Goal: Feedback & Contribution: Submit feedback/report problem

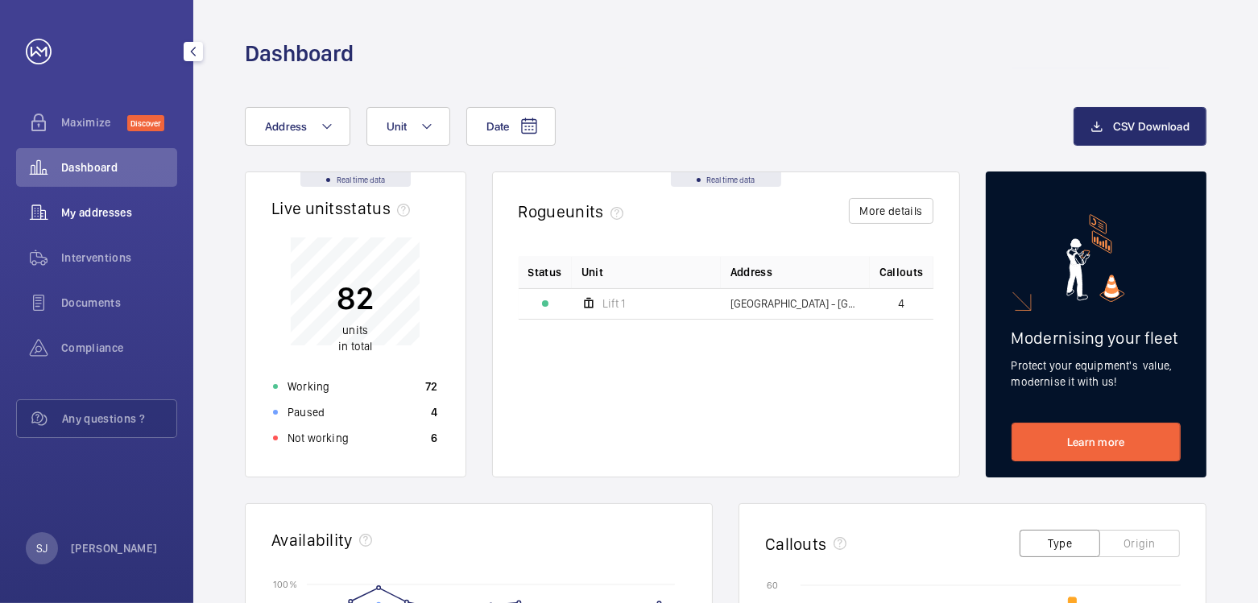
click at [82, 219] on span "My addresses" at bounding box center [119, 213] width 116 height 16
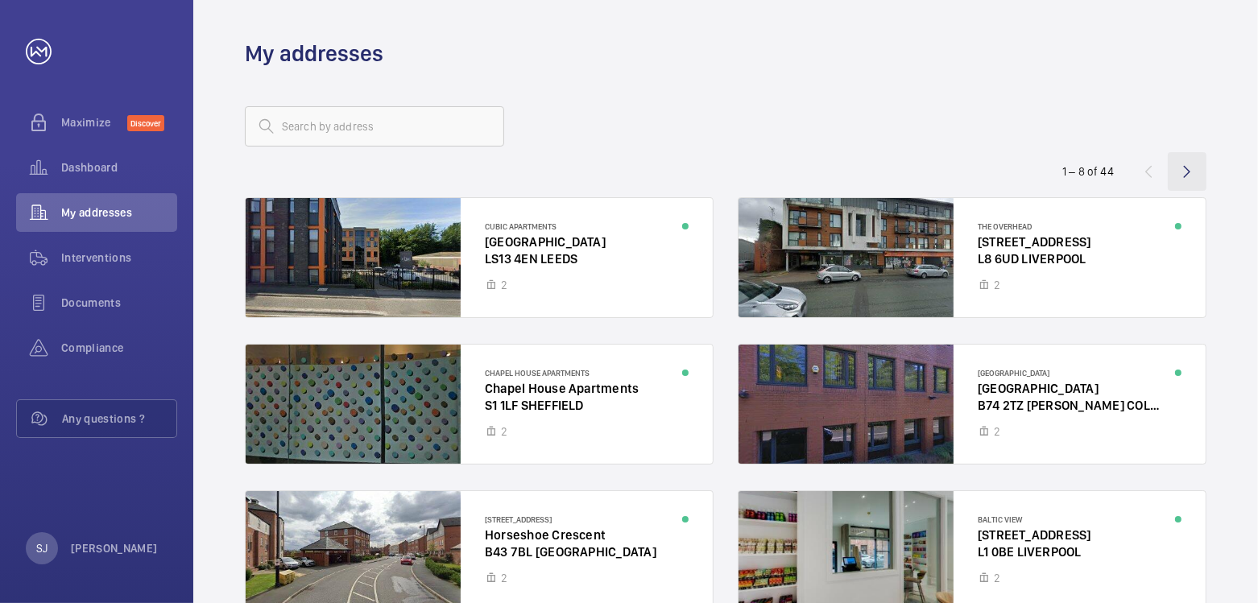
click at [1186, 167] on wm-front-icon-button at bounding box center [1186, 171] width 39 height 39
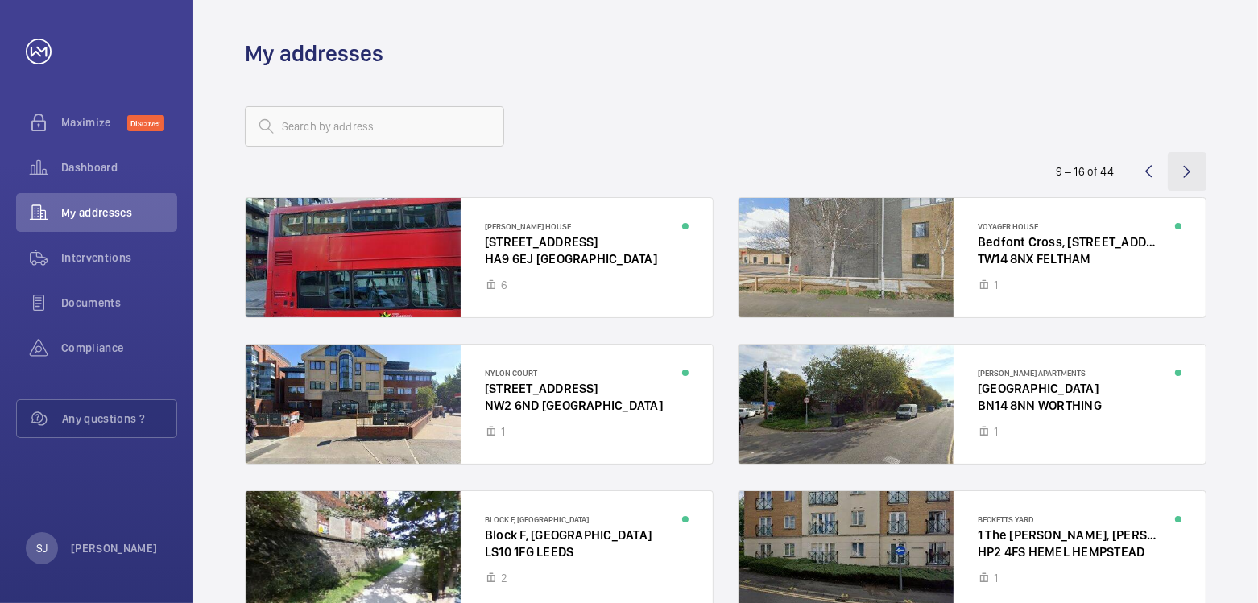
click at [1176, 168] on wm-front-icon-button at bounding box center [1186, 171] width 39 height 39
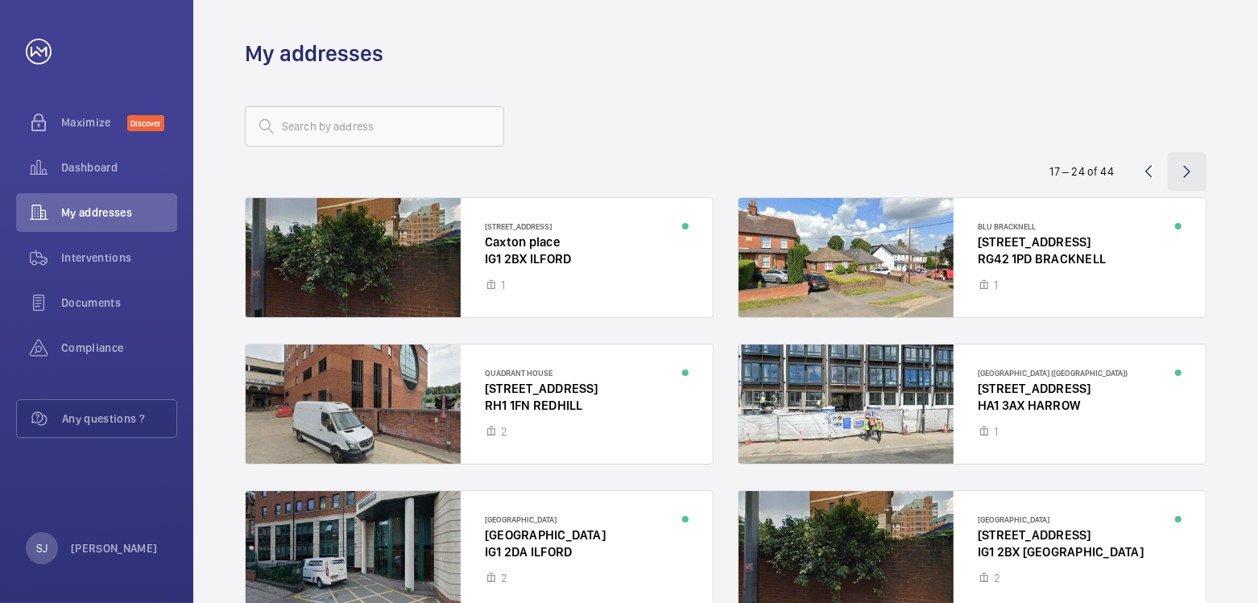
click at [1180, 172] on wm-front-icon-button at bounding box center [1186, 171] width 39 height 39
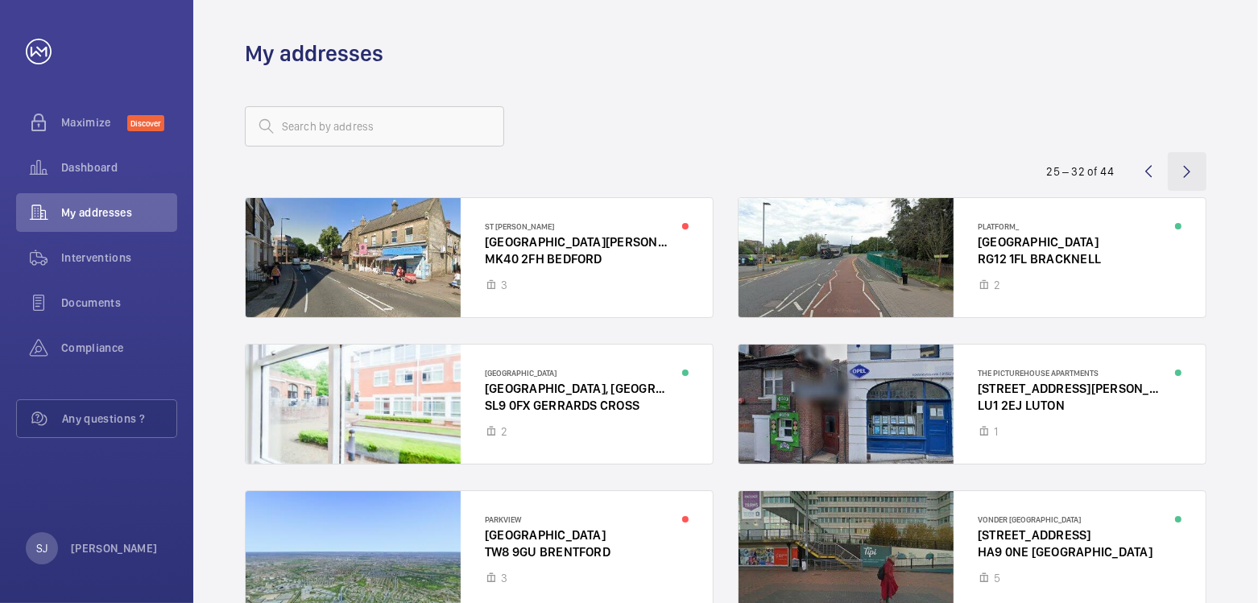
click at [1191, 180] on wm-front-icon-button at bounding box center [1186, 171] width 39 height 39
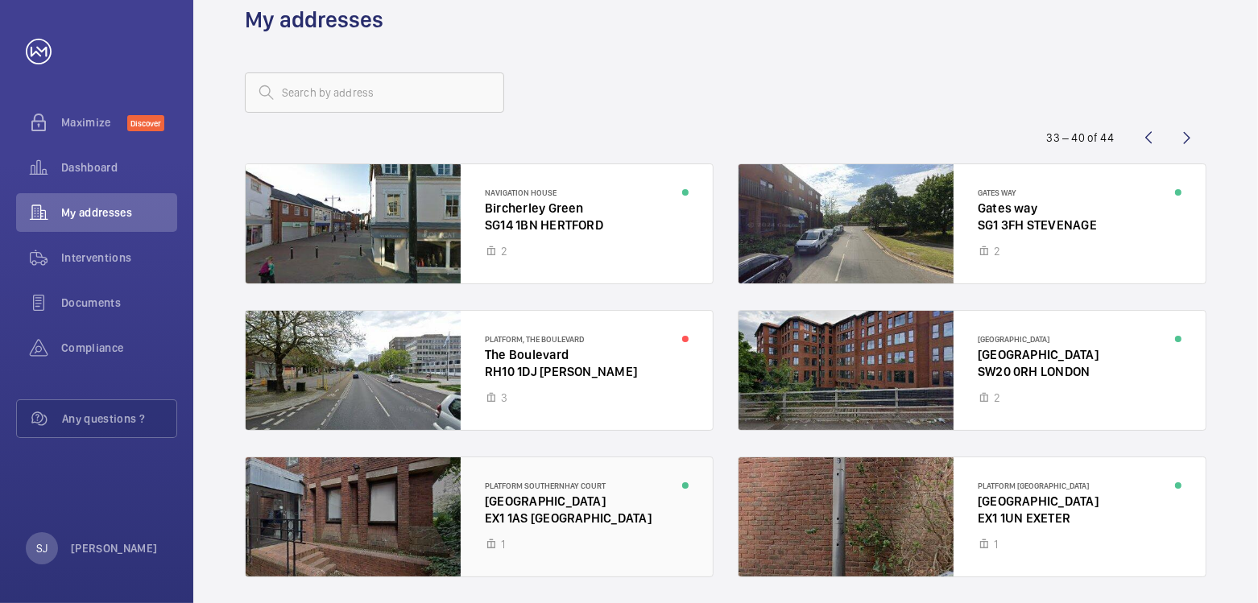
click at [646, 499] on div at bounding box center [479, 516] width 467 height 119
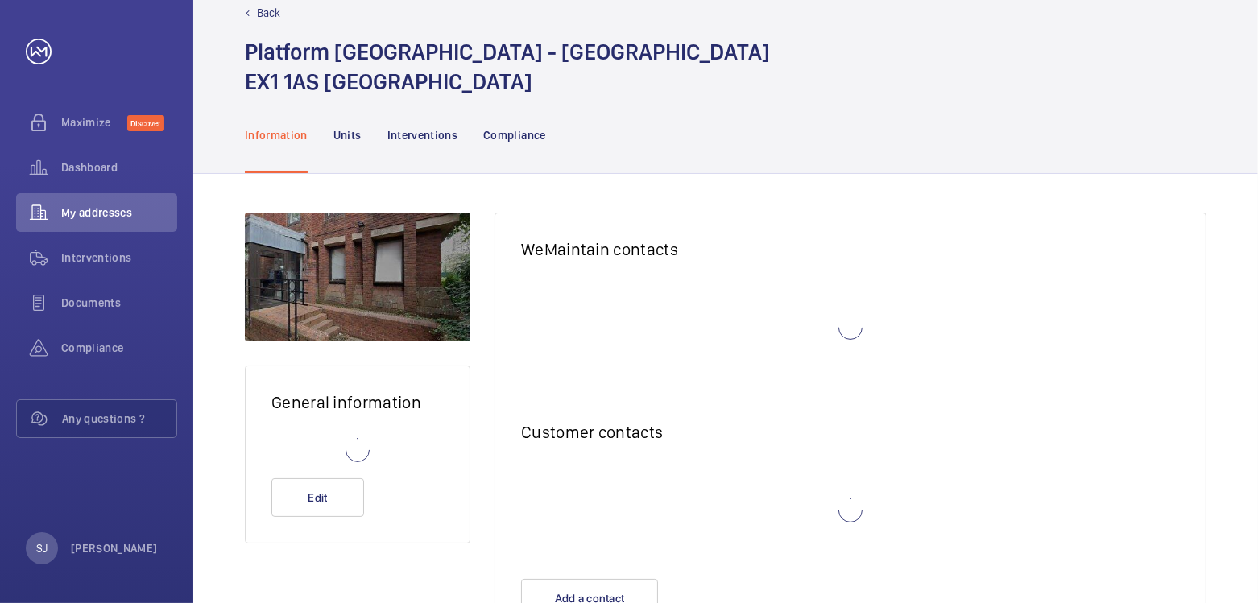
scroll to position [8, 0]
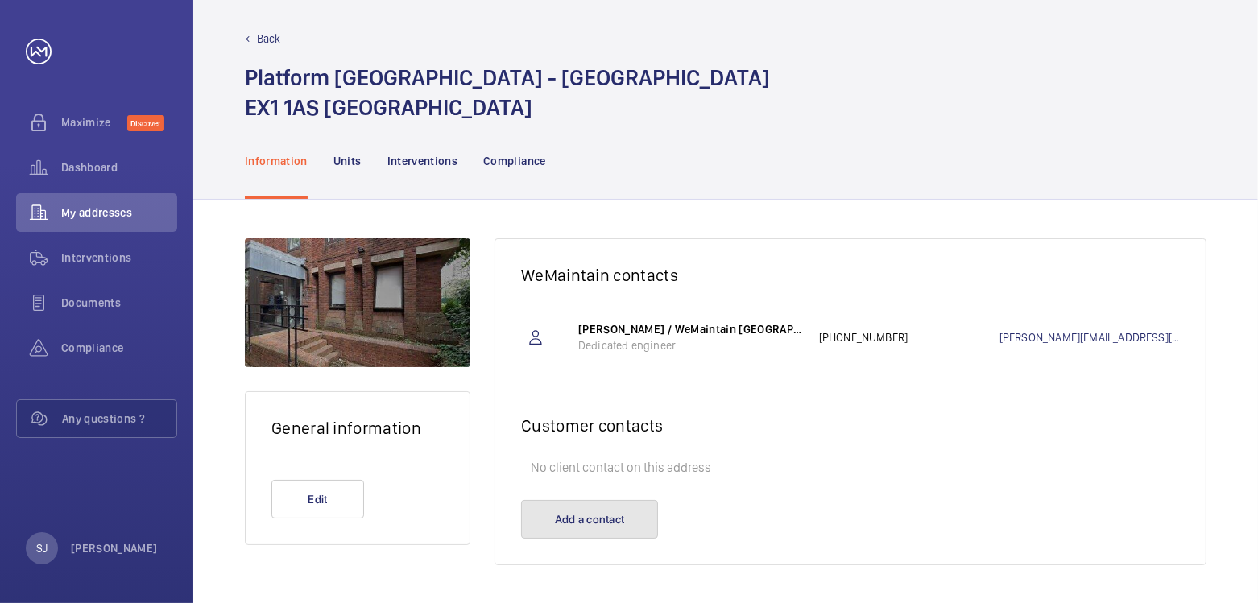
click at [593, 523] on button "Add a contact" at bounding box center [589, 519] width 137 height 39
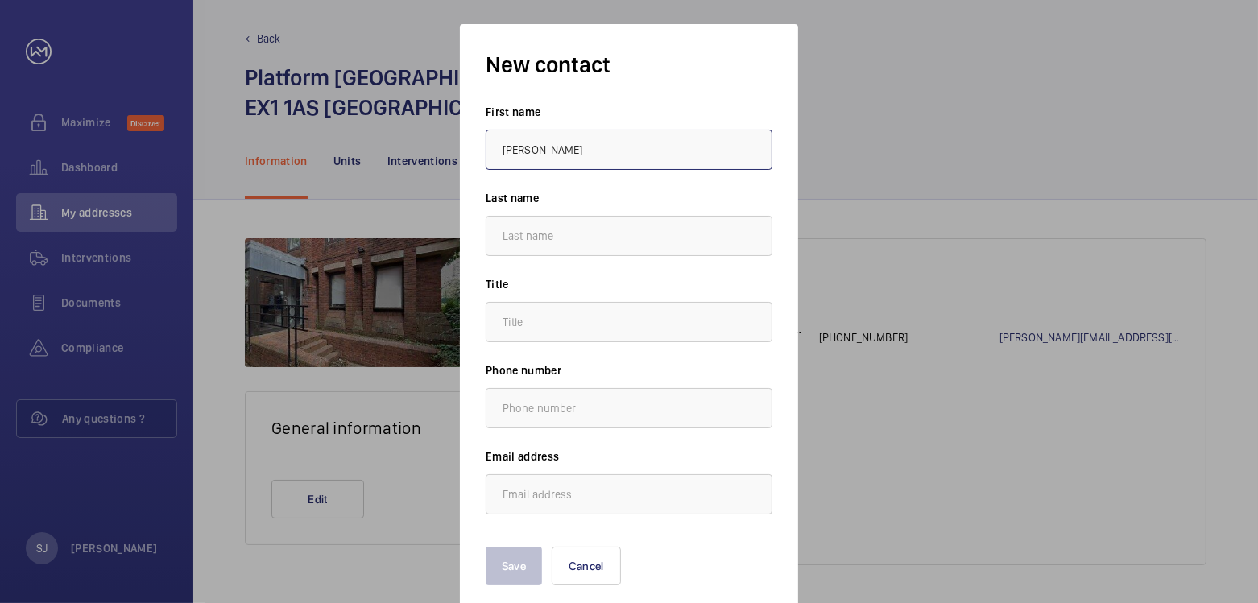
type input "Sophie"
type input "Jacques"
type input "."
paste input "s.jaques@hc-gb.com"
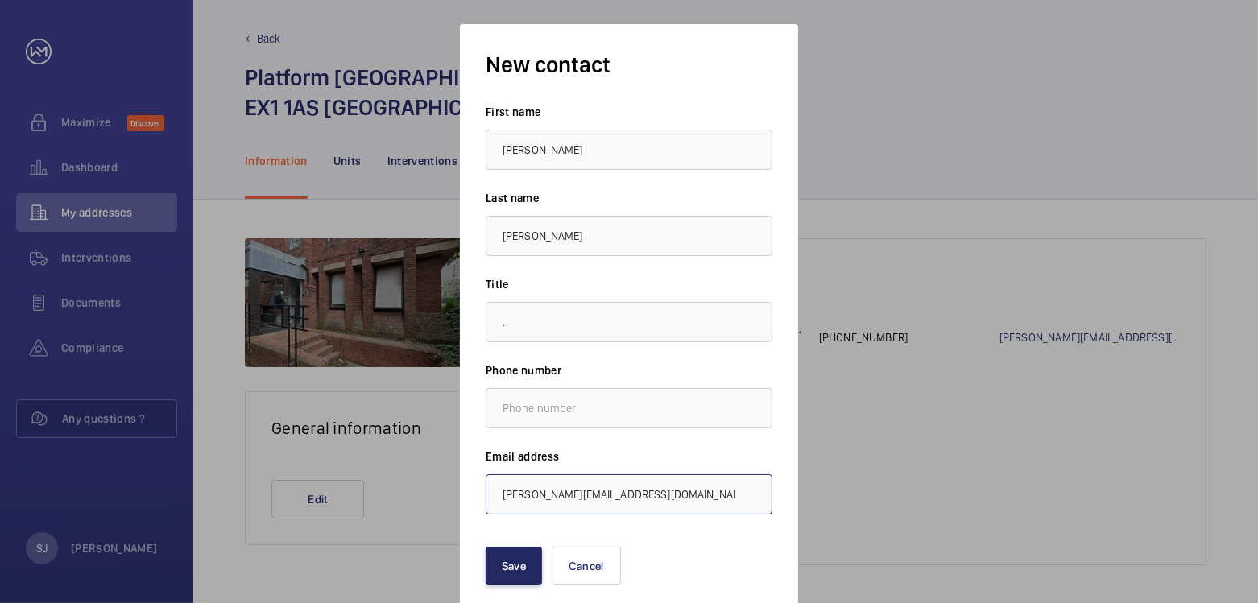
type input "s.jaques@hc-gb.com"
click at [527, 560] on button "Save" at bounding box center [514, 566] width 56 height 39
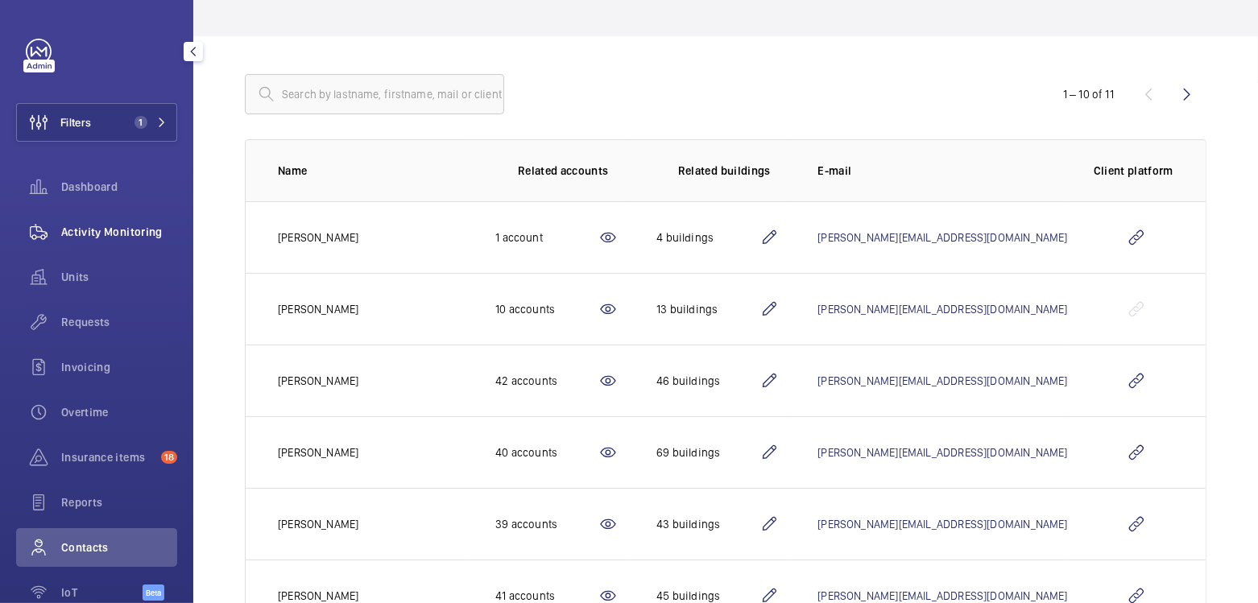
click at [121, 229] on span "Activity Monitoring" at bounding box center [119, 232] width 116 height 16
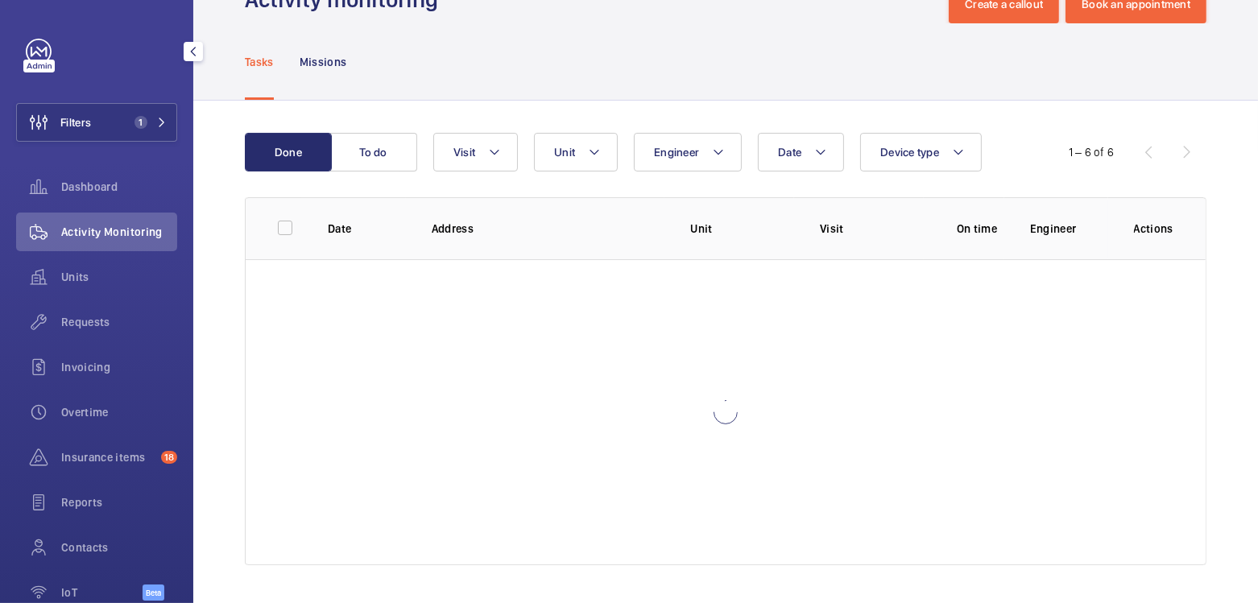
scroll to position [122, 0]
click at [89, 102] on div "Filters 1 Dashboard Activity Monitoring Units Requests Invoicing Overtime Insur…" at bounding box center [96, 329] width 161 height 580
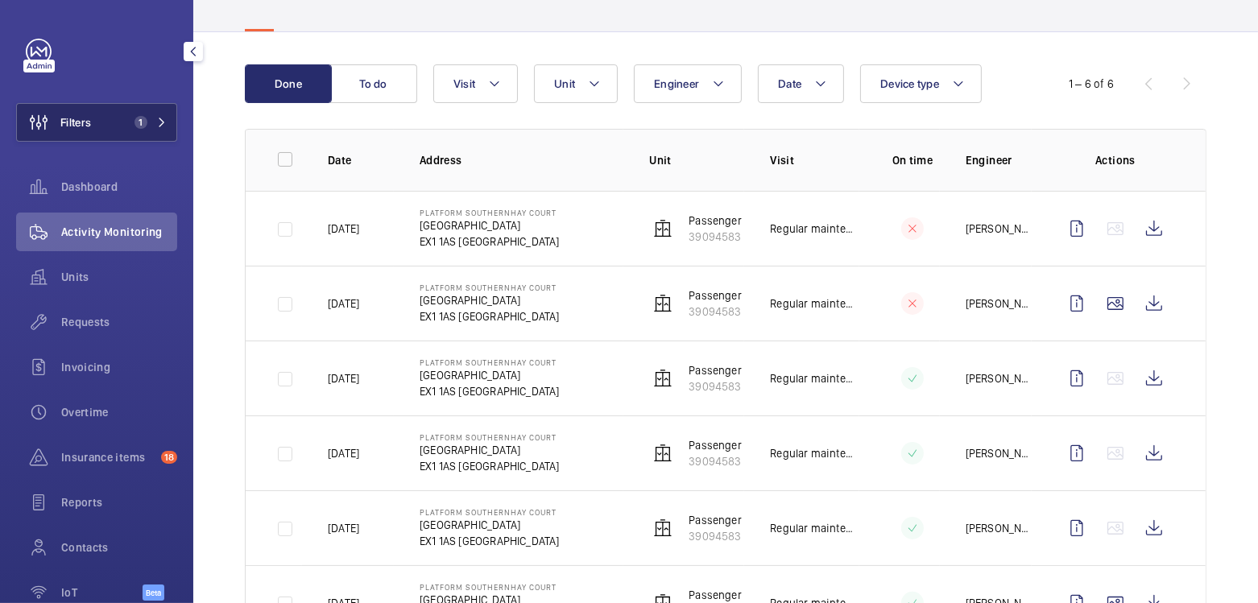
click at [101, 125] on button "Filters 1" at bounding box center [96, 122] width 161 height 39
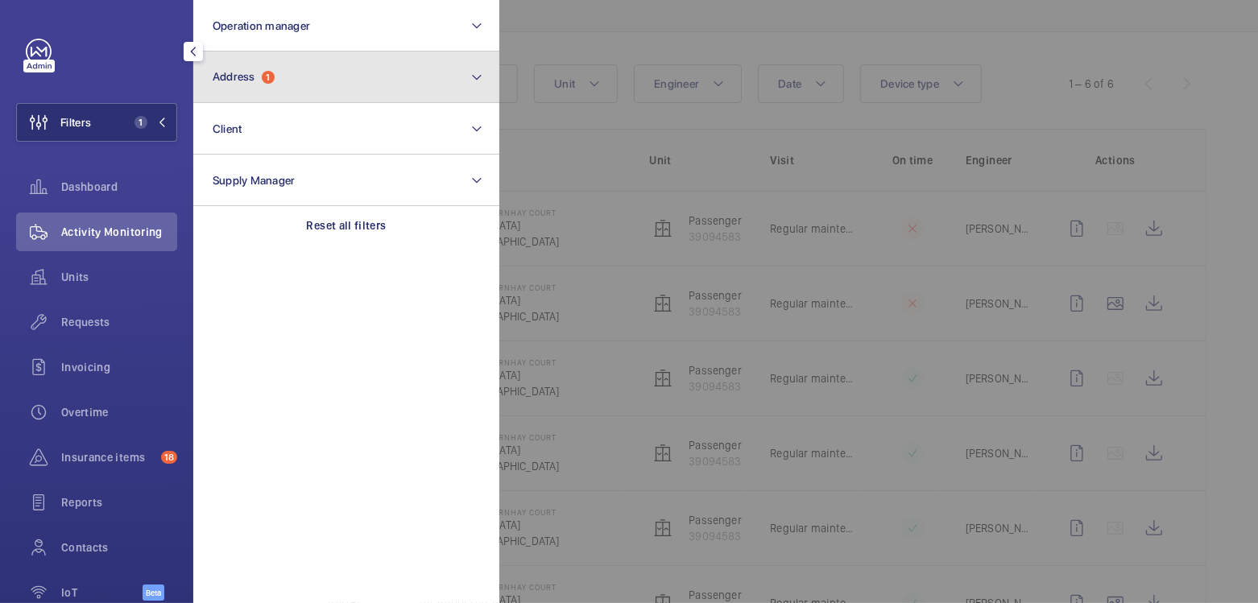
click at [293, 79] on button "Address 1" at bounding box center [346, 78] width 306 height 52
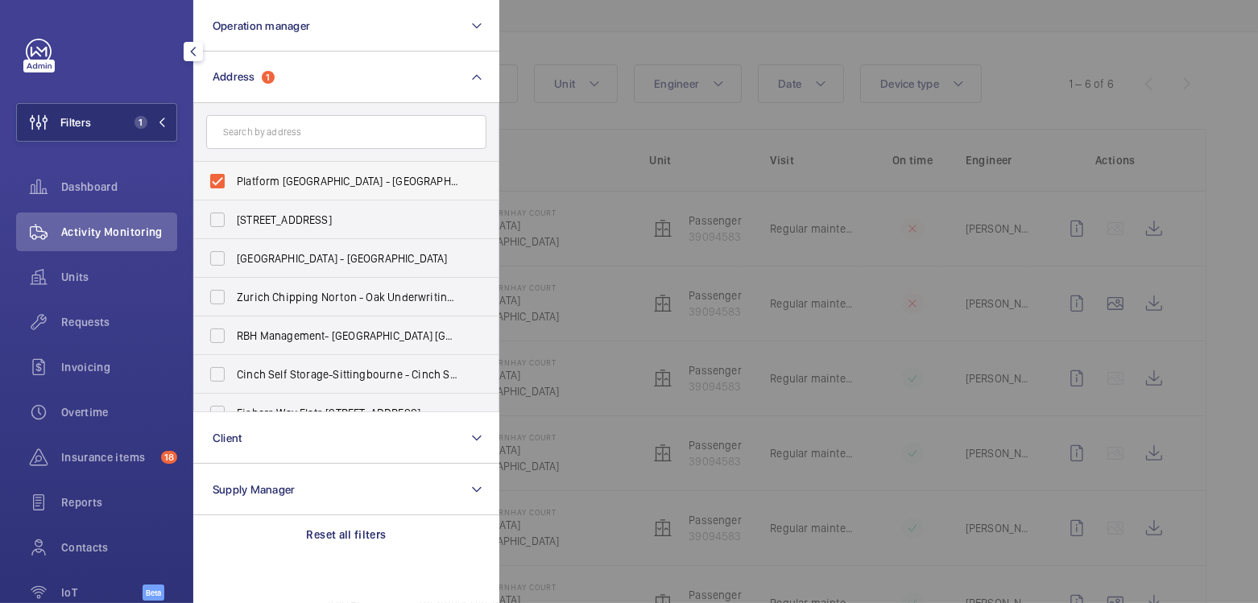
click at [270, 171] on label "Platform Southernhay Court - Southernhay Gardens, EXETER EX1 1AS" at bounding box center [334, 181] width 280 height 39
click at [233, 171] on input "Platform Southernhay Court - Southernhay Gardens, EXETER EX1 1AS" at bounding box center [217, 181] width 32 height 32
checkbox input "false"
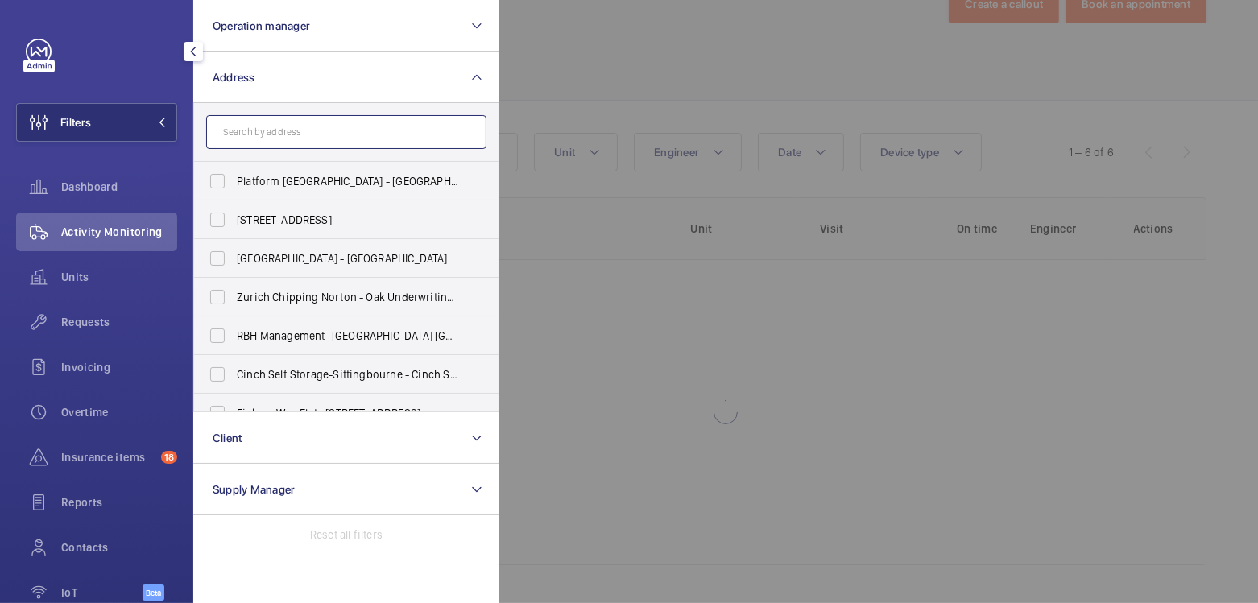
click at [286, 118] on input "text" at bounding box center [346, 132] width 280 height 34
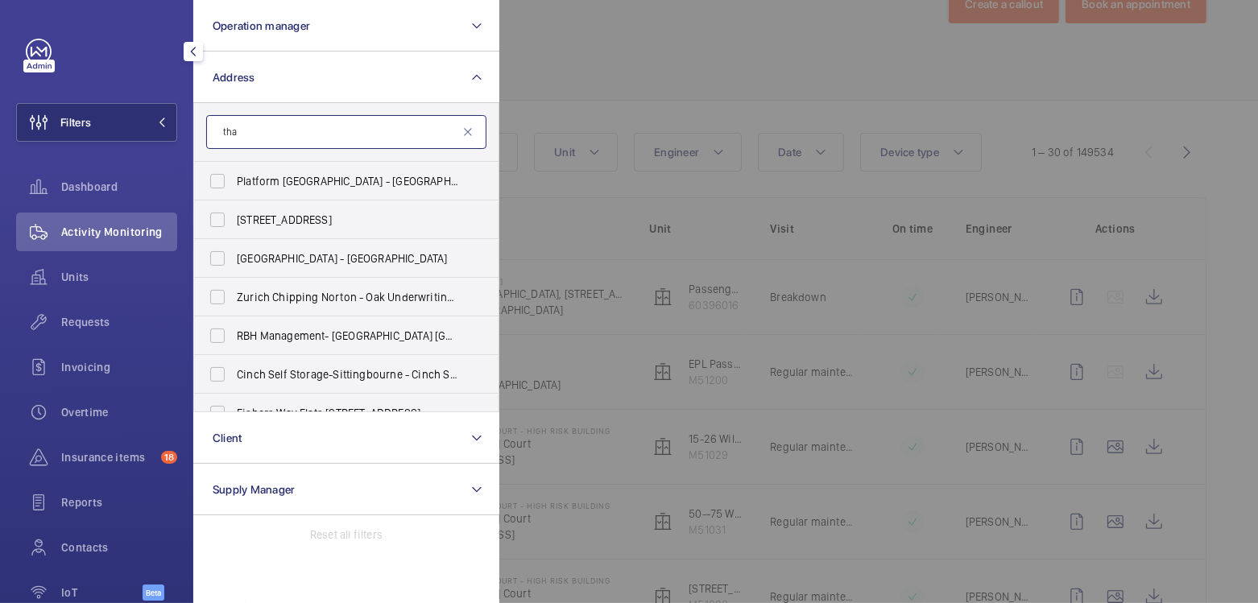
scroll to position [122, 0]
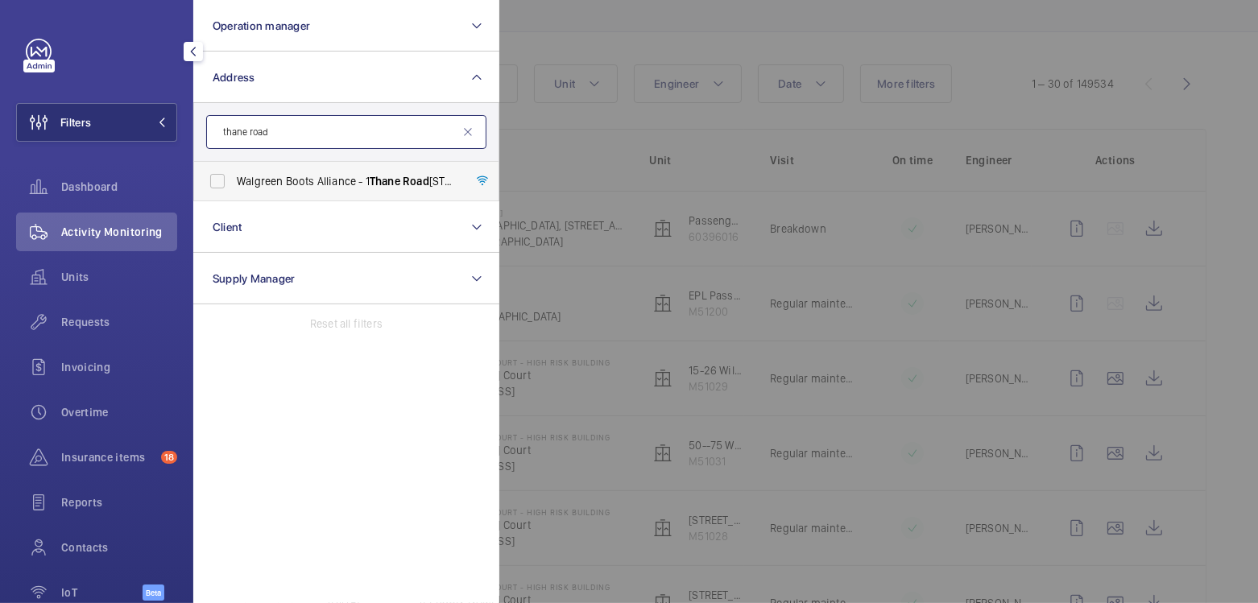
type input "thane road"
click at [316, 180] on span "Walgreen Boots Alliance - 1 Thane Road West, NOTTINGHAM NG2 3AA" at bounding box center [347, 181] width 221 height 16
click at [233, 180] on input "Walgreen Boots Alliance - 1 Thane Road West, NOTTINGHAM NG2 3AA" at bounding box center [217, 181] width 32 height 32
checkbox input "true"
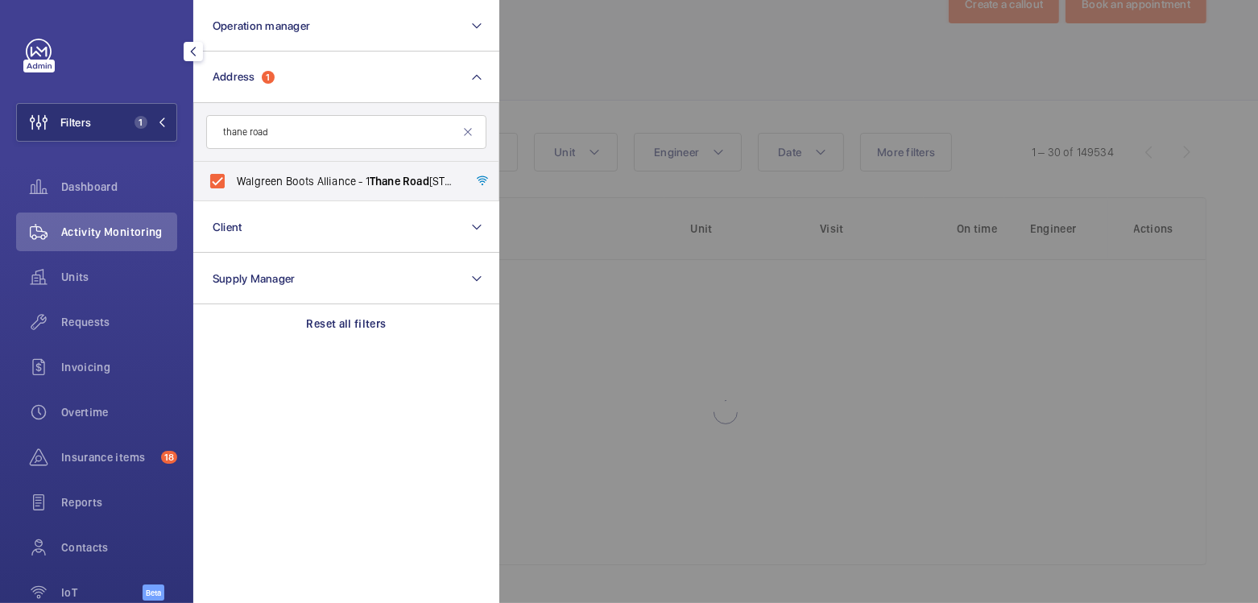
click at [612, 97] on div at bounding box center [1128, 301] width 1258 height 603
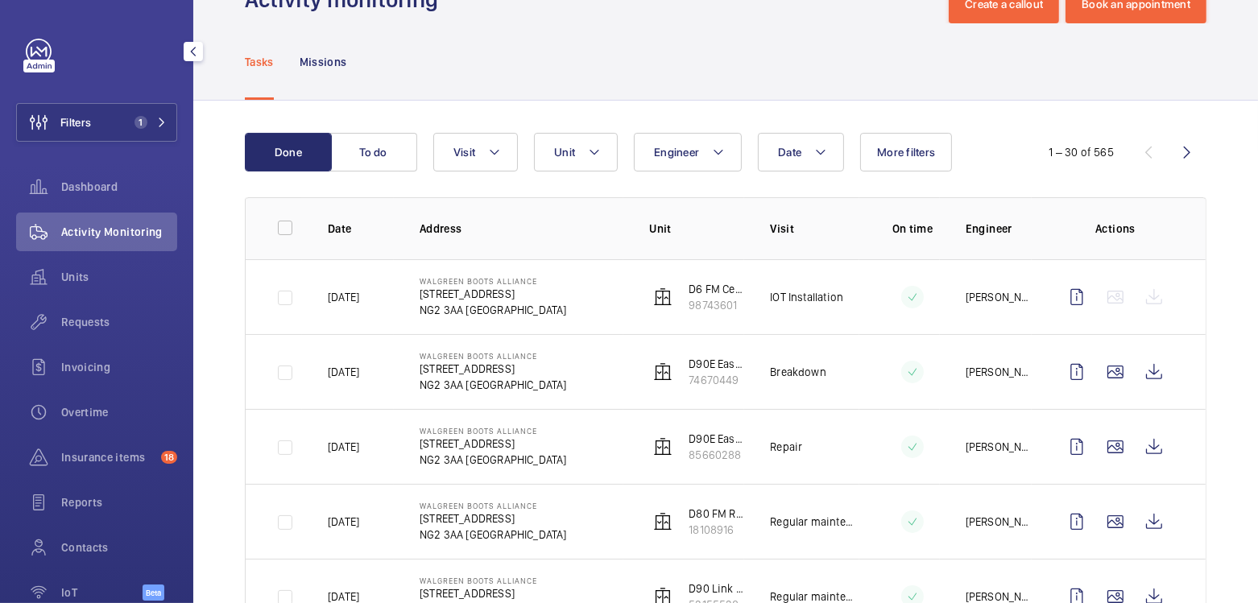
scroll to position [122, 0]
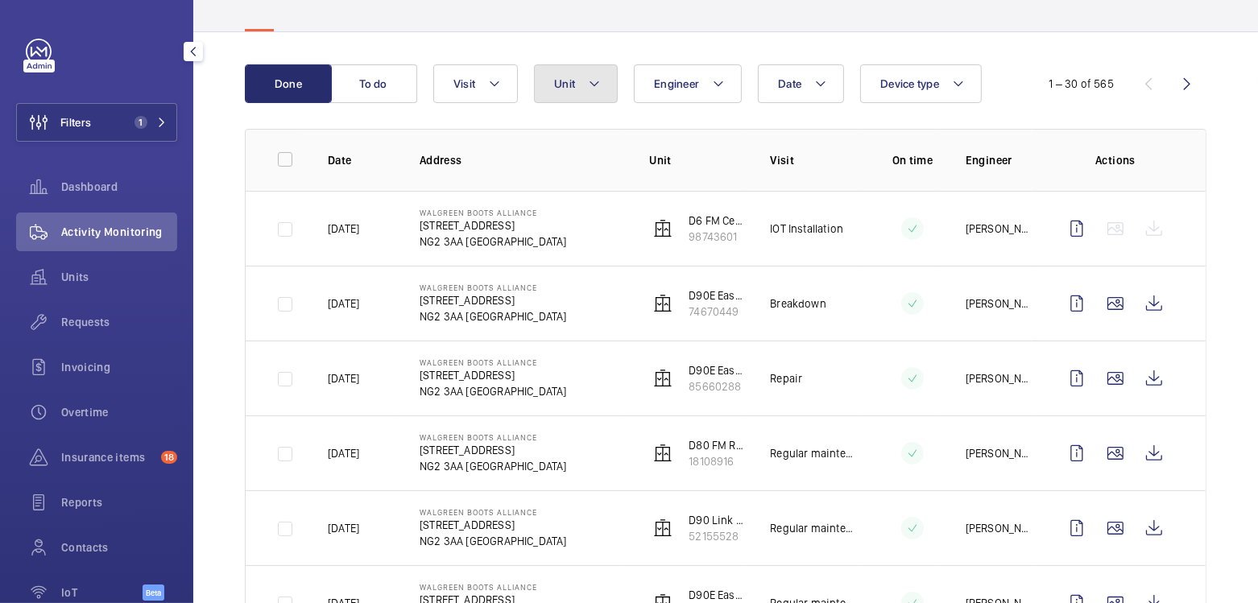
click at [586, 94] on button "Unit" at bounding box center [576, 83] width 84 height 39
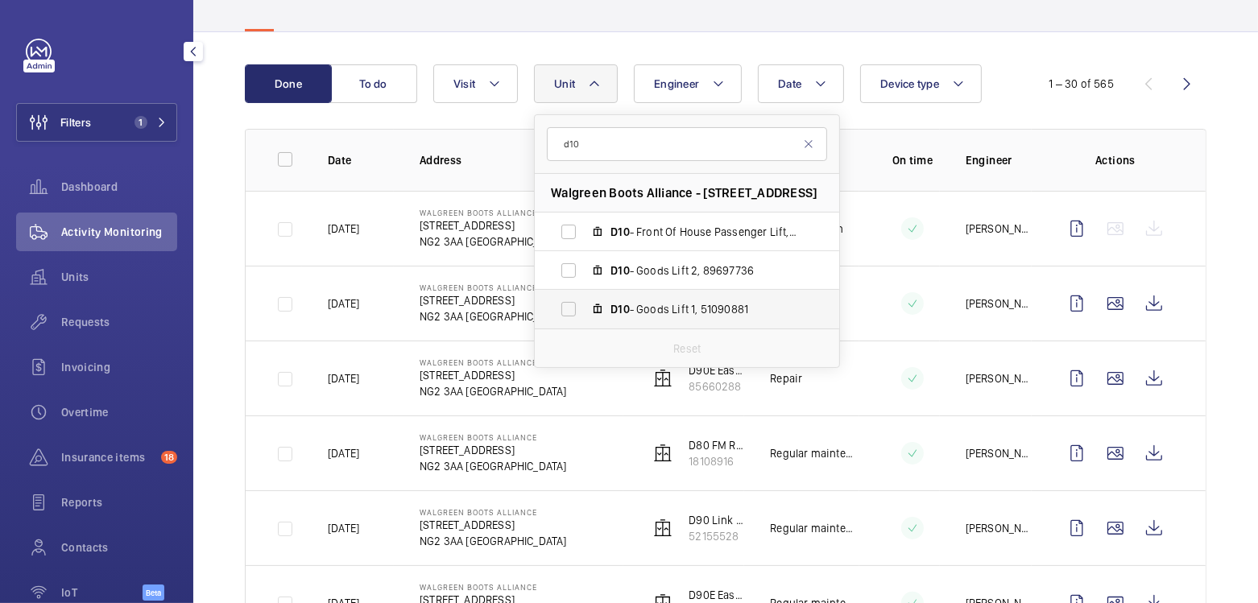
type input "d10"
click at [684, 308] on span "D10 - Goods Lift 1, 51090881" at bounding box center [703, 309] width 187 height 16
click at [585, 308] on input "D10 - Goods Lift 1, 51090881" at bounding box center [568, 309] width 32 height 32
checkbox input "true"
click at [663, 280] on label "D10 - Goods Lift 2, 89697736" at bounding box center [674, 270] width 279 height 39
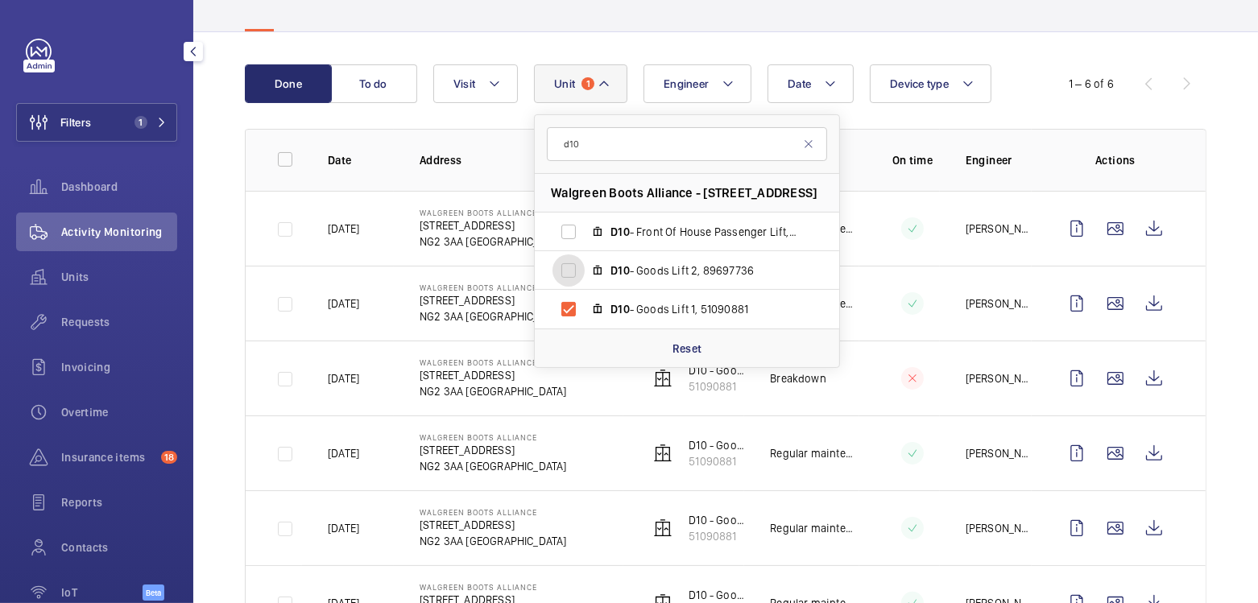
click at [585, 280] on input "D10 - Goods Lift 2, 89697736" at bounding box center [568, 270] width 32 height 32
checkbox input "true"
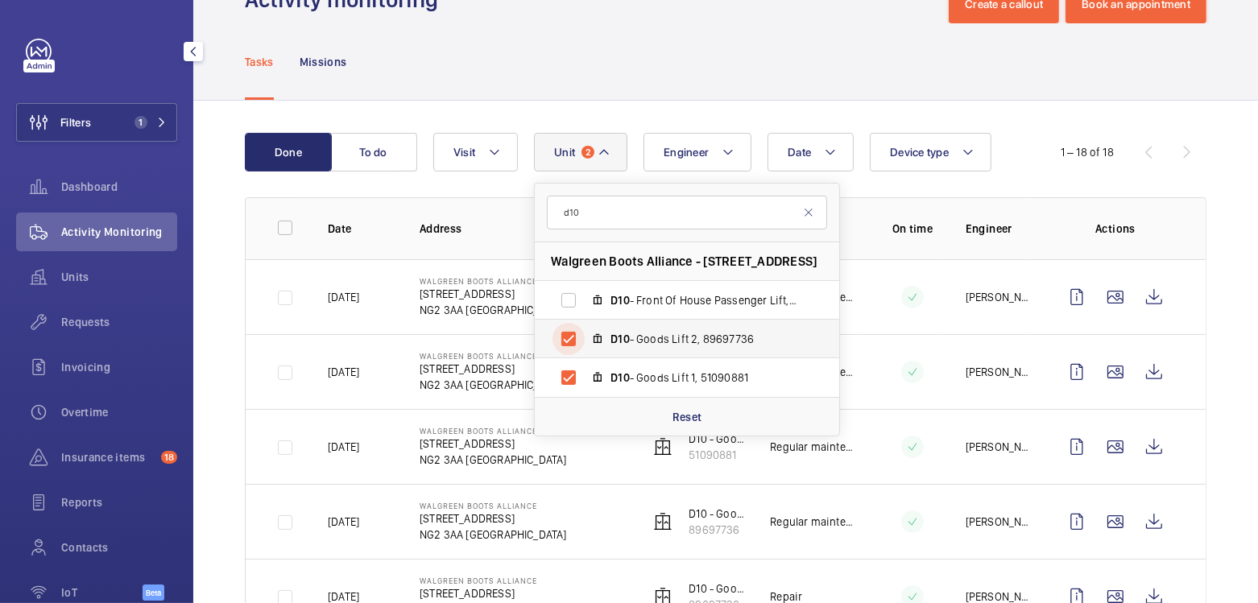
scroll to position [122, 0]
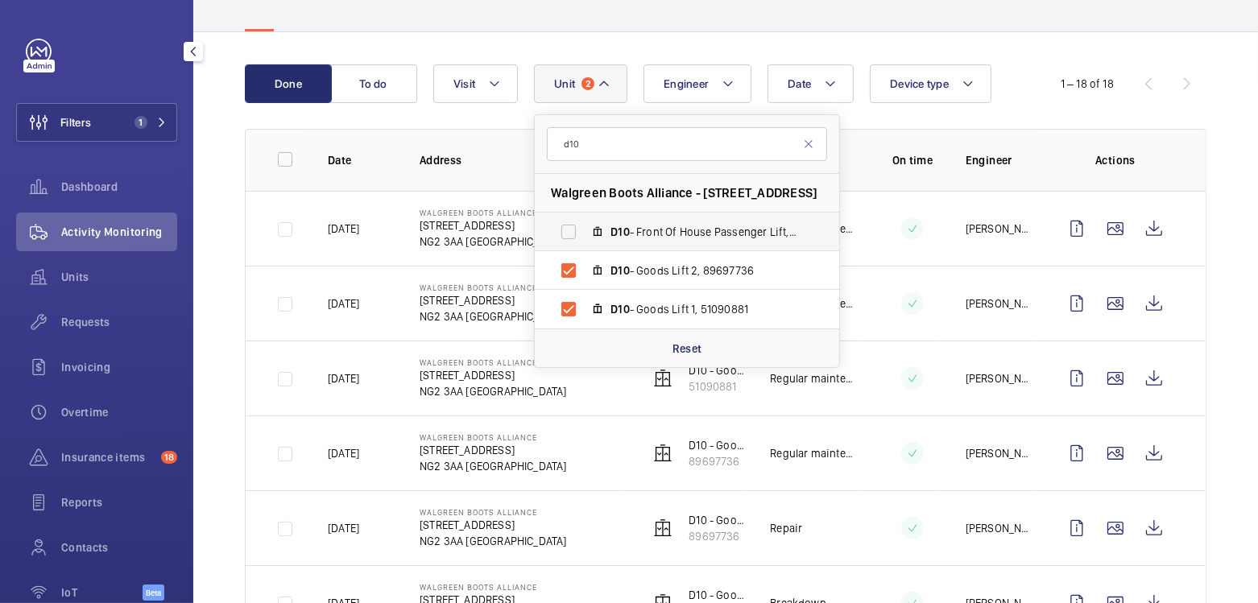
click at [679, 239] on label "D10 - Front Of House Passenger Lift, 76984884" at bounding box center [674, 232] width 279 height 39
click at [585, 239] on input "D10 - Front Of House Passenger Lift, 76984884" at bounding box center [568, 232] width 32 height 32
checkbox input "true"
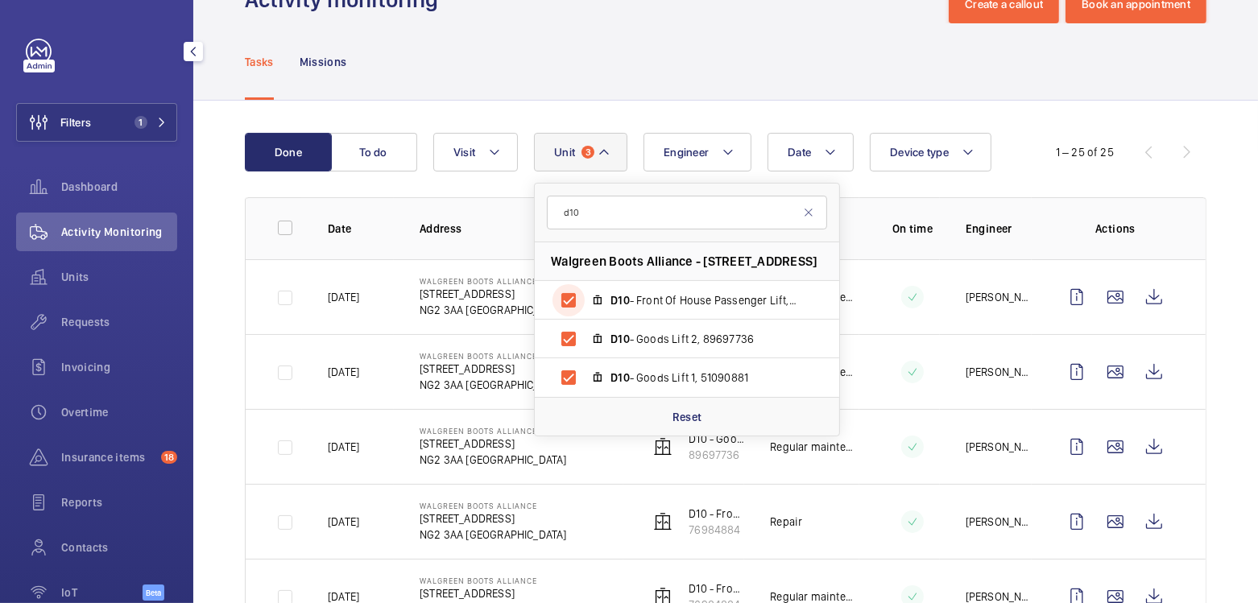
scroll to position [122, 0]
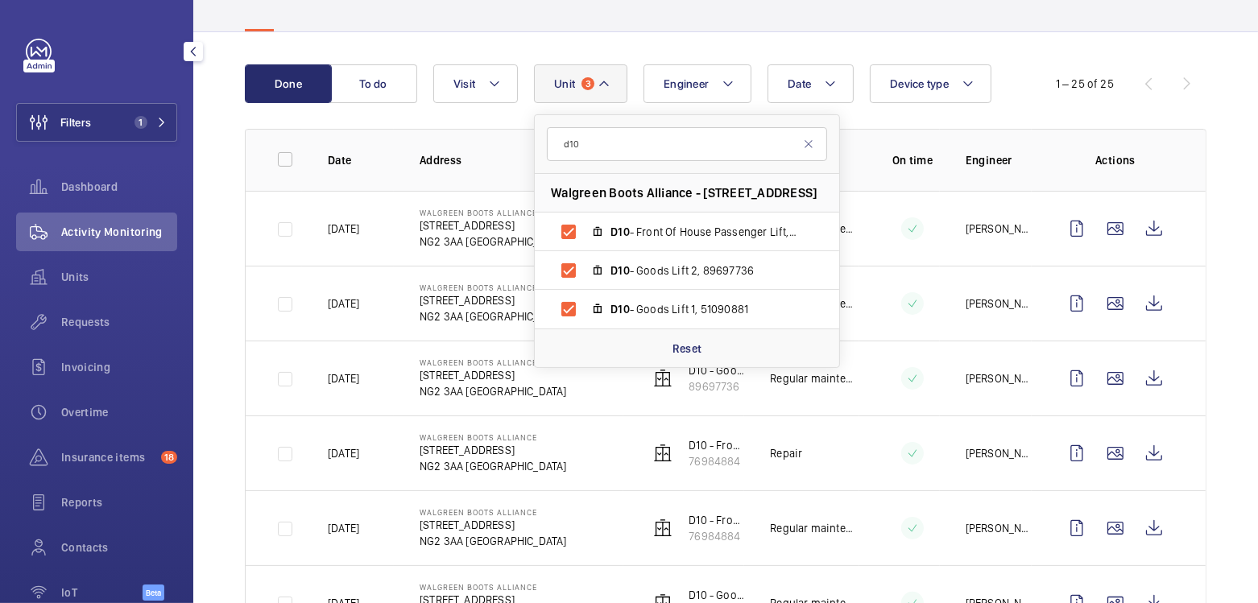
click at [475, 134] on th "Address" at bounding box center [508, 160] width 229 height 62
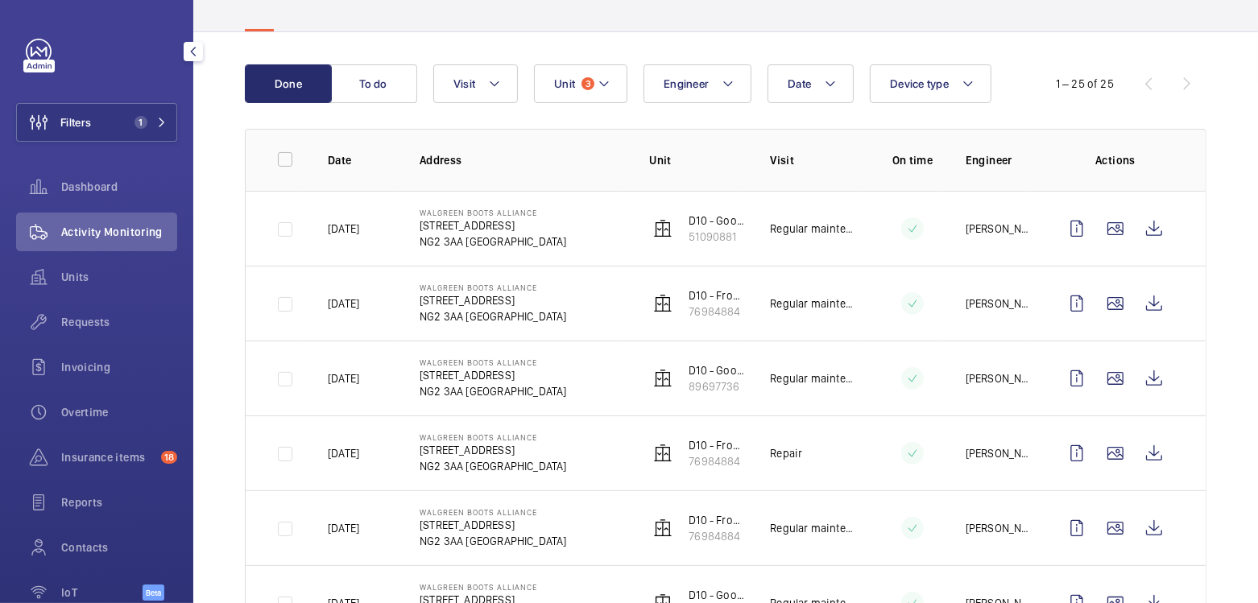
click at [491, 89] on mat-icon at bounding box center [494, 83] width 13 height 19
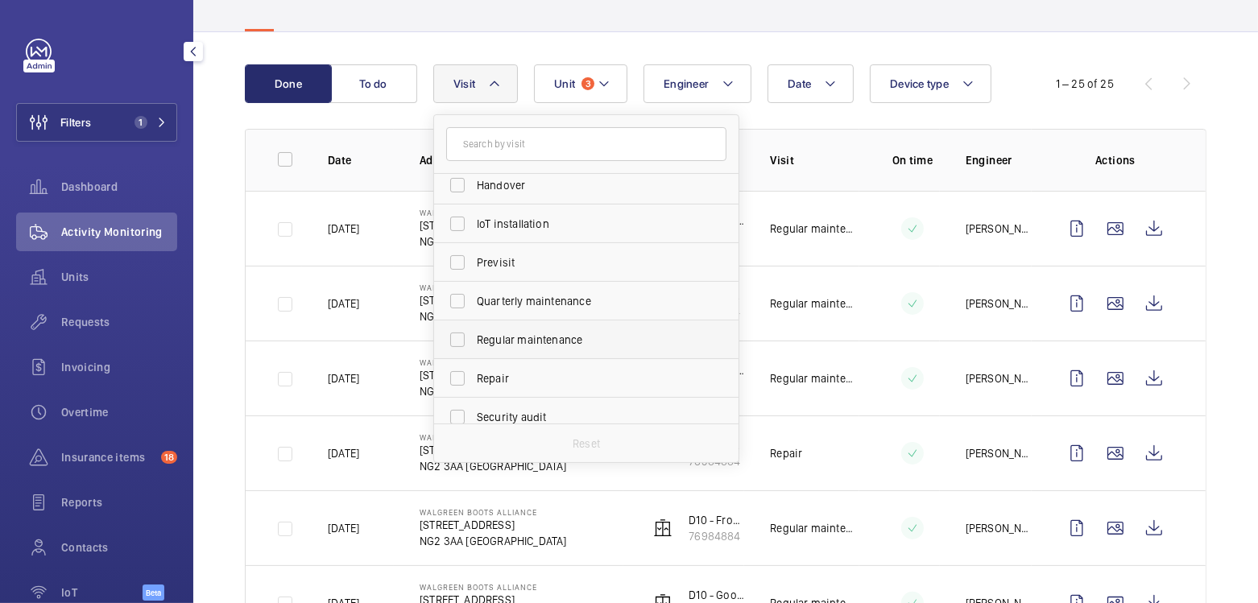
scroll to position [163, 0]
click at [563, 341] on span "Regular maintenance" at bounding box center [587, 339] width 221 height 16
click at [473, 341] on input "Regular maintenance" at bounding box center [457, 339] width 32 height 32
checkbox input "true"
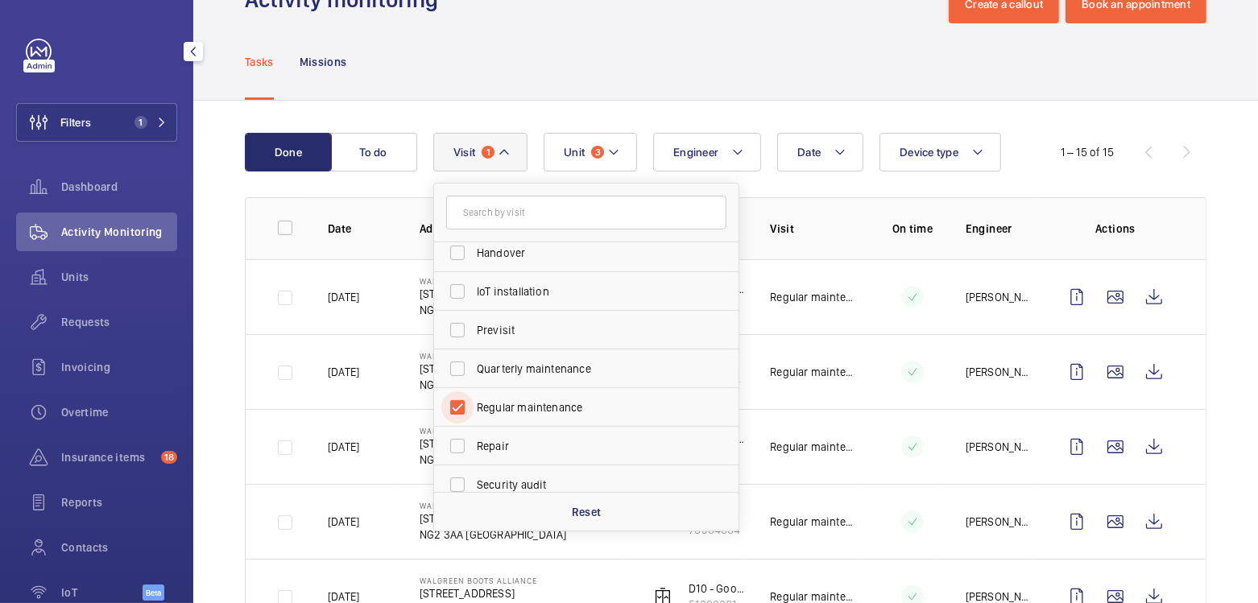
scroll to position [122, 0]
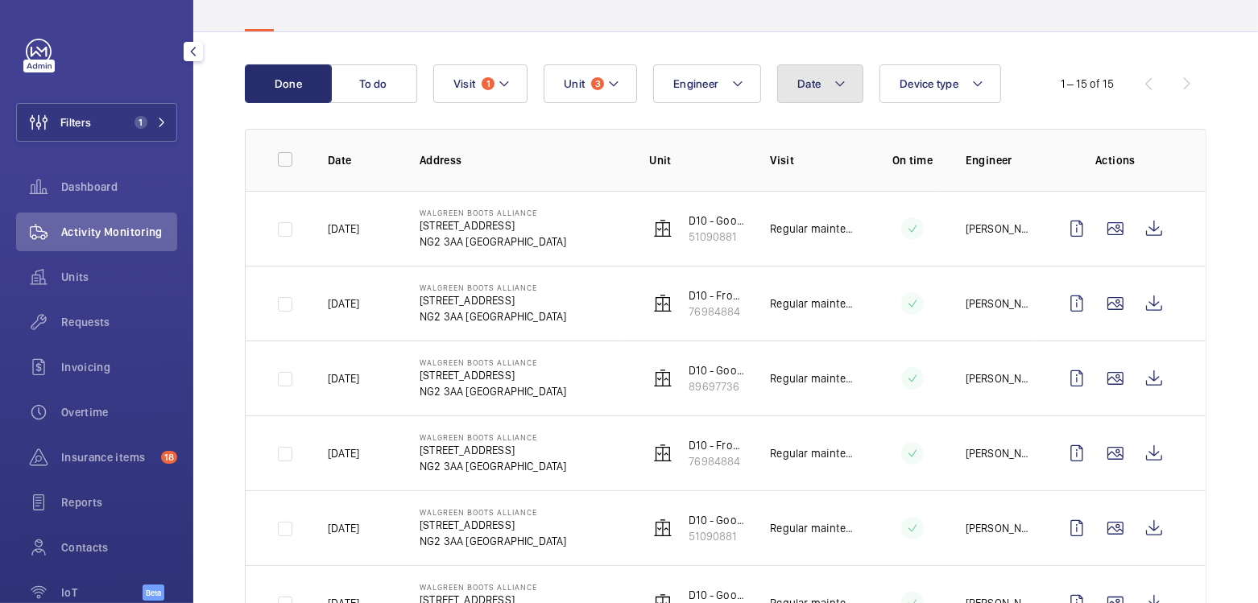
click at [817, 97] on button "Date" at bounding box center [820, 83] width 86 height 39
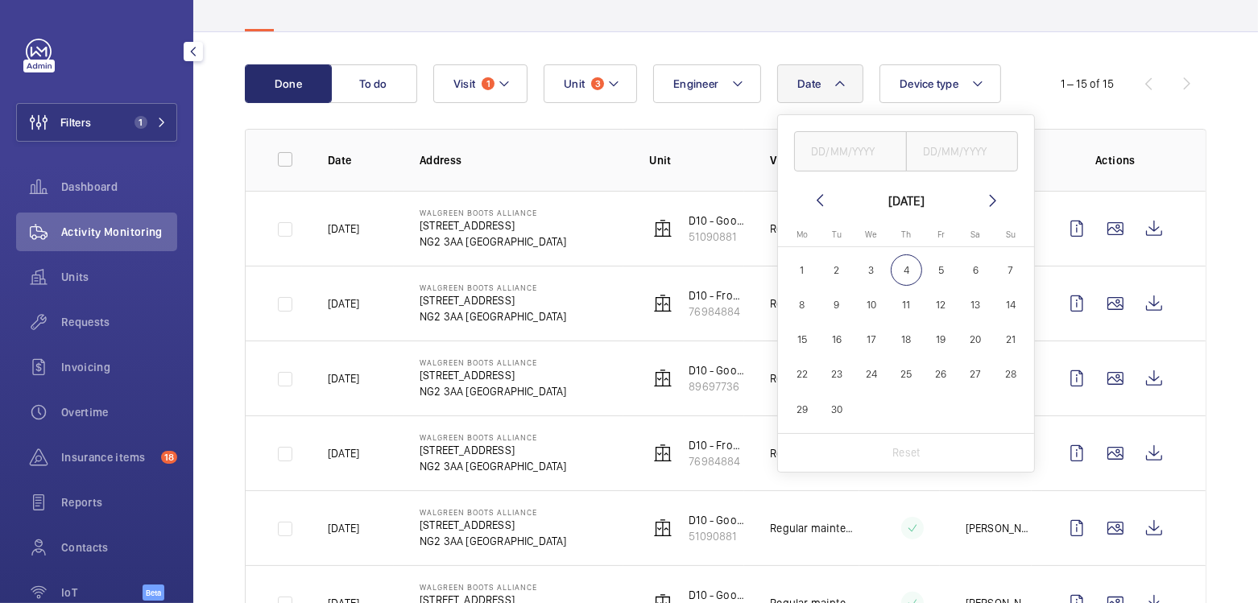
click at [820, 197] on mat-icon at bounding box center [819, 200] width 19 height 19
click at [906, 374] on span "21" at bounding box center [905, 374] width 31 height 31
type input "21/08/2025"
click at [961, 156] on input "text" at bounding box center [962, 151] width 113 height 40
click at [904, 373] on span "21" at bounding box center [905, 374] width 31 height 31
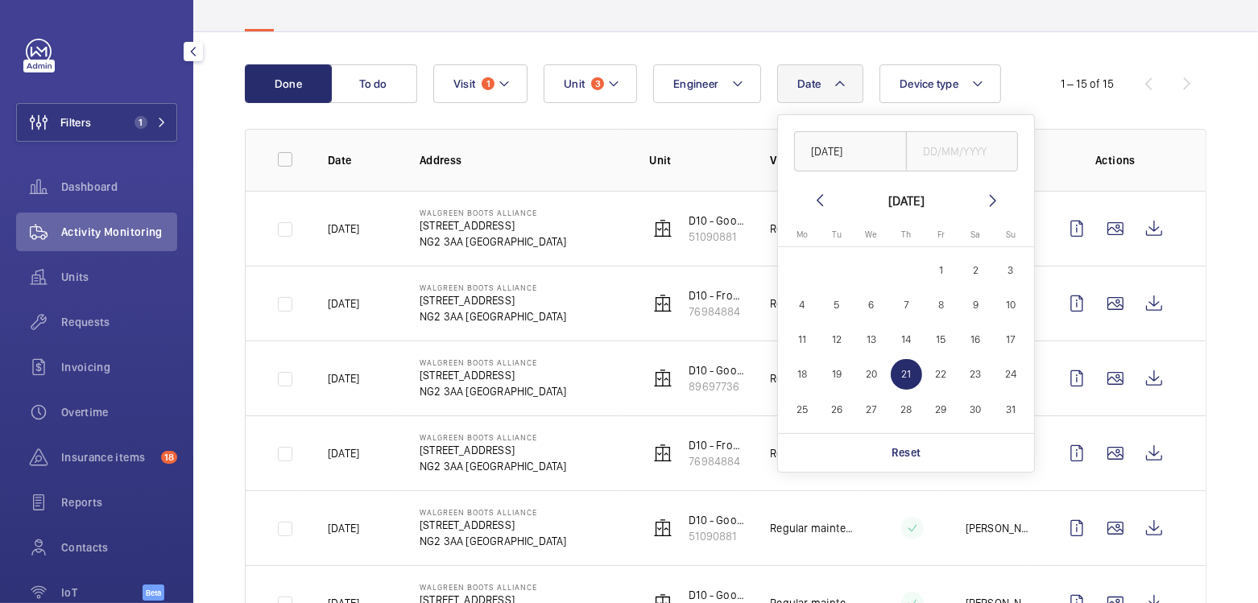
type input "21/08/2025"
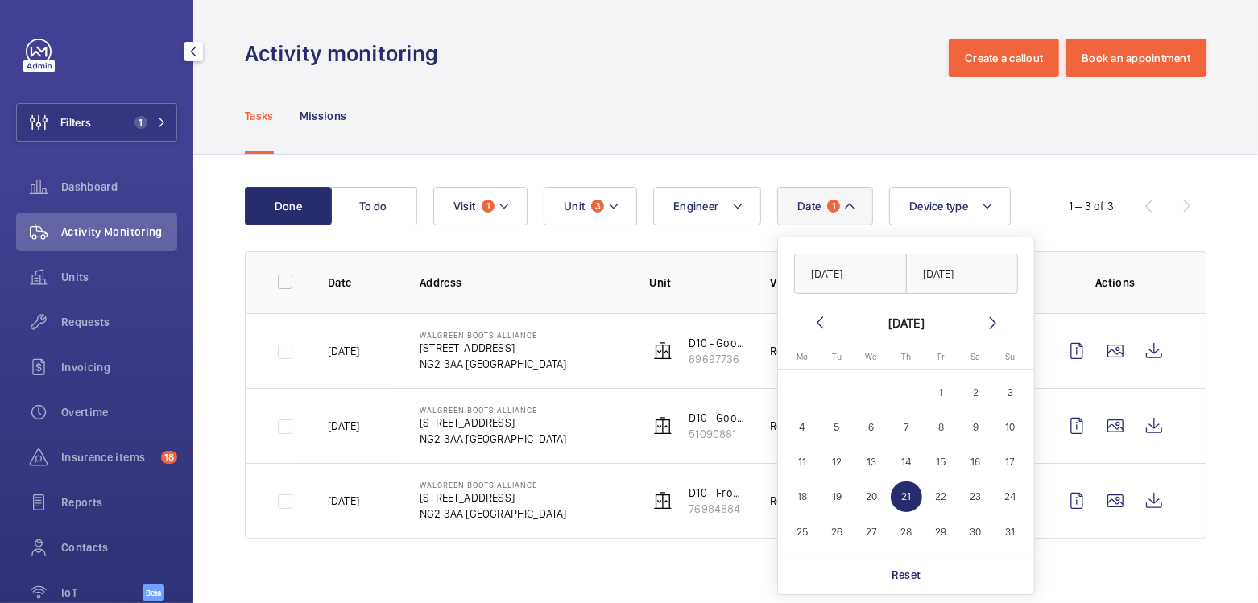
click at [782, 96] on div "Tasks Missions" at bounding box center [725, 115] width 961 height 76
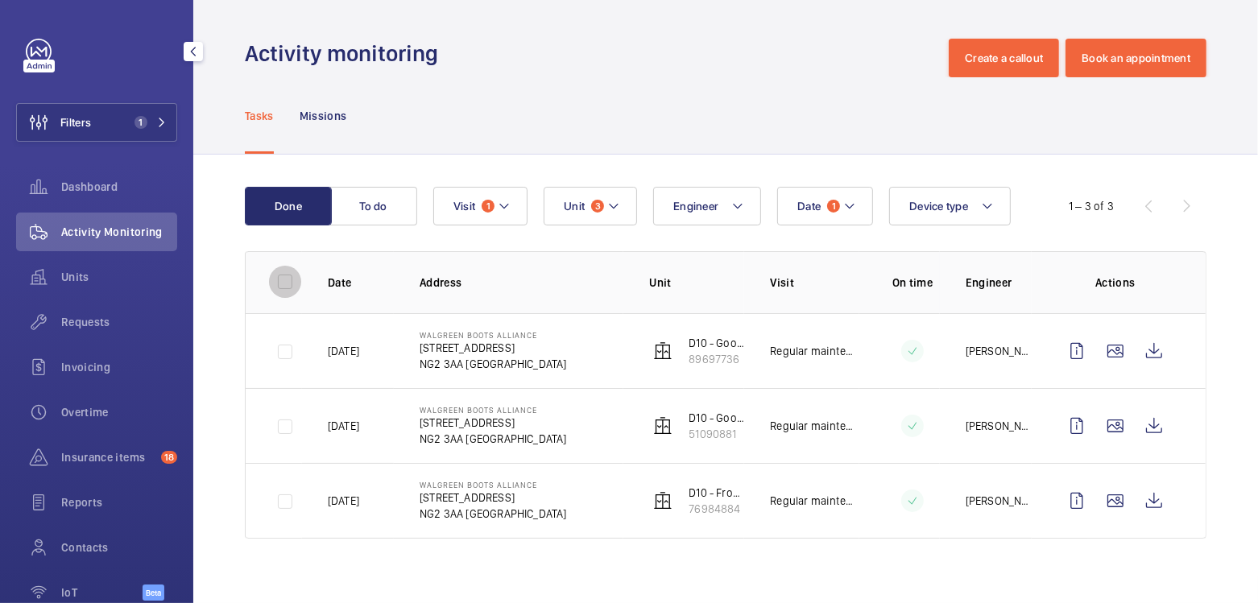
click at [287, 278] on input "checkbox" at bounding box center [285, 282] width 32 height 32
checkbox input "true"
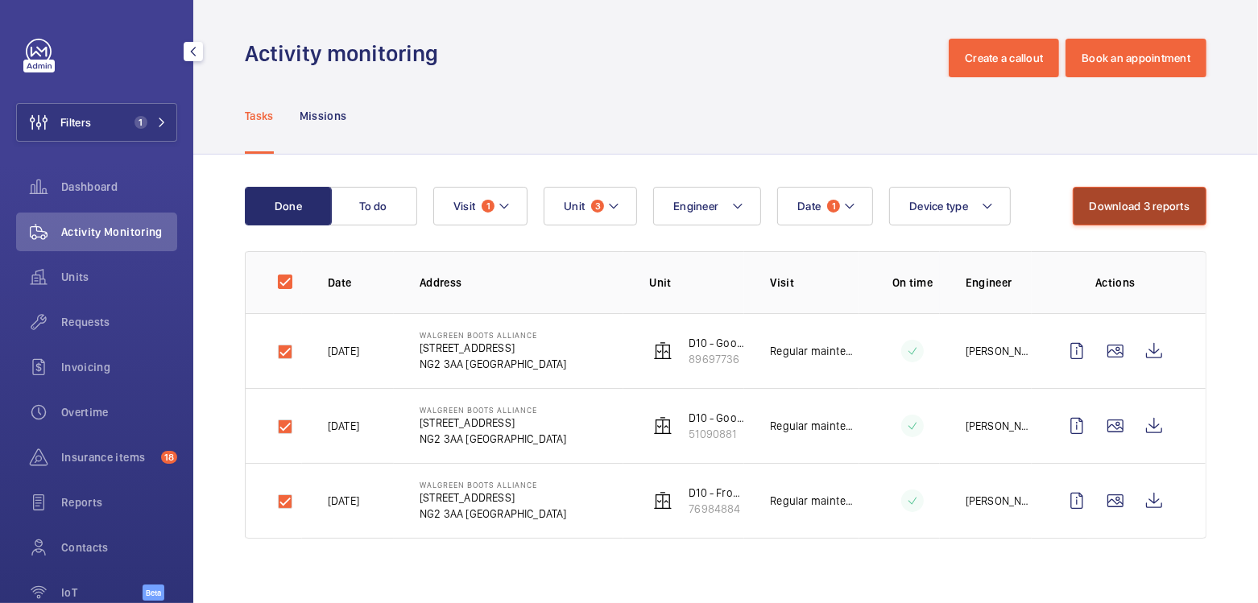
click at [1114, 209] on button "Download 3 reports" at bounding box center [1139, 206] width 134 height 39
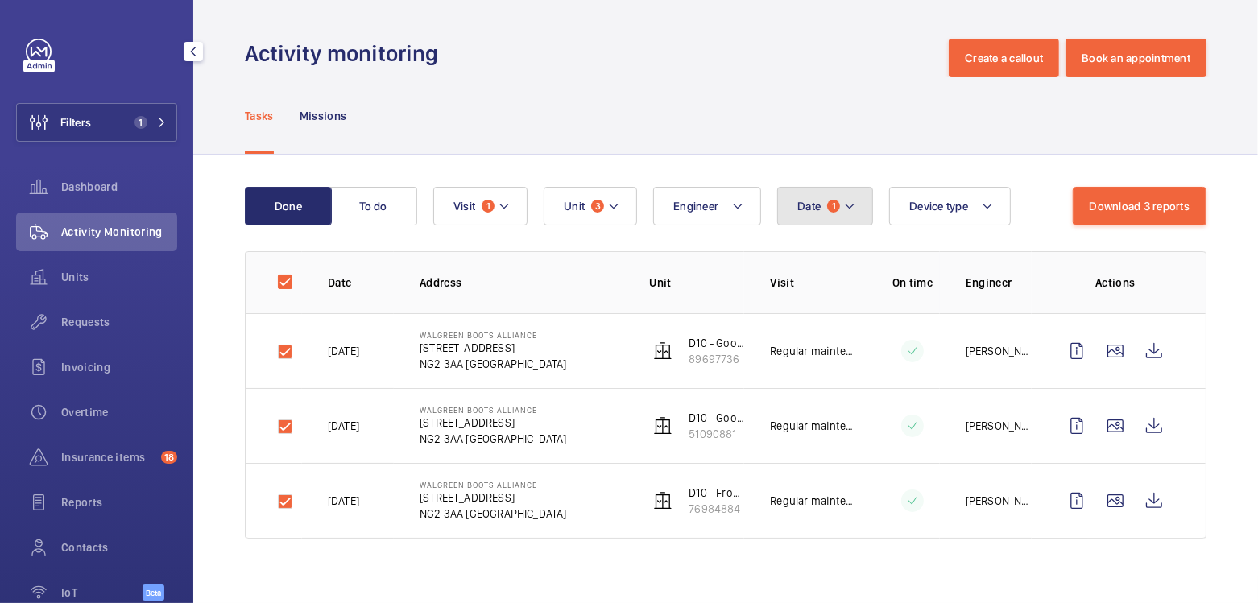
click at [832, 211] on span "1" at bounding box center [833, 206] width 13 height 13
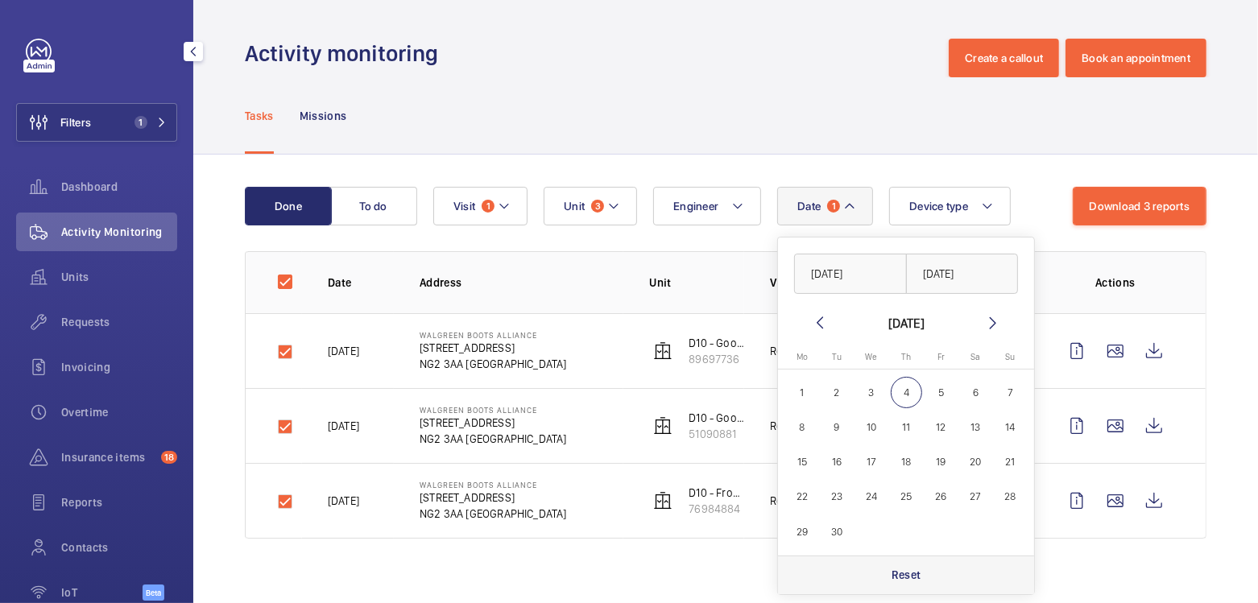
click at [915, 579] on p "Reset" at bounding box center [906, 575] width 30 height 16
checkbox input "false"
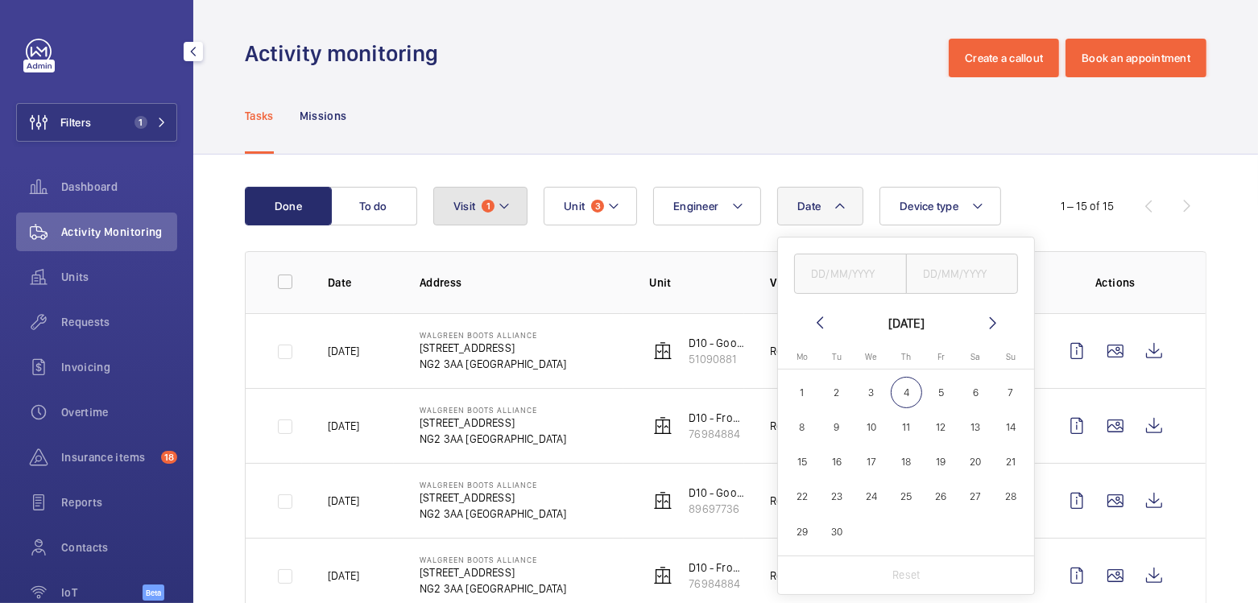
click at [500, 200] on mat-icon at bounding box center [504, 205] width 13 height 19
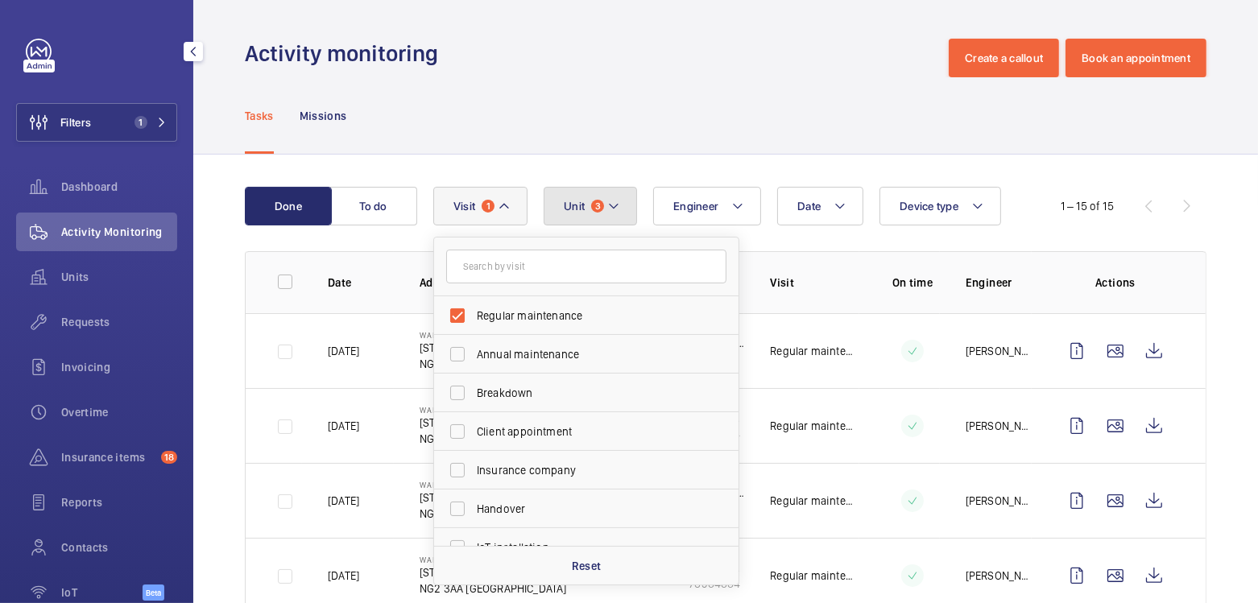
click at [607, 203] on mat-icon at bounding box center [613, 205] width 13 height 19
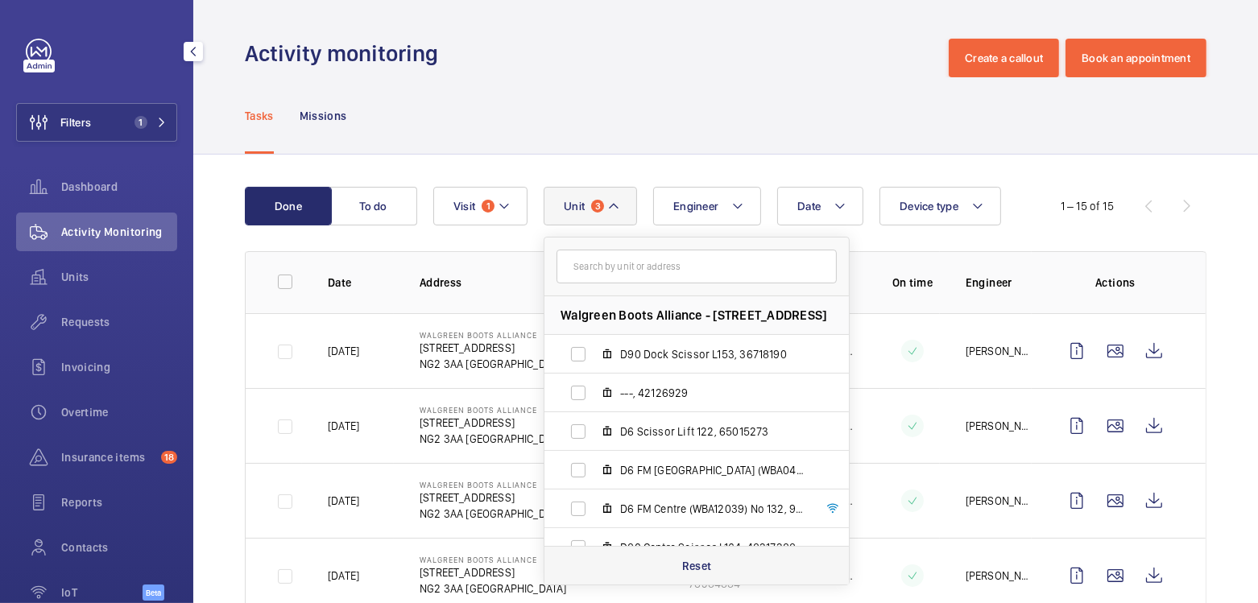
click at [711, 564] on p "Reset" at bounding box center [697, 566] width 30 height 16
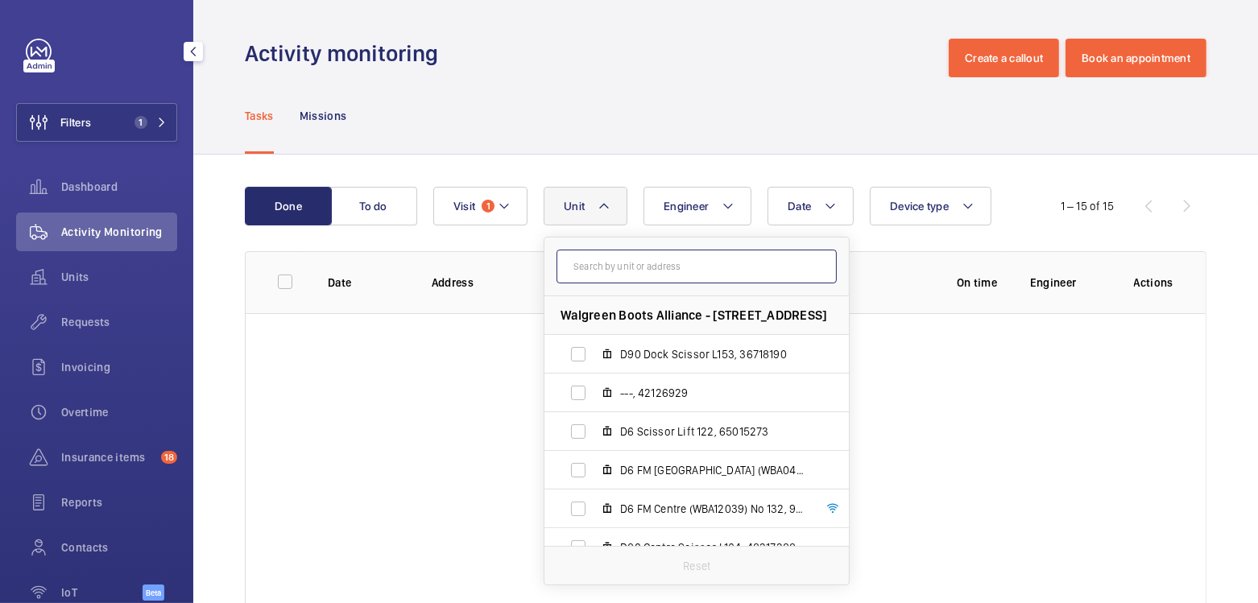
click at [622, 271] on input "text" at bounding box center [696, 267] width 280 height 34
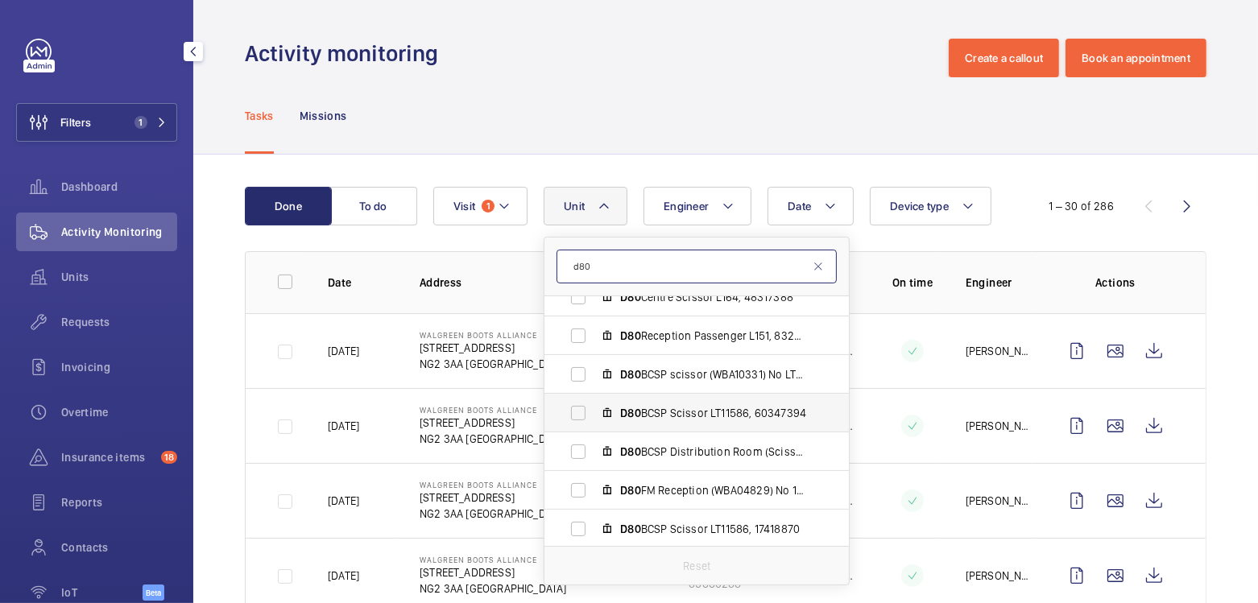
scroll to position [90, 0]
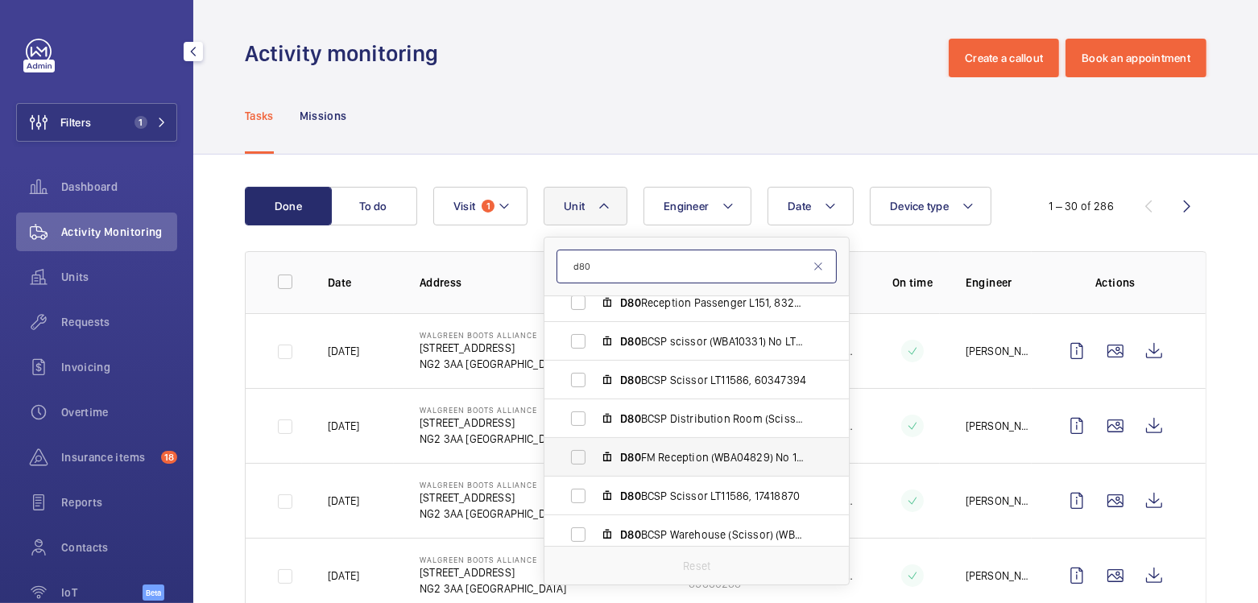
type input "d80"
click at [745, 456] on span "D80 FM Reception (WBA04829) No 151, 18108916" at bounding box center [713, 457] width 187 height 16
click at [594, 456] on input "D80 FM Reception (WBA04829) No 151, 18108916" at bounding box center [578, 457] width 32 height 32
checkbox input "true"
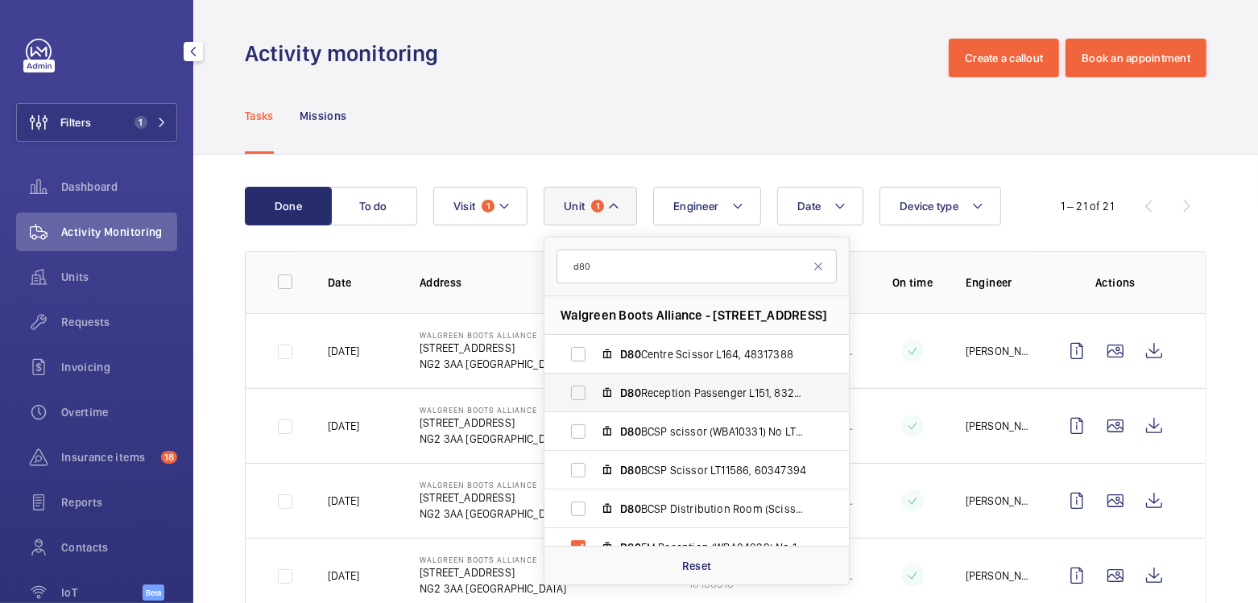
click at [655, 395] on span "D80 Reception Passenger L151, 83297964" at bounding box center [713, 393] width 187 height 16
click at [594, 395] on input "D80 Reception Passenger L151, 83297964" at bounding box center [578, 393] width 32 height 32
checkbox input "true"
click at [673, 354] on span "D80 Centre Scissor L164, 48317388" at bounding box center [713, 354] width 187 height 16
click at [594, 354] on input "D80 Centre Scissor L164, 48317388" at bounding box center [578, 354] width 32 height 32
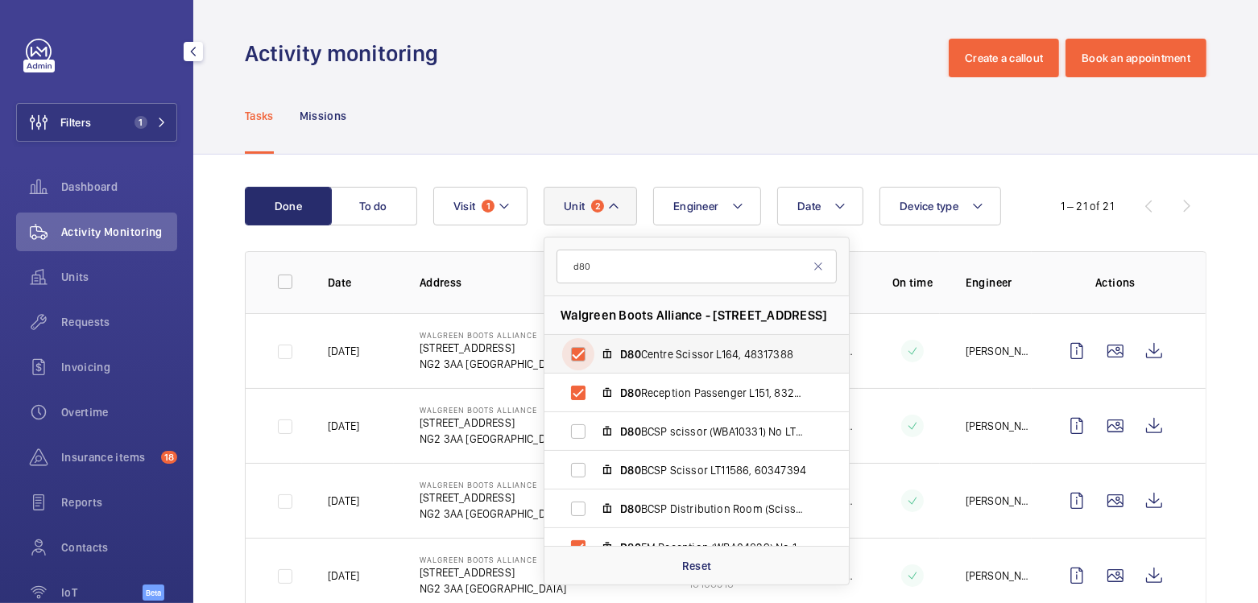
checkbox input "true"
click at [771, 73] on div "Activity monitoring Create a callout Book an appointment" at bounding box center [725, 58] width 961 height 39
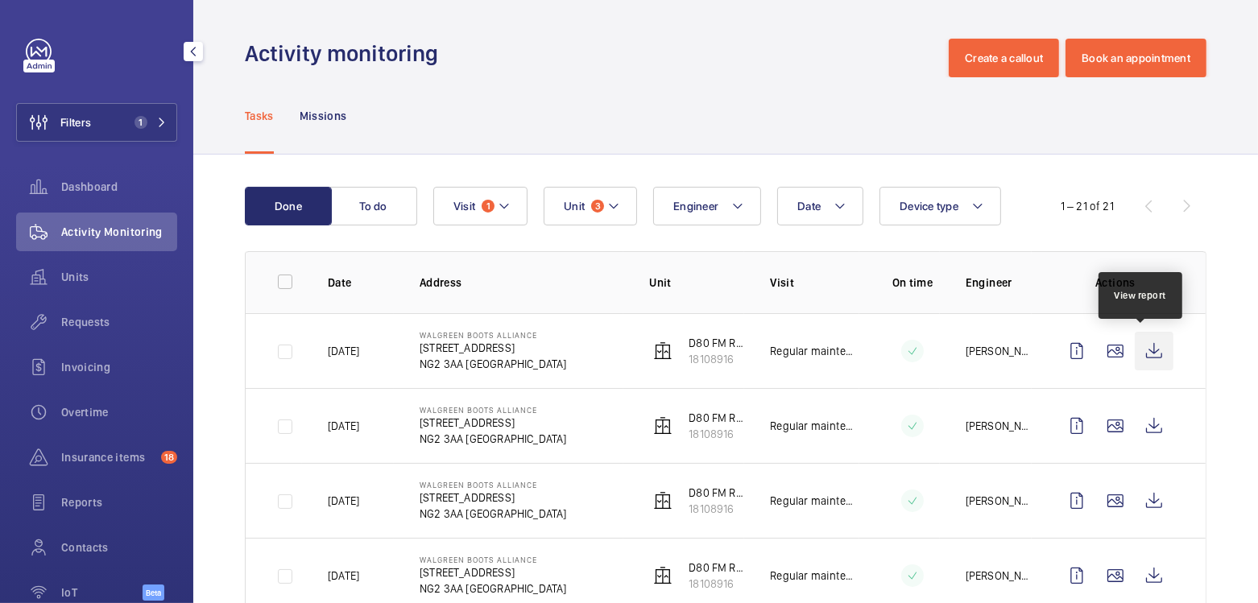
click at [1151, 350] on wm-front-icon-button at bounding box center [1153, 351] width 39 height 39
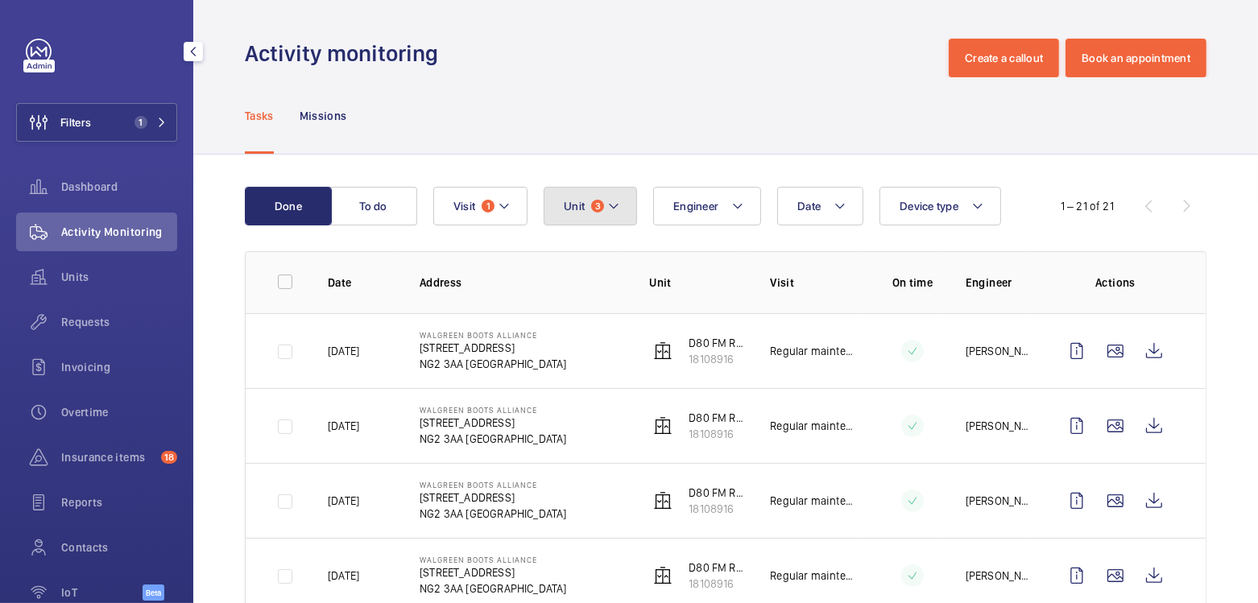
click at [614, 211] on mat-icon at bounding box center [613, 205] width 13 height 19
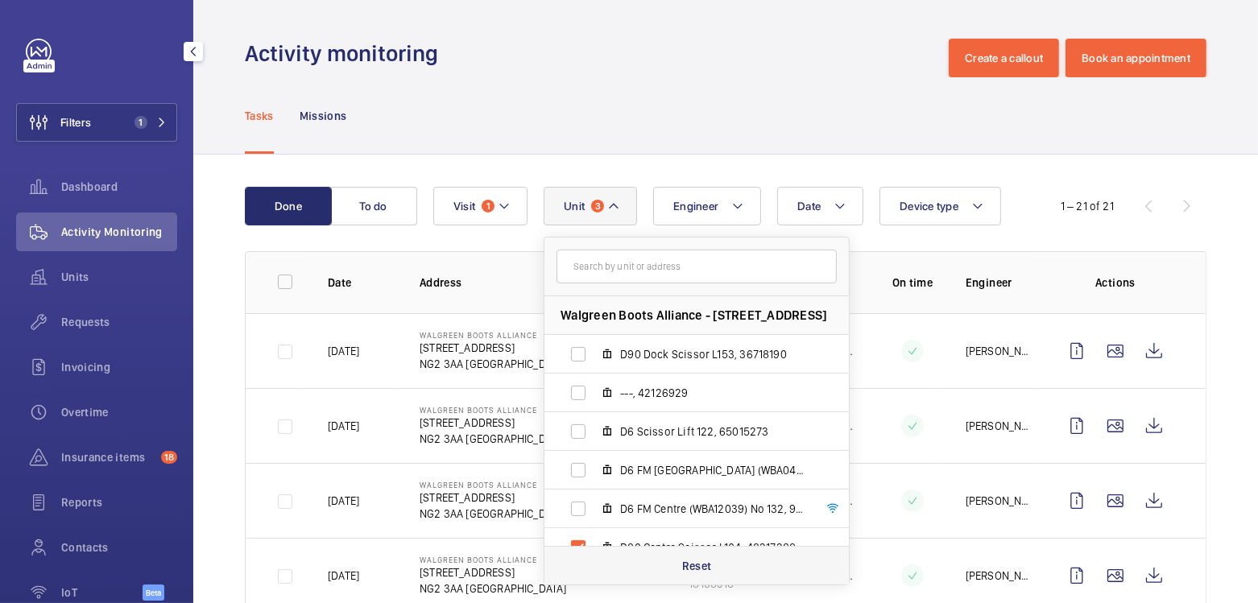
click at [696, 555] on div "Reset" at bounding box center [696, 565] width 304 height 39
click at [642, 271] on input "text" at bounding box center [696, 267] width 280 height 34
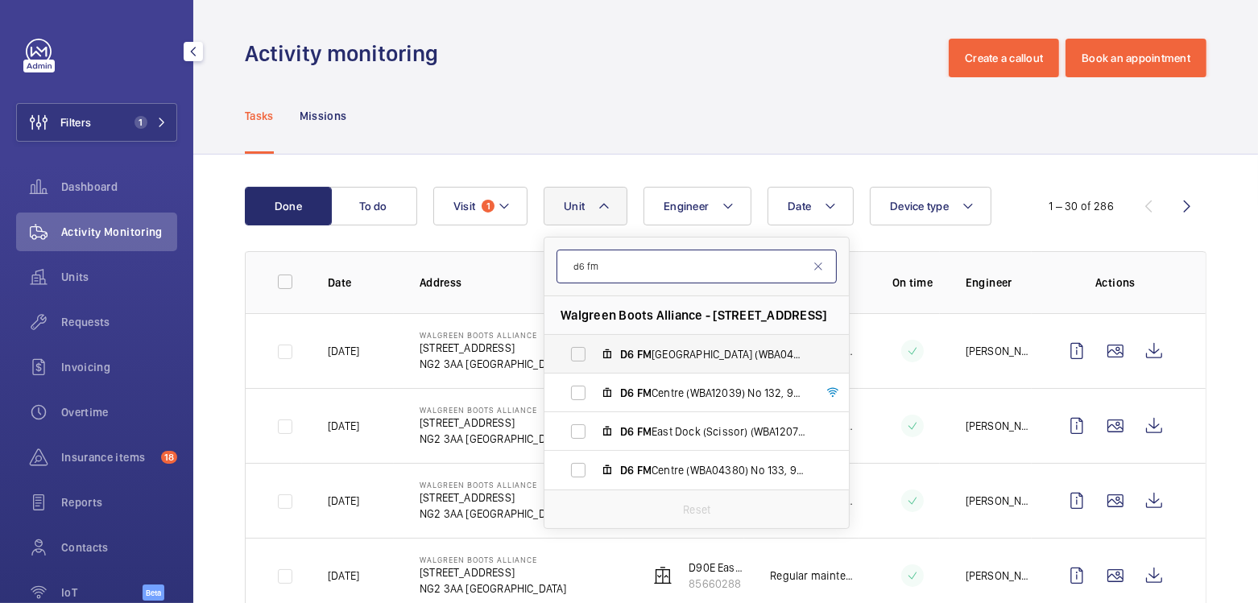
type input "d6 fm"
click at [689, 353] on span "D6 FM North Dock (WBA04419) No 128, 40921193" at bounding box center [713, 354] width 187 height 16
click at [594, 353] on input "D6 FM North Dock (WBA04419) No 128, 40921193" at bounding box center [578, 354] width 32 height 32
checkbox input "true"
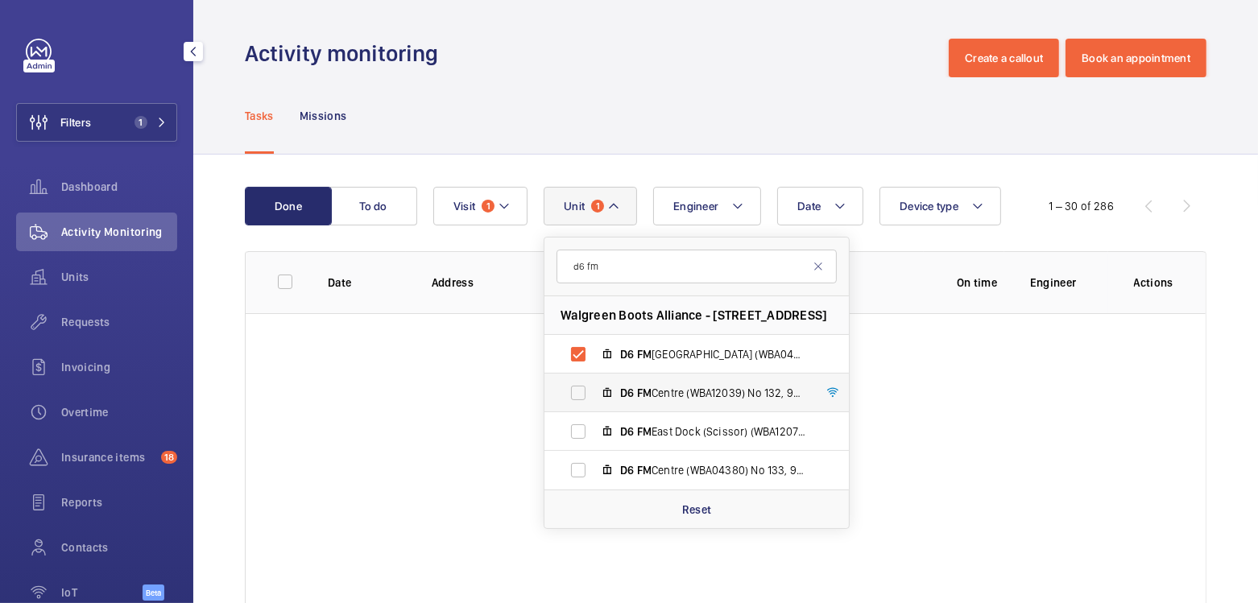
click at [692, 397] on span "D6 FM Centre (WBA12039) No 132, 98743601" at bounding box center [713, 393] width 187 height 16
click at [594, 397] on input "D6 FM Centre (WBA12039) No 132, 98743601" at bounding box center [578, 393] width 32 height 32
checkbox input "true"
click at [686, 437] on span "D6 FM East Dock (Scissor) (WBA12076) No 122, 44089339" at bounding box center [713, 432] width 187 height 16
click at [594, 437] on input "D6 FM East Dock (Scissor) (WBA12076) No 122, 44089339" at bounding box center [578, 431] width 32 height 32
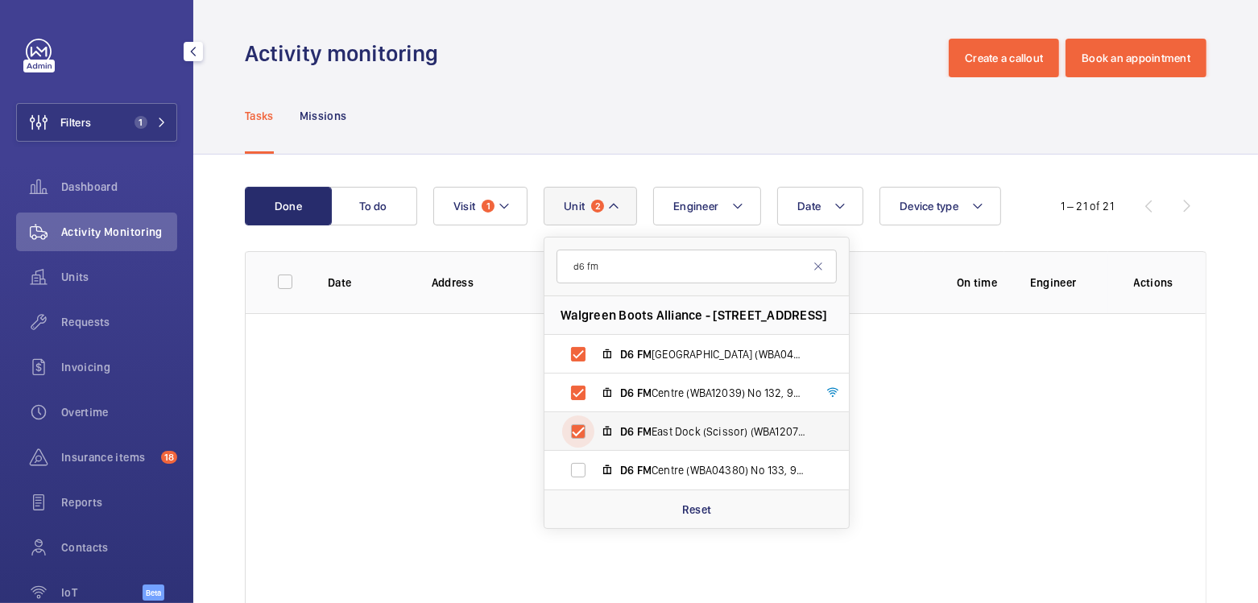
checkbox input "true"
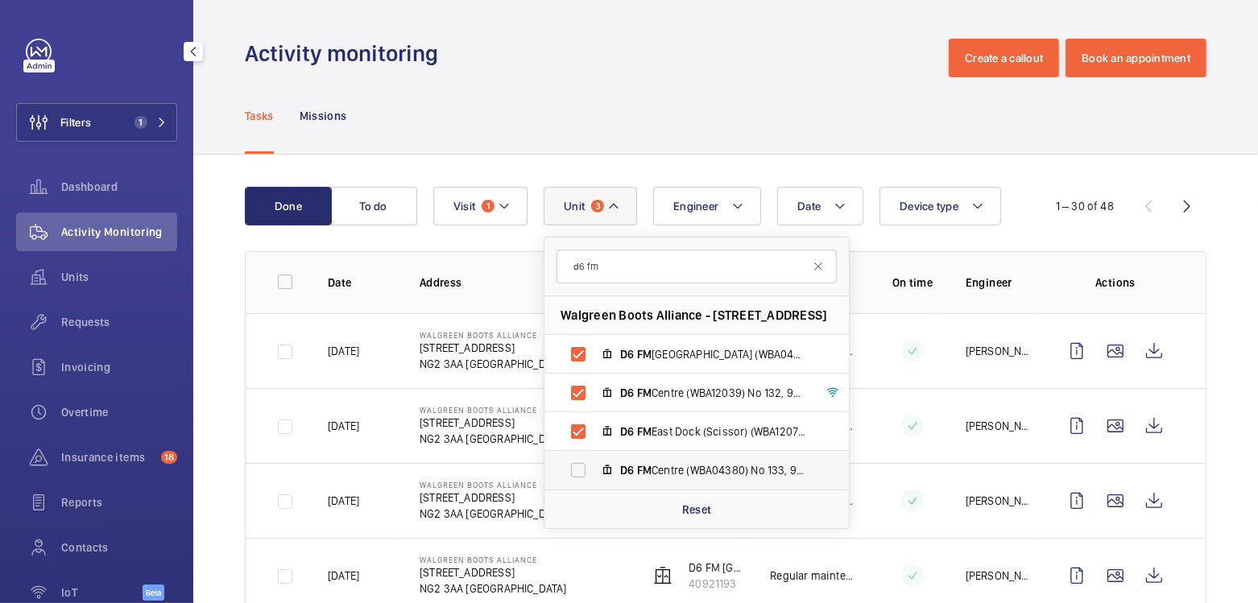
click at [682, 465] on span "D6 FM Centre (WBA04380) No 133, 98655982" at bounding box center [713, 470] width 187 height 16
click at [594, 465] on input "D6 FM Centre (WBA04380) No 133, 98655982" at bounding box center [578, 470] width 32 height 32
checkbox input "true"
click at [658, 93] on div "Tasks Missions" at bounding box center [725, 115] width 961 height 76
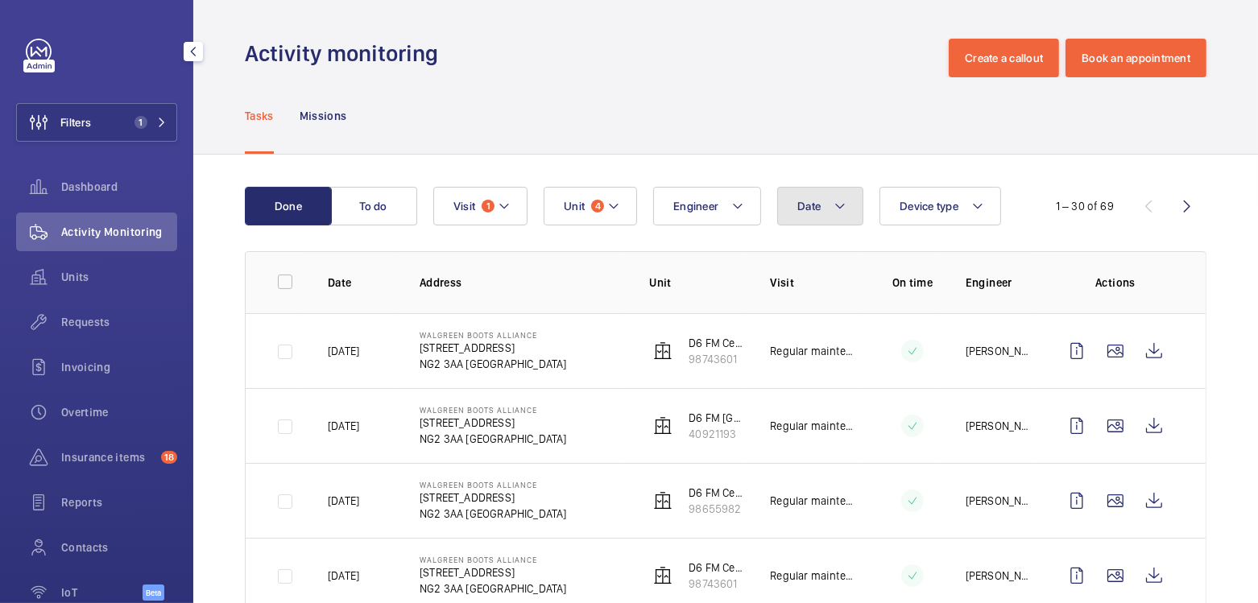
click at [833, 200] on mat-icon at bounding box center [839, 205] width 13 height 19
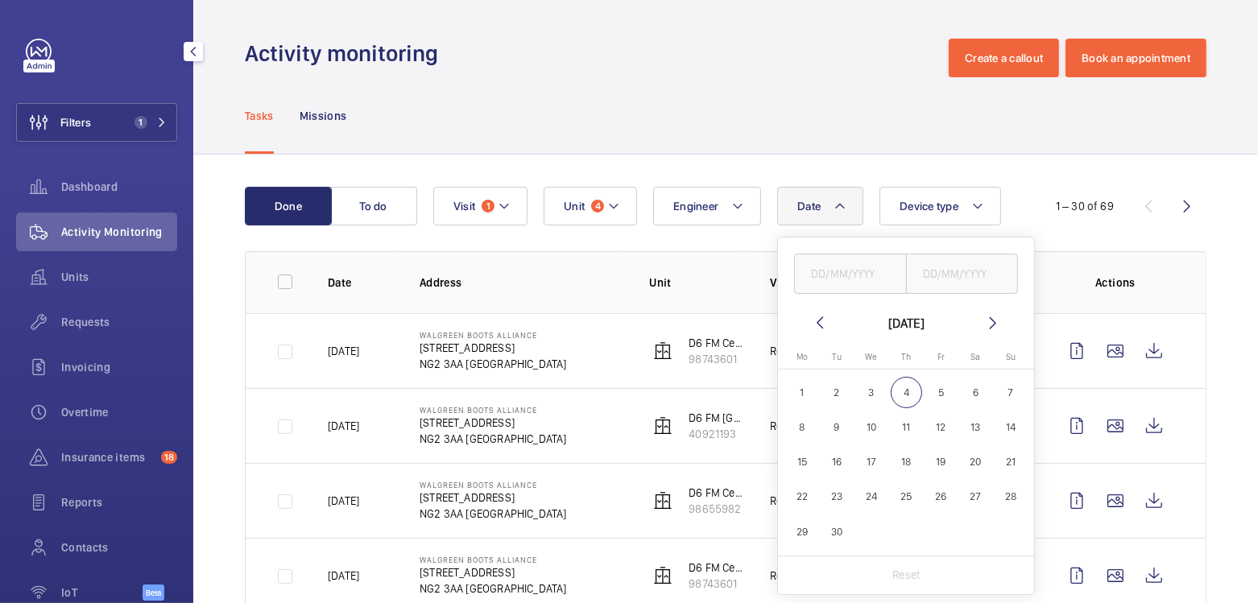
click at [997, 470] on span "21" at bounding box center [1009, 461] width 31 height 31
click at [940, 277] on input "text" at bounding box center [962, 274] width 113 height 40
click at [815, 320] on mat-icon at bounding box center [819, 322] width 19 height 19
click at [909, 507] on span "21" at bounding box center [905, 496] width 31 height 31
type input "21/08/2025"
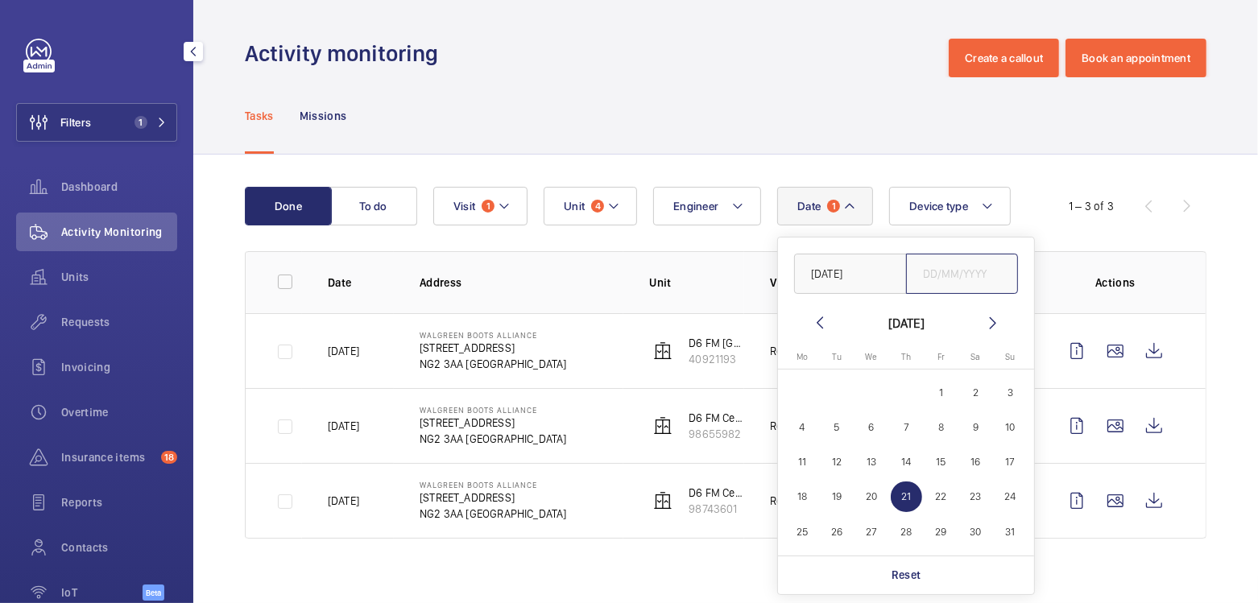
click at [960, 278] on input "text" at bounding box center [962, 274] width 113 height 40
click at [907, 498] on span "21" at bounding box center [905, 496] width 31 height 31
type input "21/08/2025"
click at [812, 91] on div "Tasks Missions" at bounding box center [725, 115] width 961 height 76
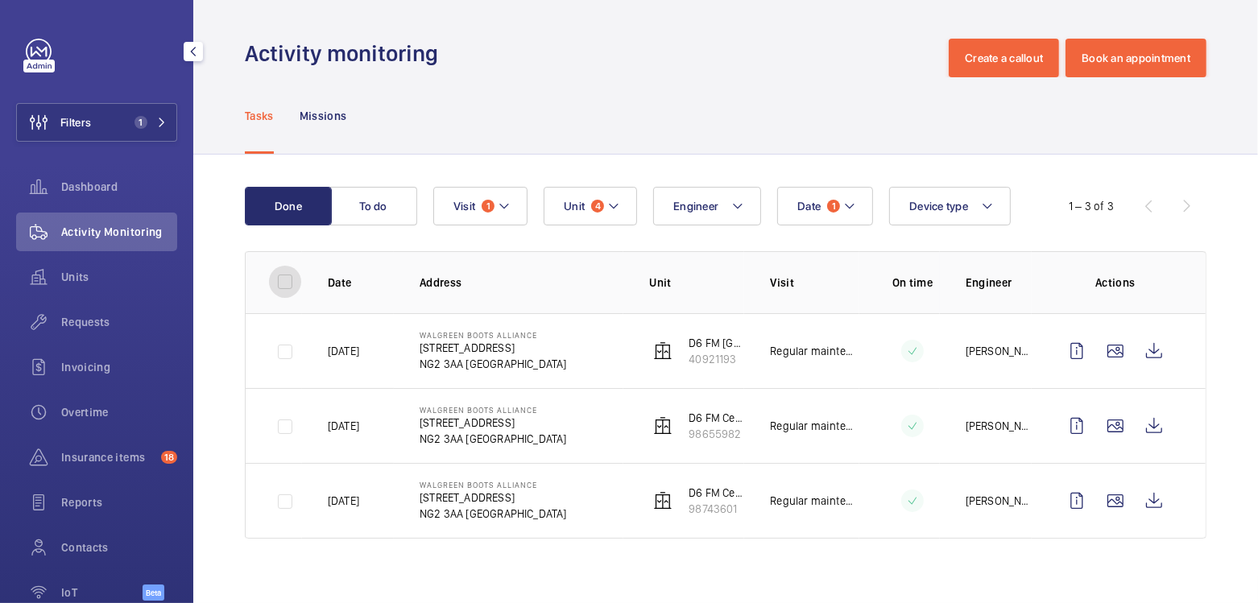
click at [284, 281] on input "checkbox" at bounding box center [285, 282] width 32 height 32
checkbox input "true"
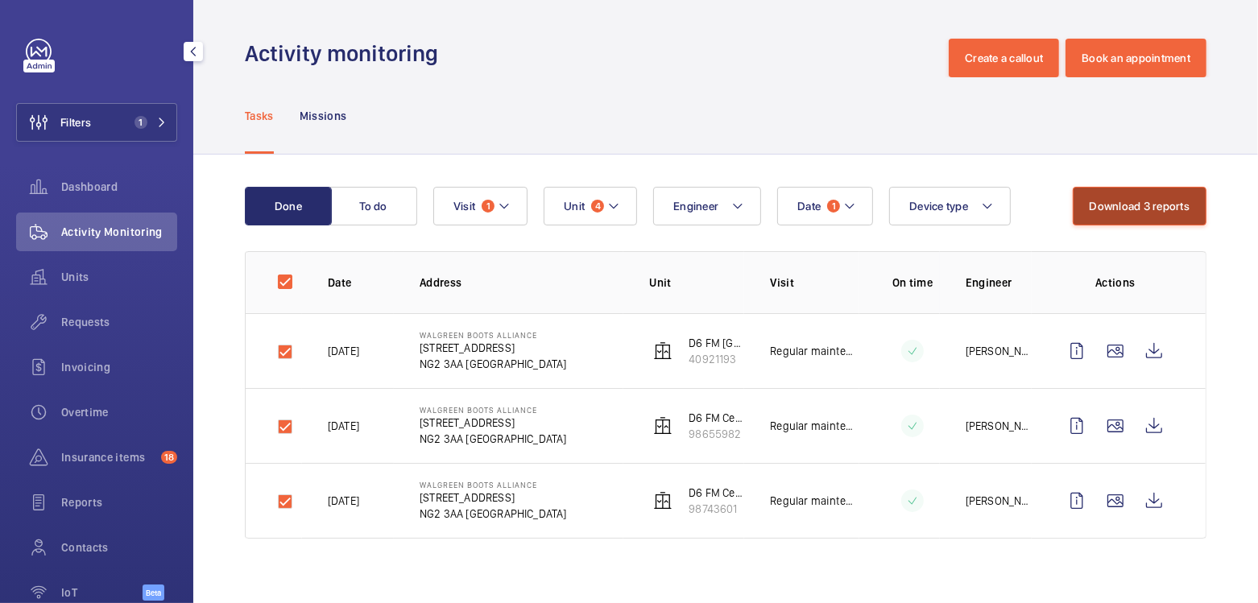
click at [1148, 215] on button "Download 3 reports" at bounding box center [1139, 206] width 134 height 39
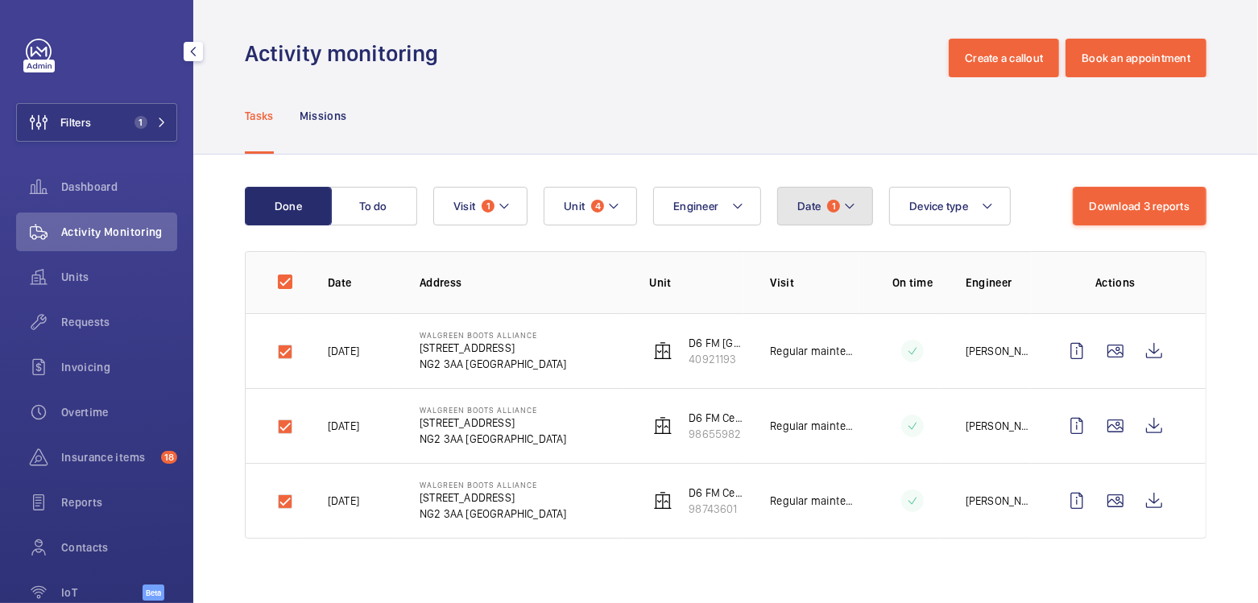
click at [843, 210] on mat-icon at bounding box center [849, 205] width 13 height 19
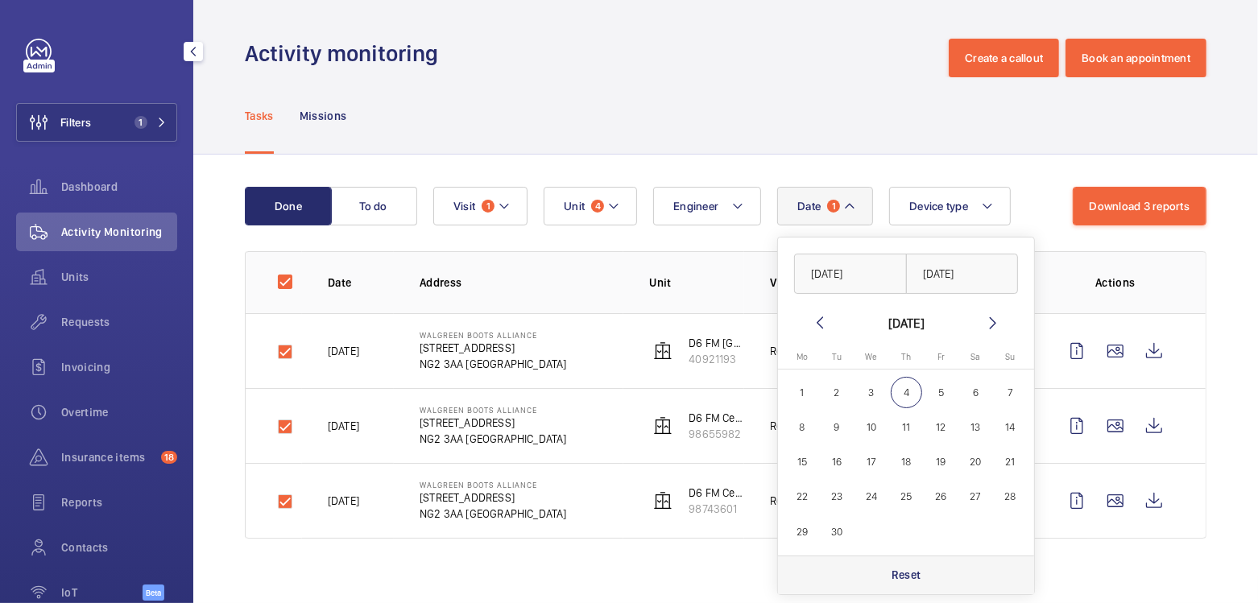
click at [906, 564] on div "Reset" at bounding box center [906, 575] width 256 height 39
checkbox input "false"
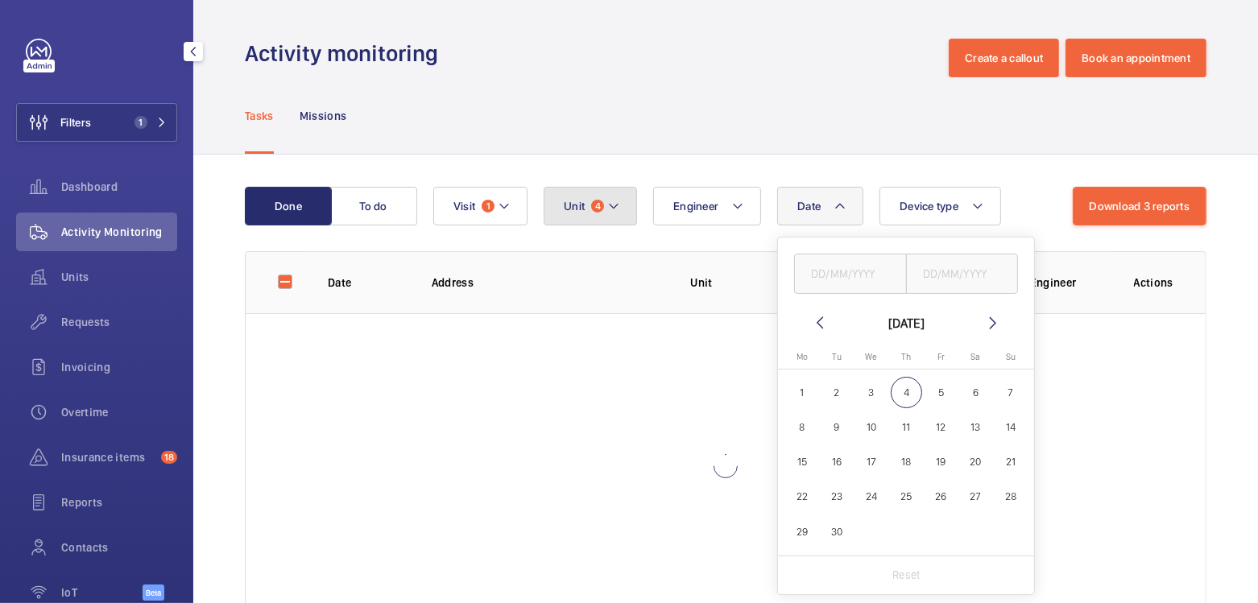
click at [597, 190] on button "Unit 4" at bounding box center [589, 206] width 93 height 39
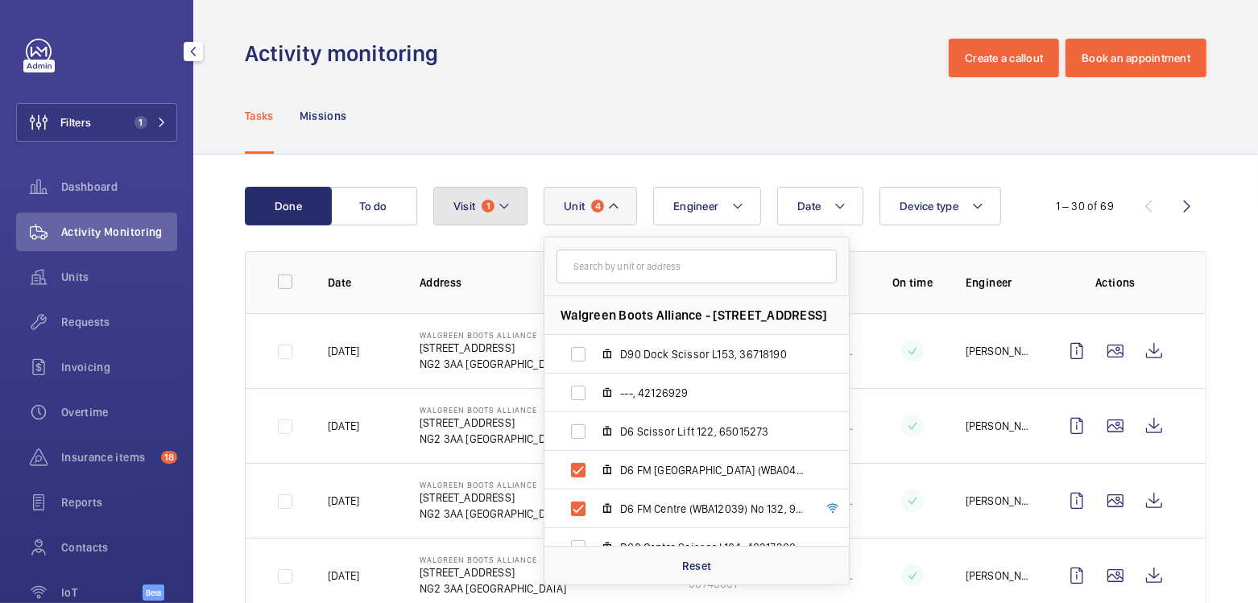
click at [482, 197] on button "Visit 1" at bounding box center [480, 206] width 94 height 39
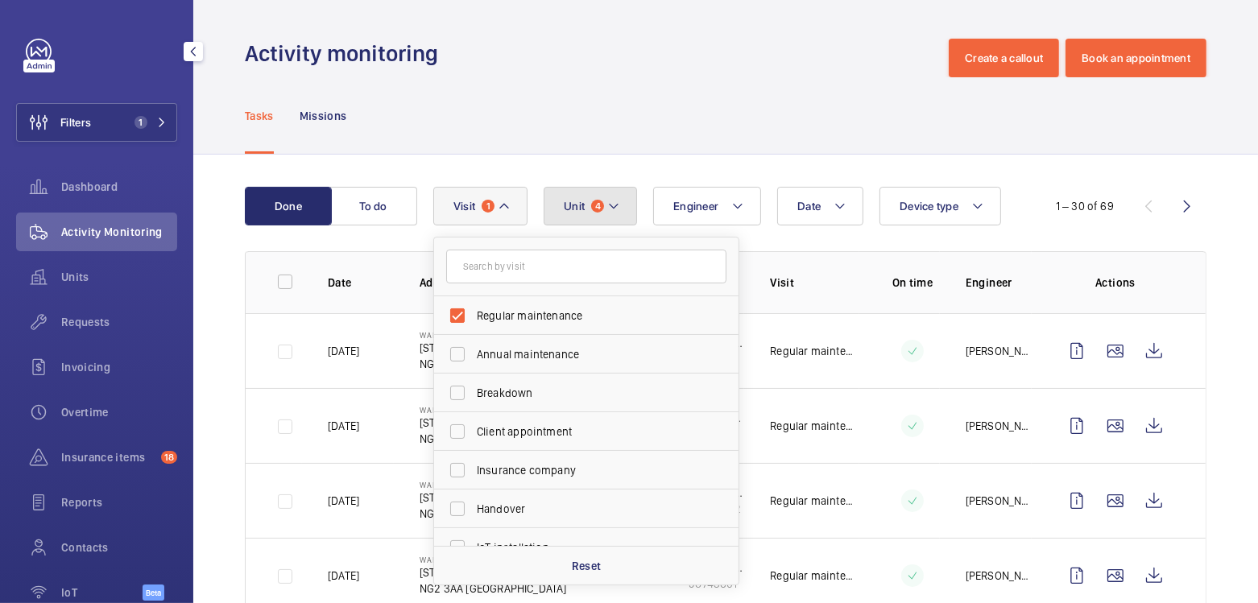
click at [608, 196] on mat-icon at bounding box center [613, 205] width 13 height 19
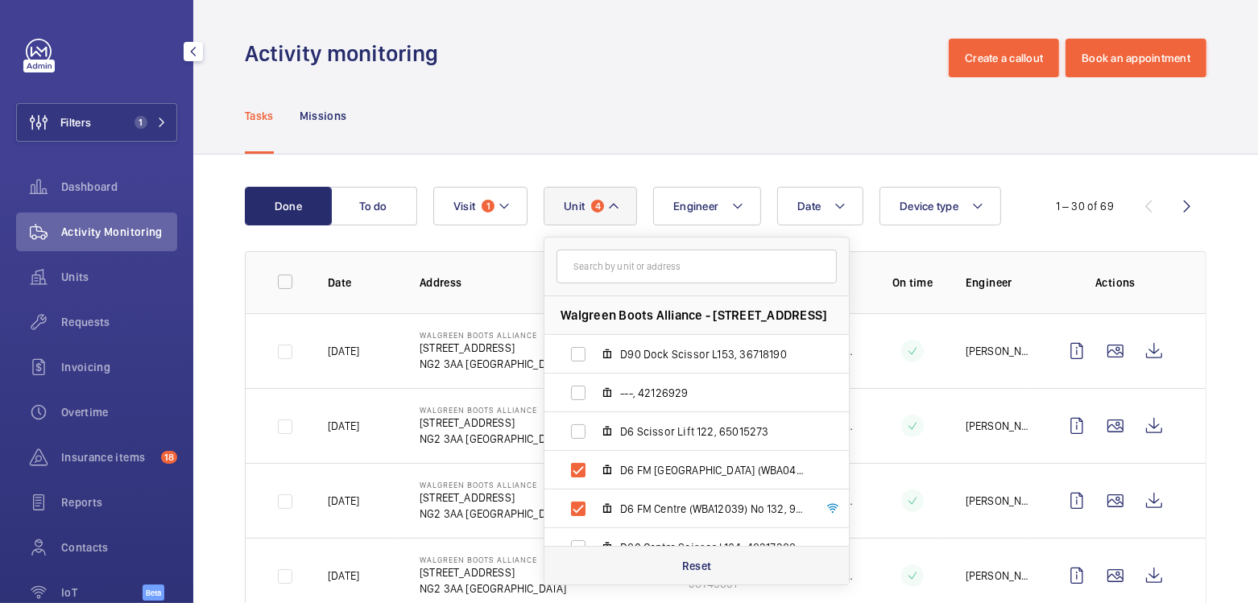
click at [720, 553] on div "Reset" at bounding box center [696, 565] width 304 height 39
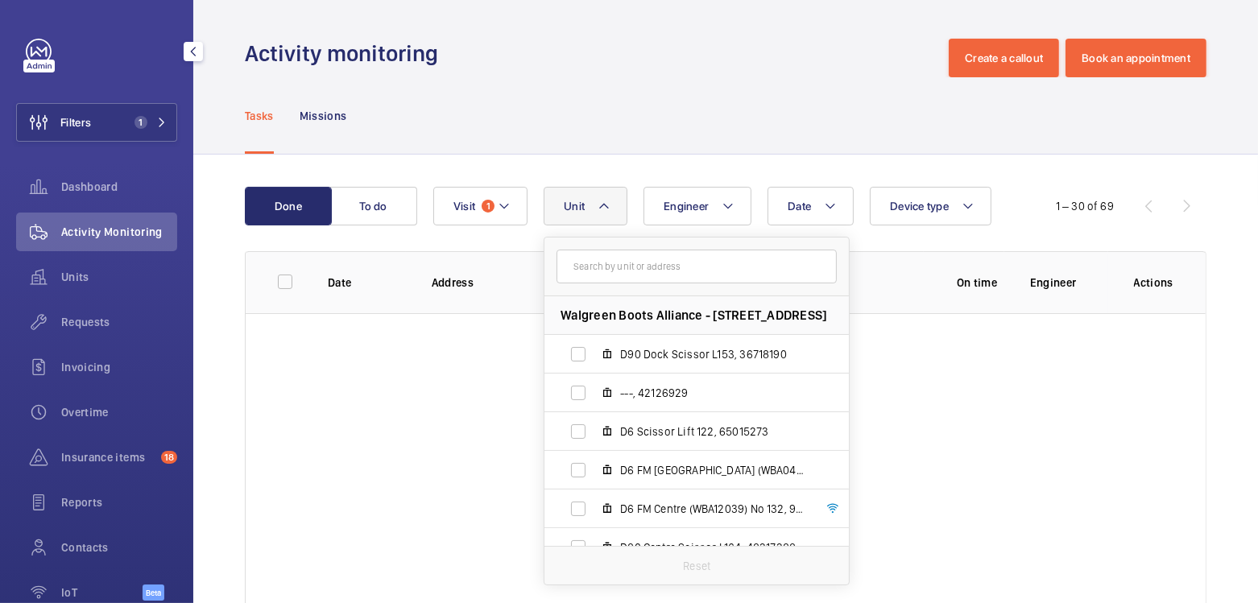
click at [759, 144] on div "Tasks Missions" at bounding box center [725, 115] width 961 height 76
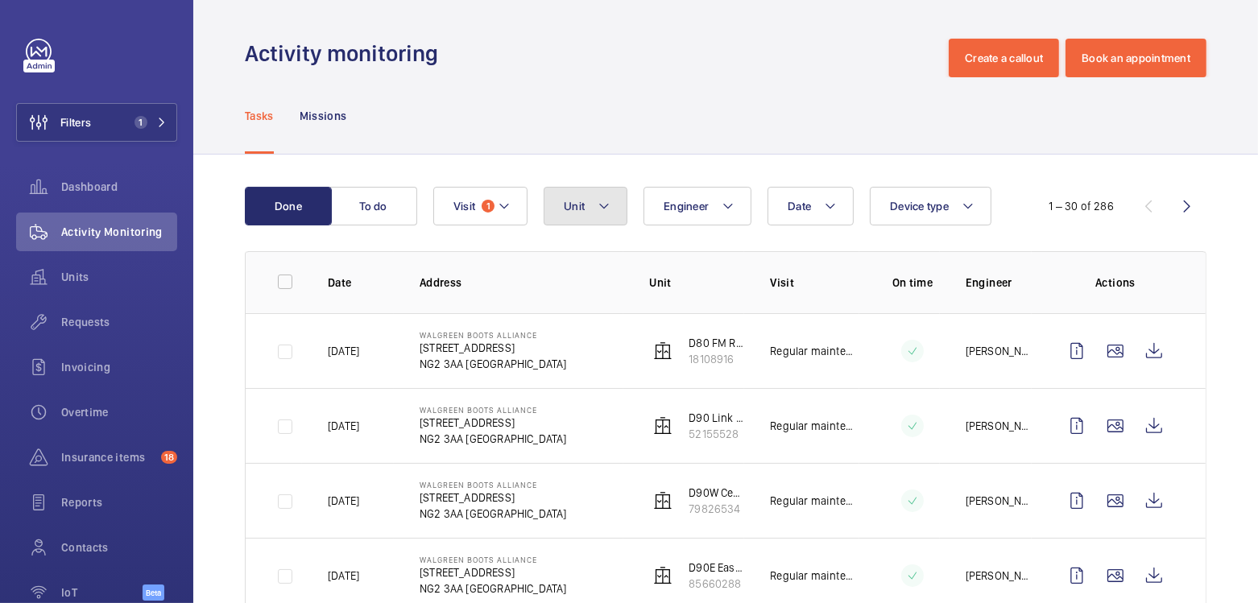
click at [594, 209] on button "Unit" at bounding box center [585, 206] width 84 height 39
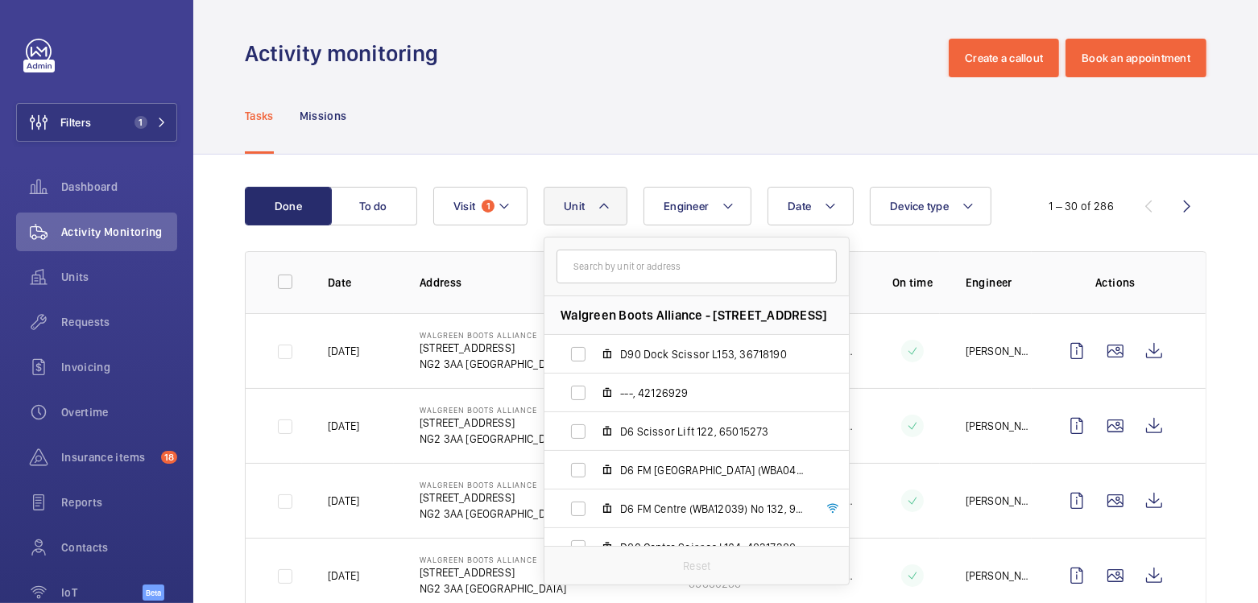
click at [665, 275] on input "text" at bounding box center [696, 267] width 280 height 34
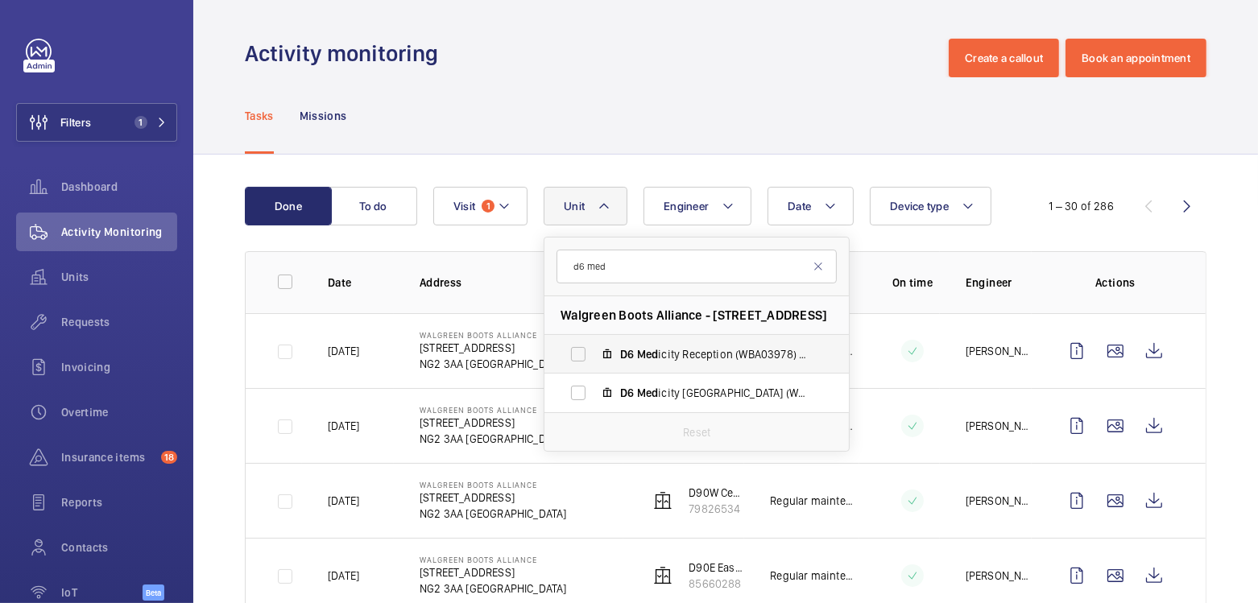
type input "d6 med"
click at [708, 356] on span "D6 Med icity Reception (WBA03978) No 125, 24301644" at bounding box center [713, 354] width 187 height 16
click at [594, 356] on input "D6 Med icity Reception (WBA03978) No 125, 24301644" at bounding box center [578, 354] width 32 height 32
checkbox input "true"
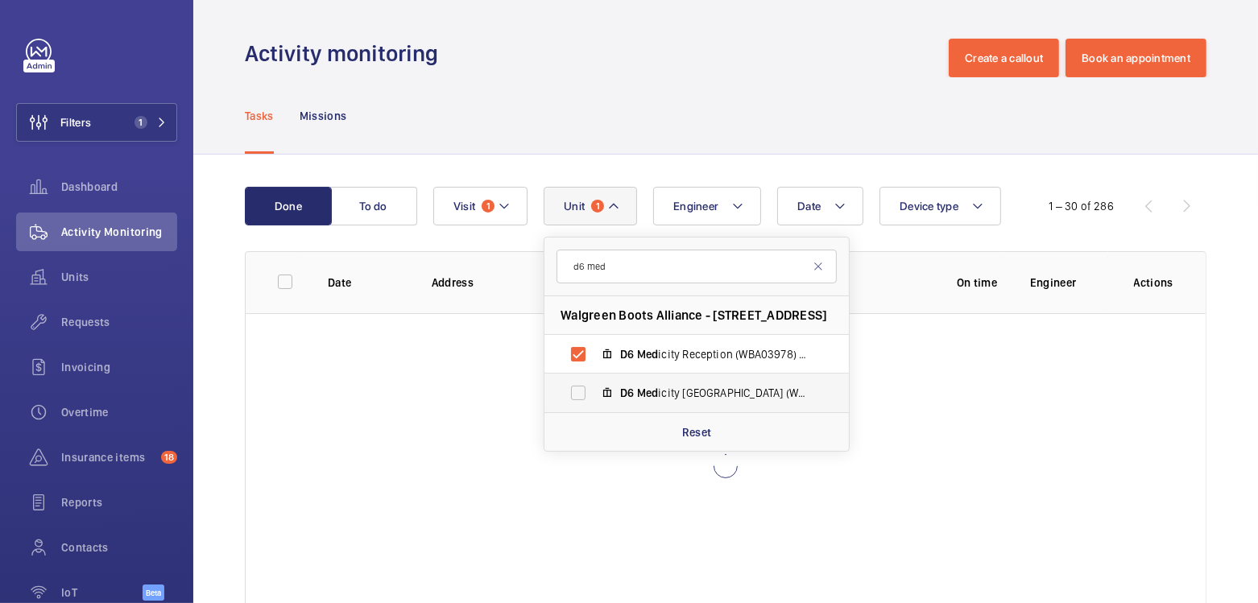
click at [703, 386] on span "D6 Med icity North Dock (WBA10115) No 127, 97832430" at bounding box center [713, 393] width 187 height 16
click at [594, 386] on input "D6 Med icity North Dock (WBA10115) No 127, 97832430" at bounding box center [578, 393] width 32 height 32
checkbox input "true"
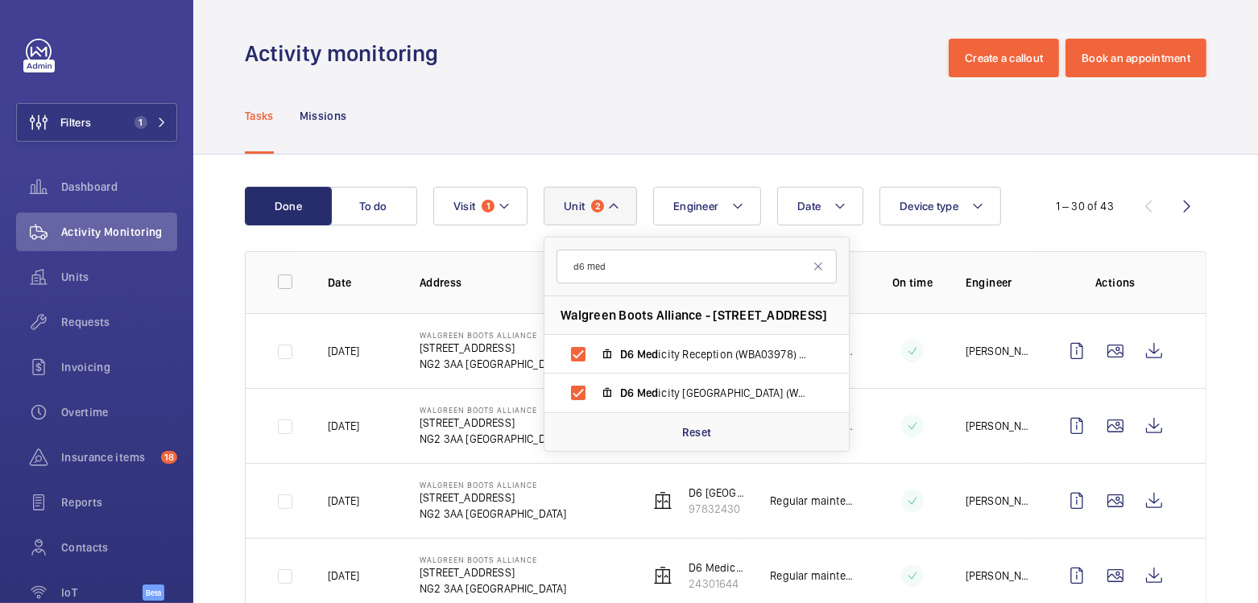
click at [784, 109] on div "Tasks Missions" at bounding box center [725, 115] width 961 height 76
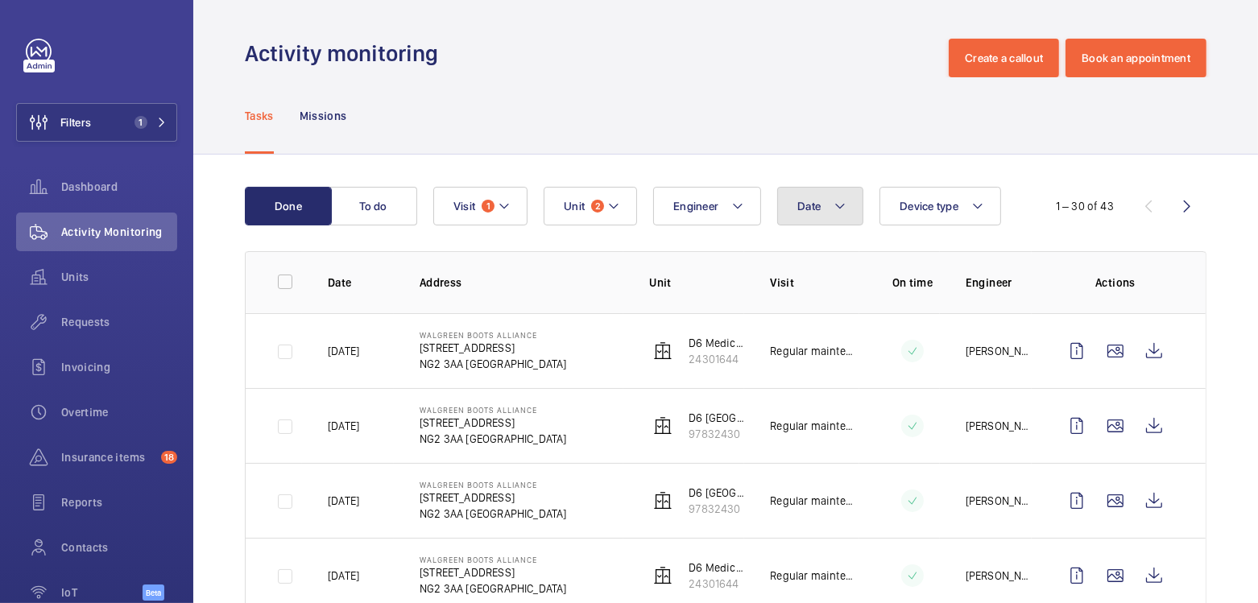
click at [813, 216] on button "Date" at bounding box center [820, 206] width 86 height 39
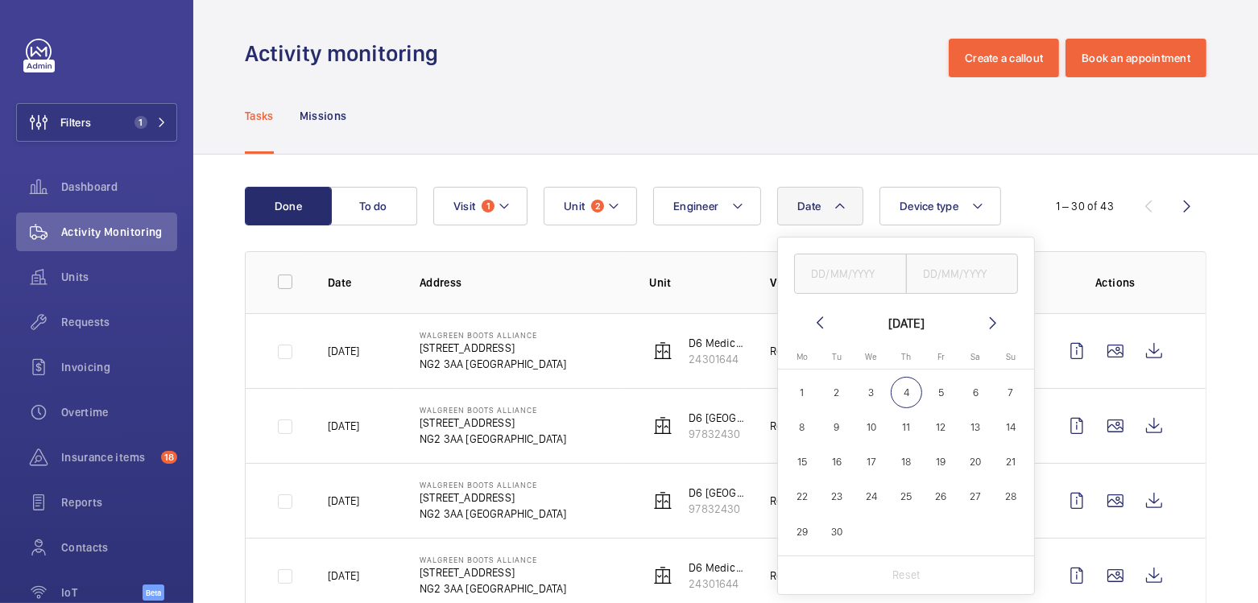
click at [815, 323] on mat-icon at bounding box center [819, 322] width 19 height 19
click at [906, 490] on span "21" at bounding box center [905, 496] width 31 height 31
type input "21/08/2025"
click at [974, 283] on input "text" at bounding box center [962, 274] width 113 height 40
click at [909, 504] on span "21" at bounding box center [905, 496] width 31 height 31
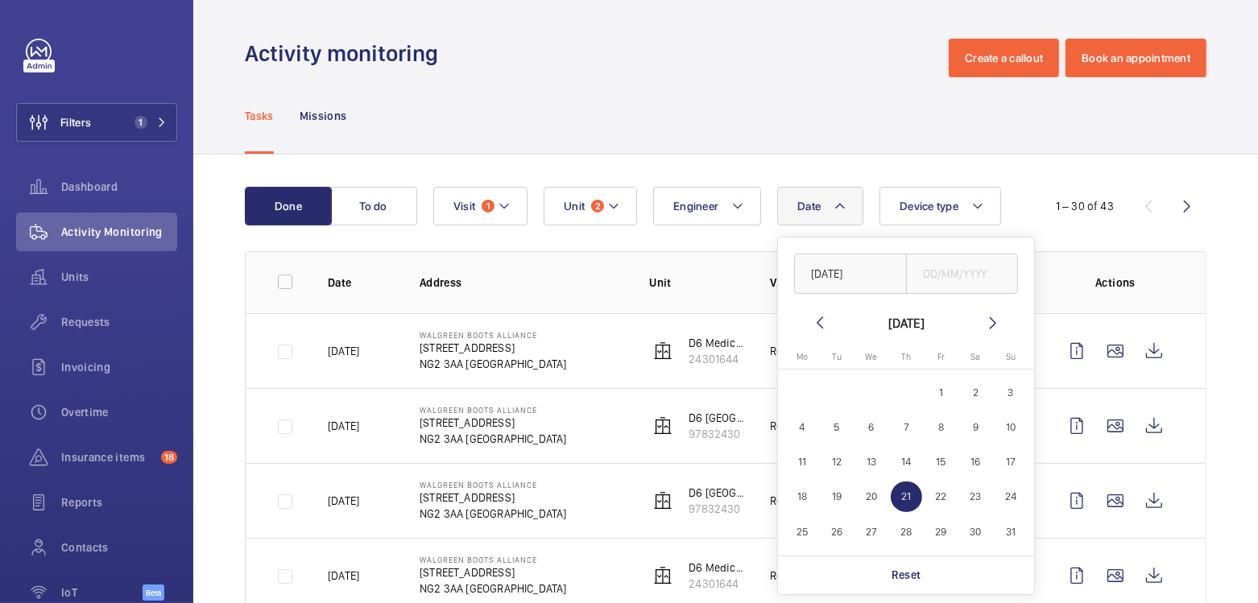
type input "21/08/2025"
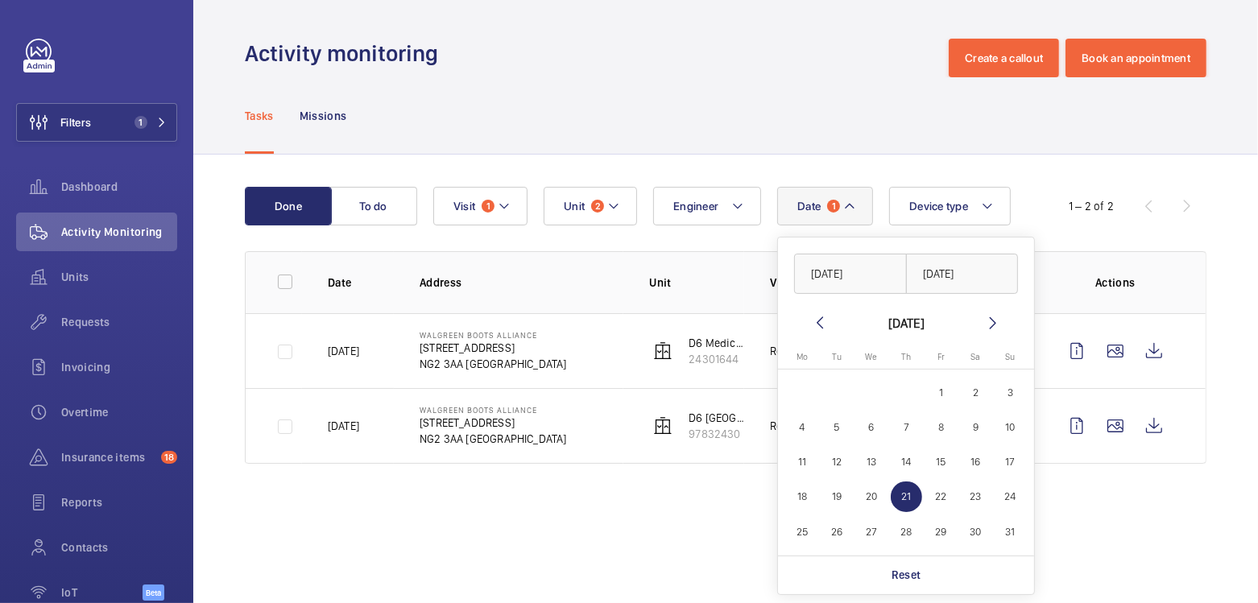
click at [872, 87] on div "Tasks Missions" at bounding box center [725, 115] width 961 height 76
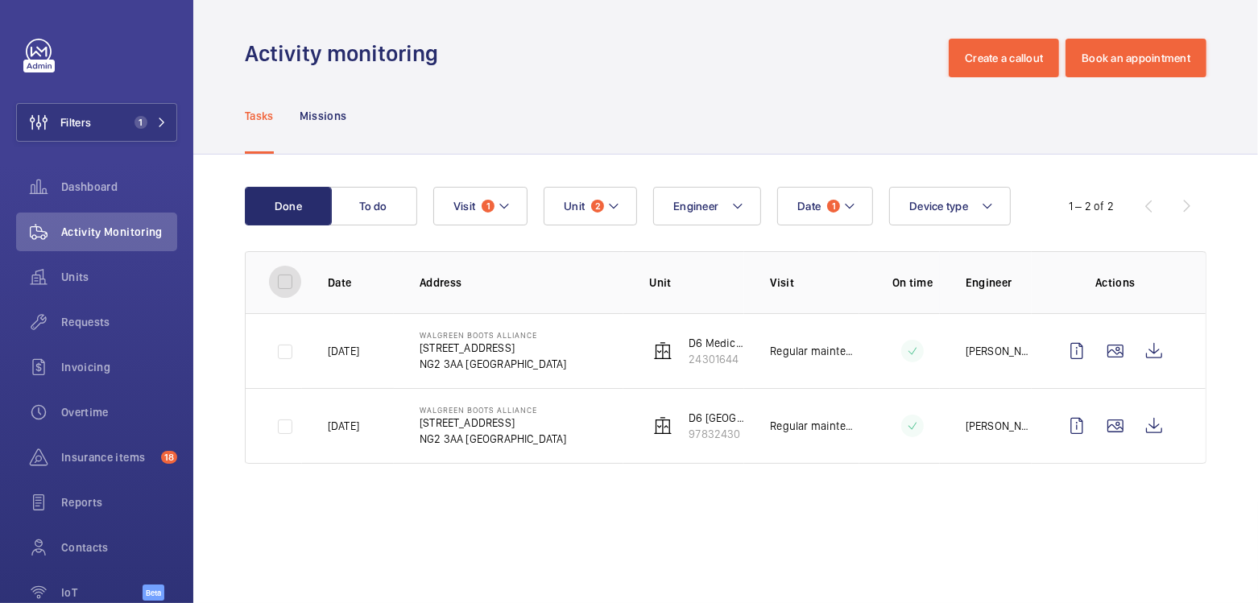
click at [287, 284] on input "checkbox" at bounding box center [285, 282] width 32 height 32
checkbox input "true"
click at [1145, 211] on button "Download 2 reports" at bounding box center [1139, 206] width 134 height 39
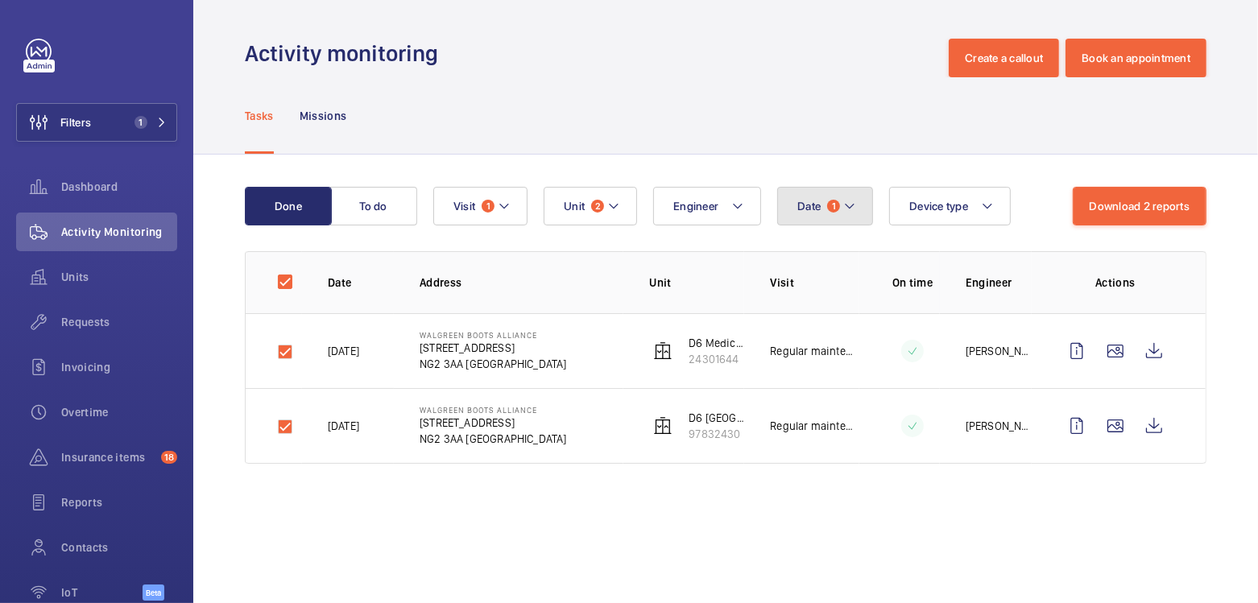
click at [808, 217] on button "Date 1" at bounding box center [825, 206] width 96 height 39
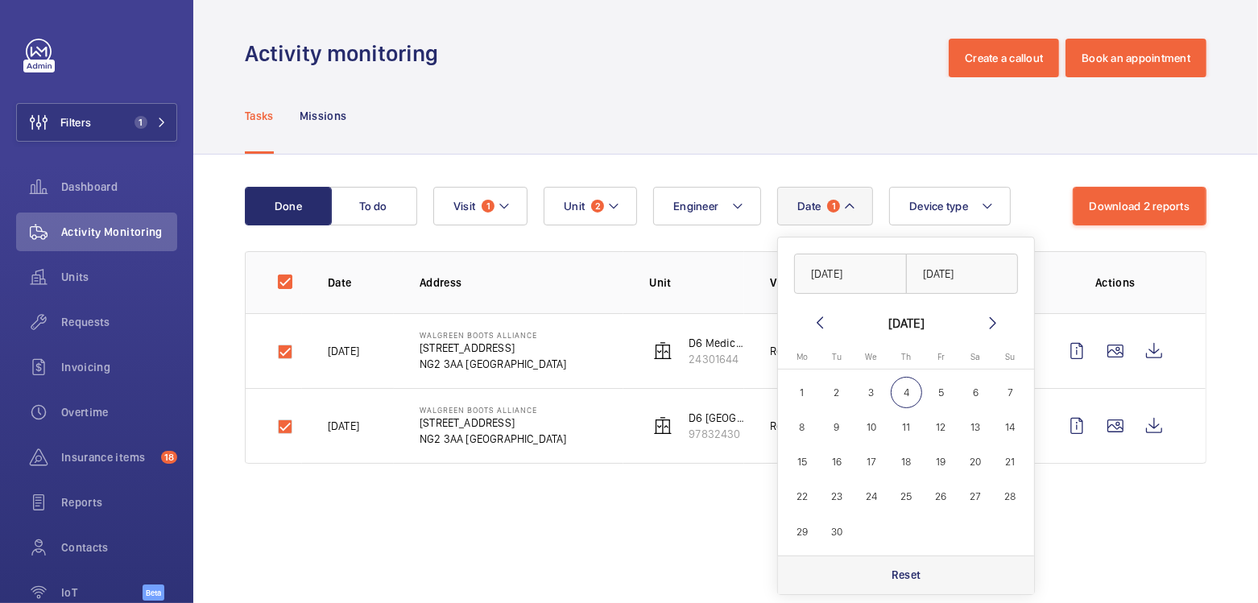
drag, startPoint x: 928, startPoint y: 579, endPoint x: 913, endPoint y: 556, distance: 27.2
click at [928, 579] on div "Reset" at bounding box center [906, 575] width 256 height 39
checkbox input "false"
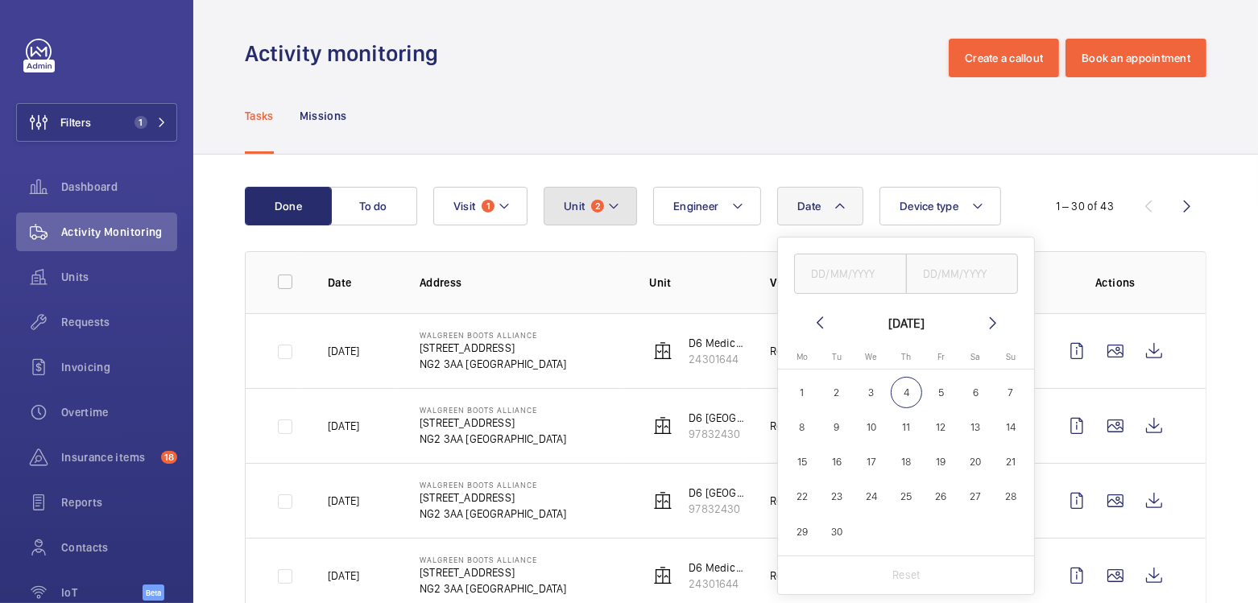
click at [599, 197] on button "Unit 2" at bounding box center [589, 206] width 93 height 39
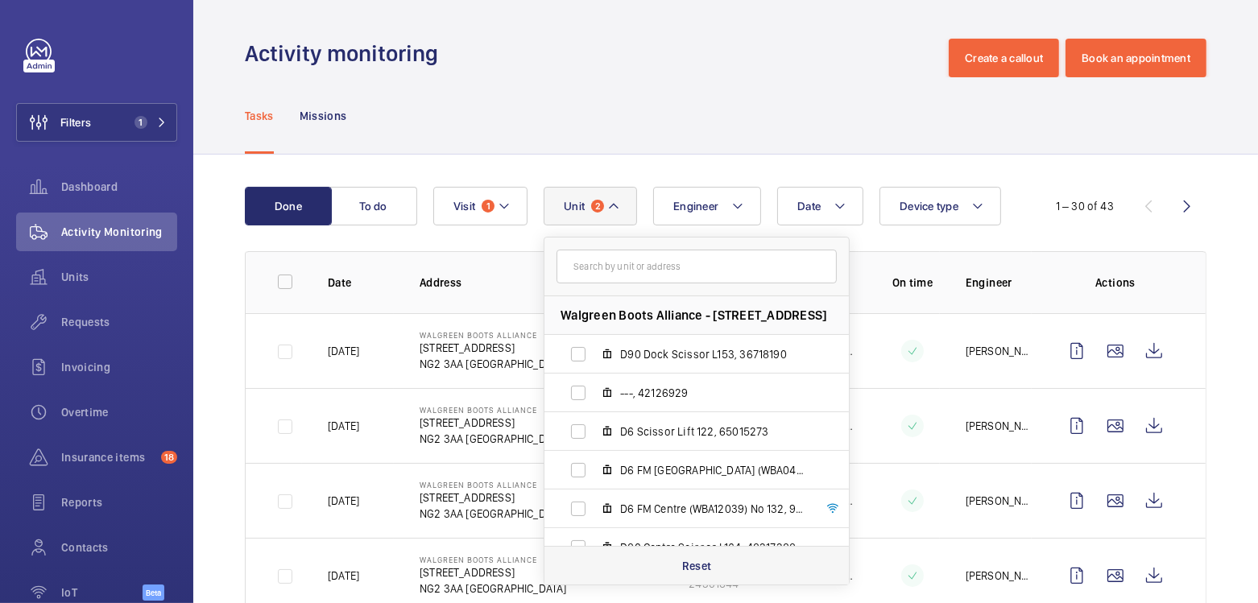
drag, startPoint x: 723, startPoint y: 562, endPoint x: 709, endPoint y: 545, distance: 22.3
click at [722, 563] on div "Reset" at bounding box center [696, 565] width 304 height 39
click at [482, 213] on button "Visit 1" at bounding box center [480, 206] width 94 height 39
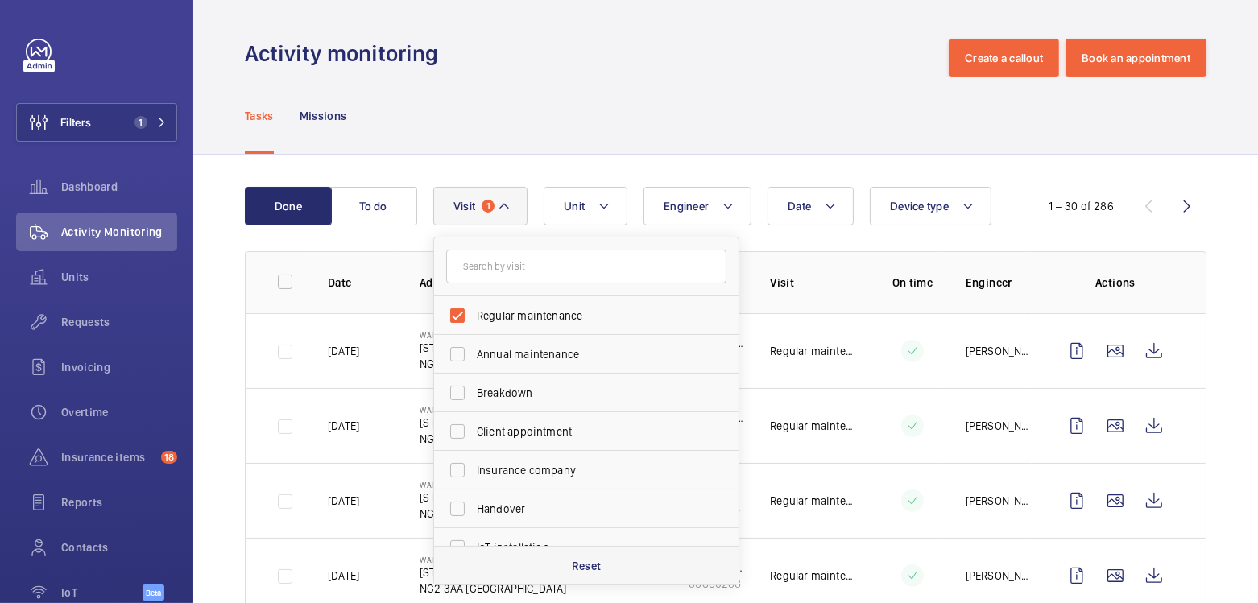
click at [594, 560] on p "Reset" at bounding box center [587, 566] width 30 height 16
checkbox input "false"
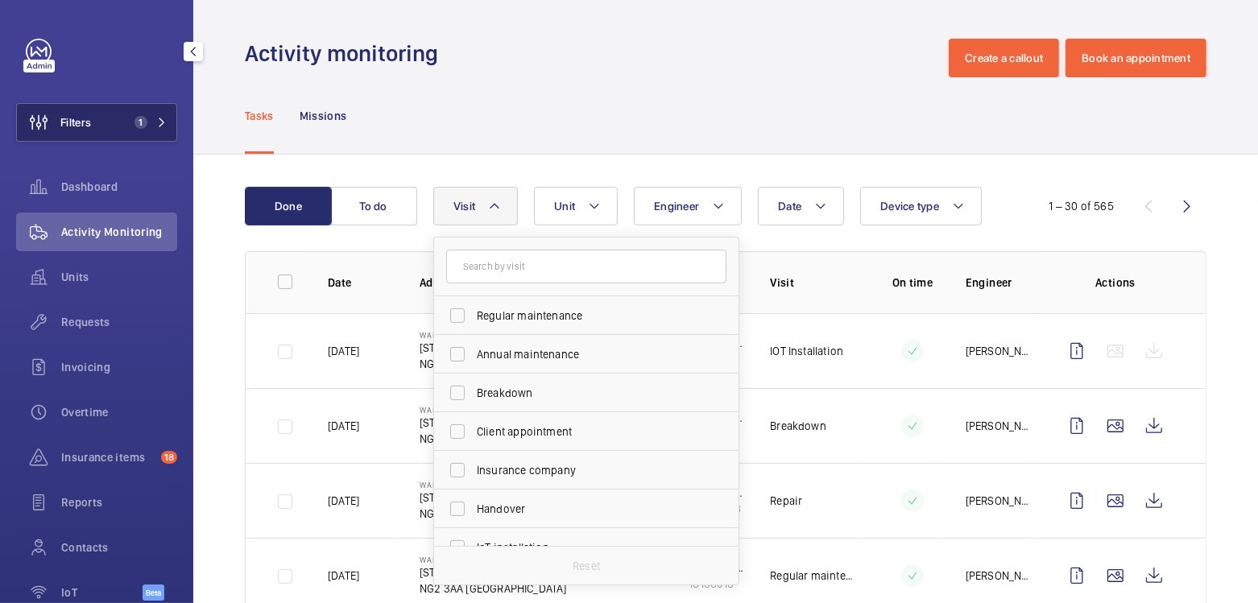
click at [85, 111] on span "Filters" at bounding box center [54, 122] width 74 height 39
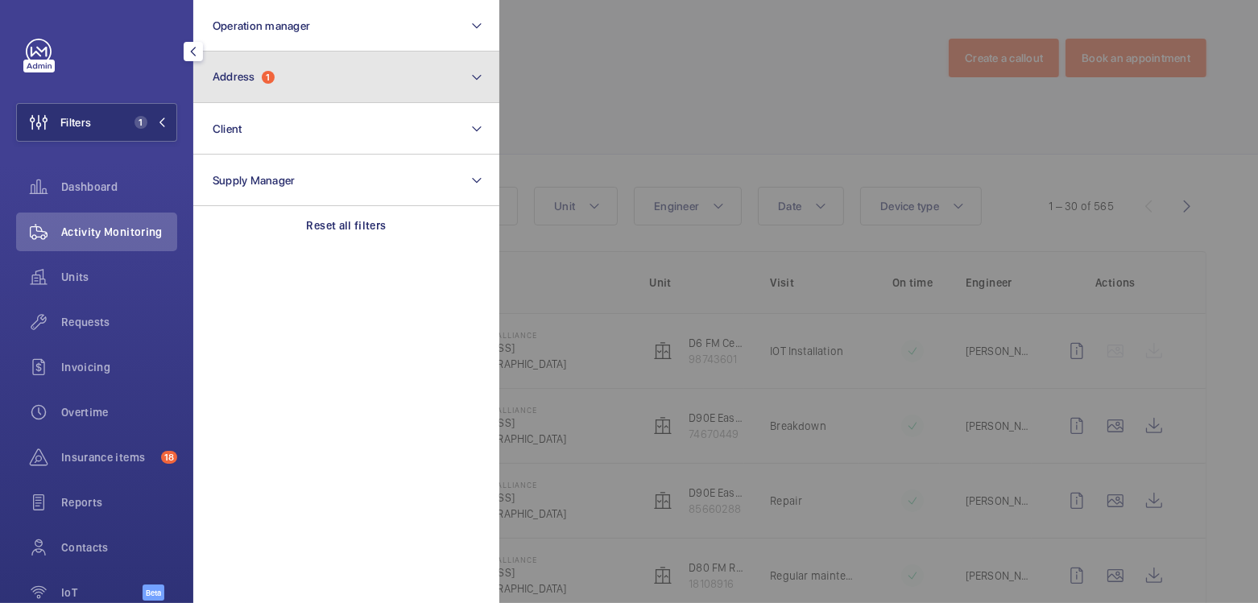
click at [254, 92] on button "Address 1" at bounding box center [346, 78] width 306 height 52
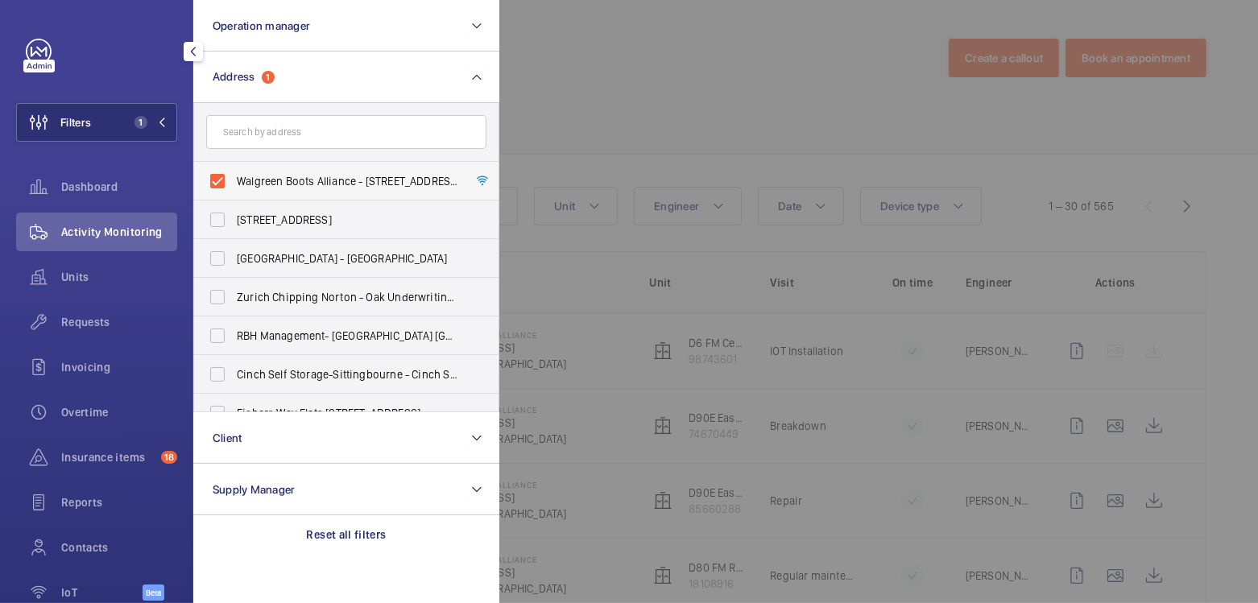
click at [250, 181] on span "Walgreen Boots Alliance - 1 Thane Road West, NOTTINGHAM NG2 3AA" at bounding box center [347, 181] width 221 height 16
click at [233, 181] on input "Walgreen Boots Alliance - 1 Thane Road West, NOTTINGHAM NG2 3AA" at bounding box center [217, 181] width 32 height 32
checkbox input "false"
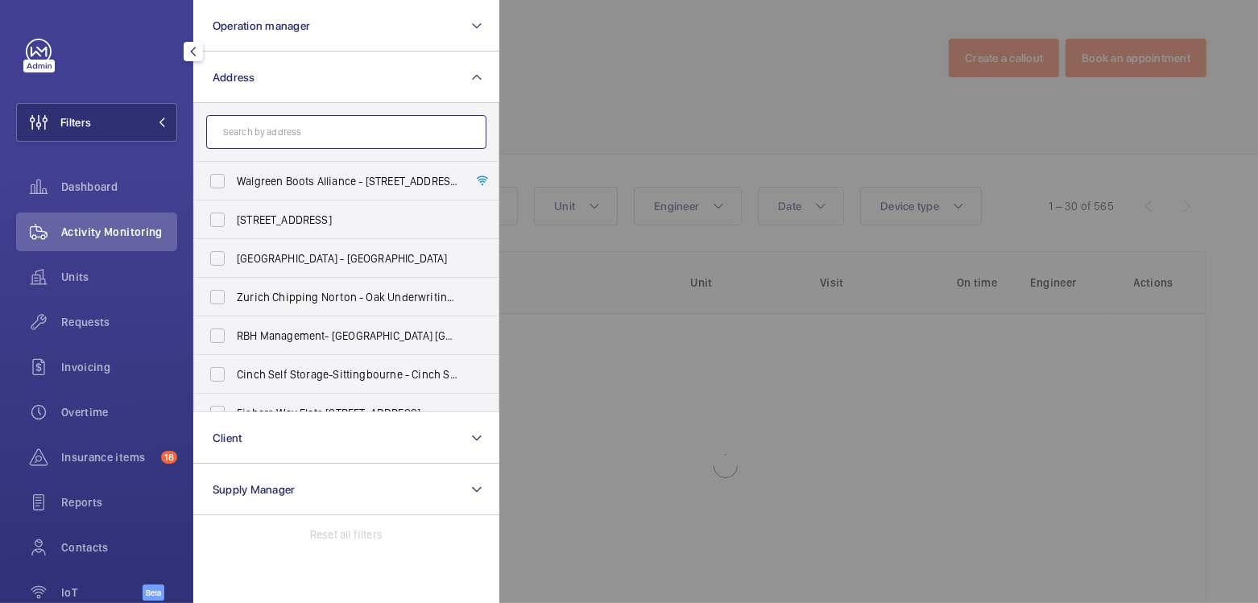
click at [269, 136] on input "text" at bounding box center [346, 132] width 280 height 34
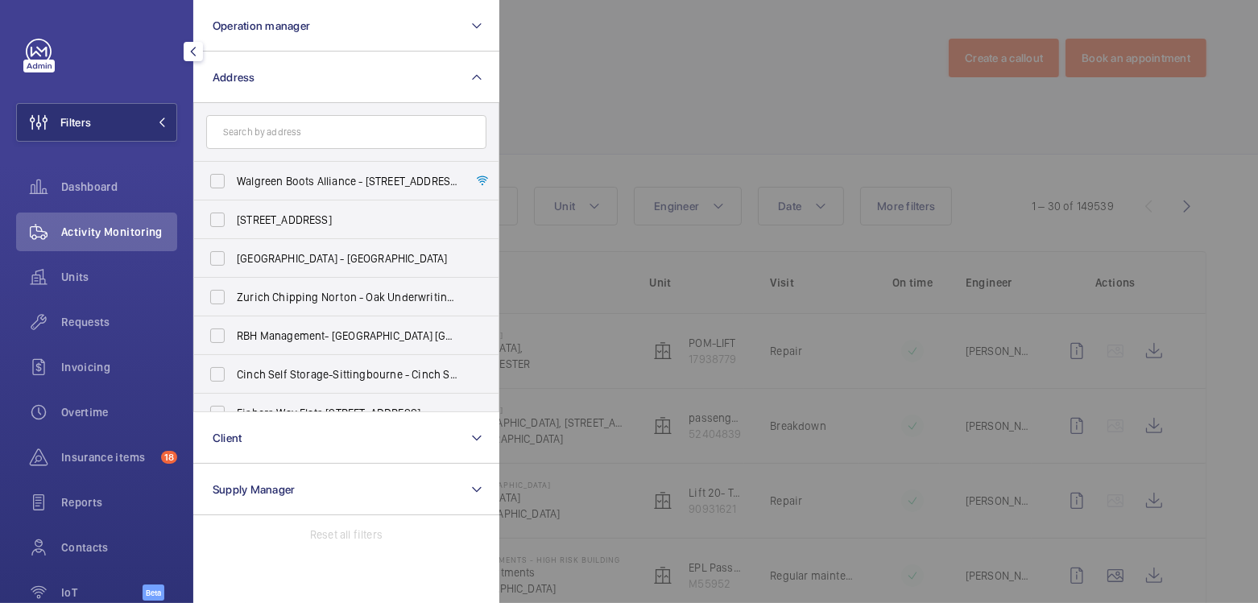
click at [564, 143] on div at bounding box center [1128, 301] width 1258 height 603
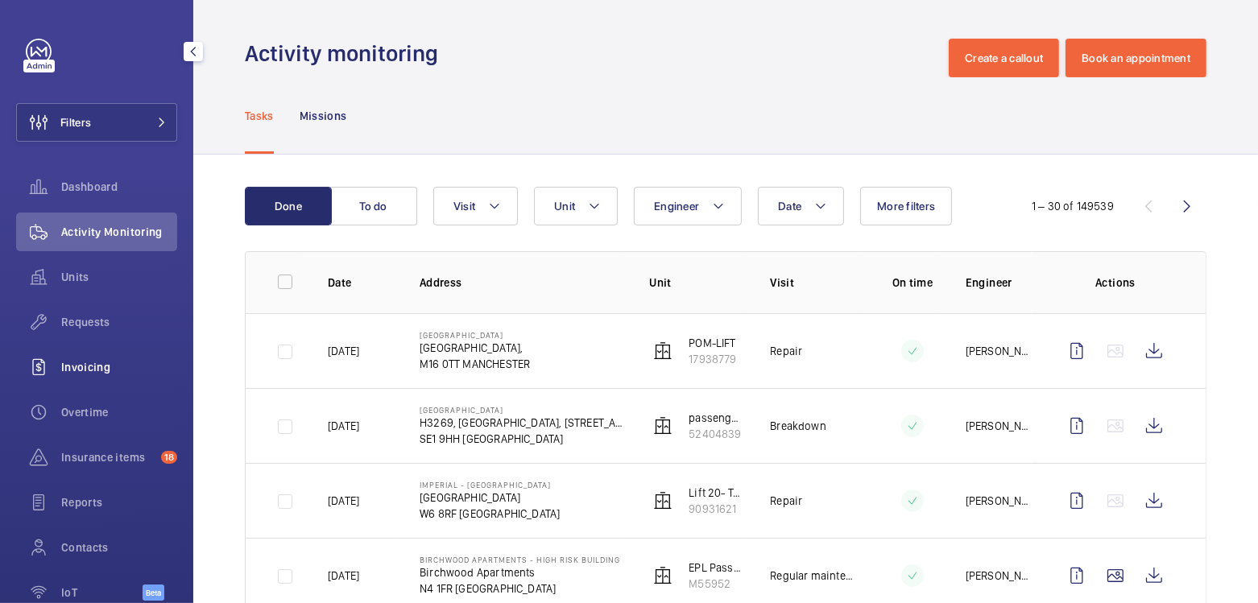
click at [105, 372] on span "Invoicing" at bounding box center [119, 367] width 116 height 16
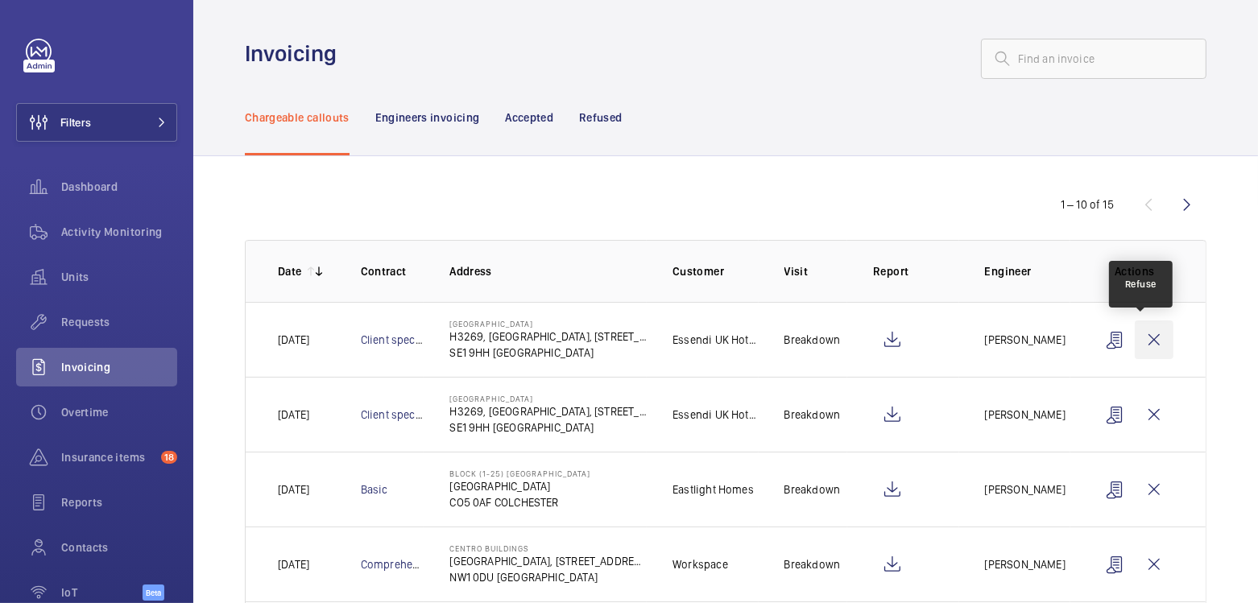
click at [1145, 350] on wm-front-icon-button at bounding box center [1153, 339] width 39 height 39
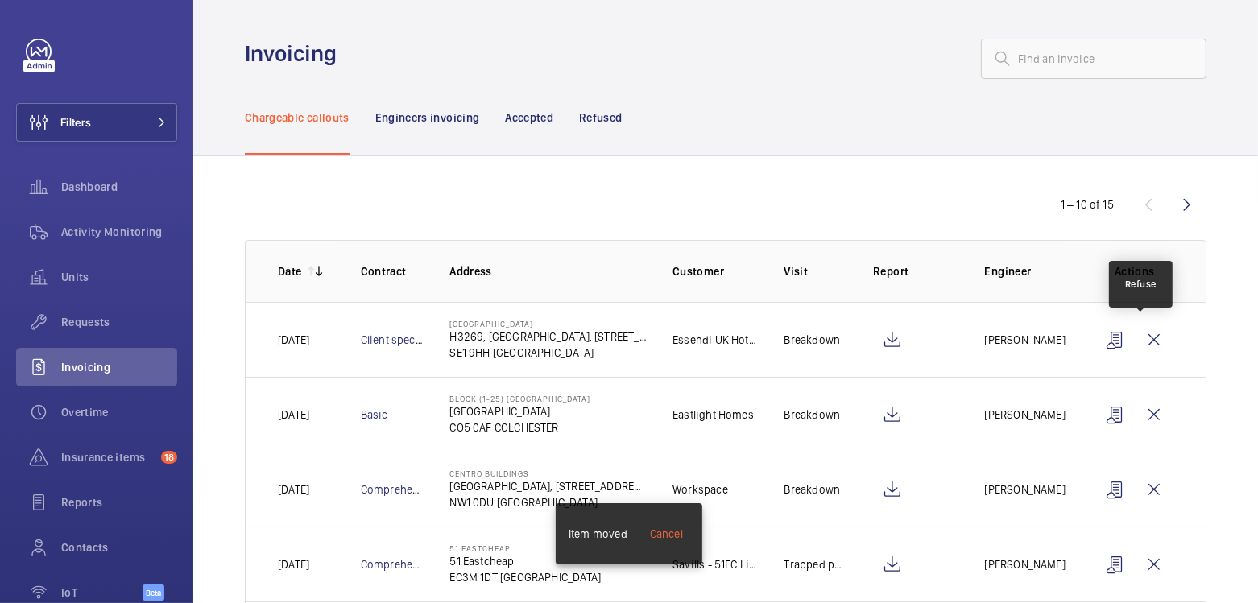
click at [1145, 350] on wm-front-icon-button at bounding box center [1153, 339] width 39 height 39
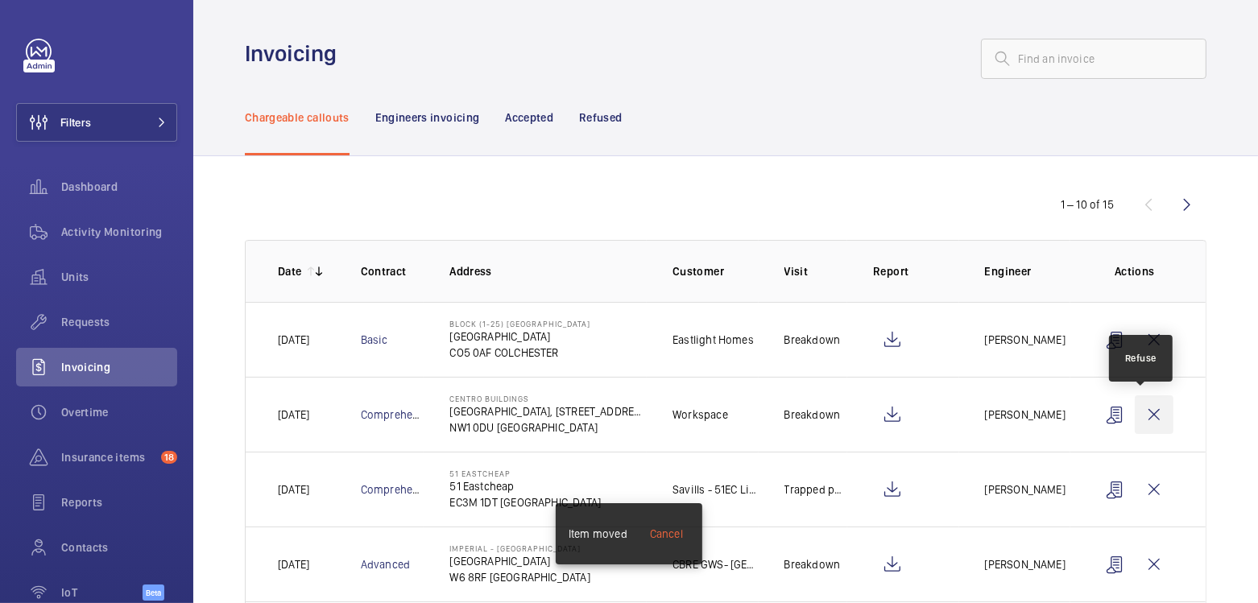
click at [1146, 411] on wm-front-icon-button at bounding box center [1153, 414] width 39 height 39
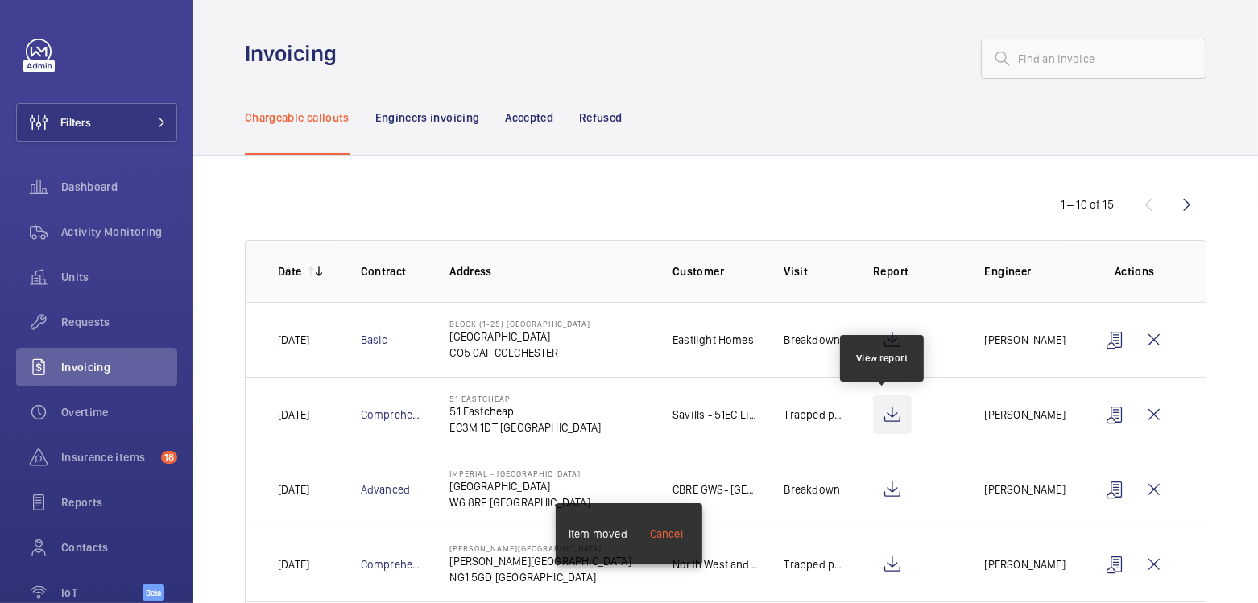
click at [881, 419] on wm-front-icon-button at bounding box center [892, 414] width 39 height 39
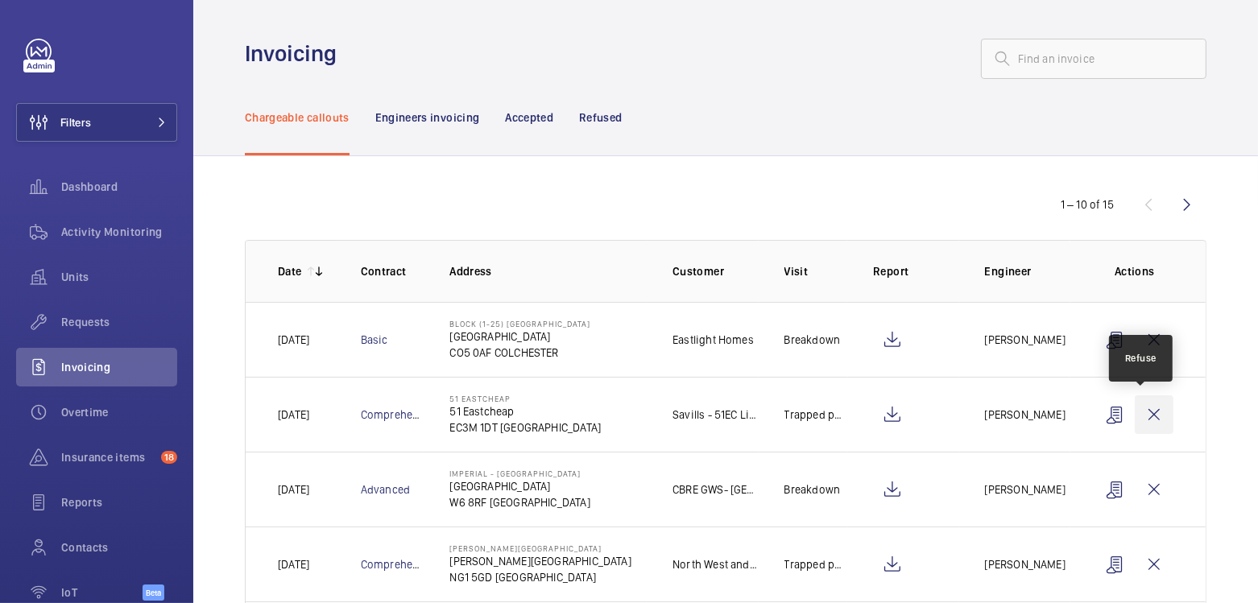
click at [1147, 419] on wm-front-icon-button at bounding box center [1153, 414] width 39 height 39
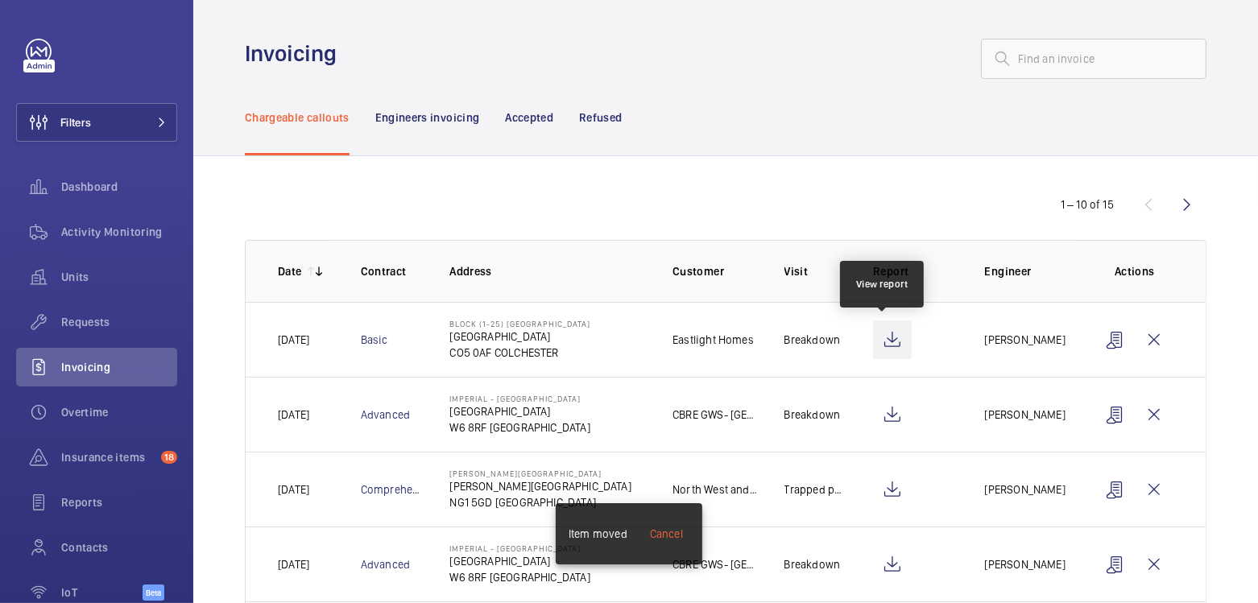
click at [886, 337] on wm-front-icon-button at bounding box center [892, 339] width 39 height 39
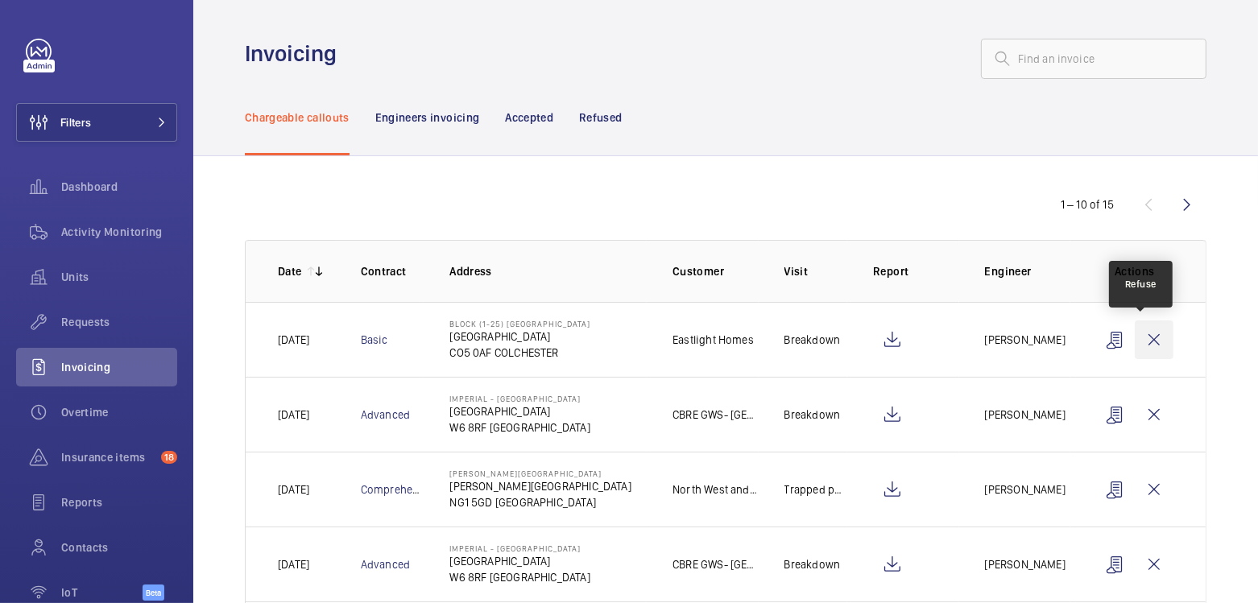
click at [1147, 341] on wm-front-icon-button at bounding box center [1153, 339] width 39 height 39
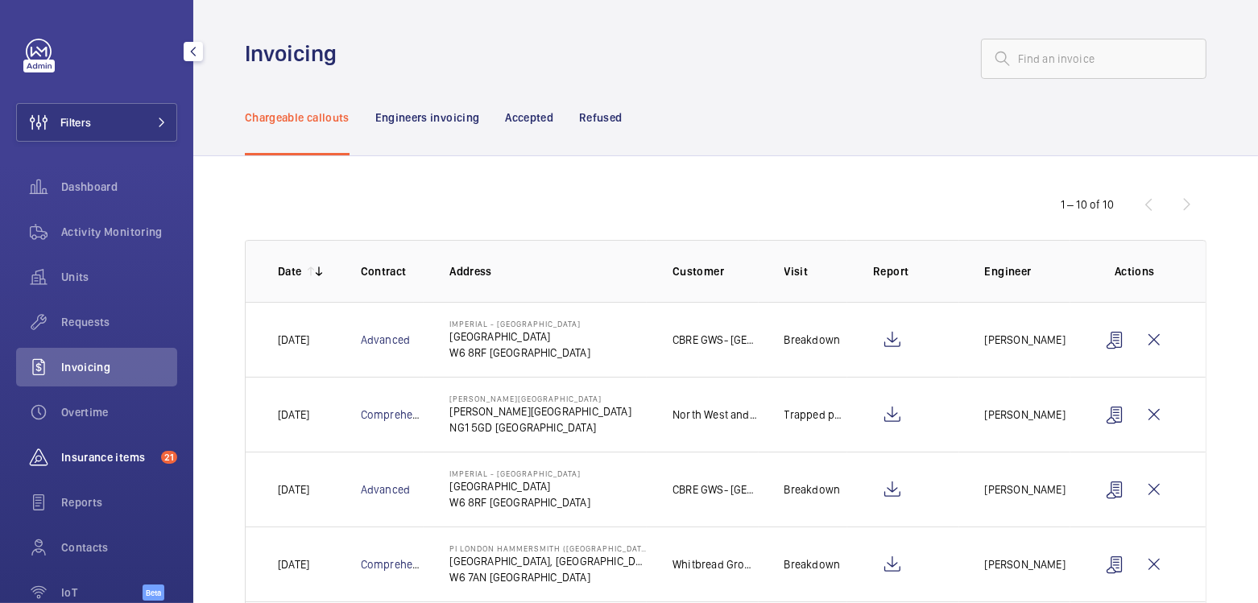
click at [115, 461] on span "Insurance items" at bounding box center [107, 457] width 93 height 16
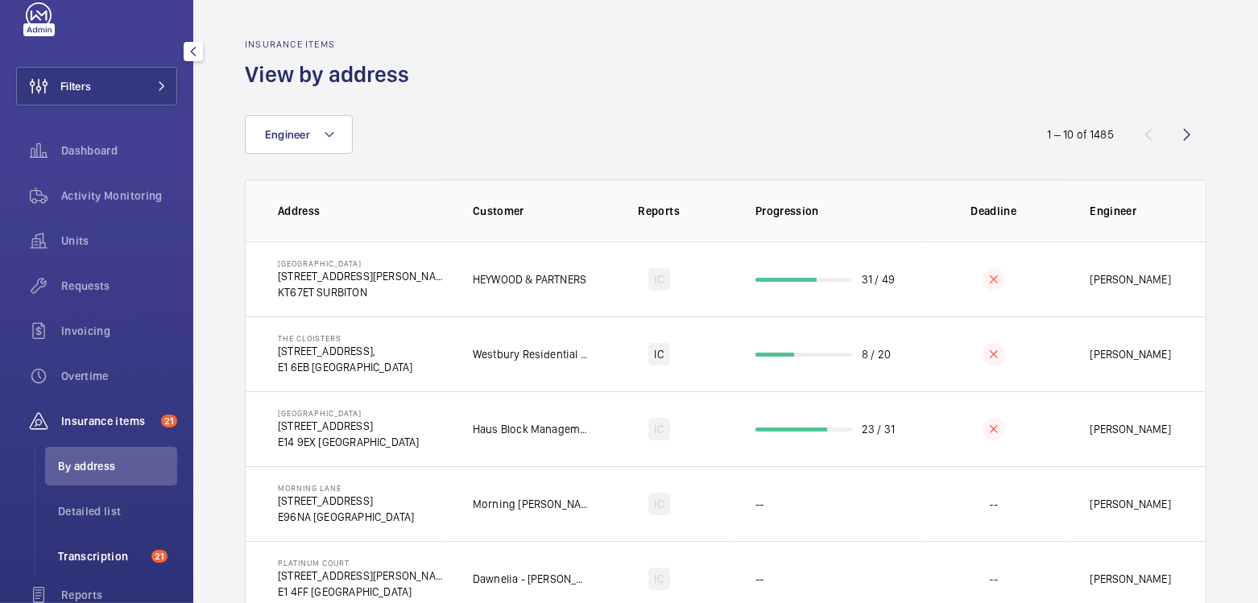
scroll to position [37, 0]
click at [84, 548] on span "Transcription" at bounding box center [101, 556] width 87 height 16
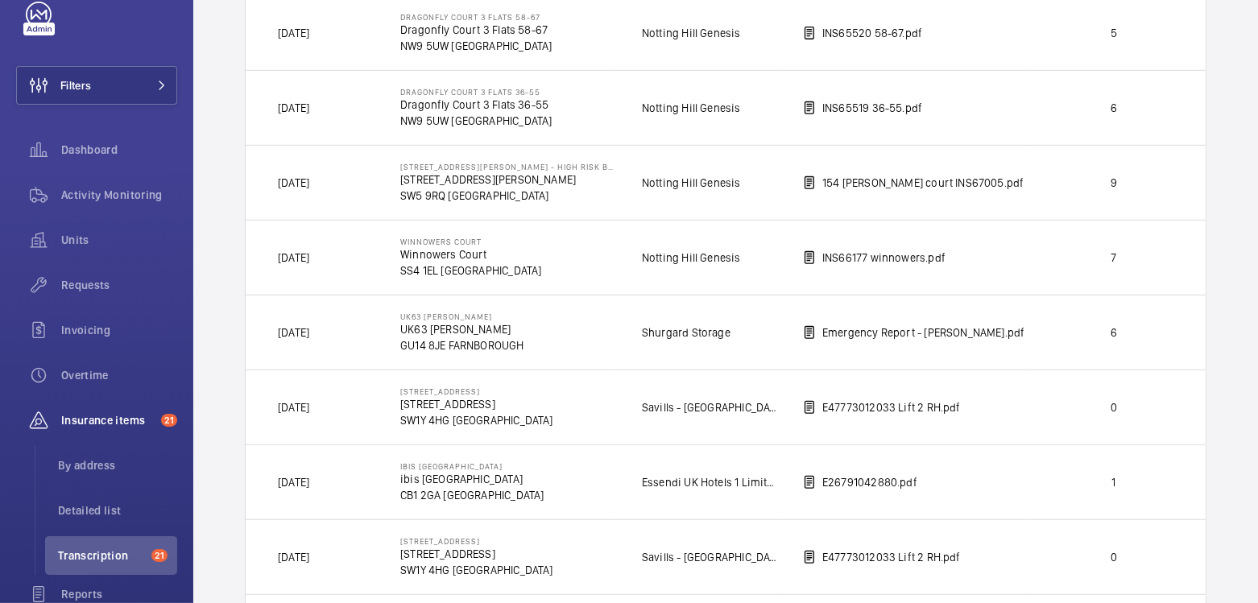
scroll to position [633, 0]
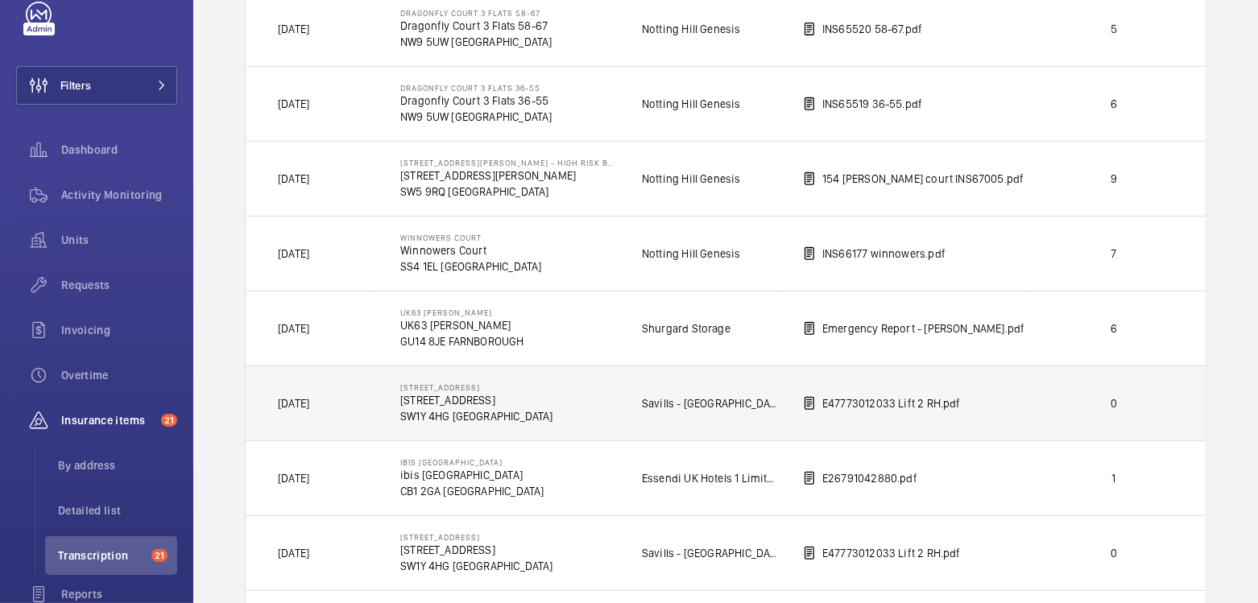
click at [1028, 402] on td "0" at bounding box center [1116, 403] width 177 height 75
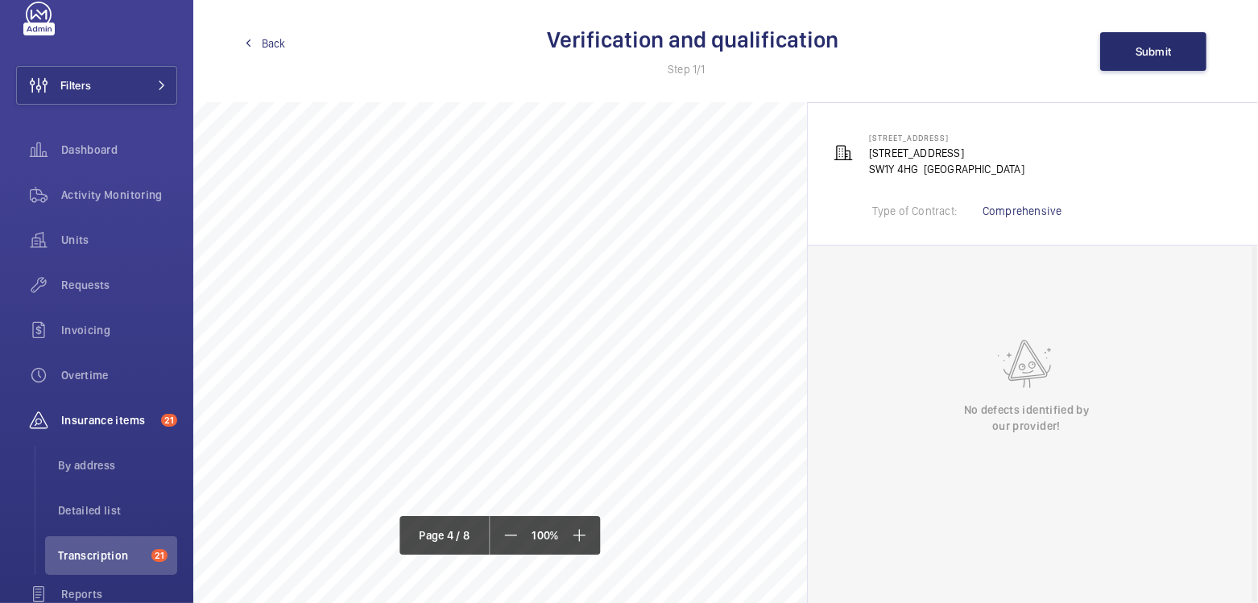
scroll to position [3279, 0]
click at [1134, 45] on button "Submit" at bounding box center [1153, 51] width 106 height 39
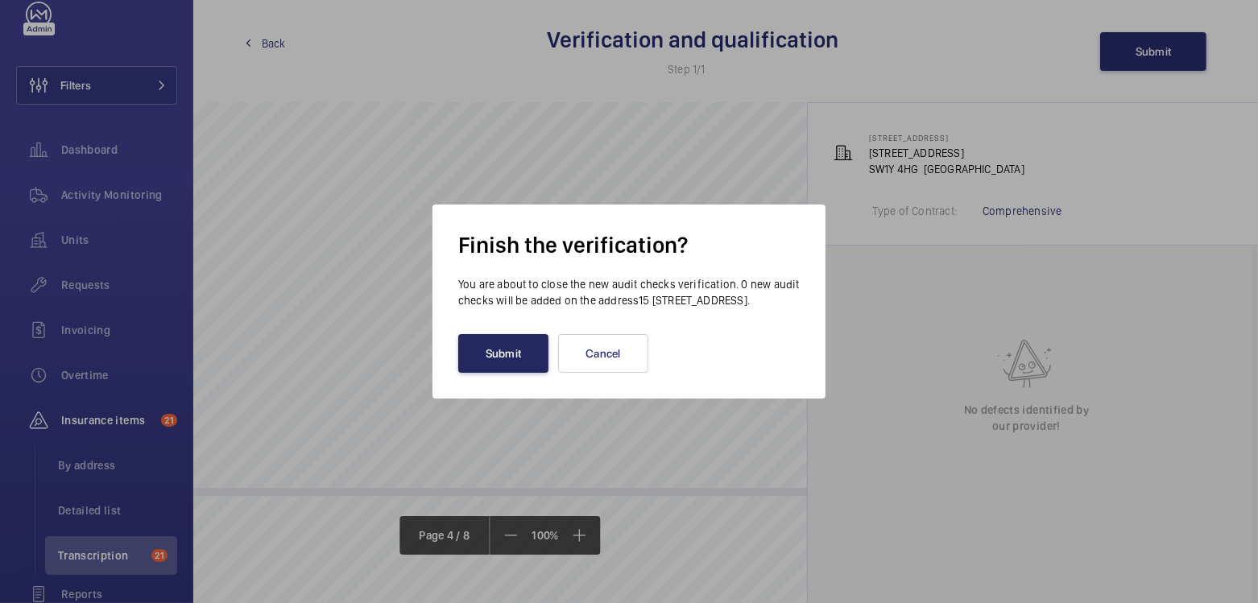
click at [498, 367] on button "Submit" at bounding box center [503, 353] width 90 height 39
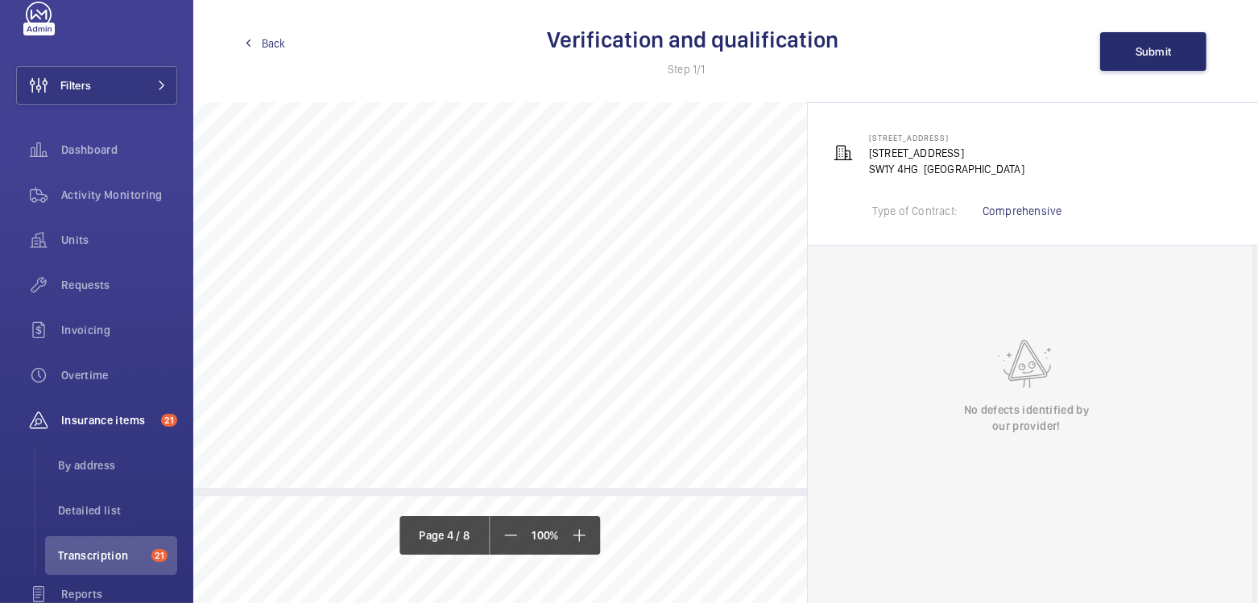
click at [265, 43] on span "Back" at bounding box center [274, 43] width 24 height 16
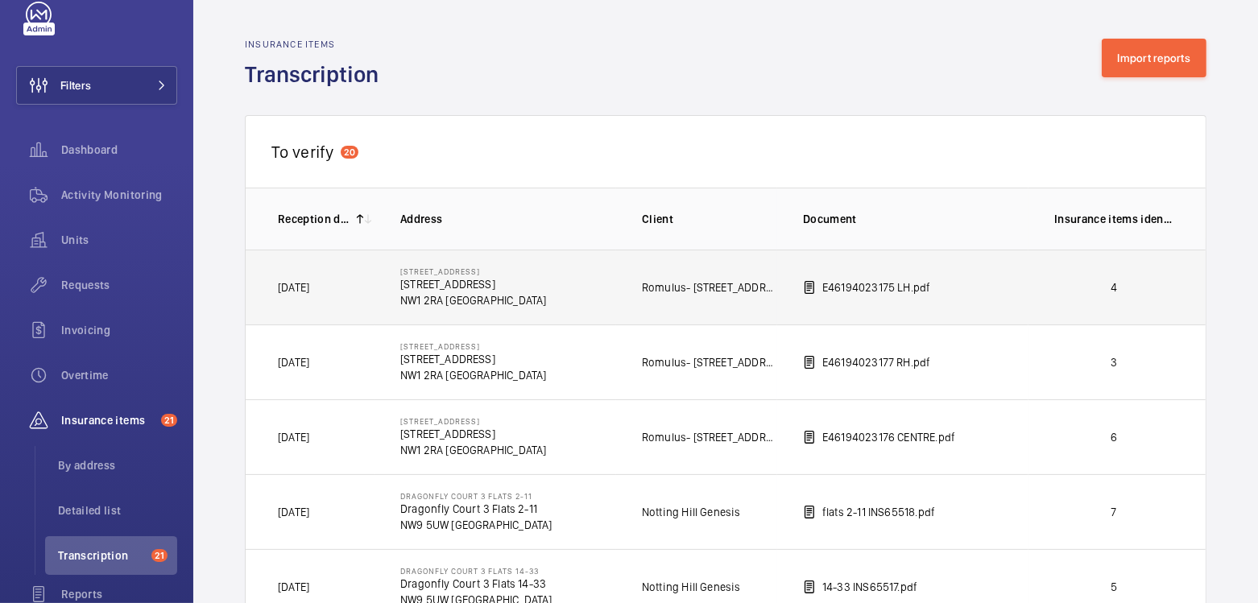
click at [1123, 294] on p "4" at bounding box center [1113, 287] width 119 height 16
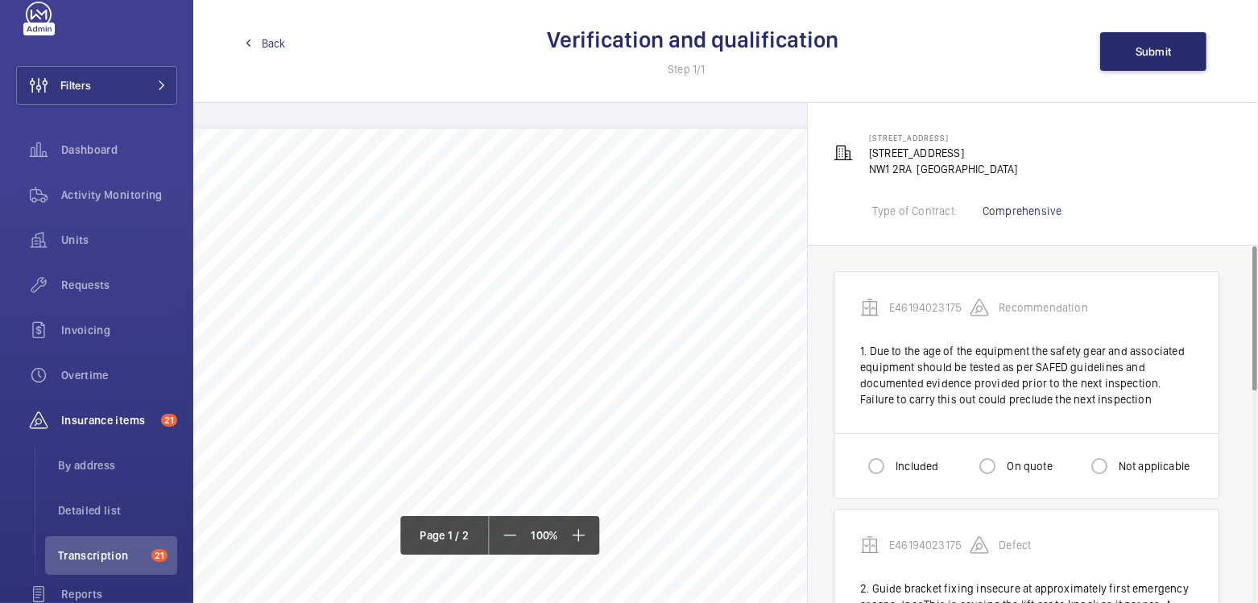
click at [895, 468] on label "Included" at bounding box center [915, 466] width 46 height 16
click at [892, 468] on input "Included" at bounding box center [876, 466] width 32 height 32
radio input "true"
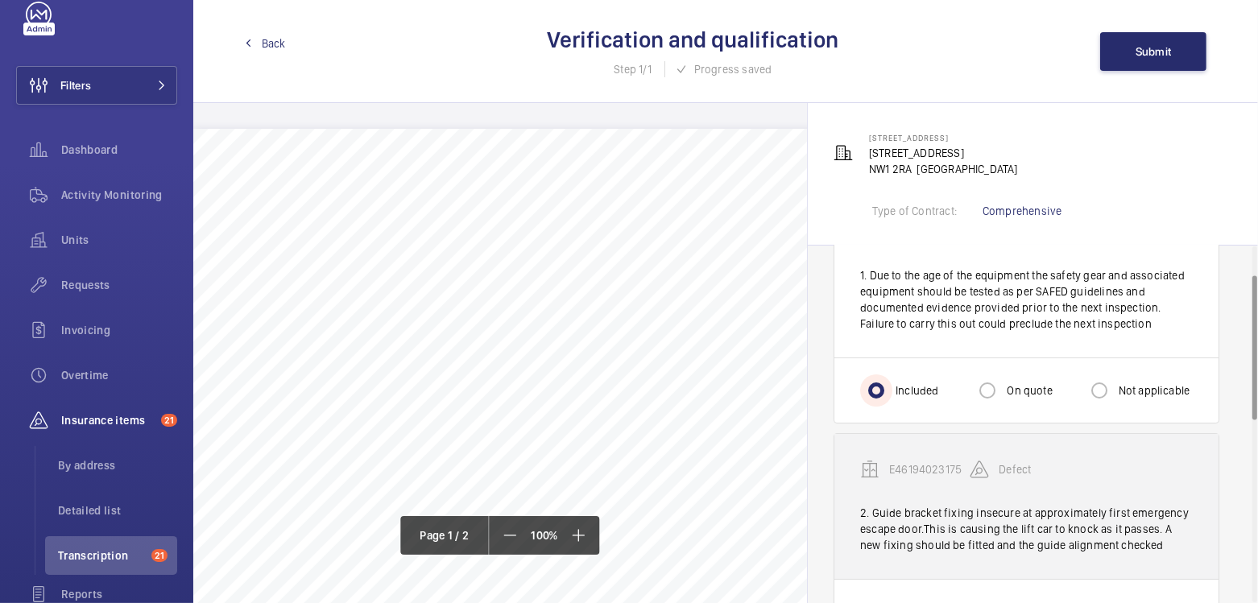
scroll to position [72, 0]
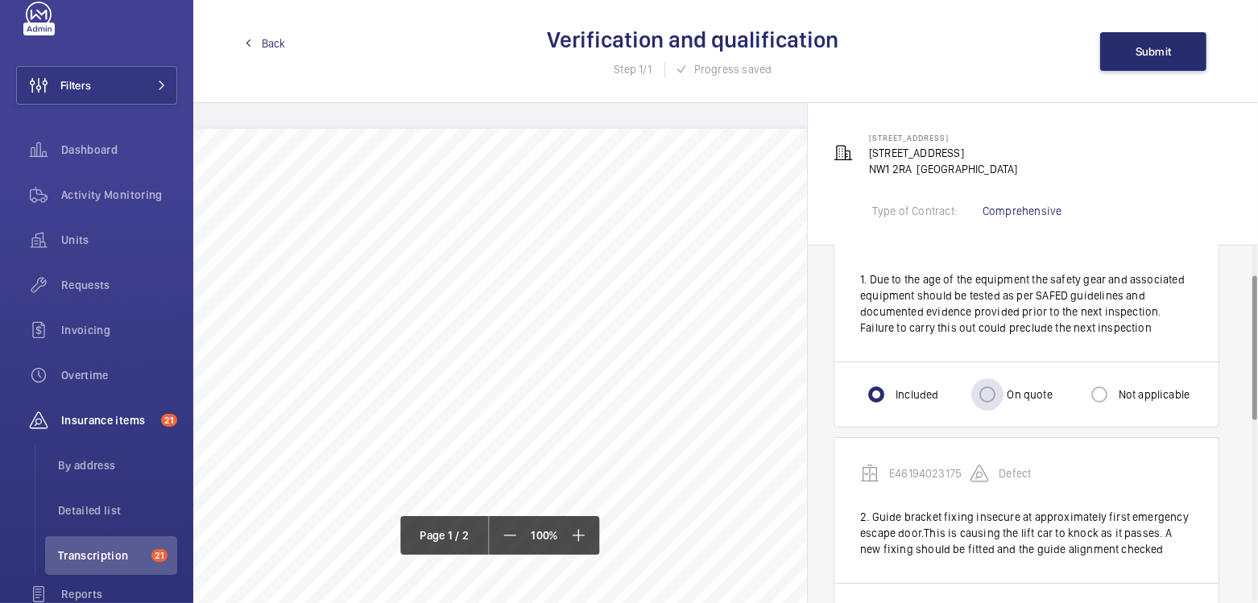
click at [1006, 389] on label "On quote" at bounding box center [1027, 394] width 48 height 16
click at [1003, 389] on input "On quote" at bounding box center [987, 394] width 32 height 32
radio input "true"
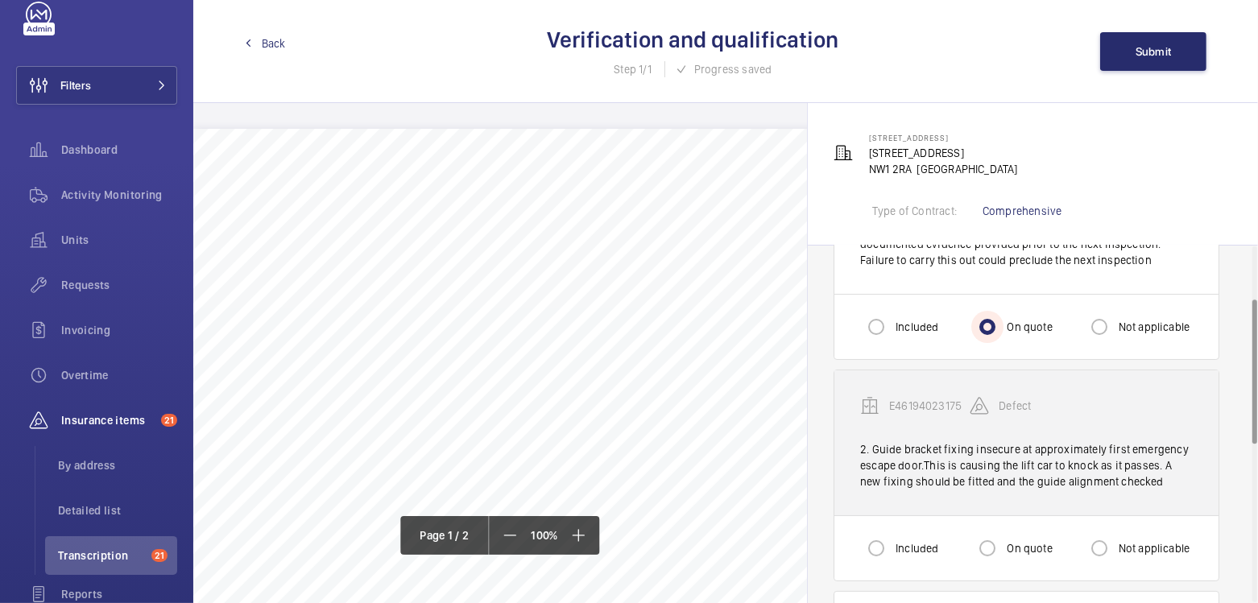
scroll to position [156, 0]
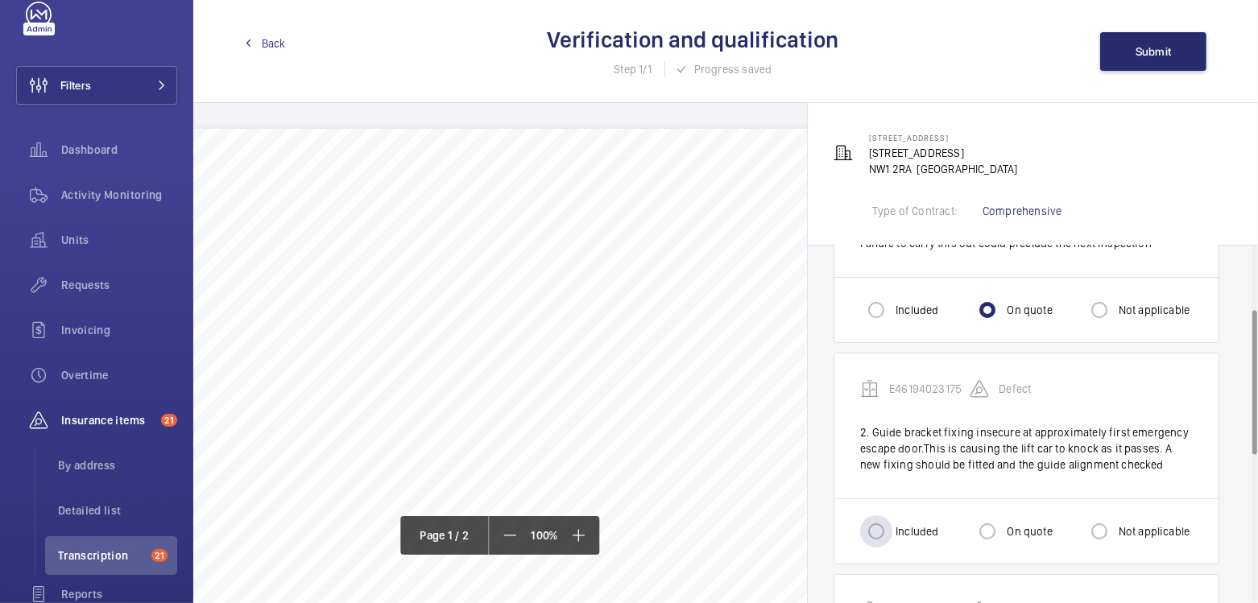
click at [904, 523] on label "Included" at bounding box center [915, 531] width 46 height 16
click at [892, 522] on input "Included" at bounding box center [876, 531] width 32 height 32
radio input "true"
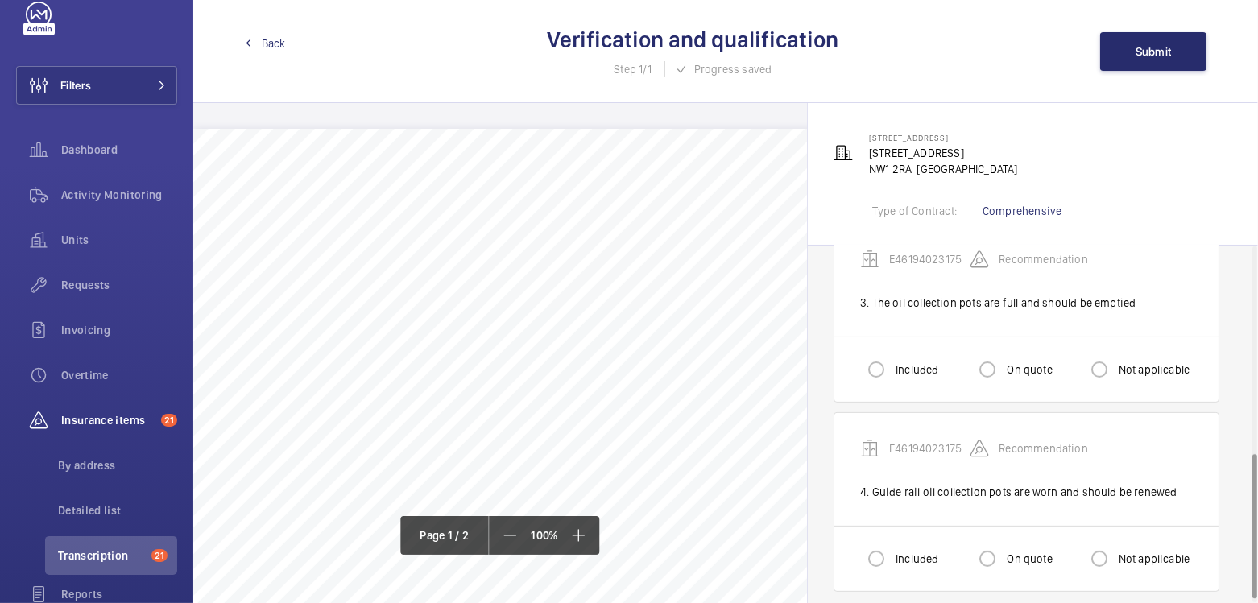
scroll to position [506, 0]
click at [876, 366] on input "Included" at bounding box center [876, 370] width 32 height 32
radio input "true"
click at [888, 553] on input "Included" at bounding box center [876, 556] width 32 height 32
radio input "true"
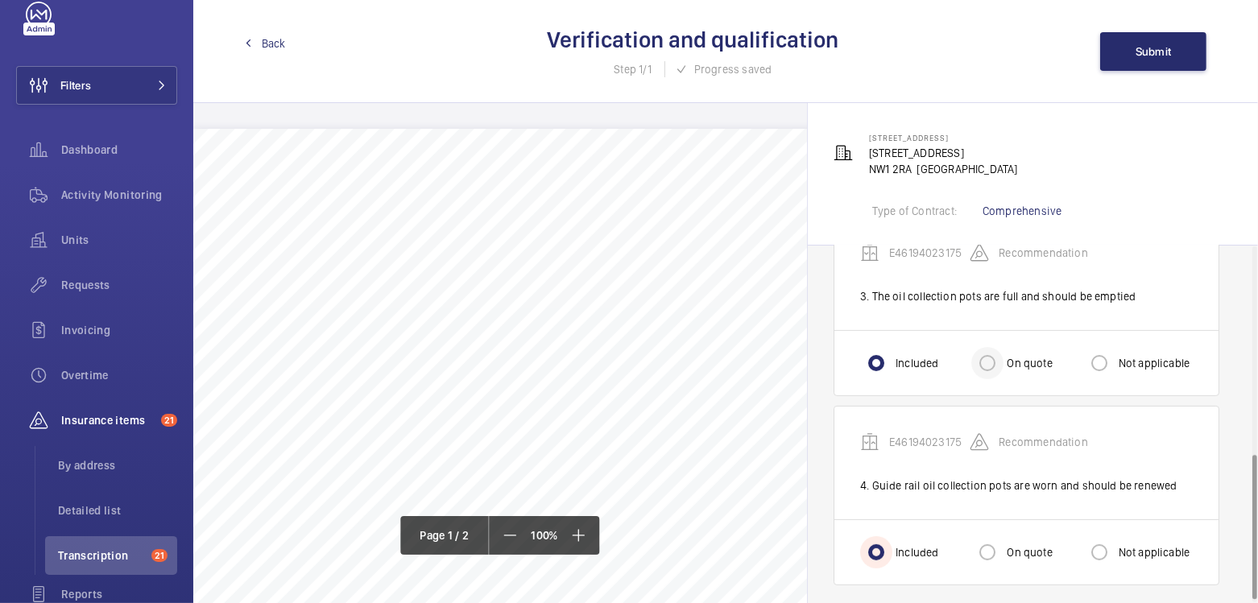
scroll to position [517, 0]
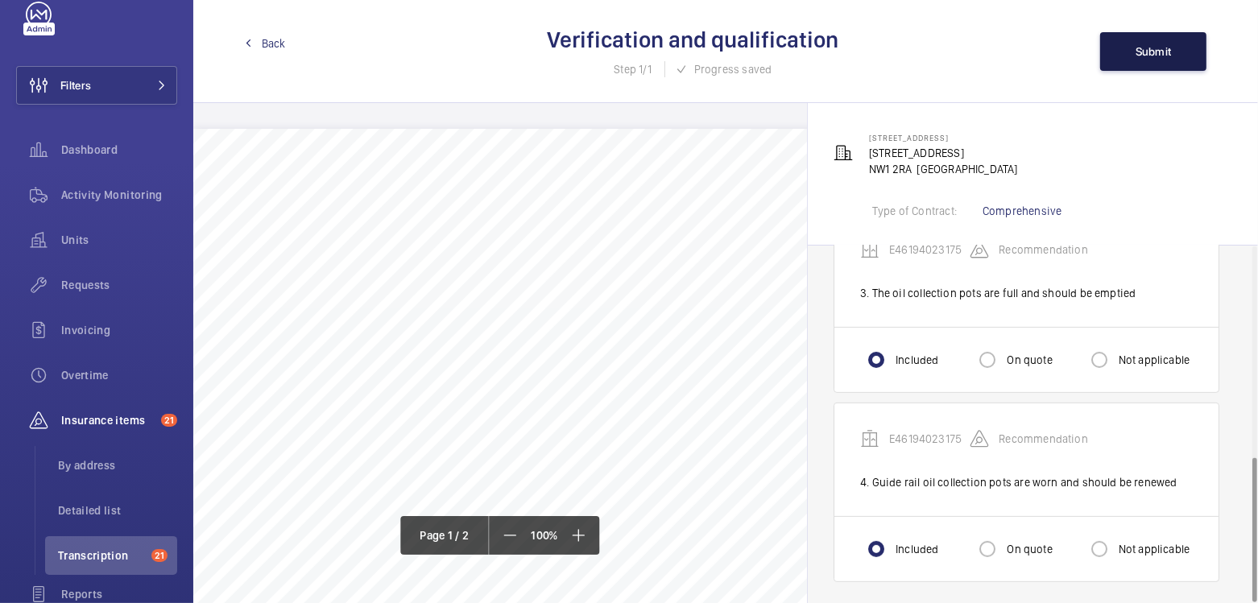
click at [1153, 51] on span "Submit" at bounding box center [1153, 51] width 36 height 13
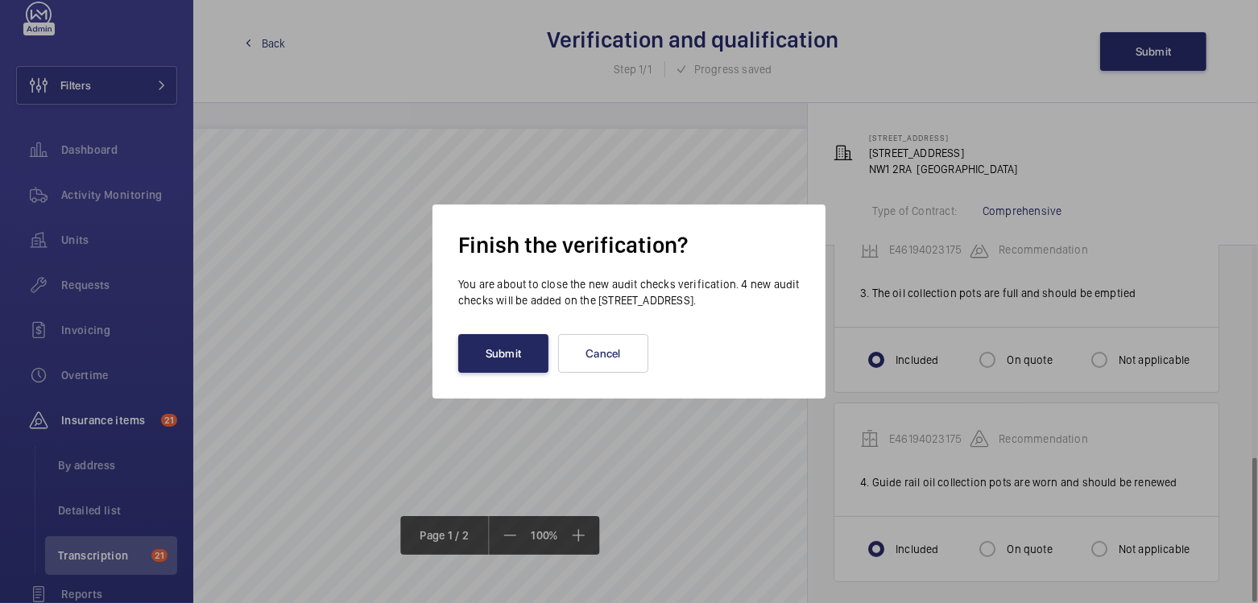
click at [514, 359] on button "Submit" at bounding box center [503, 353] width 90 height 39
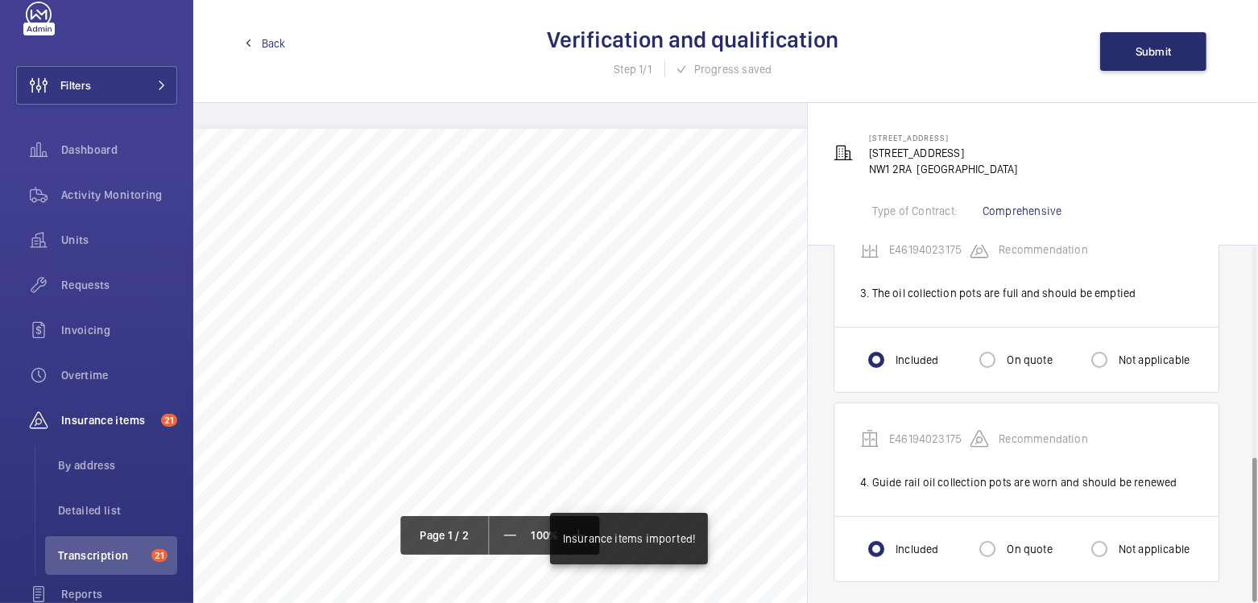
click at [267, 48] on span "Back" at bounding box center [274, 43] width 24 height 16
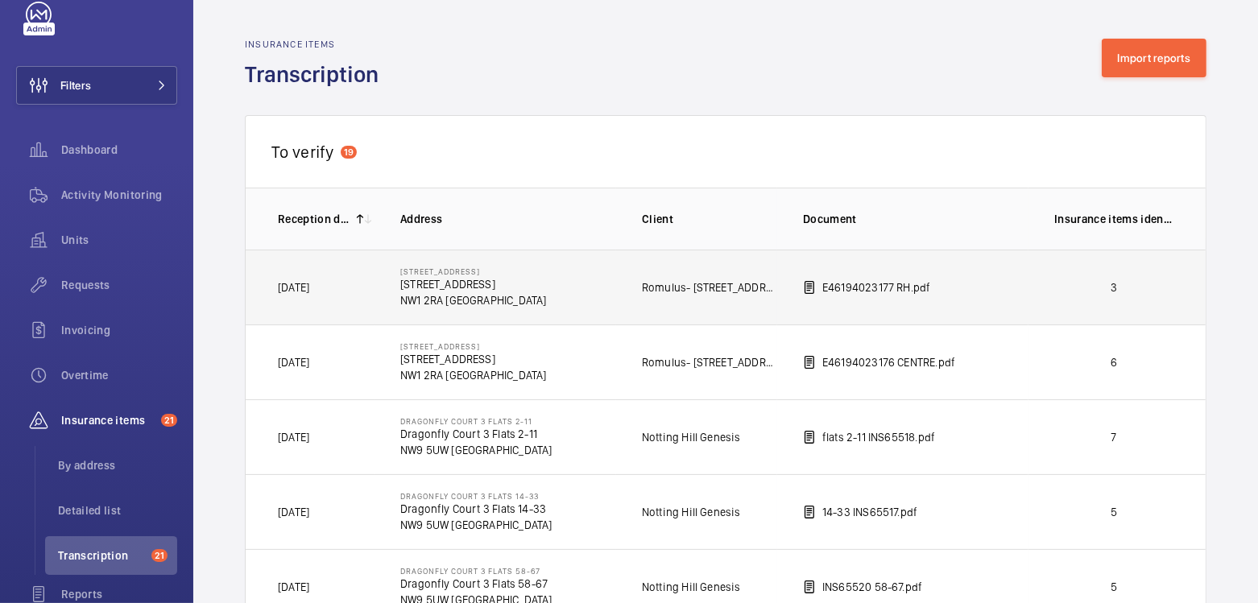
click at [1065, 290] on p "3" at bounding box center [1113, 287] width 119 height 16
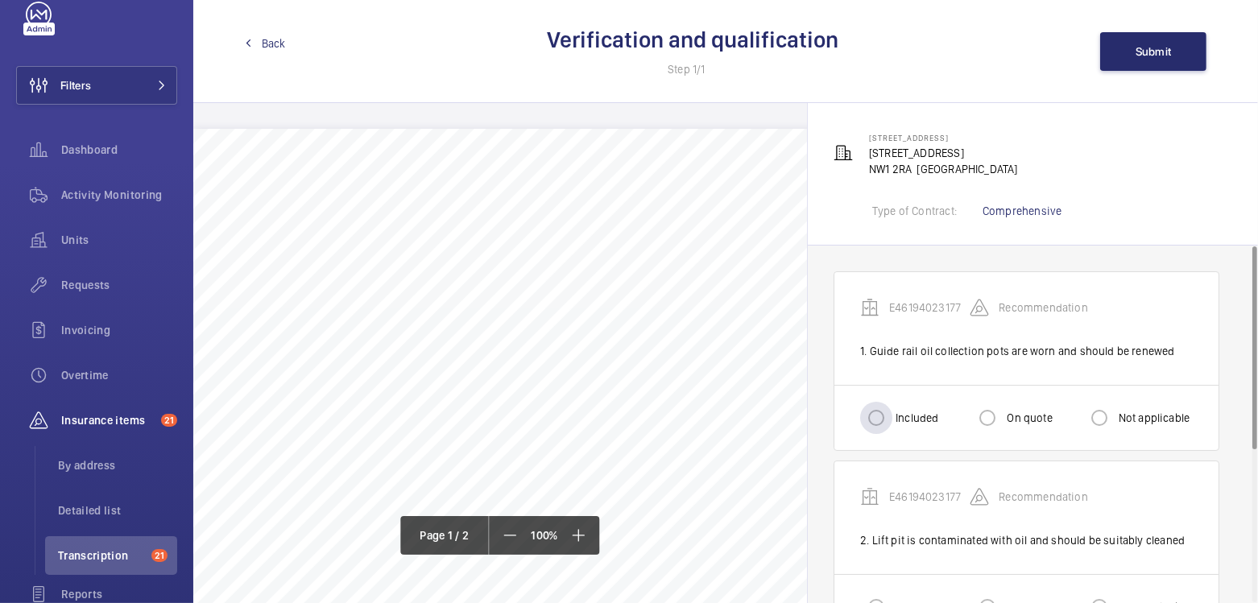
click at [905, 412] on label "Included" at bounding box center [915, 418] width 46 height 16
click at [892, 412] on input "Included" at bounding box center [876, 418] width 32 height 32
radio input "true"
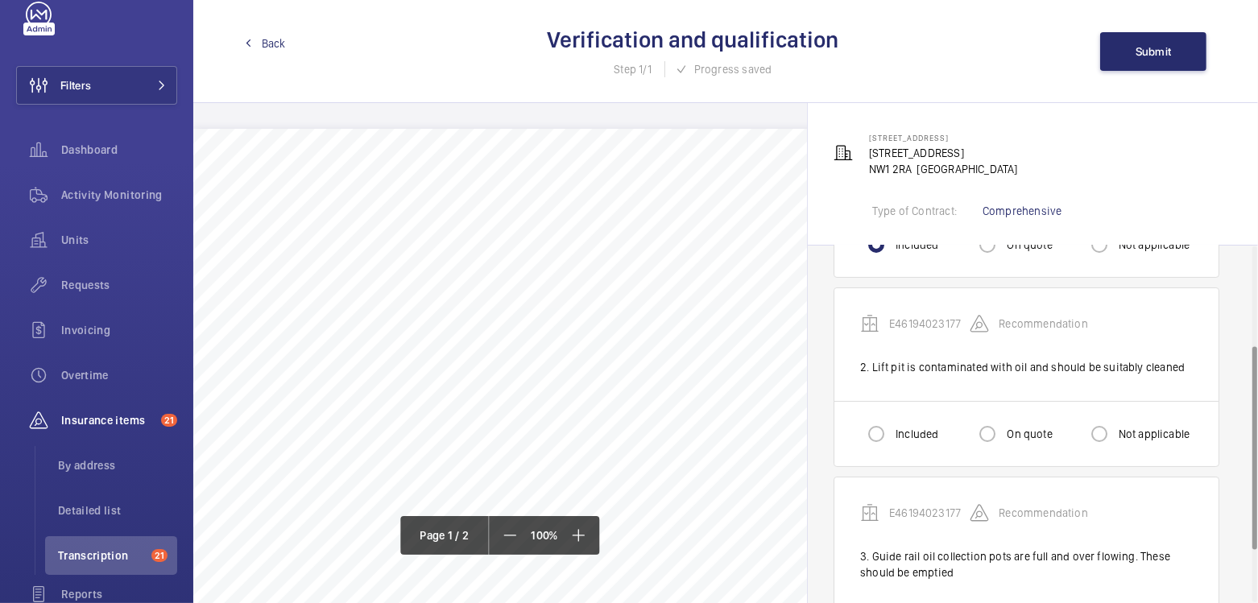
click at [895, 428] on label "Included" at bounding box center [915, 434] width 46 height 16
click at [892, 428] on input "Included" at bounding box center [876, 434] width 32 height 32
radio input "true"
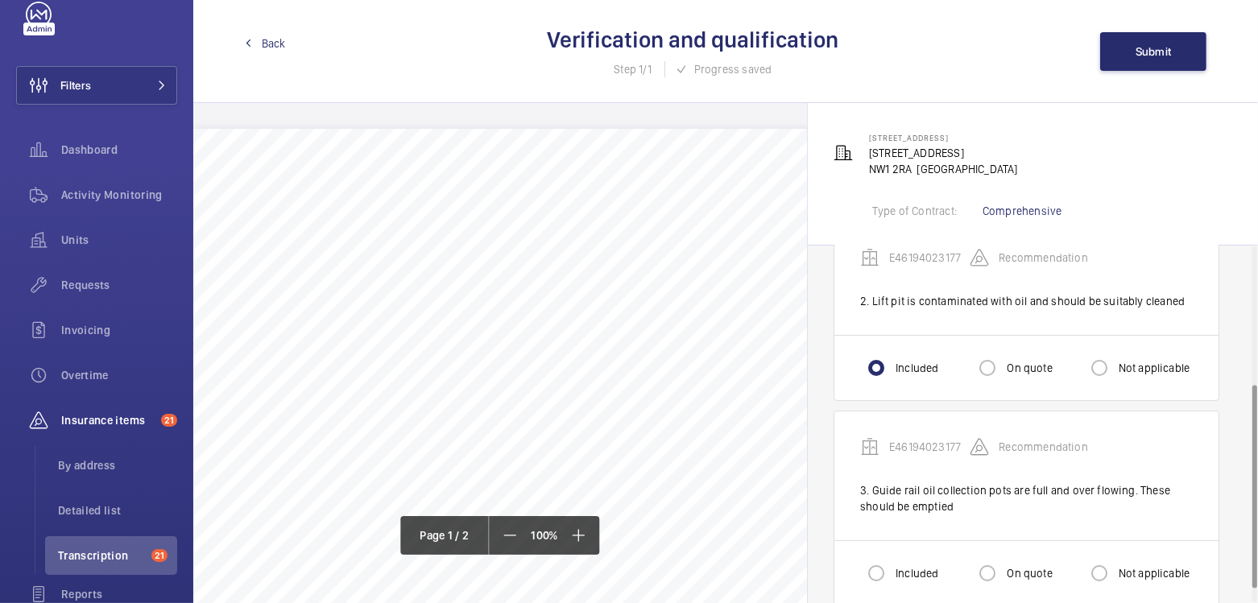
scroll to position [240, 0]
click at [900, 560] on div "Included" at bounding box center [899, 572] width 78 height 32
click at [899, 564] on label "Included" at bounding box center [915, 572] width 46 height 16
click at [892, 560] on input "Included" at bounding box center [876, 572] width 32 height 32
radio input "true"
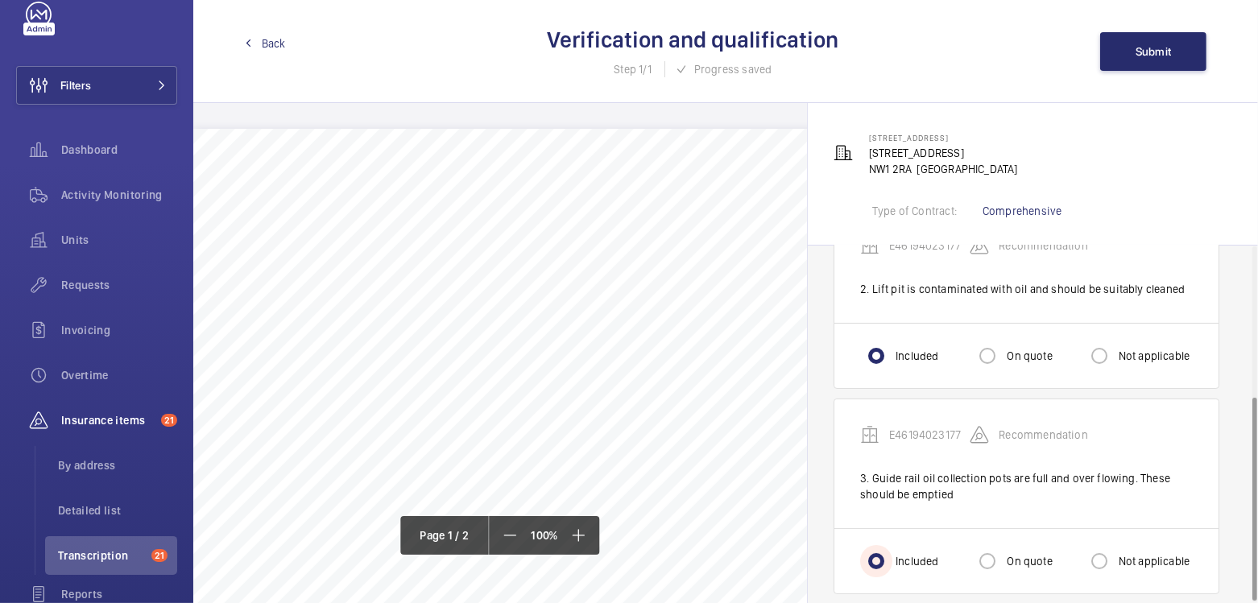
scroll to position [264, 0]
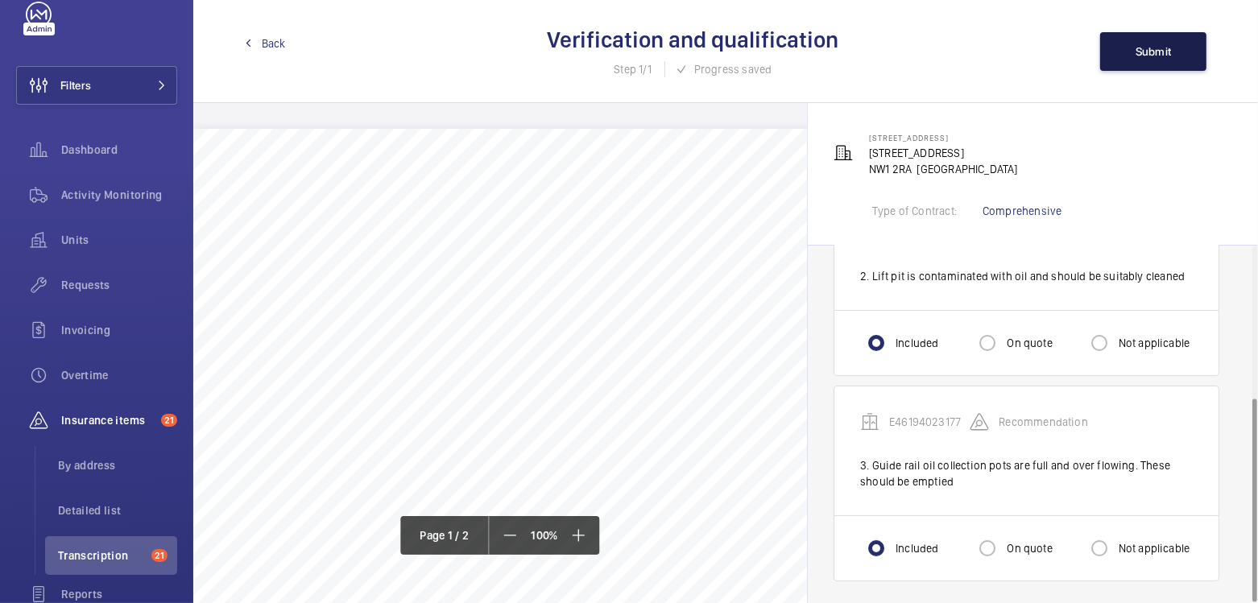
click at [1123, 60] on button "Submit" at bounding box center [1153, 51] width 106 height 39
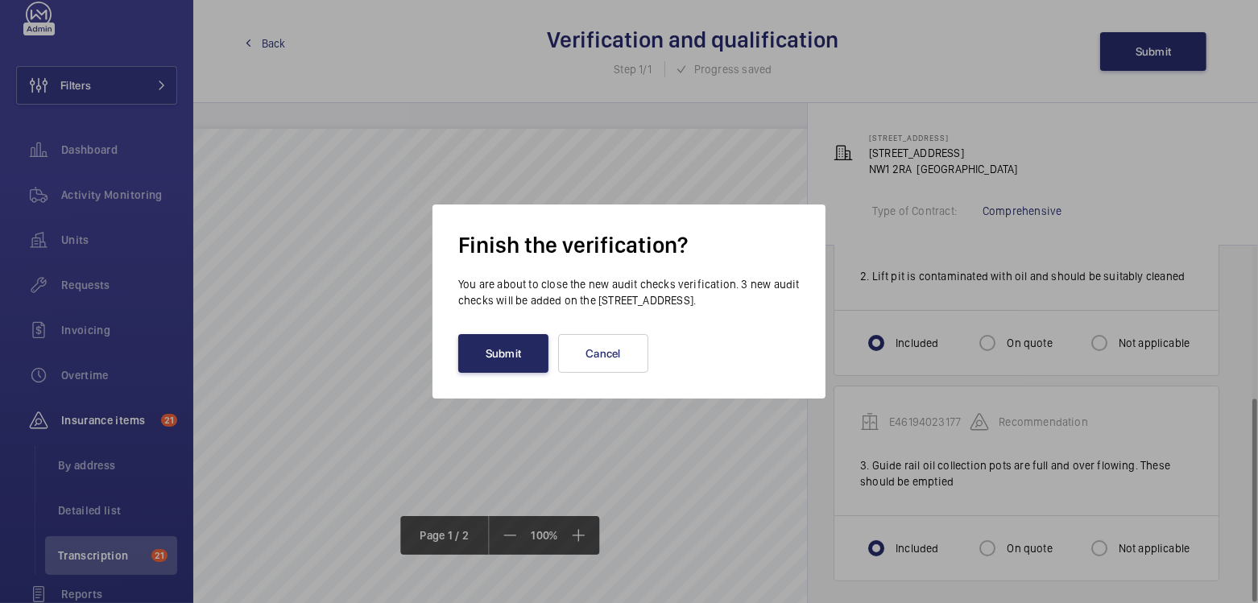
click at [499, 364] on button "Submit" at bounding box center [503, 353] width 90 height 39
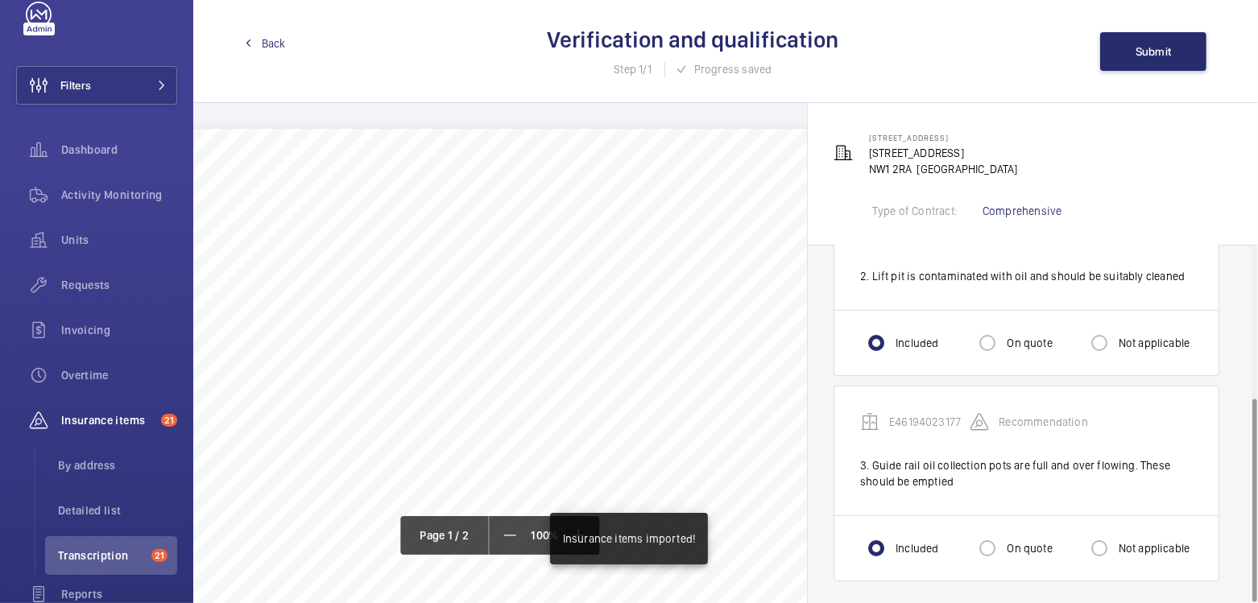
click at [264, 48] on span "Back" at bounding box center [274, 43] width 24 height 16
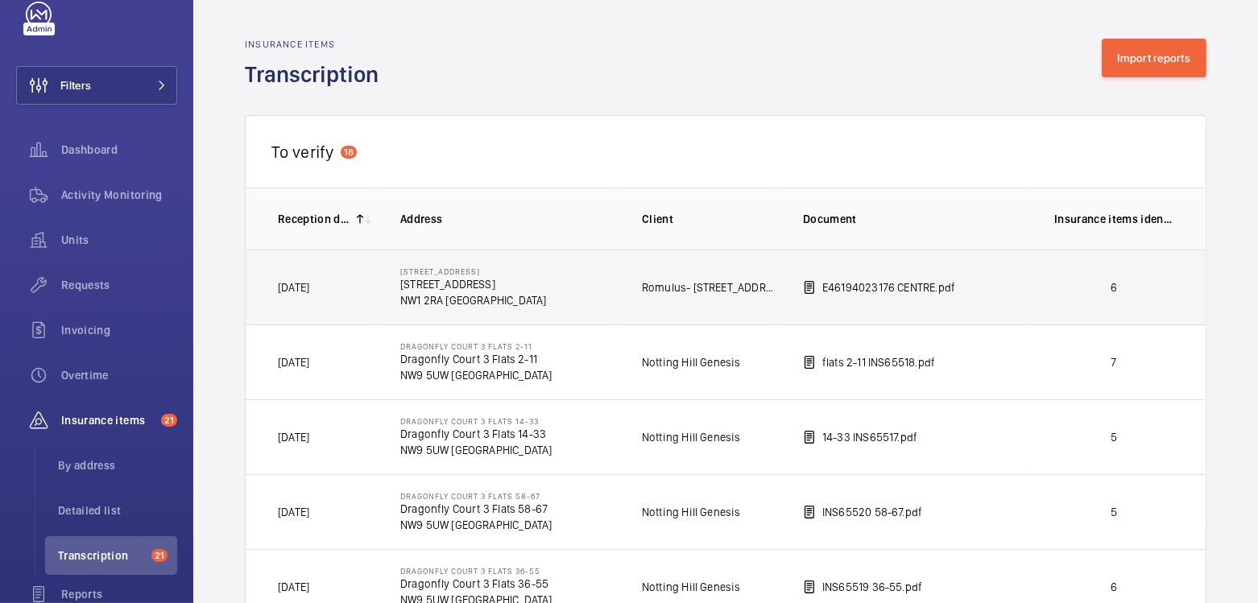
click at [1002, 283] on td "E46194023176 CENTRE.pdf" at bounding box center [902, 287] width 251 height 75
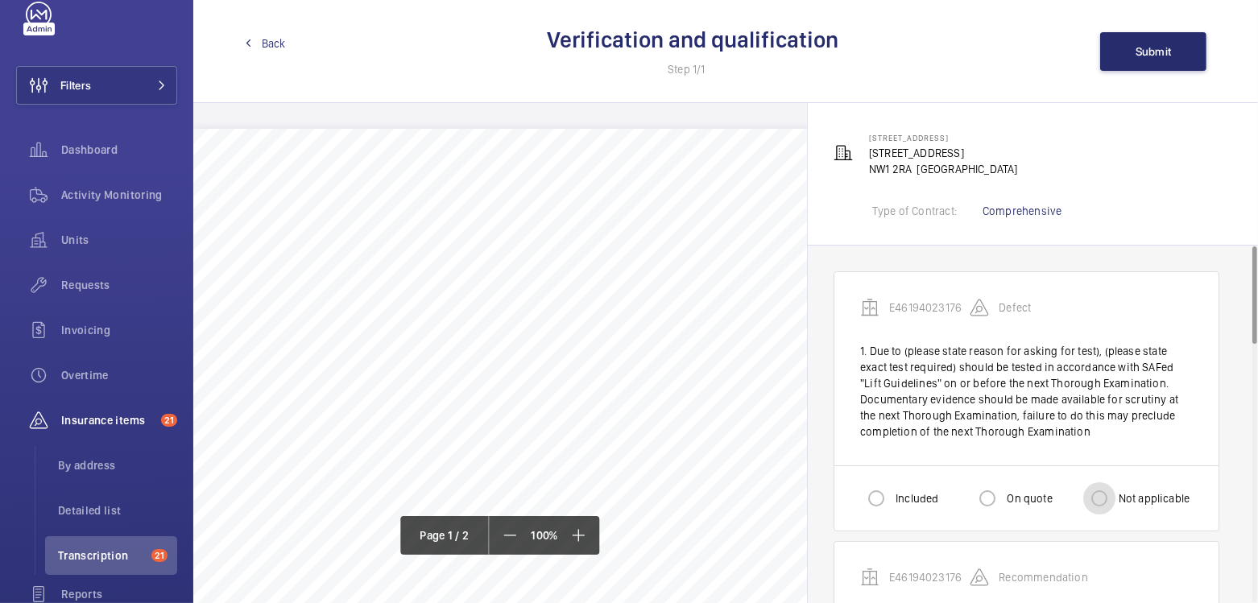
click at [1110, 493] on input "Not applicable" at bounding box center [1099, 498] width 32 height 32
radio input "true"
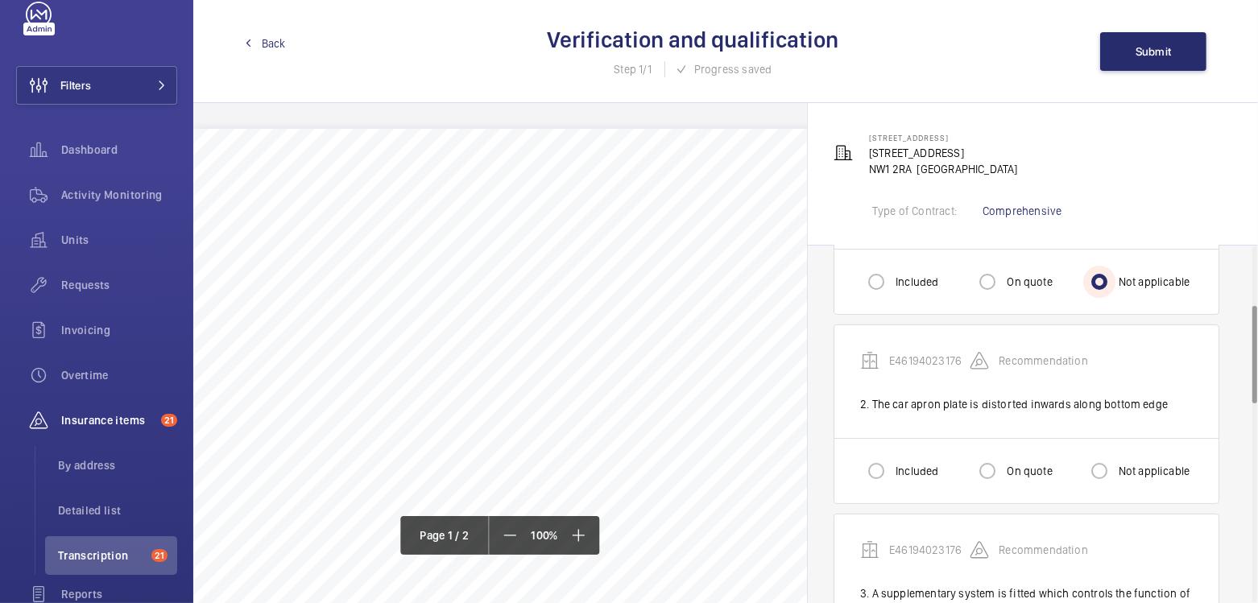
scroll to position [239, 0]
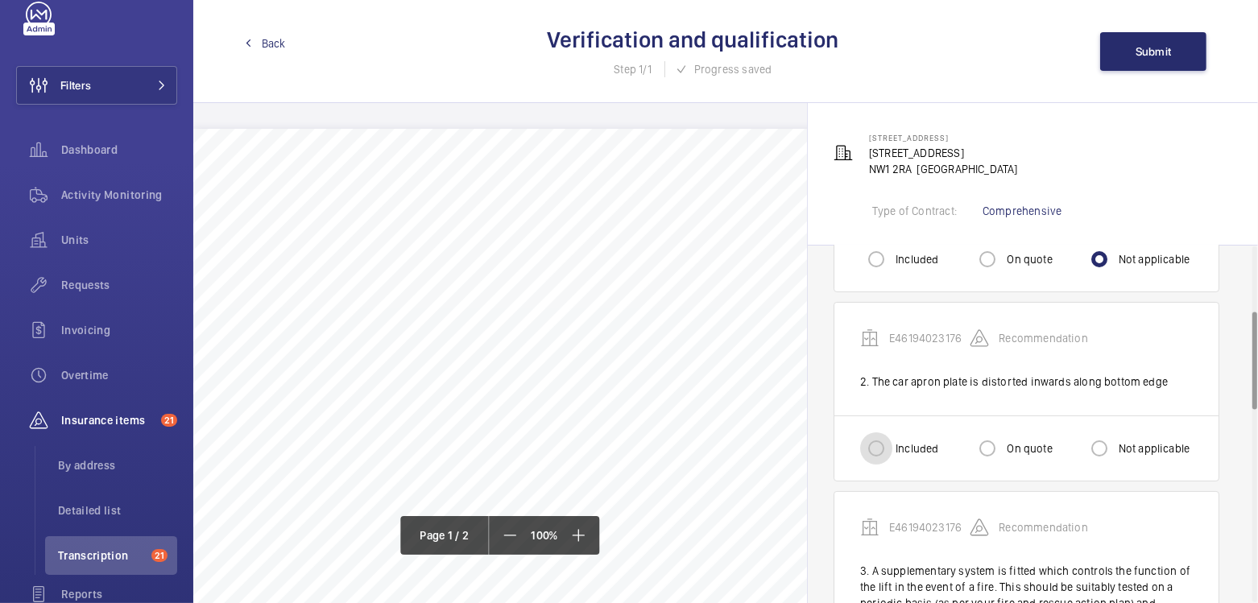
click at [881, 453] on input "Included" at bounding box center [876, 448] width 32 height 32
radio input "true"
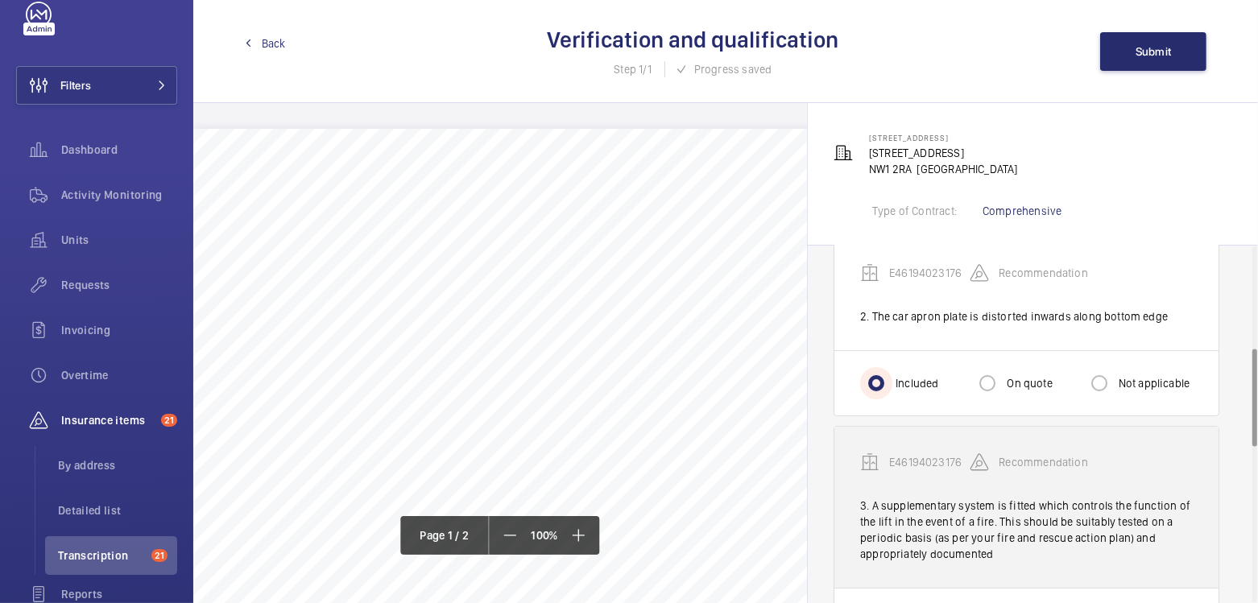
scroll to position [374, 0]
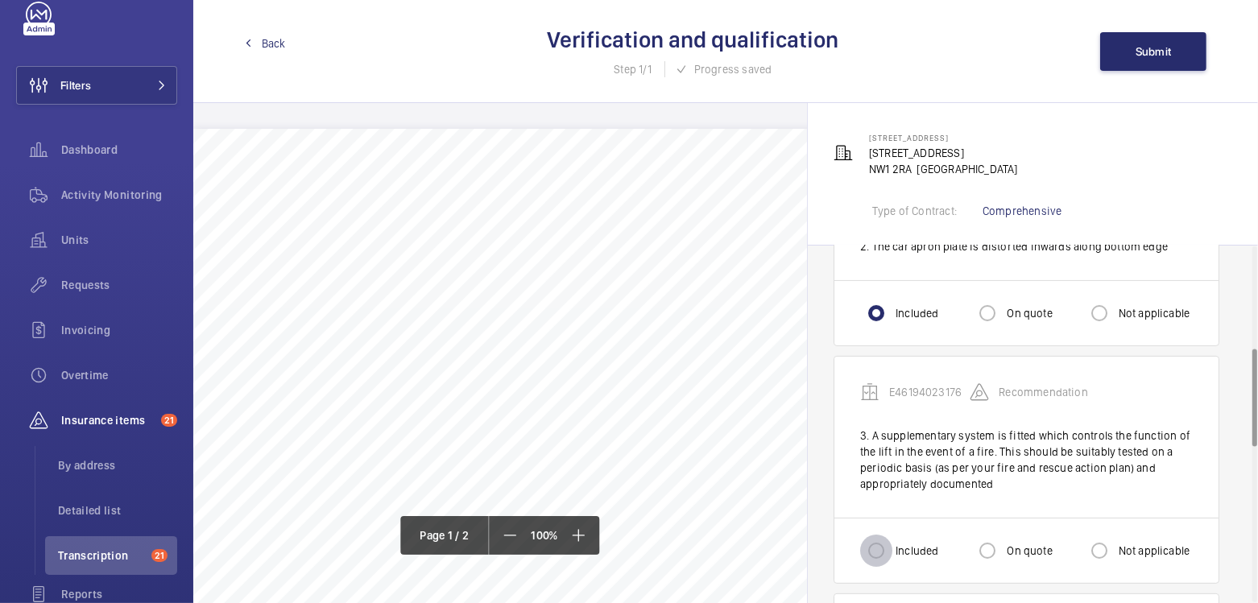
click at [874, 553] on input "Included" at bounding box center [876, 551] width 32 height 32
radio input "true"
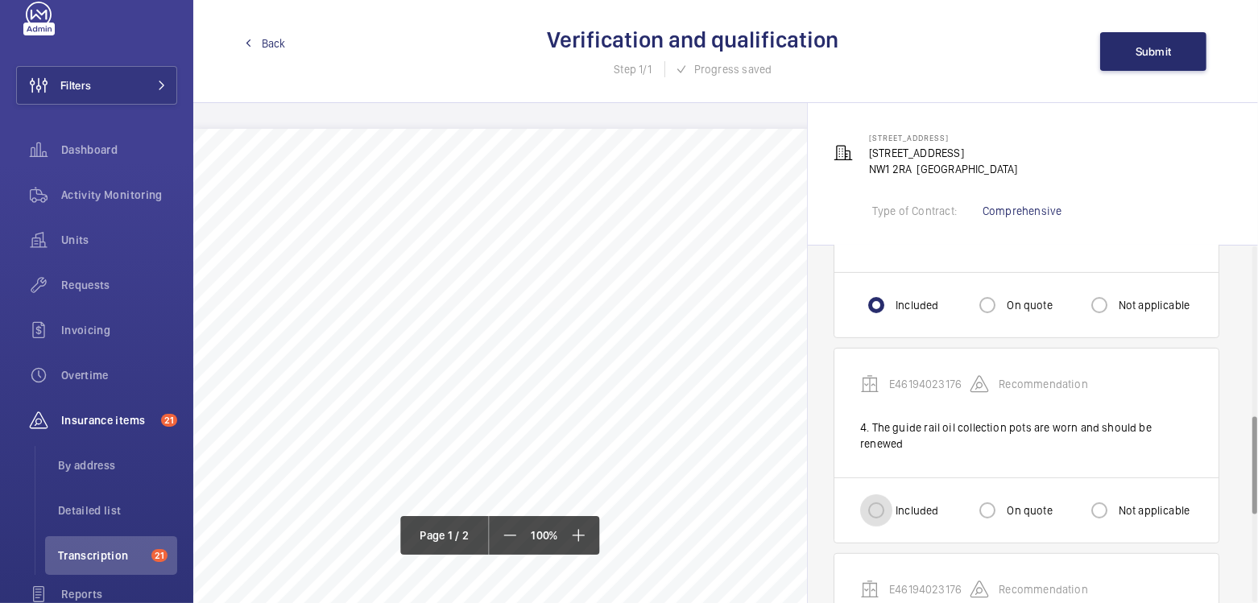
click at [864, 494] on input "Included" at bounding box center [876, 510] width 32 height 32
radio input "true"
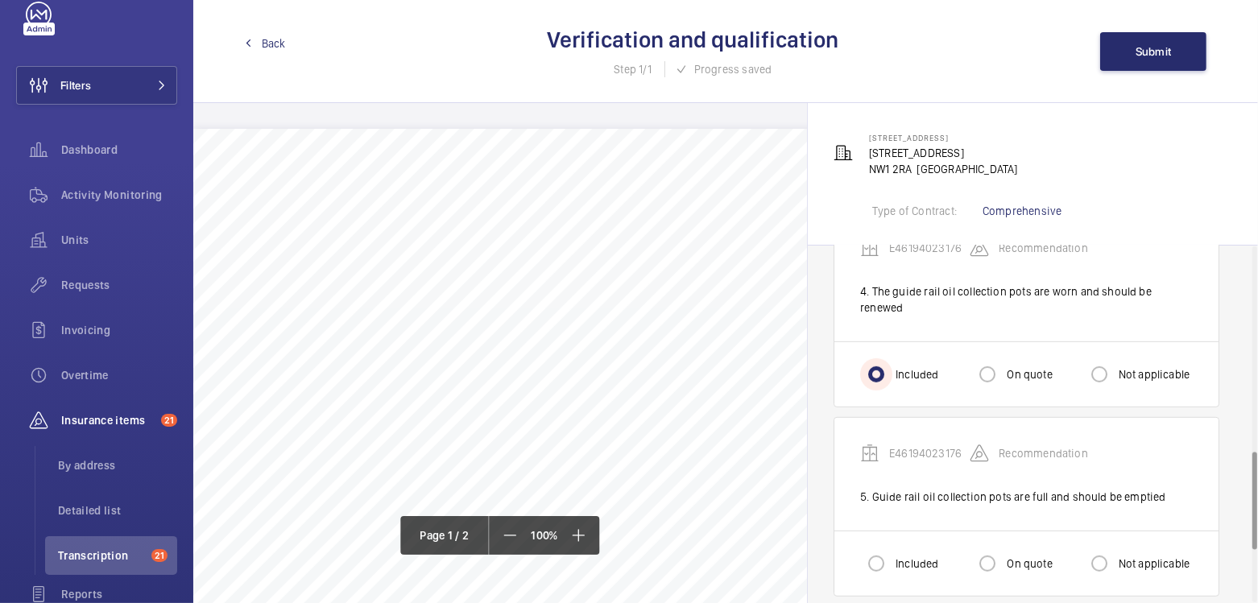
scroll to position [758, 0]
click at [895, 543] on div at bounding box center [876, 562] width 39 height 39
radio input "true"
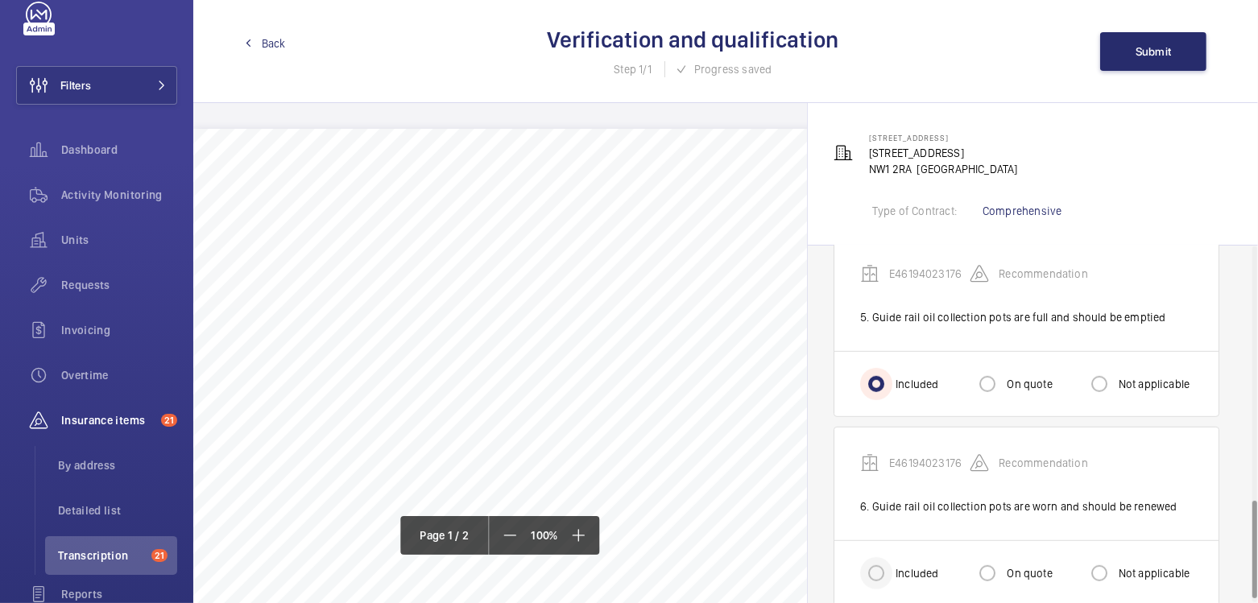
scroll to position [941, 0]
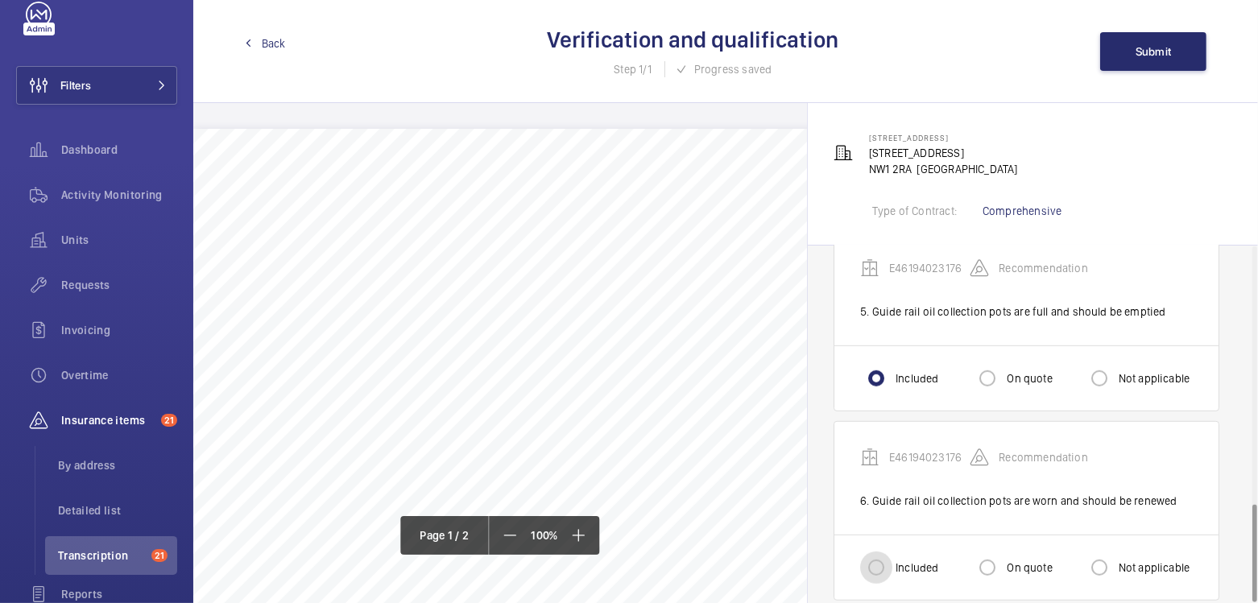
click at [883, 552] on input "Included" at bounding box center [876, 568] width 32 height 32
radio input "true"
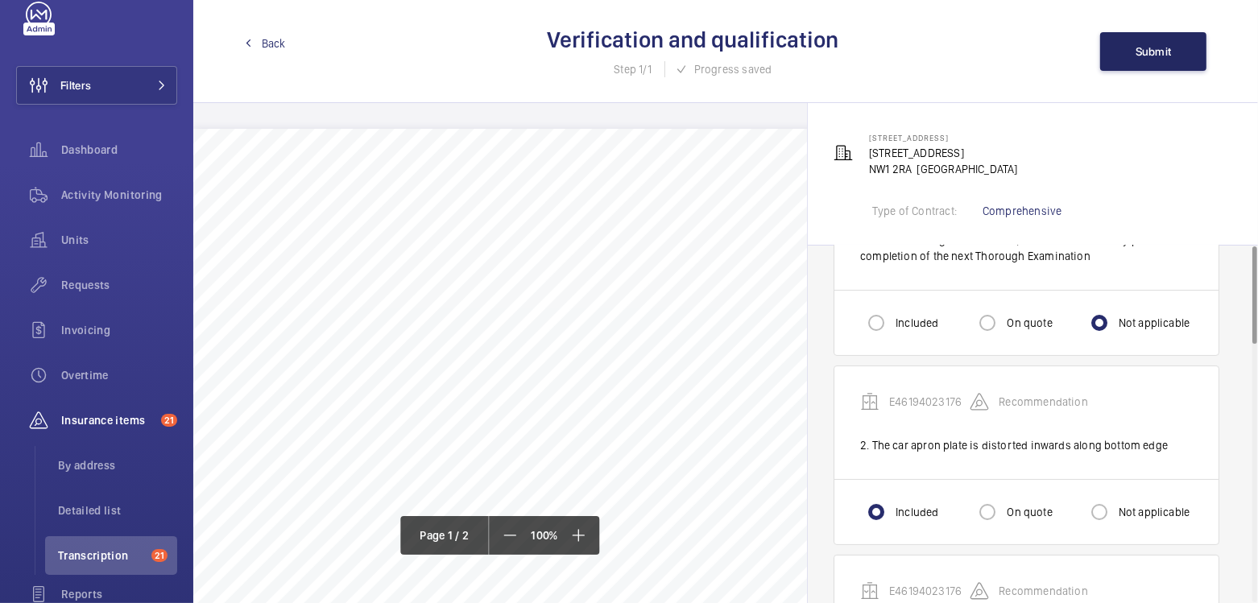
scroll to position [0, 0]
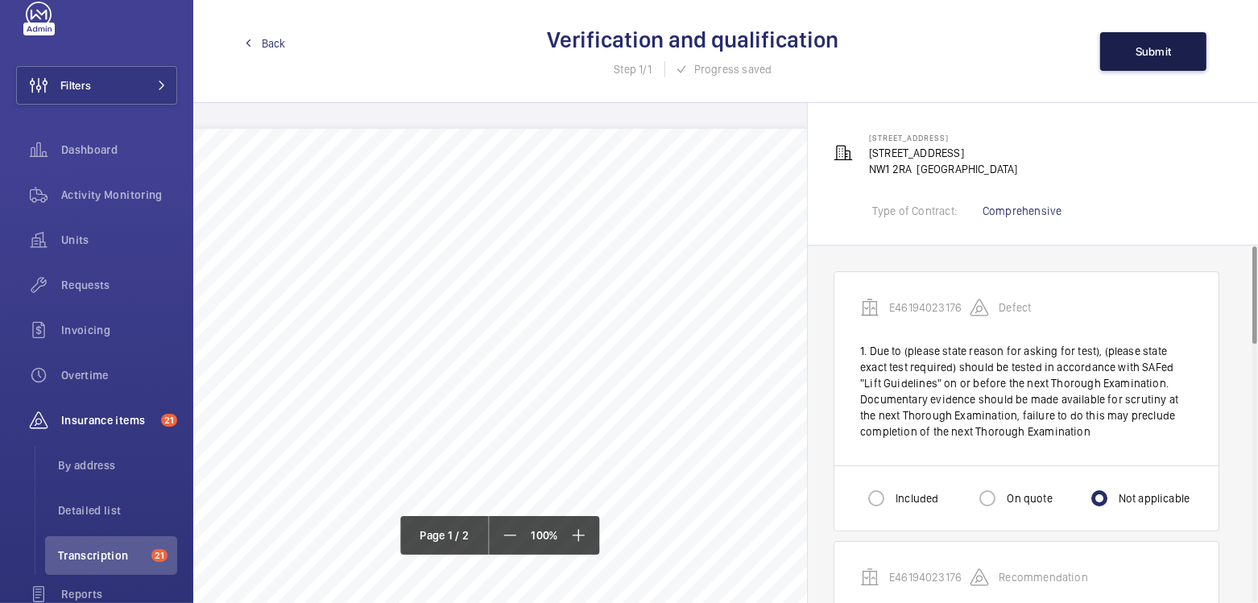
click at [1159, 58] on button "Submit" at bounding box center [1153, 51] width 106 height 39
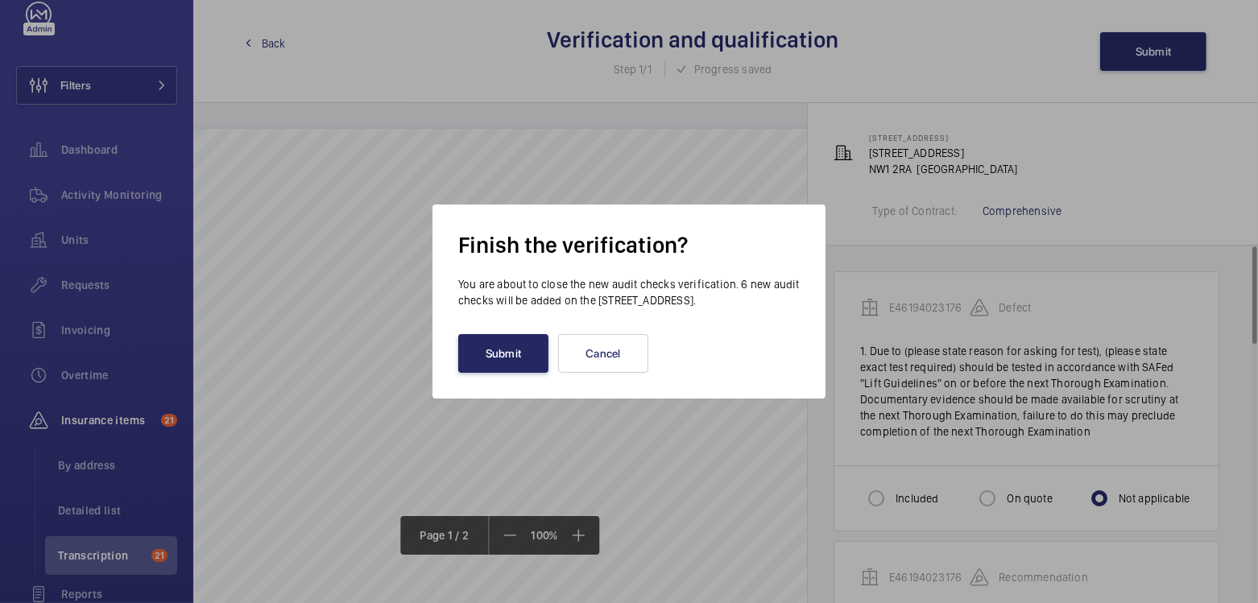
click at [482, 353] on button "Submit" at bounding box center [503, 353] width 90 height 39
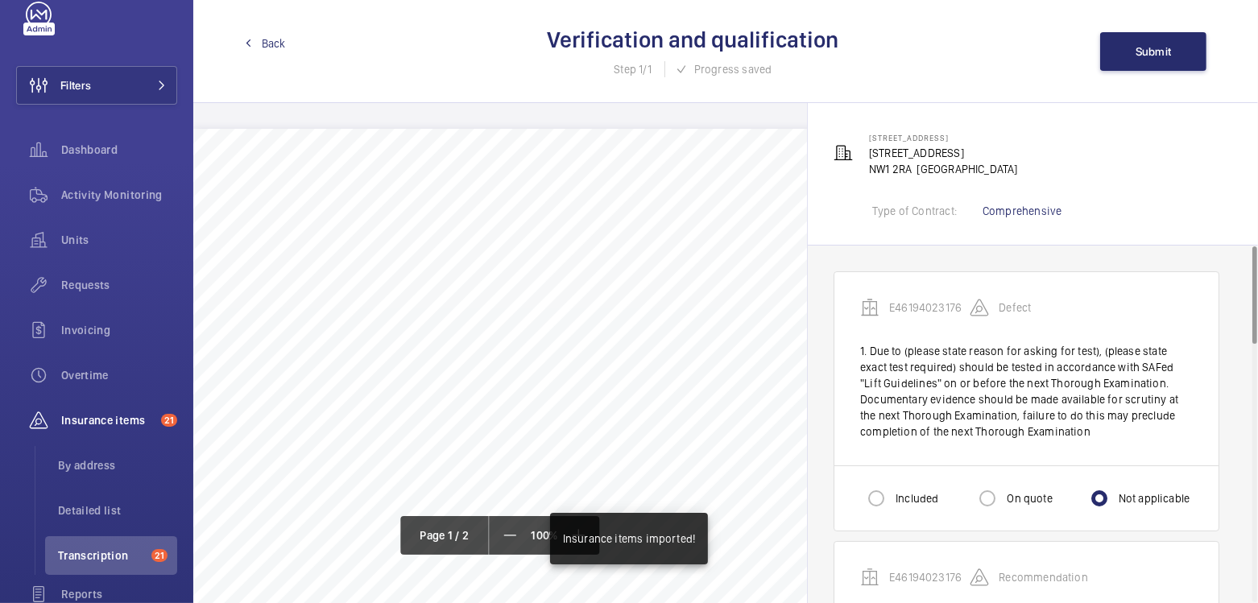
click at [260, 44] on link "Back" at bounding box center [265, 43] width 41 height 16
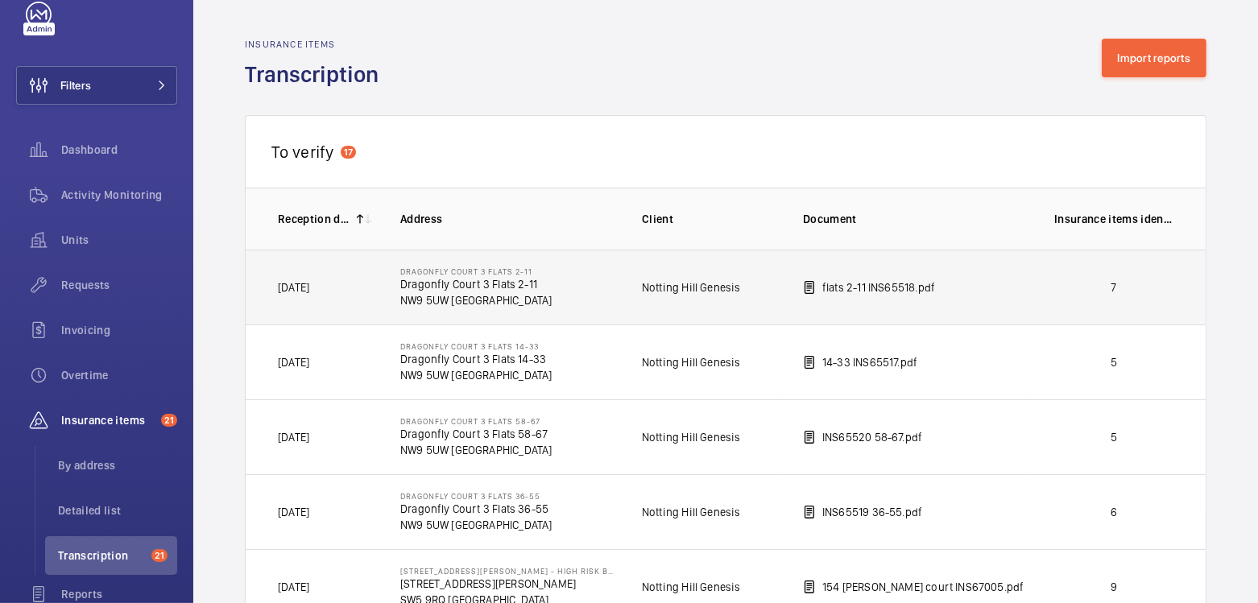
click at [1093, 299] on td "7" at bounding box center [1116, 287] width 177 height 75
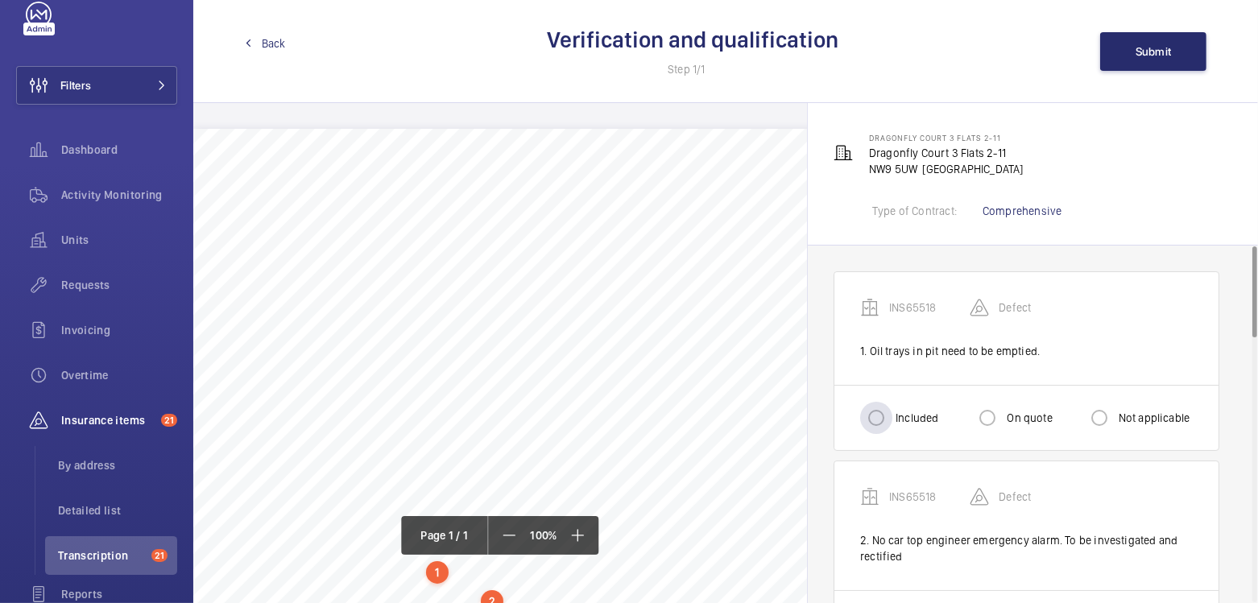
click at [896, 422] on label "Included" at bounding box center [915, 418] width 46 height 16
click at [892, 422] on input "Included" at bounding box center [876, 418] width 32 height 32
radio input "true"
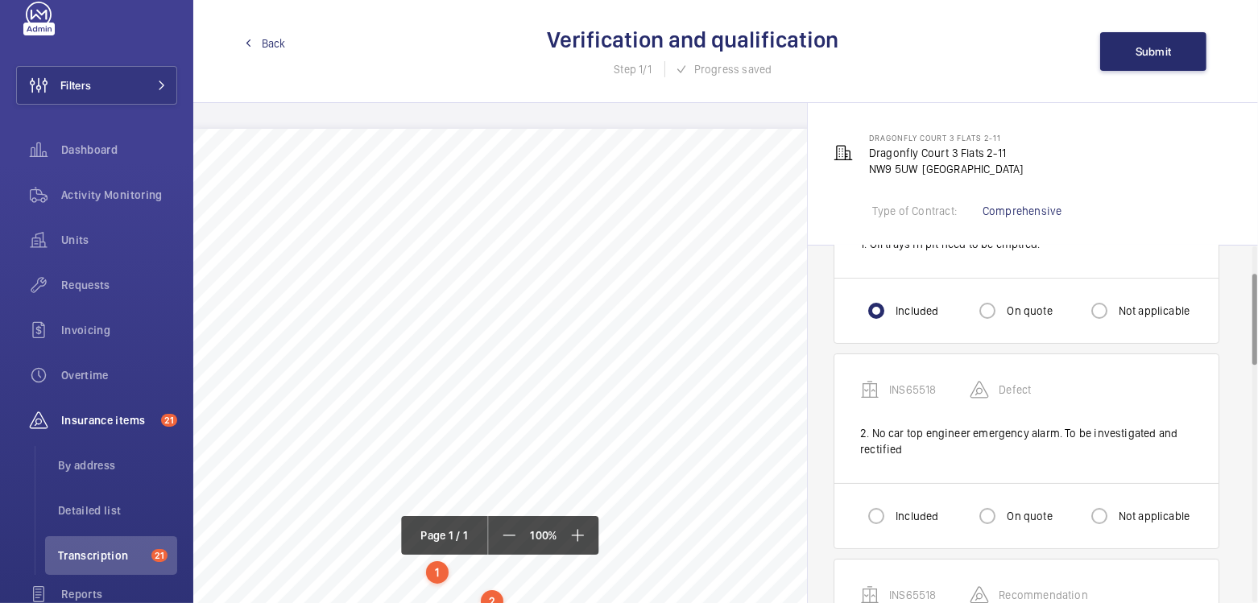
click at [898, 514] on label "Included" at bounding box center [915, 516] width 46 height 16
click at [892, 514] on input "Included" at bounding box center [876, 516] width 32 height 32
radio input "true"
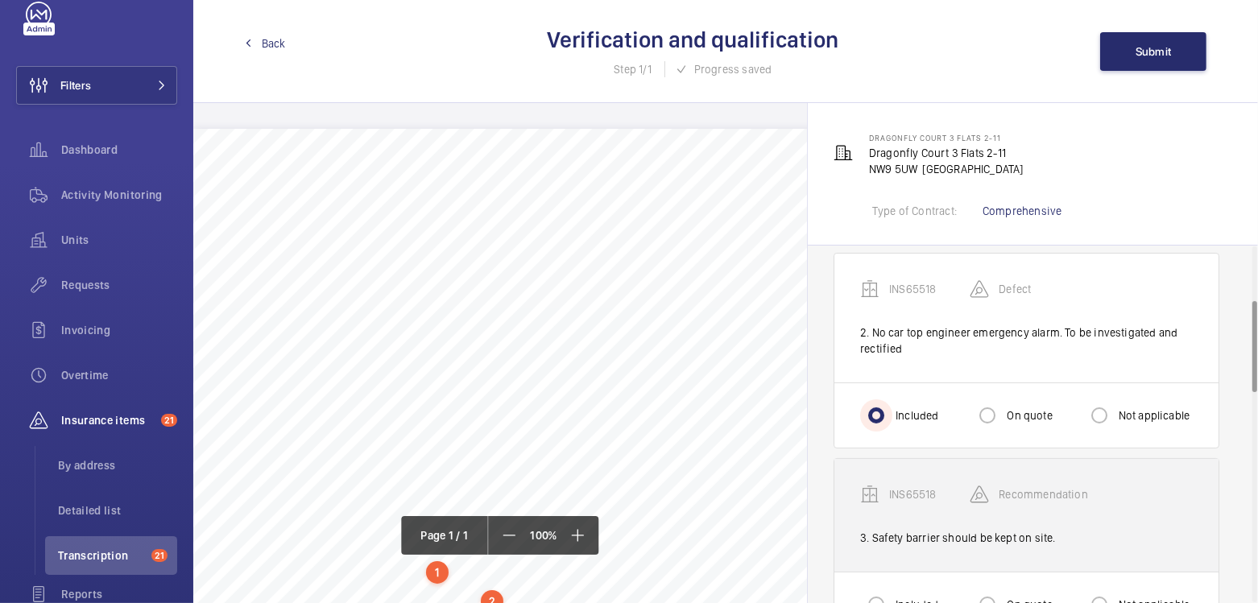
scroll to position [232, 0]
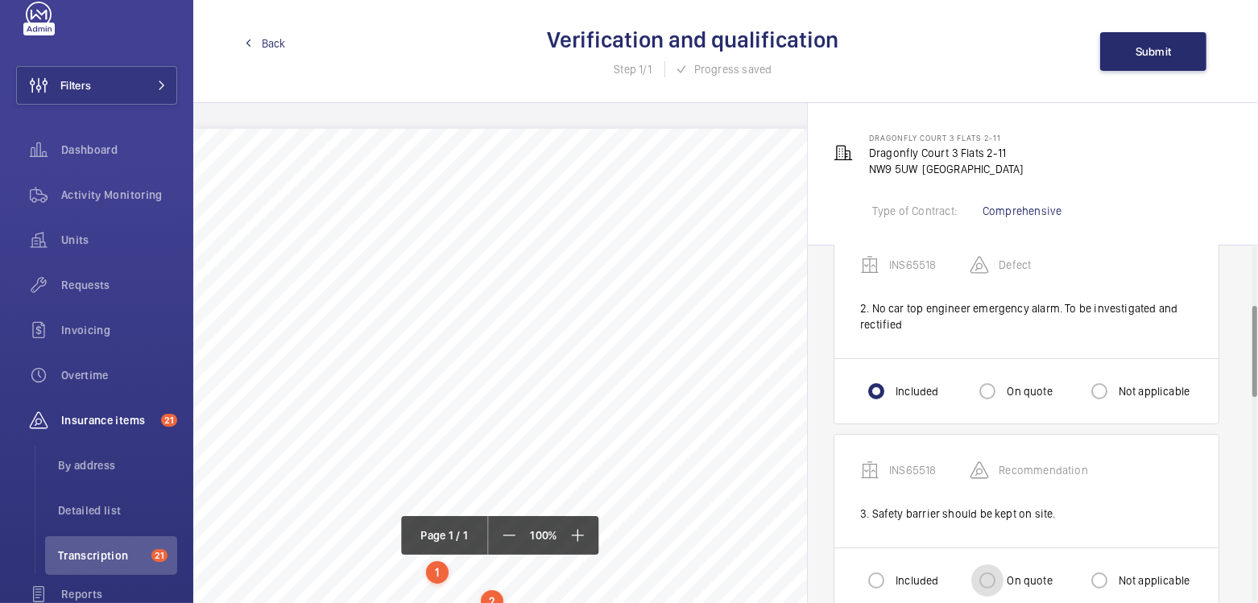
click at [997, 572] on input "On quote" at bounding box center [987, 580] width 32 height 32
radio input "true"
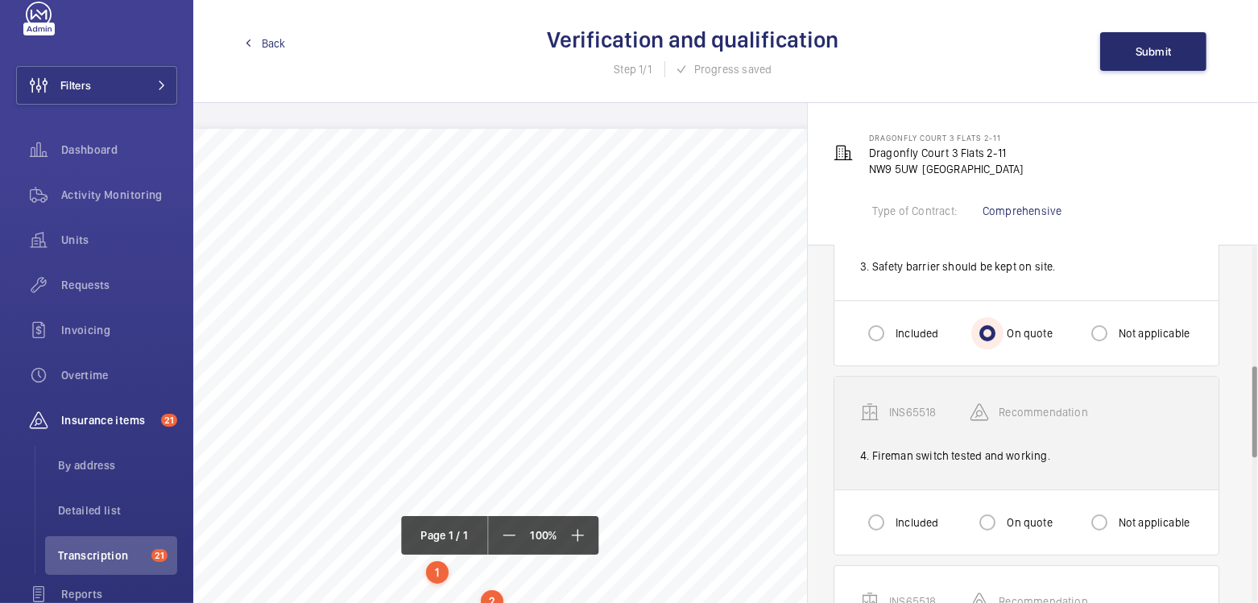
scroll to position [497, 0]
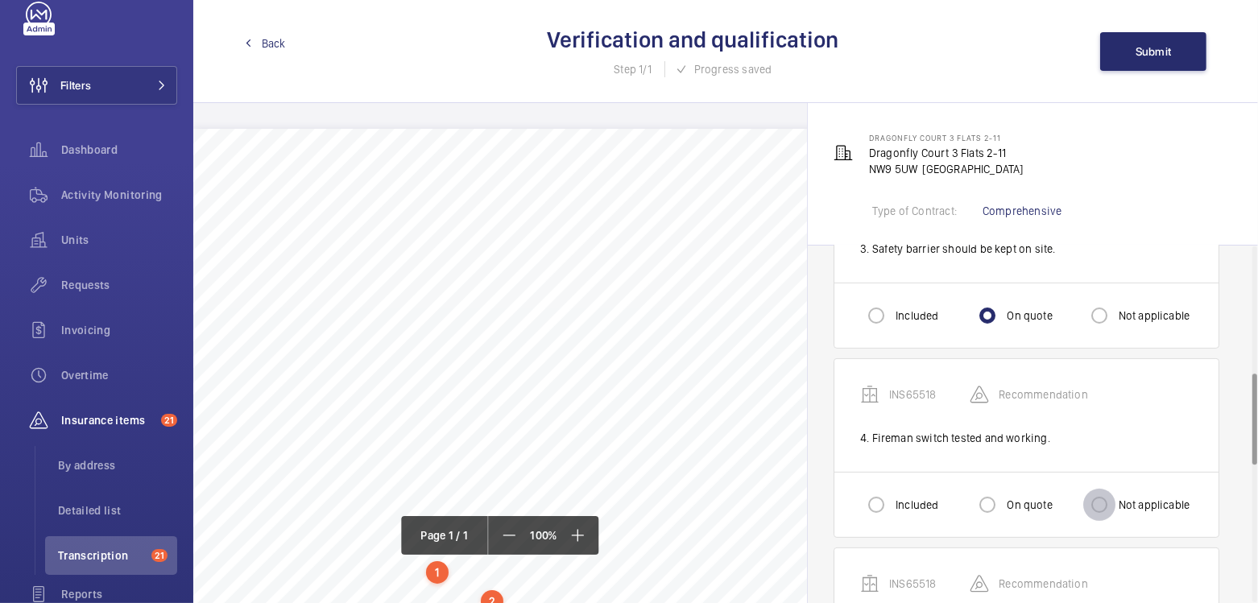
click at [1107, 505] on input "Not applicable" at bounding box center [1099, 505] width 32 height 32
radio input "true"
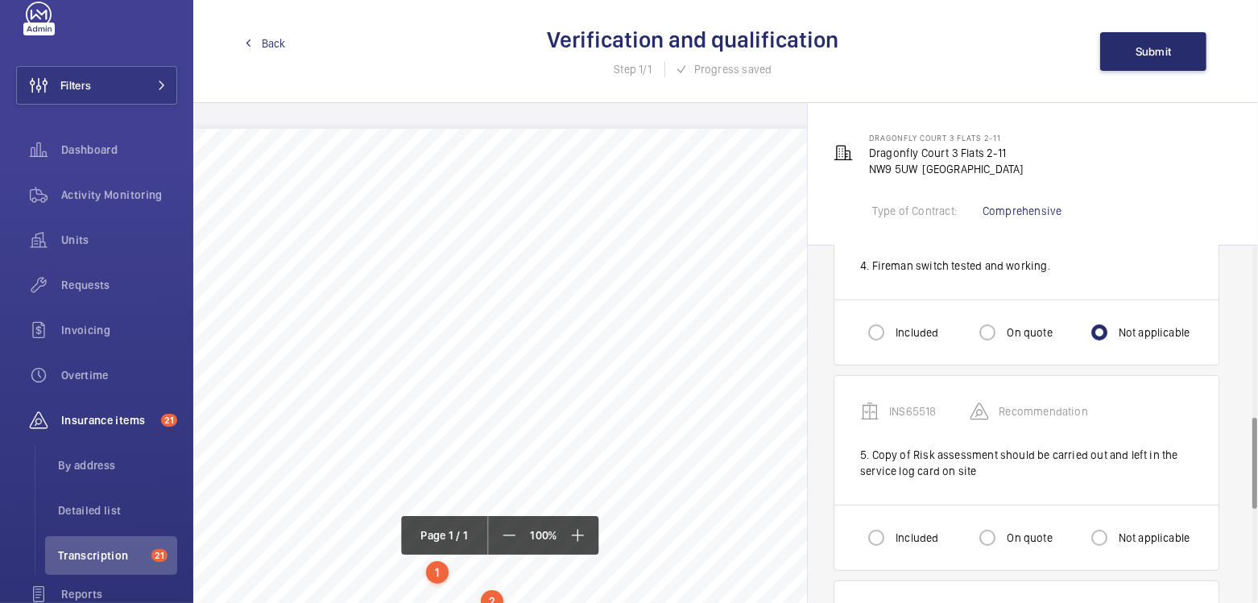
click at [1121, 533] on label "Not applicable" at bounding box center [1152, 538] width 75 height 16
click at [1115, 533] on input "Not applicable" at bounding box center [1099, 538] width 32 height 32
radio input "true"
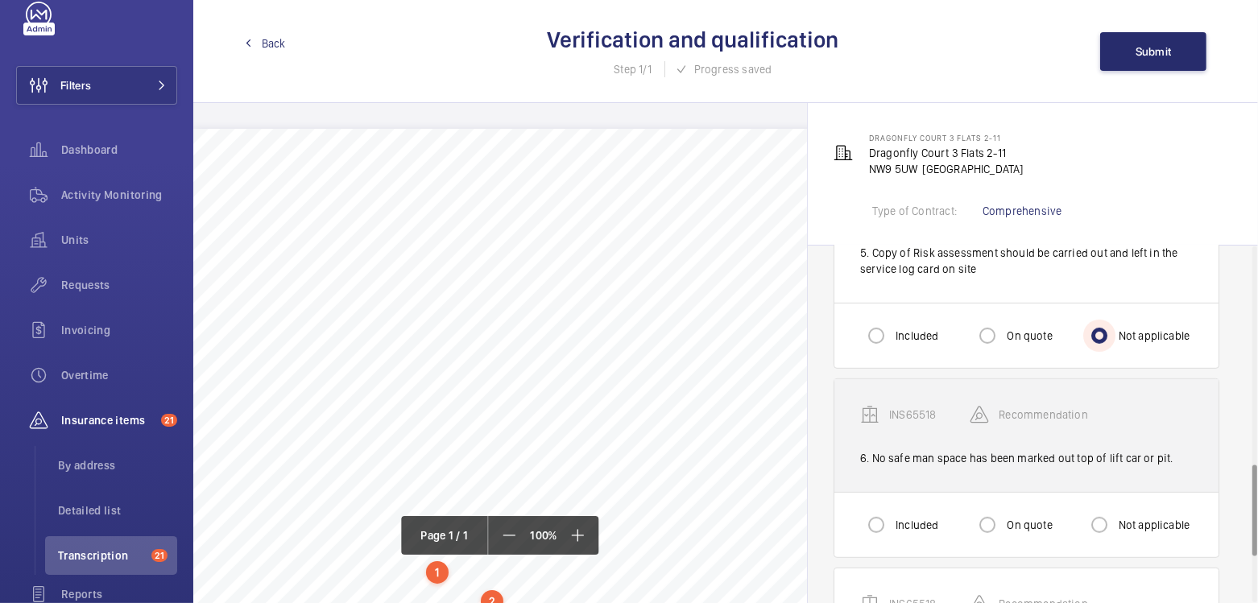
scroll to position [886, 0]
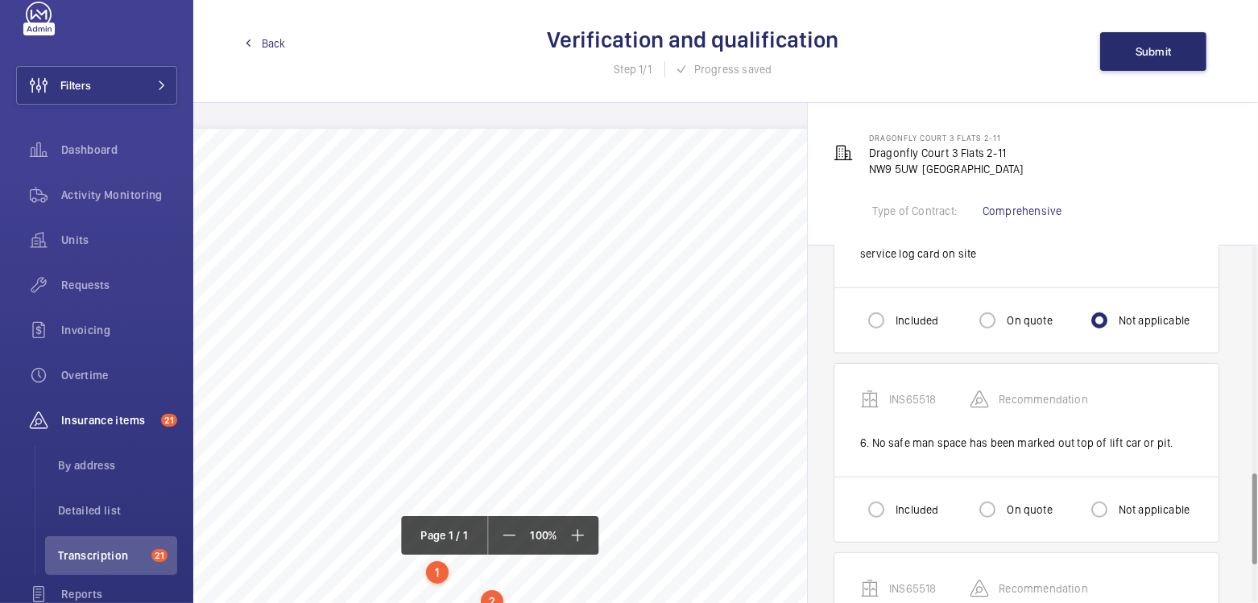
click at [1011, 503] on label "On quote" at bounding box center [1027, 510] width 48 height 16
click at [1003, 503] on input "On quote" at bounding box center [987, 510] width 32 height 32
radio input "true"
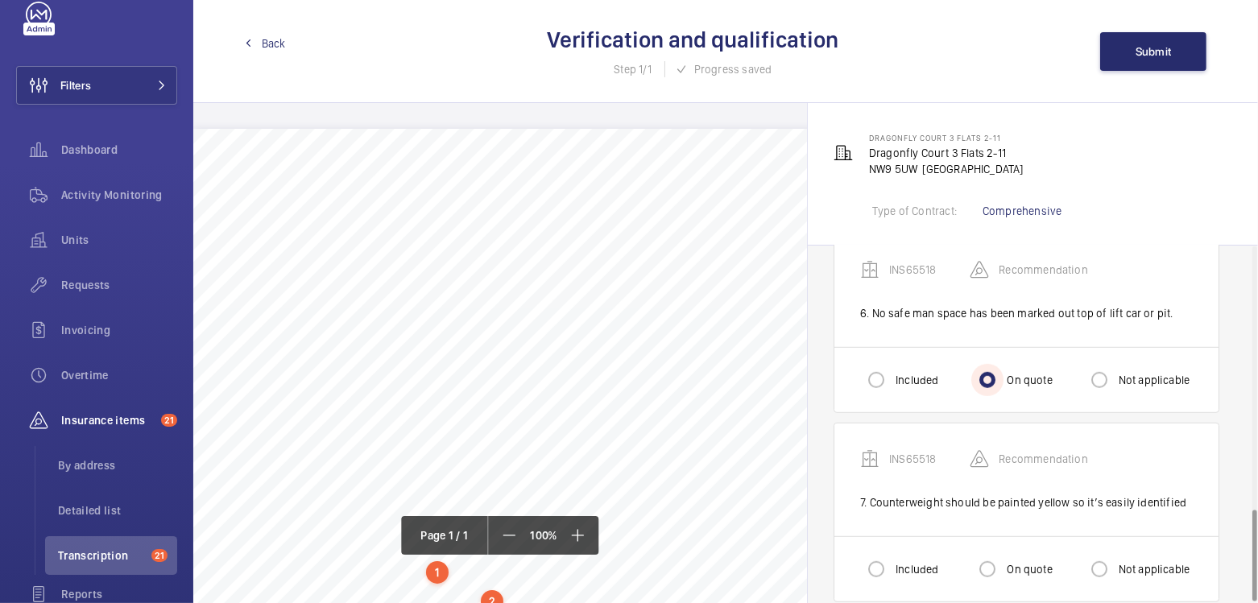
scroll to position [1031, 0]
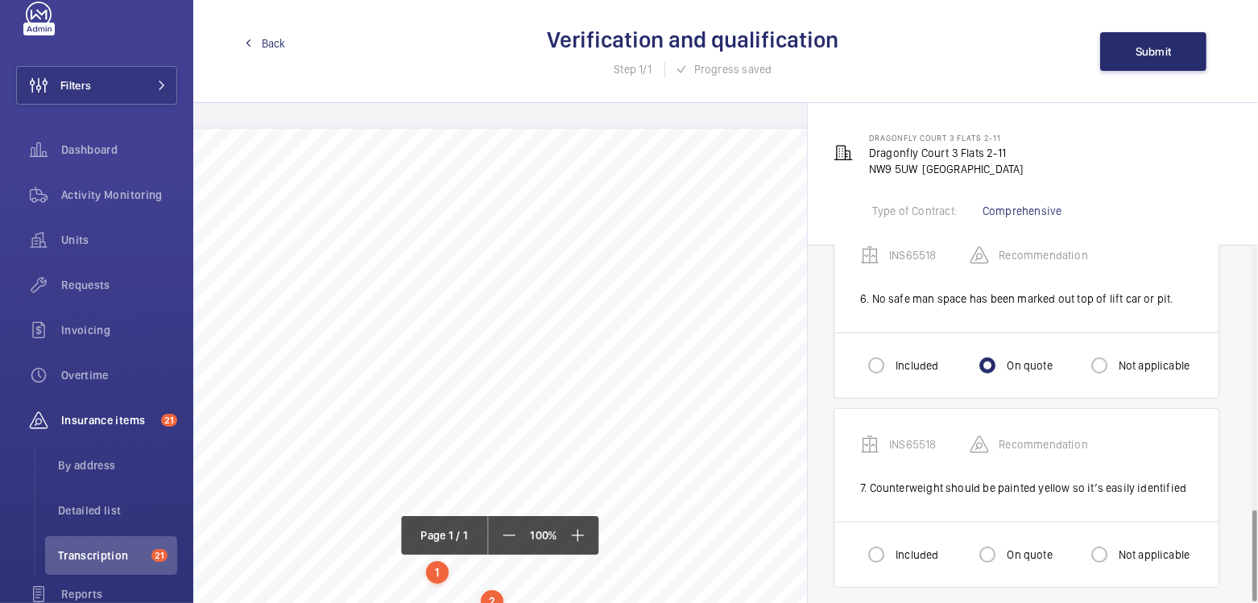
click at [1011, 539] on div "On quote" at bounding box center [1011, 555] width 81 height 32
click at [1002, 544] on input "On quote" at bounding box center [987, 555] width 32 height 32
radio input "true"
click at [1154, 62] on button "Submit" at bounding box center [1153, 51] width 106 height 39
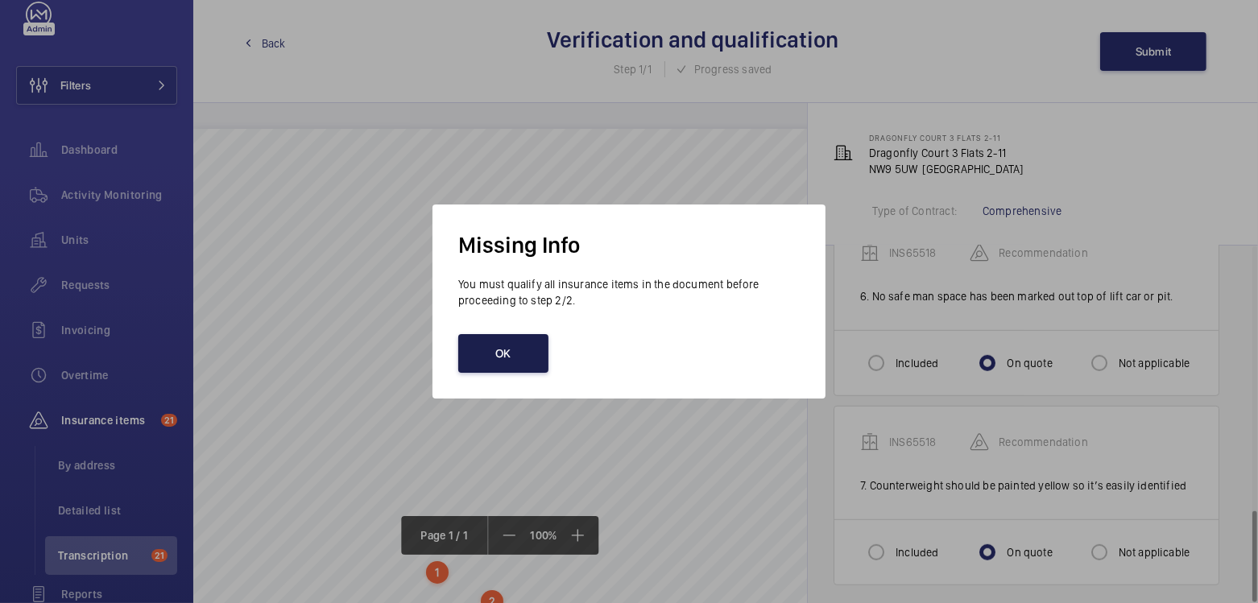
click at [520, 364] on button "OK" at bounding box center [503, 353] width 90 height 39
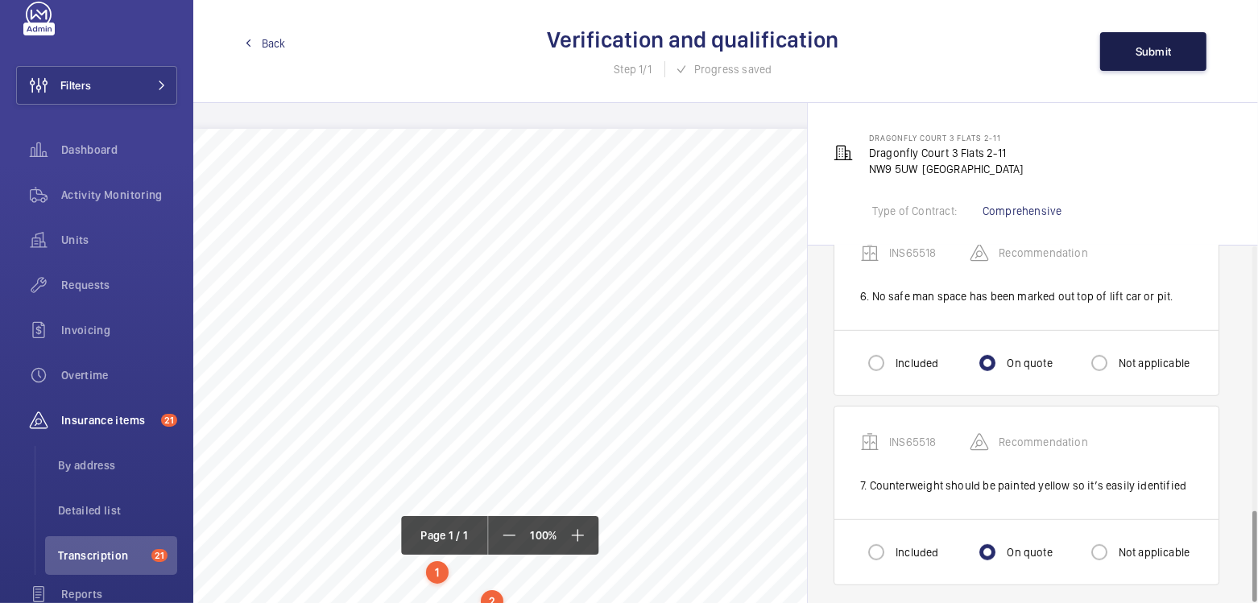
click at [1155, 56] on span "Submit" at bounding box center [1153, 51] width 36 height 13
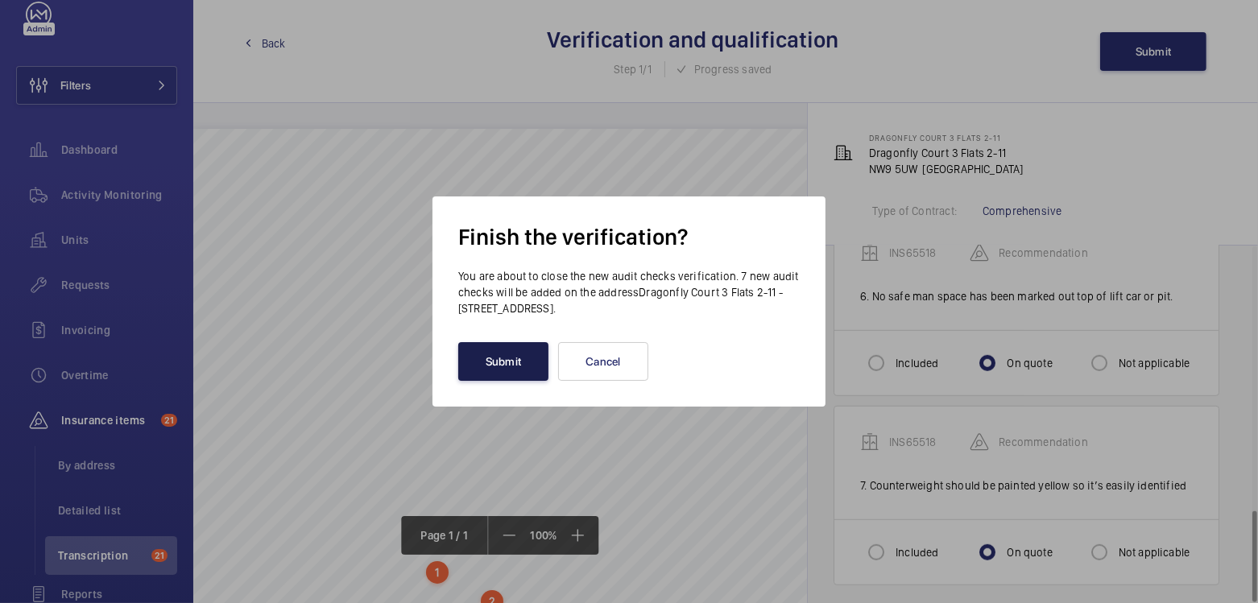
click at [494, 365] on button "Submit" at bounding box center [503, 361] width 90 height 39
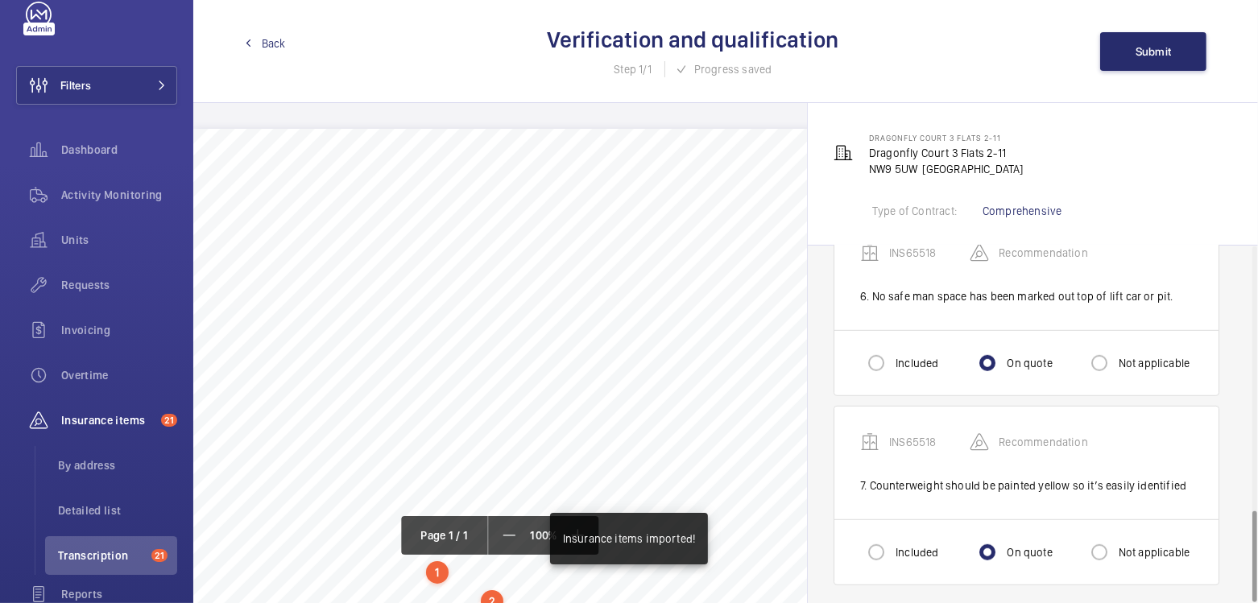
click at [264, 48] on span "Back" at bounding box center [274, 43] width 24 height 16
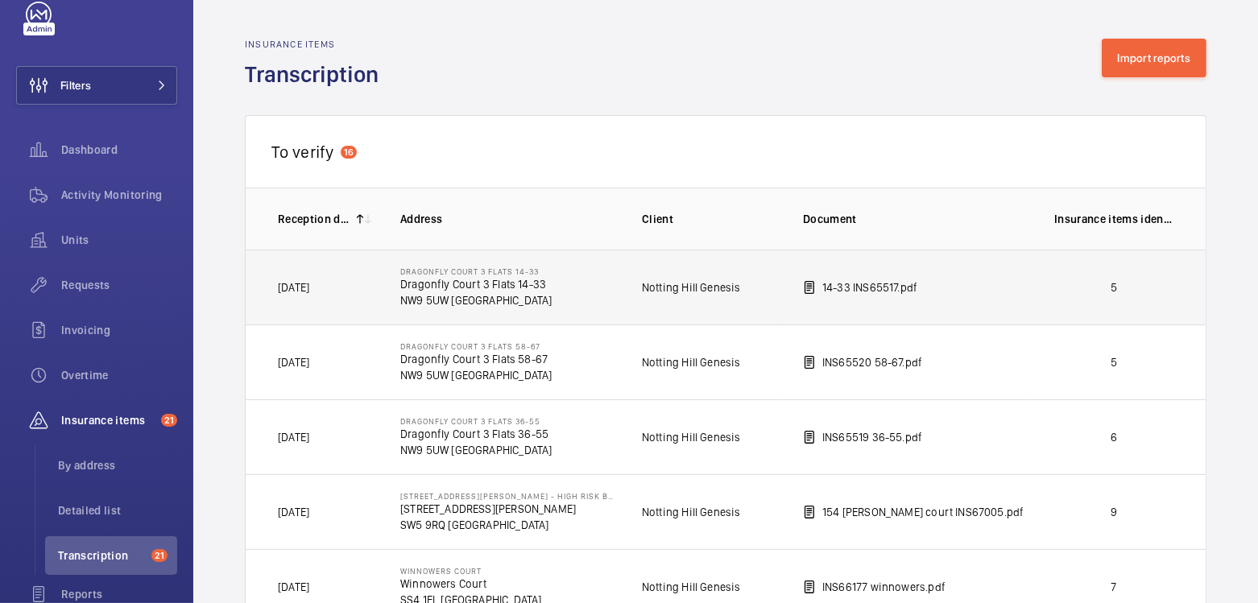
click at [1071, 291] on p "5" at bounding box center [1113, 287] width 119 height 16
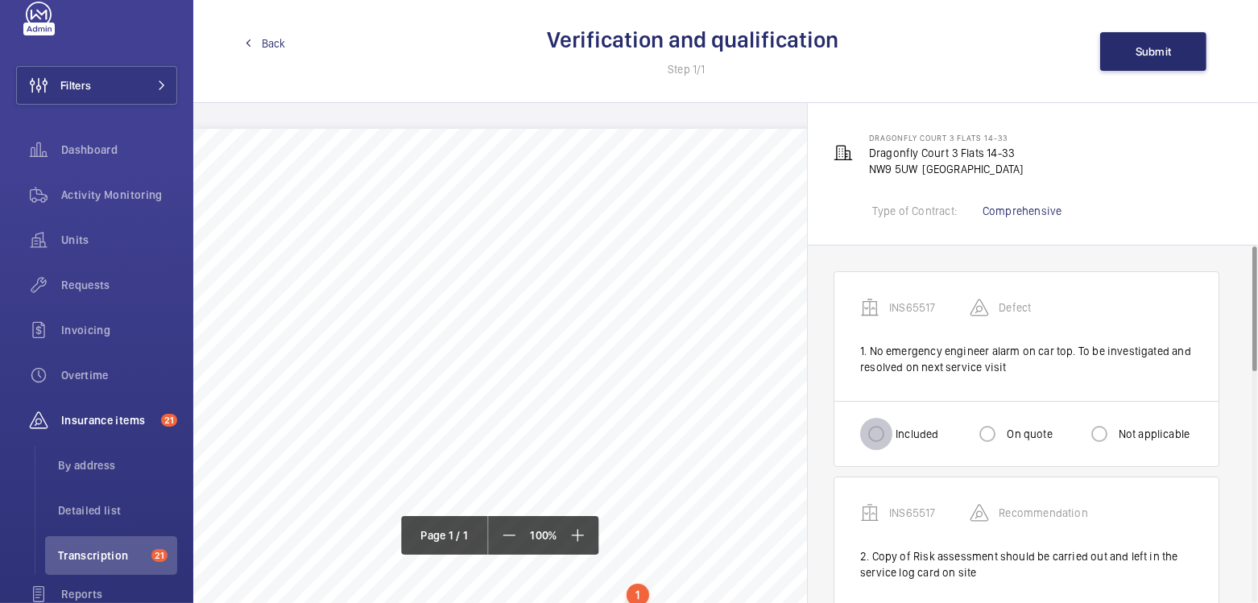
click at [883, 439] on input "Included" at bounding box center [876, 434] width 32 height 32
radio input "true"
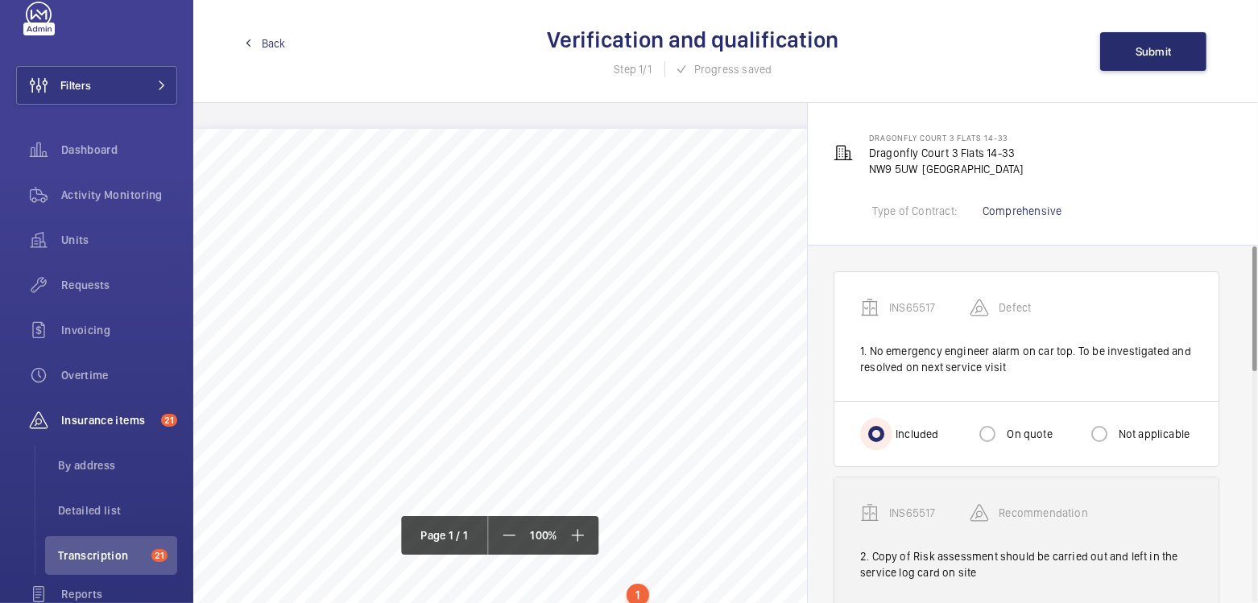
scroll to position [134, 0]
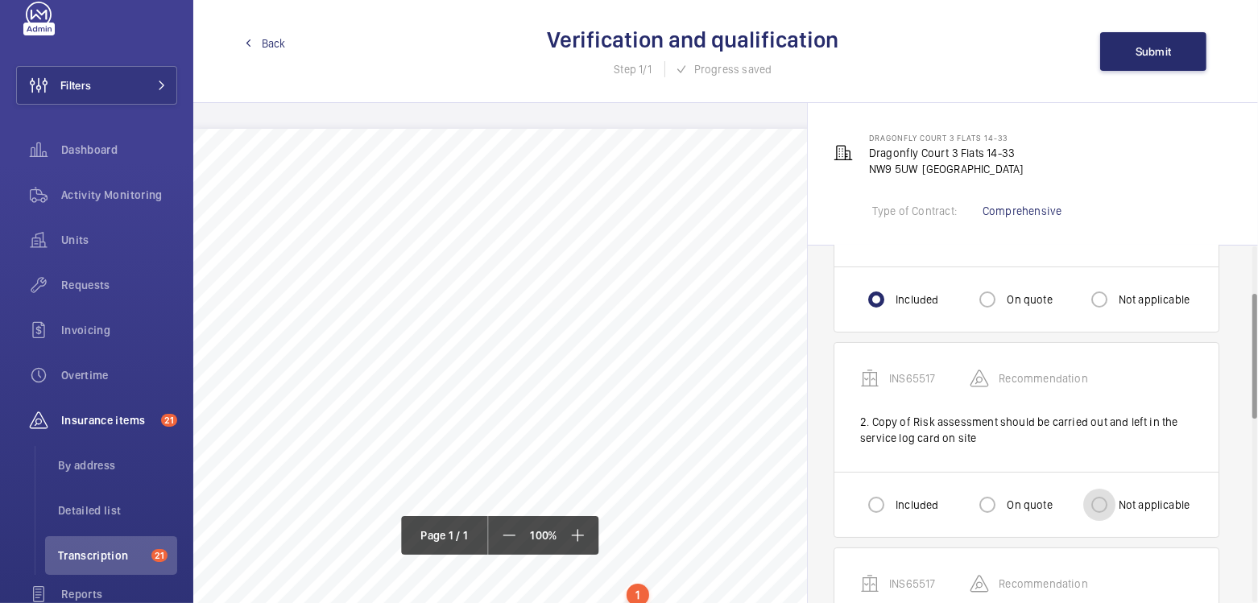
click at [1097, 498] on input "Not applicable" at bounding box center [1099, 505] width 32 height 32
radio input "true"
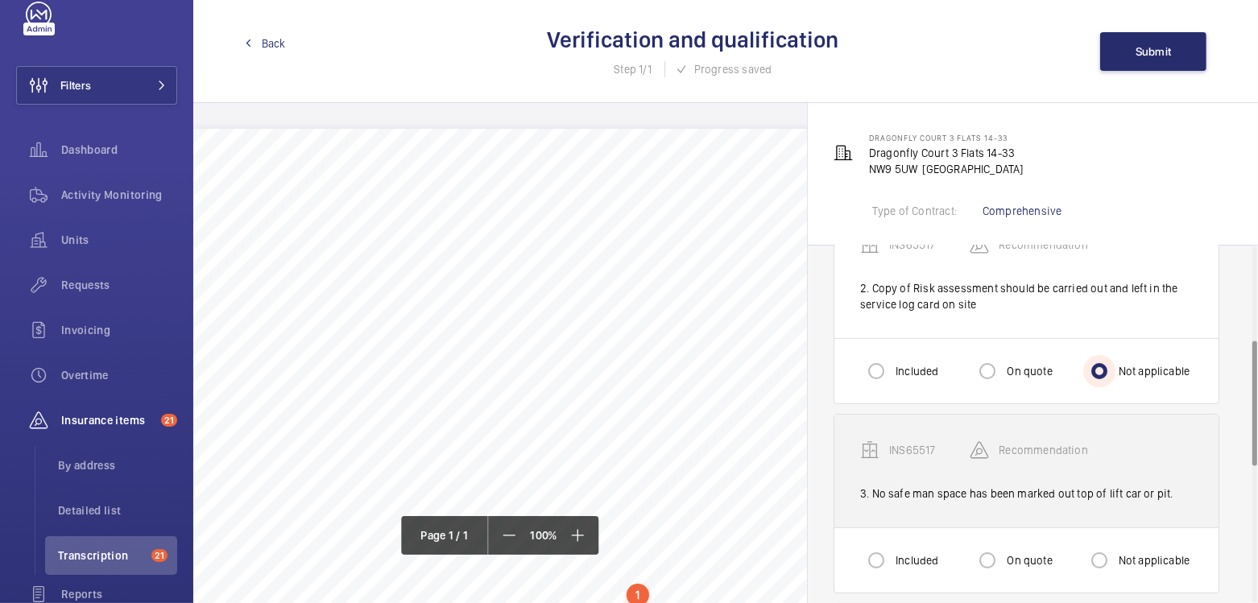
scroll to position [272, 0]
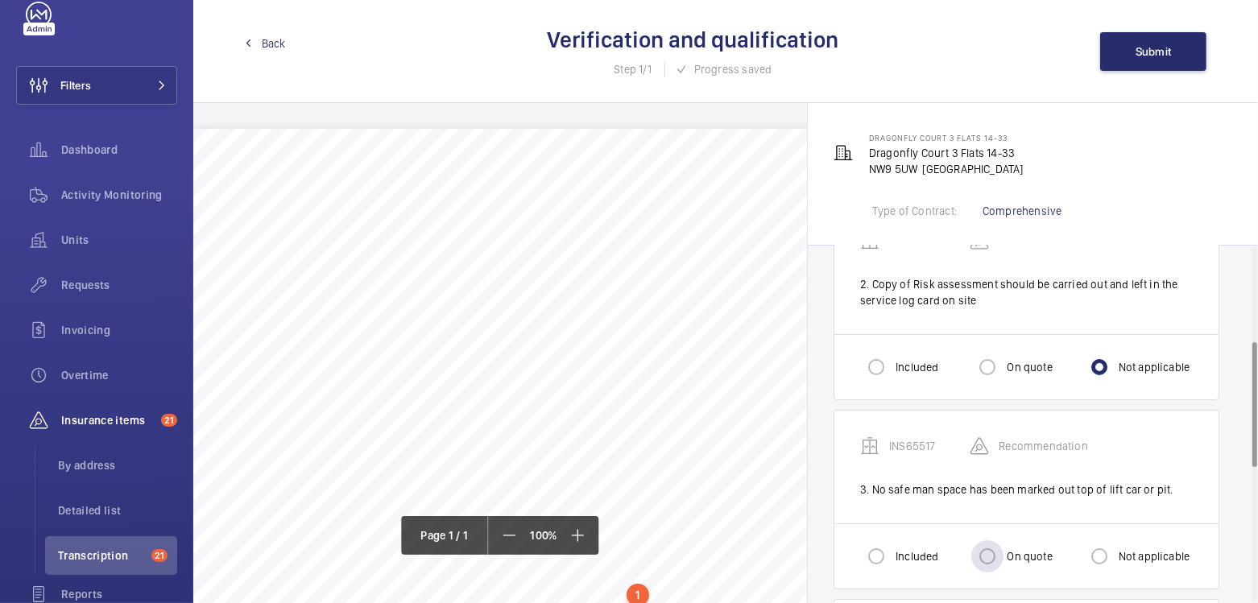
click at [1009, 552] on label "On quote" at bounding box center [1027, 556] width 48 height 16
click at [1003, 552] on input "On quote" at bounding box center [987, 556] width 32 height 32
radio input "true"
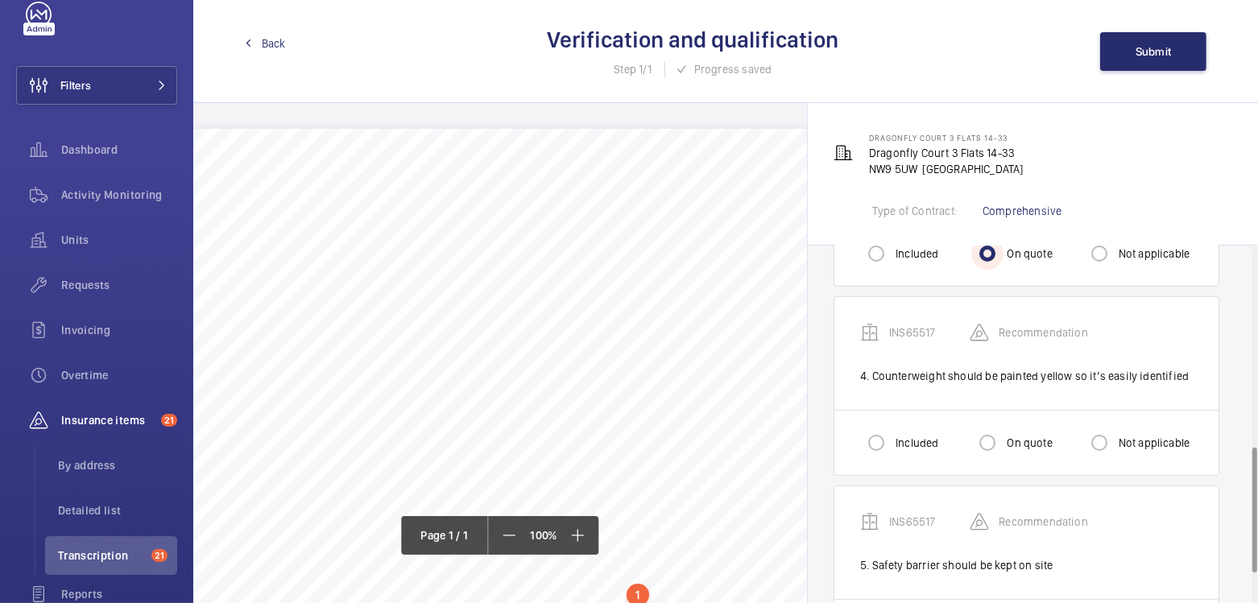
scroll to position [572, 0]
click at [1011, 440] on label "On quote" at bounding box center [1027, 446] width 48 height 16
click at [1003, 440] on input "On quote" at bounding box center [987, 446] width 32 height 32
radio input "true"
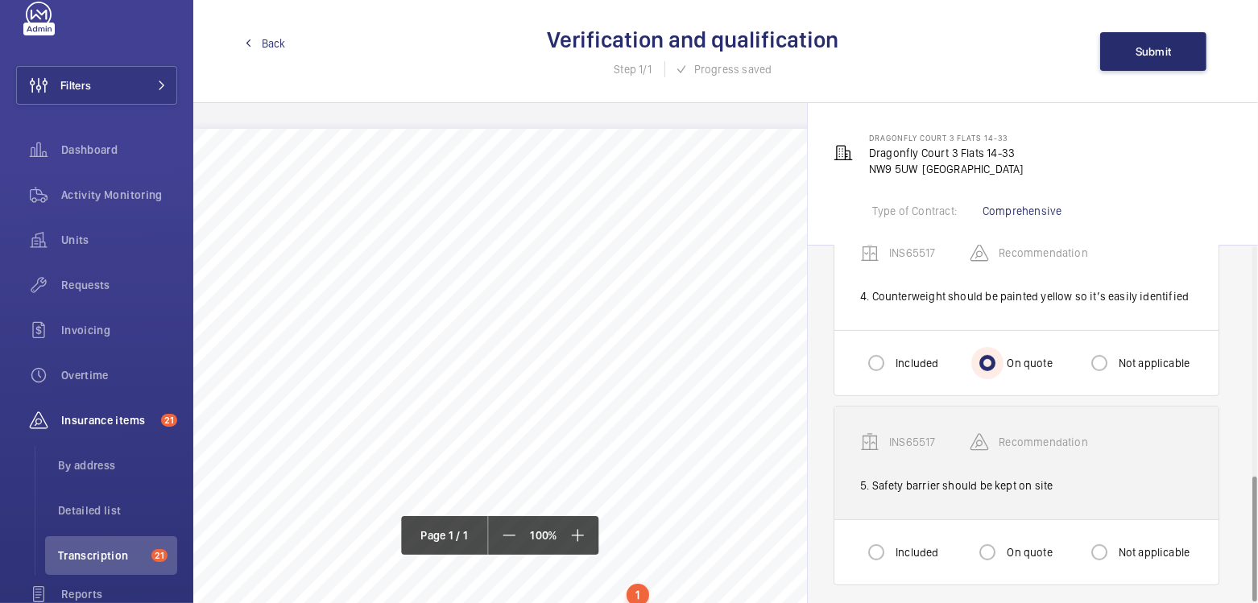
scroll to position [656, 0]
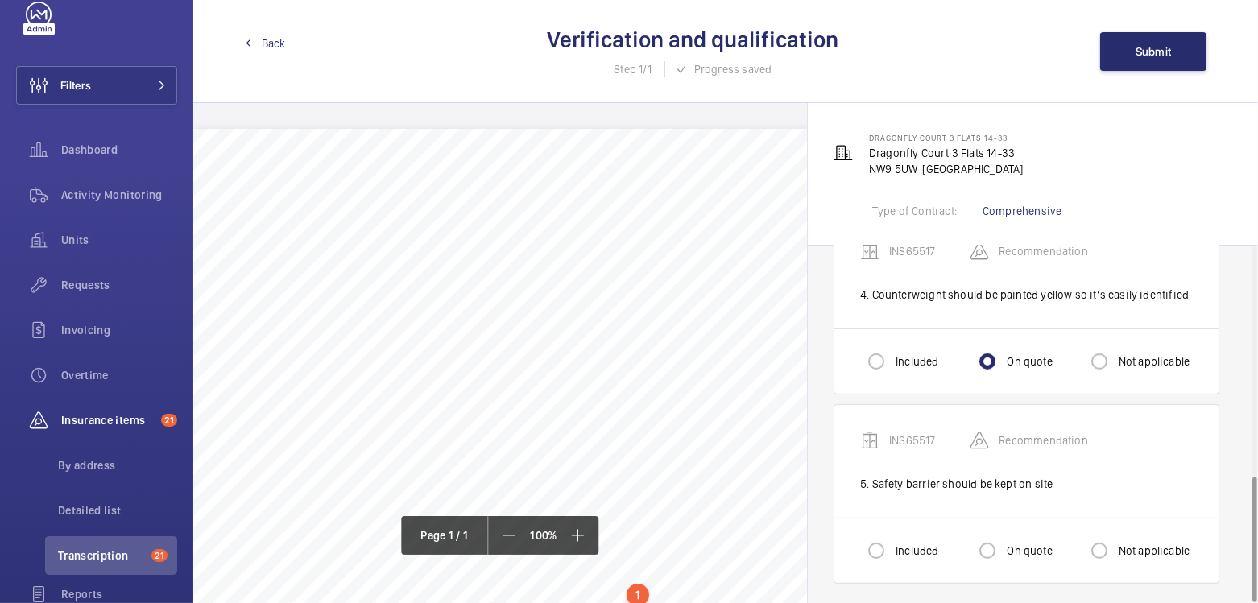
click at [1007, 545] on label "On quote" at bounding box center [1027, 551] width 48 height 16
click at [1003, 545] on input "On quote" at bounding box center [987, 551] width 32 height 32
radio input "true"
click at [1144, 48] on span "Submit" at bounding box center [1153, 51] width 36 height 13
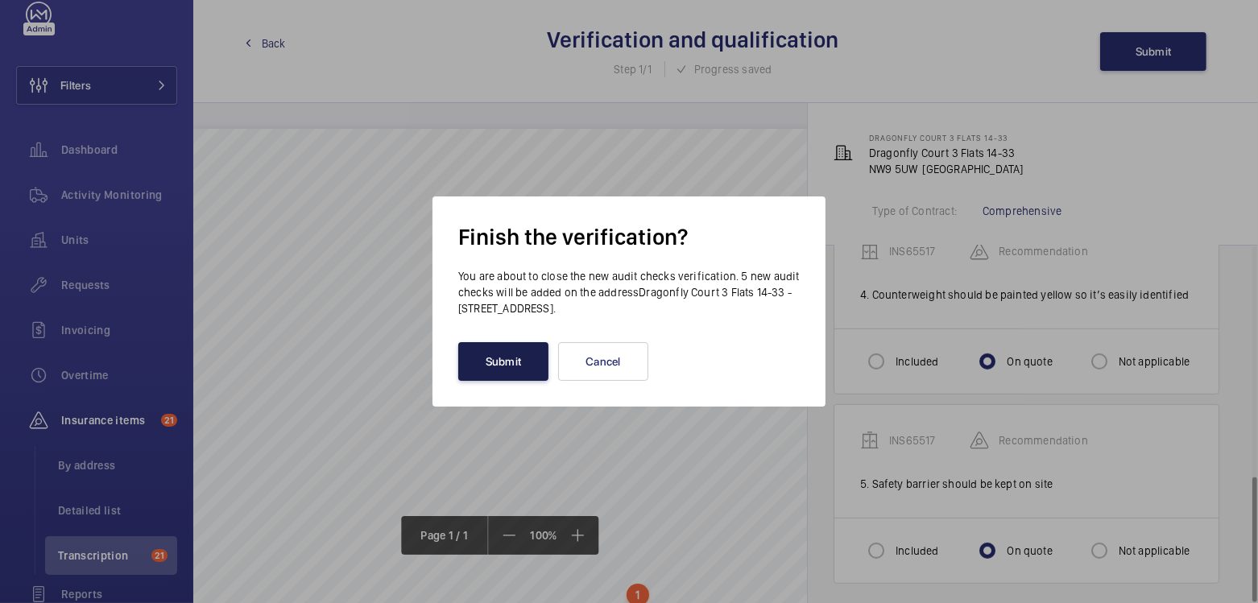
click at [502, 357] on button "Submit" at bounding box center [503, 361] width 90 height 39
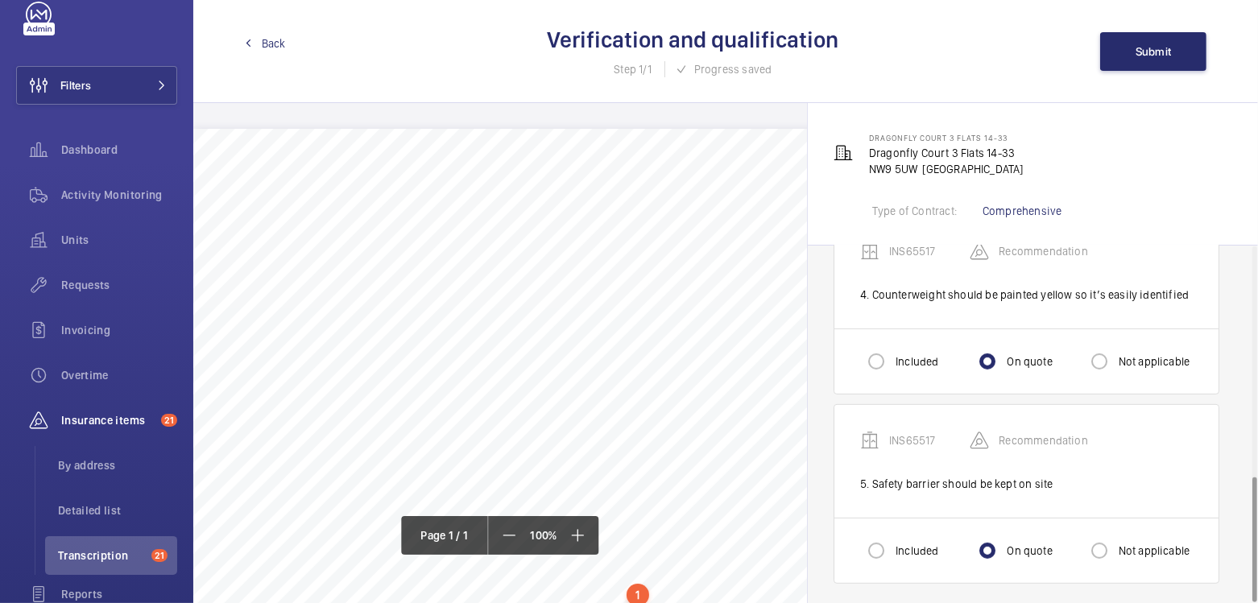
click at [267, 54] on div "Back Verification and qualification Step 1/1 Progress saved Submit" at bounding box center [725, 51] width 1064 height 103
click at [271, 47] on span "Back" at bounding box center [274, 43] width 24 height 16
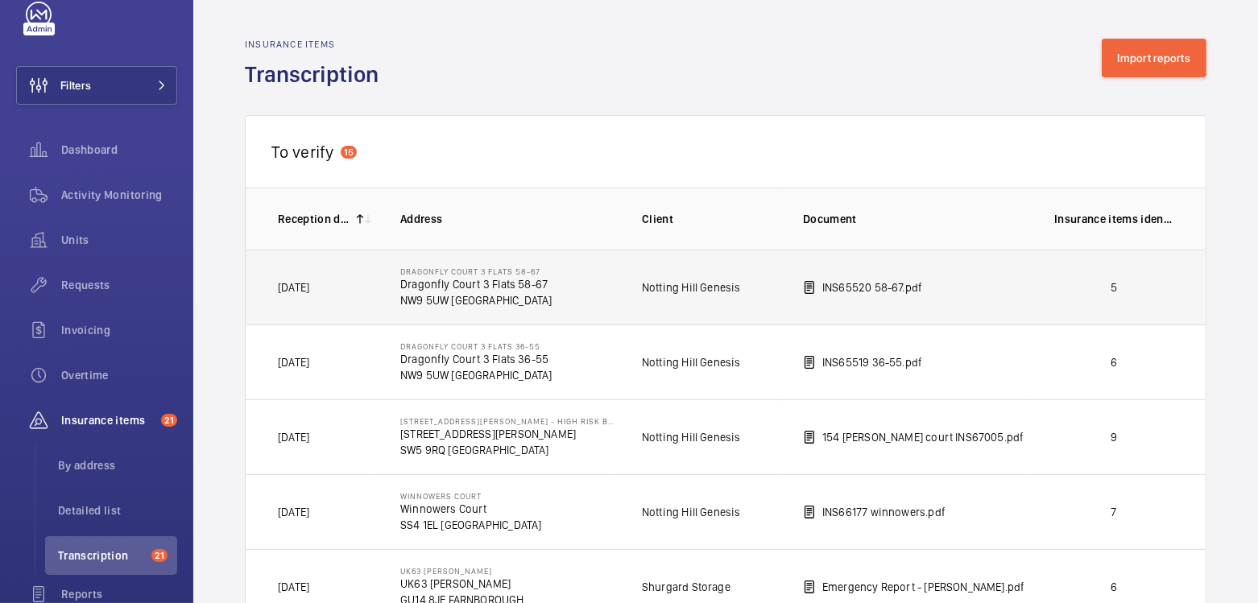
click at [1058, 295] on td "5" at bounding box center [1116, 287] width 177 height 75
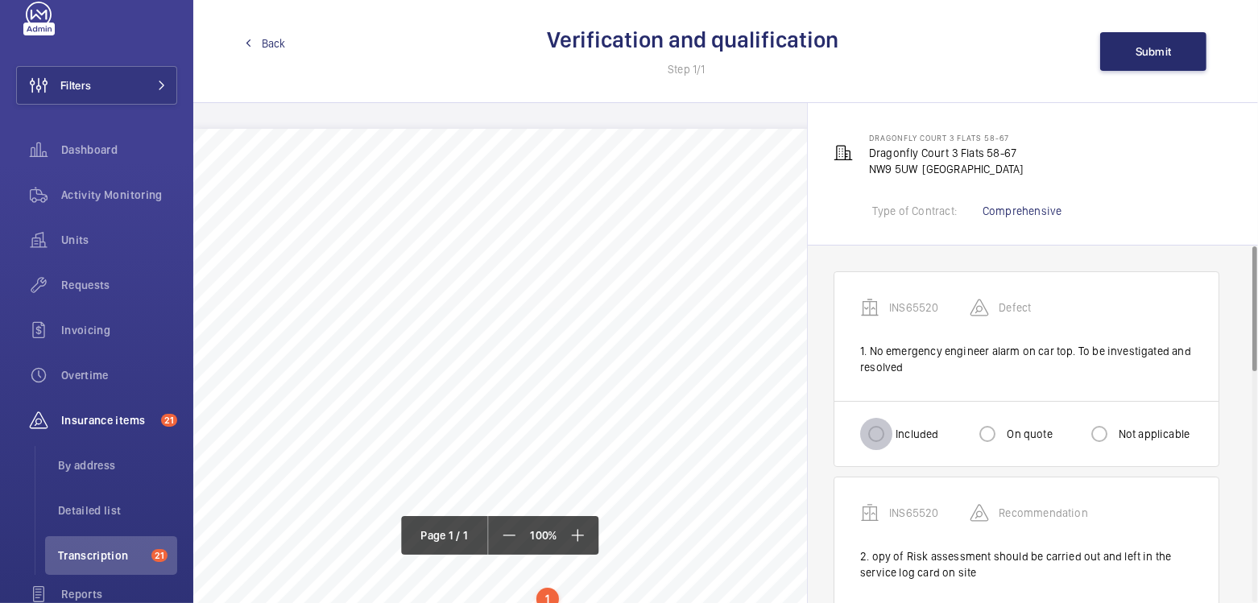
click at [886, 443] on input "Included" at bounding box center [876, 434] width 32 height 32
radio input "true"
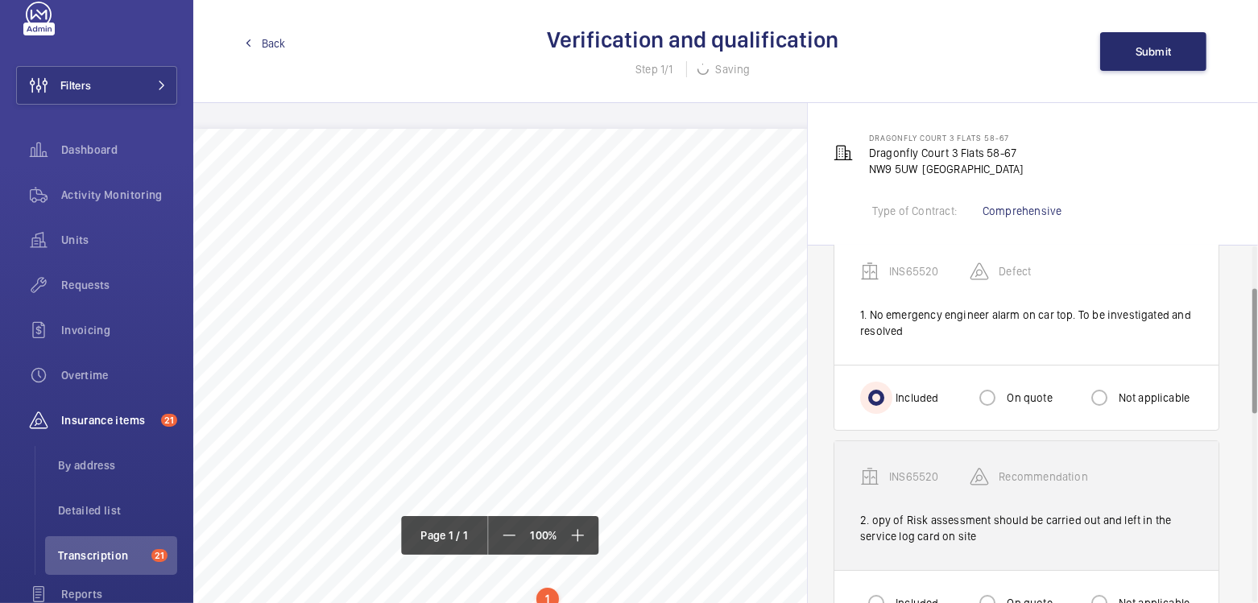
scroll to position [120, 0]
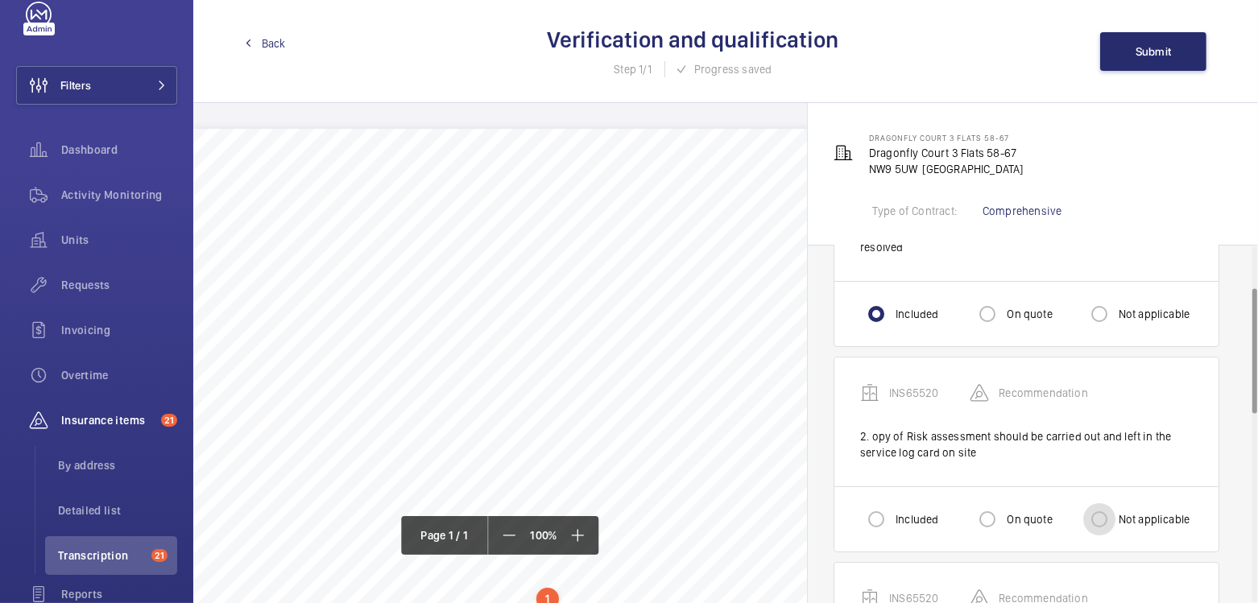
click at [1104, 514] on input "Not applicable" at bounding box center [1099, 519] width 32 height 32
radio input "true"
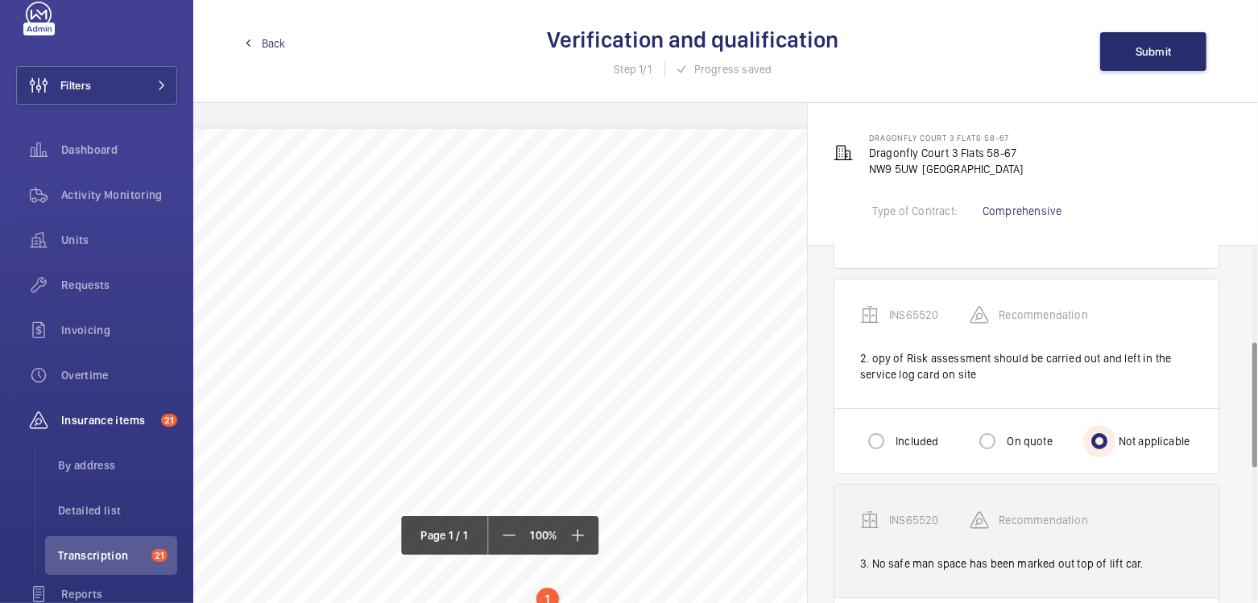
scroll to position [274, 0]
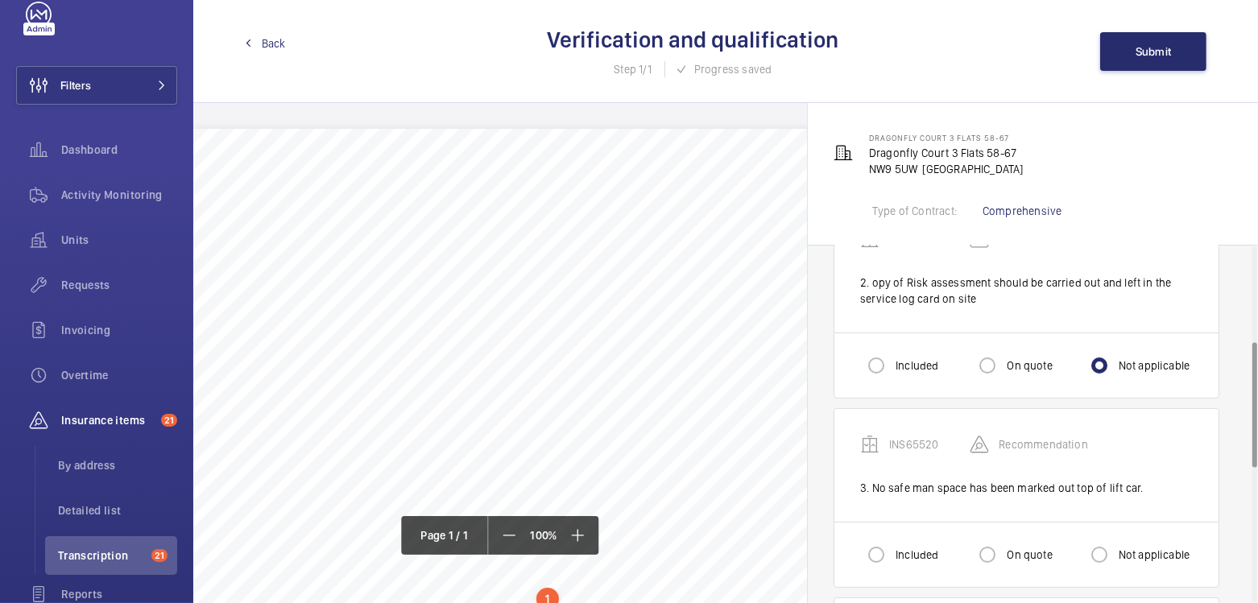
click at [1025, 551] on label "On quote" at bounding box center [1027, 555] width 48 height 16
click at [1003, 551] on input "On quote" at bounding box center [987, 555] width 32 height 32
radio input "true"
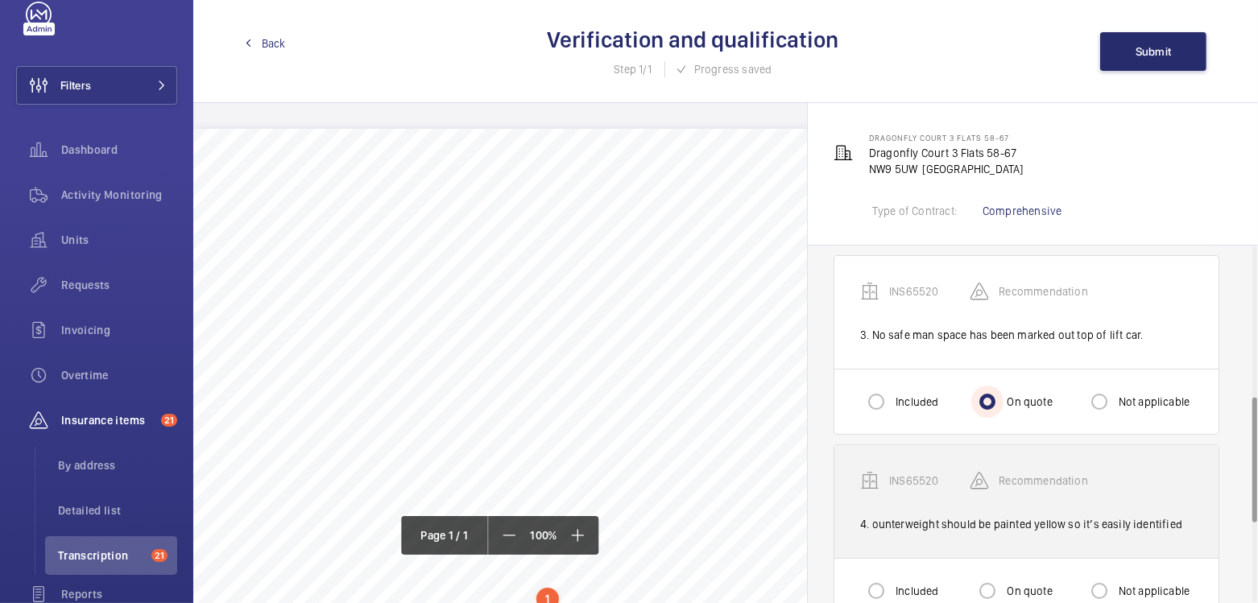
scroll to position [441, 0]
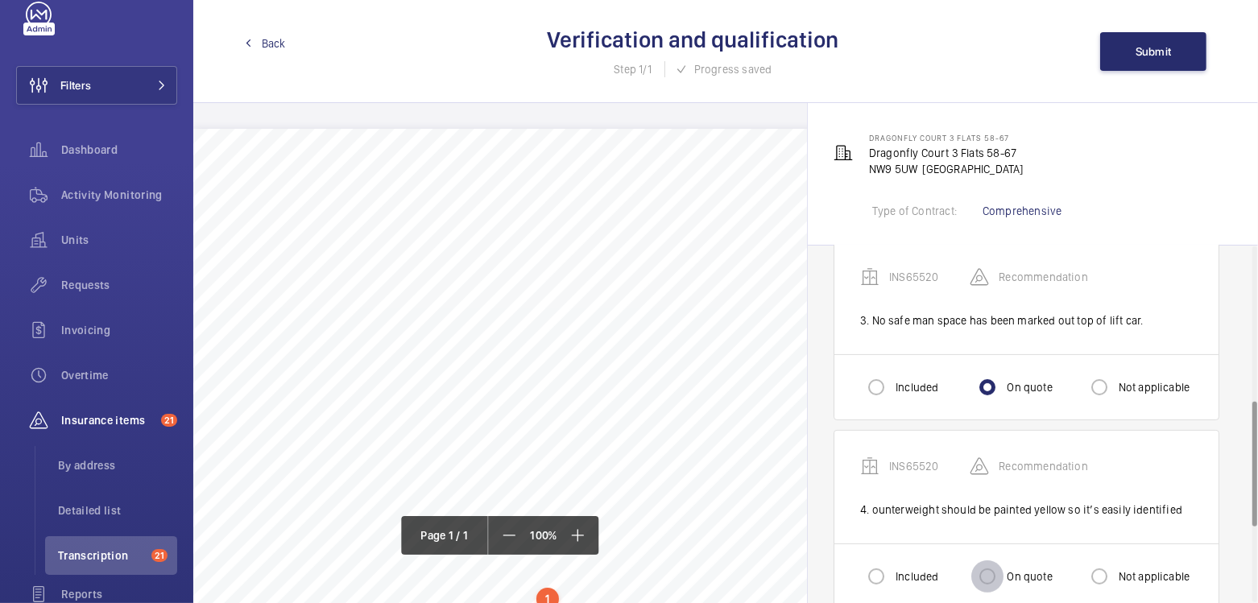
click at [998, 571] on input "On quote" at bounding box center [987, 576] width 32 height 32
radio input "true"
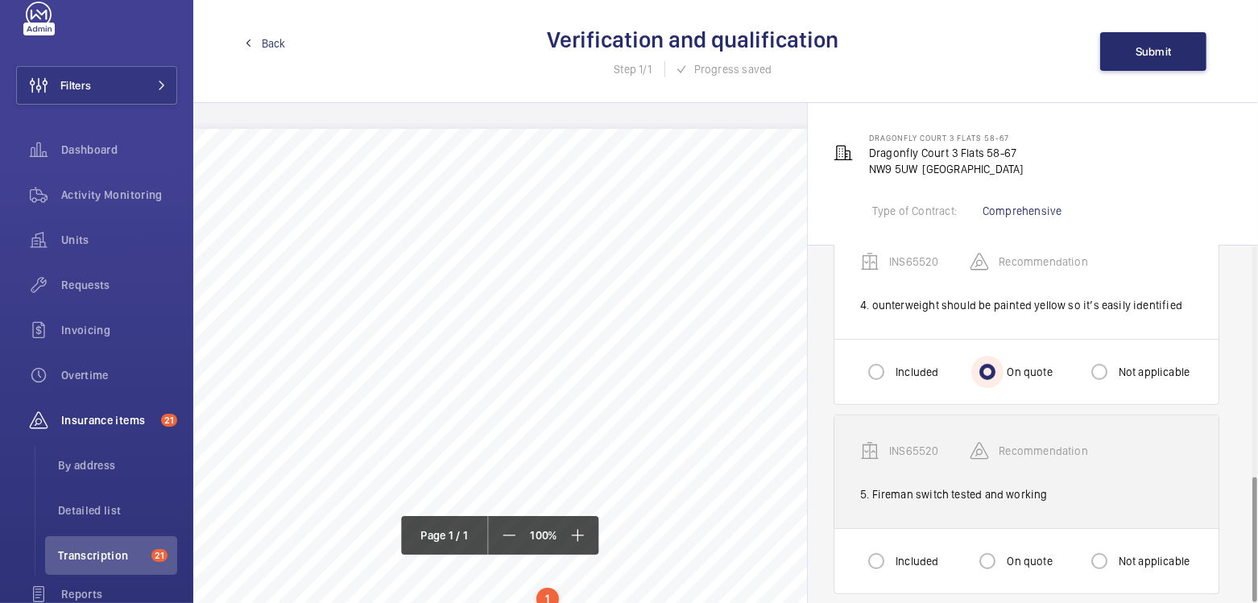
scroll to position [656, 0]
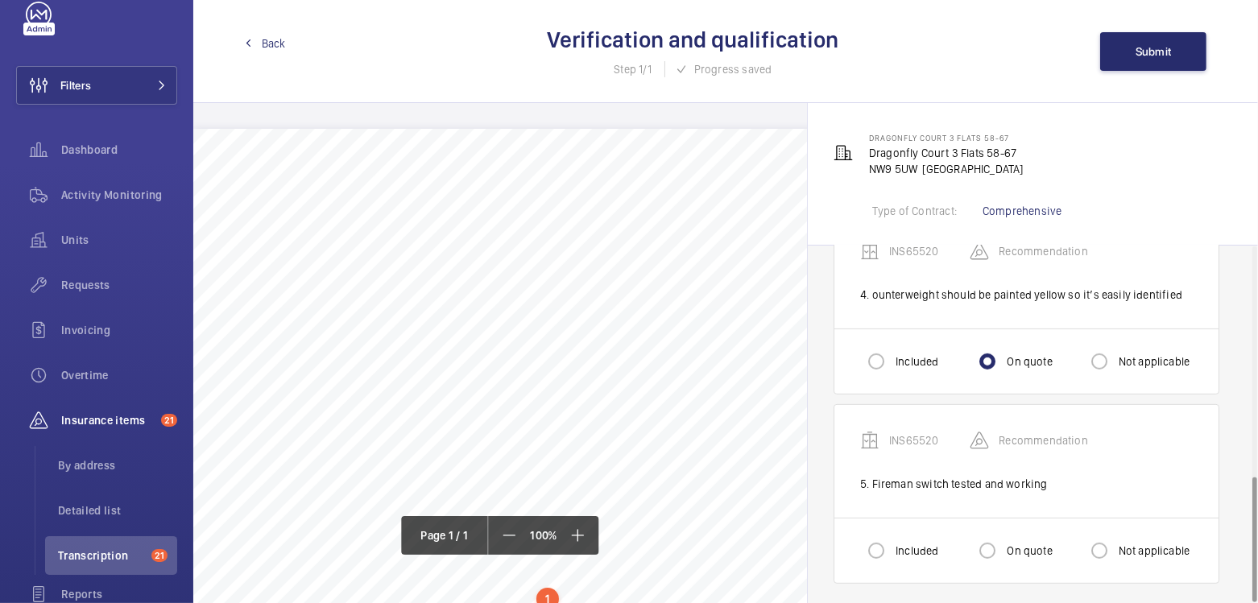
click at [1130, 544] on label "Not applicable" at bounding box center [1152, 551] width 75 height 16
click at [1115, 544] on input "Not applicable" at bounding box center [1099, 551] width 32 height 32
radio input "true"
click at [1151, 52] on span "Submit" at bounding box center [1153, 51] width 36 height 13
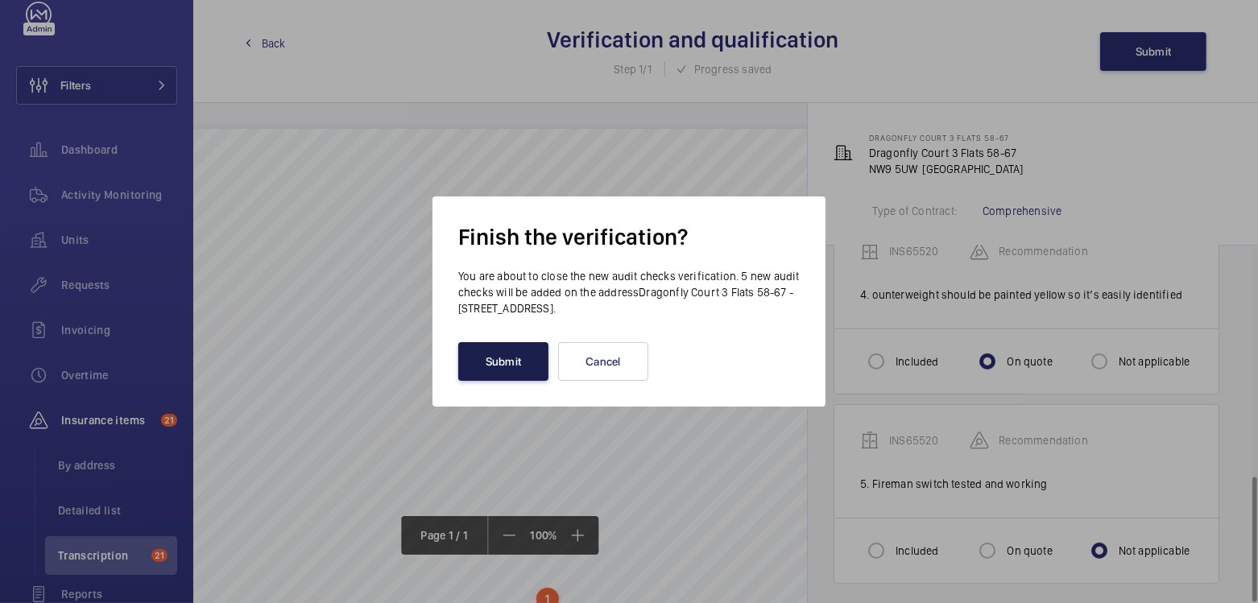
click at [500, 370] on button "Submit" at bounding box center [503, 361] width 90 height 39
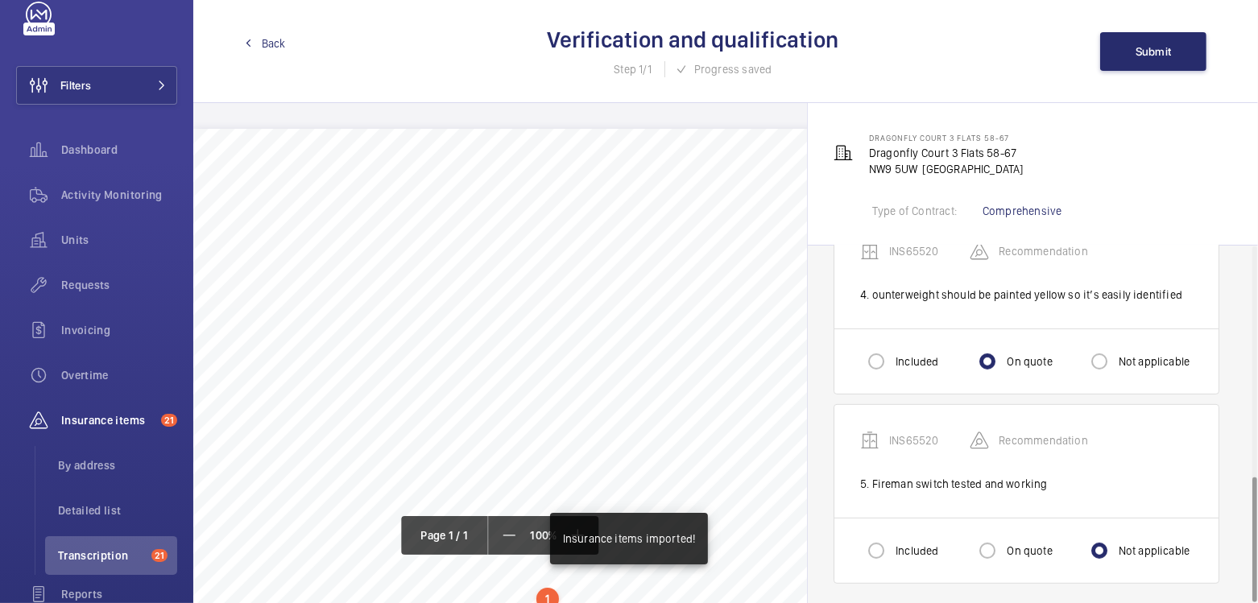
click at [262, 46] on span "Back" at bounding box center [274, 43] width 24 height 16
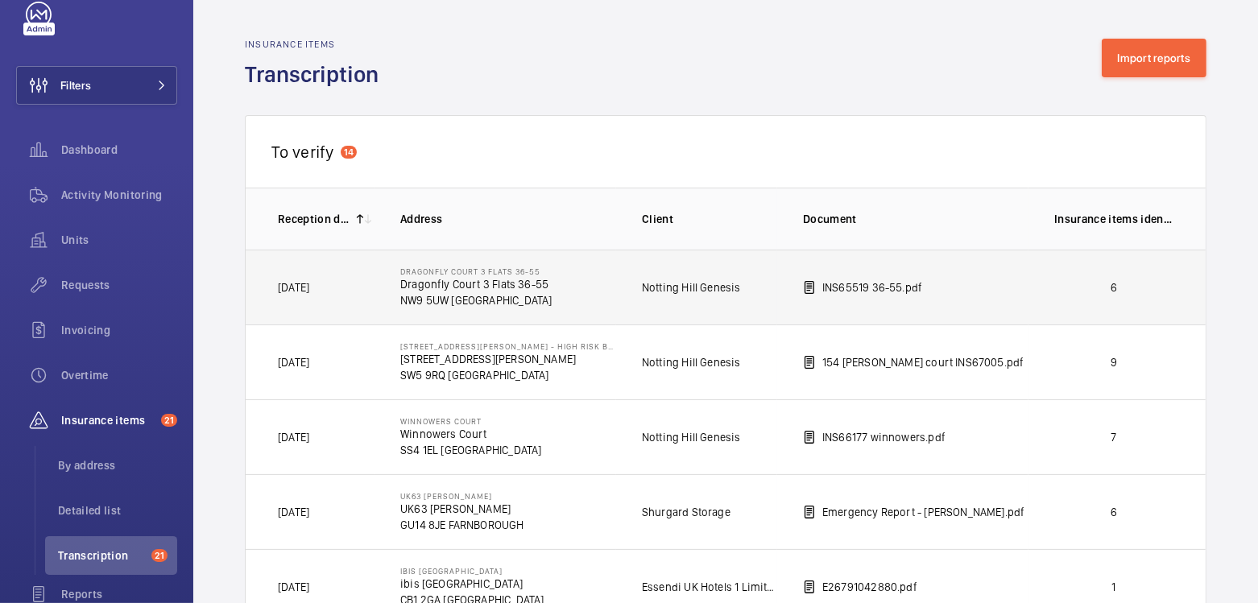
click at [1086, 295] on td "6" at bounding box center [1116, 287] width 177 height 75
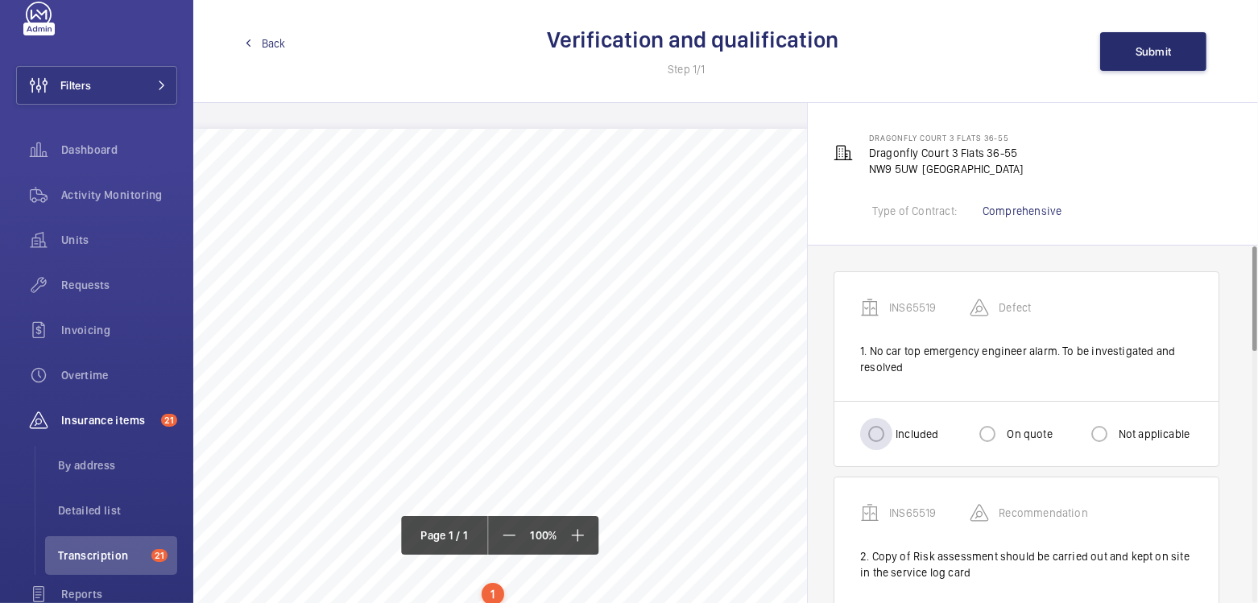
click at [908, 435] on label "Included" at bounding box center [915, 434] width 46 height 16
click at [892, 435] on input "Included" at bounding box center [876, 434] width 32 height 32
radio input "true"
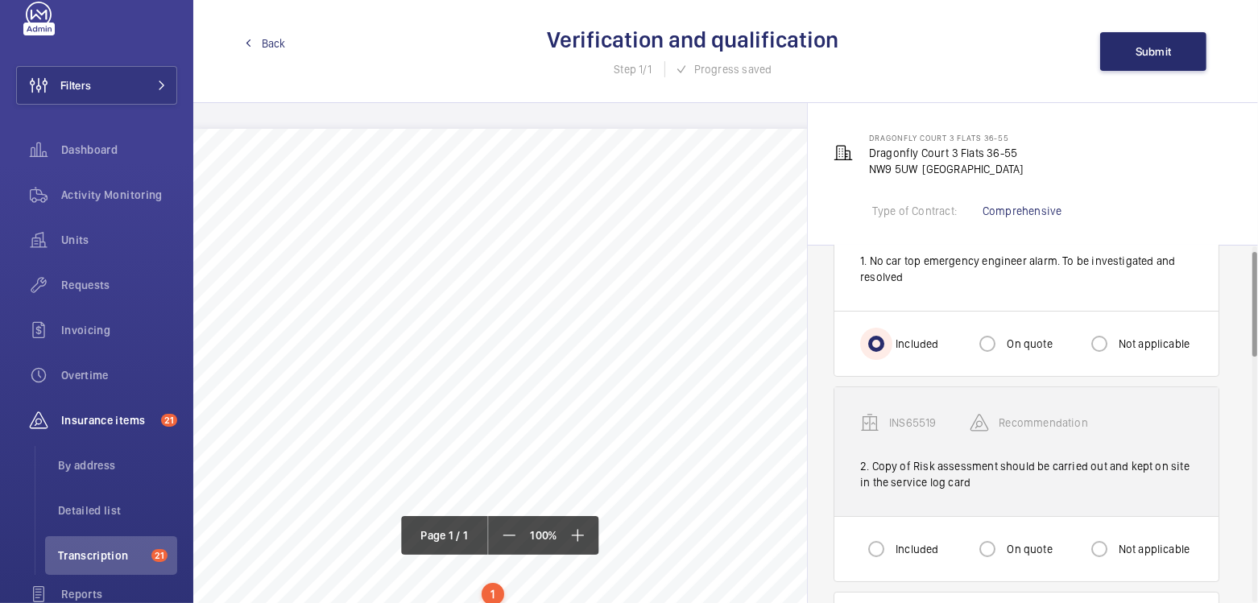
scroll to position [164, 0]
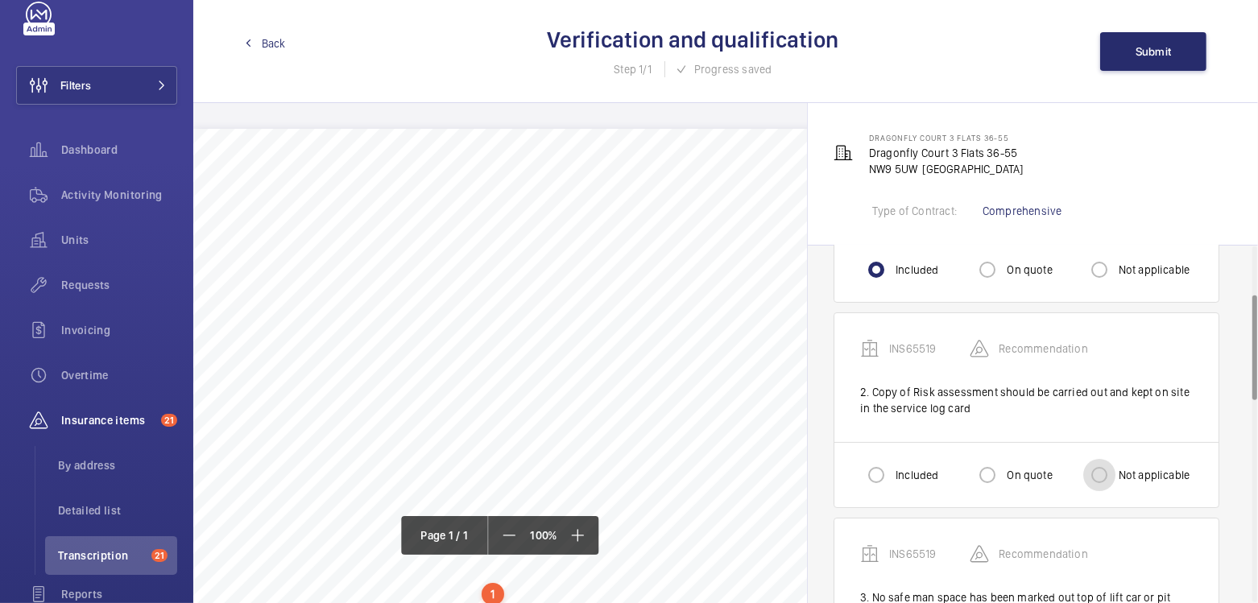
click at [1106, 483] on input "Not applicable" at bounding box center [1099, 475] width 32 height 32
radio input "true"
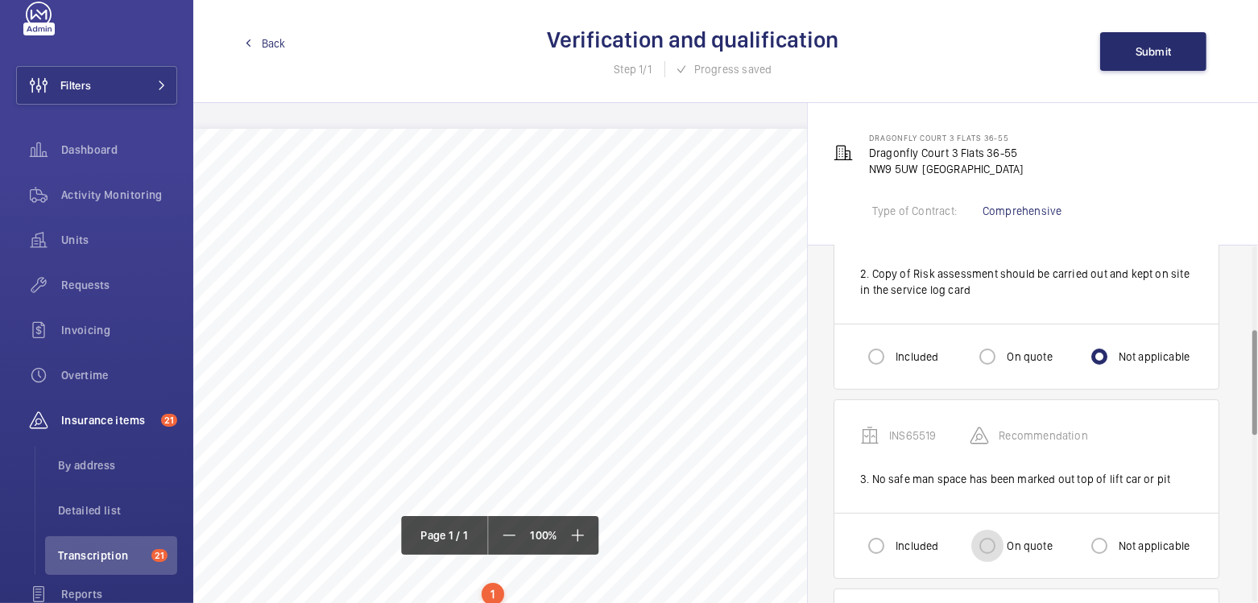
click at [993, 542] on input "On quote" at bounding box center [987, 546] width 32 height 32
radio input "true"
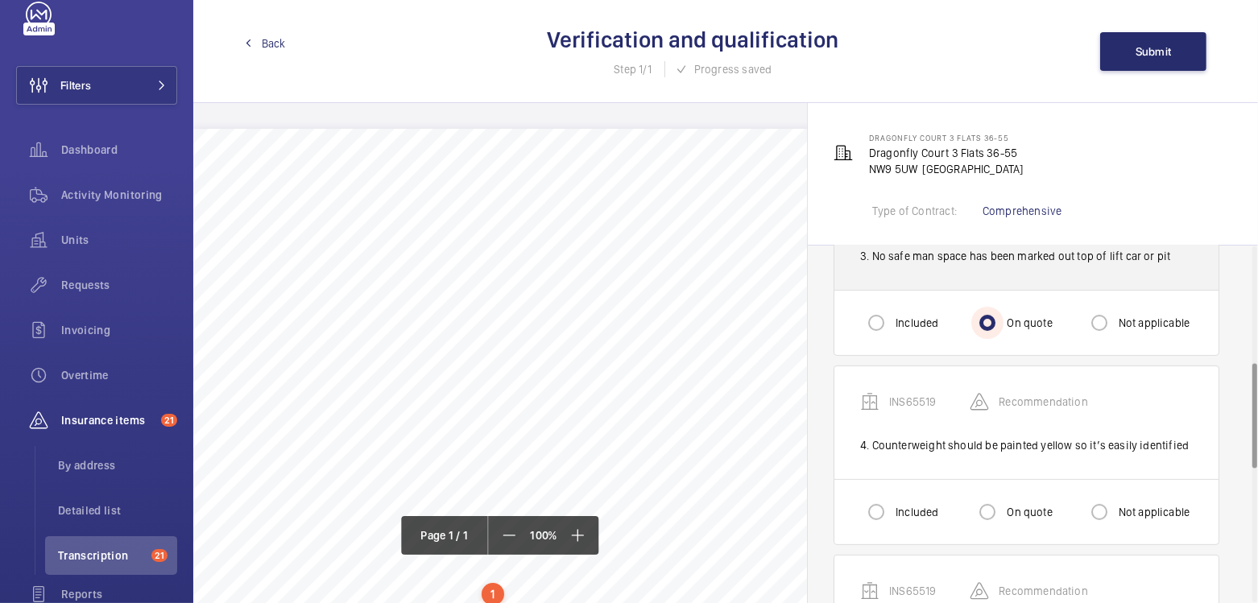
scroll to position [576, 0]
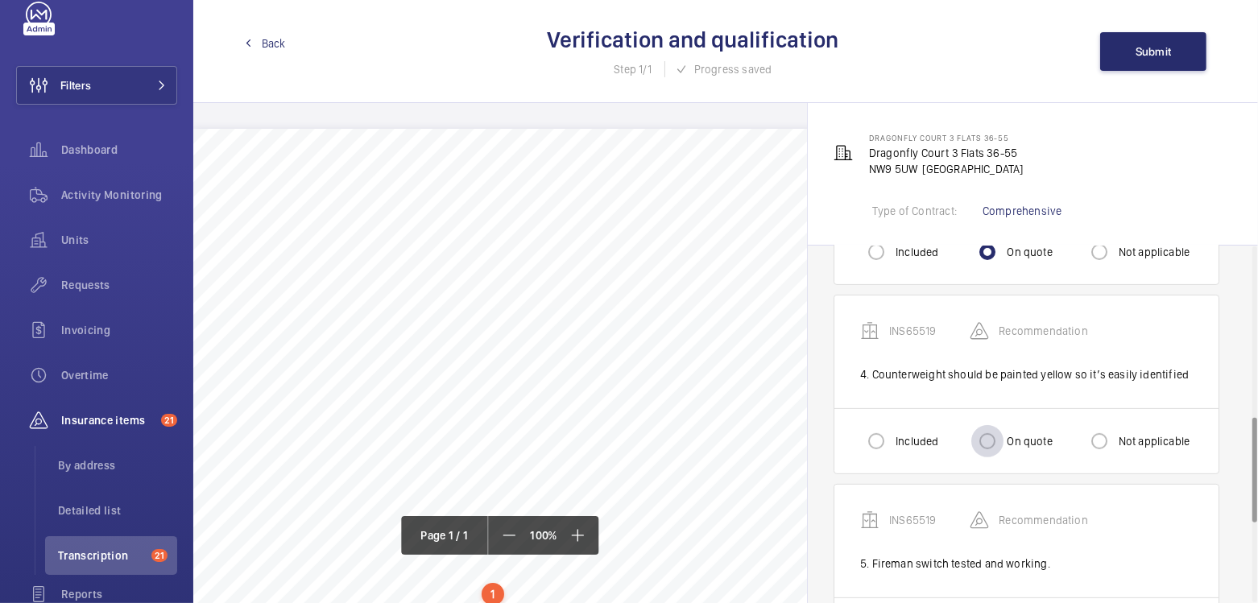
click at [1005, 432] on div at bounding box center [987, 441] width 39 height 39
radio input "true"
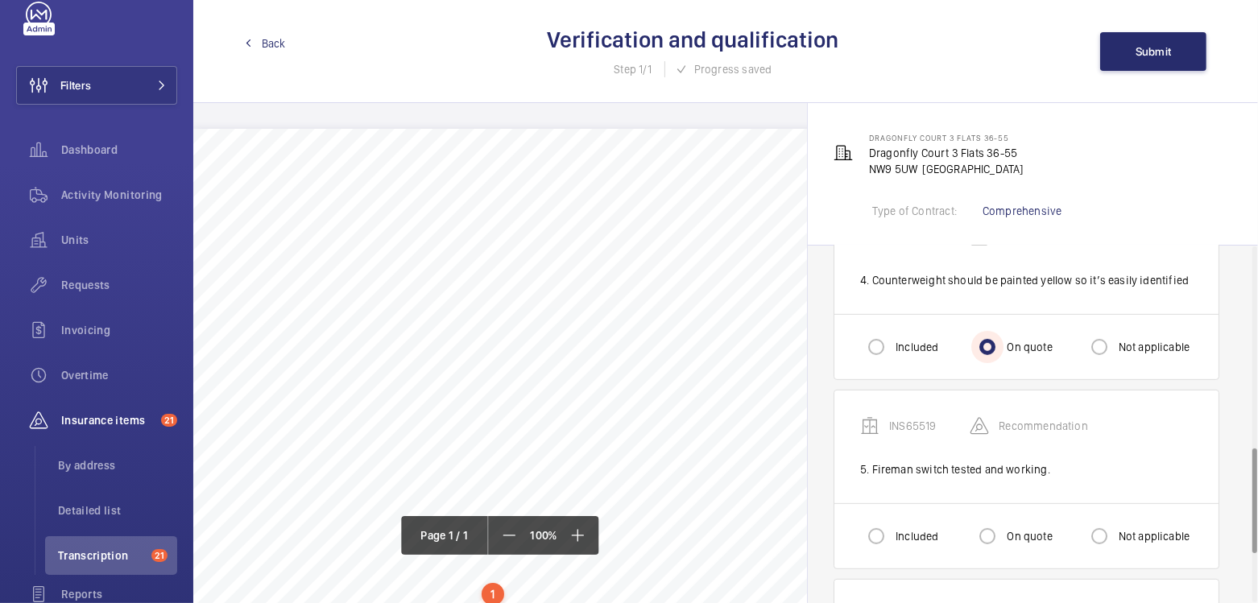
scroll to position [680, 0]
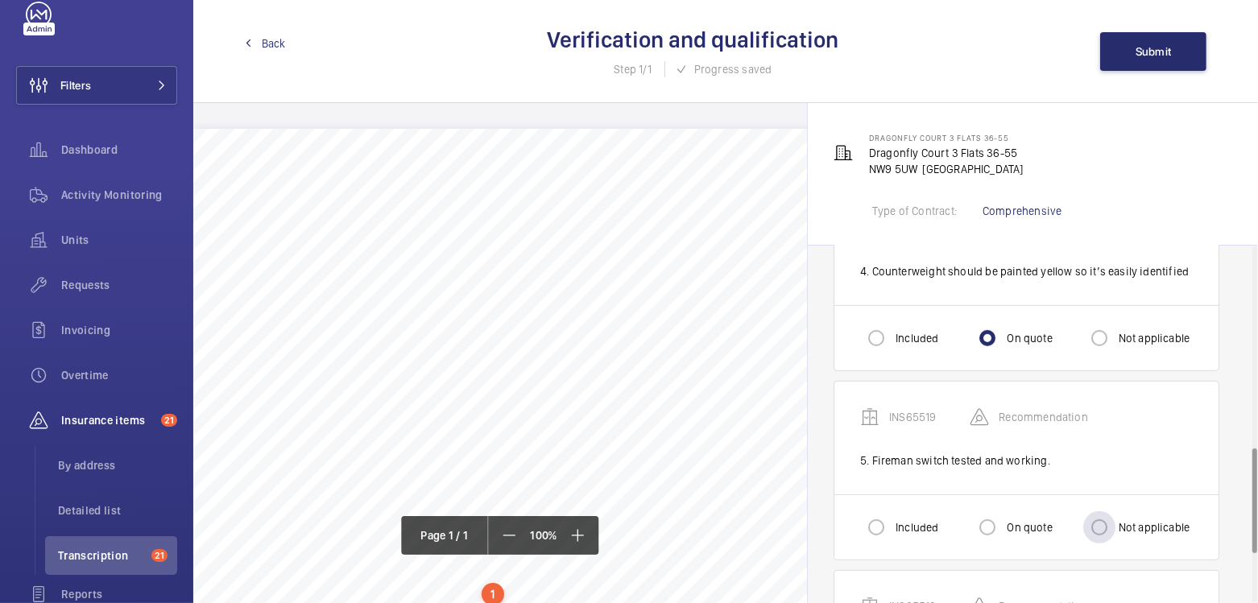
click at [1130, 528] on label "Not applicable" at bounding box center [1152, 527] width 75 height 16
click at [1115, 528] on input "Not applicable" at bounding box center [1099, 527] width 32 height 32
radio input "true"
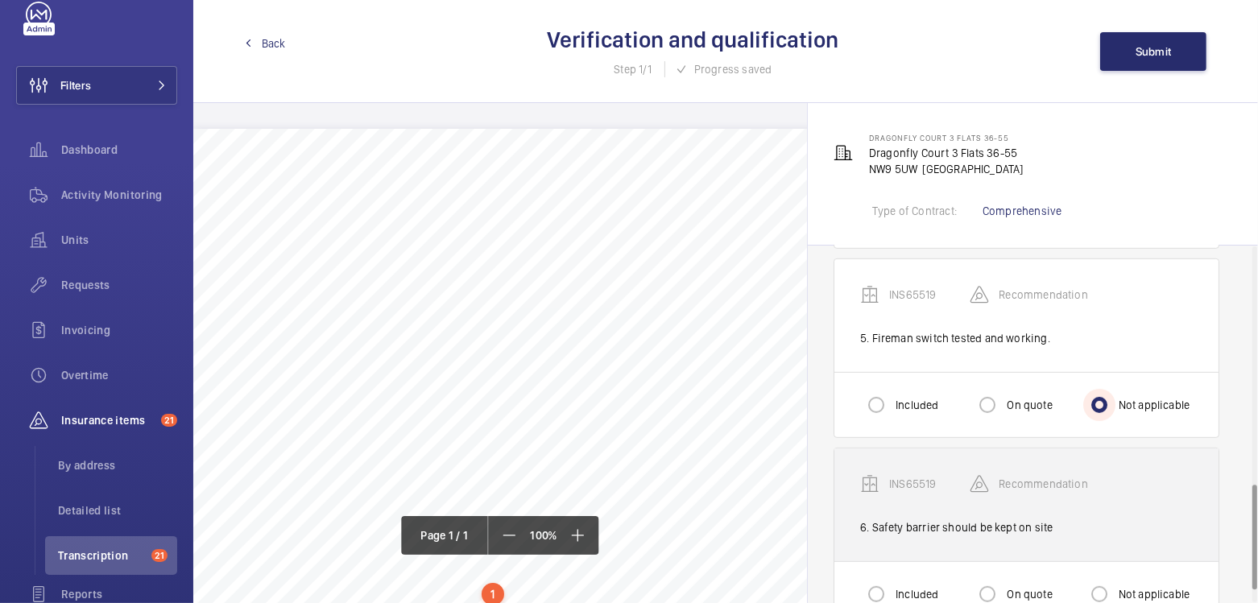
scroll to position [832, 0]
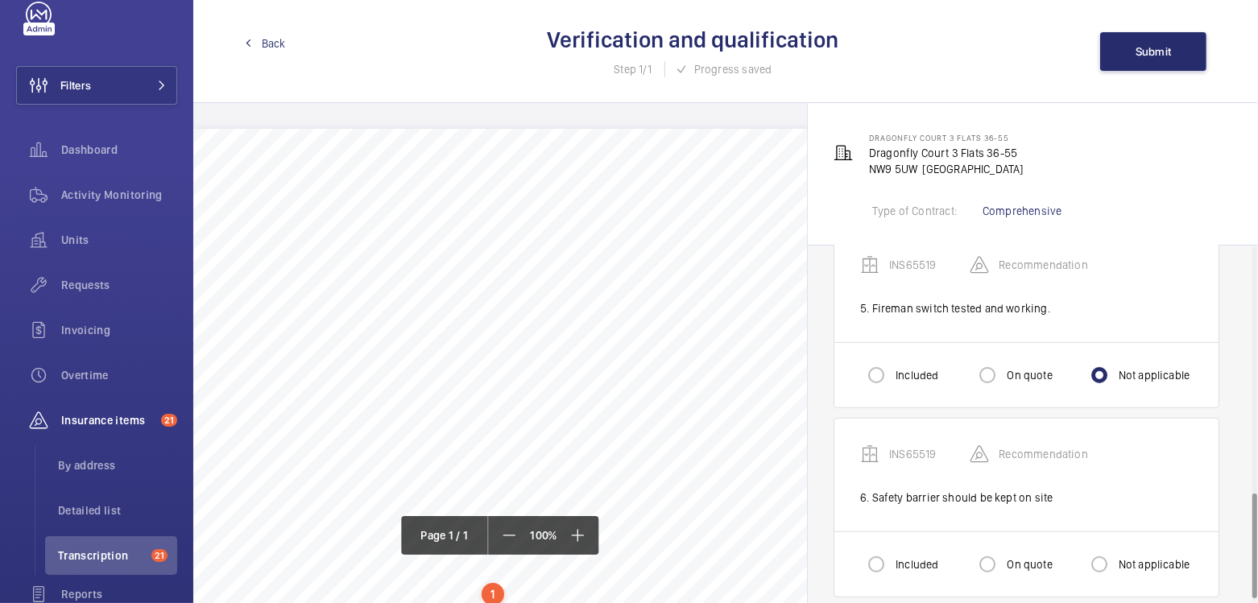
click at [1019, 563] on label "On quote" at bounding box center [1027, 564] width 48 height 16
click at [1003, 563] on input "On quote" at bounding box center [987, 564] width 32 height 32
radio input "true"
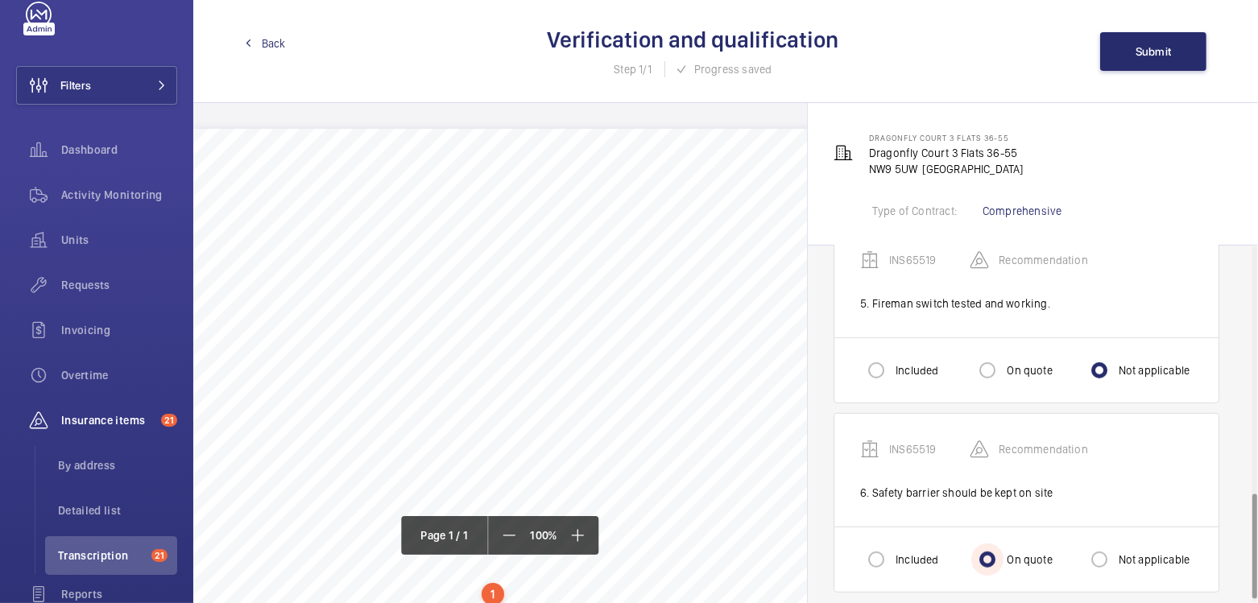
scroll to position [845, 0]
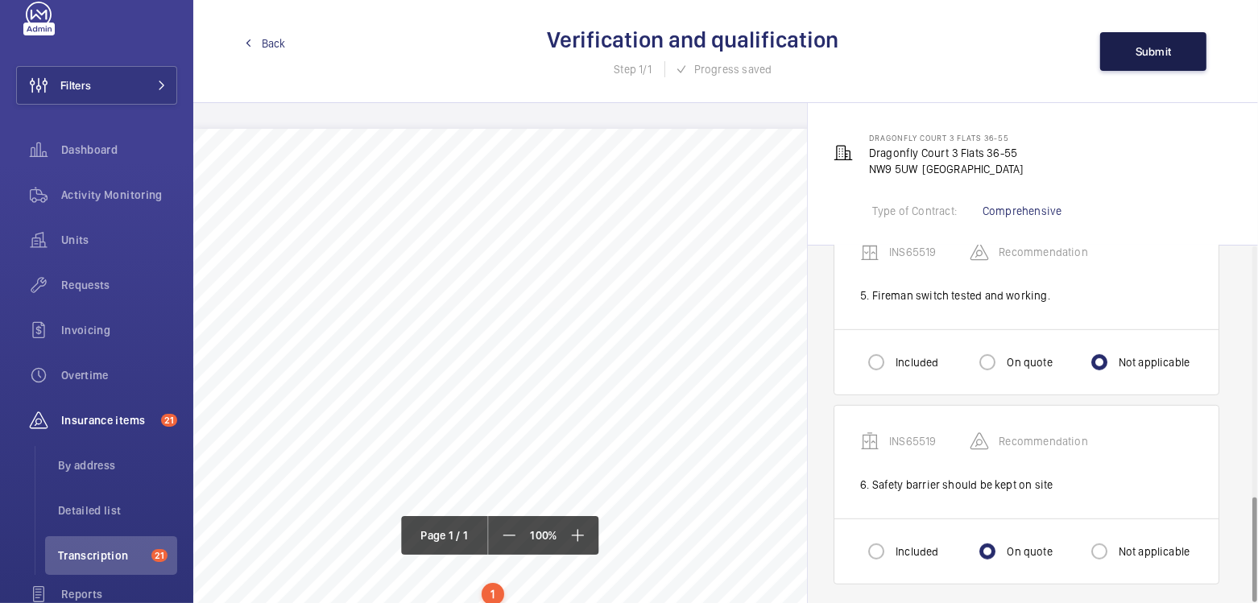
click at [1155, 50] on span "Submit" at bounding box center [1153, 51] width 36 height 13
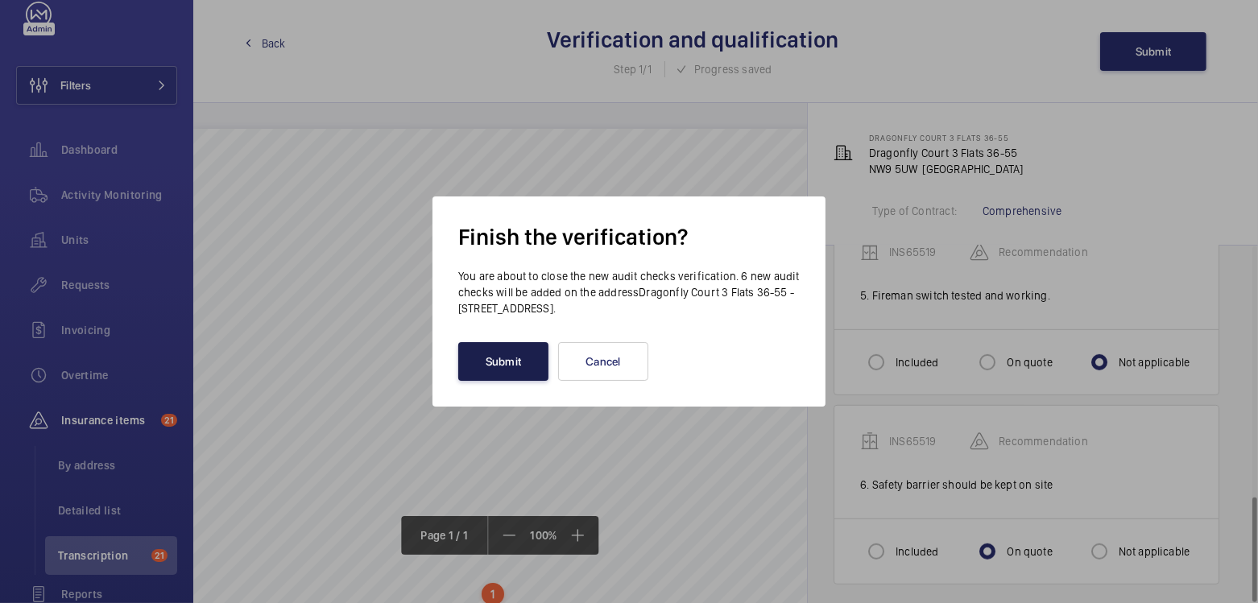
click at [512, 352] on button "Submit" at bounding box center [503, 361] width 90 height 39
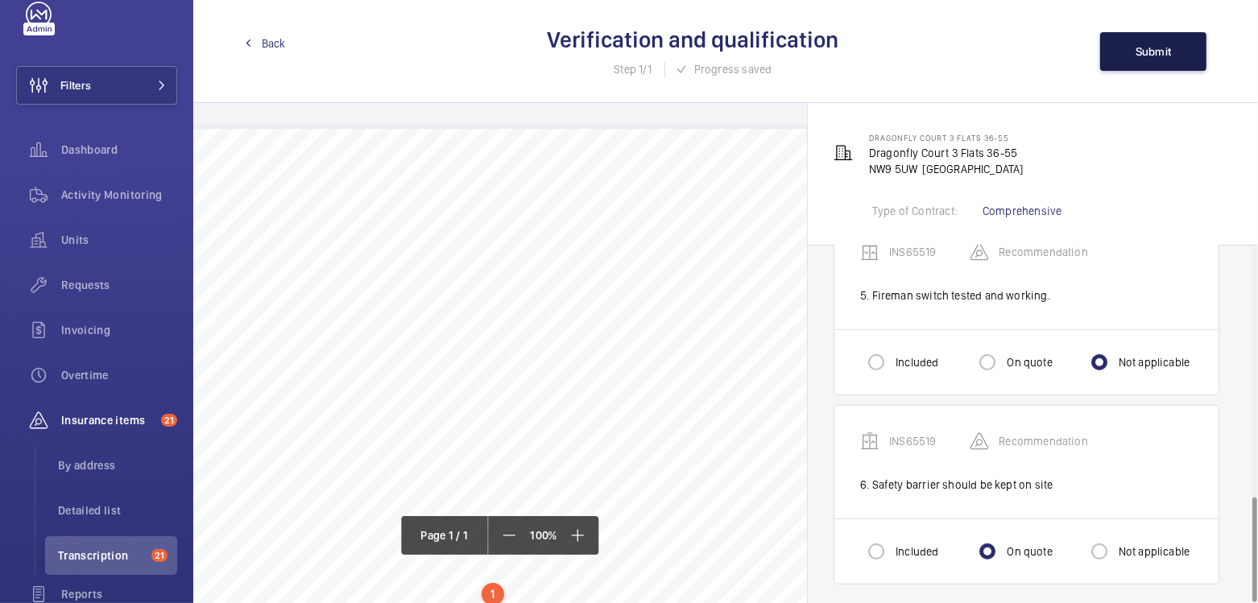
click at [1158, 47] on span "Submit" at bounding box center [1153, 51] width 36 height 13
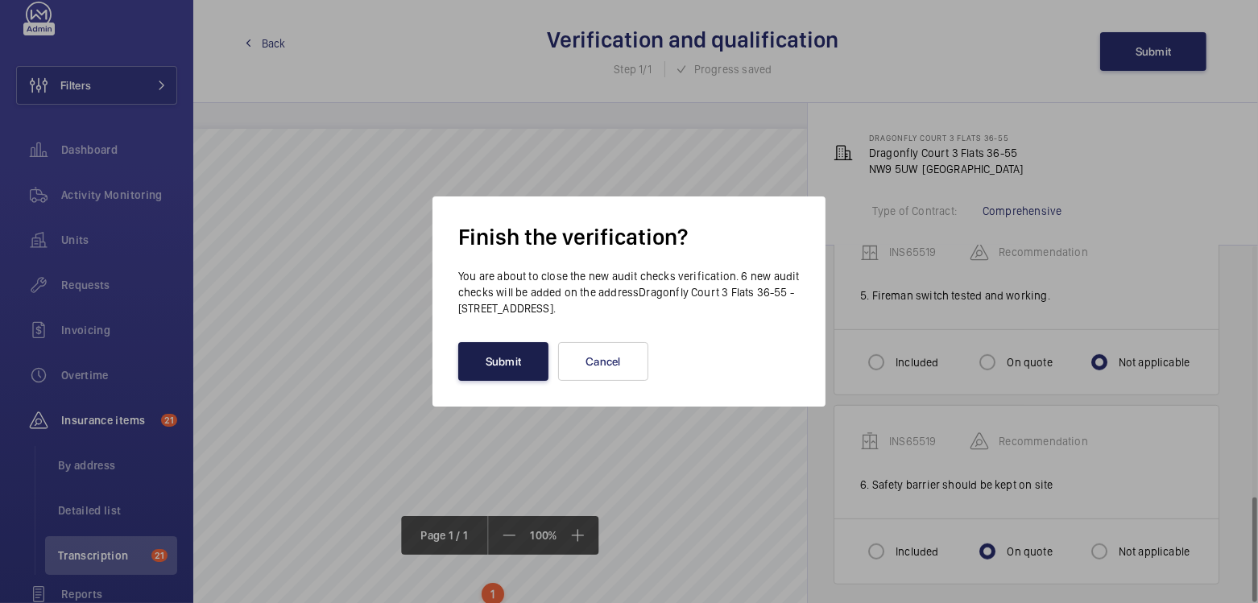
click at [493, 356] on button "Submit" at bounding box center [503, 361] width 90 height 39
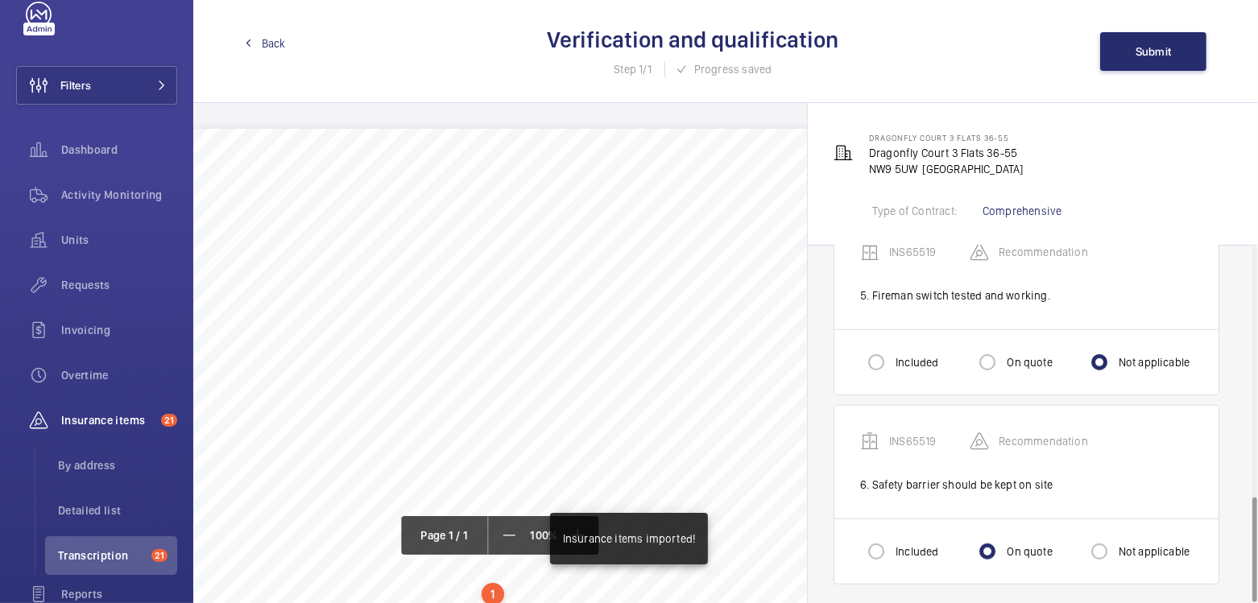
click at [270, 43] on span "Back" at bounding box center [274, 43] width 24 height 16
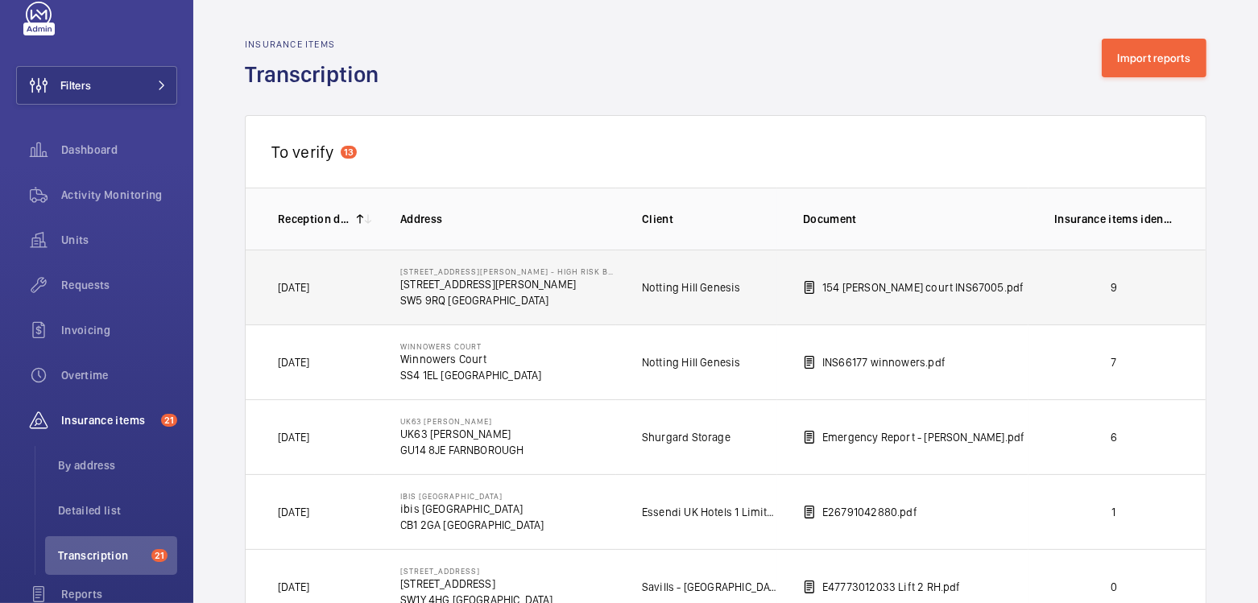
click at [1092, 286] on p "9" at bounding box center [1113, 287] width 119 height 16
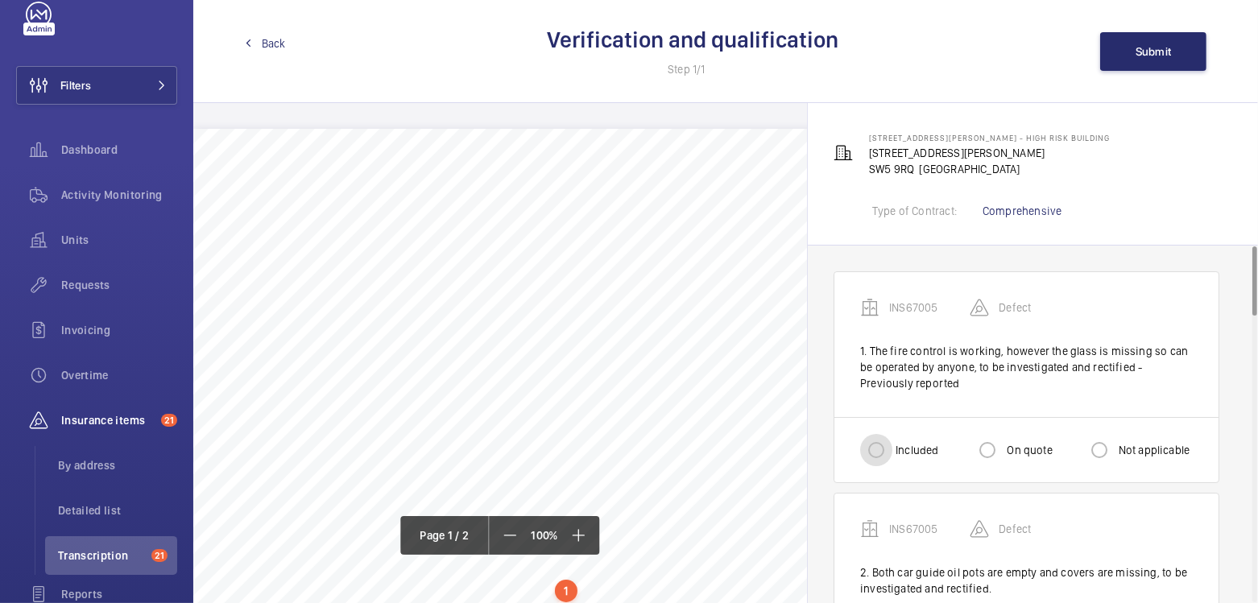
click at [886, 444] on input "Included" at bounding box center [876, 450] width 32 height 32
radio input "true"
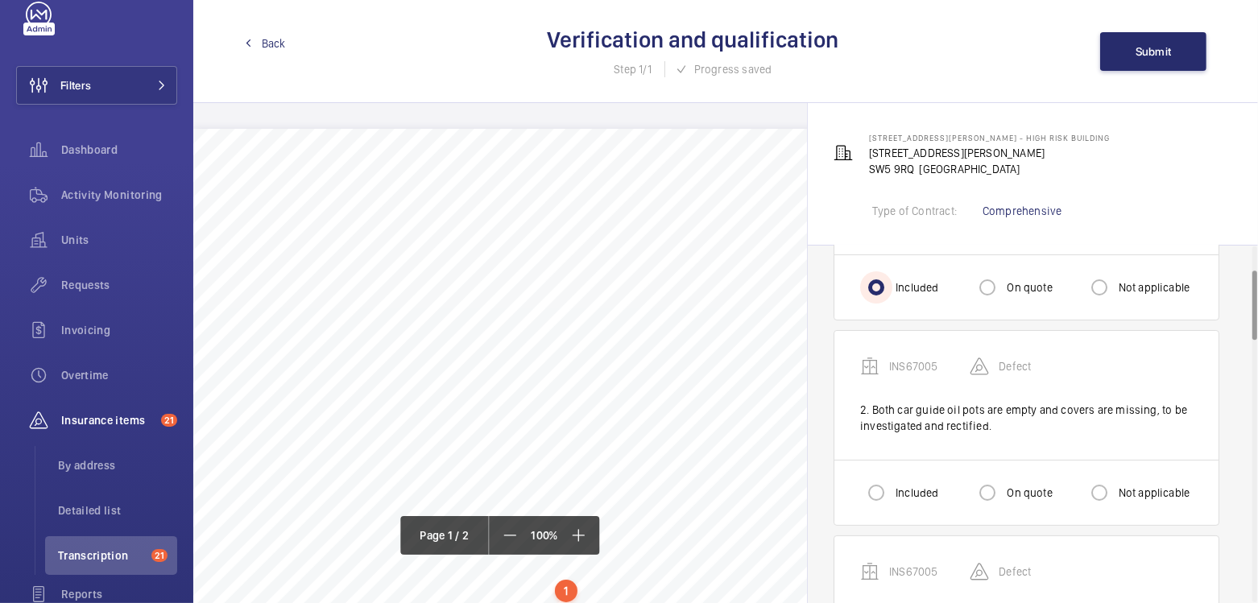
scroll to position [168, 0]
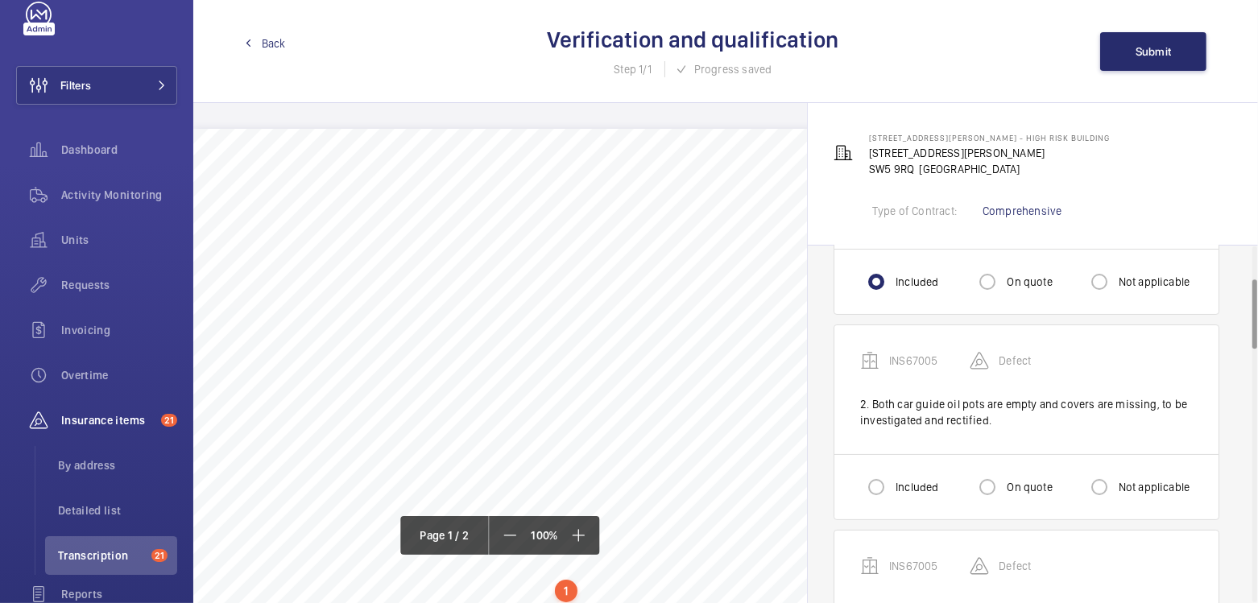
click at [907, 492] on label "Included" at bounding box center [915, 487] width 46 height 16
click at [892, 492] on input "Included" at bounding box center [876, 487] width 32 height 32
radio input "true"
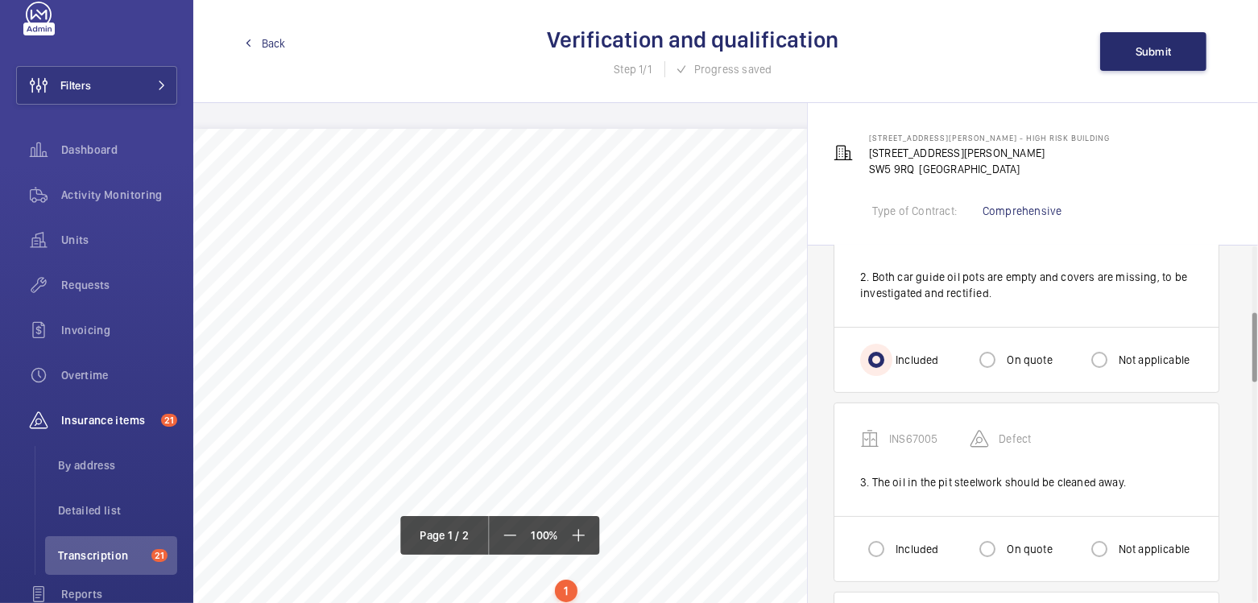
scroll to position [337, 0]
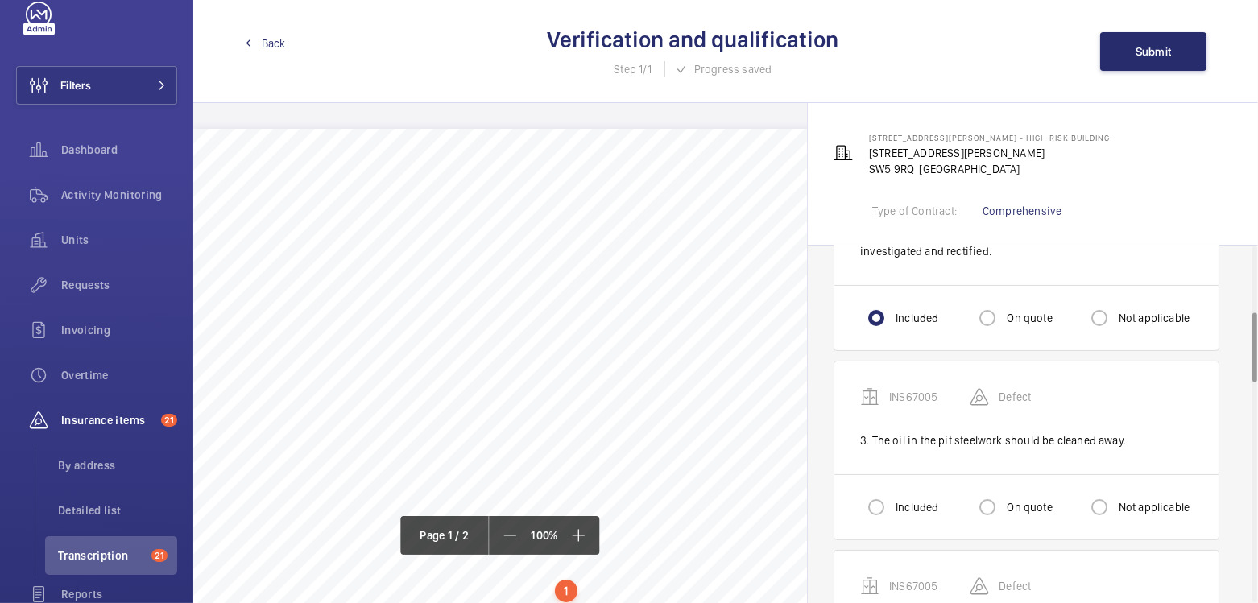
click at [901, 499] on label "Included" at bounding box center [915, 507] width 46 height 16
click at [892, 498] on input "Included" at bounding box center [876, 507] width 32 height 32
radio input "true"
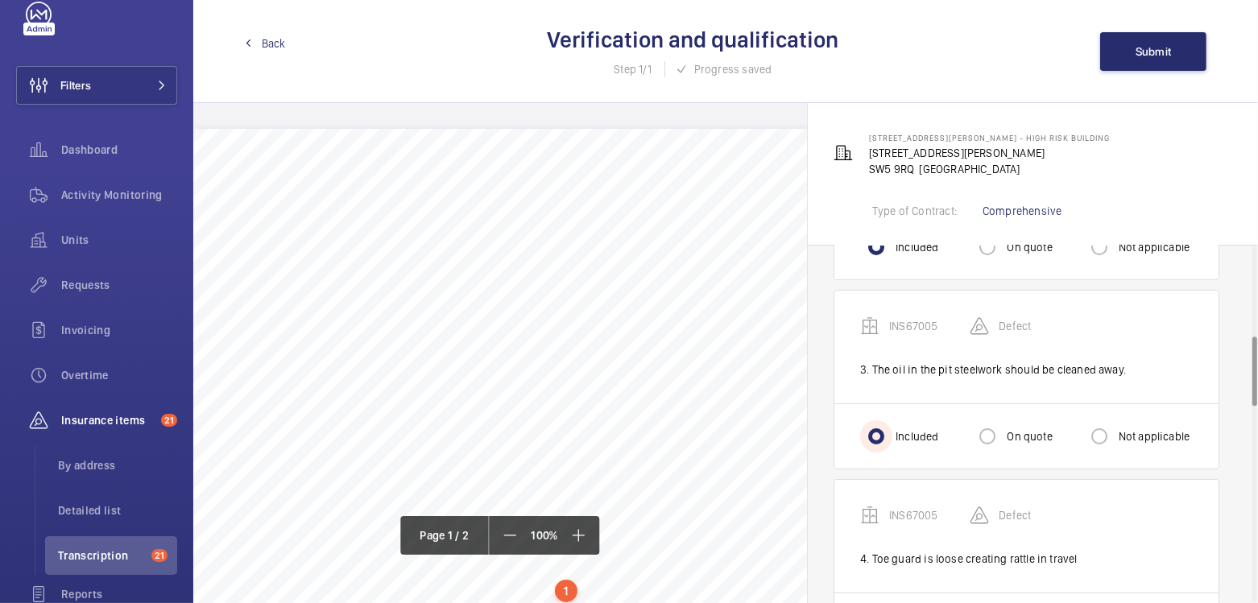
scroll to position [459, 0]
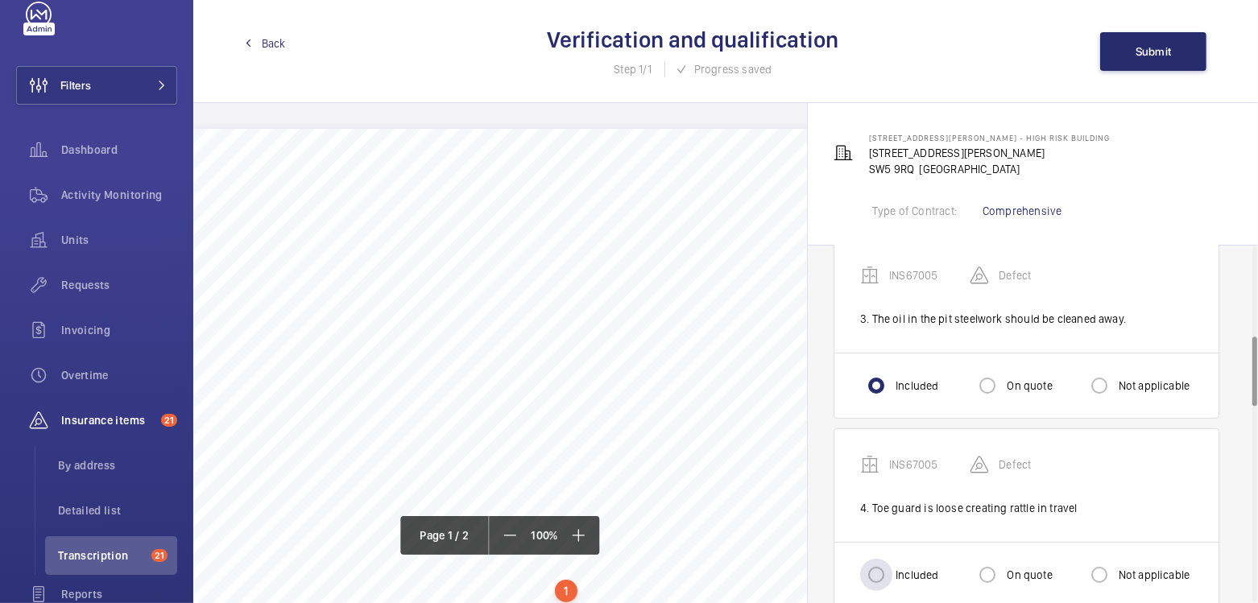
click at [917, 567] on label "Included" at bounding box center [915, 575] width 46 height 16
click at [892, 563] on input "Included" at bounding box center [876, 575] width 32 height 32
radio input "true"
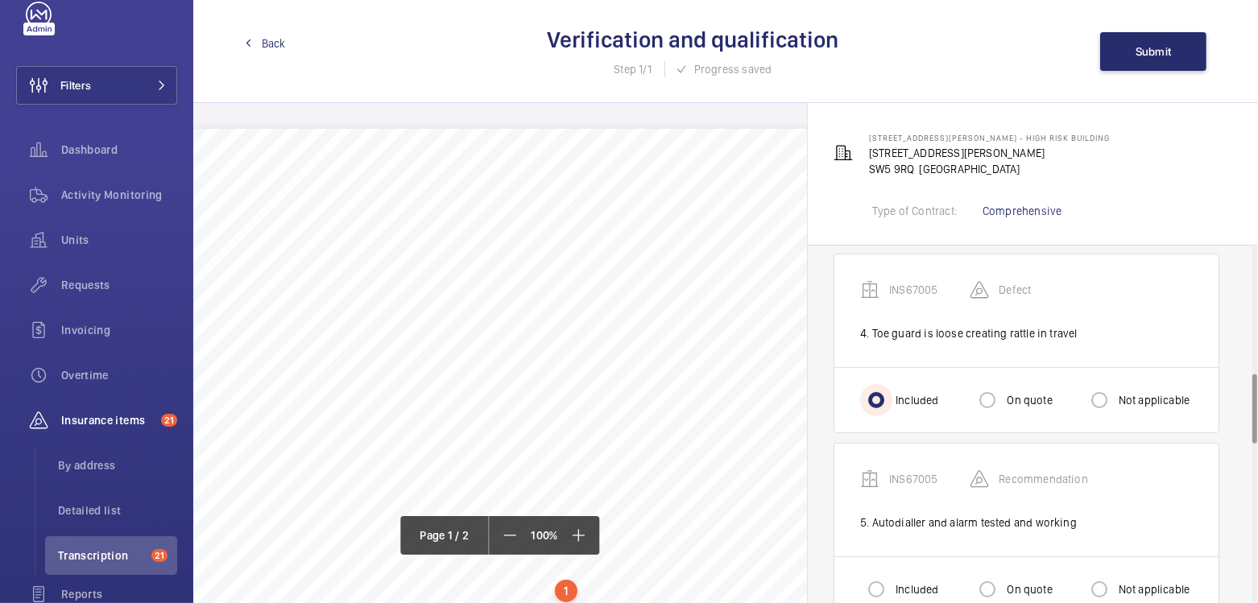
scroll to position [743, 0]
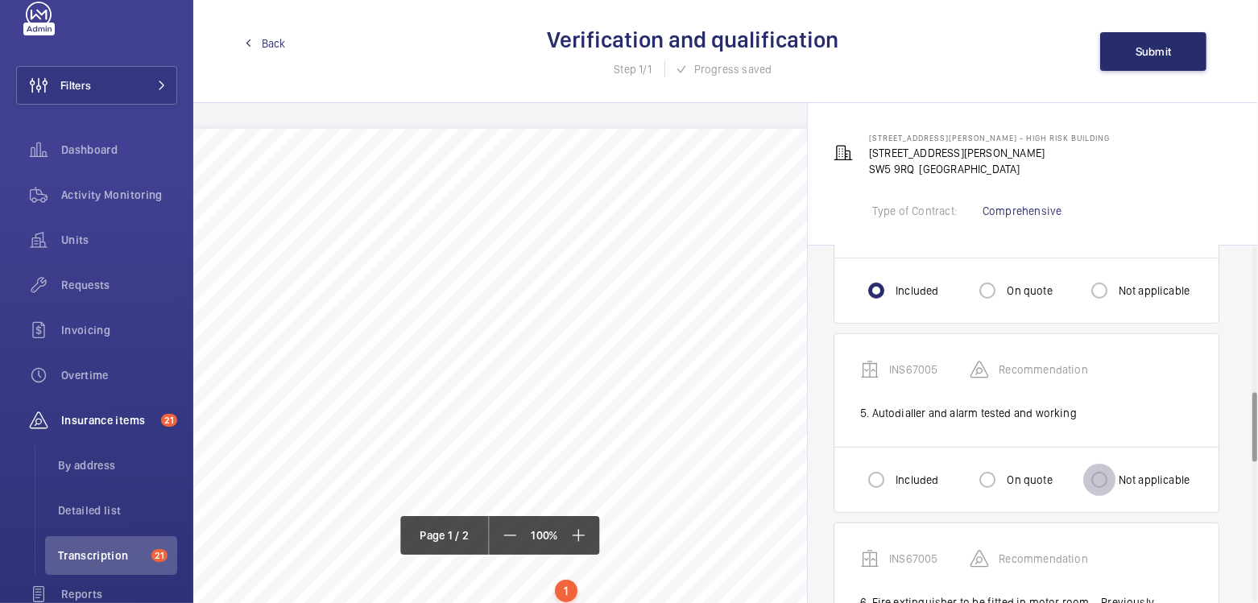
click at [1111, 481] on input "Not applicable" at bounding box center [1099, 480] width 32 height 32
radio input "true"
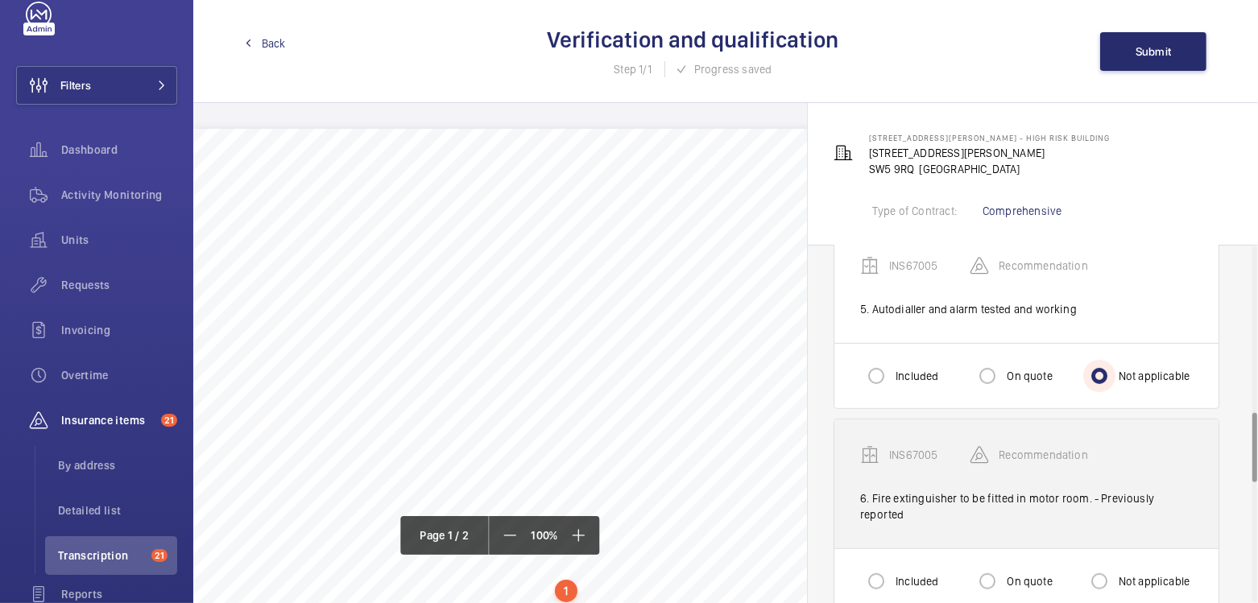
scroll to position [850, 0]
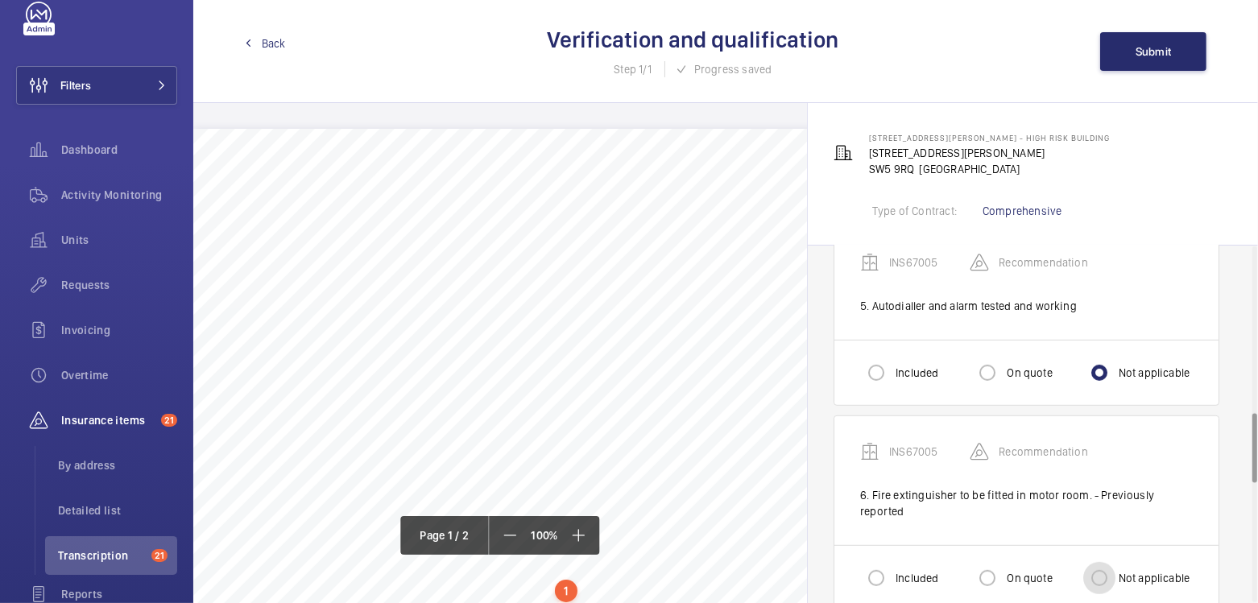
click at [1109, 562] on input "Not applicable" at bounding box center [1099, 578] width 32 height 32
radio input "true"
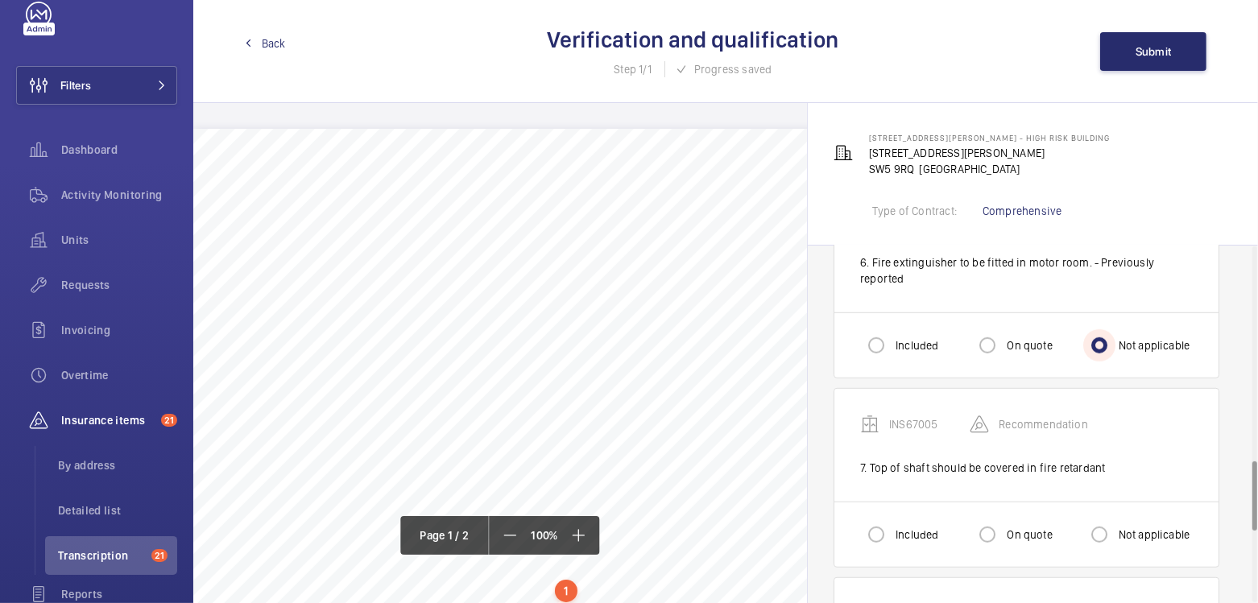
scroll to position [1093, 0]
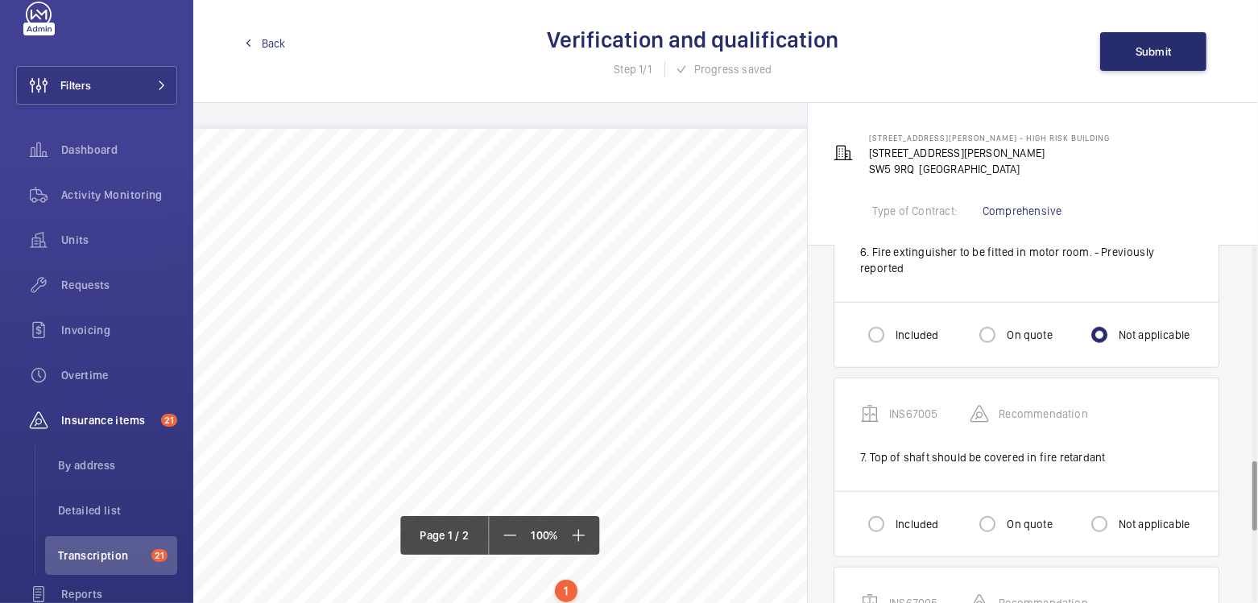
click at [1022, 516] on label "On quote" at bounding box center [1027, 524] width 48 height 16
click at [1003, 508] on input "On quote" at bounding box center [987, 524] width 32 height 32
radio input "true"
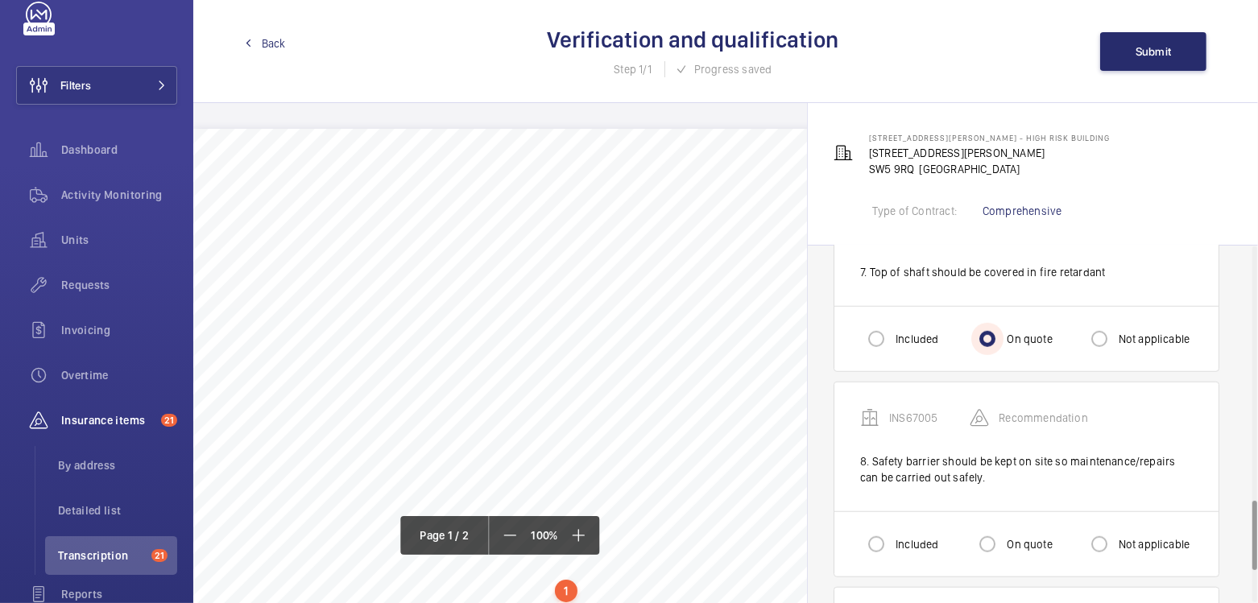
scroll to position [1294, 0]
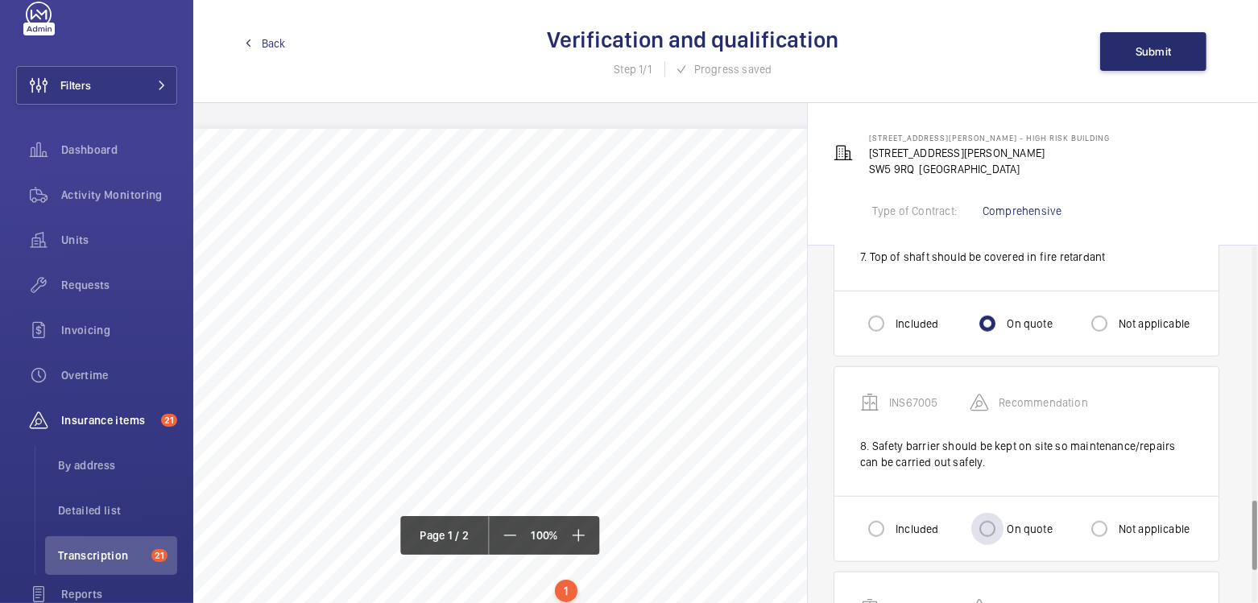
click at [1024, 521] on label "On quote" at bounding box center [1027, 529] width 48 height 16
click at [1003, 513] on input "On quote" at bounding box center [987, 529] width 32 height 32
radio input "true"
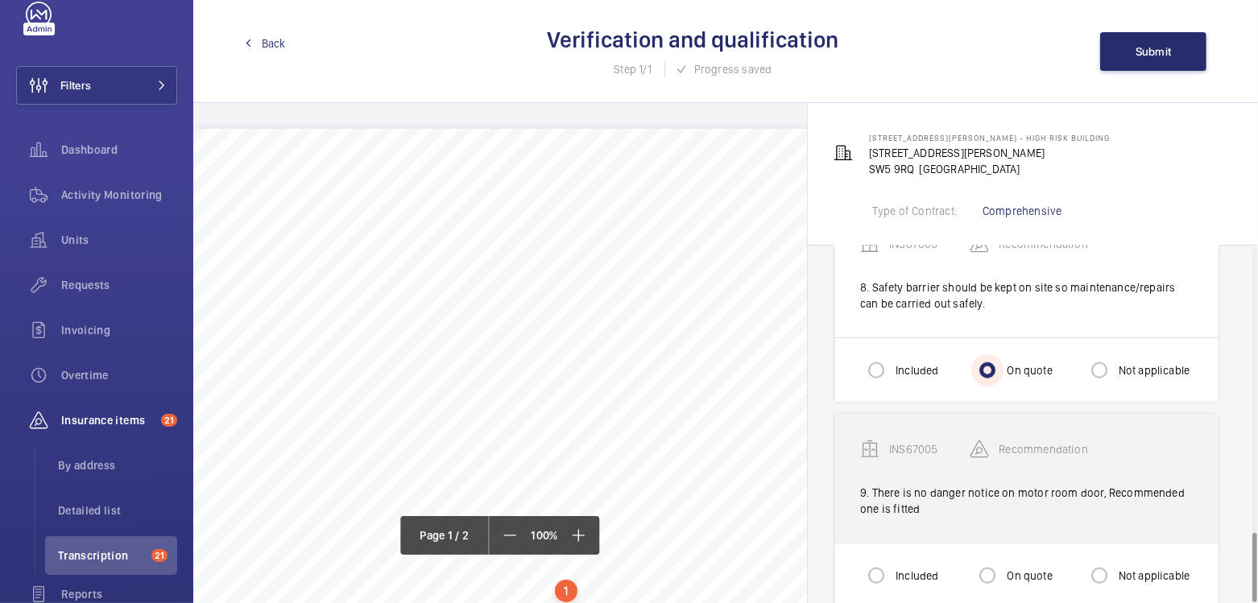
scroll to position [1457, 0]
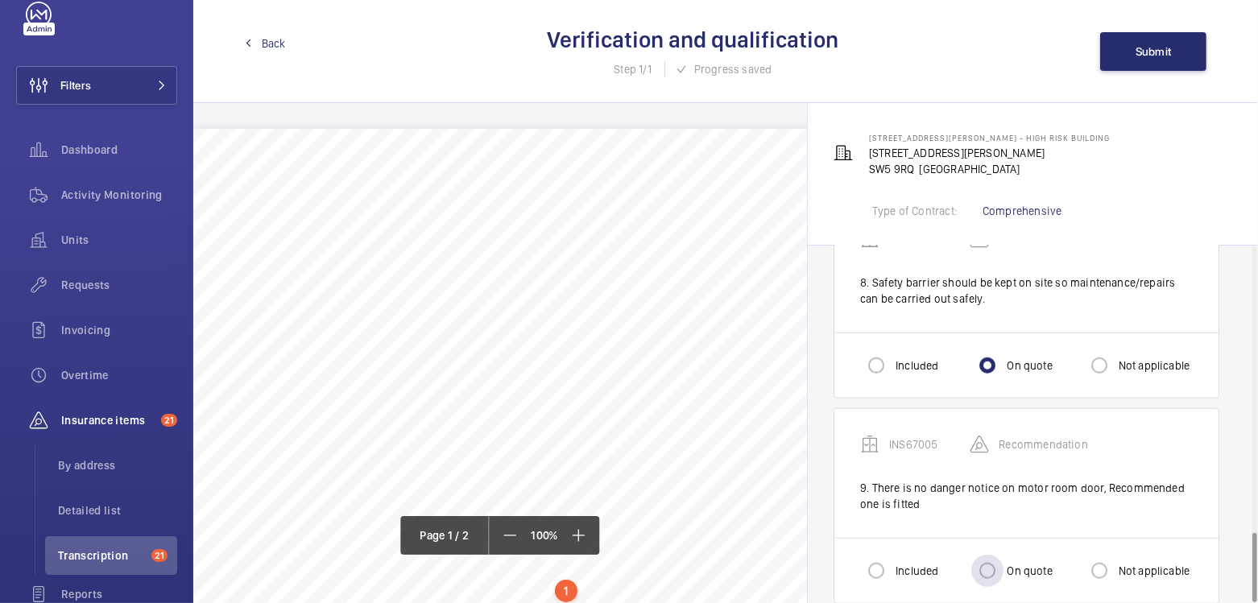
click at [1018, 558] on div "On quote" at bounding box center [1011, 571] width 81 height 32
click at [1003, 552] on div at bounding box center [987, 571] width 39 height 39
radio input "true"
click at [1156, 48] on span "Submit" at bounding box center [1153, 51] width 36 height 13
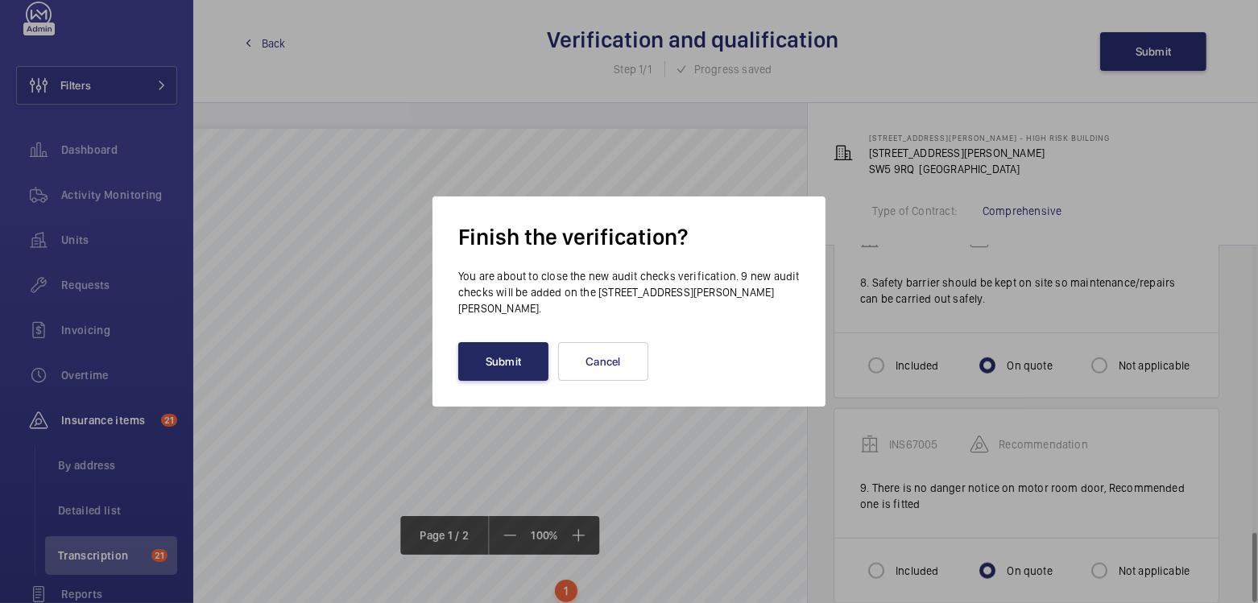
drag, startPoint x: 476, startPoint y: 390, endPoint x: 488, endPoint y: 369, distance: 24.2
click at [477, 389] on div "Finish the verification? You are about to close the new audit checks verificati…" at bounding box center [628, 301] width 393 height 210
click at [489, 369] on button "Submit" at bounding box center [503, 361] width 90 height 39
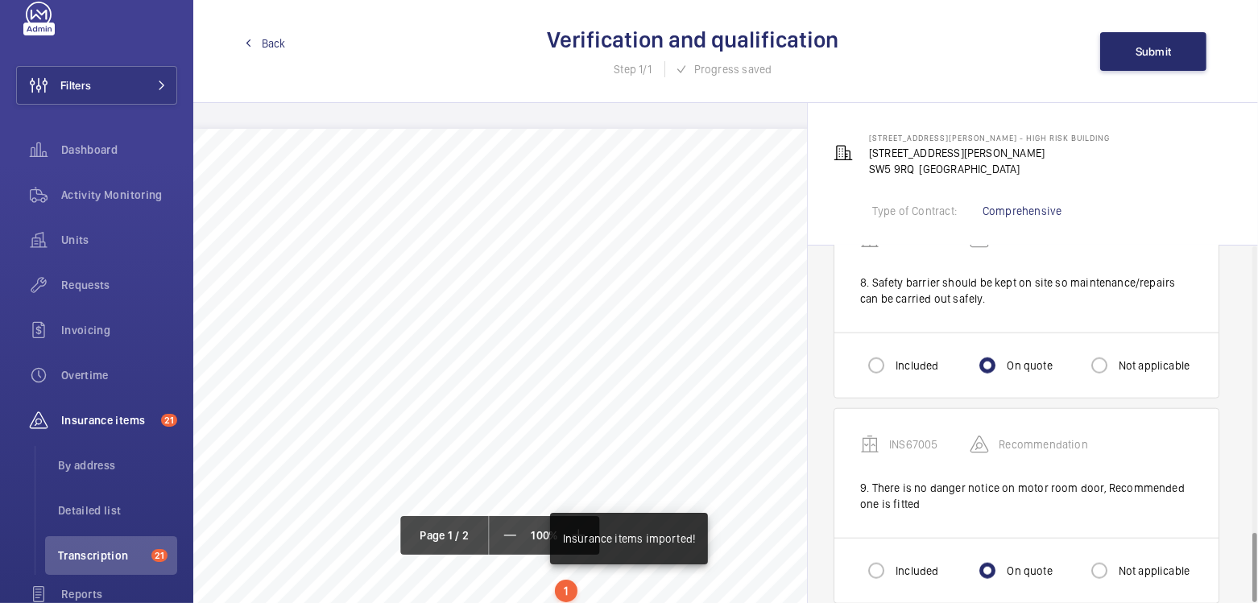
click at [258, 60] on div "Back Verification and qualification Step 1/1 Progress saved Submit" at bounding box center [725, 51] width 1064 height 103
click at [272, 43] on span "Back" at bounding box center [274, 43] width 24 height 16
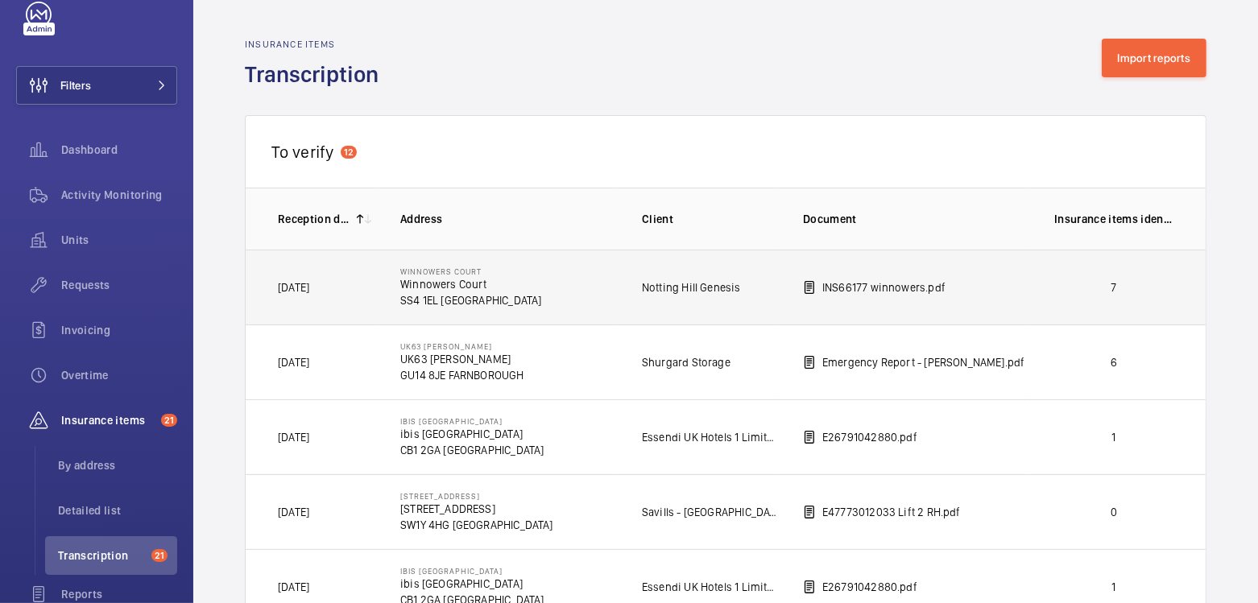
click at [1058, 282] on p "7" at bounding box center [1113, 287] width 119 height 16
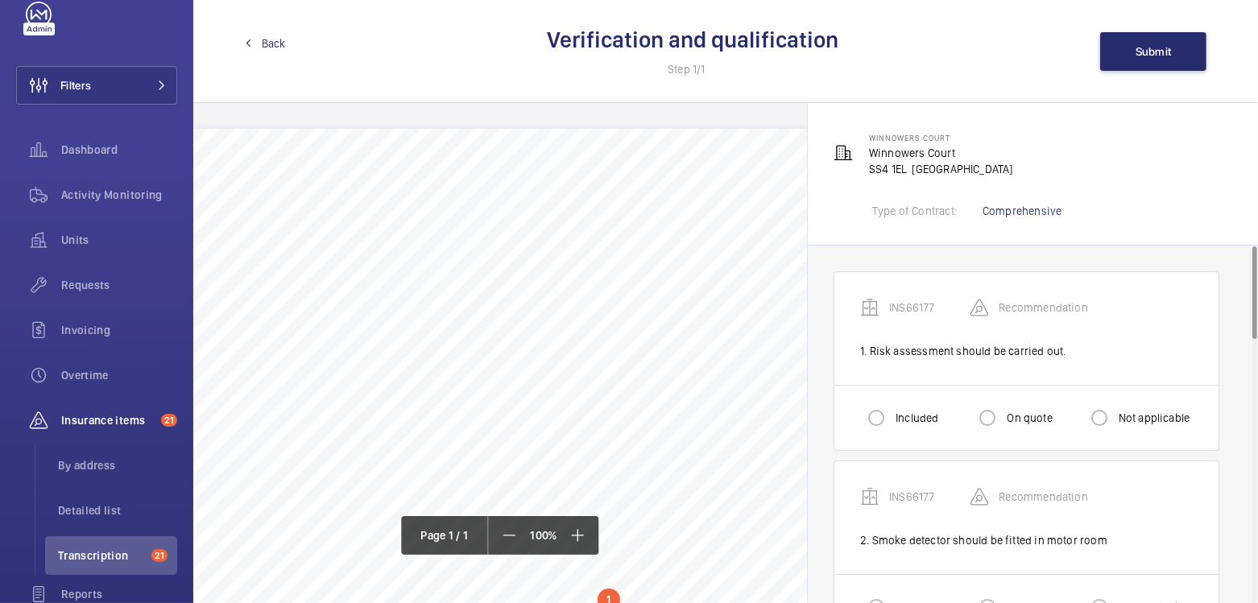
click at [1138, 415] on label "Not applicable" at bounding box center [1152, 418] width 75 height 16
click at [1115, 415] on input "Not applicable" at bounding box center [1099, 418] width 32 height 32
radio input "true"
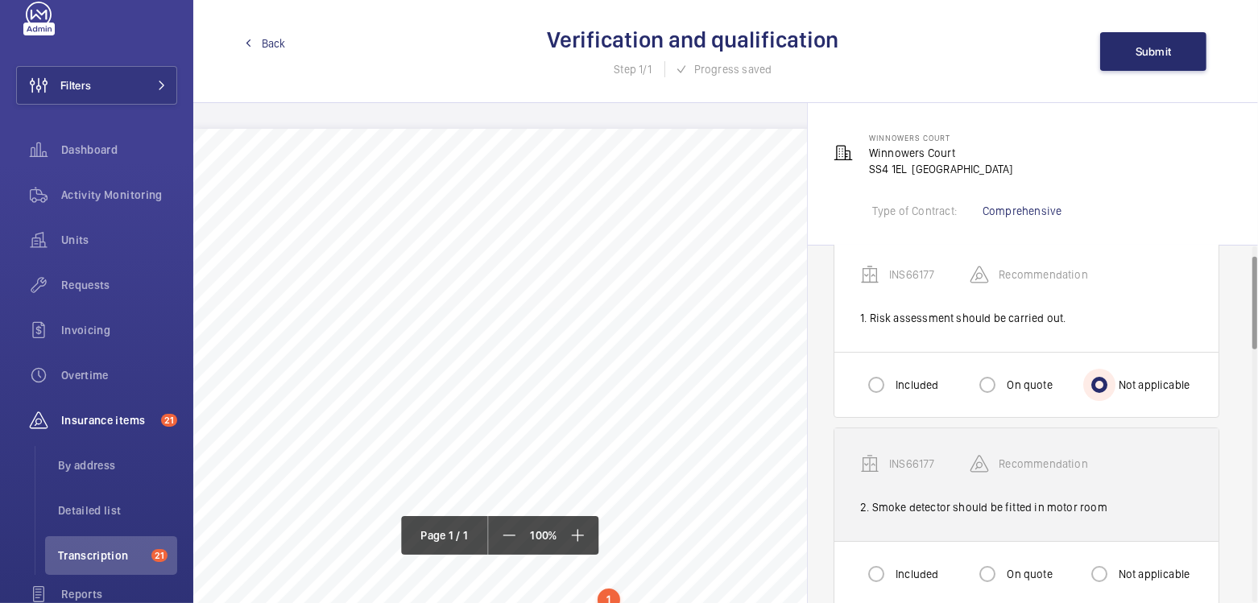
scroll to position [44, 0]
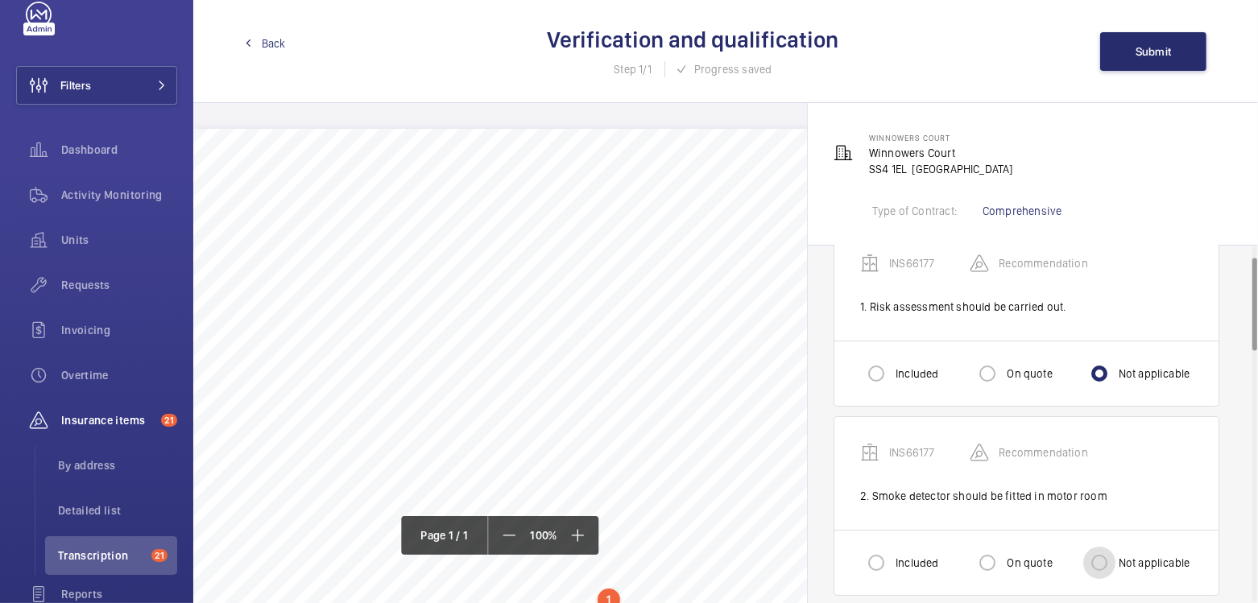
click at [1097, 563] on input "Not applicable" at bounding box center [1099, 563] width 32 height 32
radio input "true"
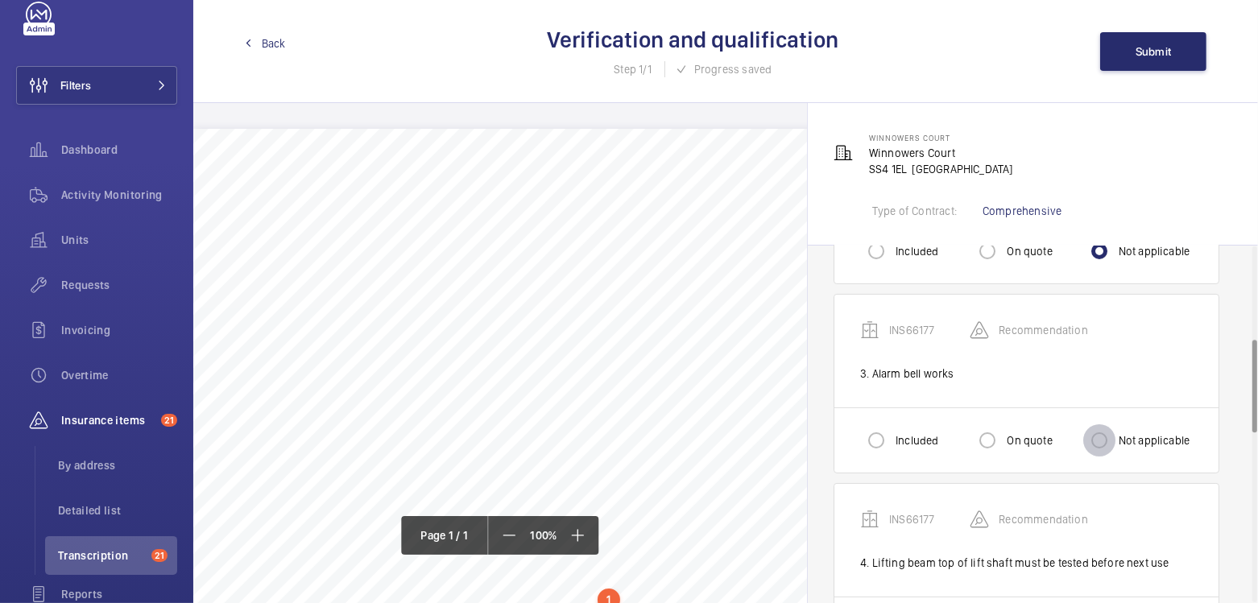
click at [1112, 433] on input "Not applicable" at bounding box center [1099, 440] width 32 height 32
radio input "true"
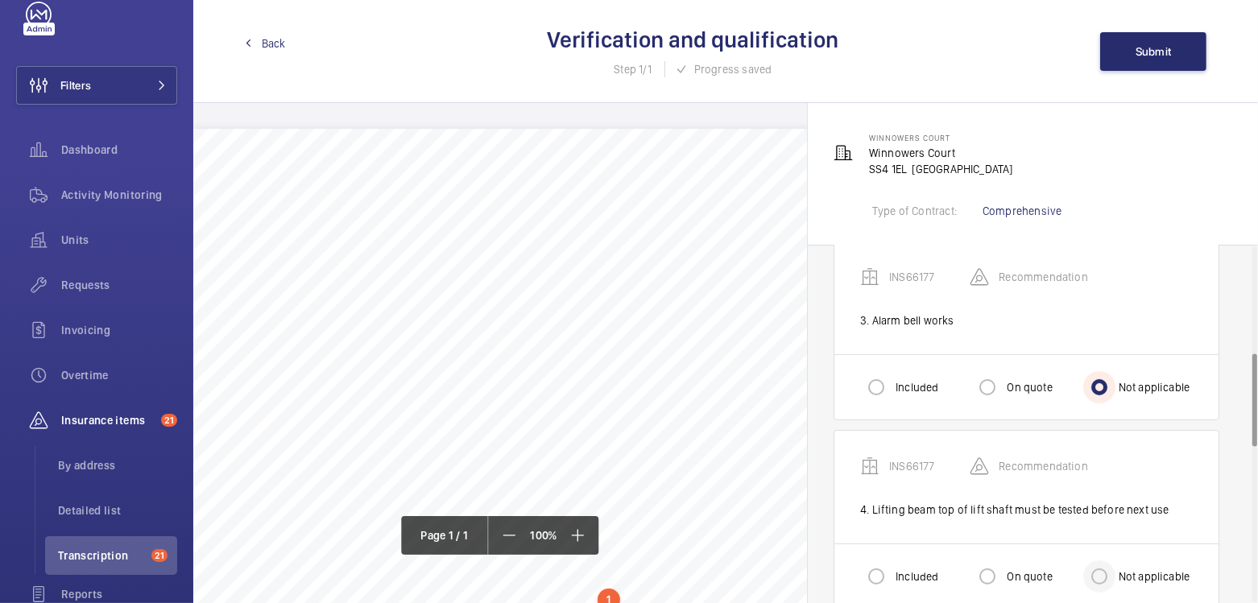
scroll to position [412, 0]
click at [1017, 565] on label "On quote" at bounding box center [1027, 573] width 48 height 16
click at [1003, 565] on input "On quote" at bounding box center [987, 573] width 32 height 32
radio input "true"
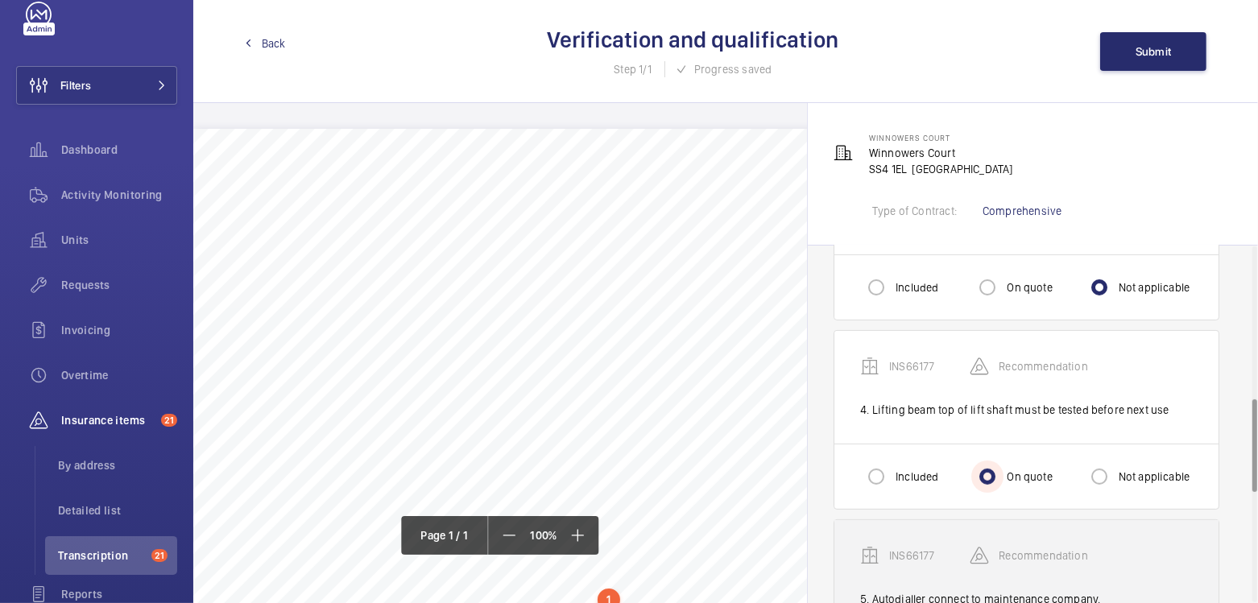
scroll to position [601, 0]
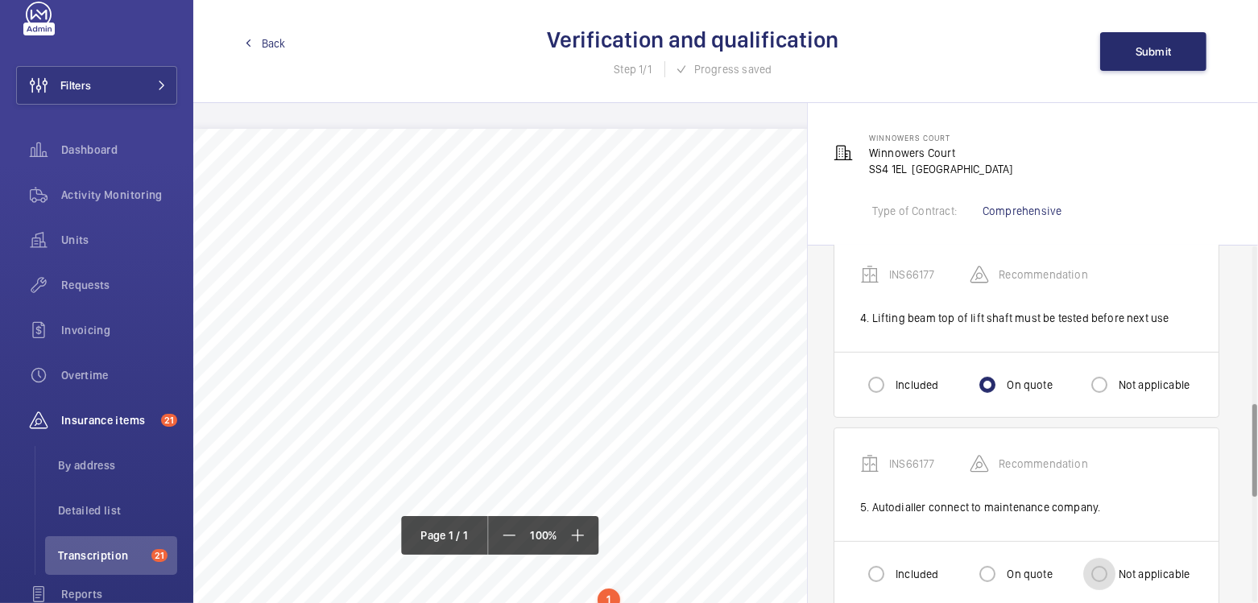
click at [1109, 568] on input "Not applicable" at bounding box center [1099, 574] width 32 height 32
radio input "true"
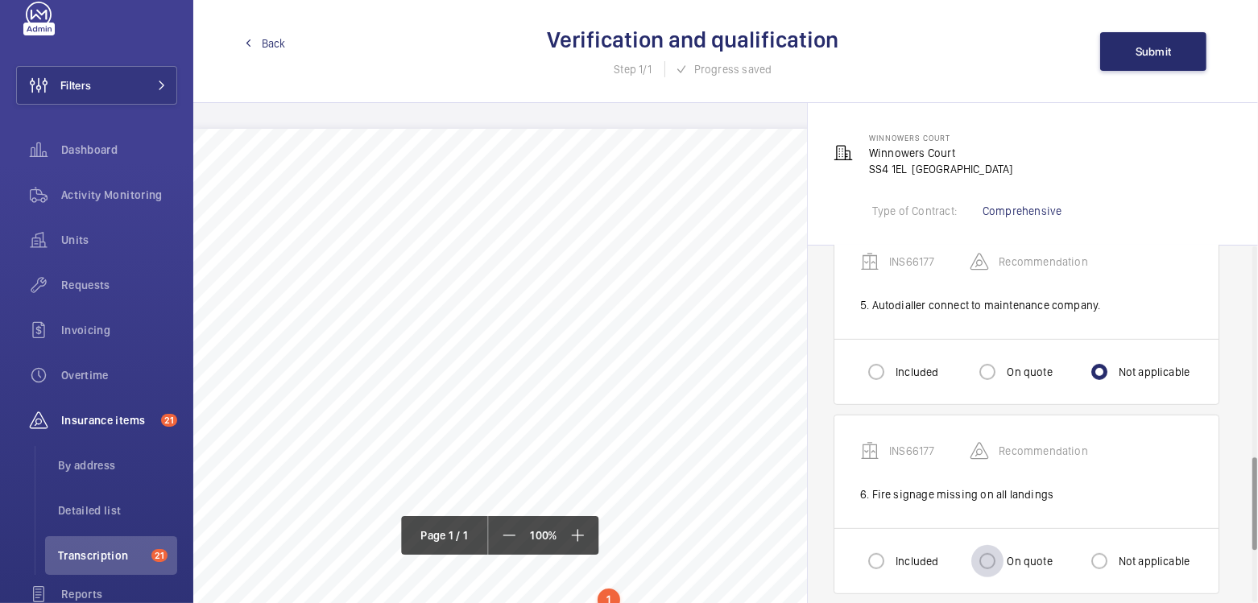
click at [1005, 561] on div at bounding box center [987, 561] width 39 height 39
radio input "true"
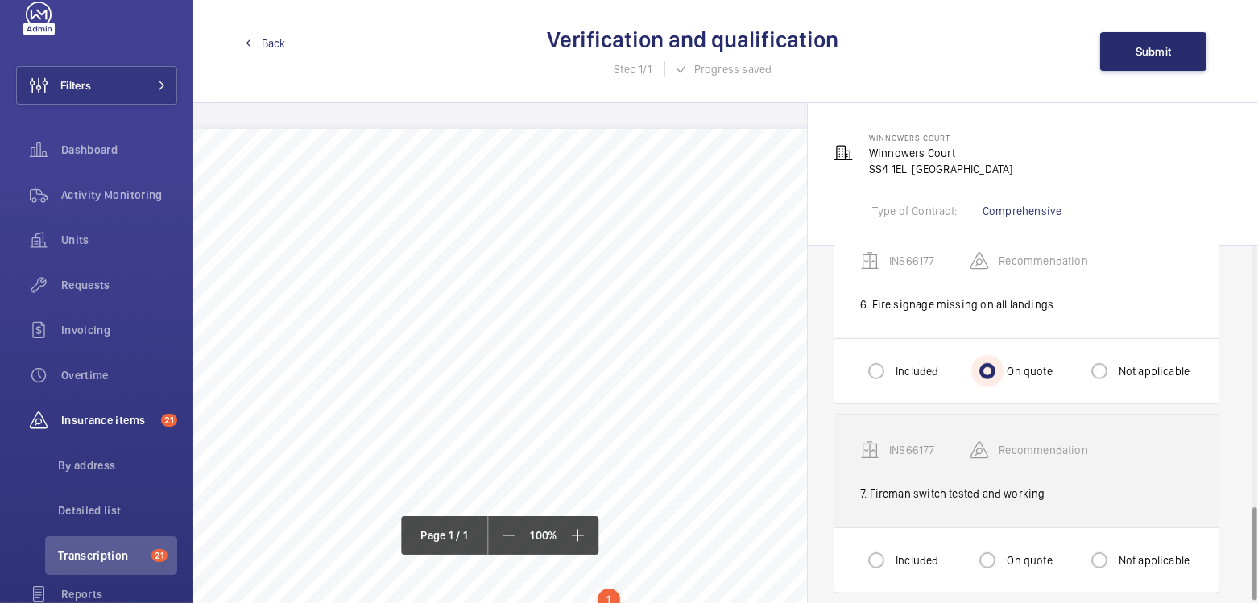
scroll to position [1001, 0]
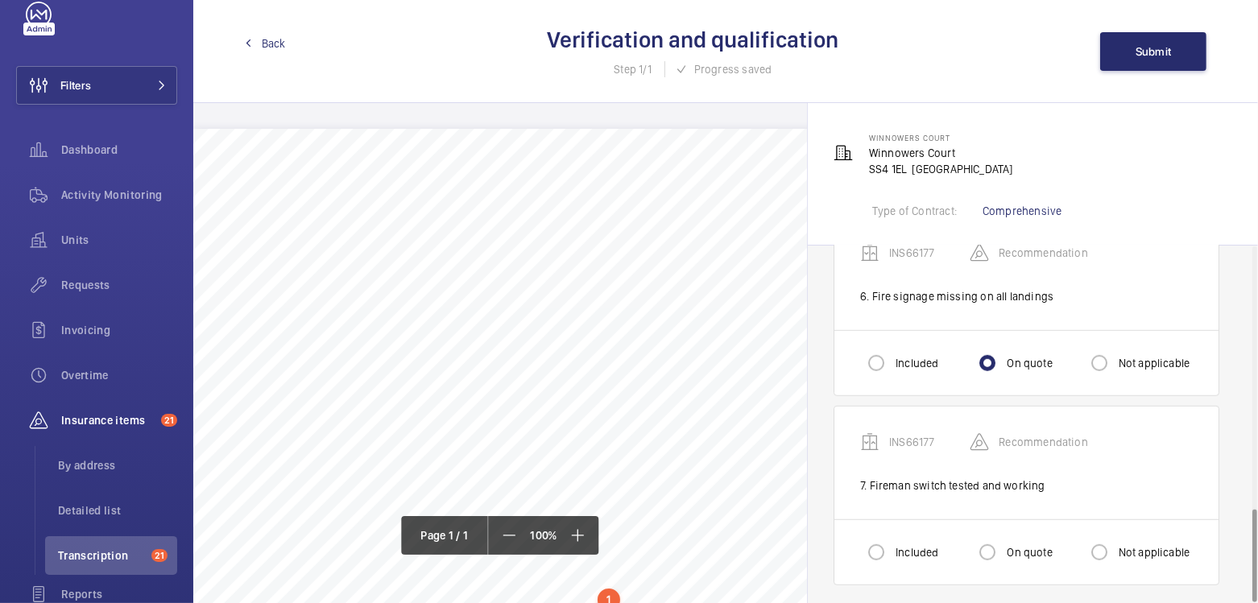
click at [1121, 547] on label "Not applicable" at bounding box center [1152, 552] width 75 height 16
click at [1115, 547] on input "Not applicable" at bounding box center [1099, 552] width 32 height 32
radio input "true"
click at [1163, 55] on span "Submit" at bounding box center [1153, 51] width 36 height 13
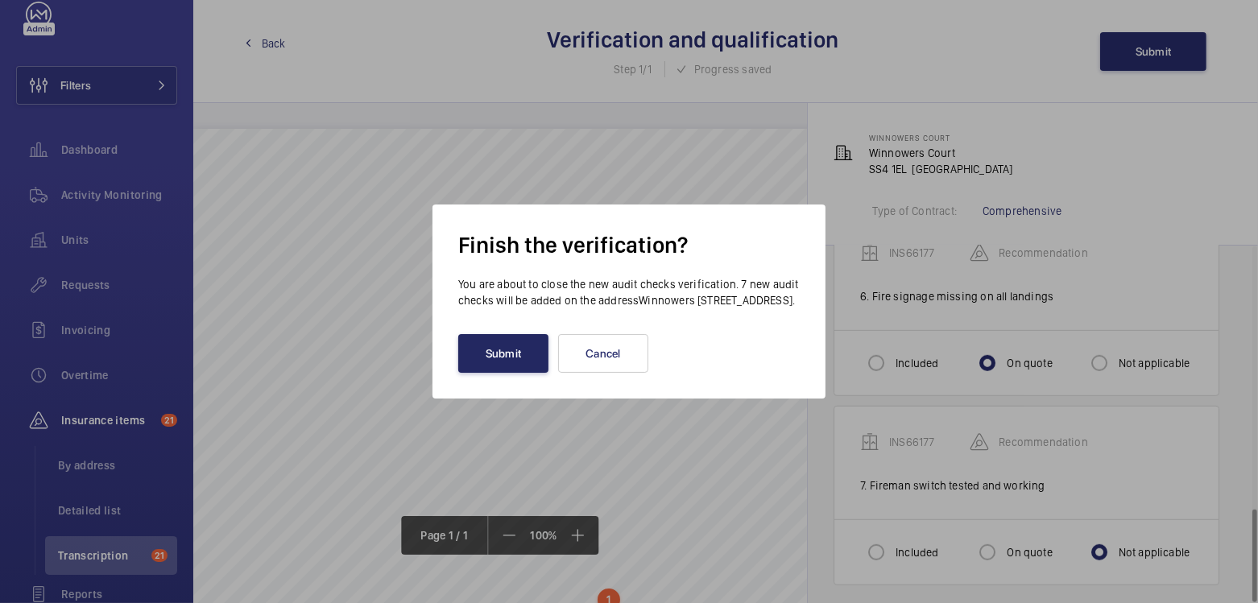
click at [506, 359] on button "Submit" at bounding box center [503, 353] width 90 height 39
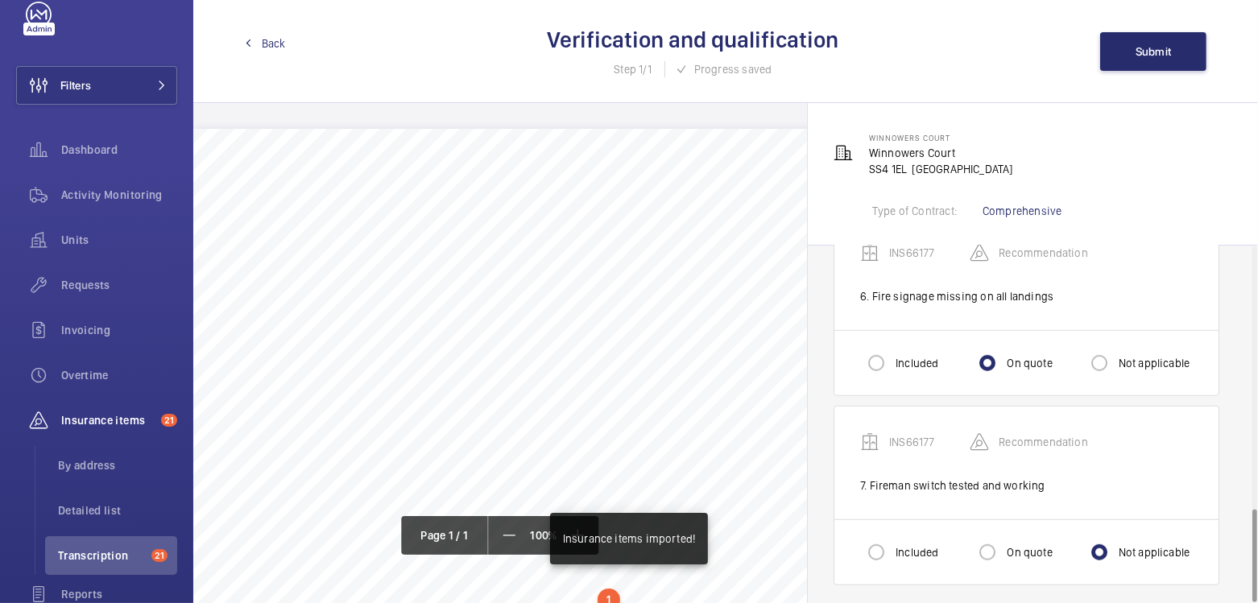
click at [267, 40] on span "Back" at bounding box center [274, 43] width 24 height 16
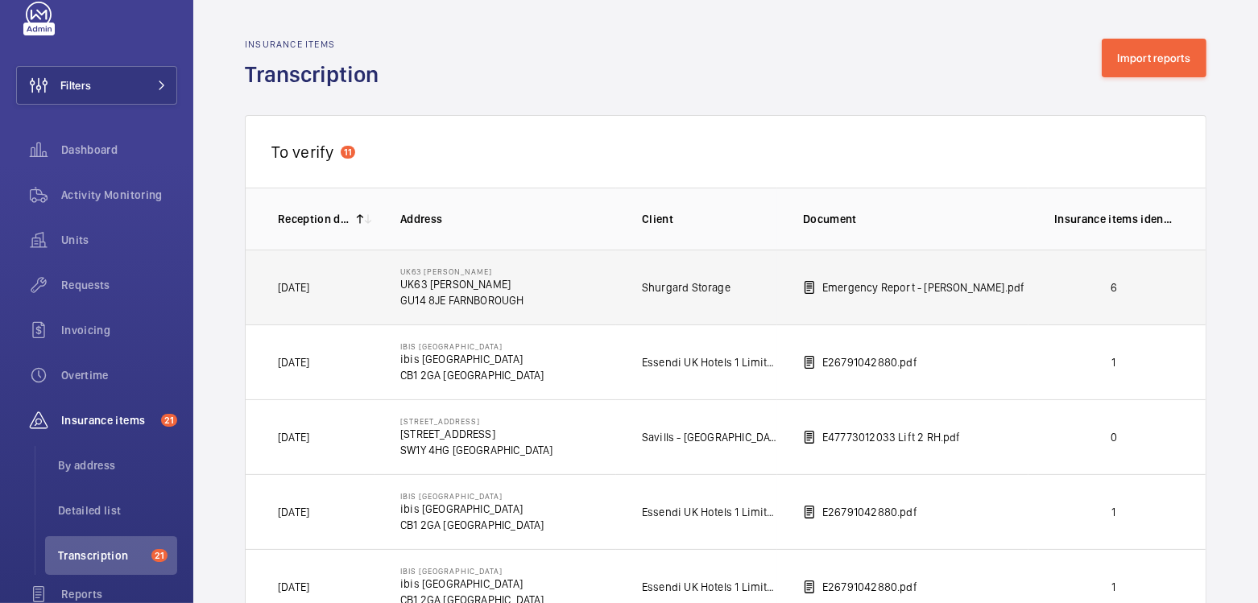
click at [1081, 294] on p "6" at bounding box center [1113, 287] width 119 height 16
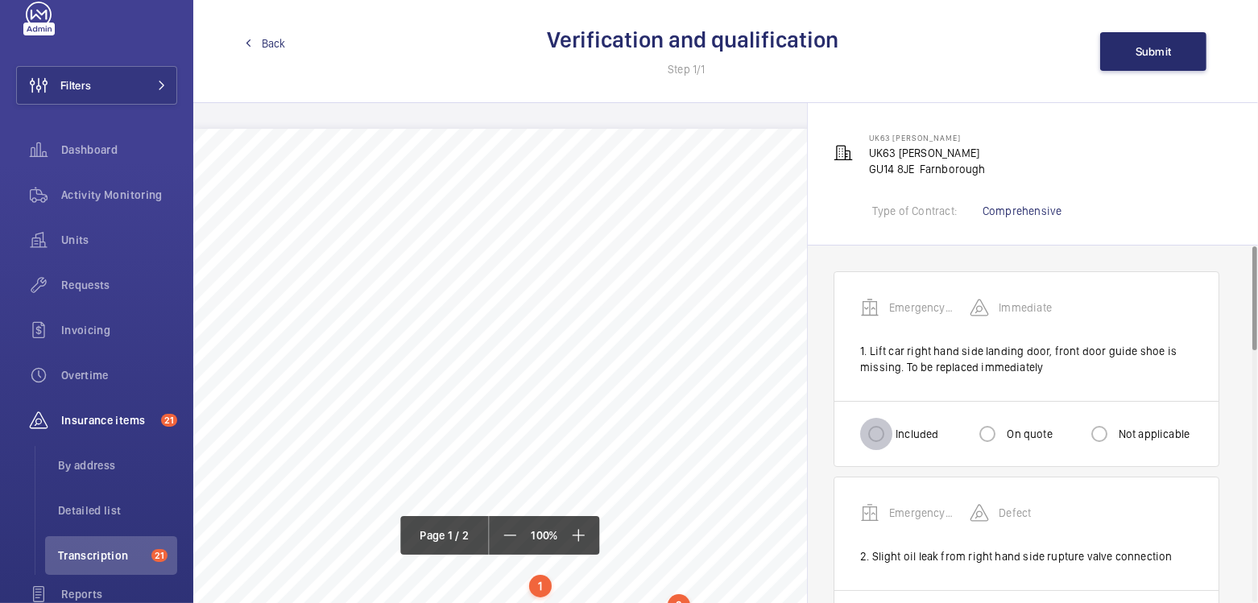
click at [882, 433] on input "Included" at bounding box center [876, 434] width 32 height 32
radio input "true"
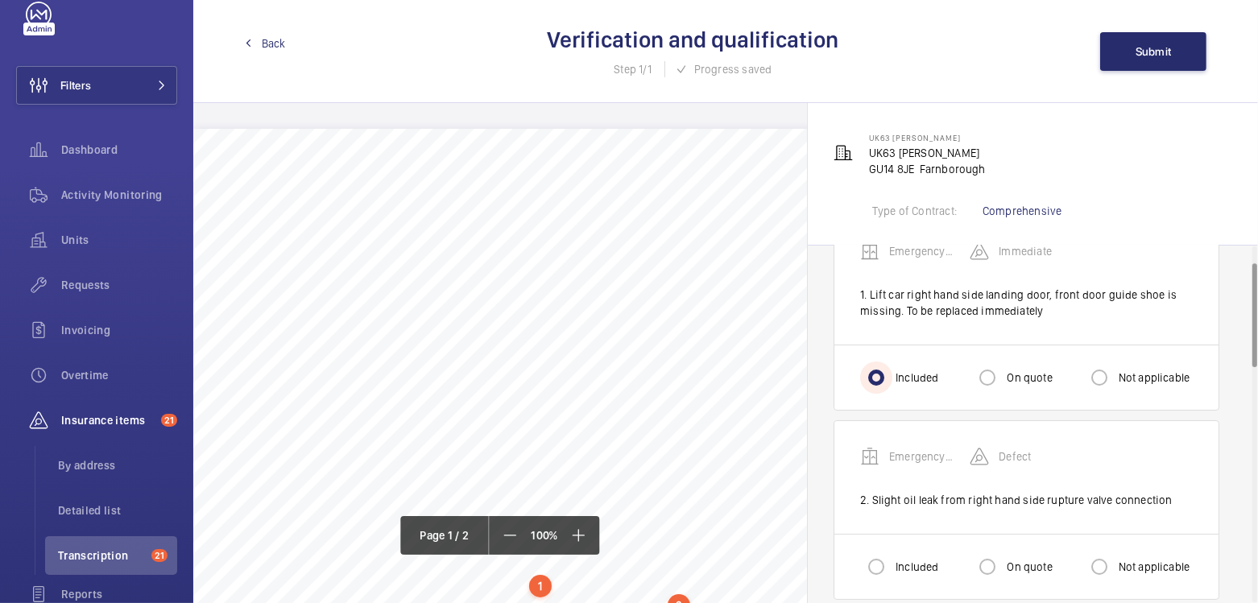
scroll to position [58, 0]
click at [882, 553] on input "Included" at bounding box center [876, 565] width 32 height 32
radio input "true"
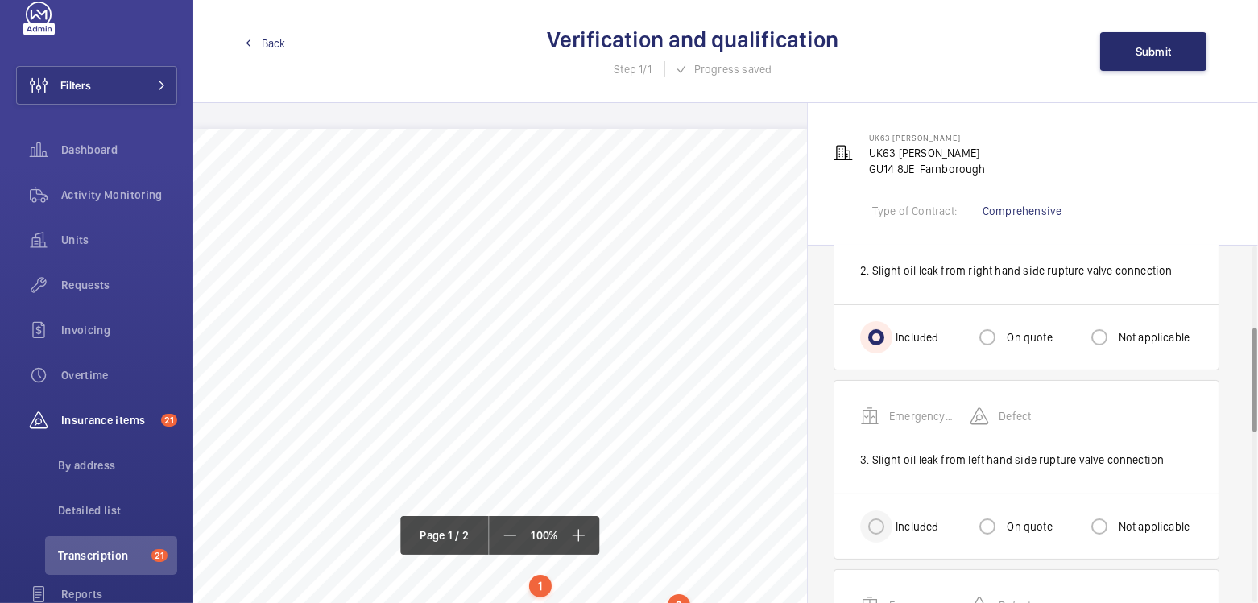
scroll to position [291, 0]
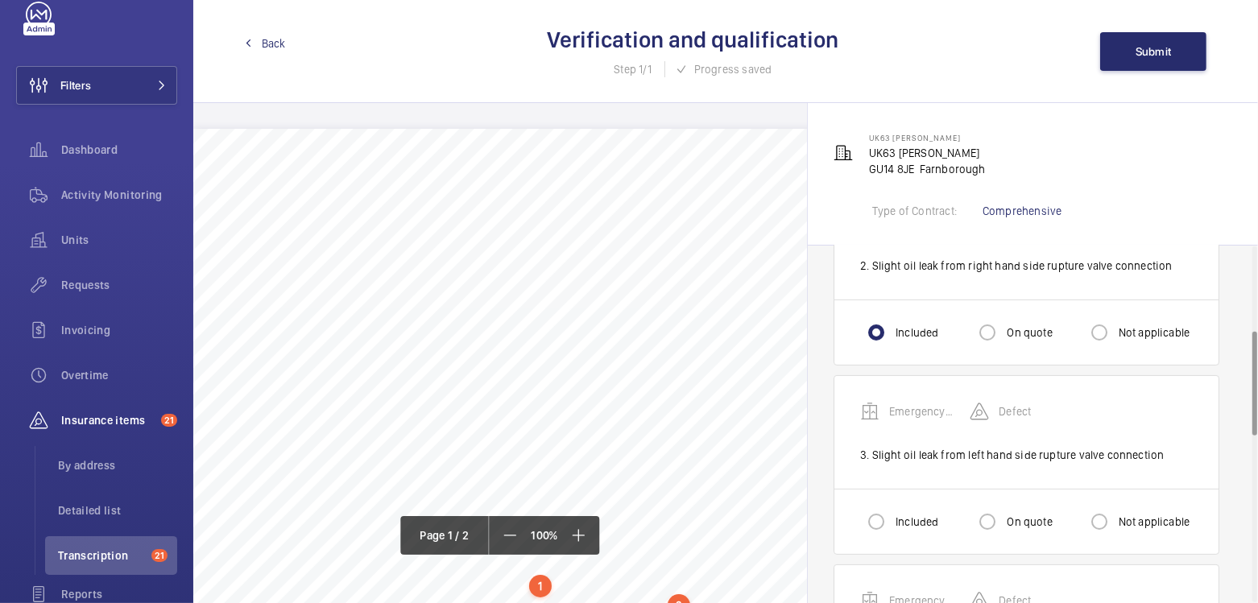
click at [853, 517] on div "Included On quote Not applicable" at bounding box center [1026, 521] width 384 height 65
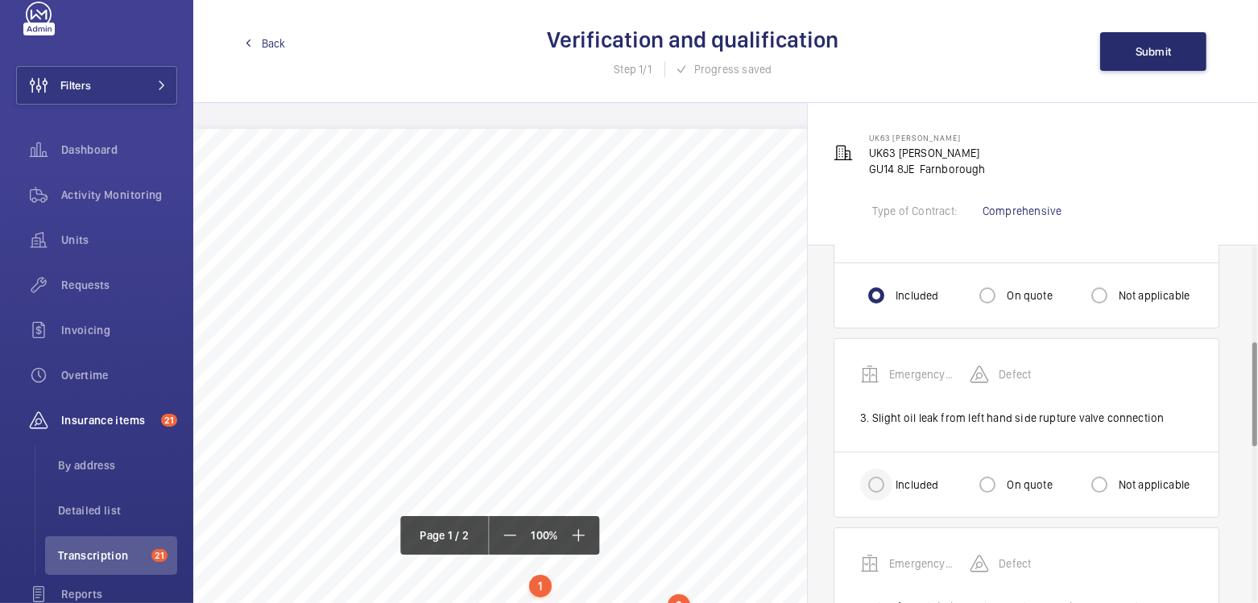
scroll to position [328, 0]
click at [879, 483] on input "Included" at bounding box center [876, 485] width 32 height 32
radio input "true"
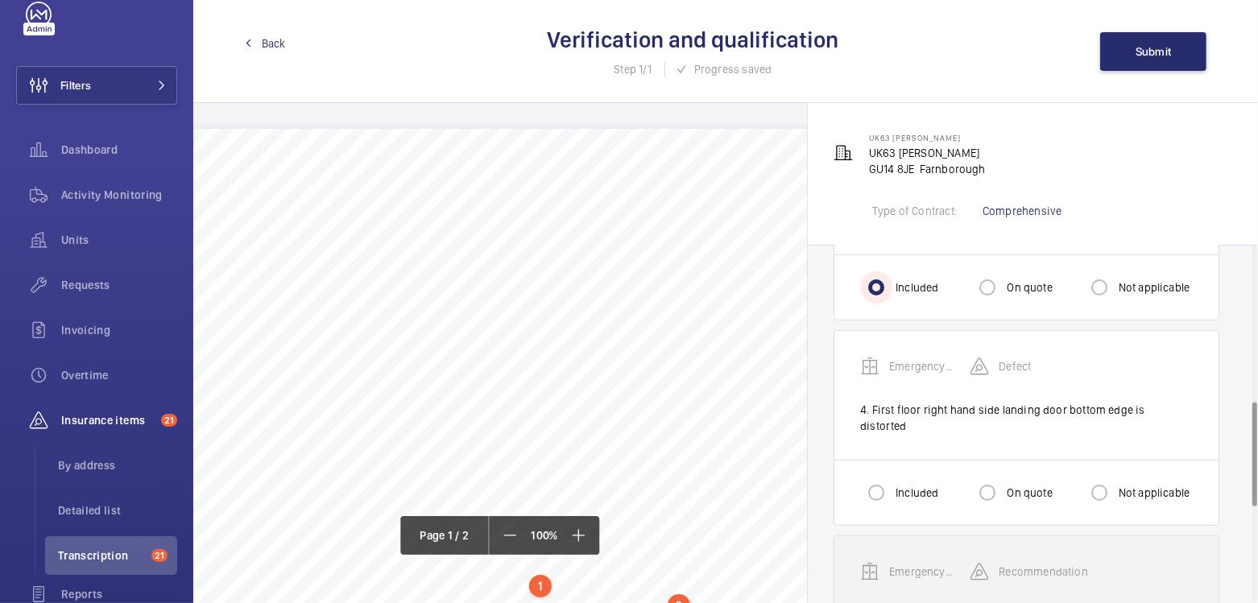
scroll to position [544, 0]
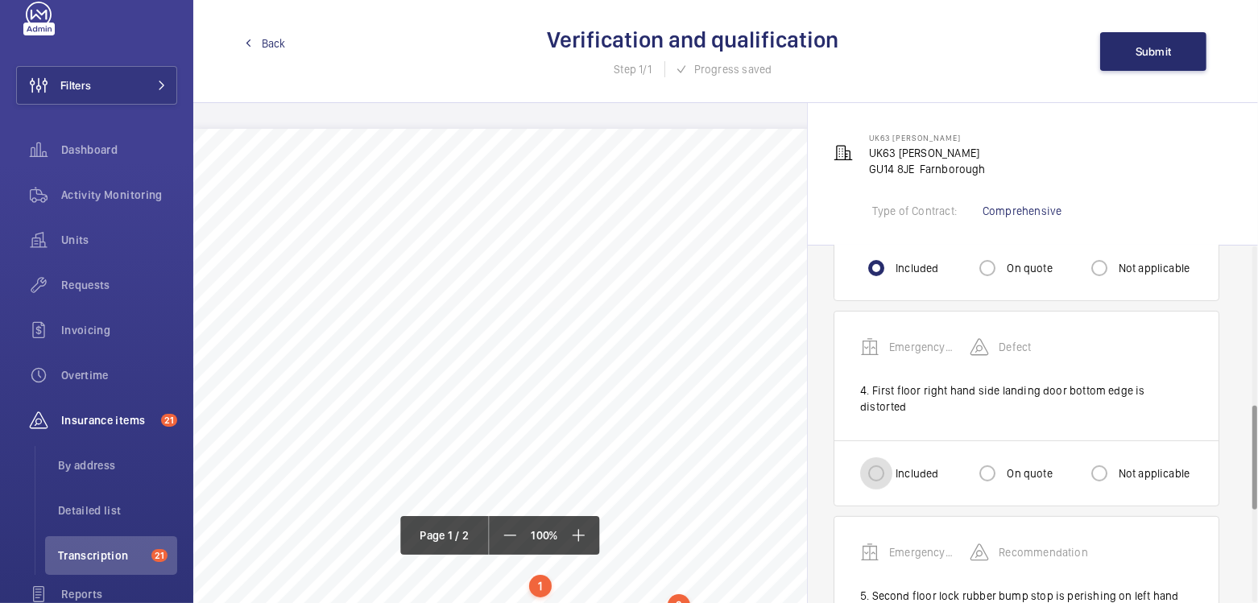
click at [868, 457] on input "Included" at bounding box center [876, 473] width 32 height 32
radio input "true"
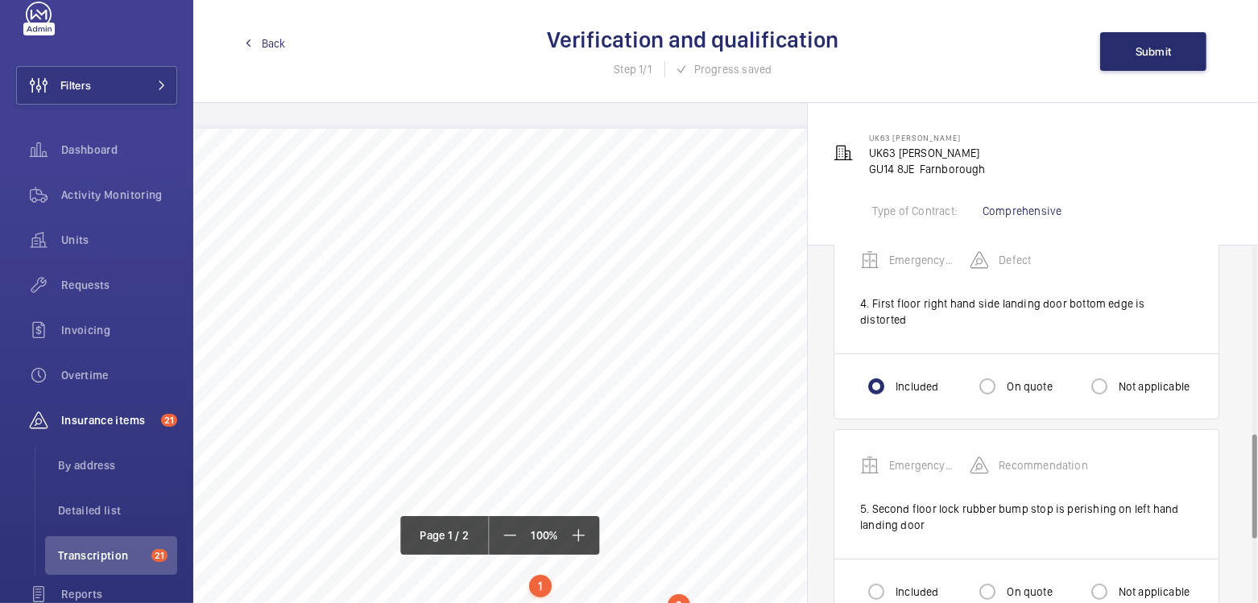
scroll to position [647, 0]
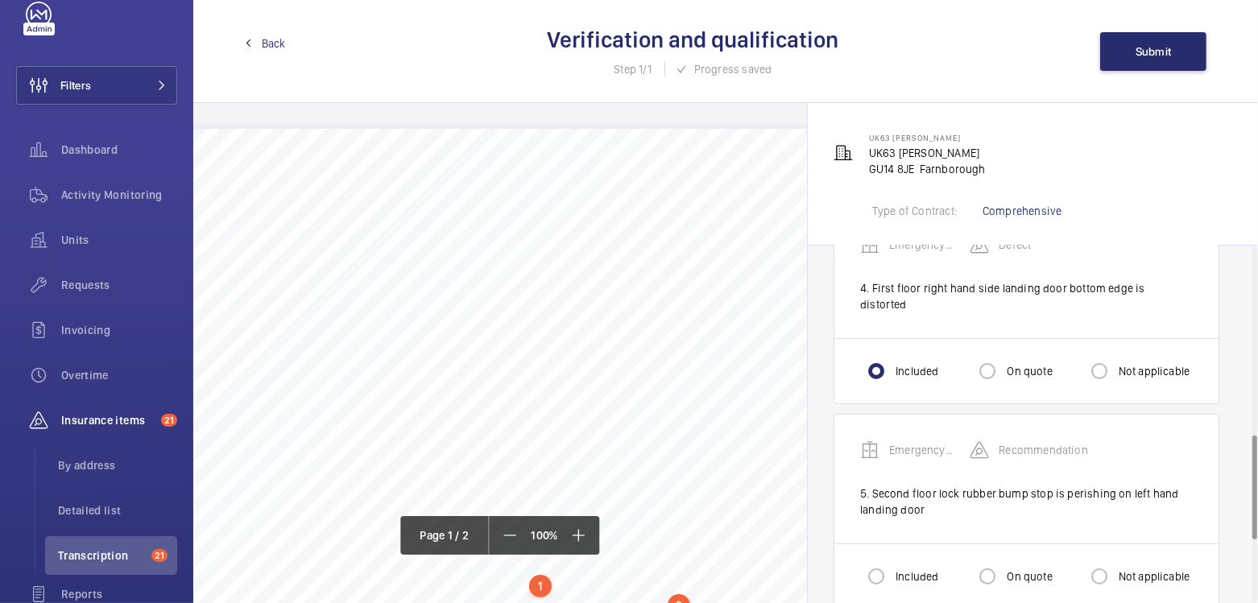
click at [914, 568] on label "Included" at bounding box center [915, 576] width 46 height 16
click at [892, 560] on input "Included" at bounding box center [876, 576] width 32 height 32
radio input "true"
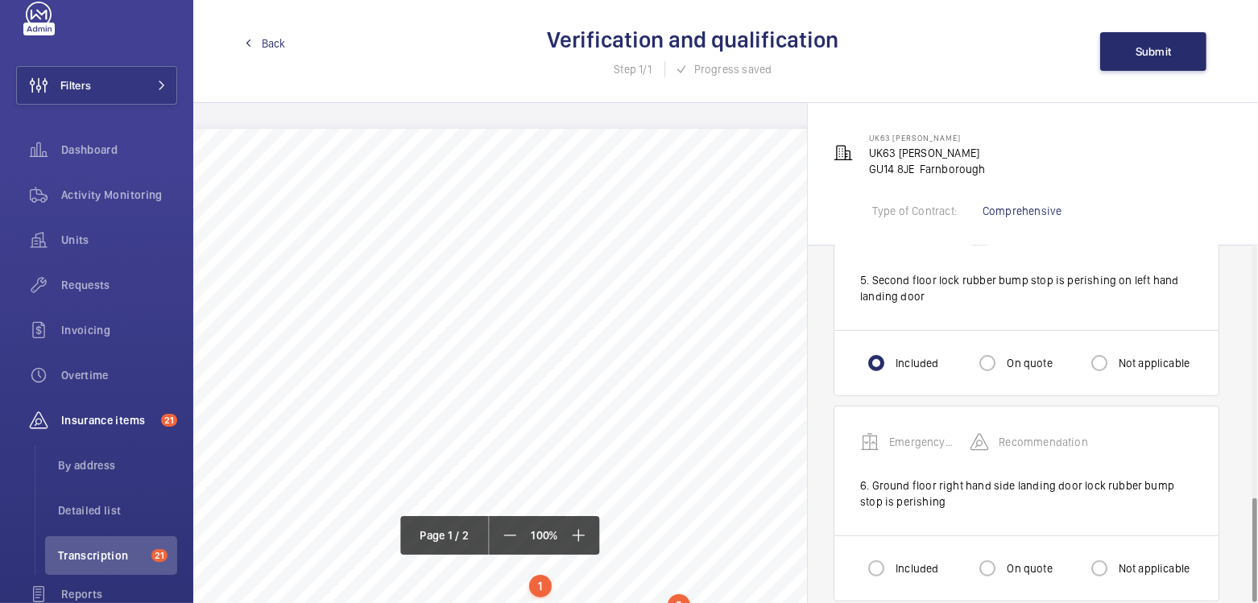
scroll to position [861, 0]
click at [910, 560] on label "Included" at bounding box center [915, 568] width 46 height 16
click at [892, 552] on input "Included" at bounding box center [876, 568] width 32 height 32
radio input "true"
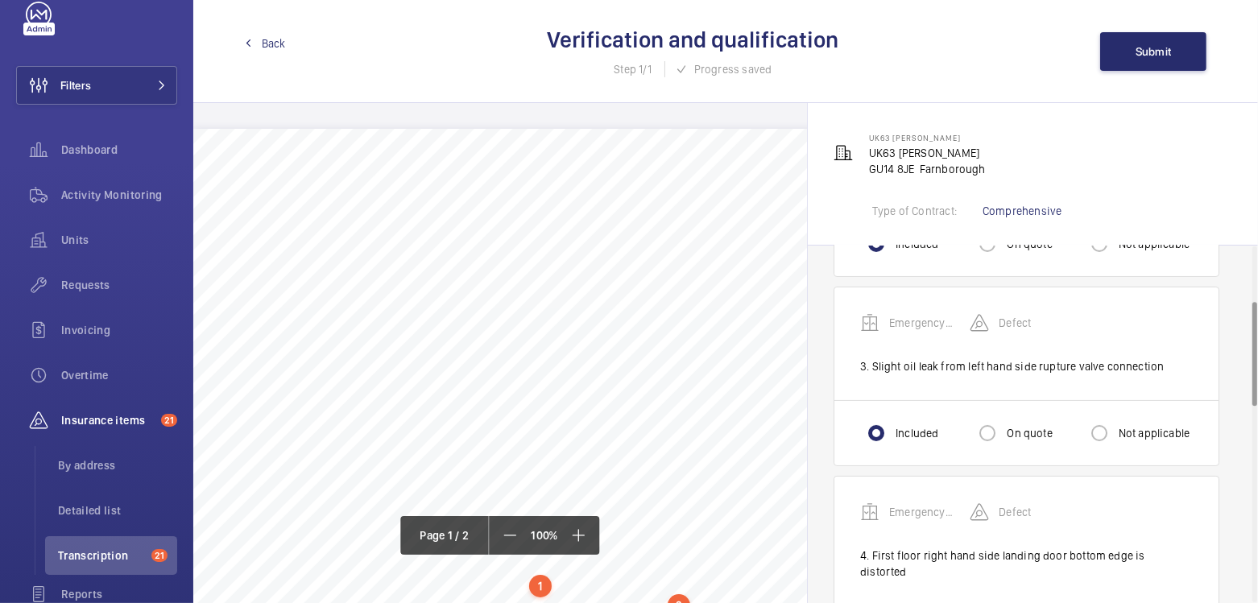
scroll to position [2, 0]
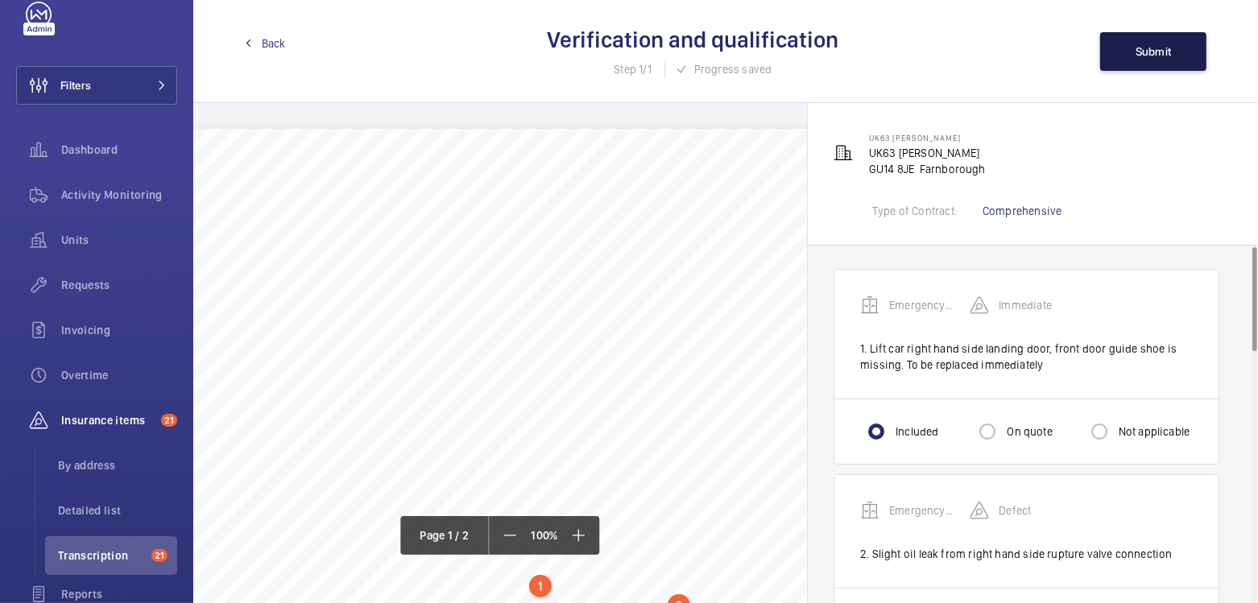
click at [1157, 46] on span "Submit" at bounding box center [1153, 51] width 36 height 13
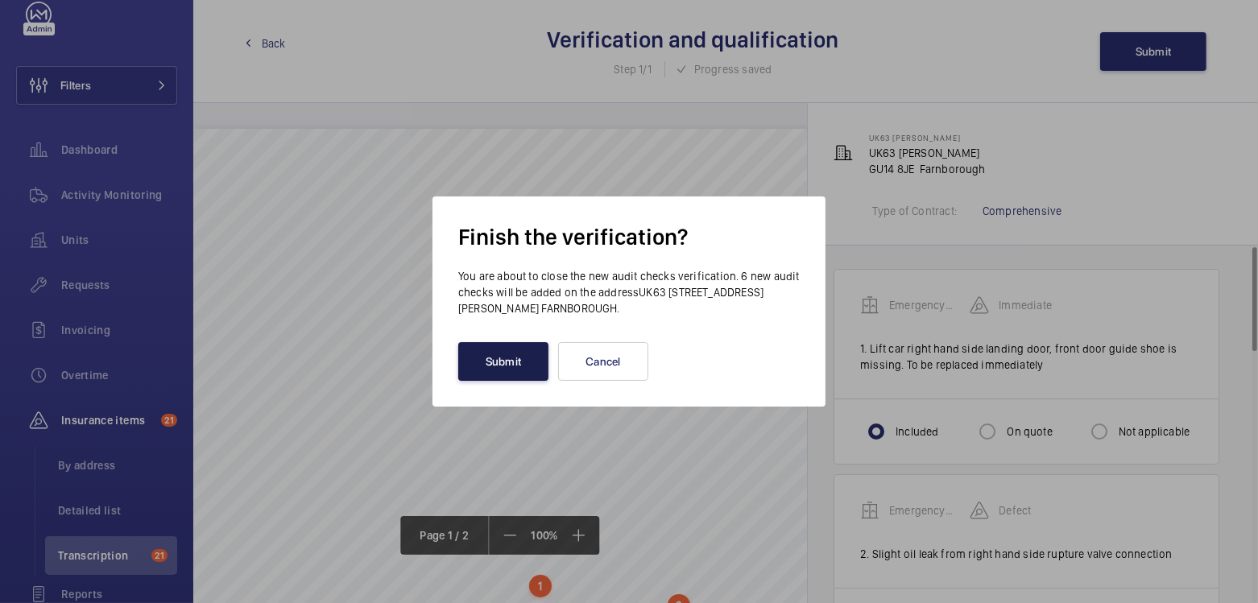
click at [491, 370] on button "Submit" at bounding box center [503, 361] width 90 height 39
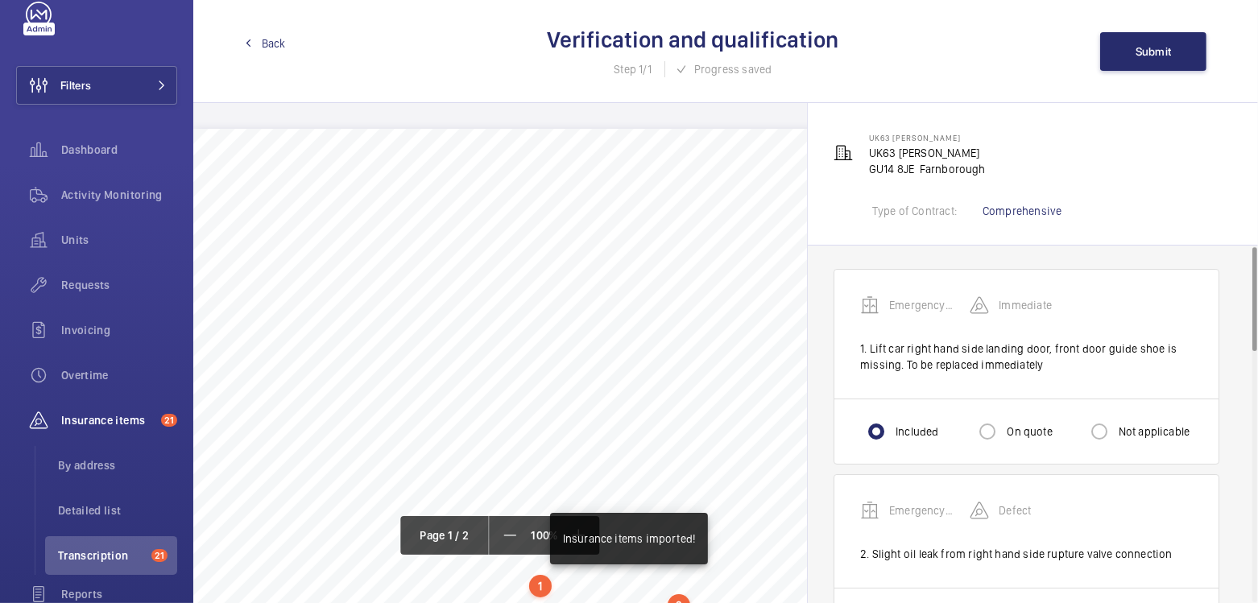
click at [267, 47] on span "Back" at bounding box center [274, 43] width 24 height 16
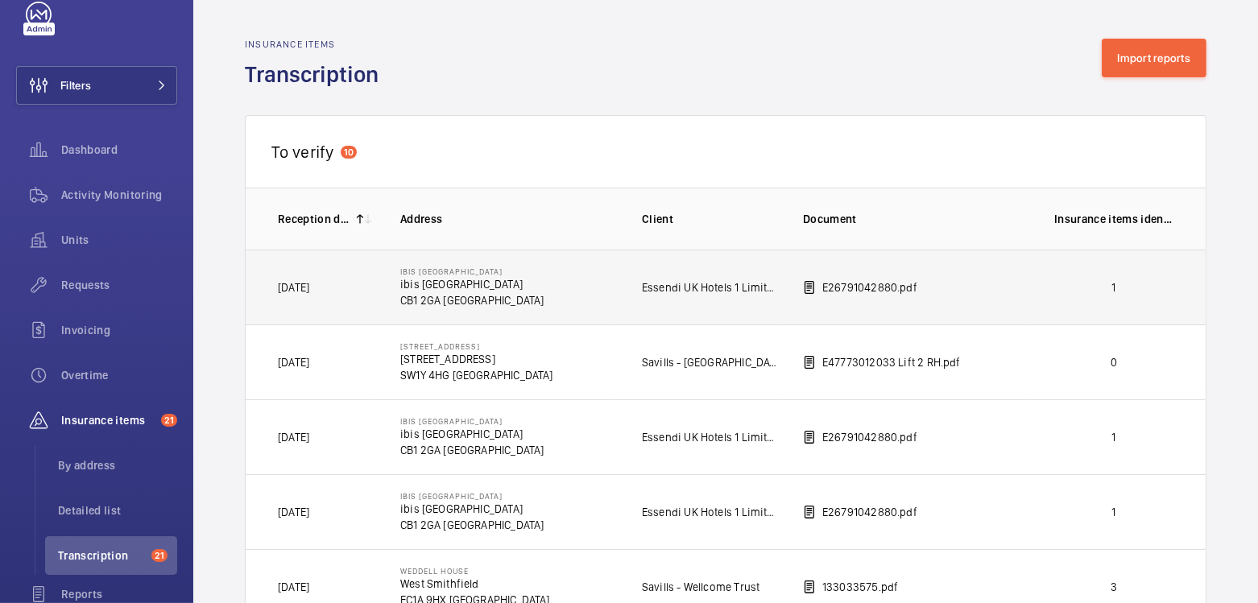
click at [1127, 282] on p "1" at bounding box center [1113, 287] width 119 height 16
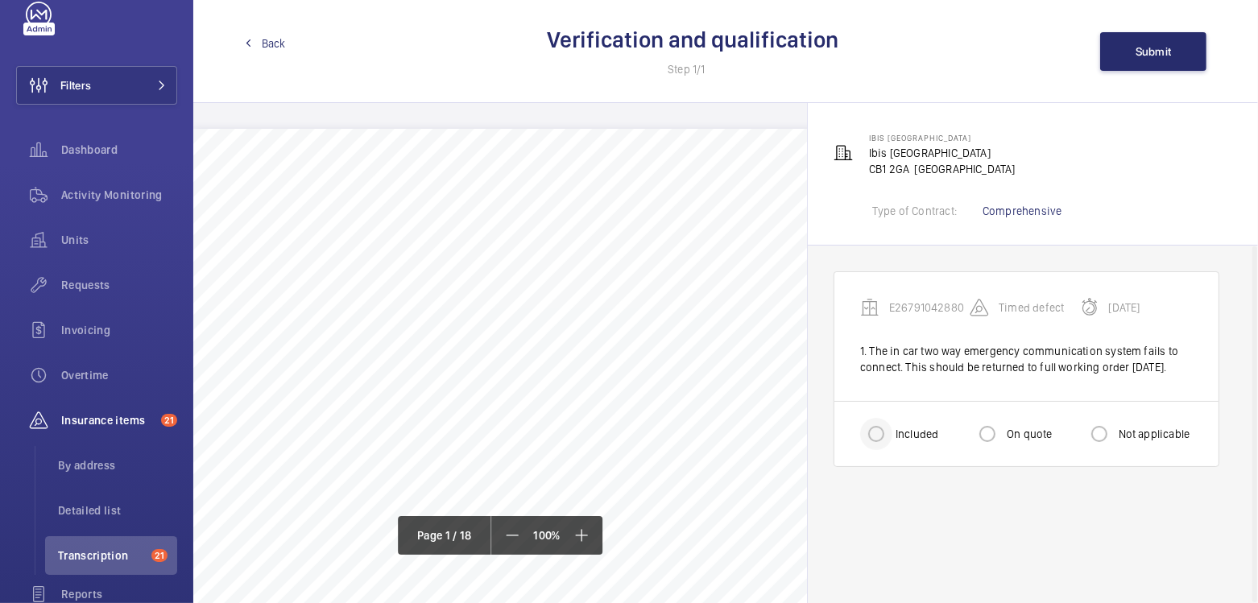
click at [894, 444] on div at bounding box center [876, 434] width 39 height 39
radio input "true"
click at [1148, 48] on span "Submit" at bounding box center [1153, 51] width 36 height 13
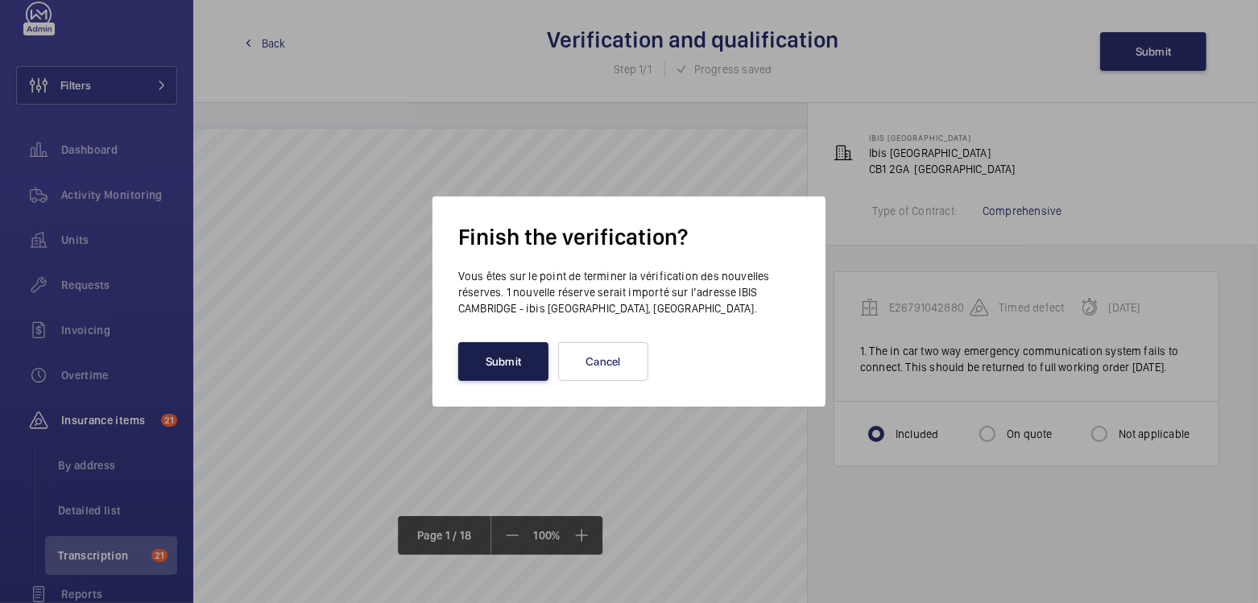
click at [503, 352] on button "Submit" at bounding box center [503, 361] width 90 height 39
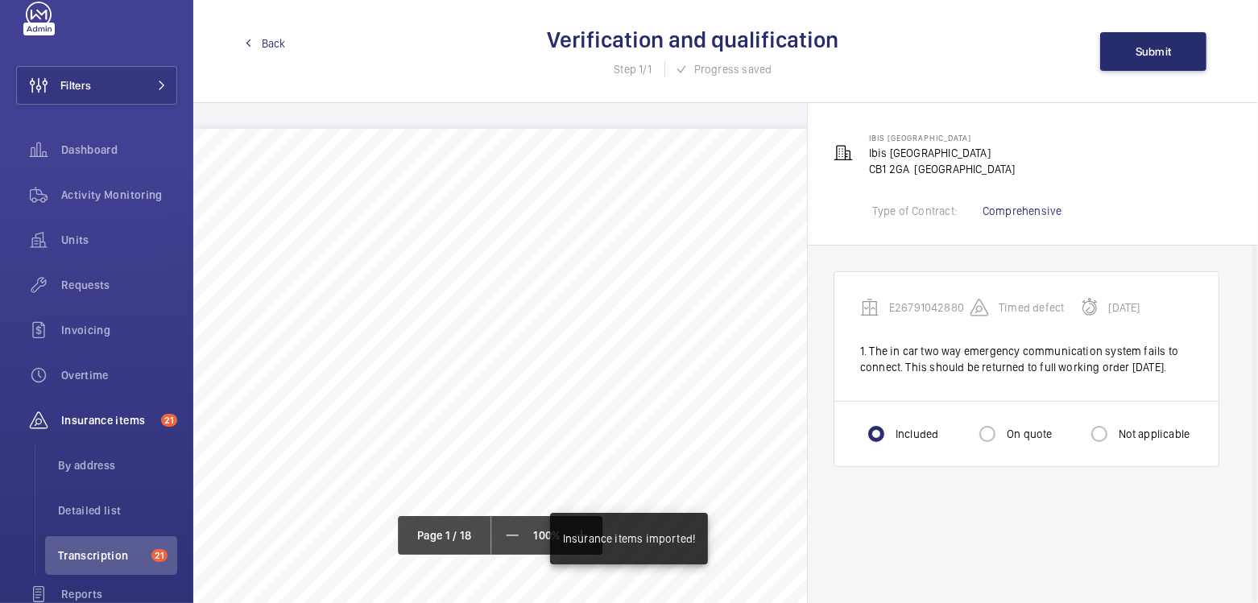
click at [263, 42] on span "Back" at bounding box center [274, 43] width 24 height 16
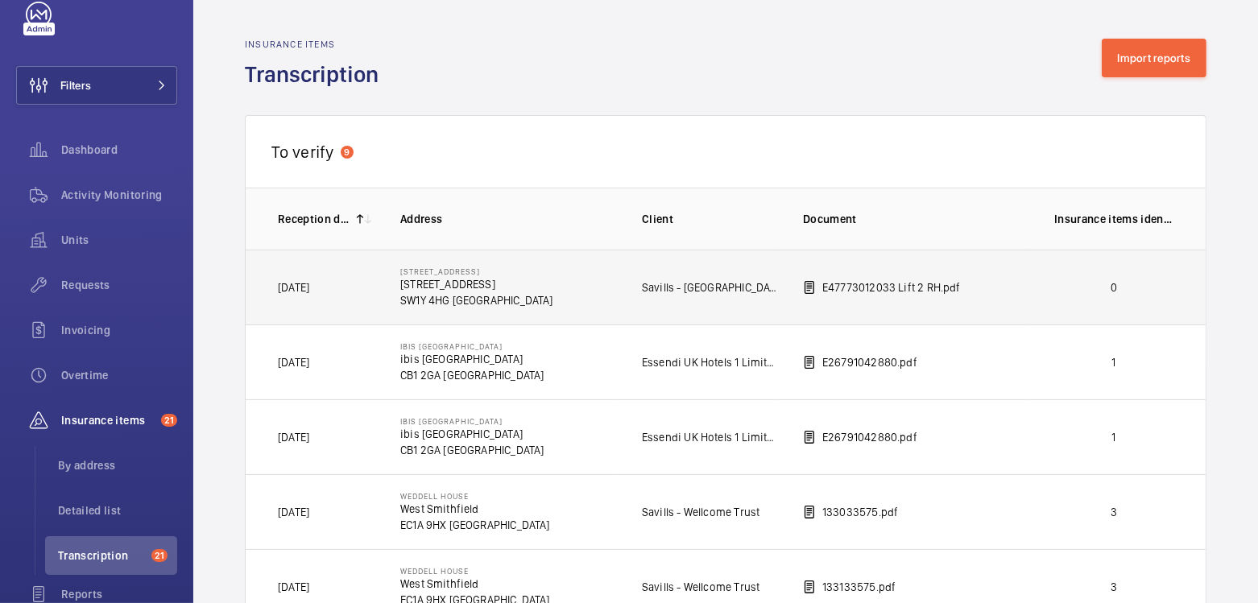
click at [1044, 305] on td "0" at bounding box center [1116, 287] width 177 height 75
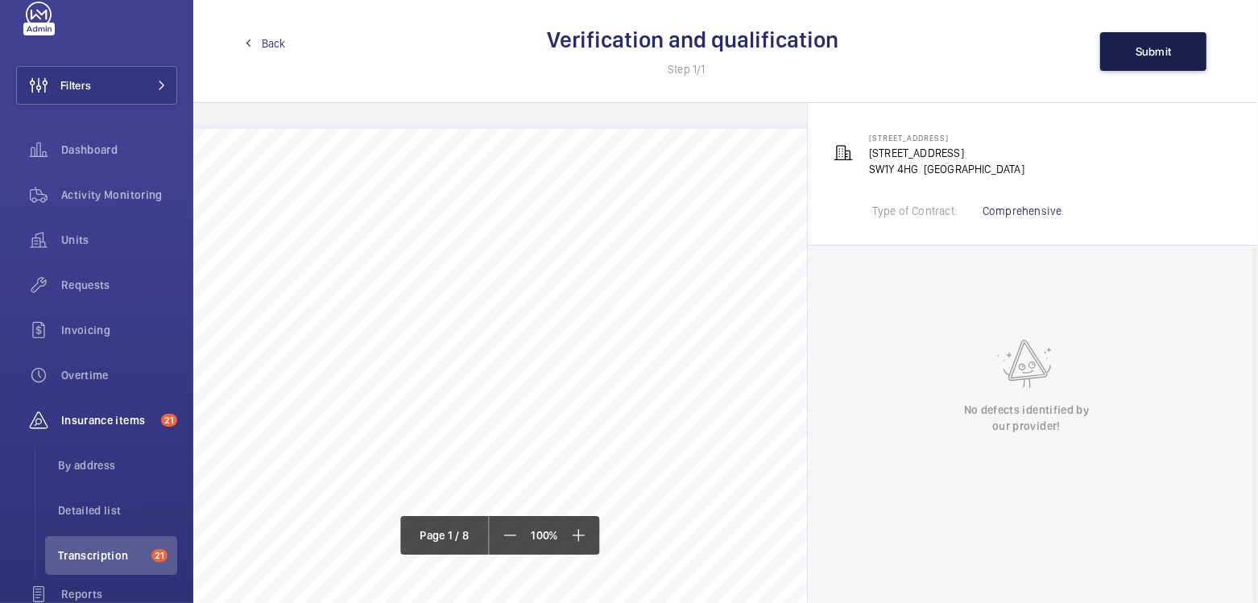
click at [1159, 49] on span "Submit" at bounding box center [1153, 51] width 36 height 13
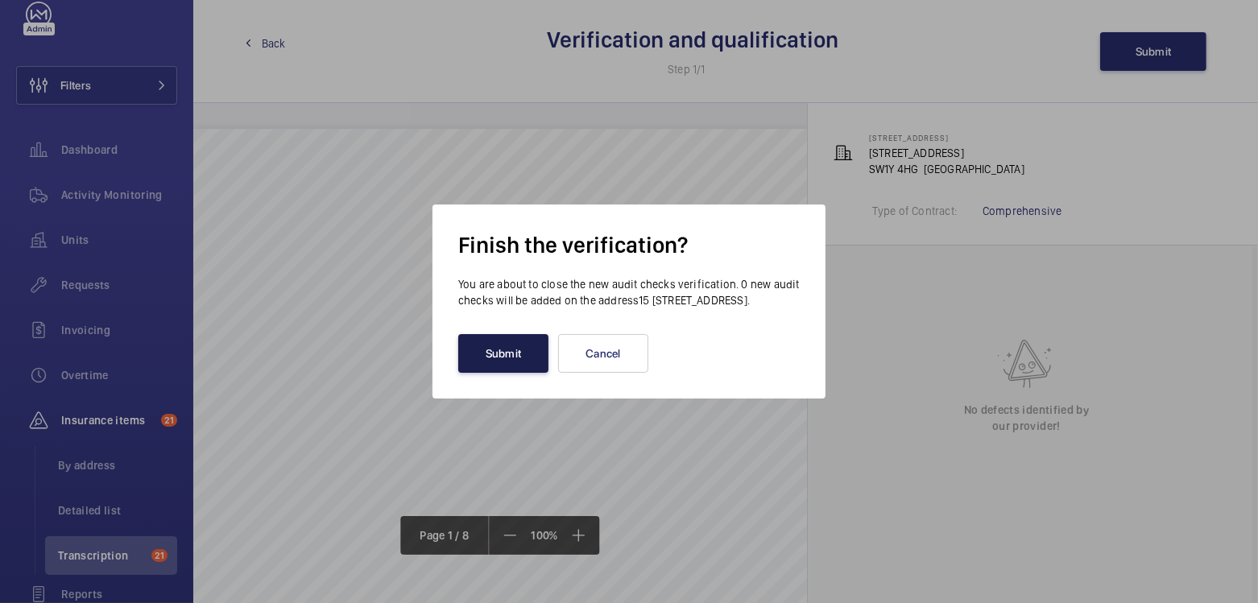
click at [484, 364] on button "Submit" at bounding box center [503, 353] width 90 height 39
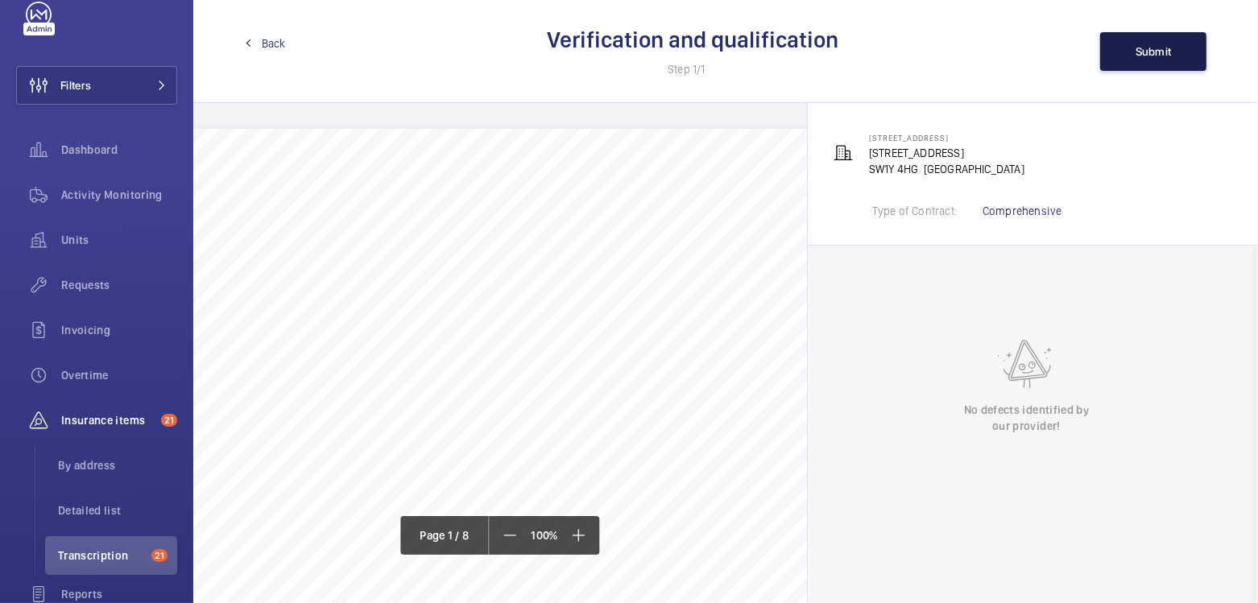
click at [1137, 61] on button "Submit" at bounding box center [1153, 51] width 106 height 39
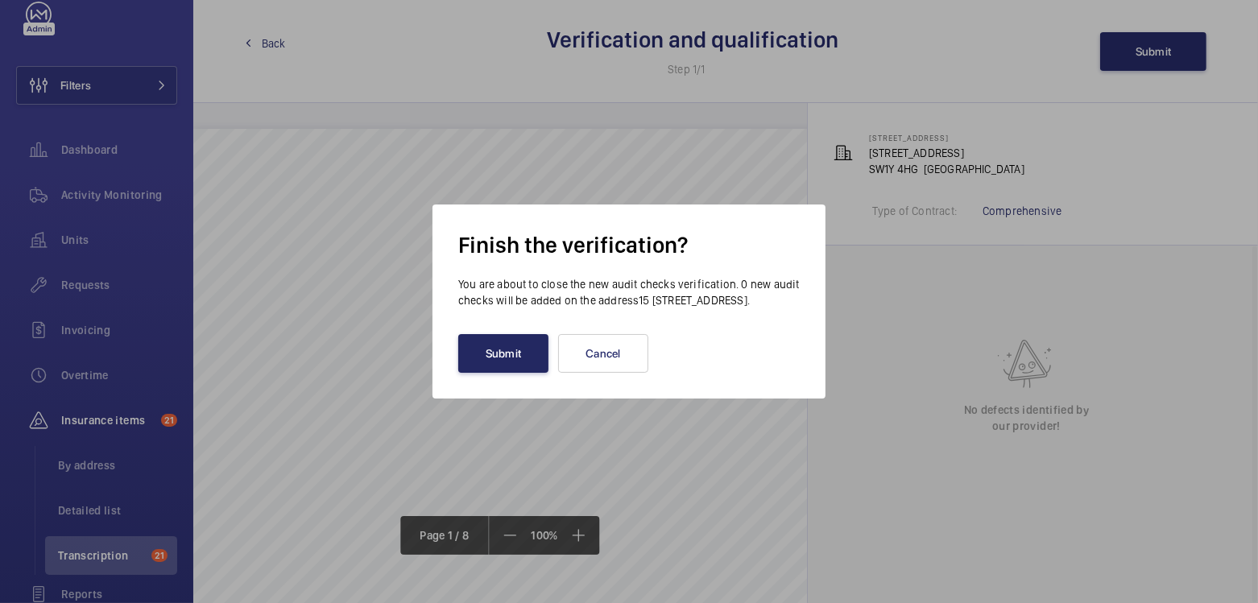
click at [513, 357] on button "Submit" at bounding box center [503, 353] width 90 height 39
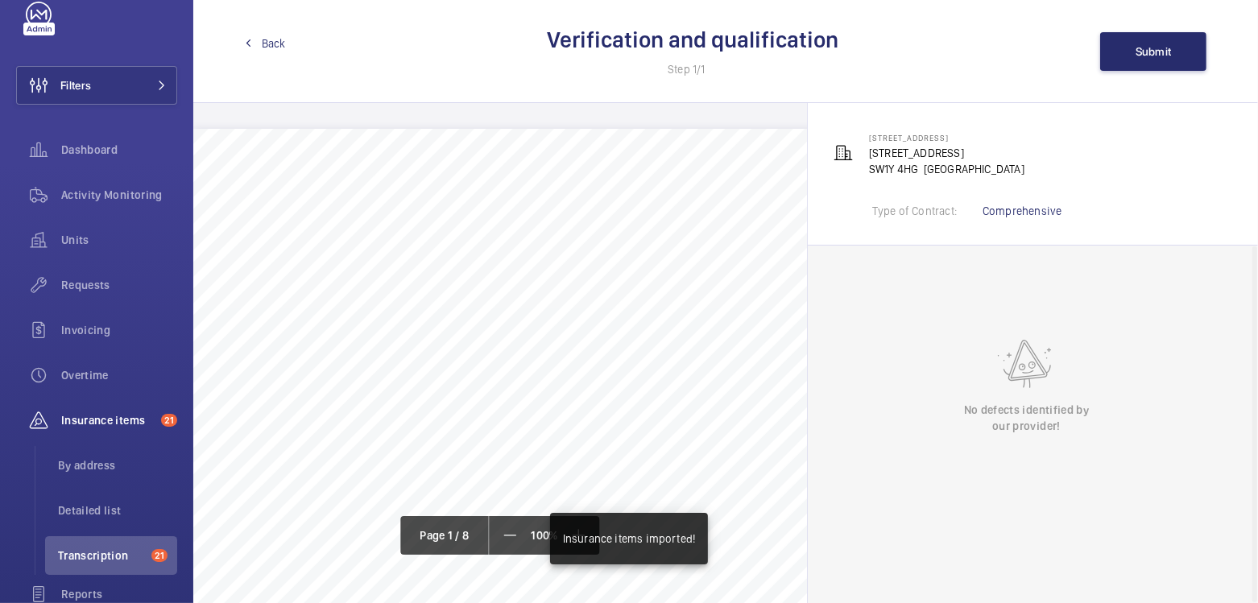
click at [258, 43] on link "Back" at bounding box center [265, 43] width 41 height 16
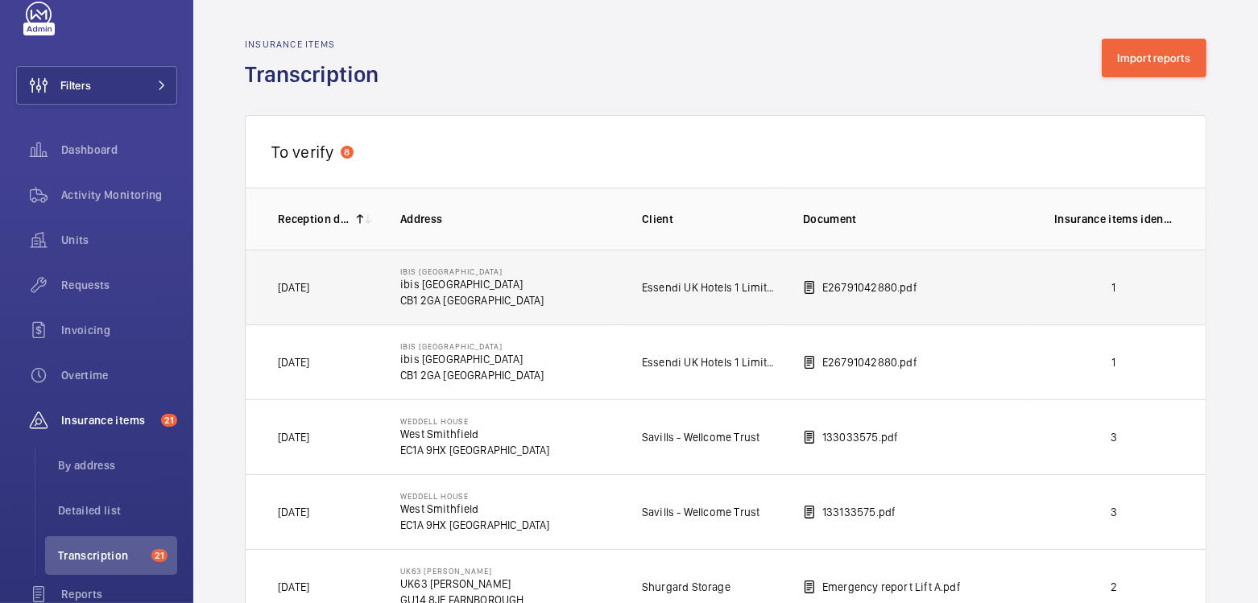
click at [1095, 289] on p "1" at bounding box center [1113, 287] width 119 height 16
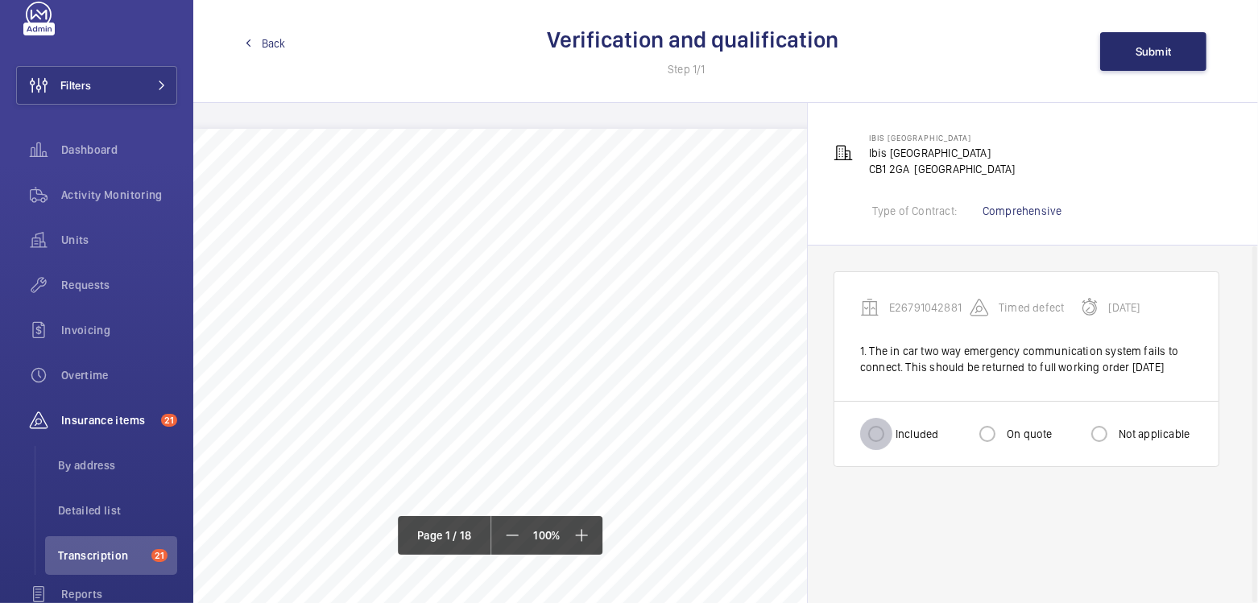
click at [886, 448] on input "Included" at bounding box center [876, 434] width 32 height 32
radio input "true"
click at [1143, 63] on button "Submit" at bounding box center [1153, 51] width 106 height 39
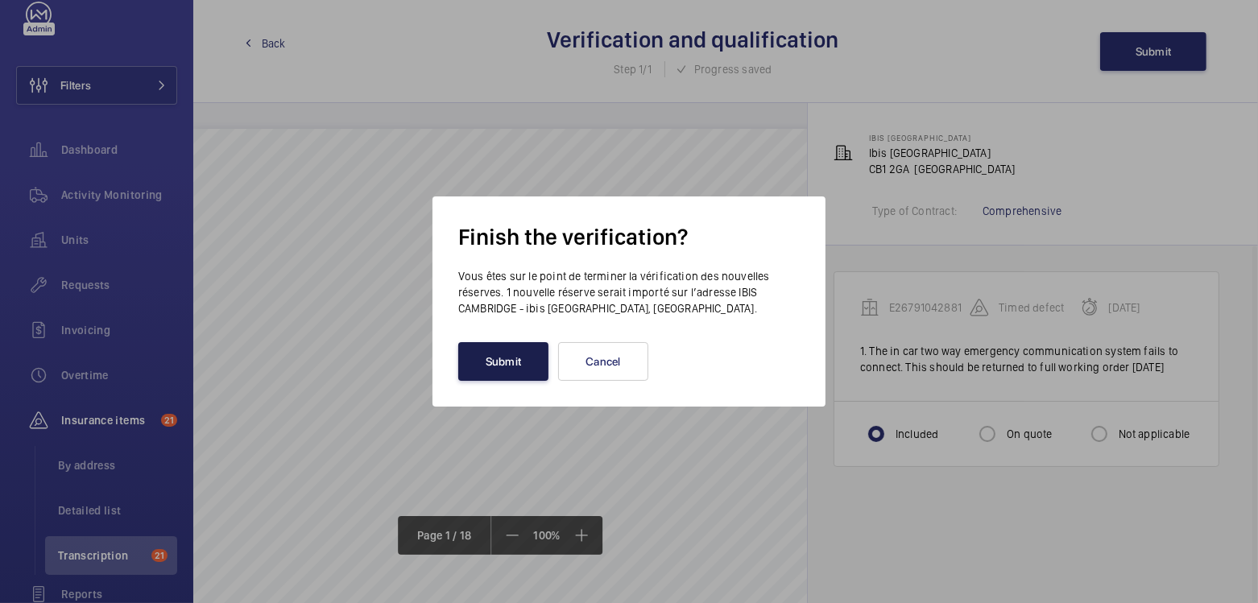
click at [475, 360] on button "Submit" at bounding box center [503, 361] width 90 height 39
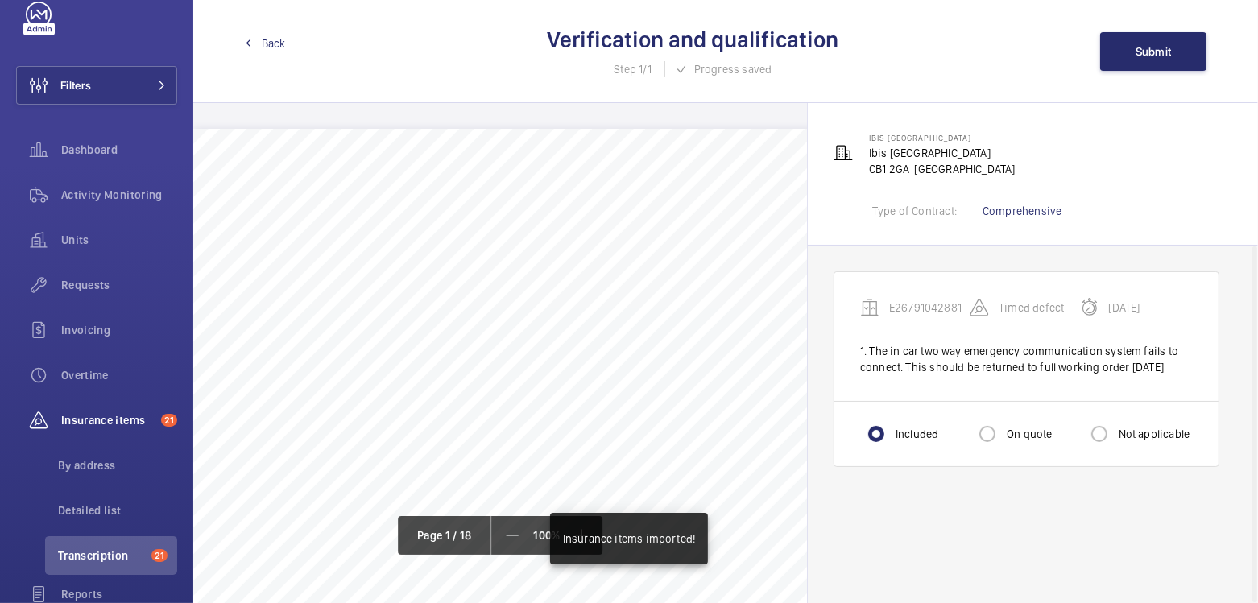
click at [267, 43] on span "Back" at bounding box center [274, 43] width 24 height 16
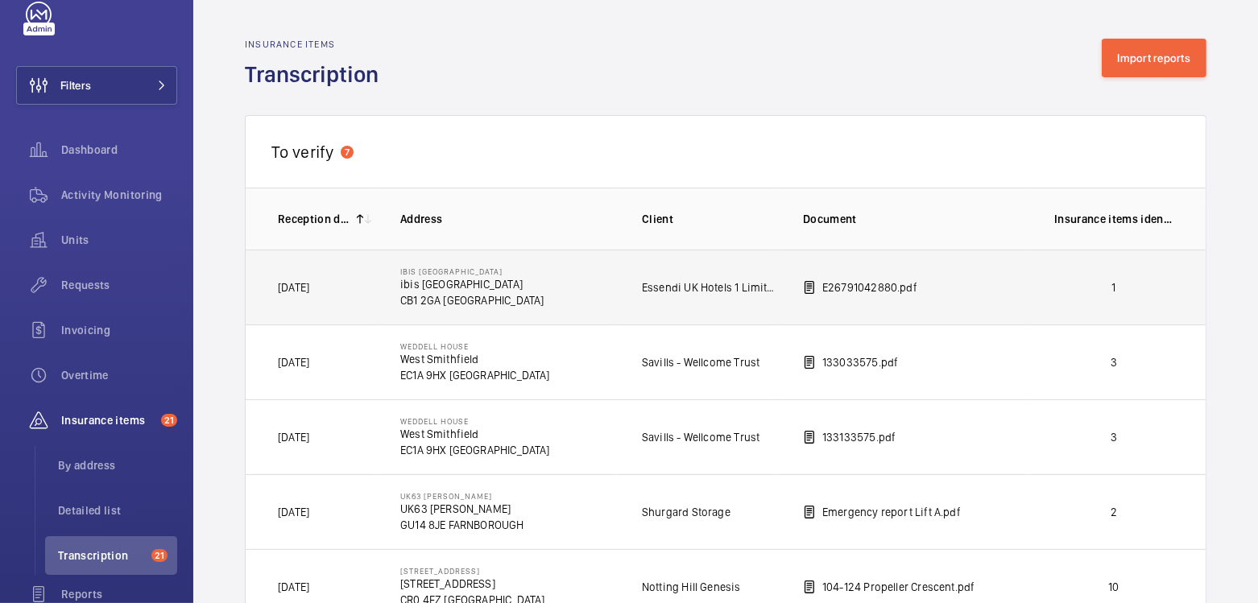
click at [1105, 281] on p "1" at bounding box center [1113, 287] width 119 height 16
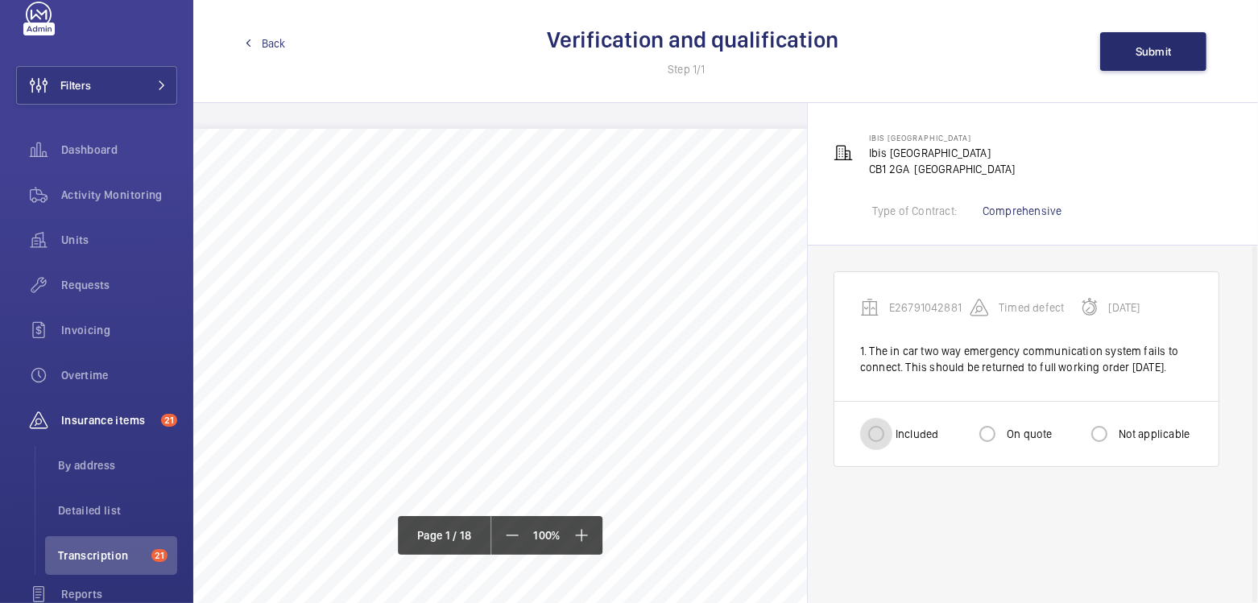
click at [886, 450] on input "Included" at bounding box center [876, 434] width 32 height 32
radio input "true"
click at [1170, 53] on span "Submit" at bounding box center [1153, 51] width 36 height 13
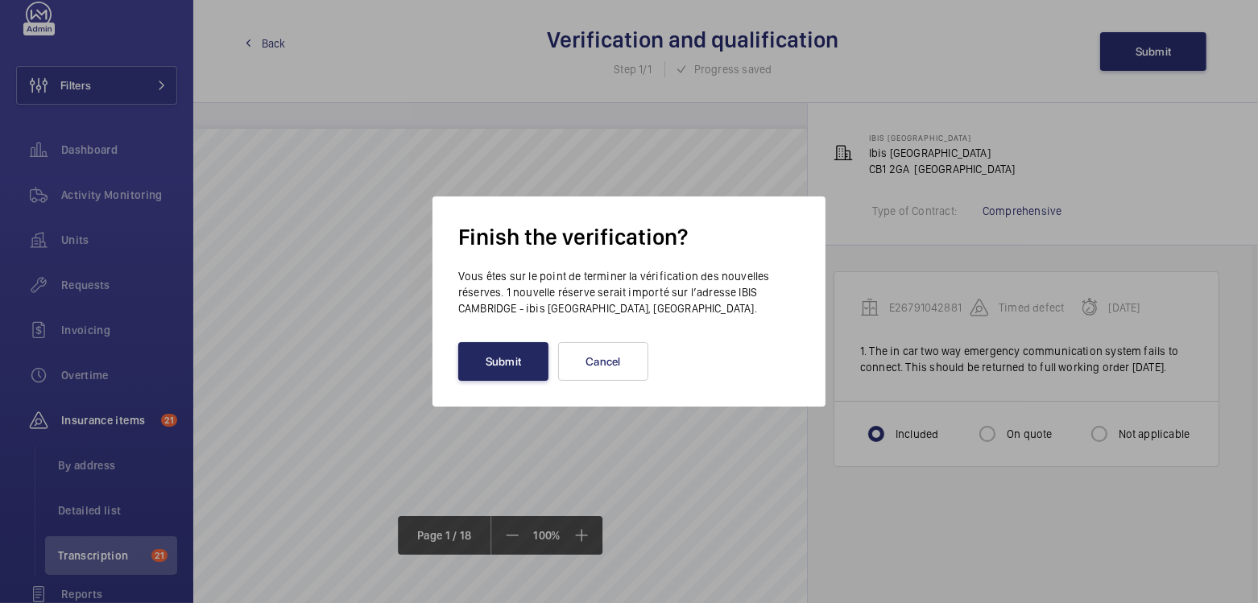
click at [472, 359] on button "Submit" at bounding box center [503, 361] width 90 height 39
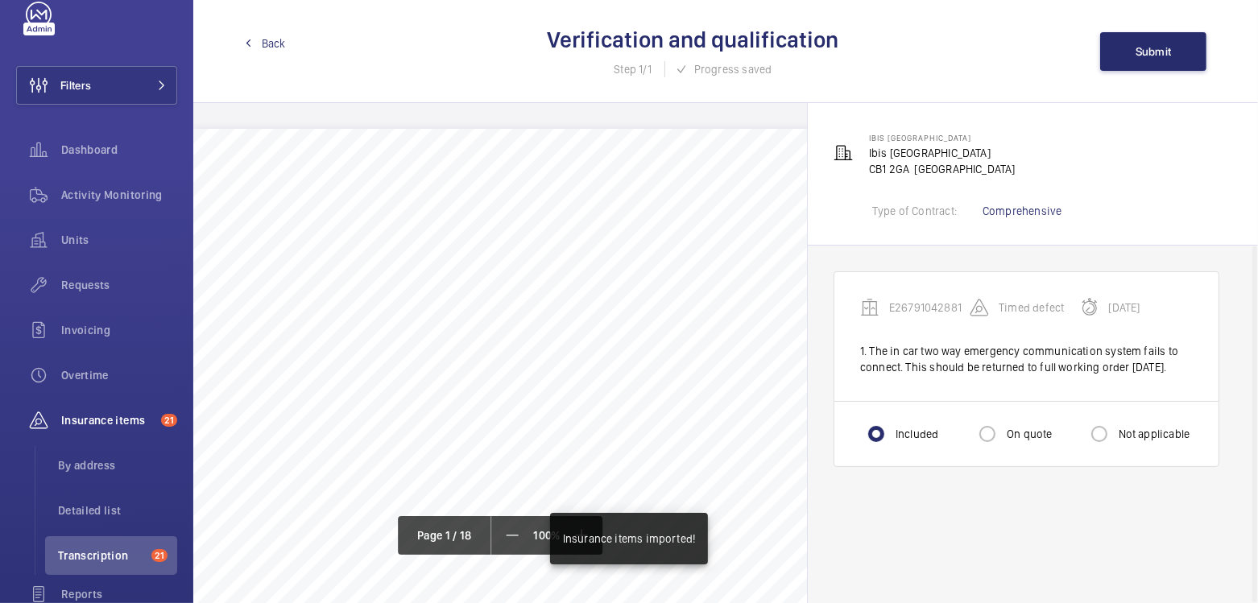
click at [254, 47] on link "Back" at bounding box center [265, 43] width 41 height 16
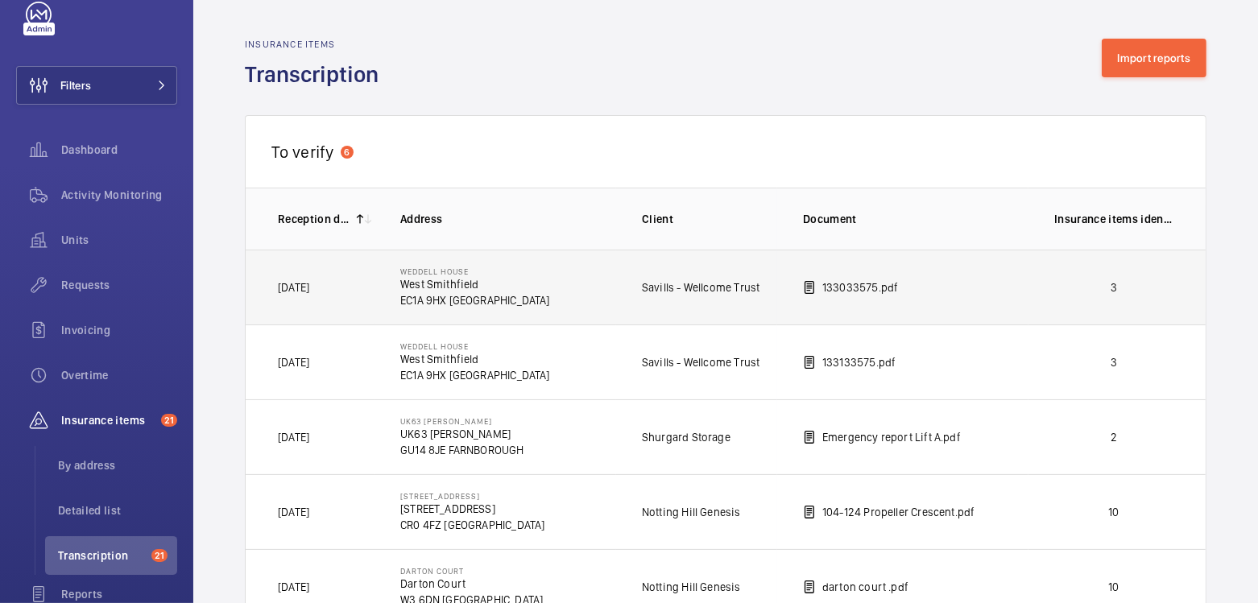
click at [1085, 291] on p "3" at bounding box center [1113, 287] width 119 height 16
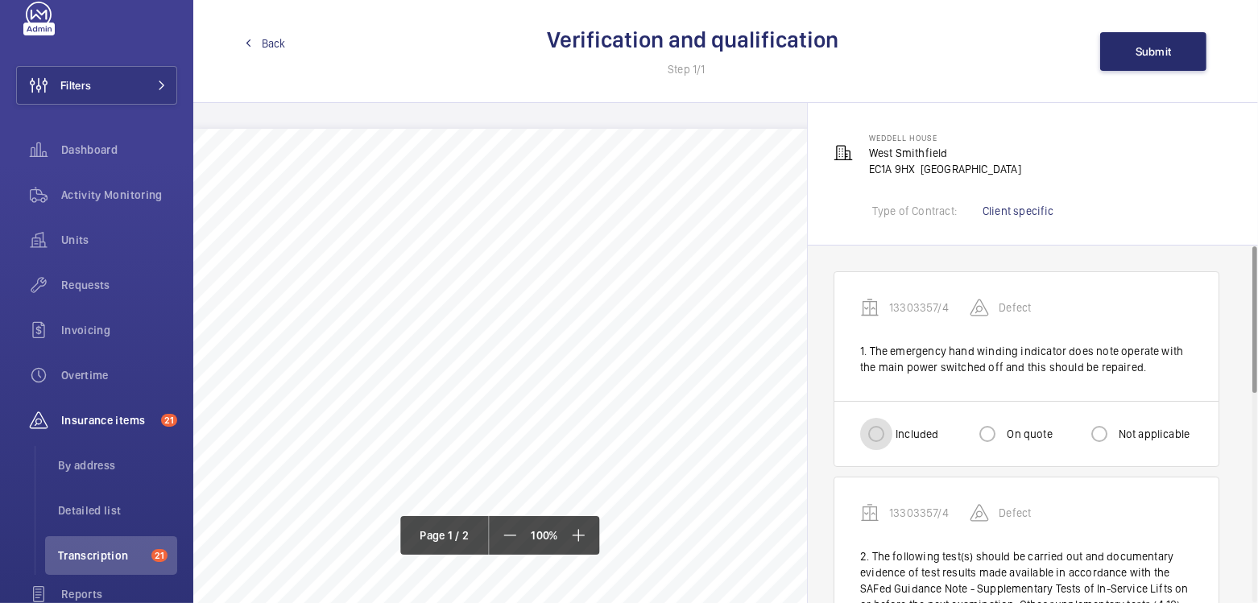
click at [878, 434] on input "Included" at bounding box center [876, 434] width 32 height 32
radio input "true"
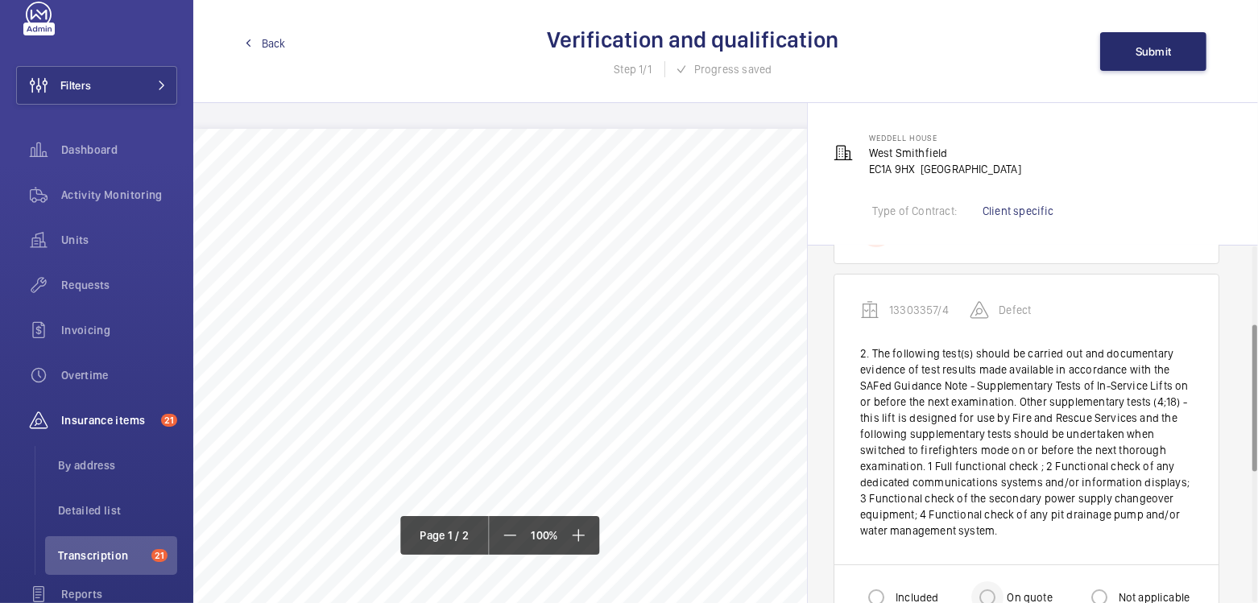
scroll to position [267, 0]
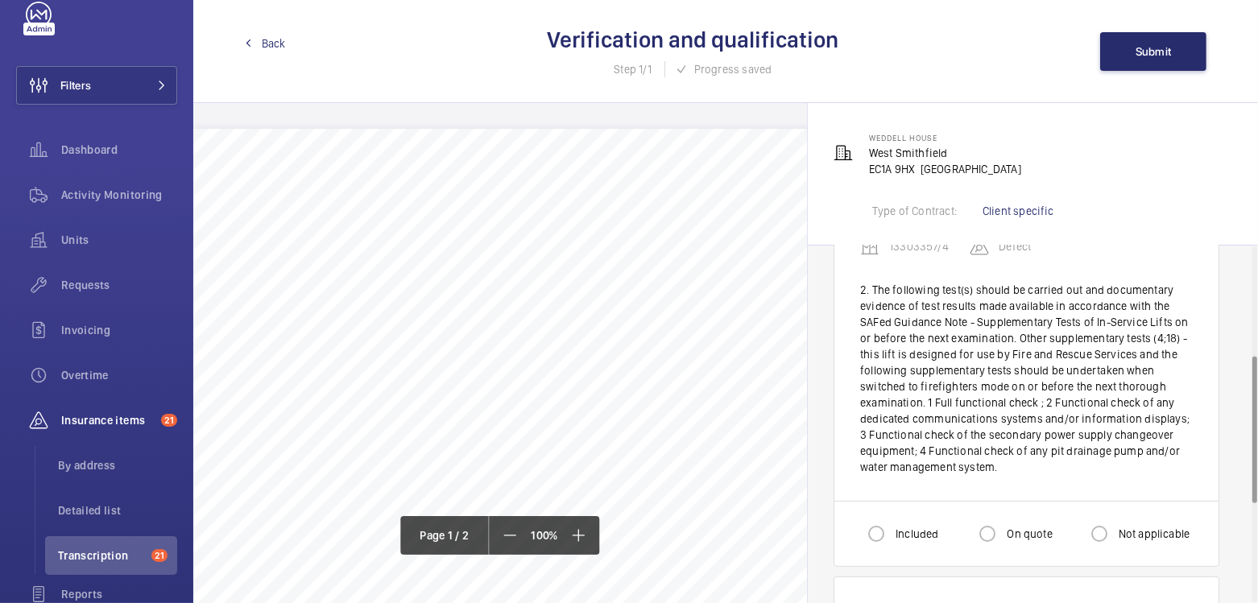
click at [1015, 531] on label "On quote" at bounding box center [1027, 534] width 48 height 16
click at [1003, 531] on input "On quote" at bounding box center [987, 534] width 32 height 32
radio input "true"
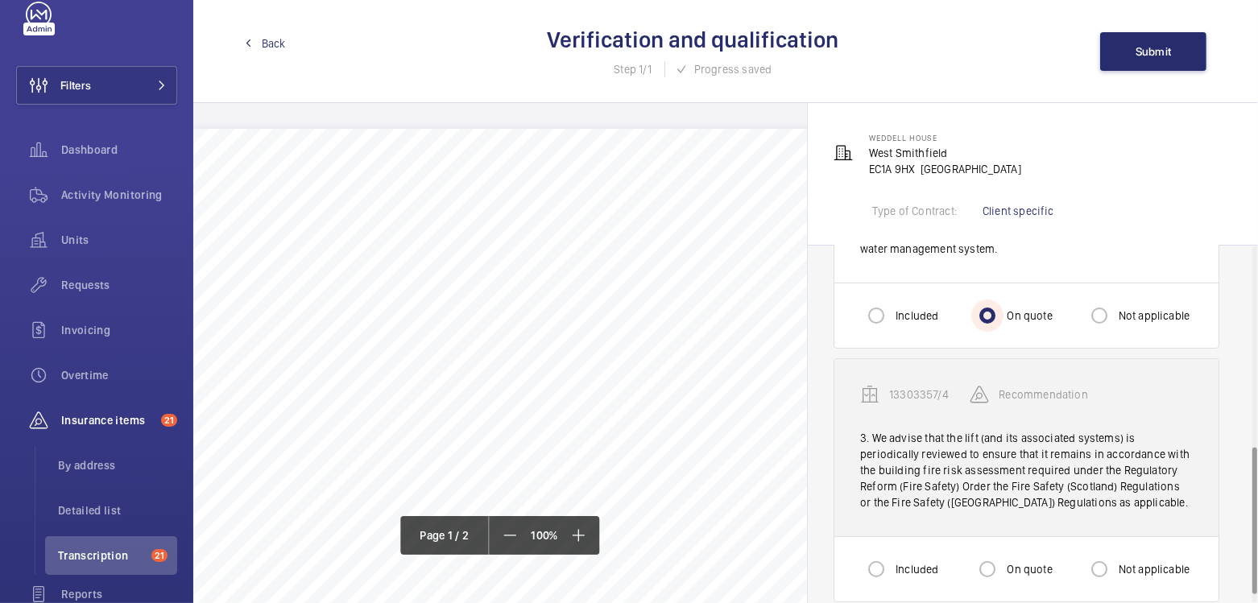
scroll to position [488, 0]
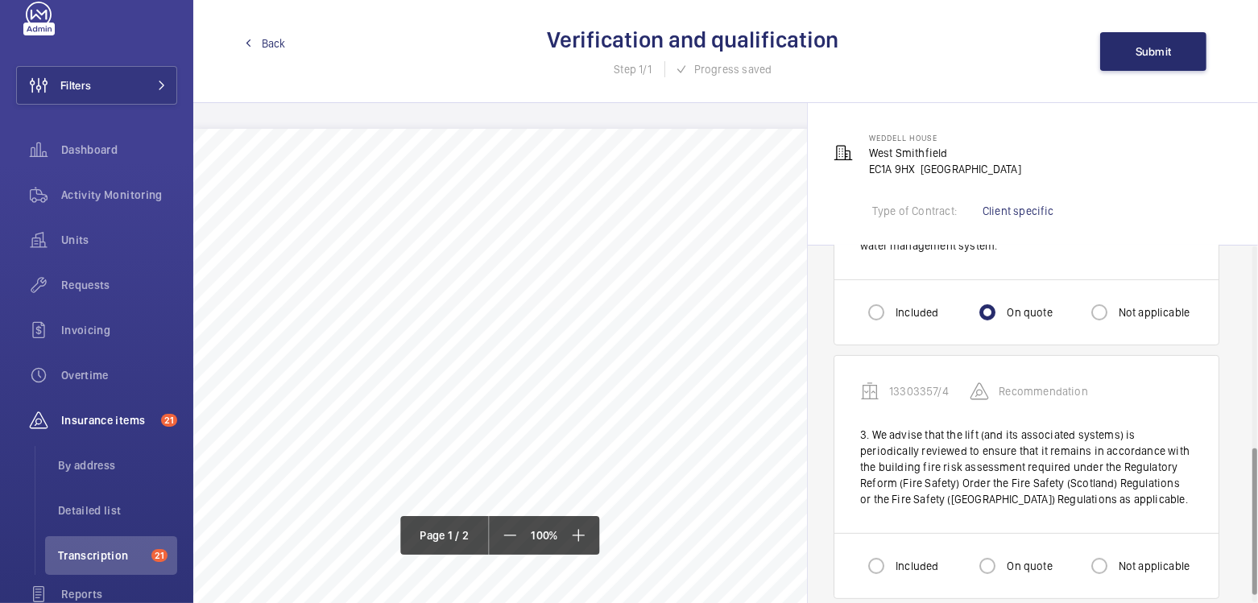
click at [1133, 562] on label "Not applicable" at bounding box center [1152, 566] width 75 height 16
click at [1115, 562] on input "Not applicable" at bounding box center [1099, 566] width 32 height 32
radio input "true"
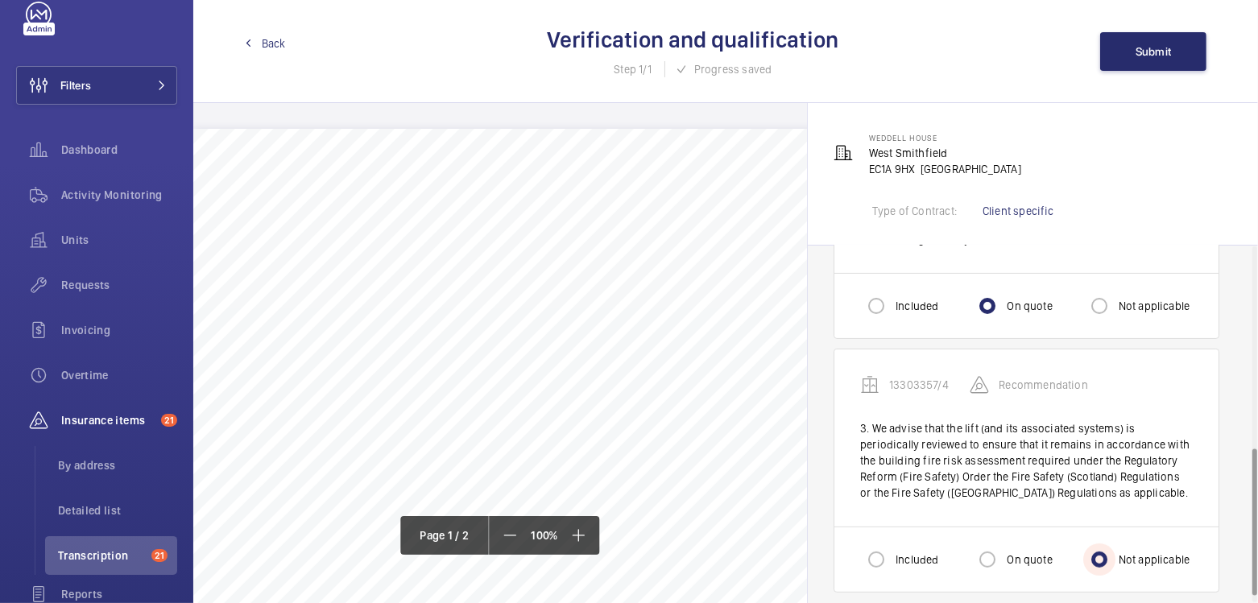
scroll to position [506, 0]
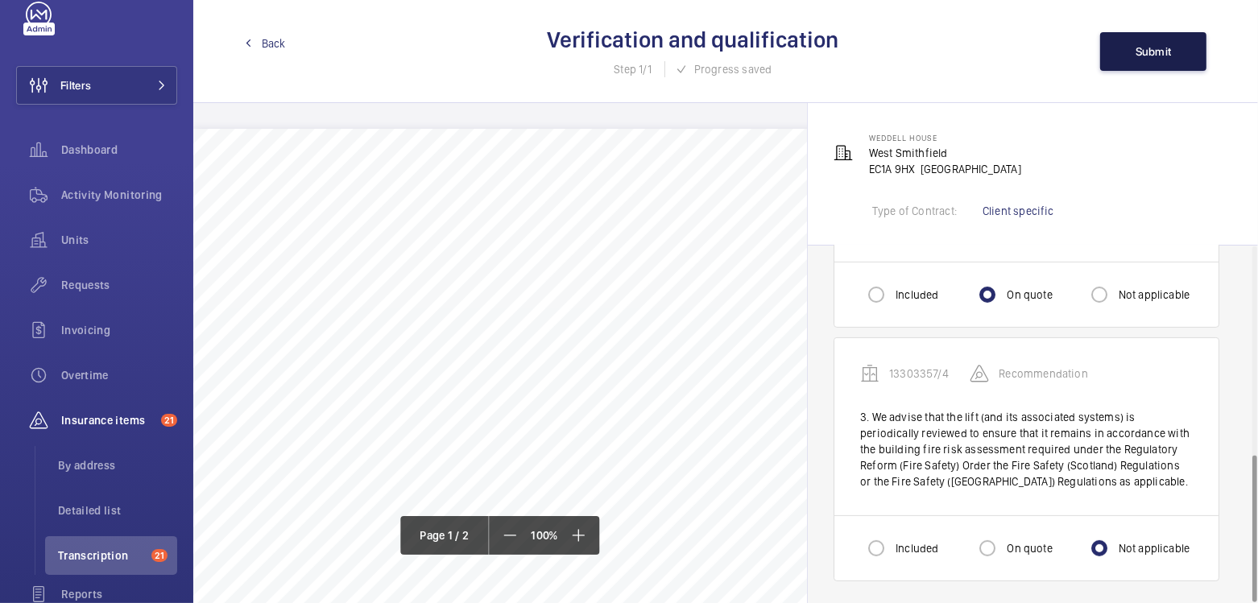
click at [1149, 55] on span "Submit" at bounding box center [1153, 51] width 36 height 13
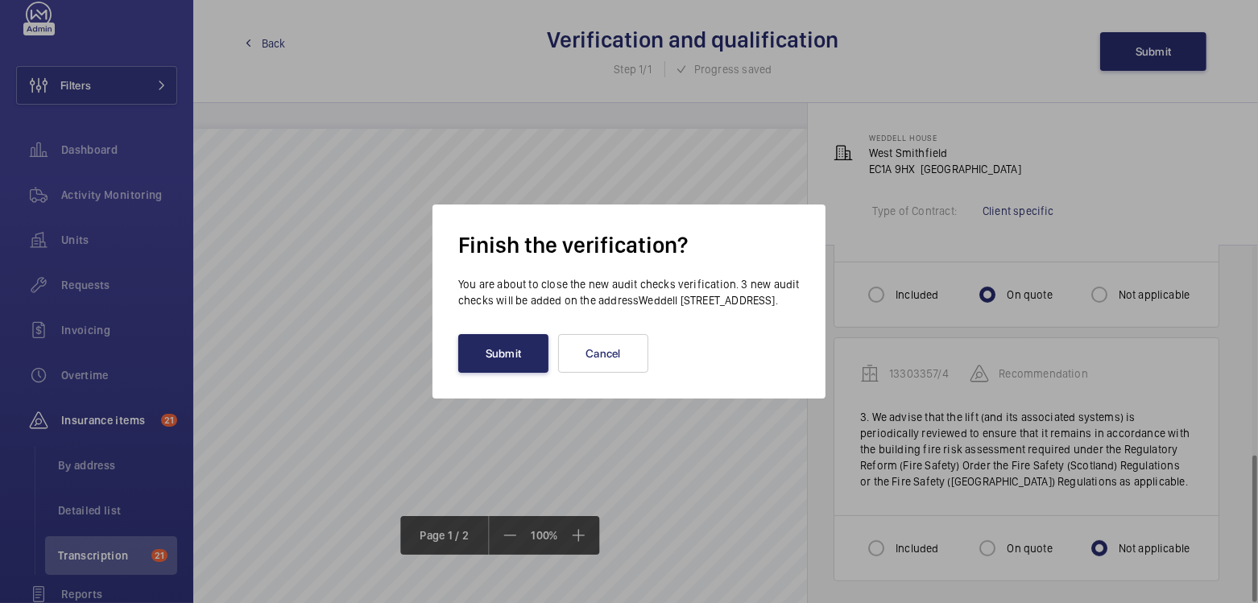
click at [511, 373] on button "Submit" at bounding box center [503, 353] width 90 height 39
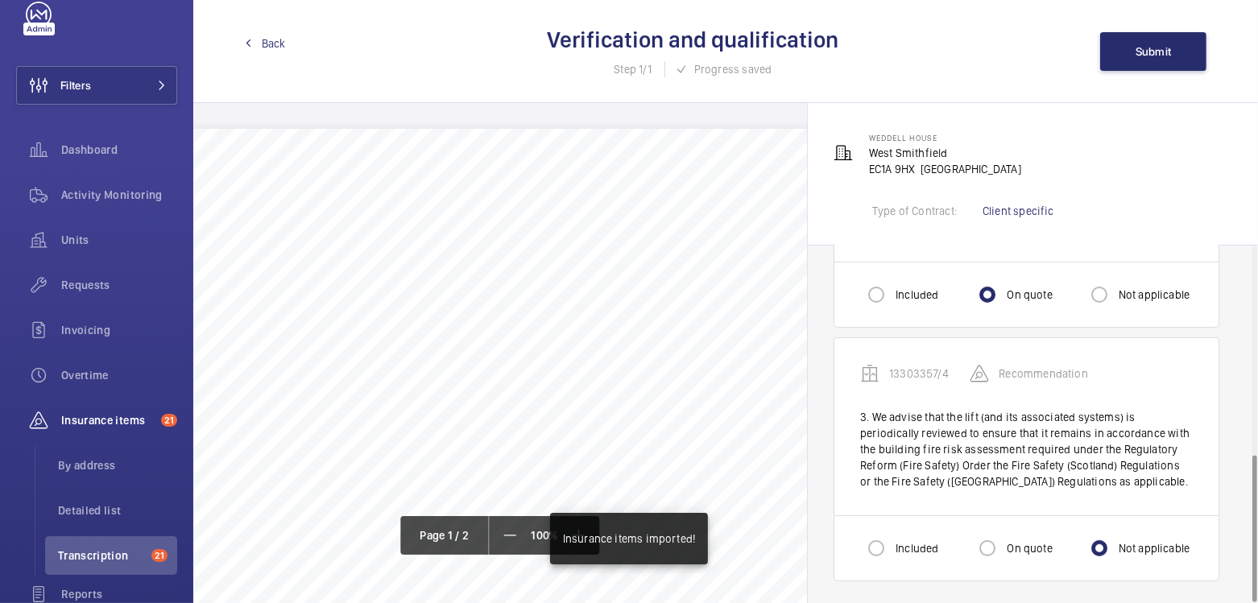
click at [275, 46] on span "Back" at bounding box center [274, 43] width 24 height 16
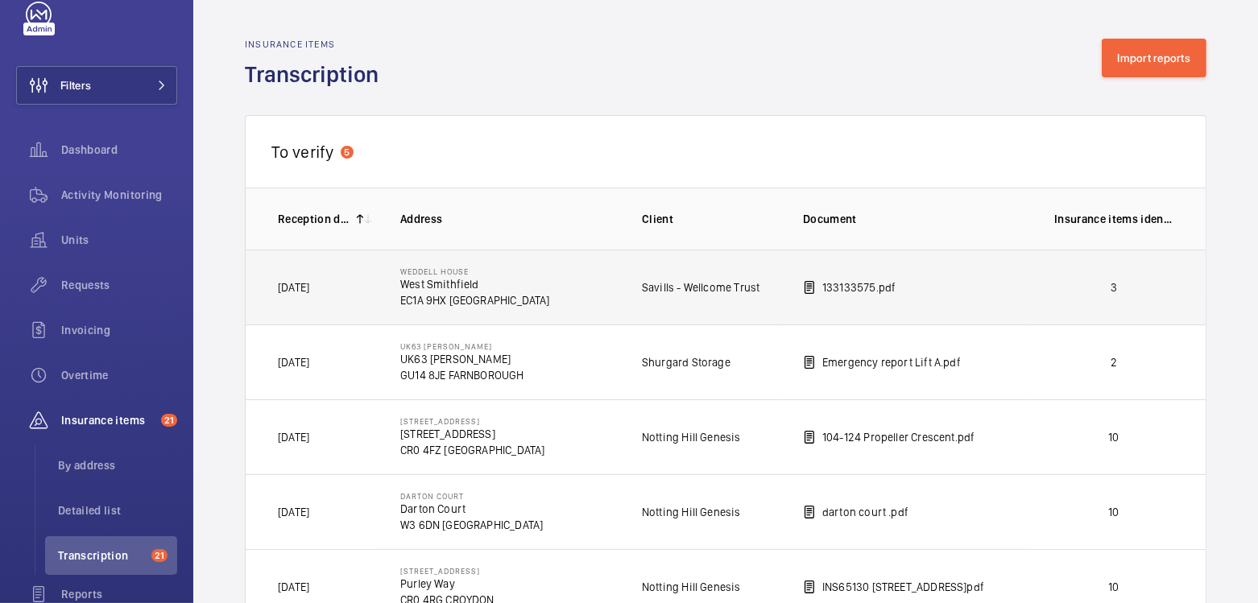
click at [1078, 288] on p "3" at bounding box center [1113, 287] width 119 height 16
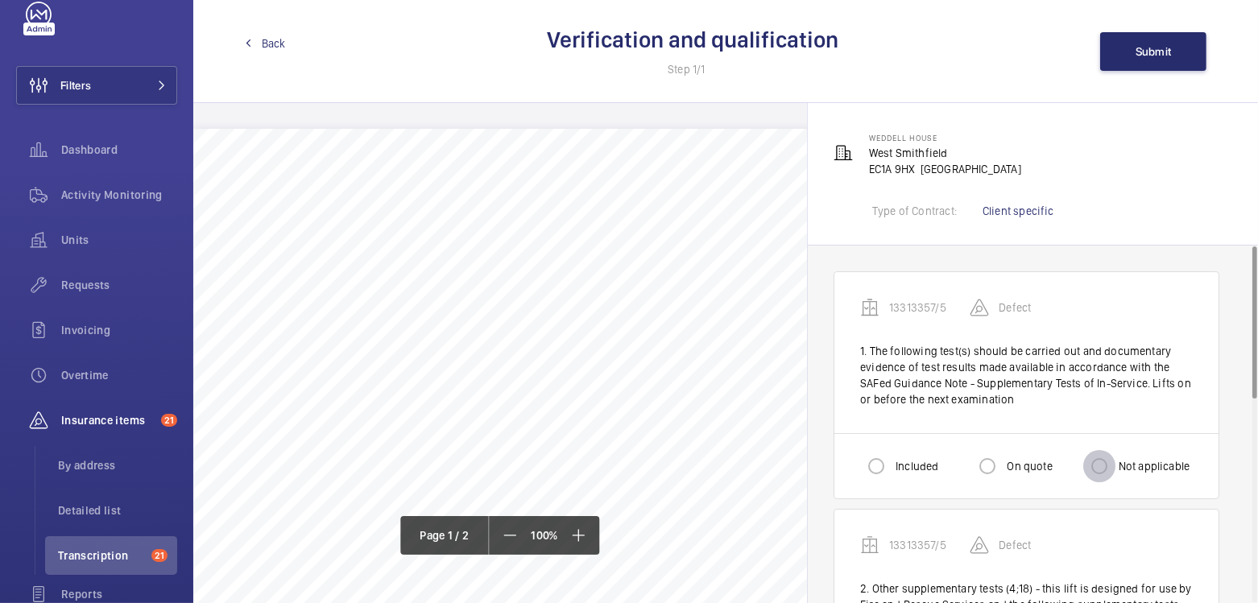
click at [1092, 464] on input "Not applicable" at bounding box center [1099, 466] width 32 height 32
radio input "true"
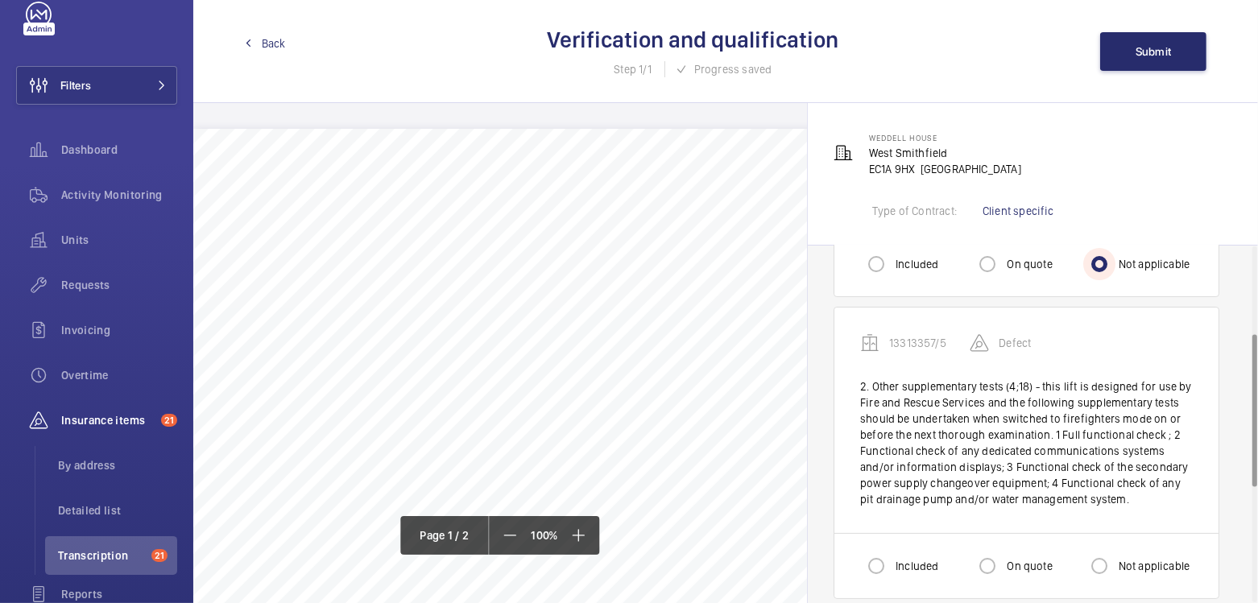
scroll to position [205, 0]
click at [1023, 555] on label "On quote" at bounding box center [1027, 563] width 48 height 16
click at [1003, 554] on input "On quote" at bounding box center [987, 563] width 32 height 32
radio input "true"
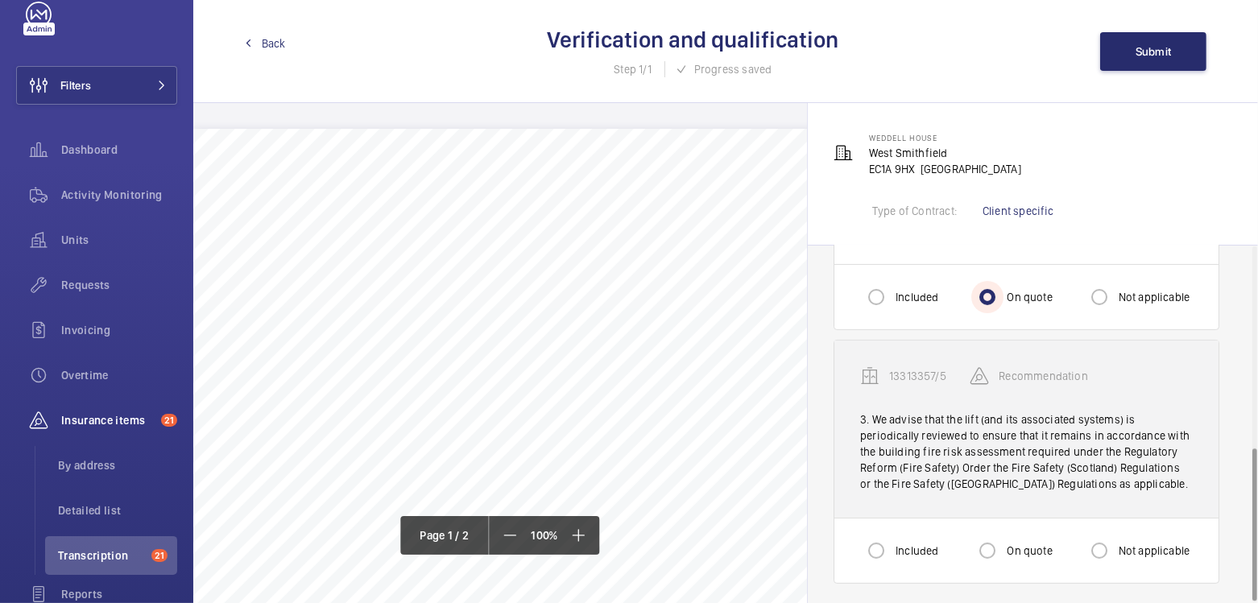
scroll to position [473, 0]
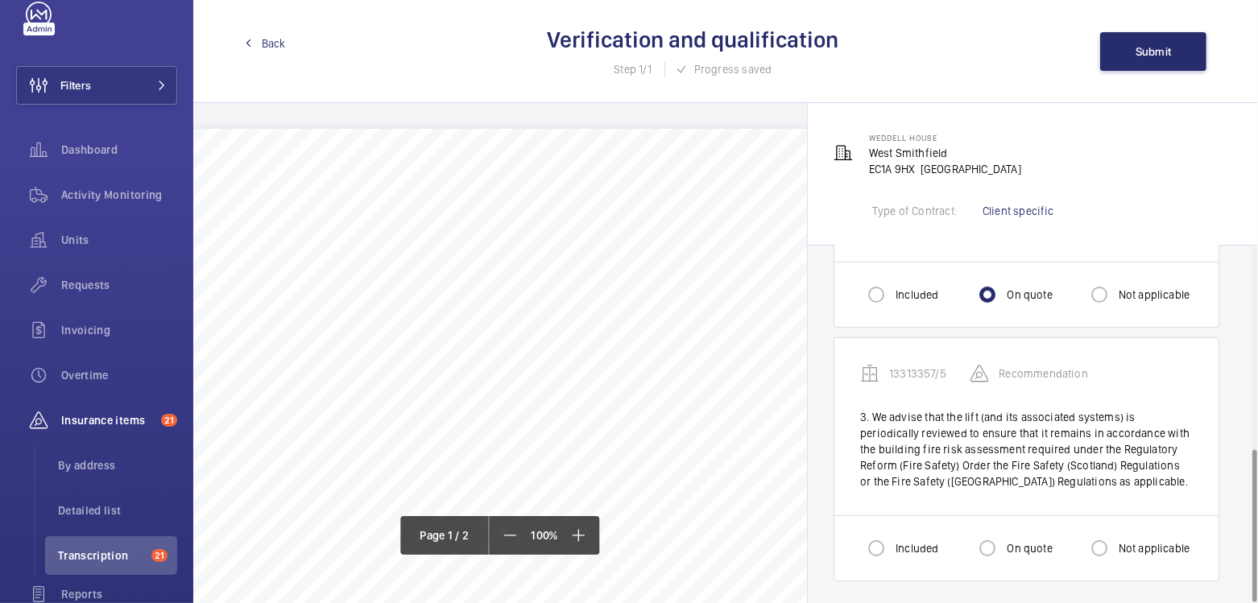
click at [1125, 541] on label "Not applicable" at bounding box center [1152, 548] width 75 height 16
click at [1115, 541] on input "Not applicable" at bounding box center [1099, 548] width 32 height 32
radio input "true"
click at [914, 548] on label "Included" at bounding box center [915, 548] width 46 height 16
click at [892, 548] on input "Included" at bounding box center [876, 548] width 32 height 32
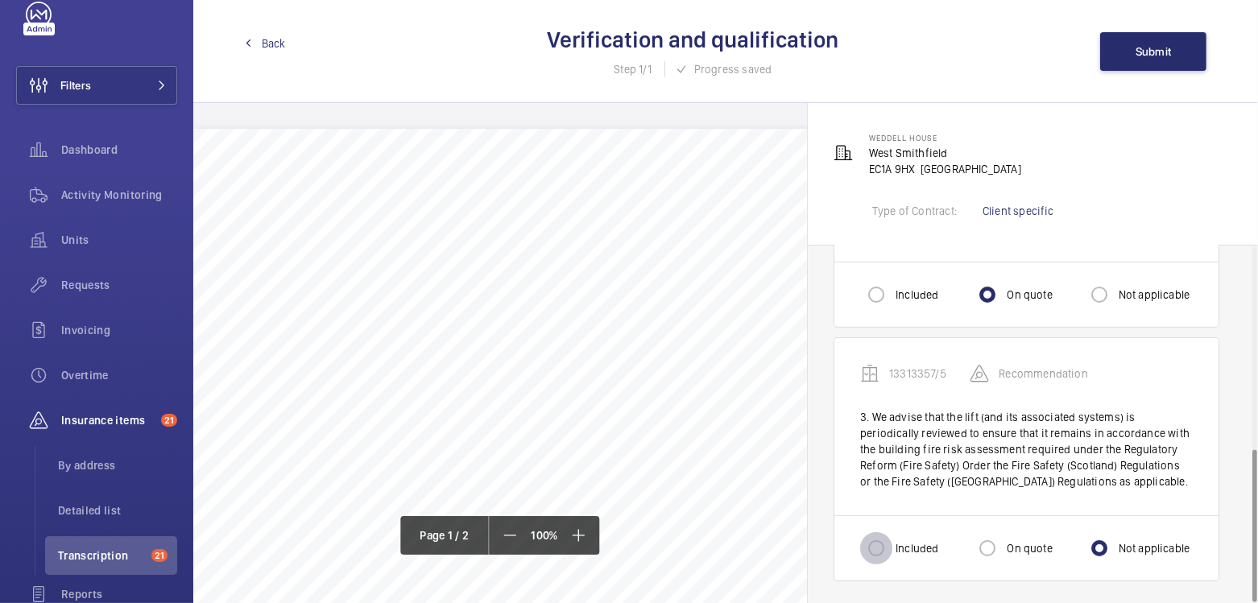
radio input "true"
click at [1123, 551] on label "Not applicable" at bounding box center [1152, 548] width 75 height 16
click at [1115, 551] on input "Not applicable" at bounding box center [1099, 548] width 32 height 32
radio input "true"
click at [907, 548] on label "Included" at bounding box center [915, 548] width 46 height 16
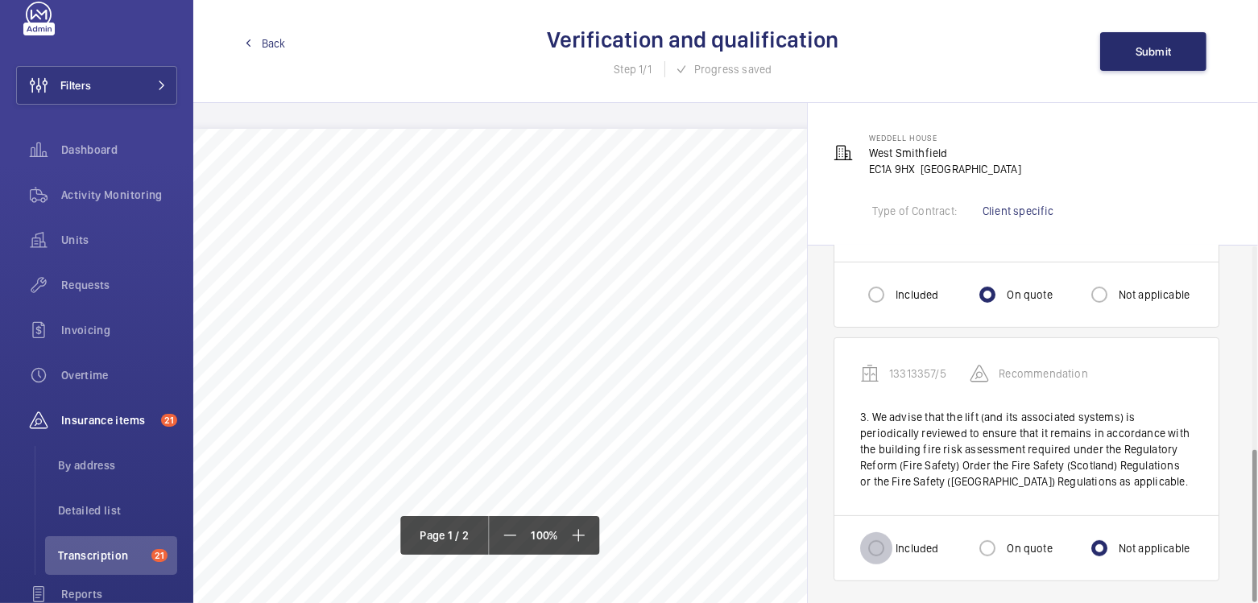
click at [892, 548] on input "Included" at bounding box center [876, 548] width 32 height 32
radio input "true"
click at [1151, 56] on span "Submit" at bounding box center [1153, 51] width 36 height 13
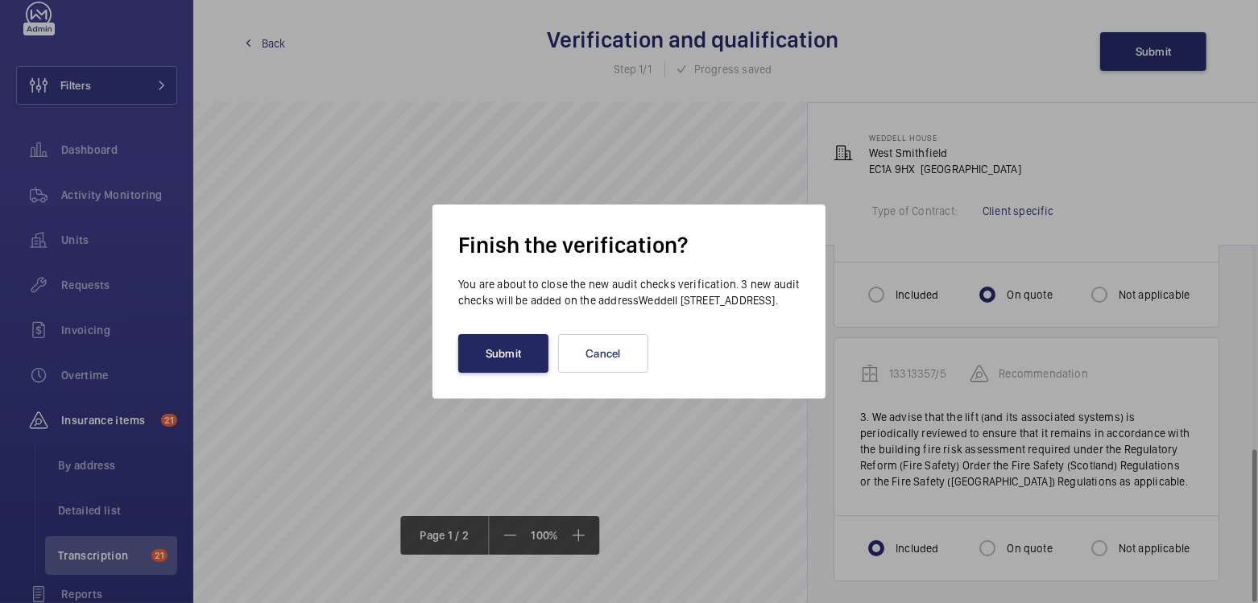
click at [504, 366] on button "Submit" at bounding box center [503, 353] width 90 height 39
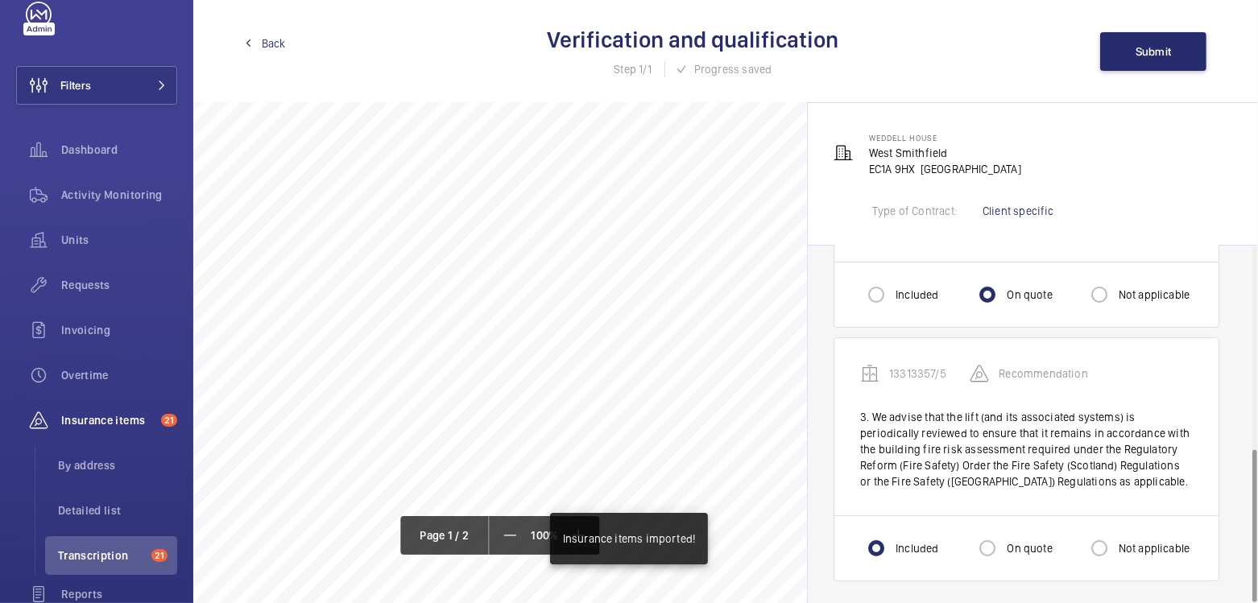
click at [262, 46] on span "Back" at bounding box center [274, 43] width 24 height 16
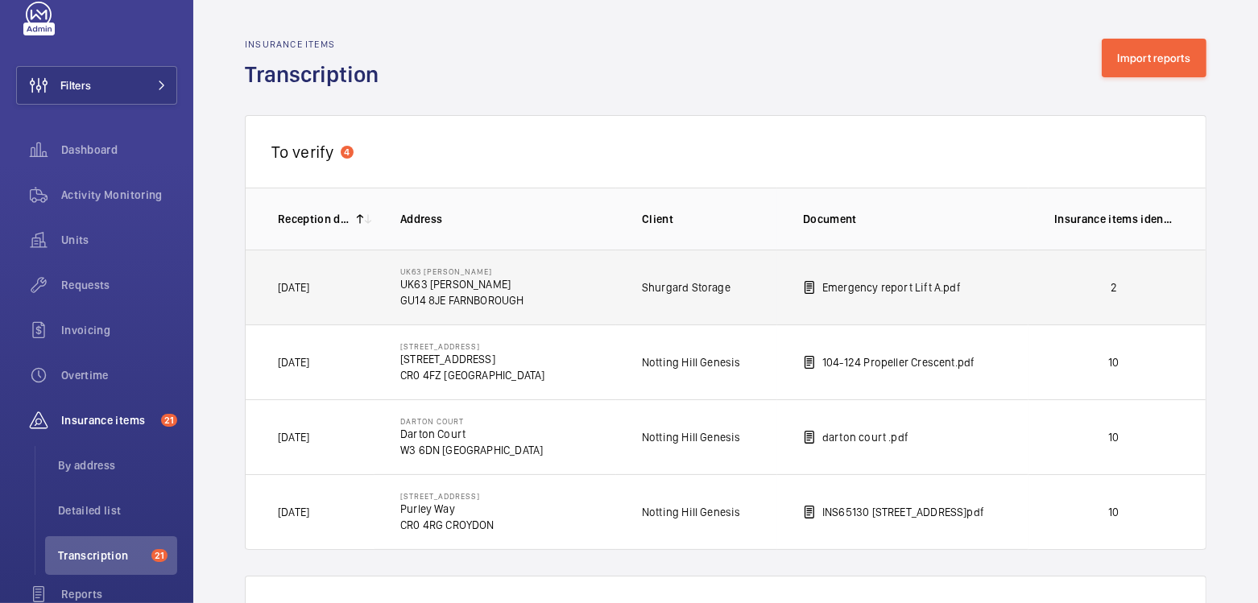
click at [1116, 286] on p "2" at bounding box center [1113, 287] width 119 height 16
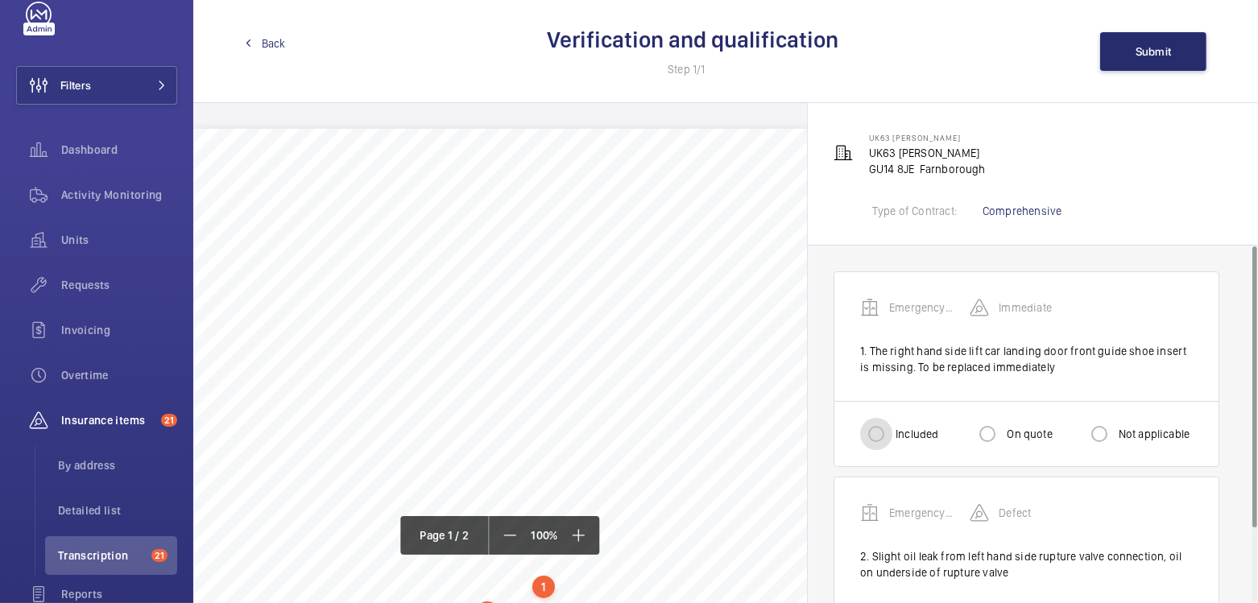
click at [863, 428] on input "Included" at bounding box center [876, 434] width 32 height 32
radio input "true"
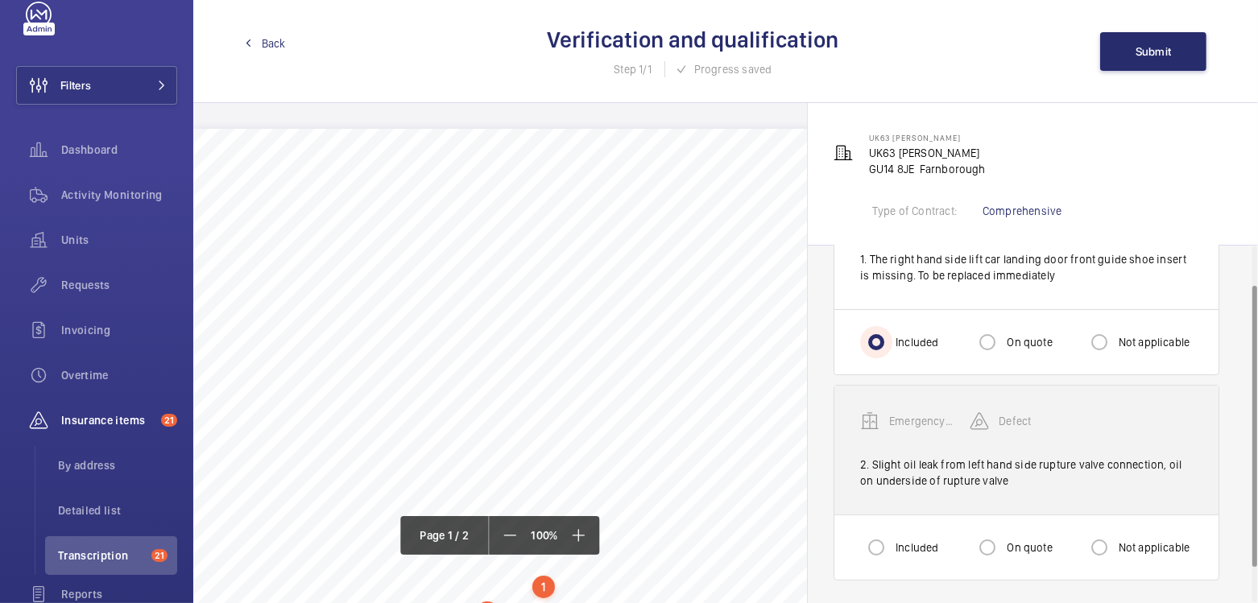
scroll to position [93, 0]
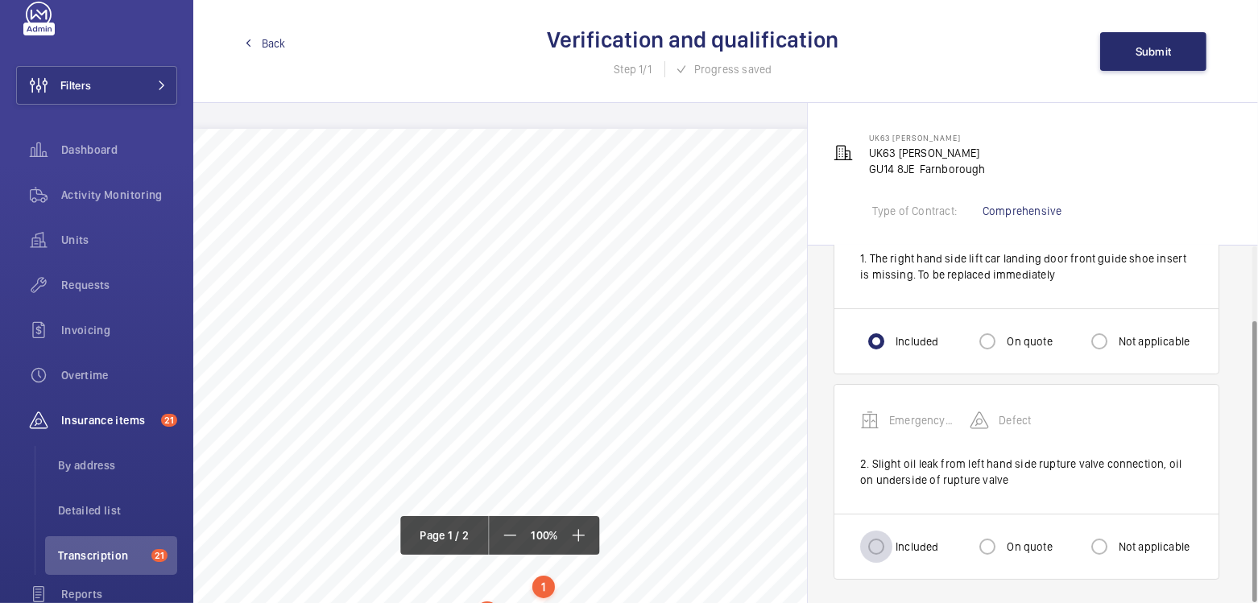
click at [892, 552] on div at bounding box center [876, 546] width 39 height 39
radio input "true"
click at [1160, 38] on button "Submit" at bounding box center [1153, 51] width 106 height 39
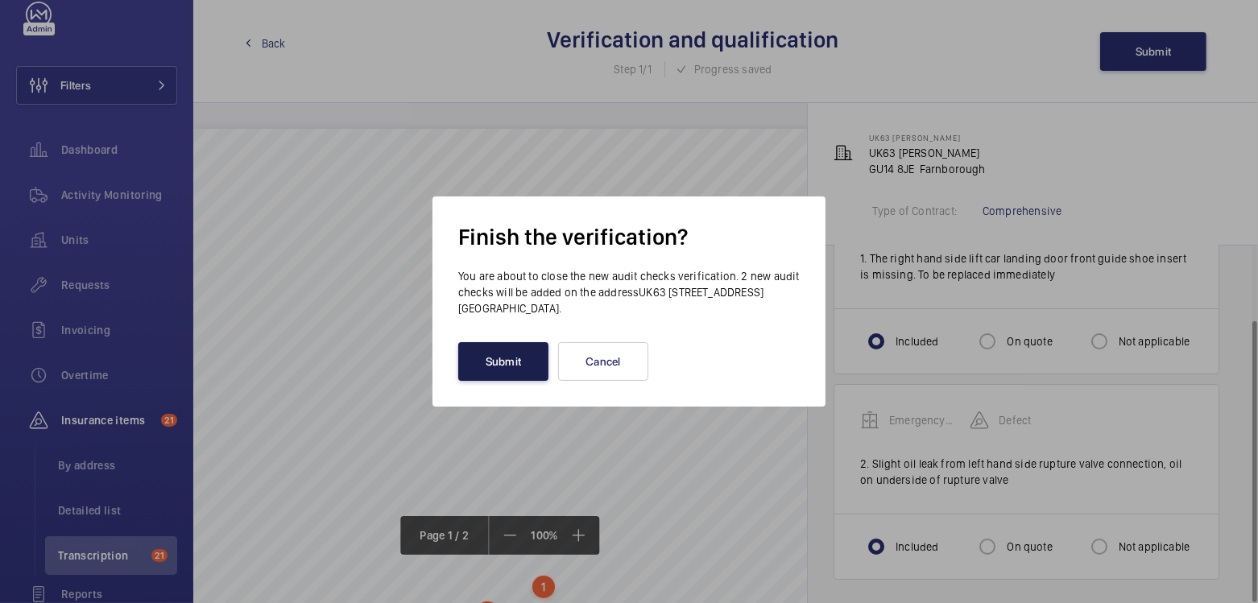
click at [495, 374] on button "Submit" at bounding box center [503, 361] width 90 height 39
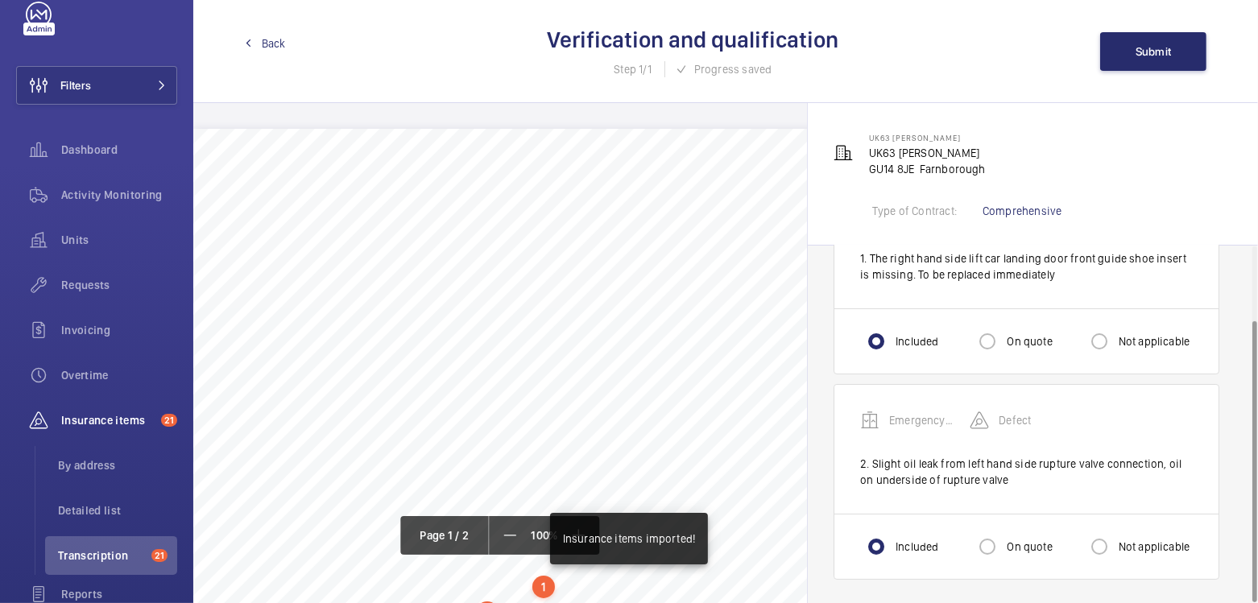
click at [272, 44] on span "Back" at bounding box center [274, 43] width 24 height 16
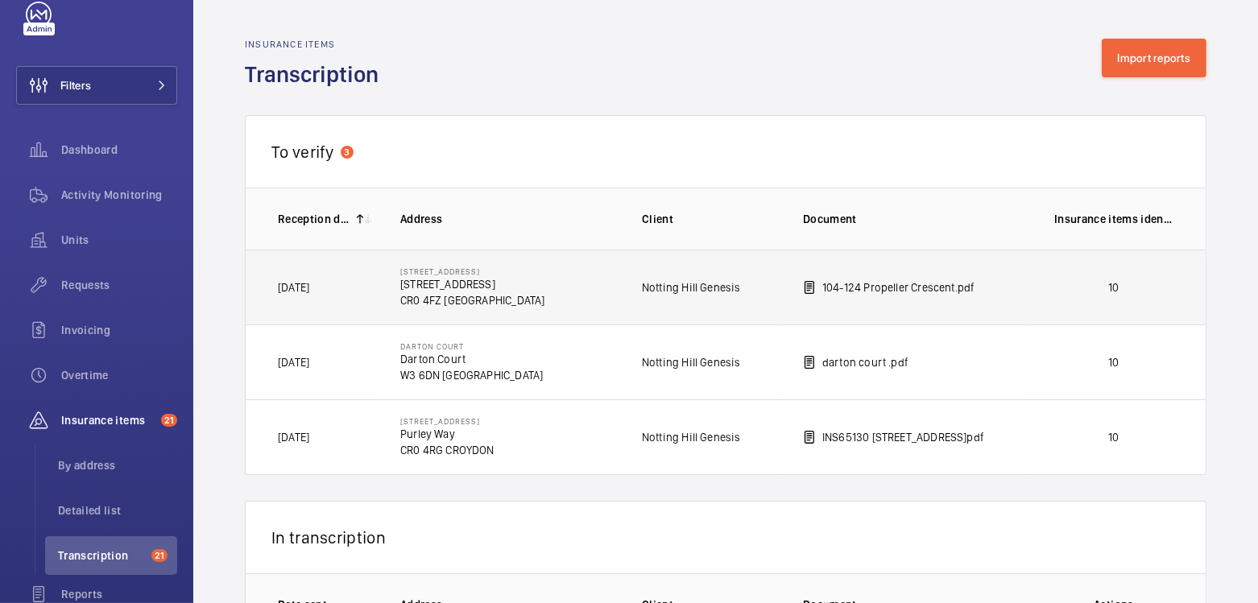
click at [1059, 295] on td "10" at bounding box center [1116, 287] width 177 height 75
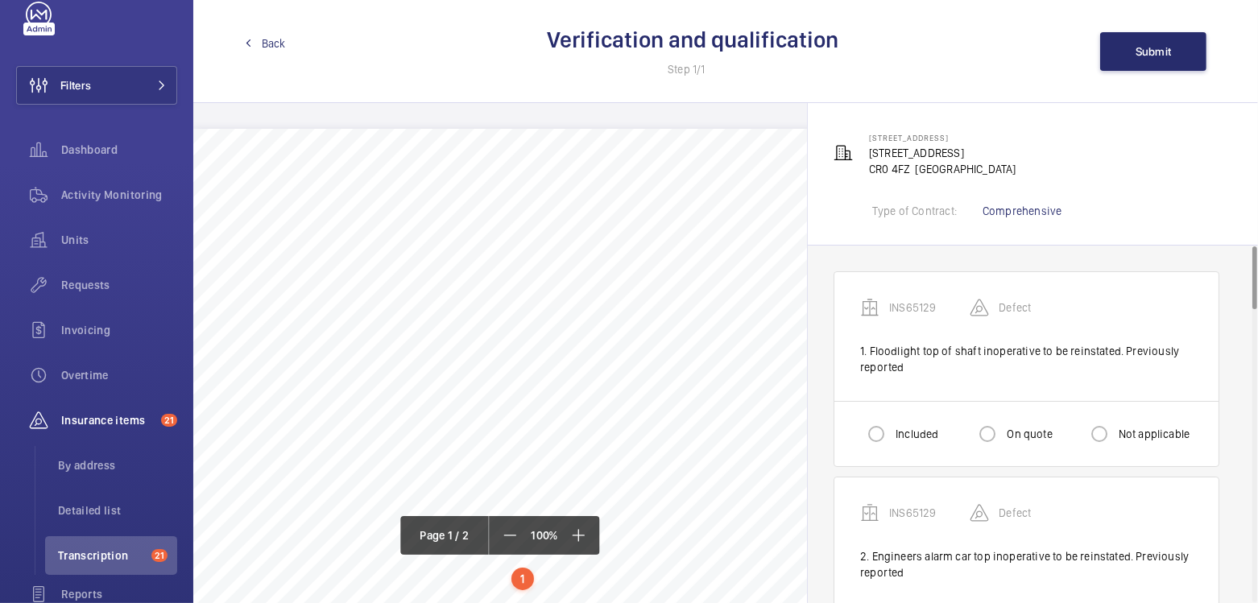
click at [1120, 448] on div "Not applicable" at bounding box center [1136, 434] width 107 height 32
click at [1130, 436] on label "Not applicable" at bounding box center [1152, 434] width 75 height 16
click at [1115, 436] on input "Not applicable" at bounding box center [1099, 434] width 32 height 32
radio input "true"
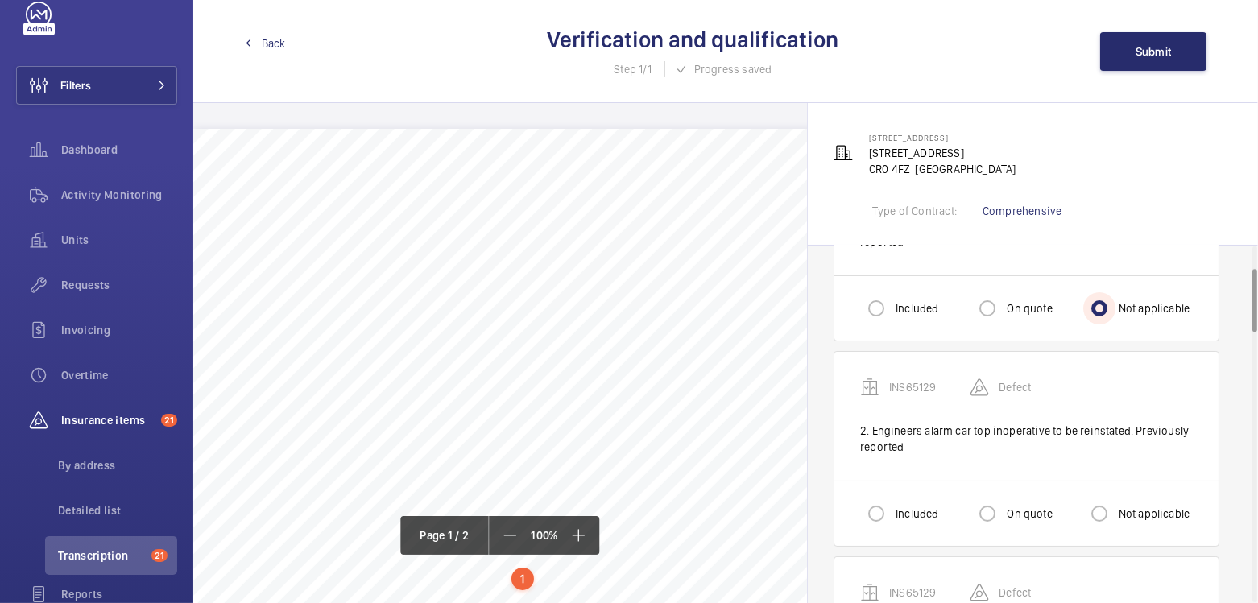
scroll to position [127, 0]
click at [1153, 518] on div "Not applicable" at bounding box center [1136, 512] width 107 height 32
click at [1158, 510] on label "Not applicable" at bounding box center [1152, 512] width 75 height 16
click at [1115, 510] on input "Not applicable" at bounding box center [1099, 512] width 32 height 32
radio input "true"
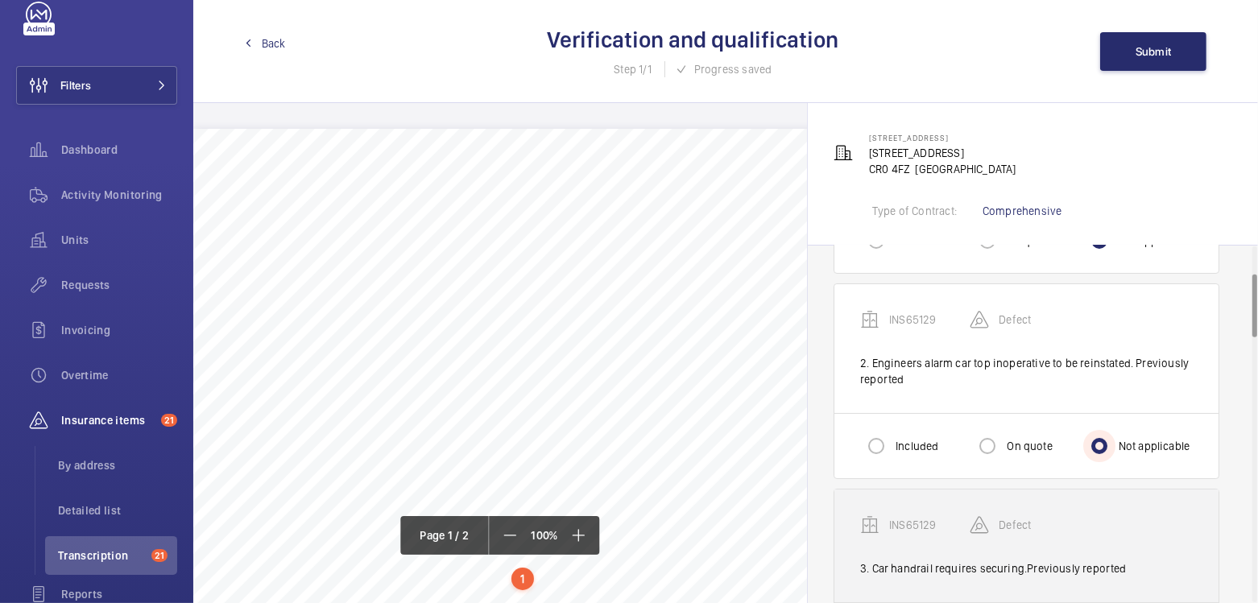
scroll to position [276, 0]
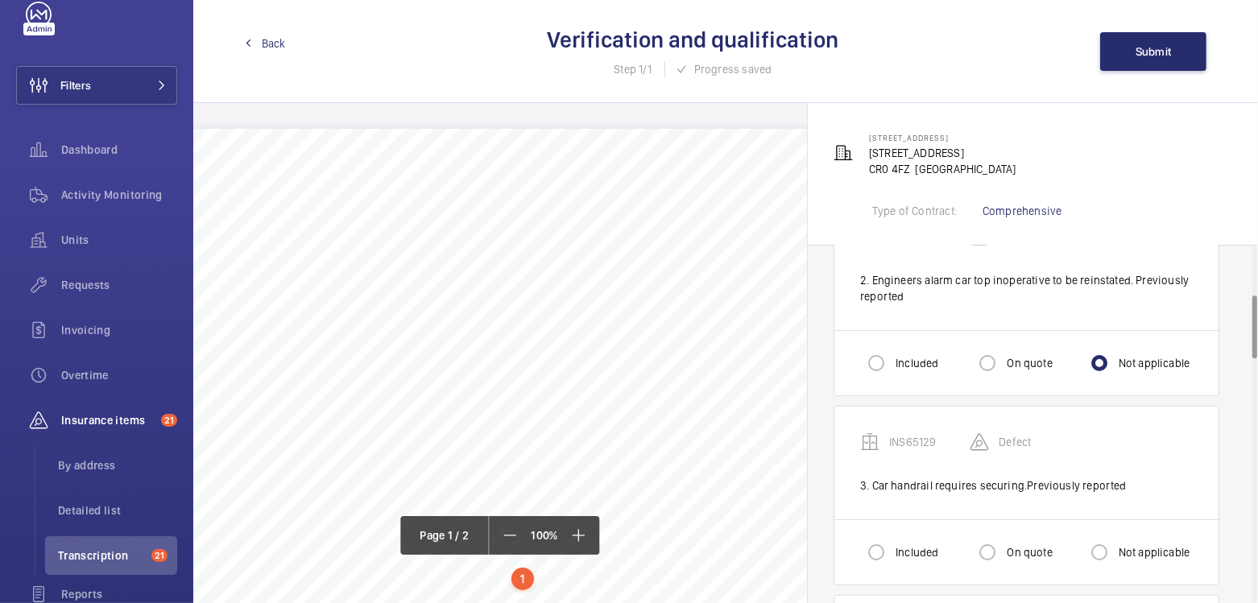
click at [1149, 548] on label "Not applicable" at bounding box center [1152, 552] width 75 height 16
click at [1115, 548] on input "Not applicable" at bounding box center [1099, 552] width 32 height 32
radio input "true"
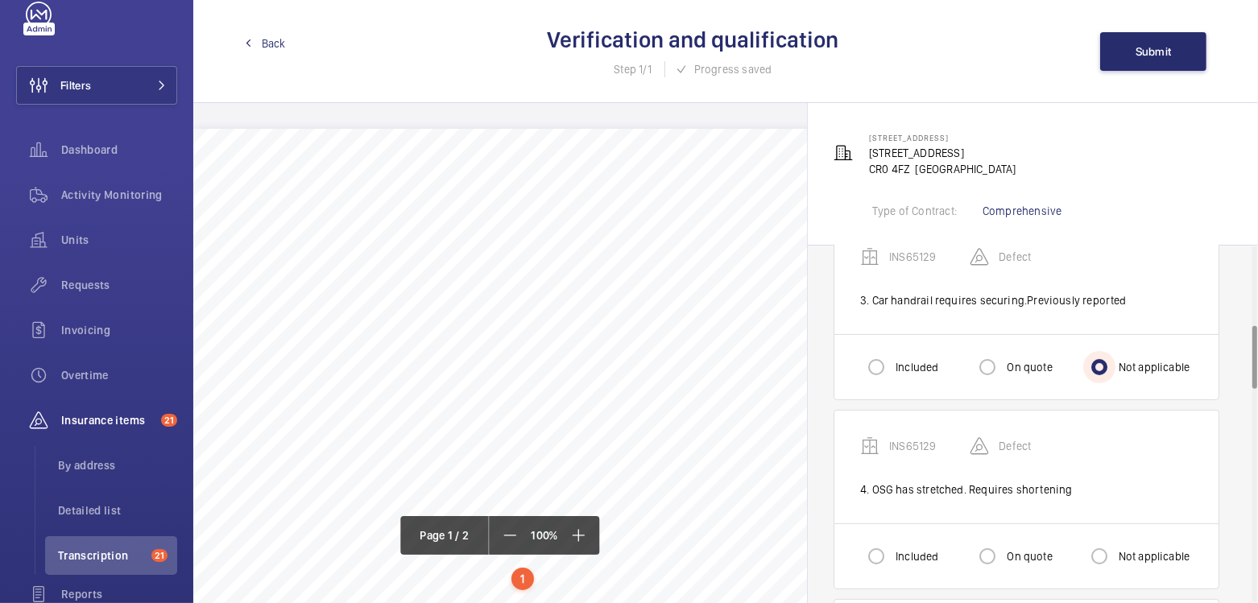
scroll to position [485, 0]
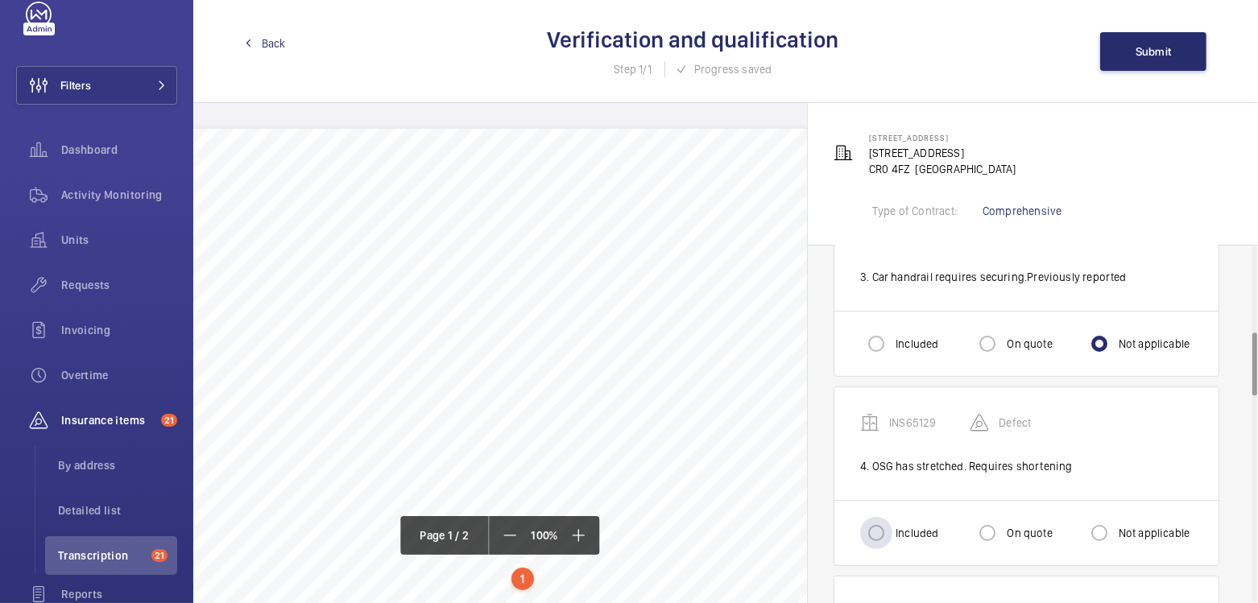
click at [896, 519] on div "Included" at bounding box center [899, 533] width 78 height 32
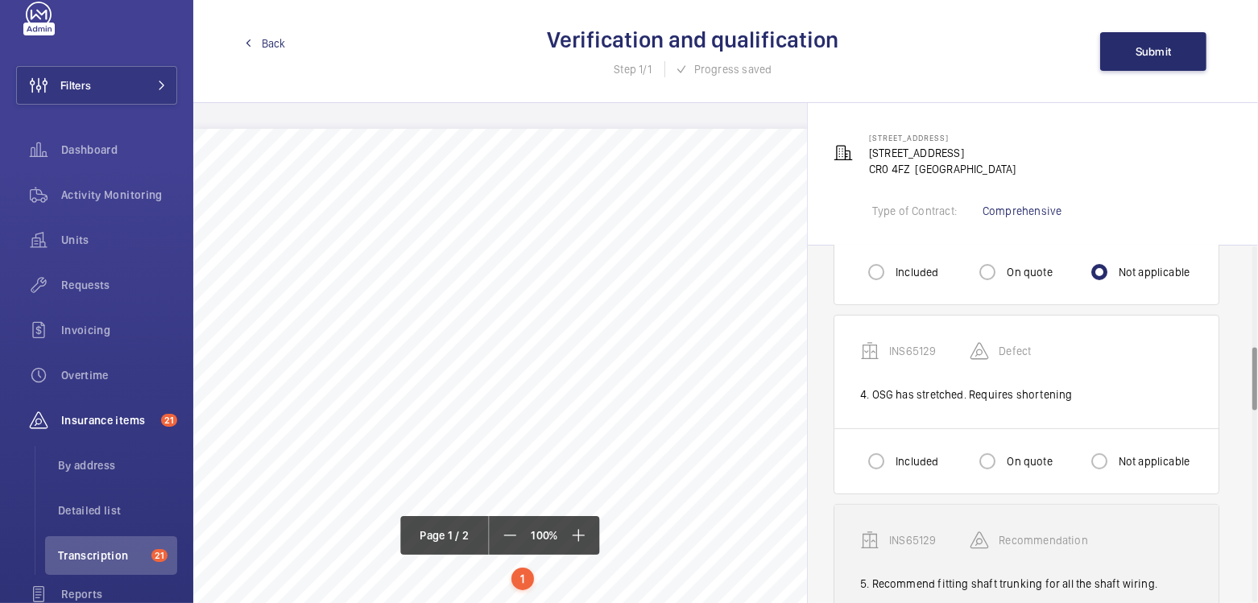
scroll to position [568, 0]
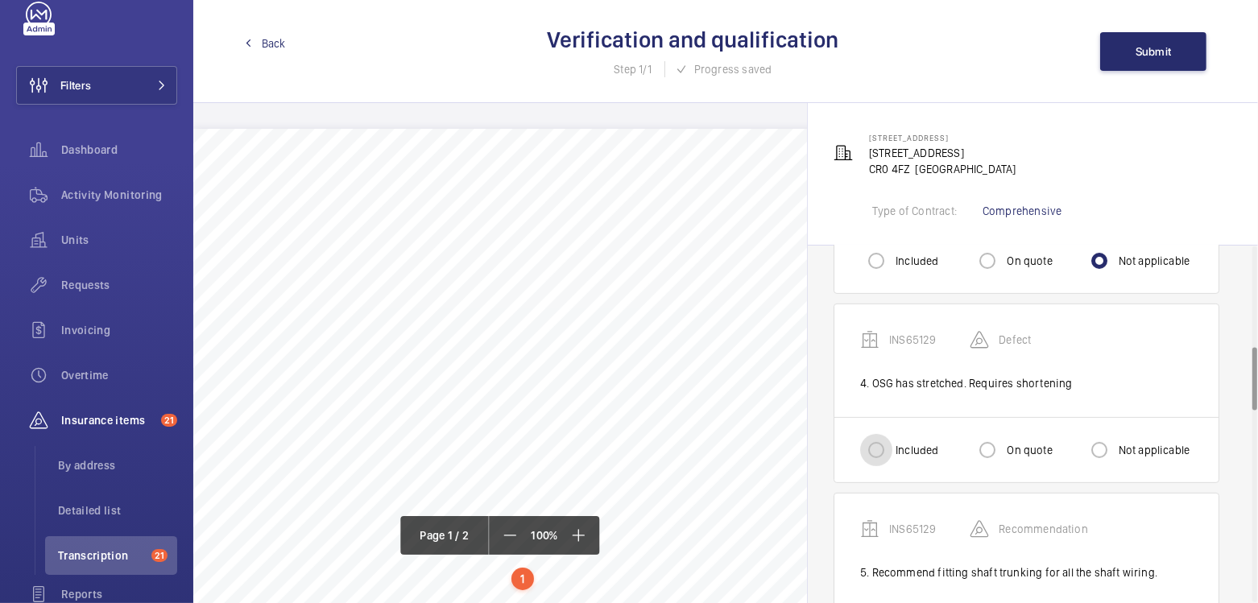
click at [881, 452] on input "Included" at bounding box center [876, 450] width 32 height 32
radio input "true"
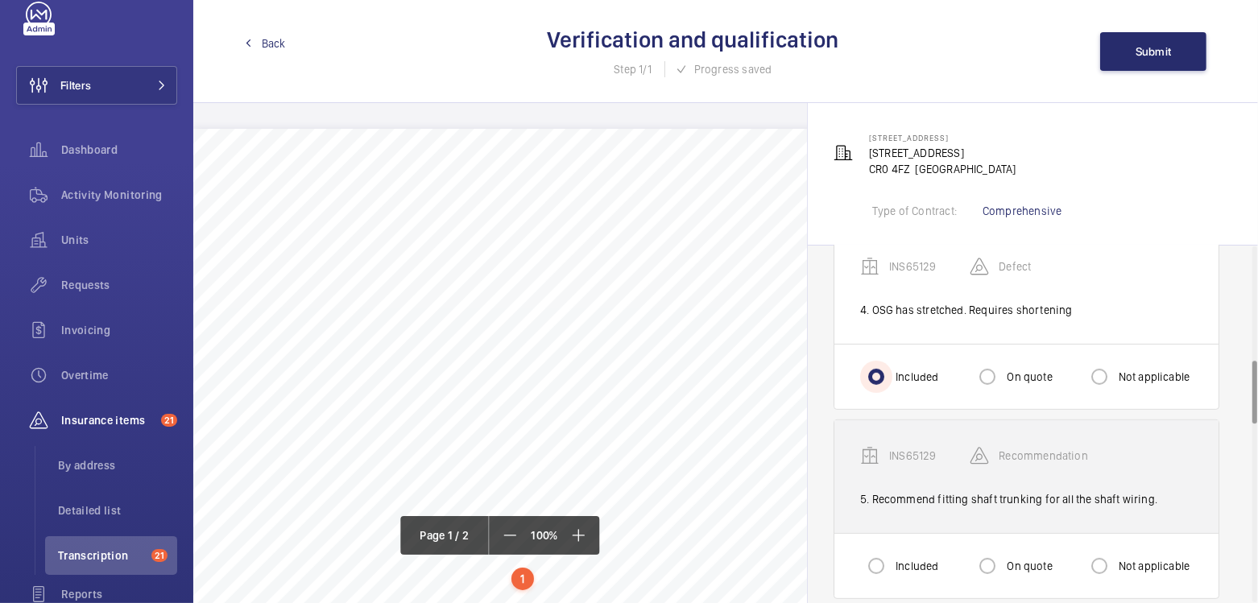
scroll to position [643, 0]
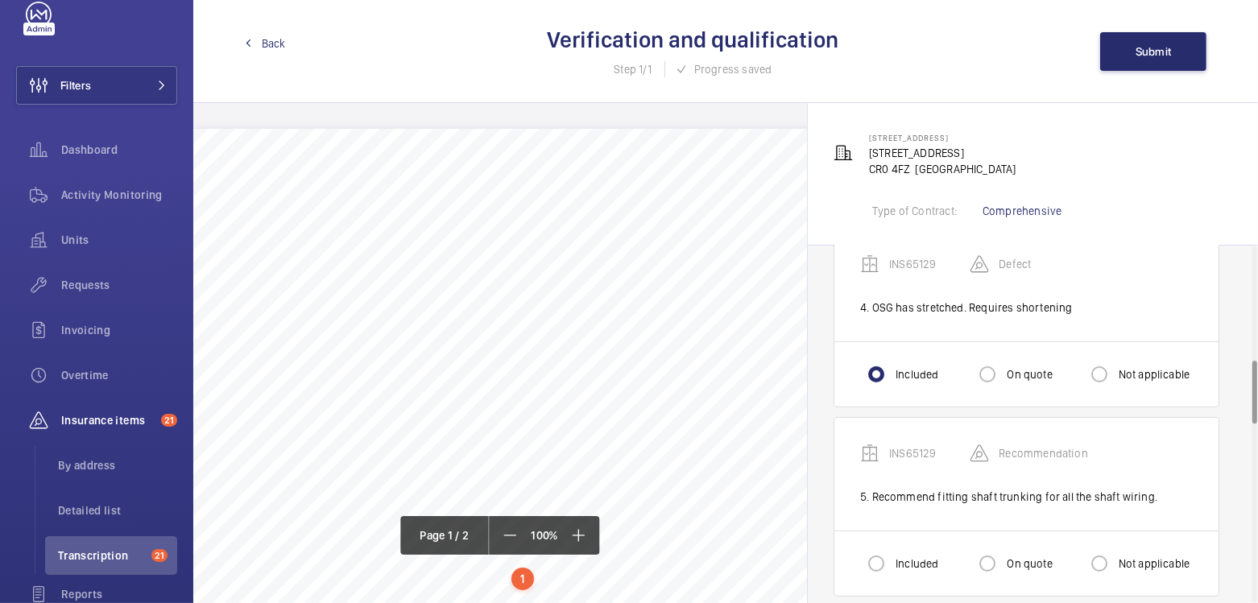
click at [896, 559] on label "Included" at bounding box center [915, 564] width 46 height 16
click at [892, 559] on input "Included" at bounding box center [876, 564] width 32 height 32
radio input "true"
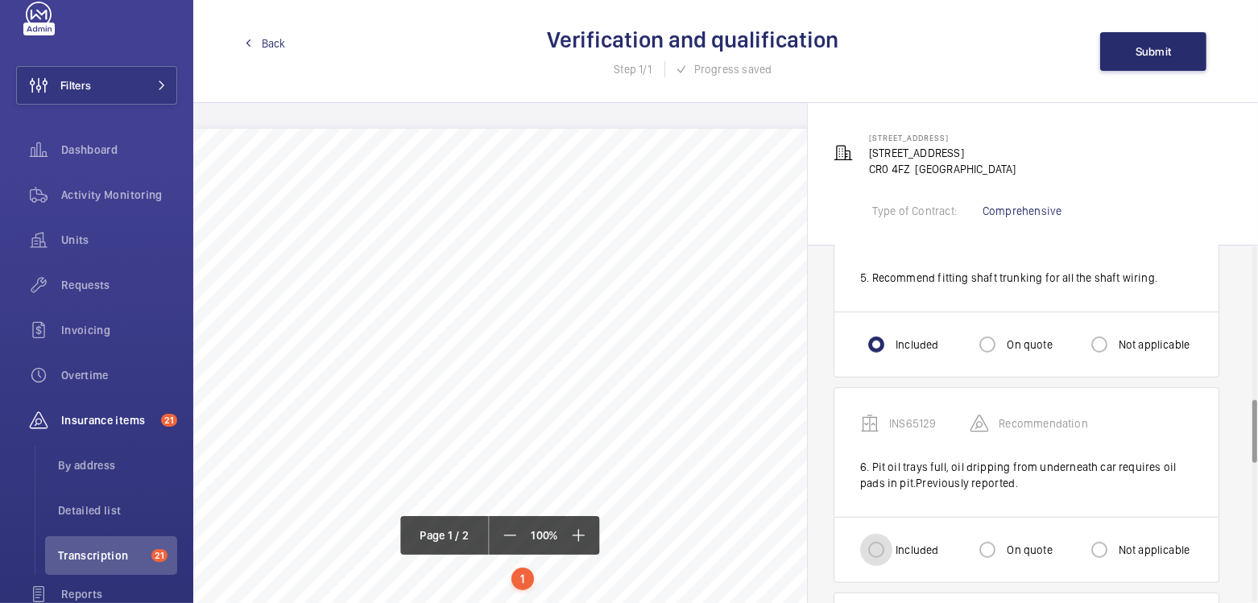
click at [882, 546] on input "Included" at bounding box center [876, 550] width 32 height 32
radio input "true"
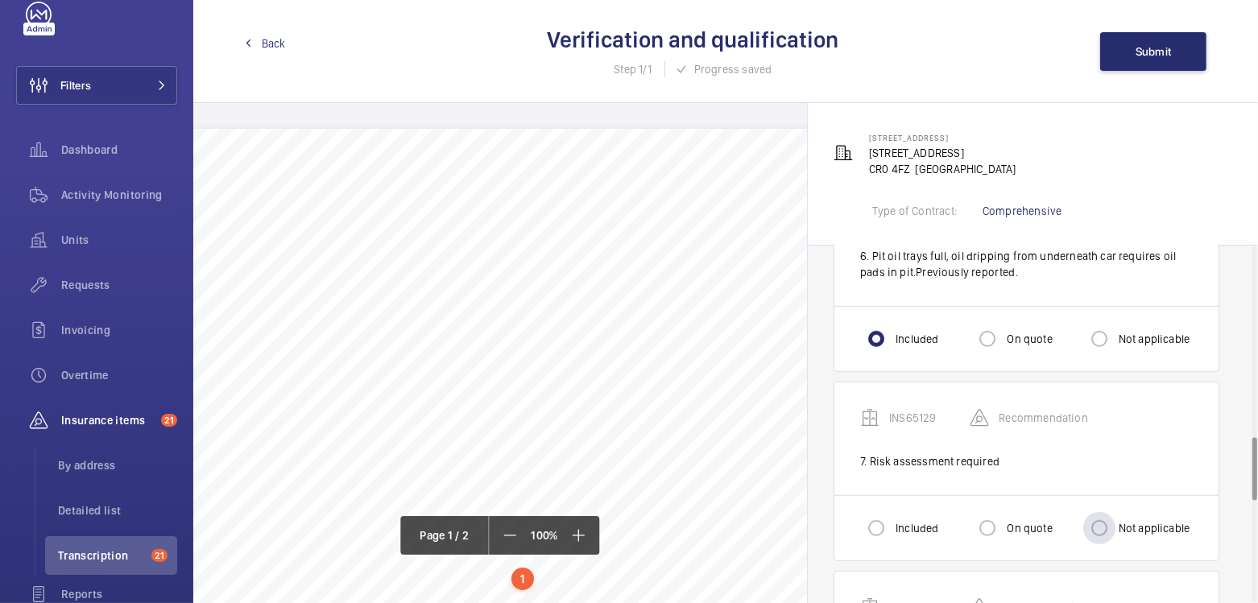
click at [1118, 523] on label "Not applicable" at bounding box center [1152, 528] width 75 height 16
click at [1115, 523] on input "Not applicable" at bounding box center [1099, 528] width 32 height 32
radio input "true"
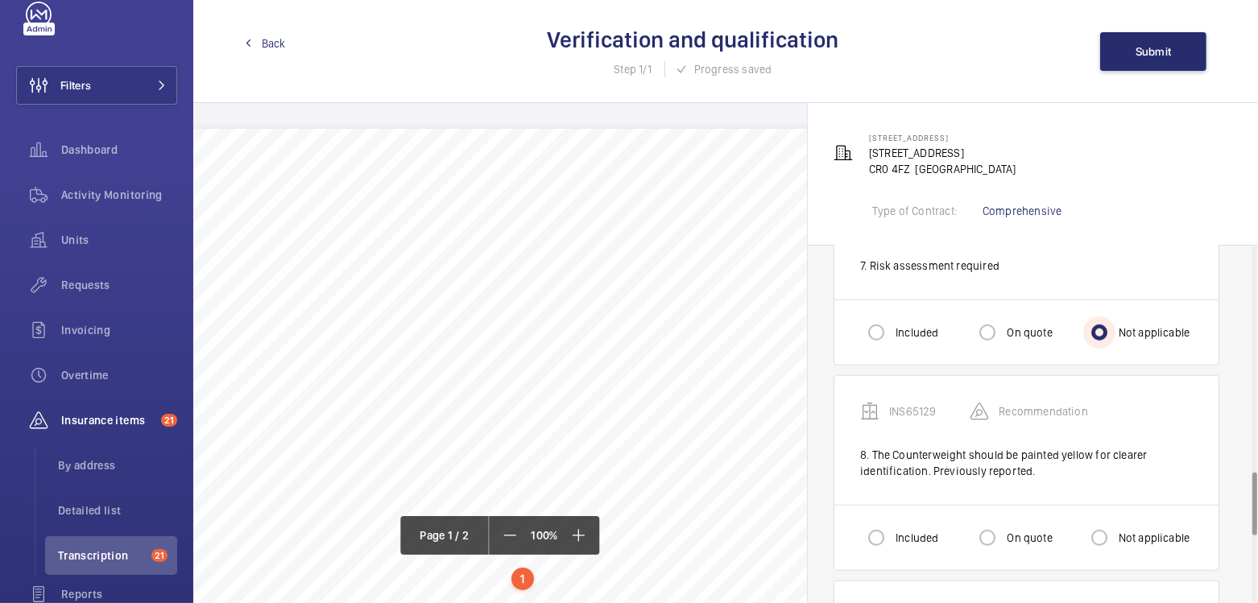
scroll to position [1283, 0]
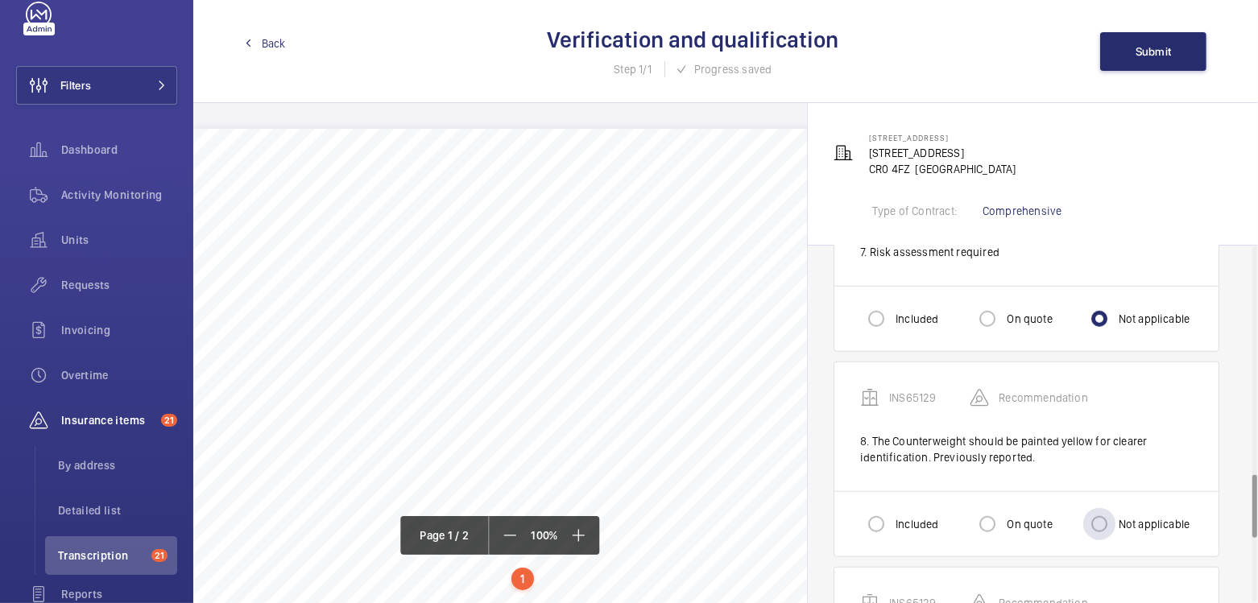
click at [1138, 520] on label "Not applicable" at bounding box center [1152, 524] width 75 height 16
click at [1115, 520] on input "Not applicable" at bounding box center [1099, 524] width 32 height 32
radio input "true"
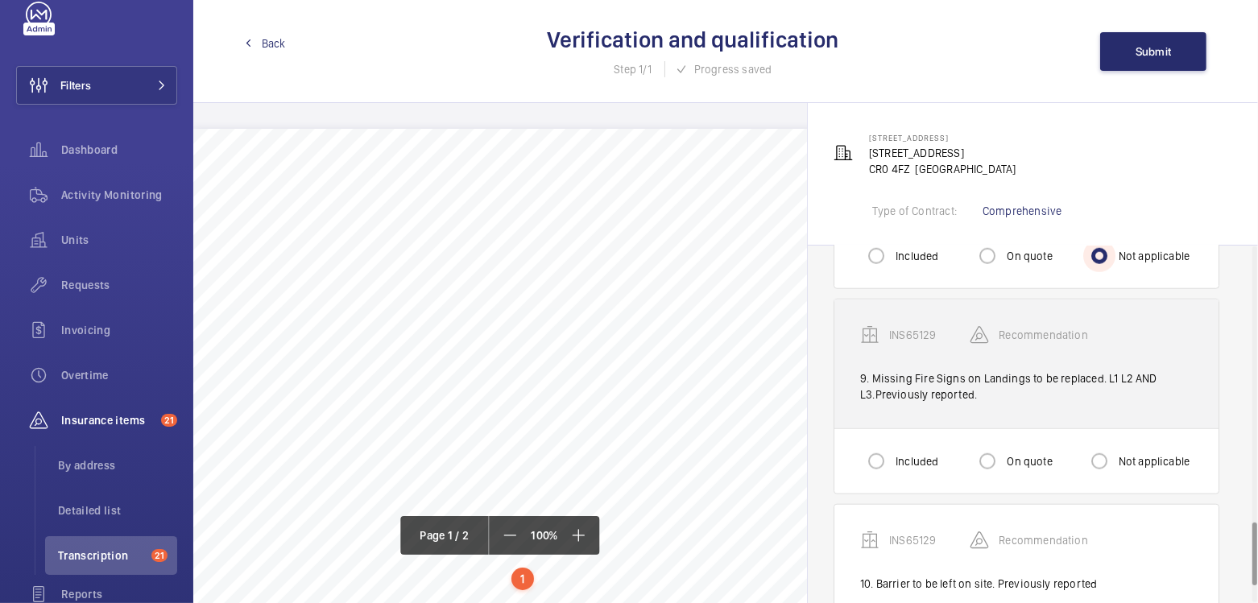
scroll to position [1598, 0]
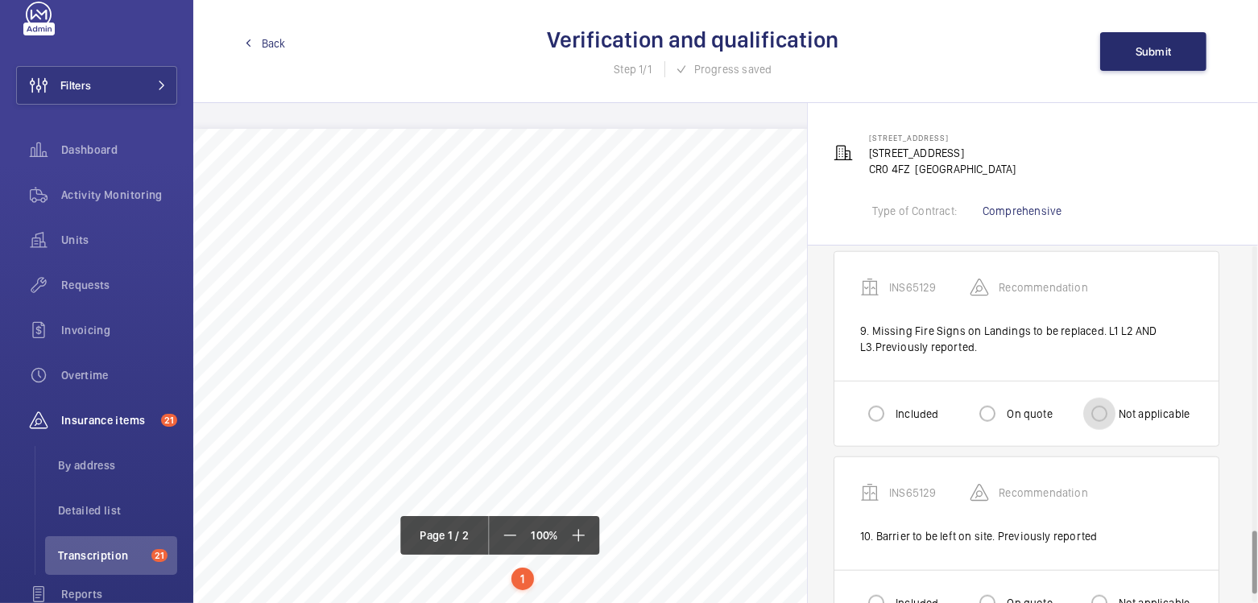
click at [1099, 405] on input "Not applicable" at bounding box center [1099, 414] width 32 height 32
radio input "true"
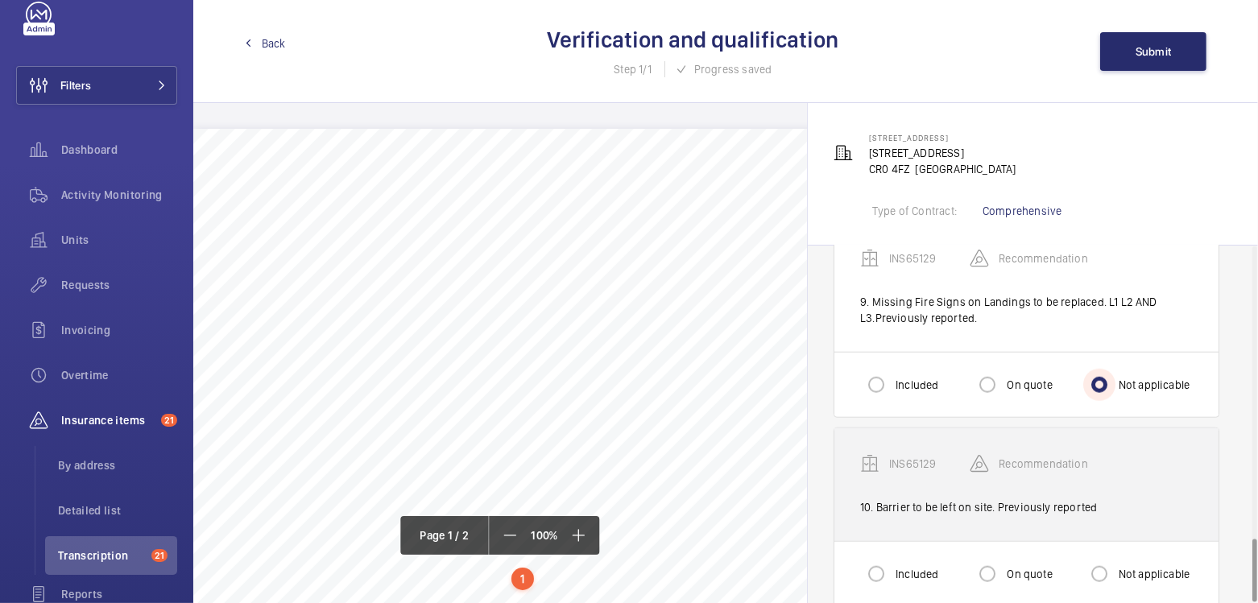
scroll to position [1645, 0]
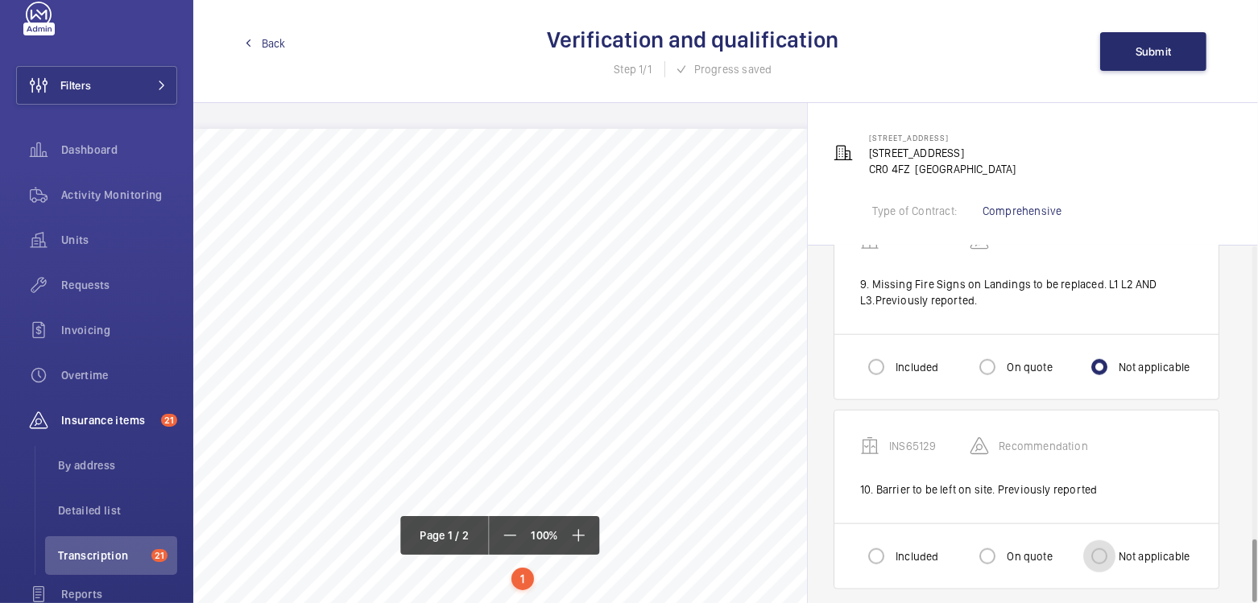
click at [1110, 551] on input "Not applicable" at bounding box center [1099, 556] width 32 height 32
radio input "true"
click at [1155, 53] on span "Submit" at bounding box center [1153, 51] width 36 height 13
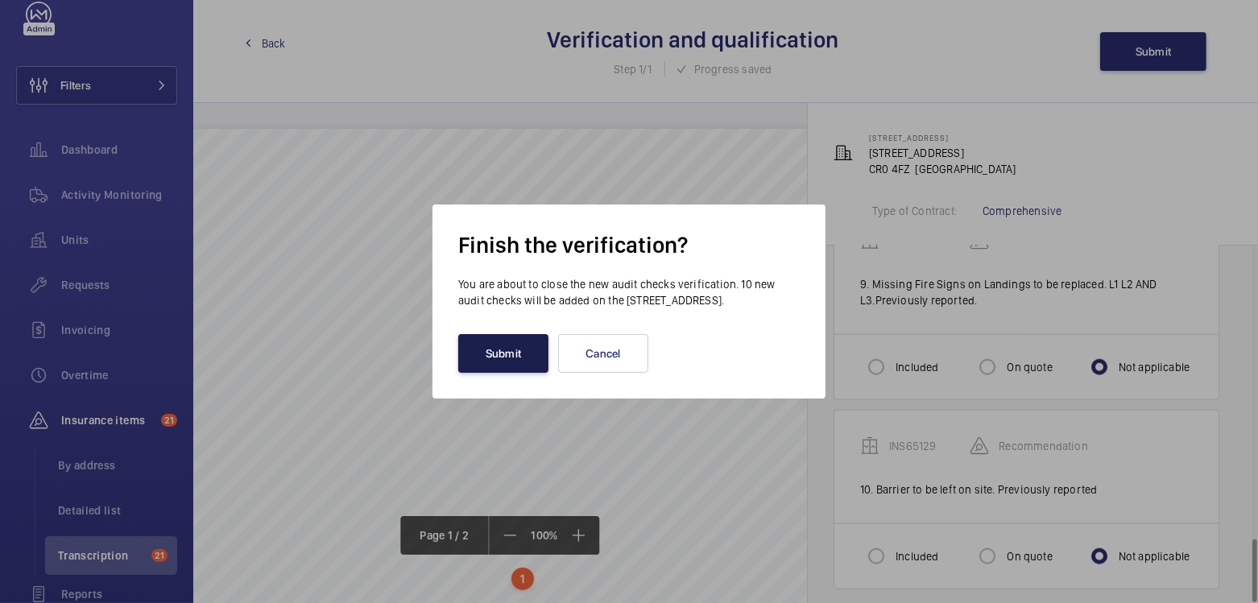
click at [507, 357] on button "Submit" at bounding box center [503, 353] width 90 height 39
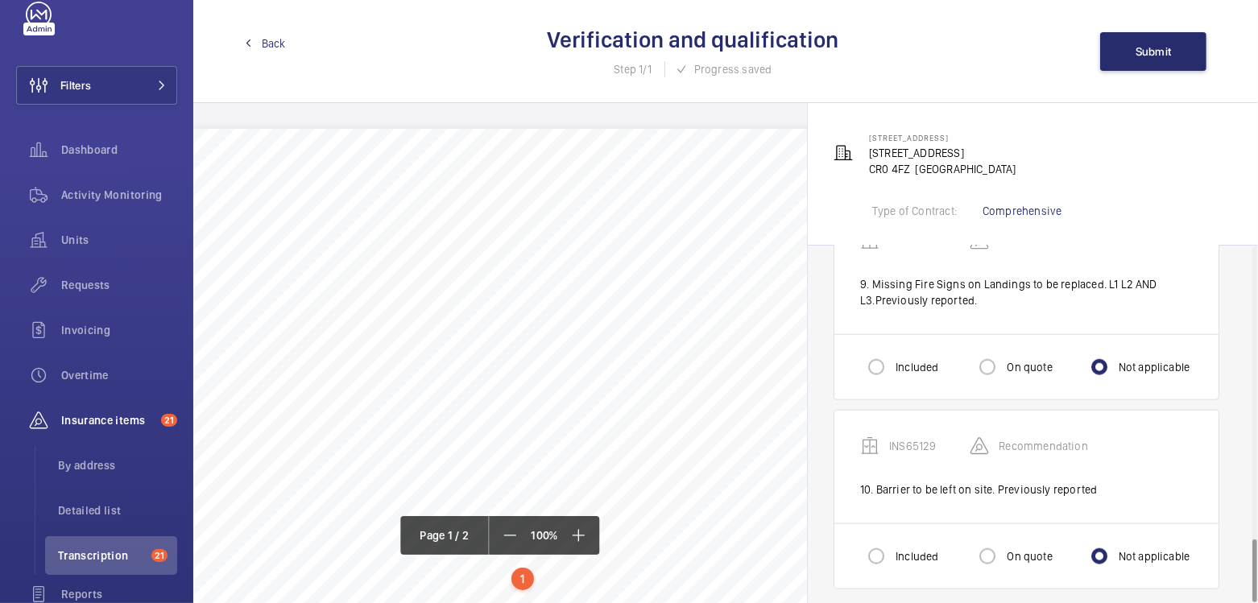
click at [272, 40] on span "Back" at bounding box center [274, 43] width 24 height 16
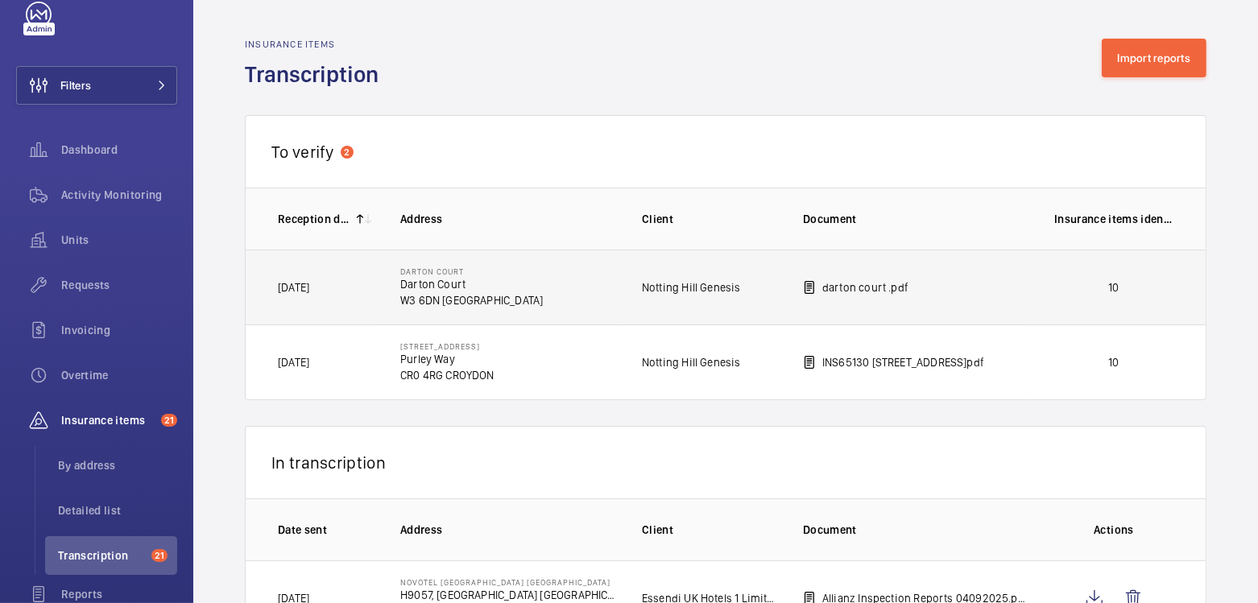
click at [1110, 300] on td "10" at bounding box center [1116, 287] width 177 height 75
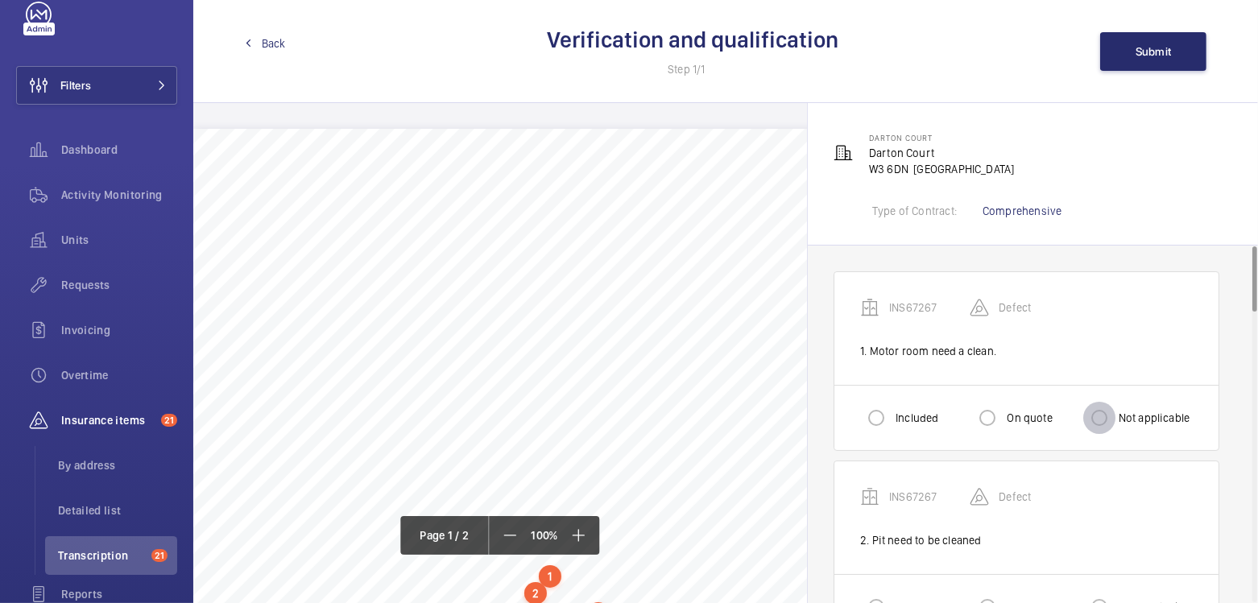
click at [1097, 419] on input "Not applicable" at bounding box center [1099, 418] width 32 height 32
radio input "true"
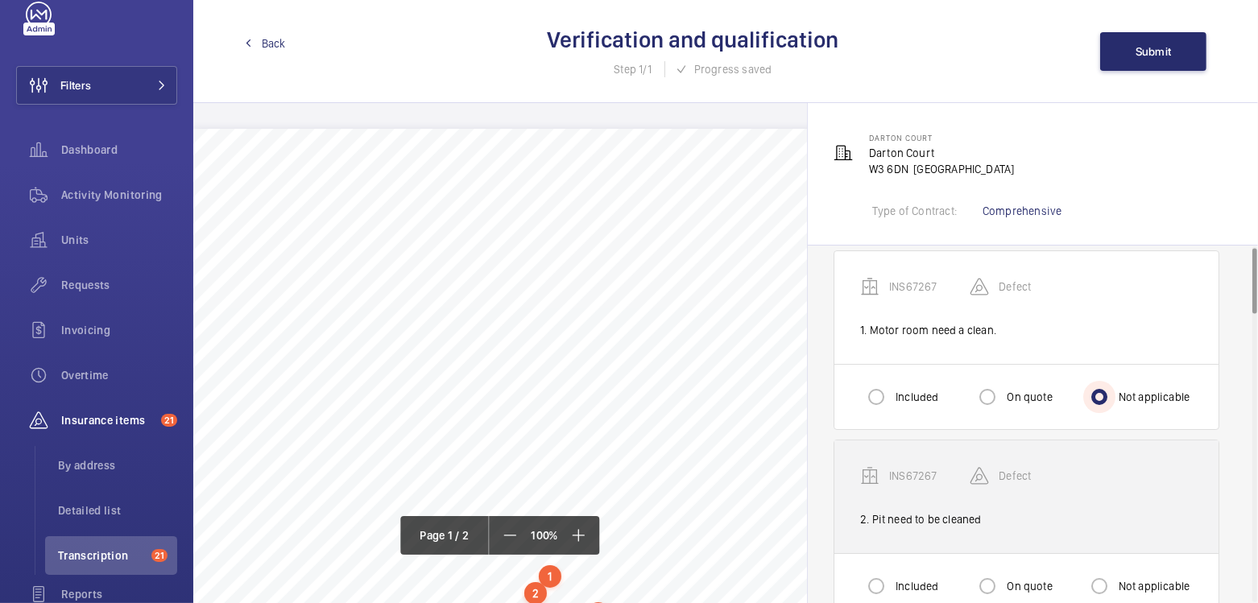
scroll to position [22, 0]
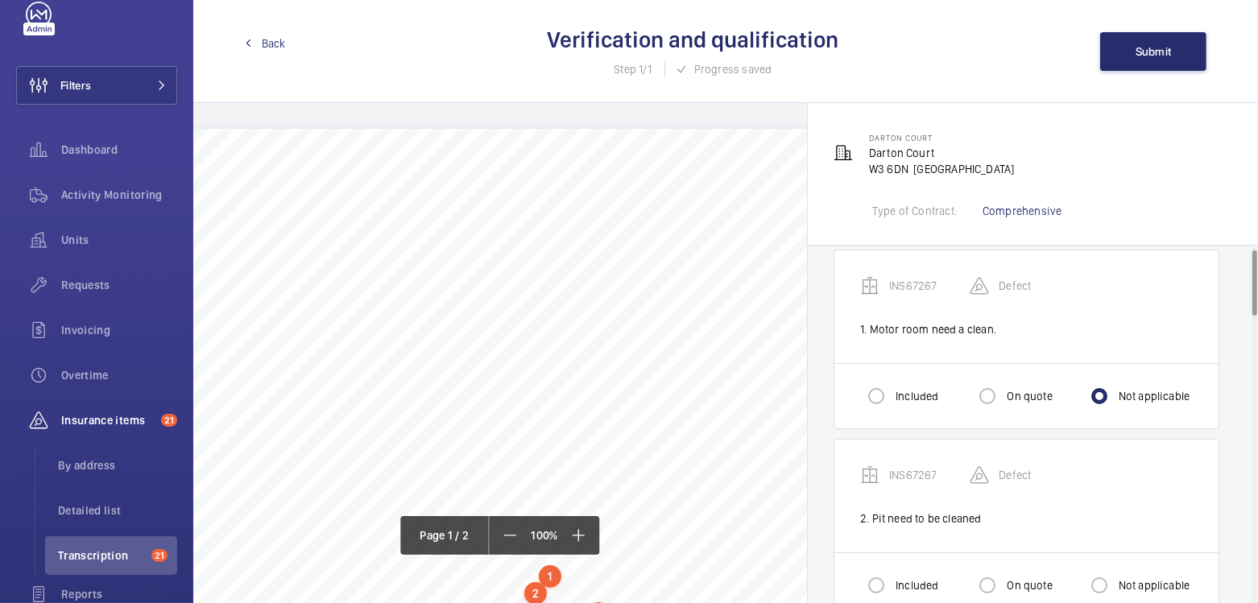
click at [898, 571] on div "Included" at bounding box center [899, 585] width 78 height 32
click at [899, 580] on label "Included" at bounding box center [915, 585] width 46 height 16
click at [892, 580] on input "Included" at bounding box center [876, 585] width 32 height 32
radio input "true"
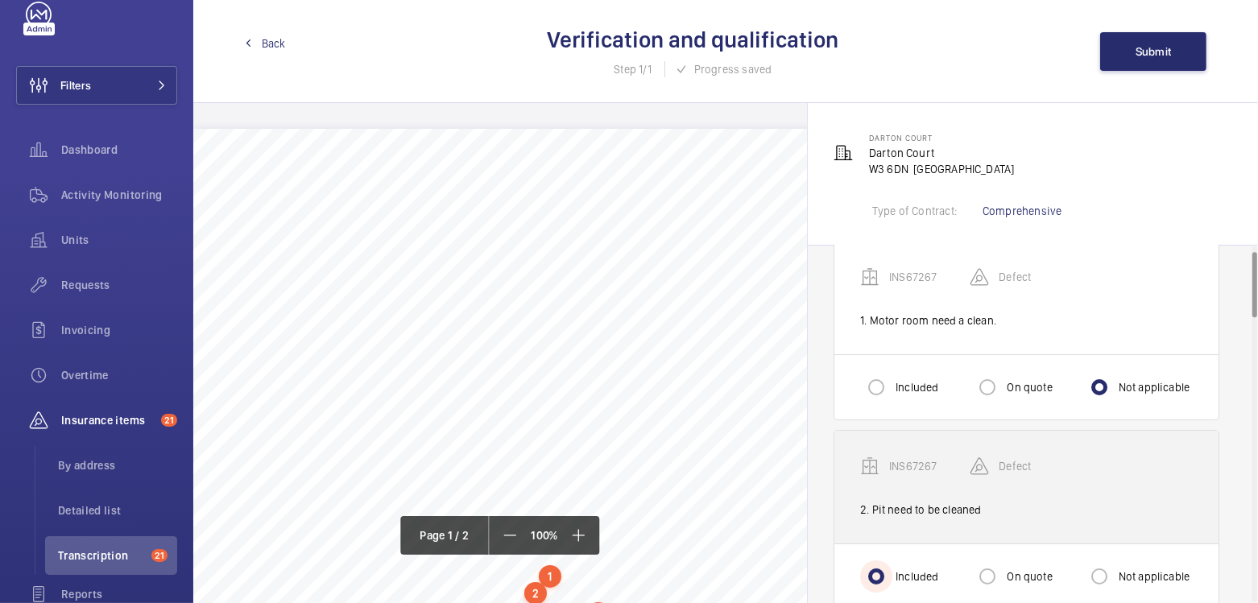
scroll to position [44, 0]
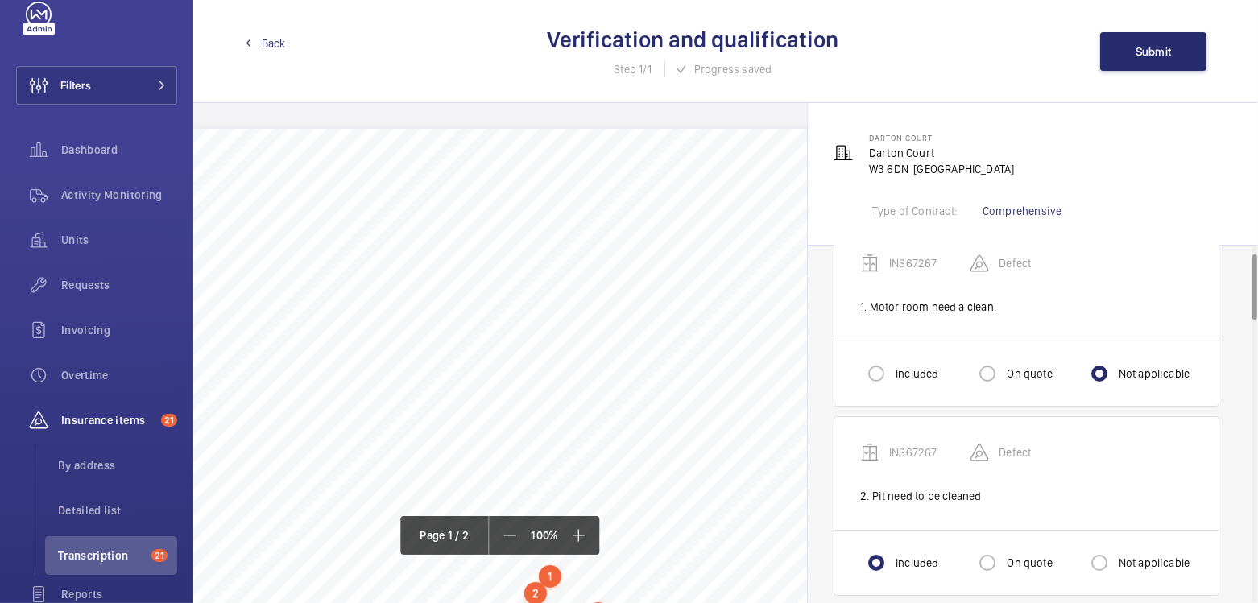
click at [1009, 567] on label "On quote" at bounding box center [1027, 563] width 48 height 16
click at [1003, 567] on input "On quote" at bounding box center [987, 563] width 32 height 32
radio input "true"
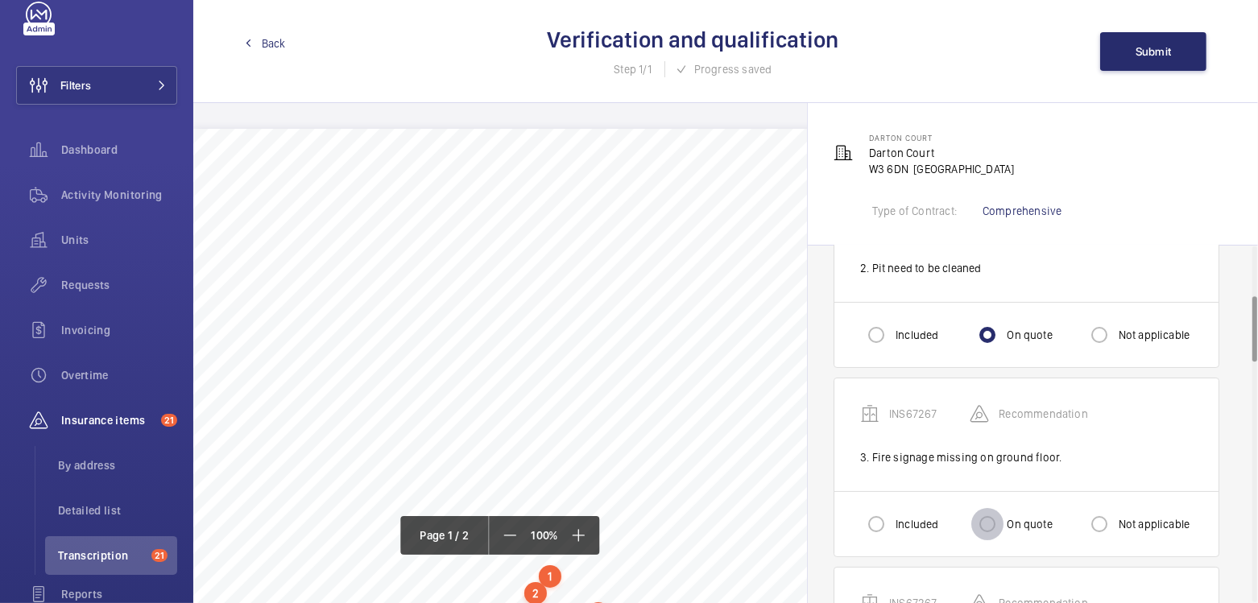
click at [996, 510] on input "On quote" at bounding box center [987, 524] width 32 height 32
radio input "true"
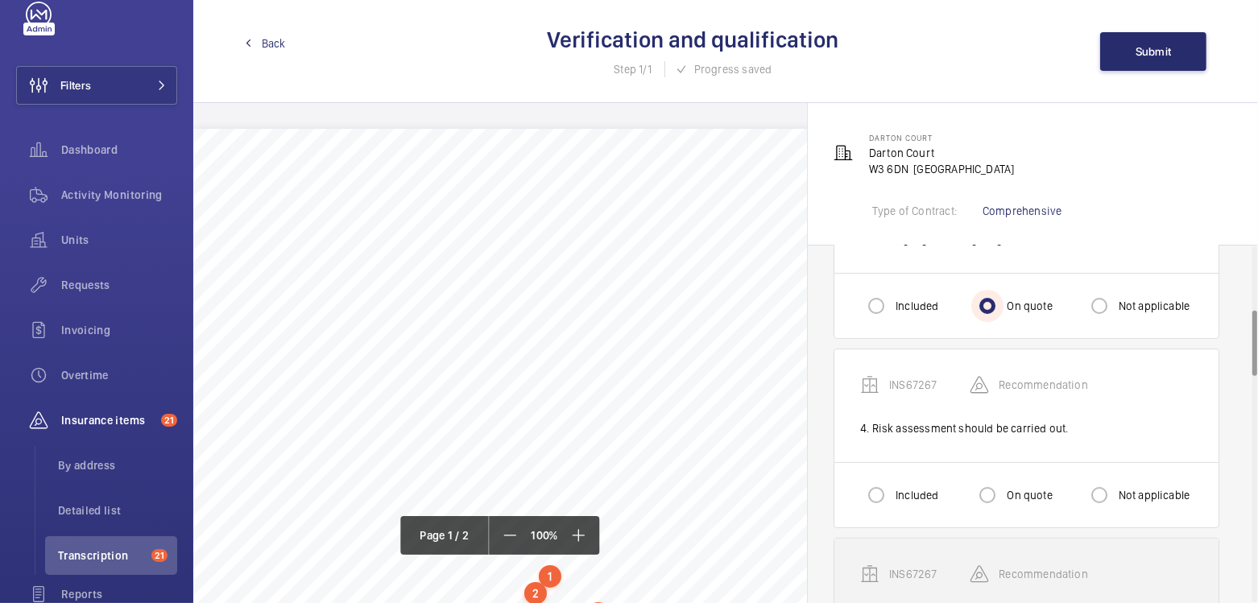
scroll to position [556, 0]
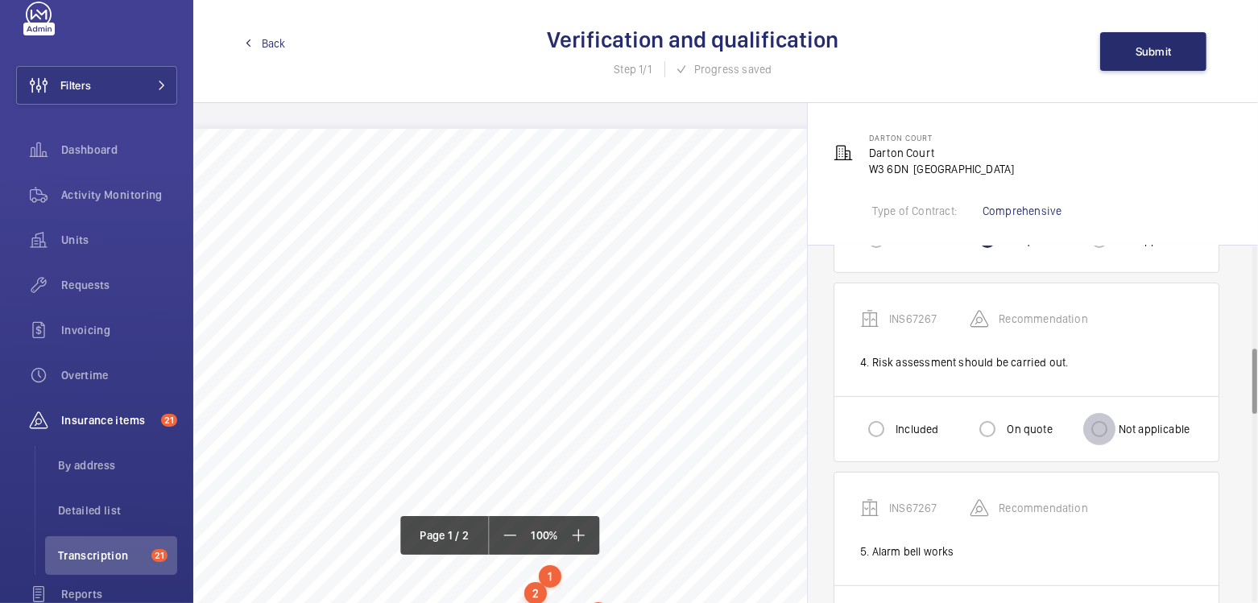
click at [1097, 428] on input "Not applicable" at bounding box center [1099, 429] width 32 height 32
radio input "true"
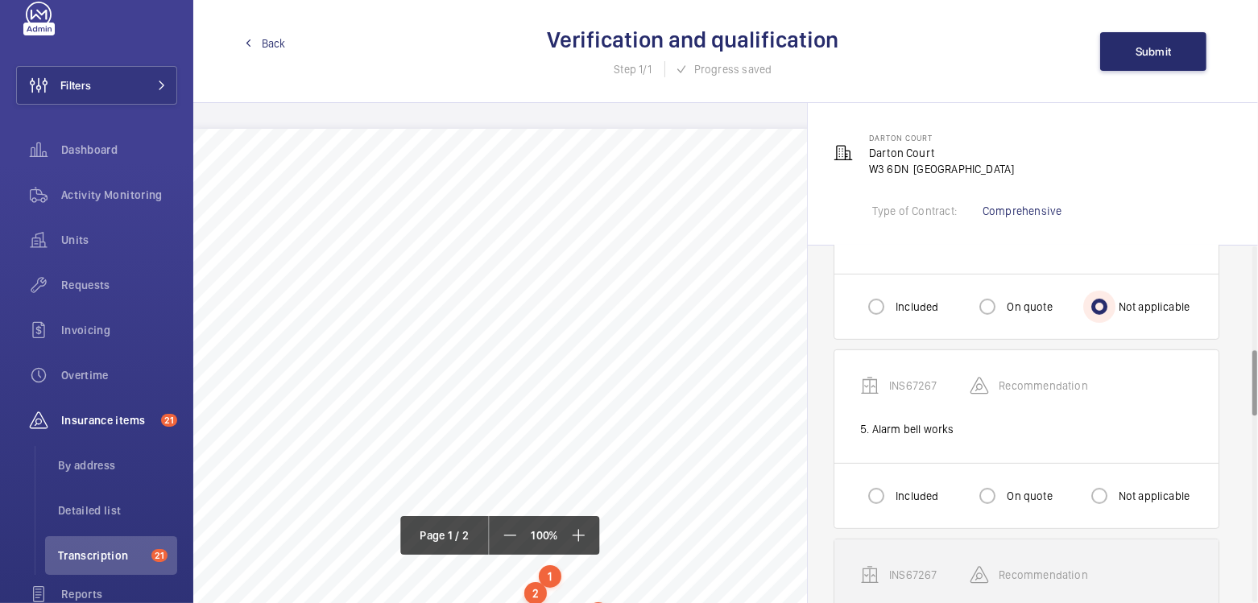
scroll to position [683, 0]
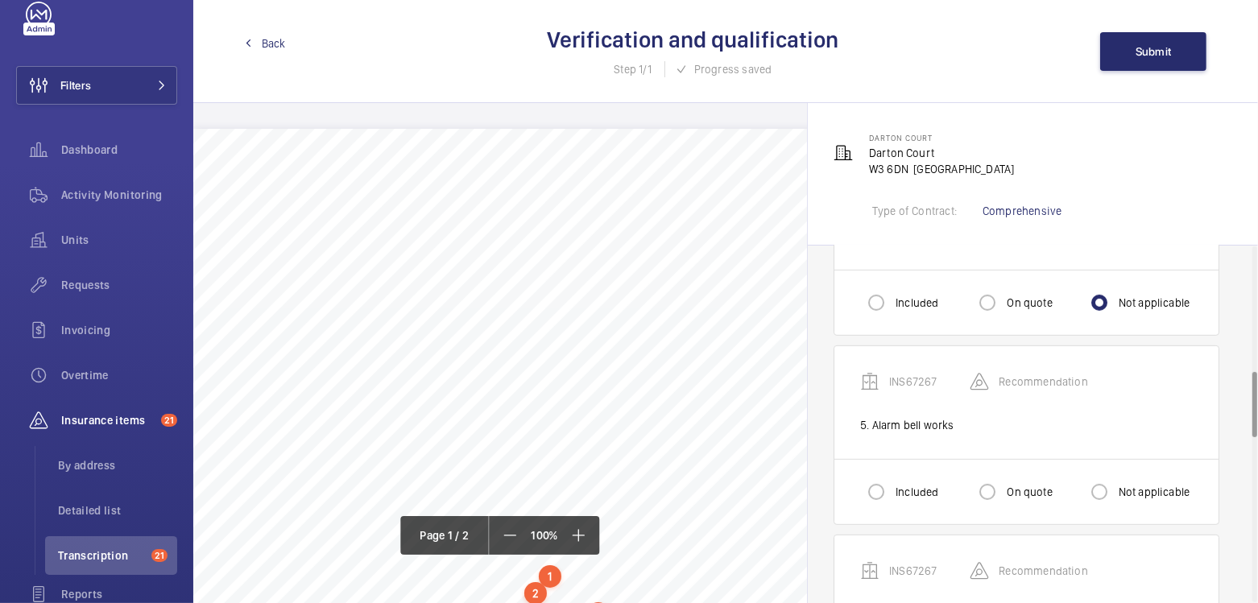
click at [1133, 484] on label "Not applicable" at bounding box center [1152, 492] width 75 height 16
click at [1115, 481] on input "Not applicable" at bounding box center [1099, 492] width 32 height 32
radio input "true"
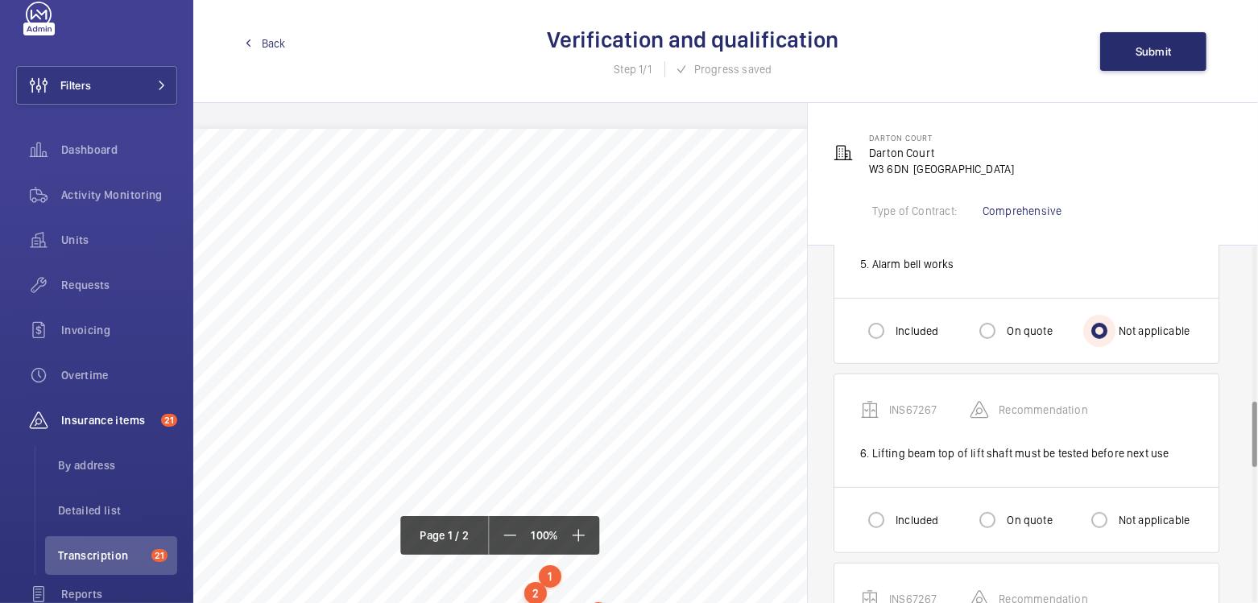
scroll to position [845, 0]
click at [996, 503] on input "On quote" at bounding box center [987, 518] width 32 height 32
radio input "true"
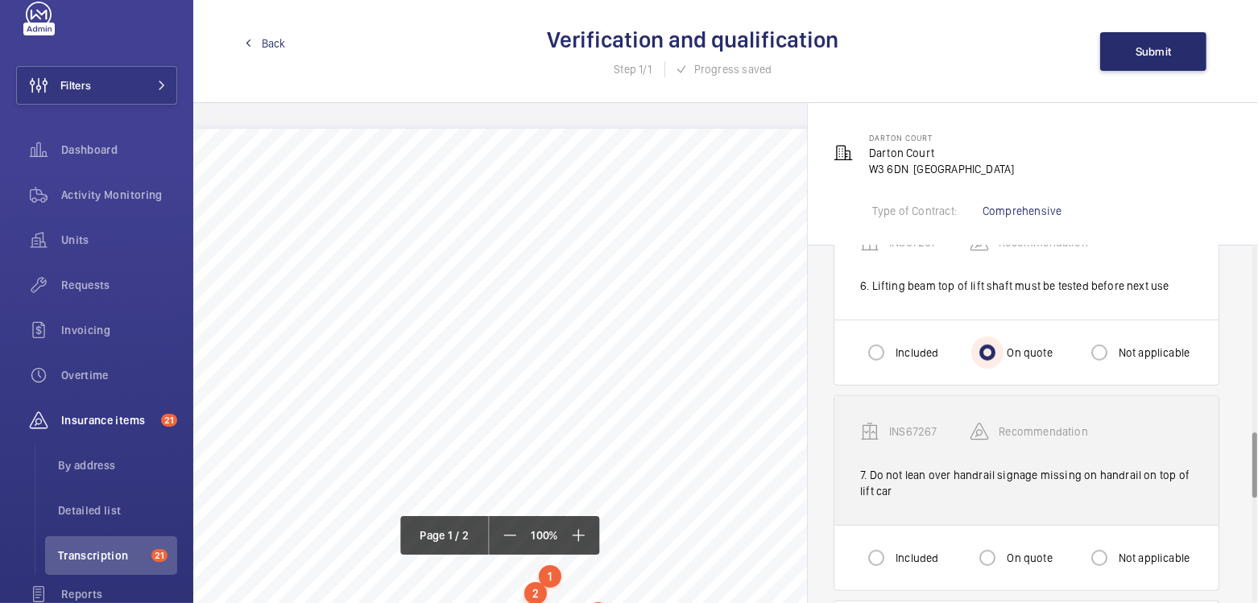
scroll to position [1012, 0]
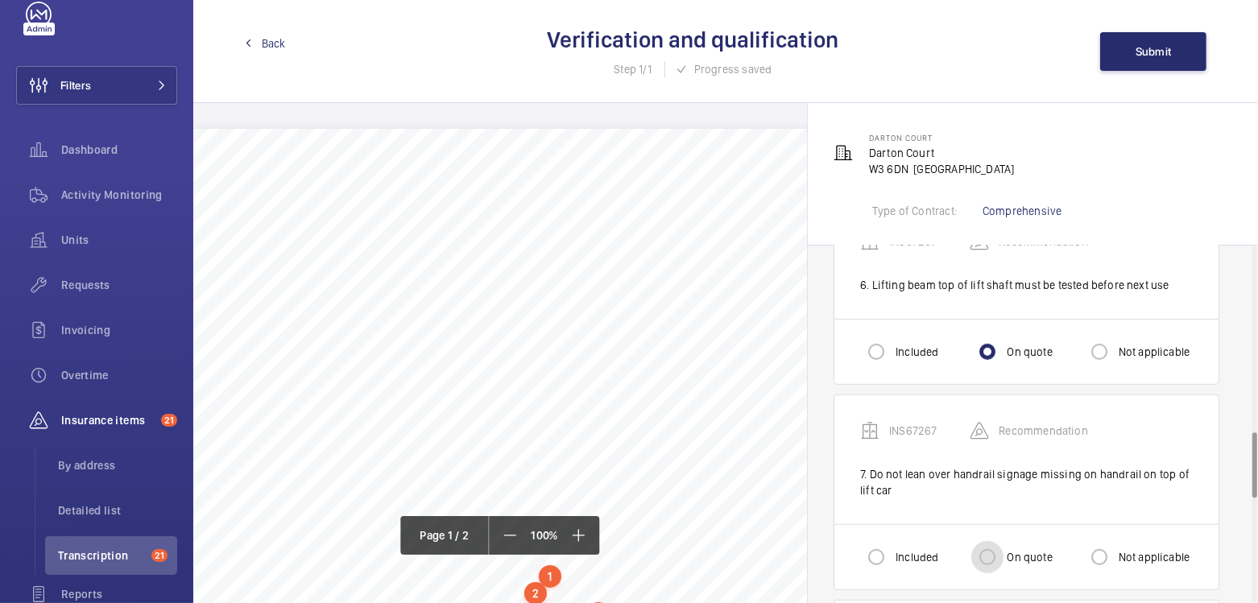
click at [998, 543] on input "On quote" at bounding box center [987, 557] width 32 height 32
radio input "true"
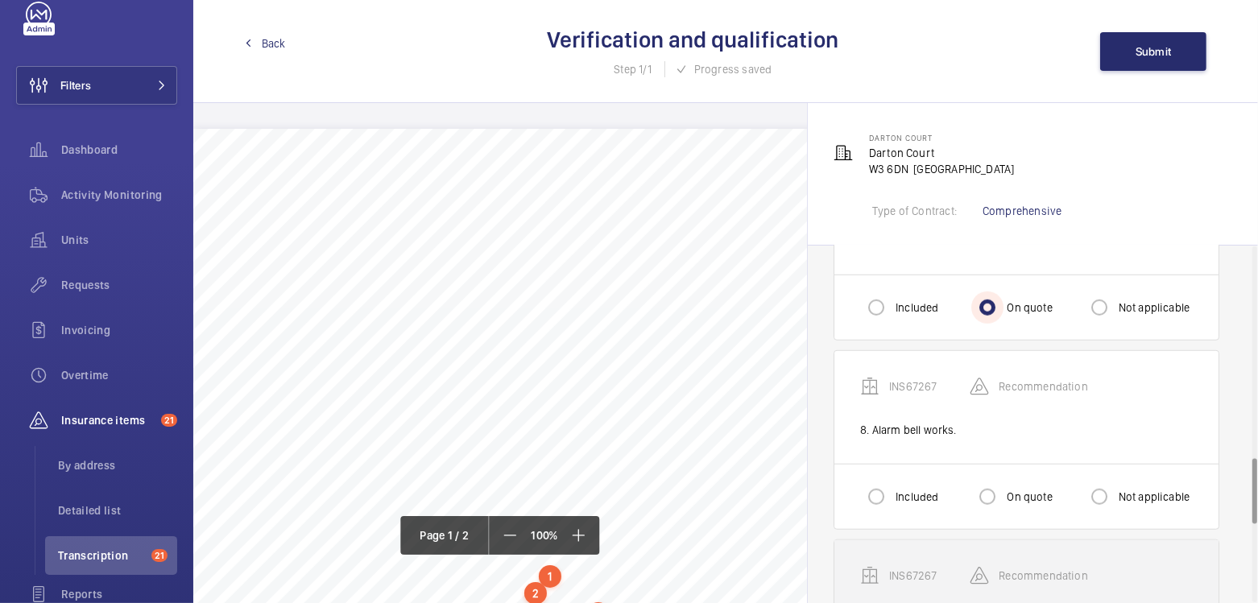
scroll to position [1332, 0]
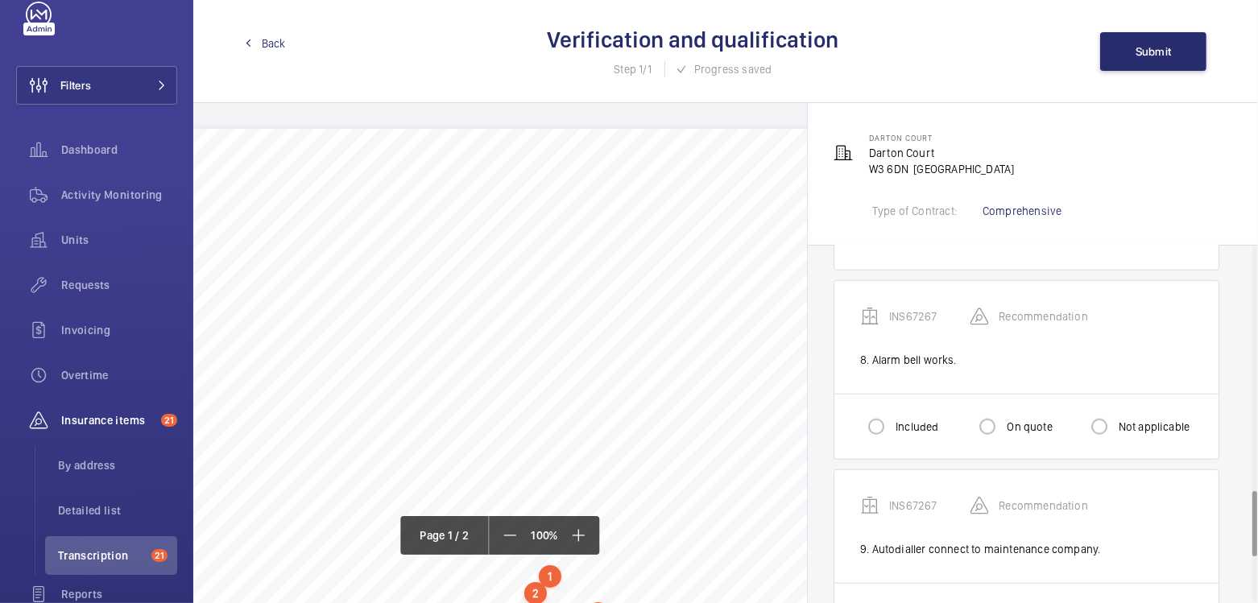
click at [1142, 422] on label "Not applicable" at bounding box center [1152, 427] width 75 height 16
click at [1115, 422] on input "Not applicable" at bounding box center [1099, 427] width 32 height 32
radio input "true"
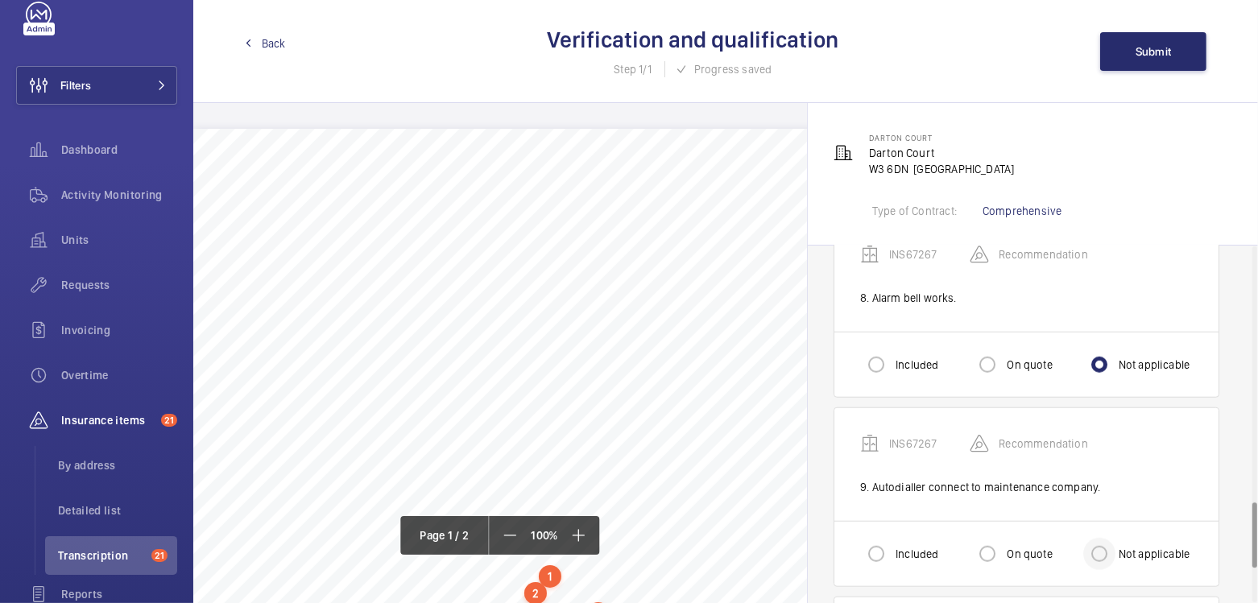
click at [1115, 543] on div at bounding box center [1099, 554] width 39 height 39
radio input "true"
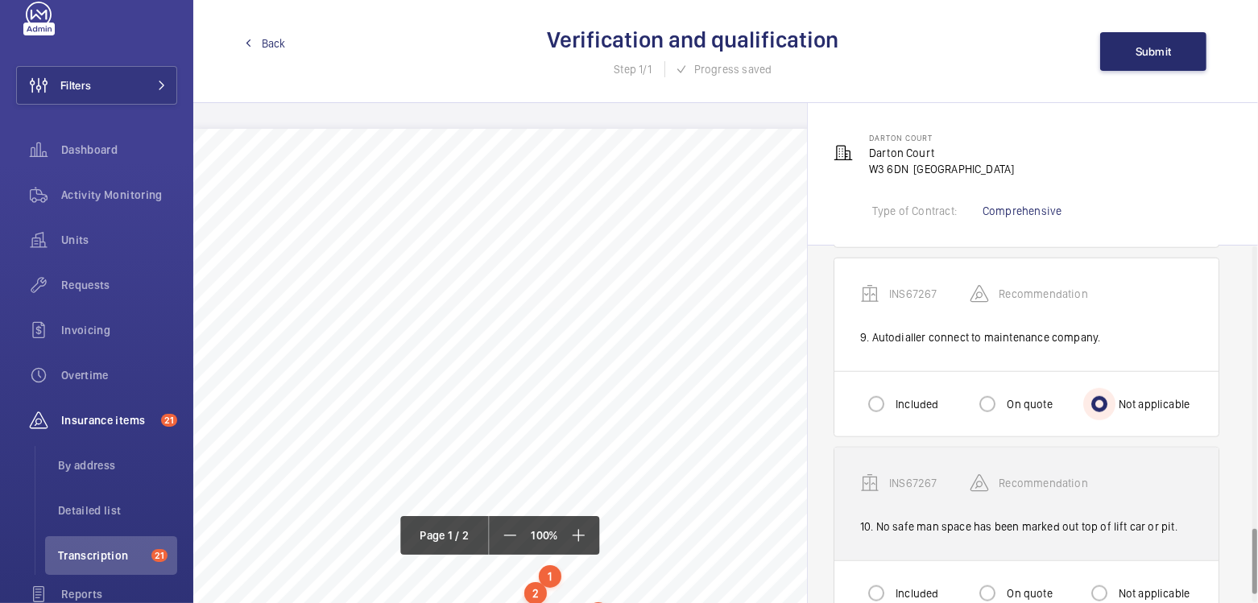
scroll to position [1544, 0]
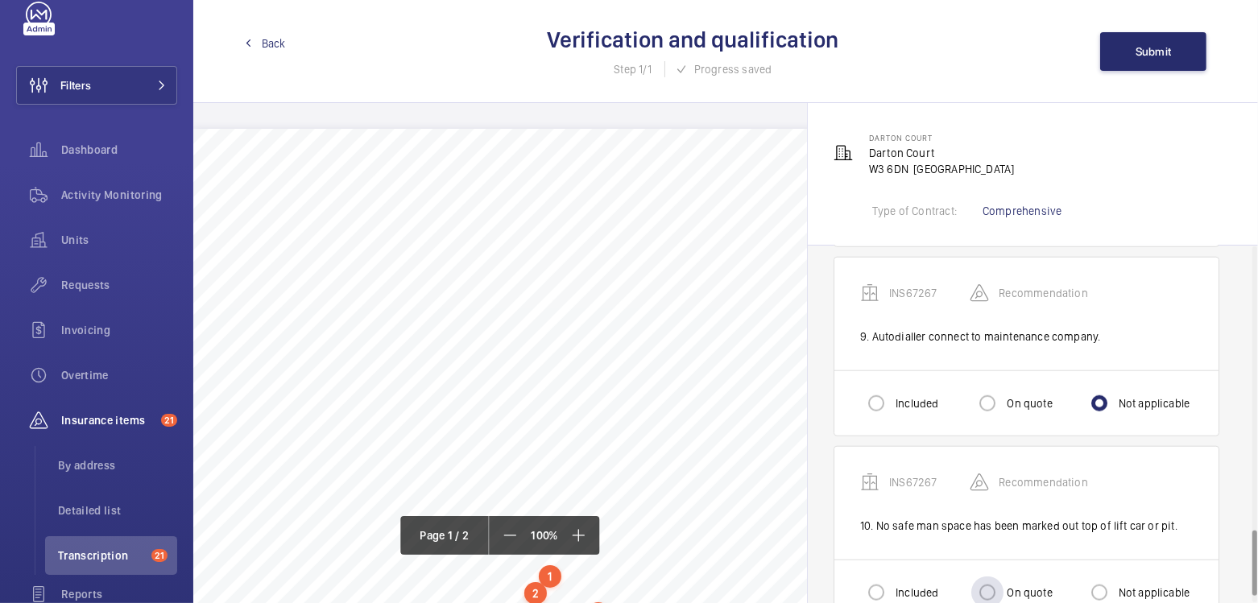
click at [1019, 585] on label "On quote" at bounding box center [1027, 593] width 48 height 16
click at [1003, 576] on input "On quote" at bounding box center [987, 592] width 32 height 32
radio input "true"
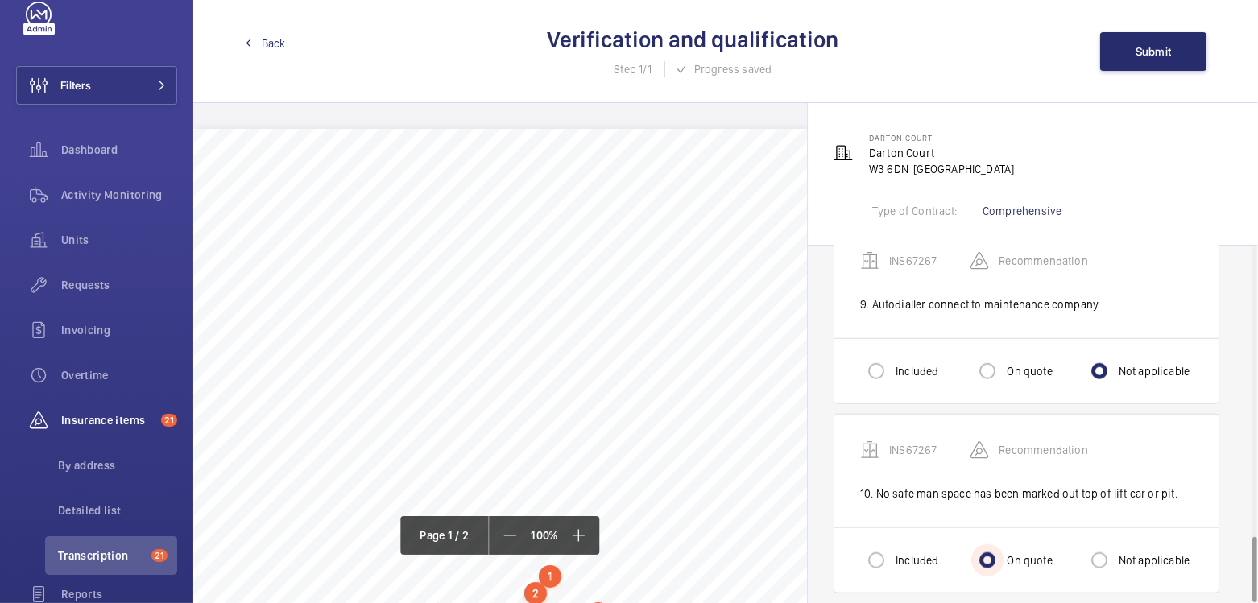
scroll to position [1581, 0]
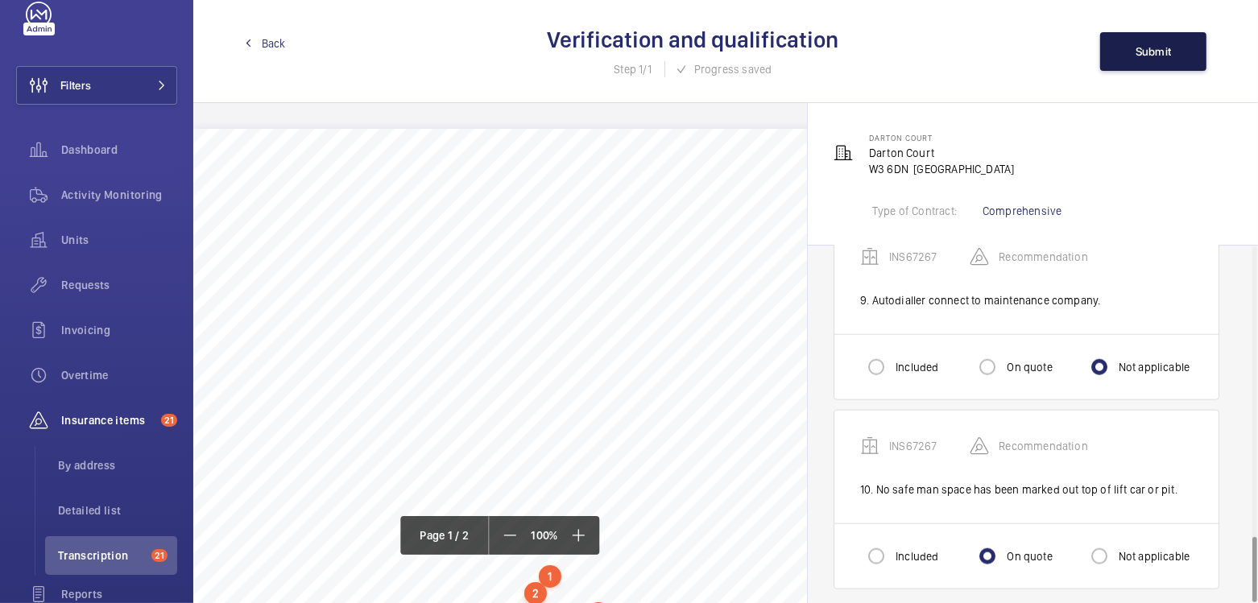
click at [1158, 56] on span "Submit" at bounding box center [1153, 51] width 36 height 13
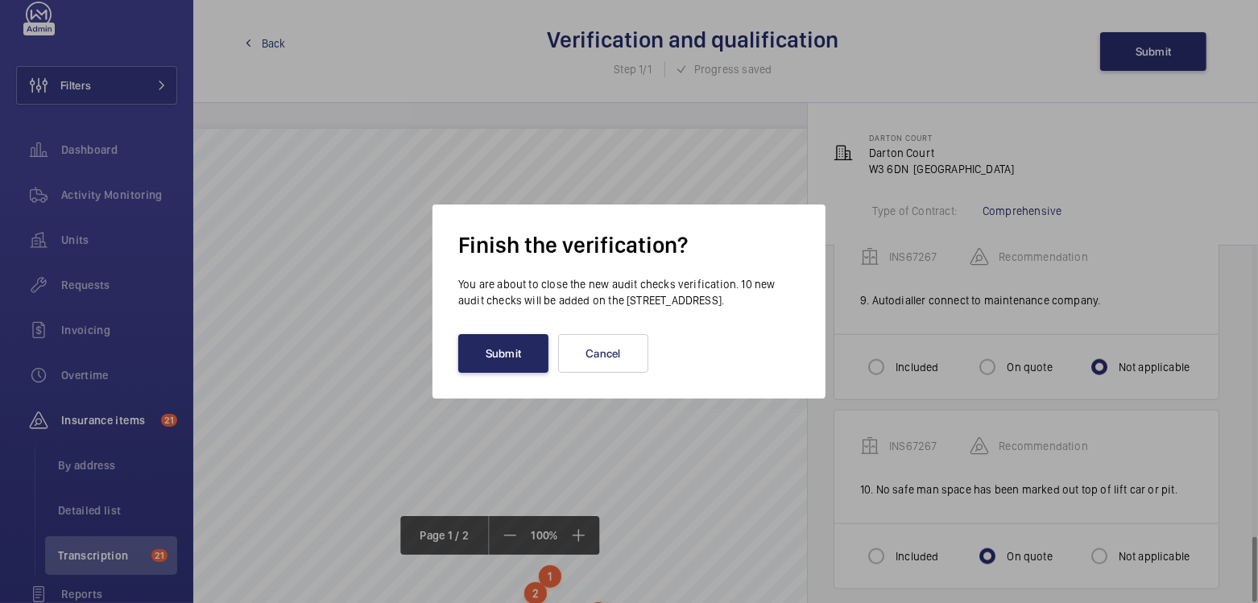
click at [511, 373] on button "Submit" at bounding box center [503, 353] width 90 height 39
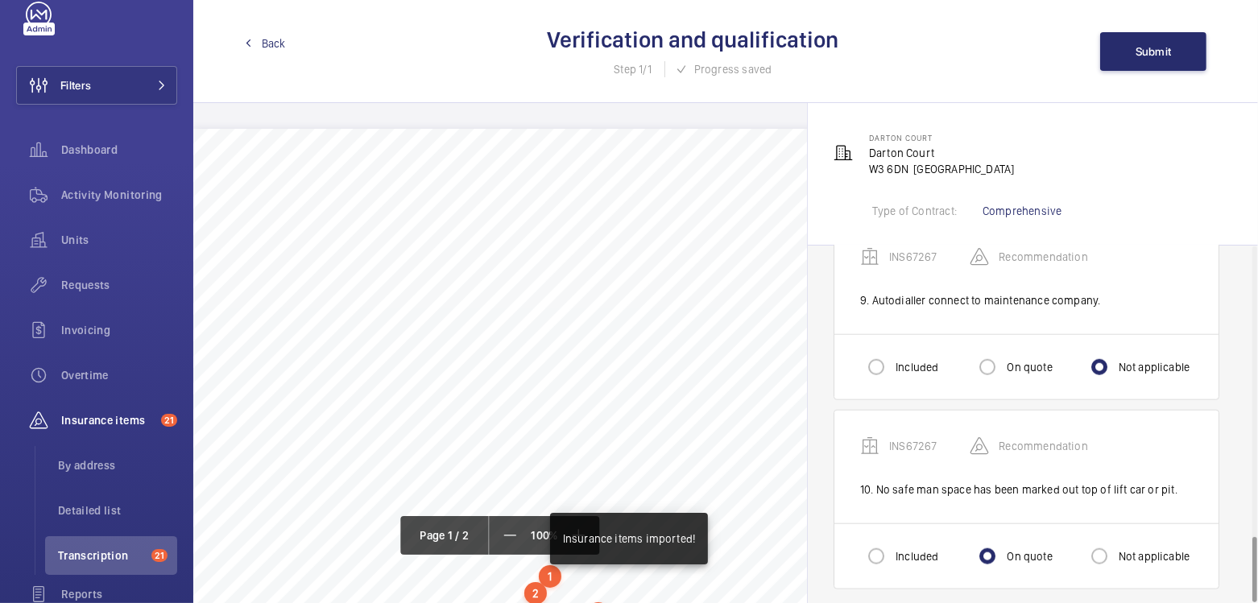
click at [260, 48] on link "Back" at bounding box center [265, 43] width 41 height 16
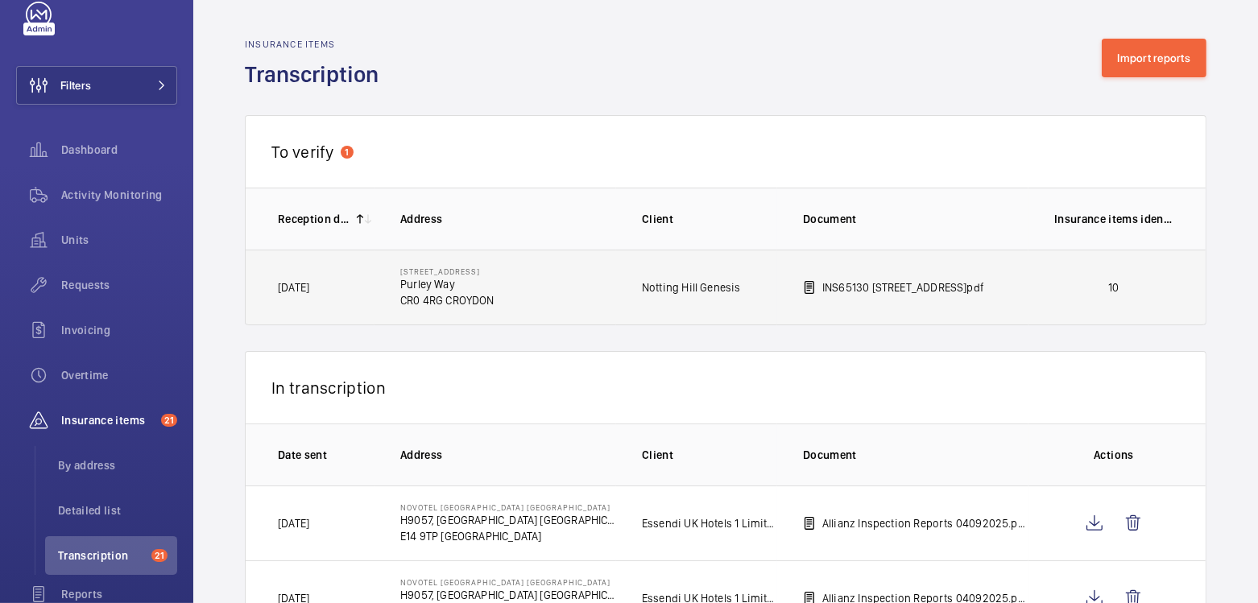
click at [1069, 291] on p "10" at bounding box center [1113, 287] width 119 height 16
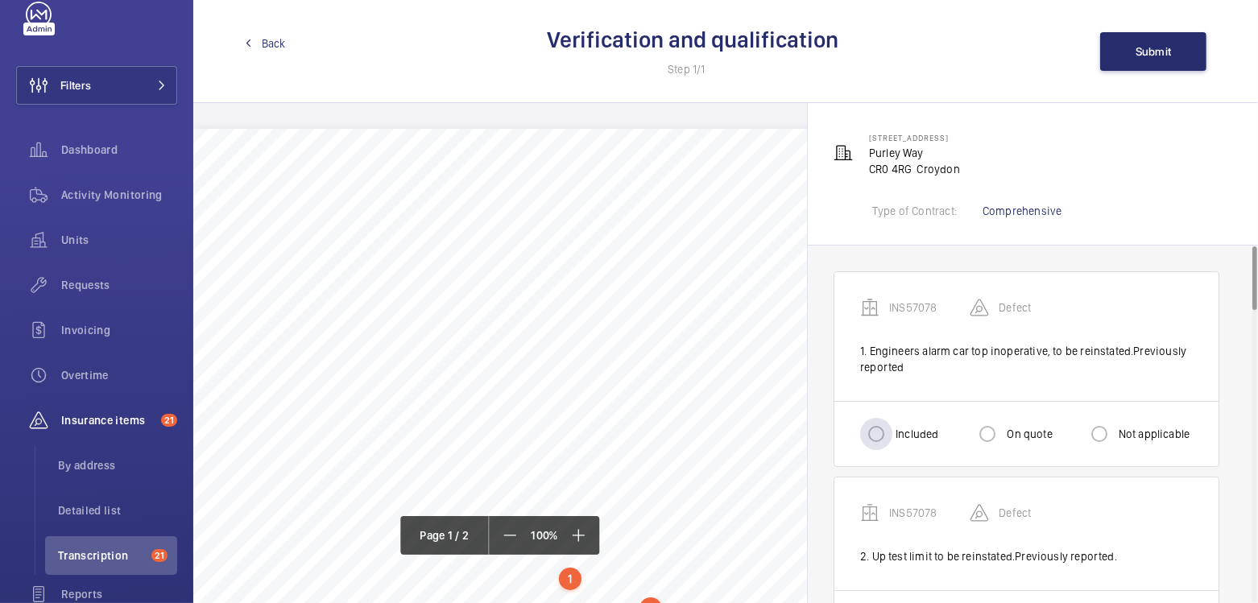
click at [895, 432] on label "Included" at bounding box center [915, 434] width 46 height 16
click at [892, 432] on input "Included" at bounding box center [876, 434] width 32 height 32
radio input "true"
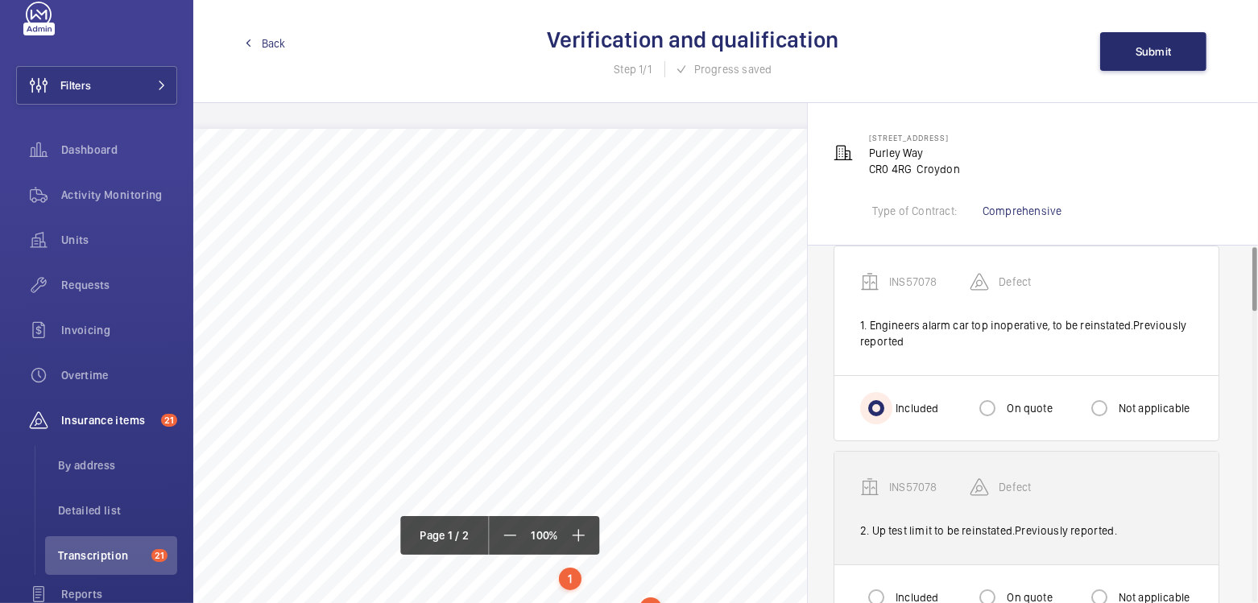
scroll to position [53, 0]
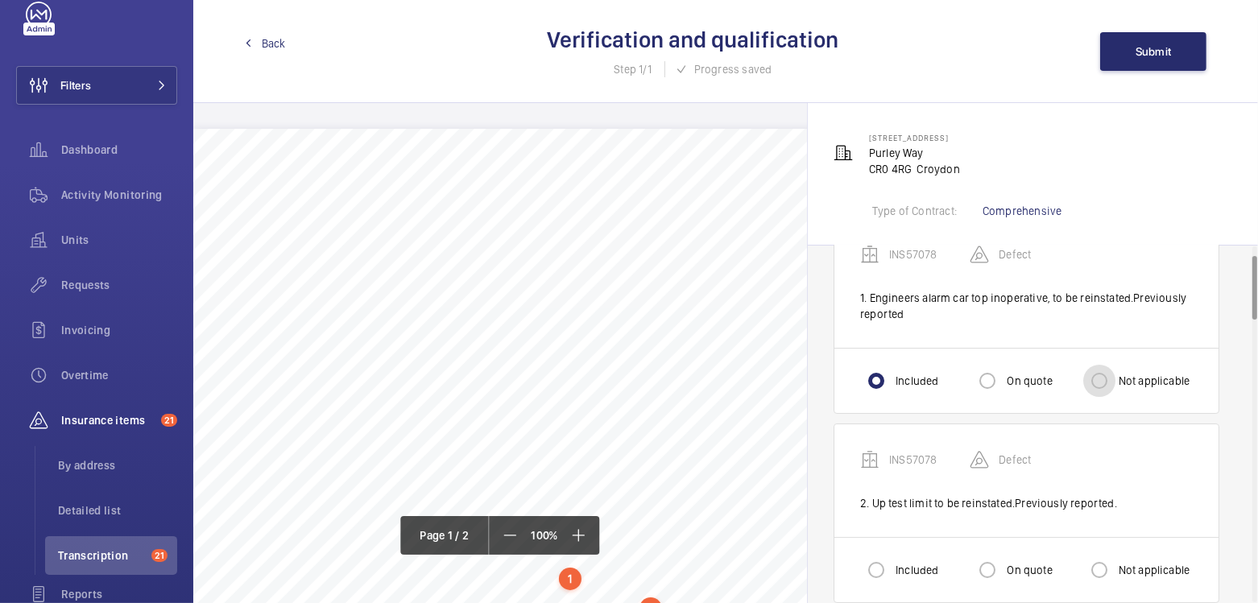
click at [1096, 376] on input "Not applicable" at bounding box center [1099, 381] width 32 height 32
radio input "true"
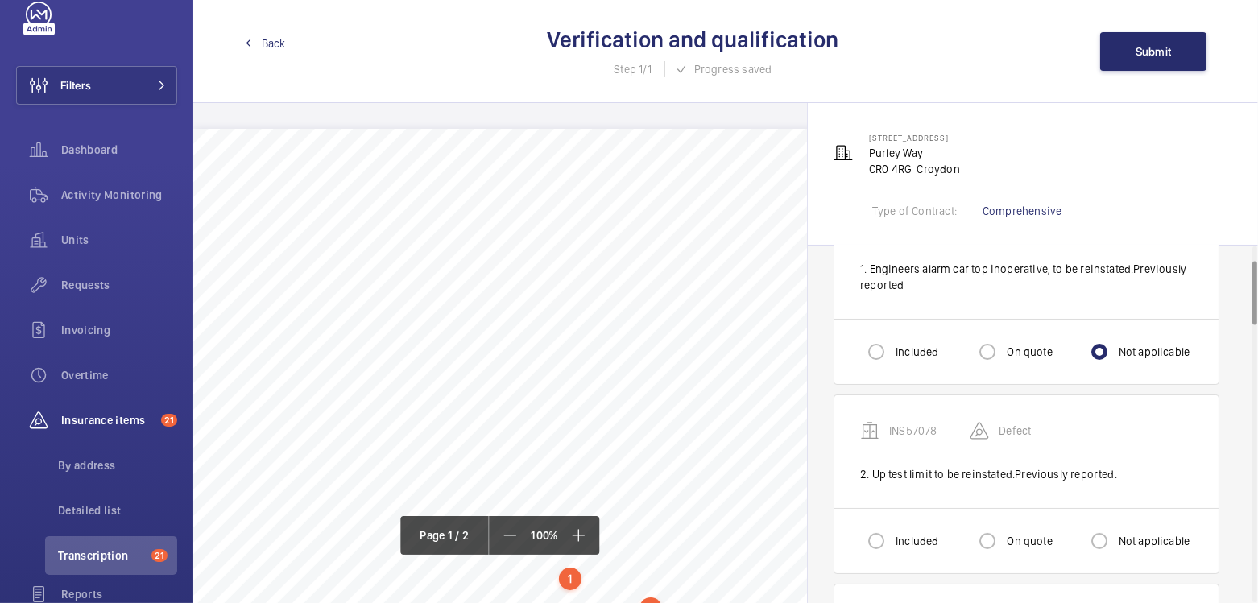
click at [1124, 535] on label "Not applicable" at bounding box center [1152, 541] width 75 height 16
click at [1115, 535] on input "Not applicable" at bounding box center [1099, 541] width 32 height 32
radio input "true"
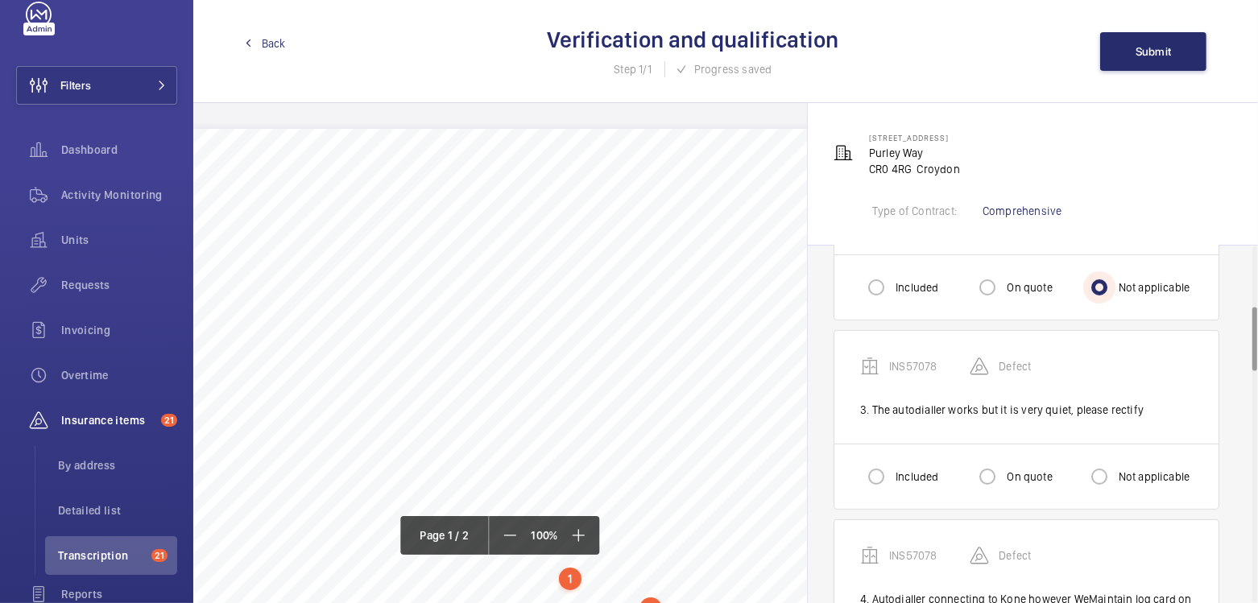
scroll to position [337, 0]
click at [885, 467] on input "Included" at bounding box center [876, 475] width 32 height 32
radio input "true"
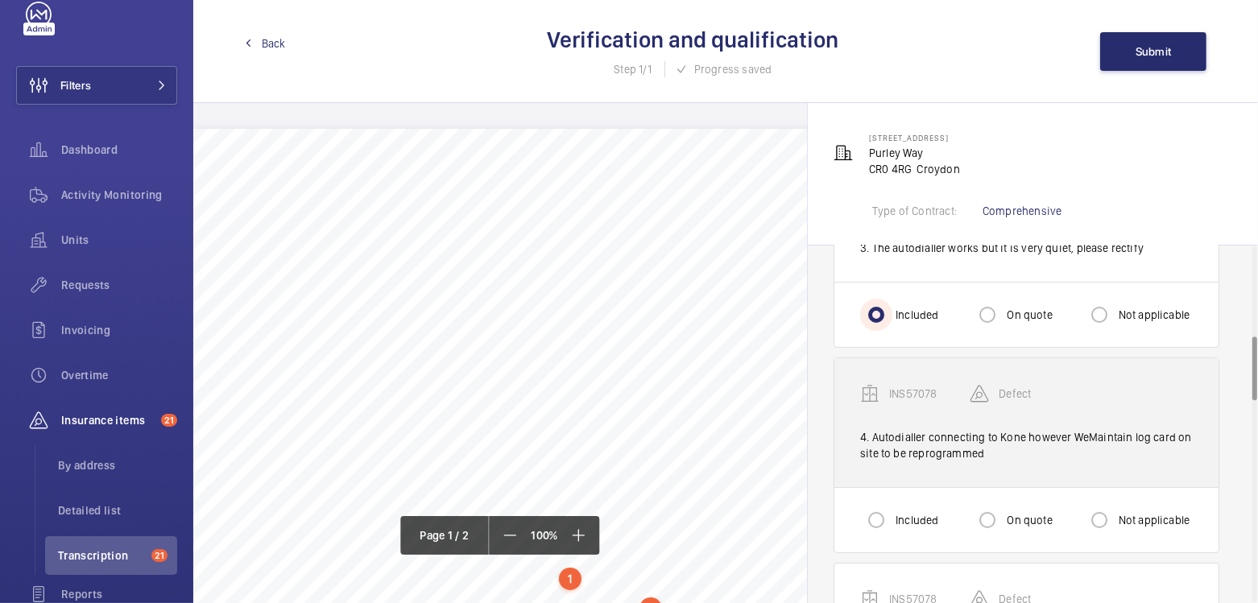
scroll to position [498, 0]
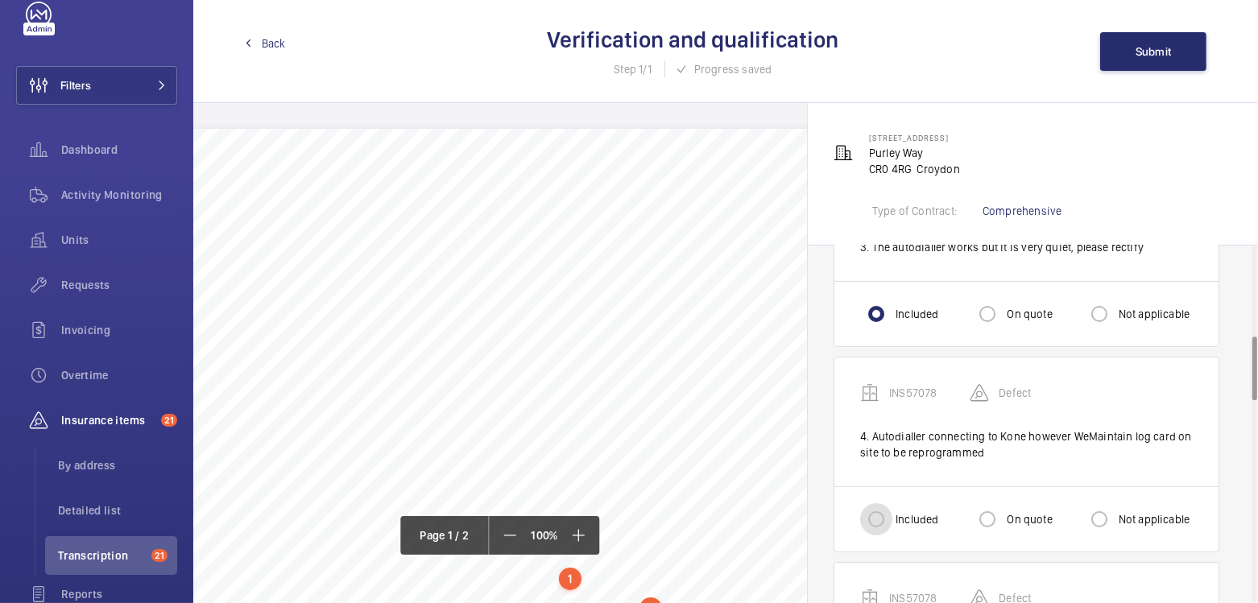
click at [878, 516] on input "Included" at bounding box center [876, 519] width 32 height 32
radio input "true"
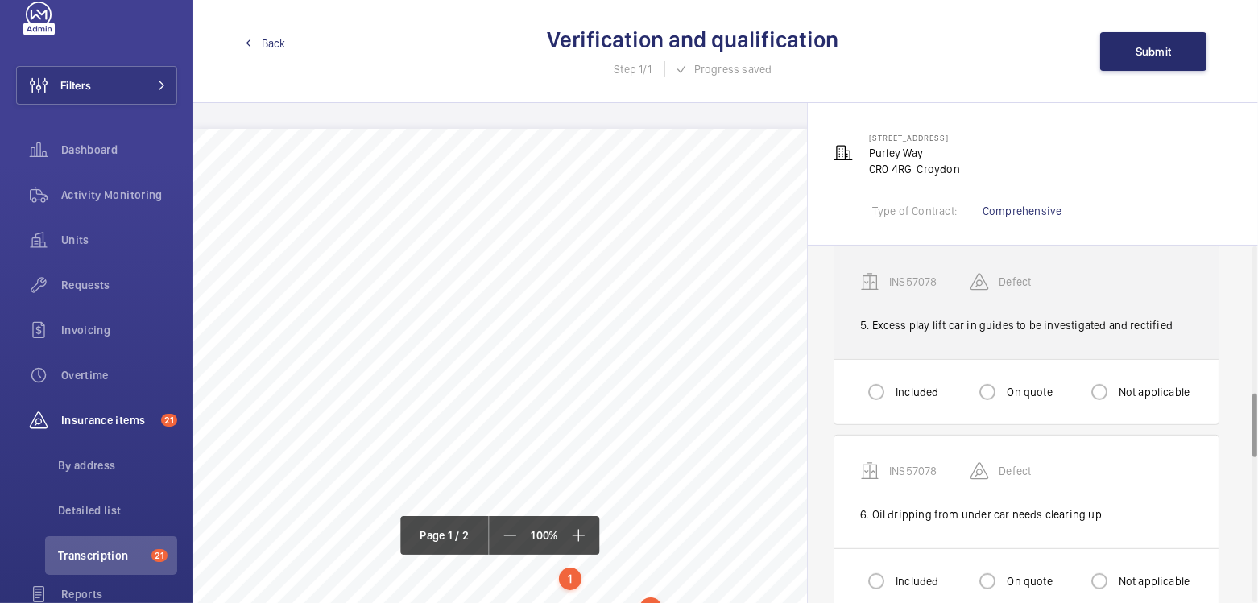
scroll to position [816, 0]
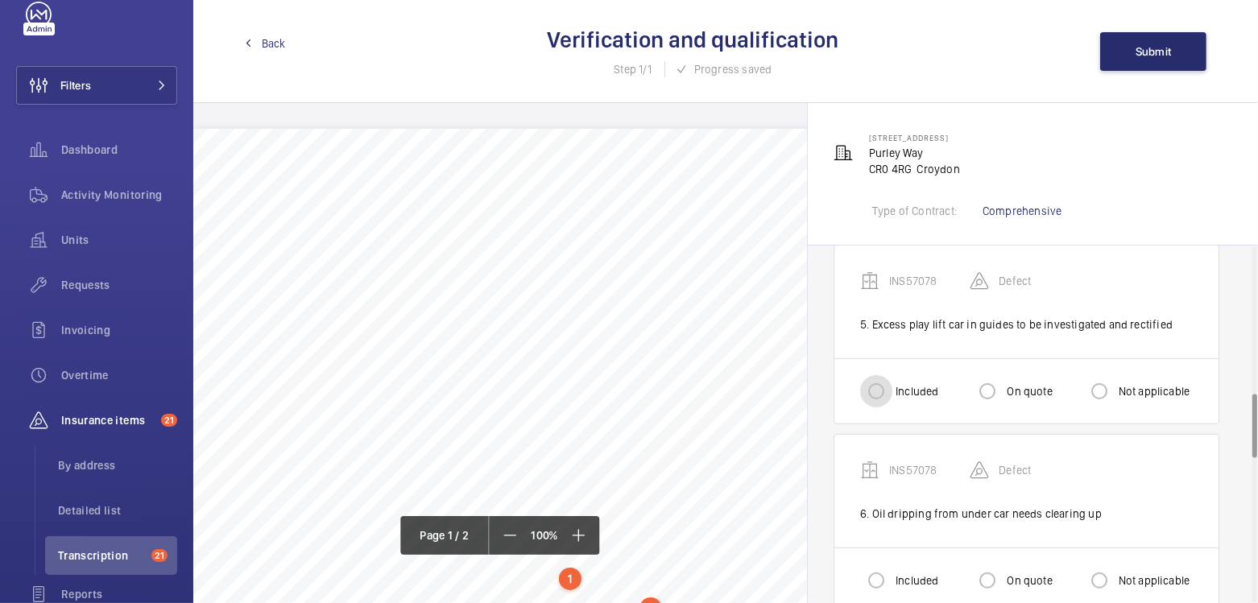
click at [874, 385] on input "Included" at bounding box center [876, 391] width 32 height 32
radio input "true"
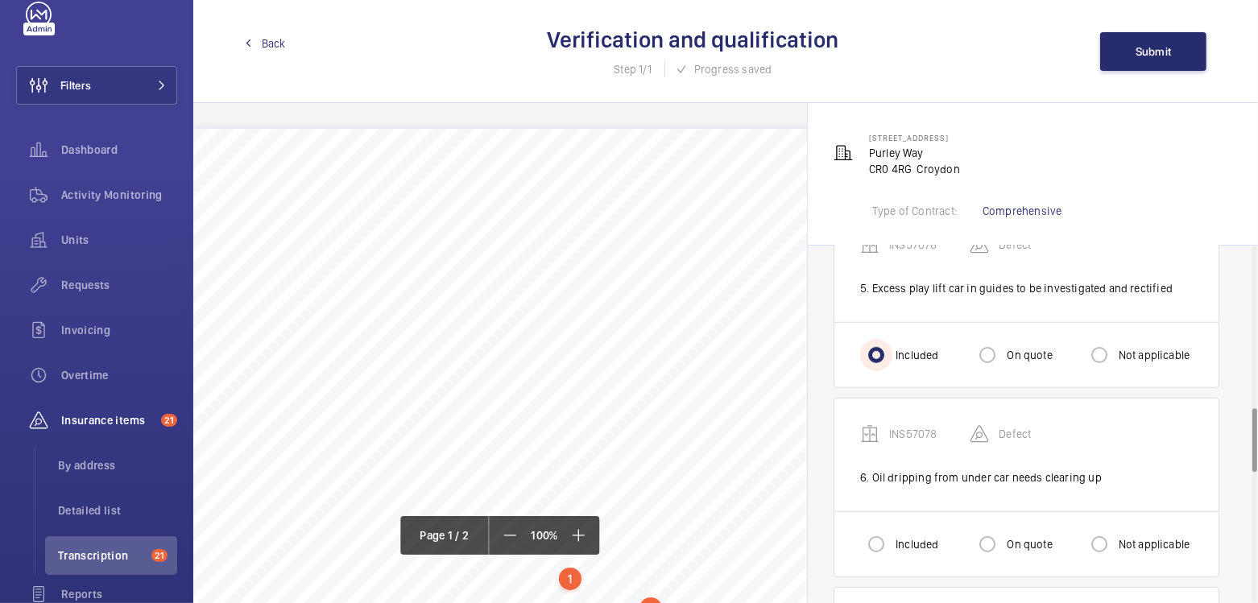
scroll to position [899, 0]
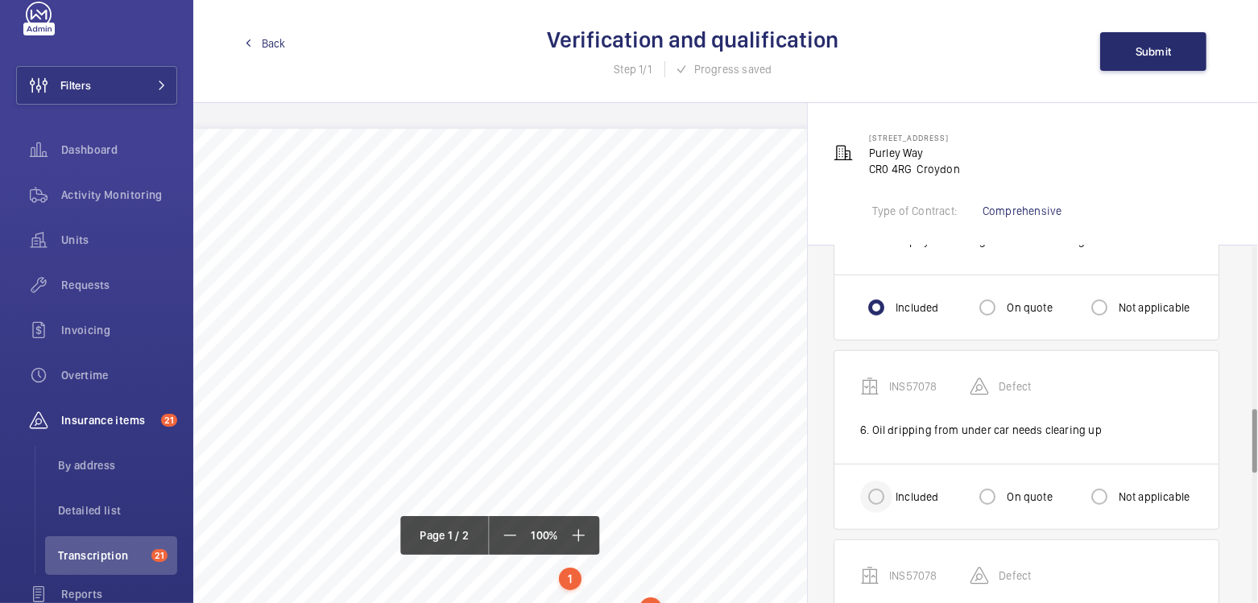
click at [879, 506] on div at bounding box center [876, 496] width 39 height 39
radio input "true"
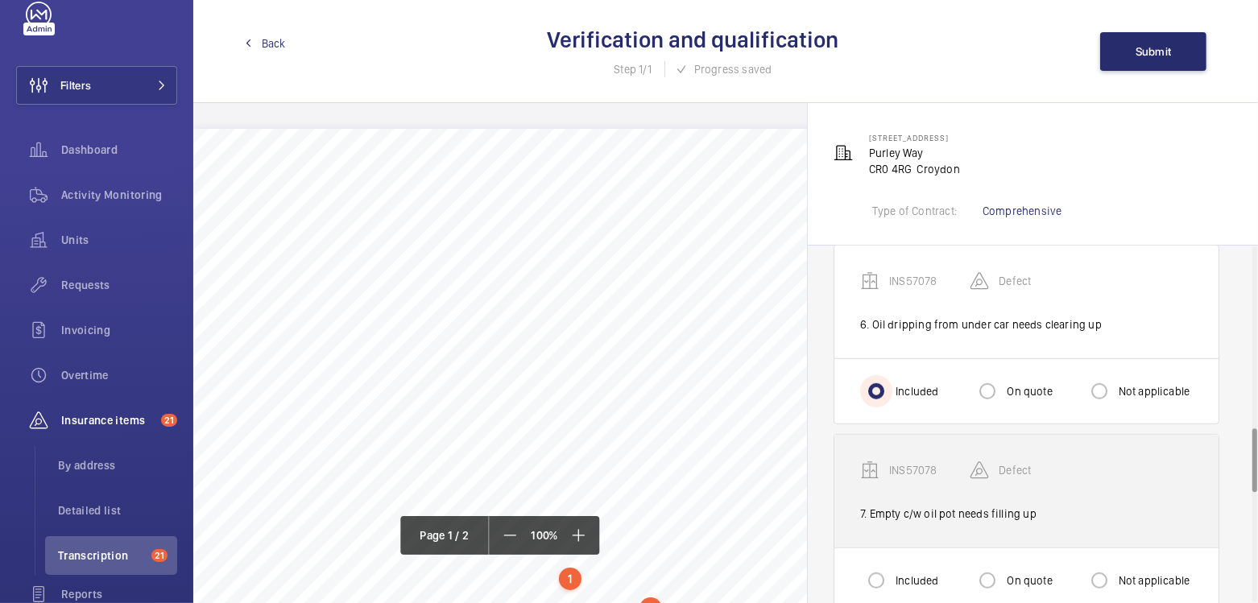
scroll to position [1008, 0]
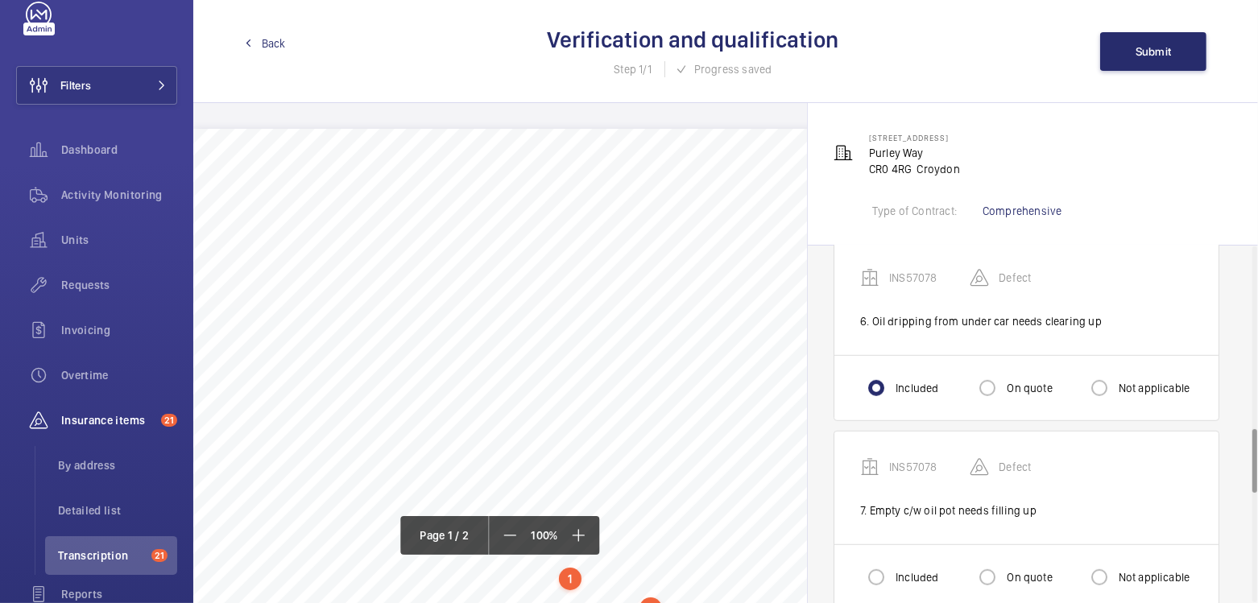
click at [900, 572] on label "Included" at bounding box center [915, 577] width 46 height 16
click at [892, 572] on input "Included" at bounding box center [876, 577] width 32 height 32
radio input "true"
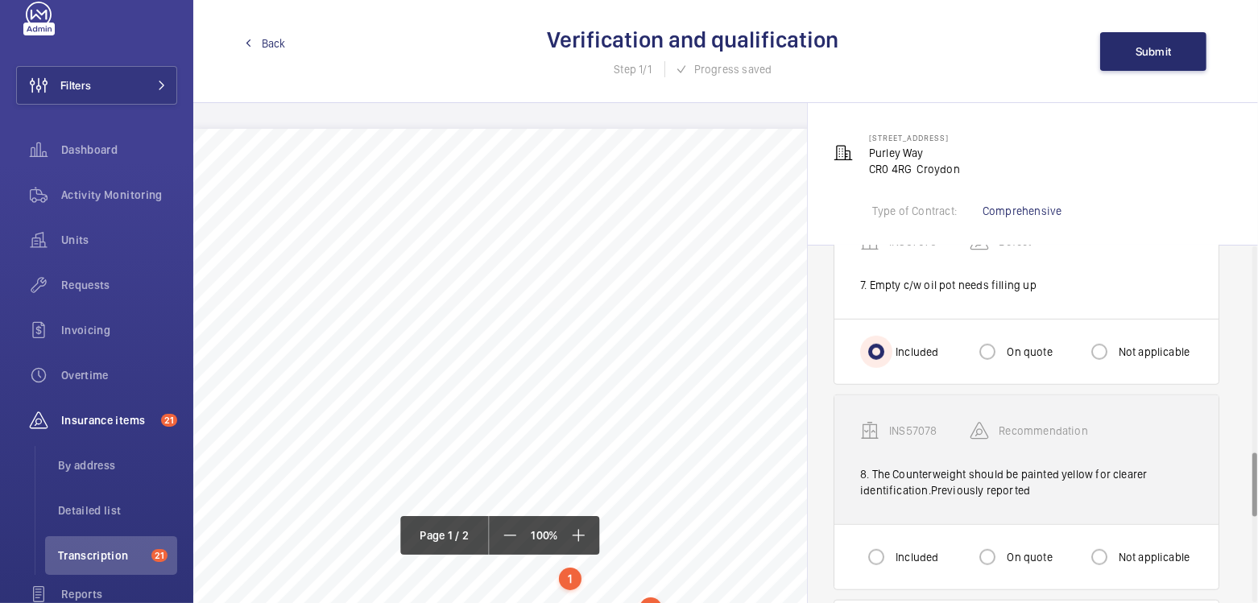
scroll to position [1237, 0]
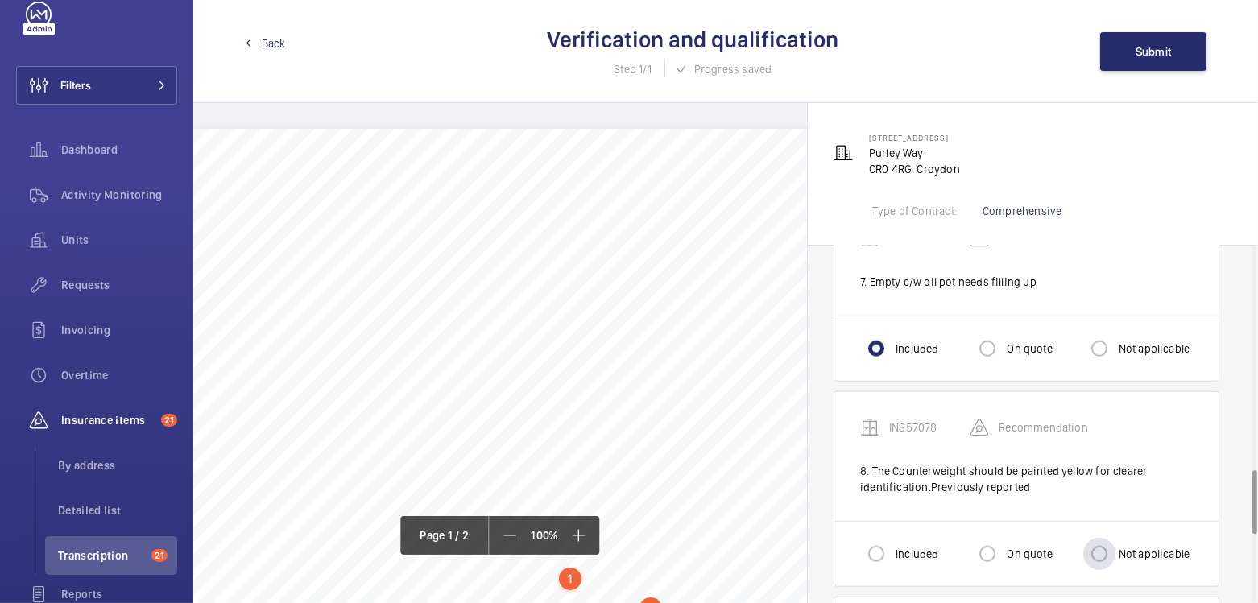
click at [1124, 546] on label "Not applicable" at bounding box center [1152, 554] width 75 height 16
click at [1115, 543] on input "Not applicable" at bounding box center [1099, 554] width 32 height 32
radio input "true"
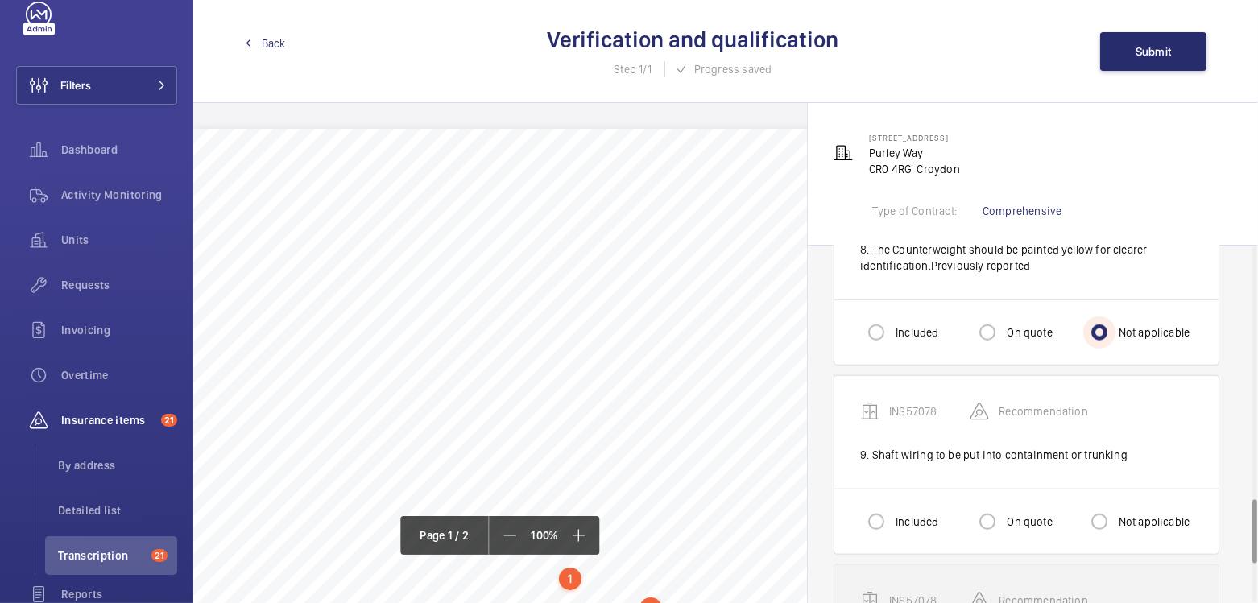
scroll to position [1475, 0]
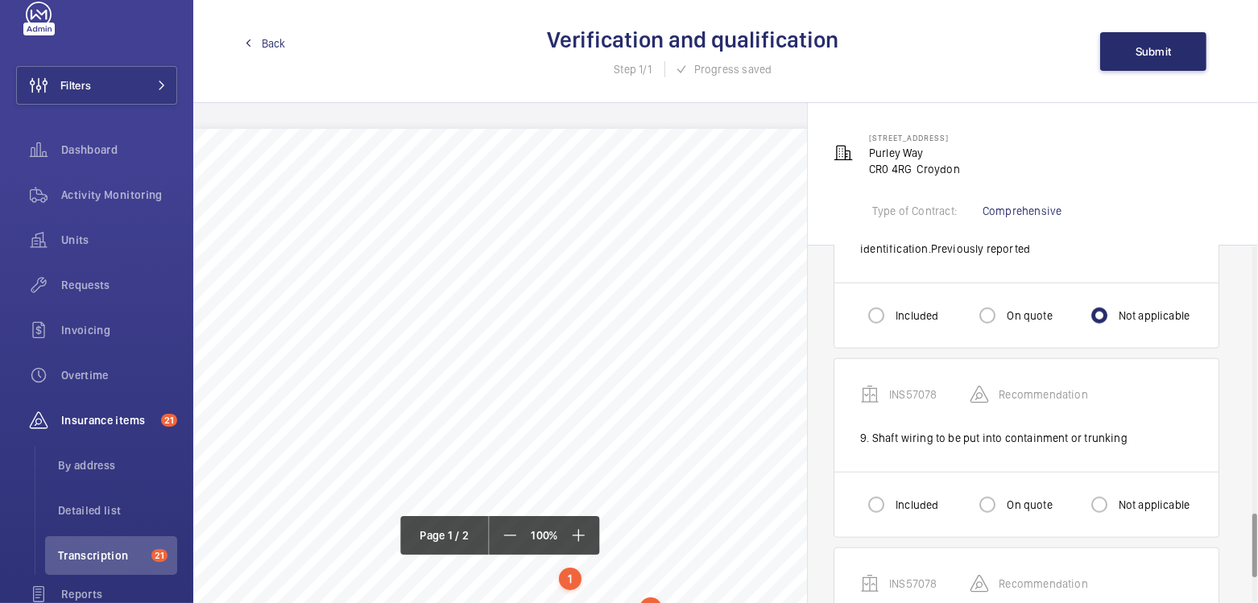
click at [911, 489] on div "Included" at bounding box center [899, 505] width 78 height 32
click at [900, 497] on label "Included" at bounding box center [915, 505] width 46 height 16
click at [892, 489] on input "Included" at bounding box center [876, 505] width 32 height 32
radio input "true"
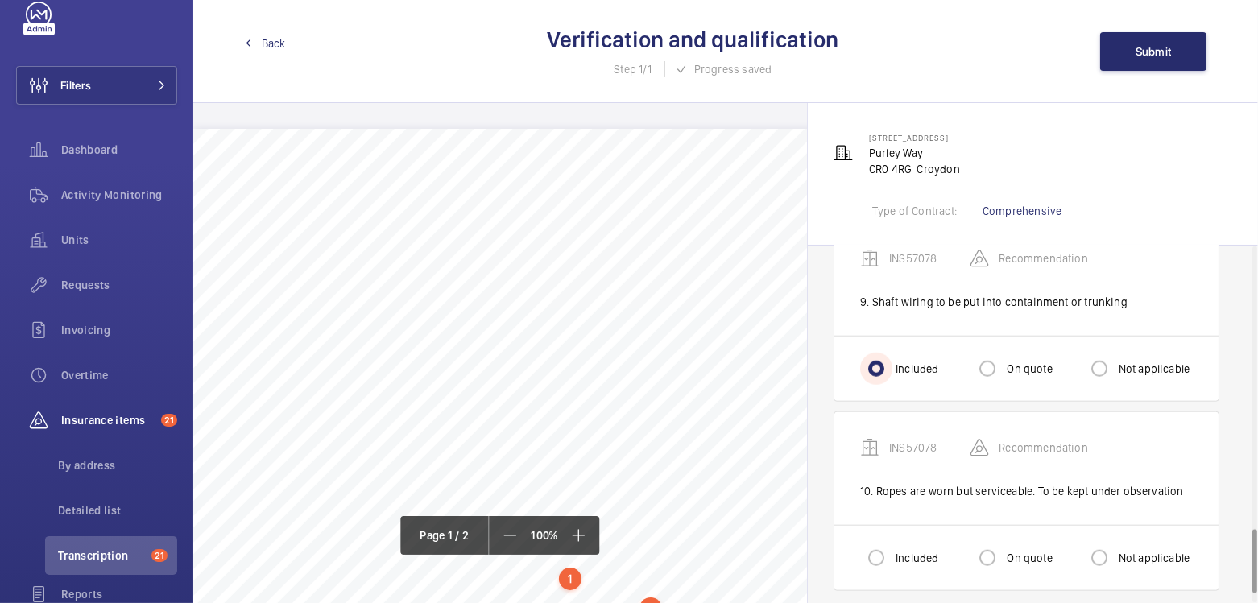
scroll to position [1613, 0]
click at [1125, 548] on label "Not applicable" at bounding box center [1152, 556] width 75 height 16
click at [1115, 542] on input "Not applicable" at bounding box center [1099, 556] width 32 height 32
radio input "true"
click at [1143, 60] on button "Submit" at bounding box center [1153, 51] width 106 height 39
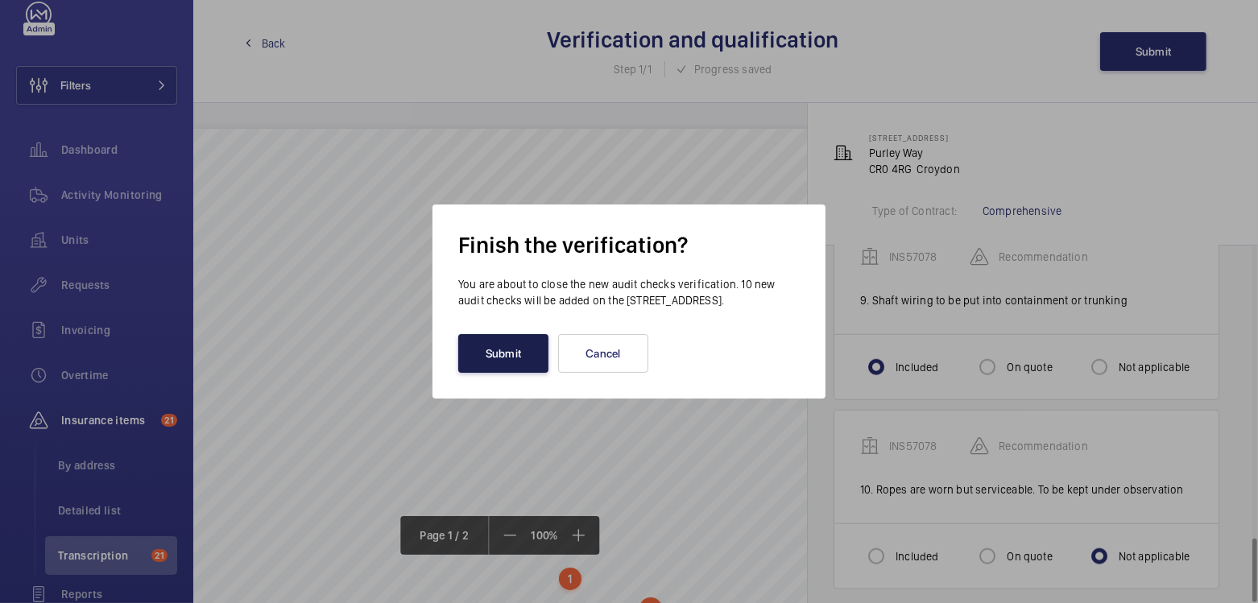
click at [509, 356] on button "Submit" at bounding box center [503, 353] width 90 height 39
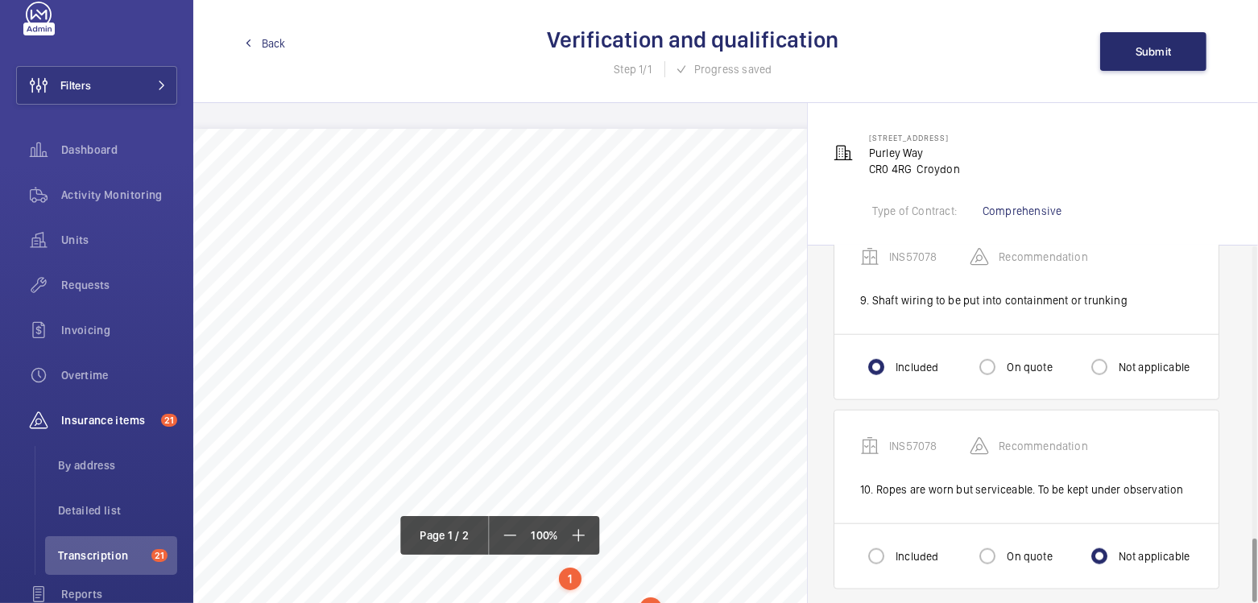
click at [263, 45] on span "Back" at bounding box center [274, 43] width 24 height 16
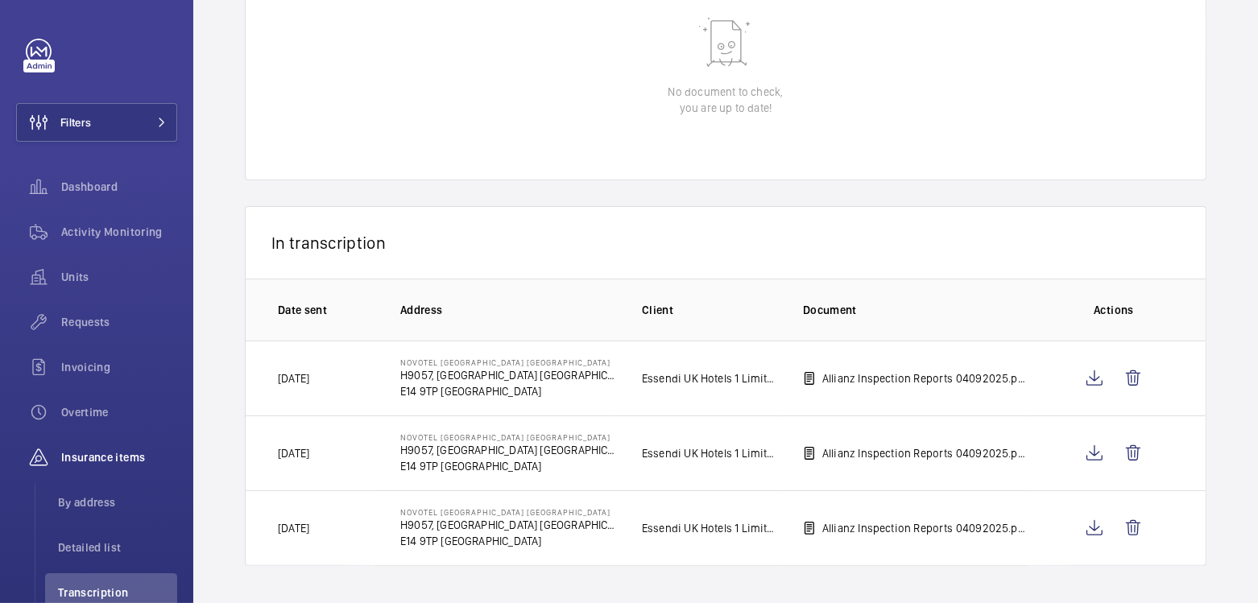
scroll to position [187, 0]
click at [1083, 370] on wm-front-icon-button at bounding box center [1094, 376] width 39 height 39
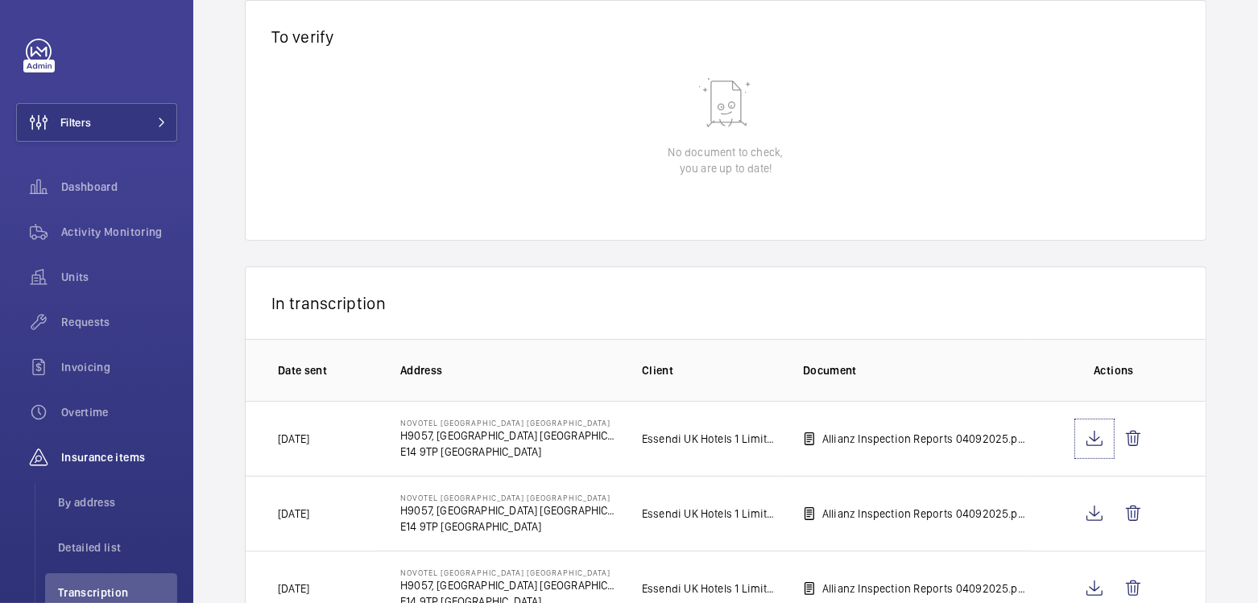
scroll to position [0, 0]
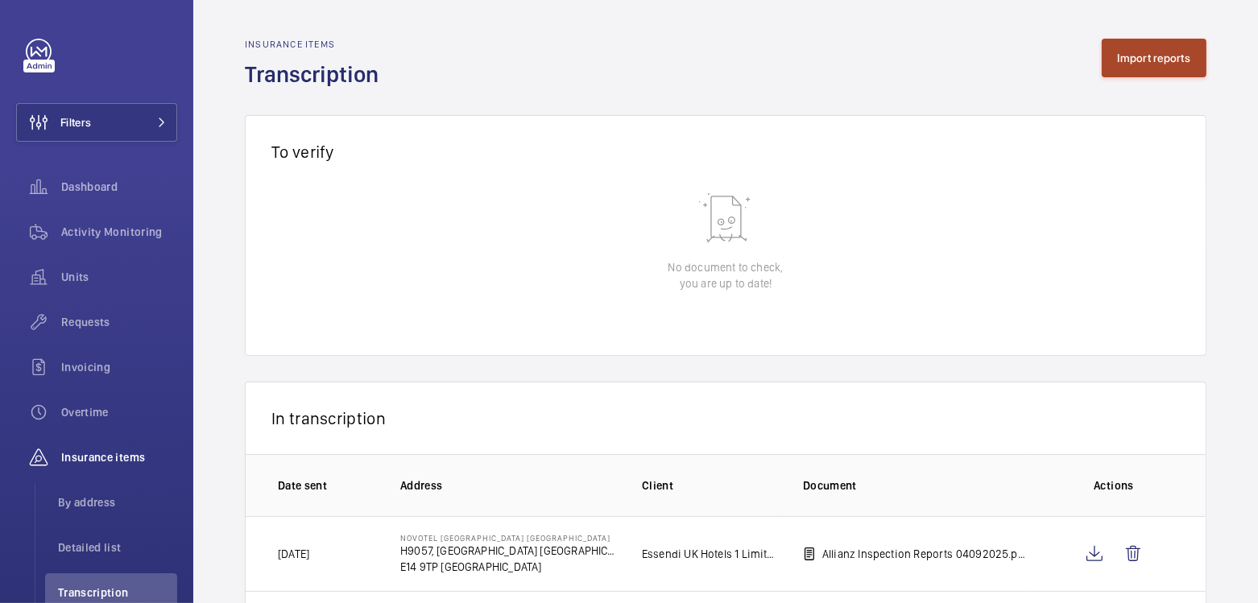
click at [1137, 58] on button "Import reports" at bounding box center [1153, 58] width 105 height 39
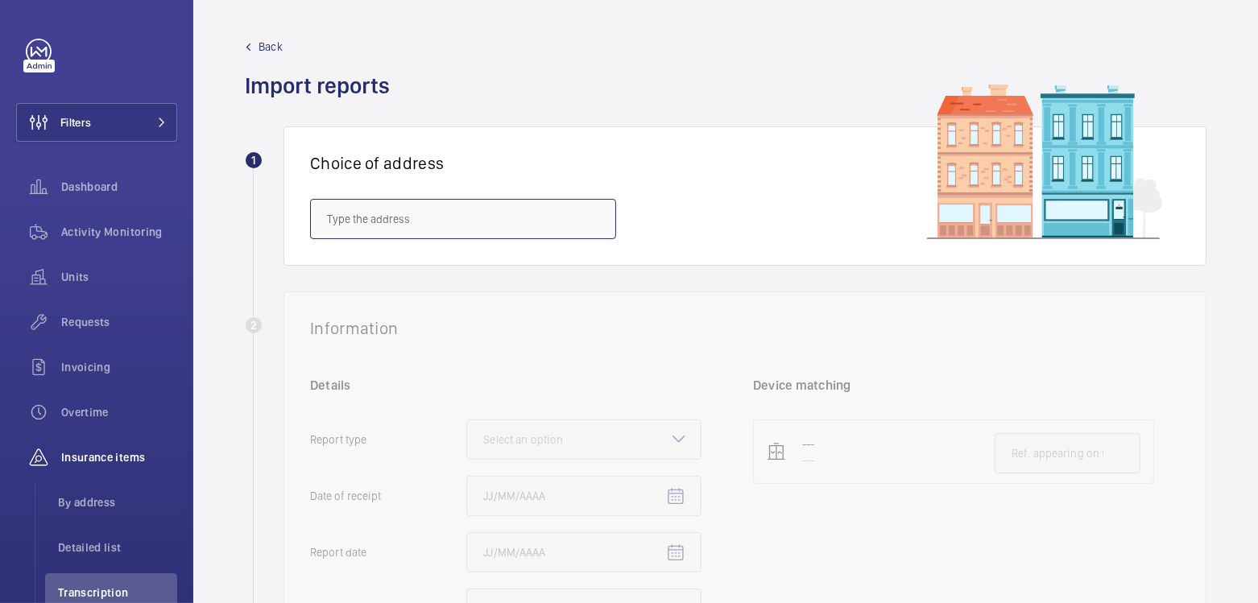
click at [415, 212] on input "text" at bounding box center [463, 219] width 306 height 40
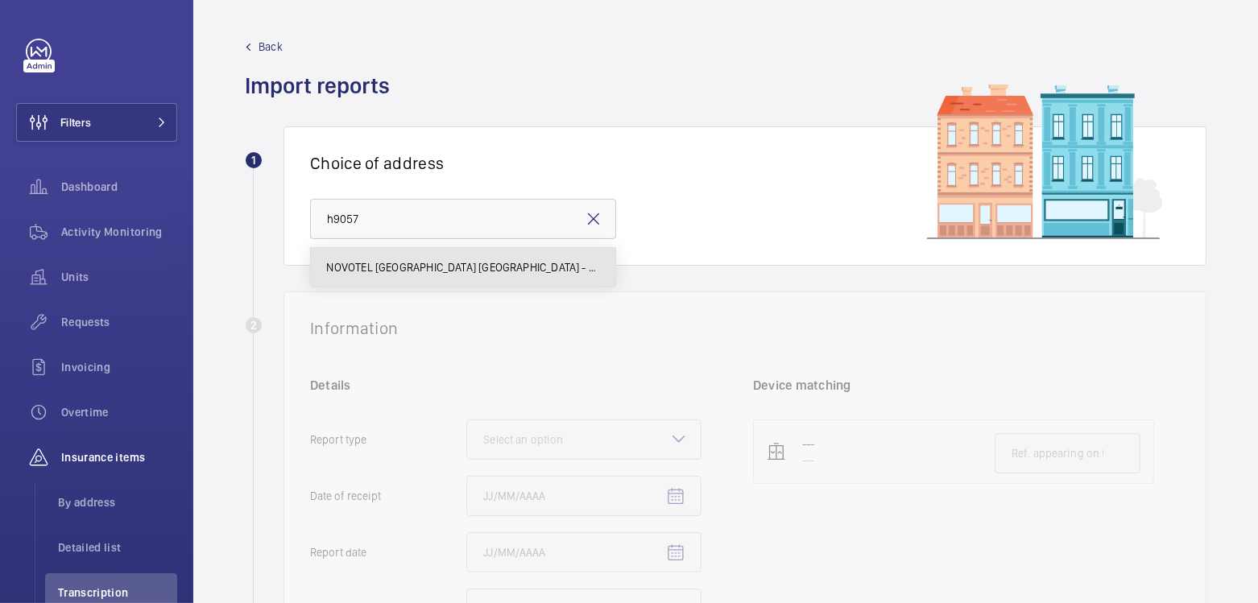
click at [457, 261] on span "NOVOTEL [GEOGRAPHIC_DATA] [GEOGRAPHIC_DATA] - H9057, [GEOGRAPHIC_DATA] [GEOGRAP…" at bounding box center [463, 267] width 272 height 16
type input "NOVOTEL [GEOGRAPHIC_DATA] [GEOGRAPHIC_DATA] - H9057, [GEOGRAPHIC_DATA] [GEOGRAP…"
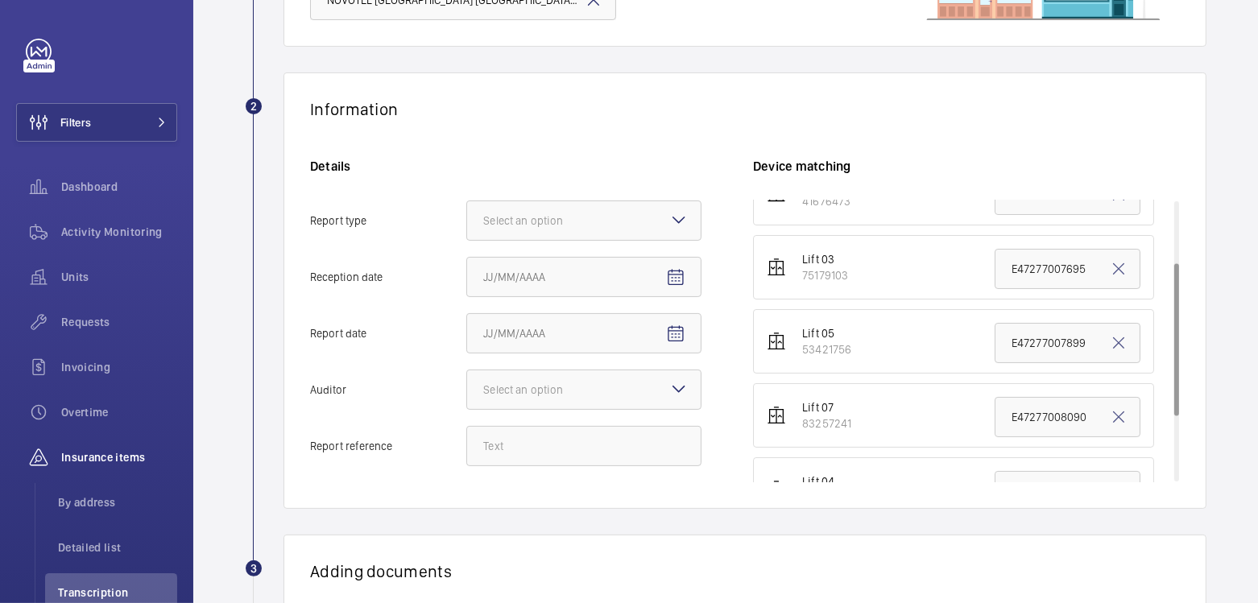
scroll to position [114, 0]
click at [98, 232] on span "Activity Monitoring" at bounding box center [119, 232] width 116 height 16
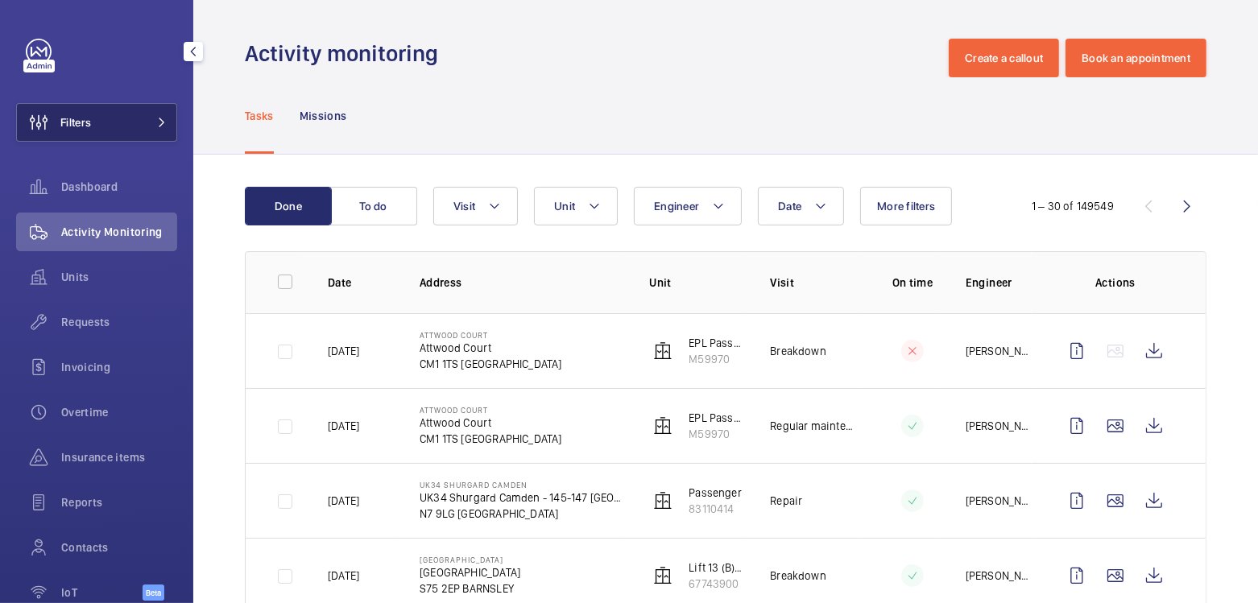
click at [84, 126] on span "Filters" at bounding box center [75, 122] width 31 height 16
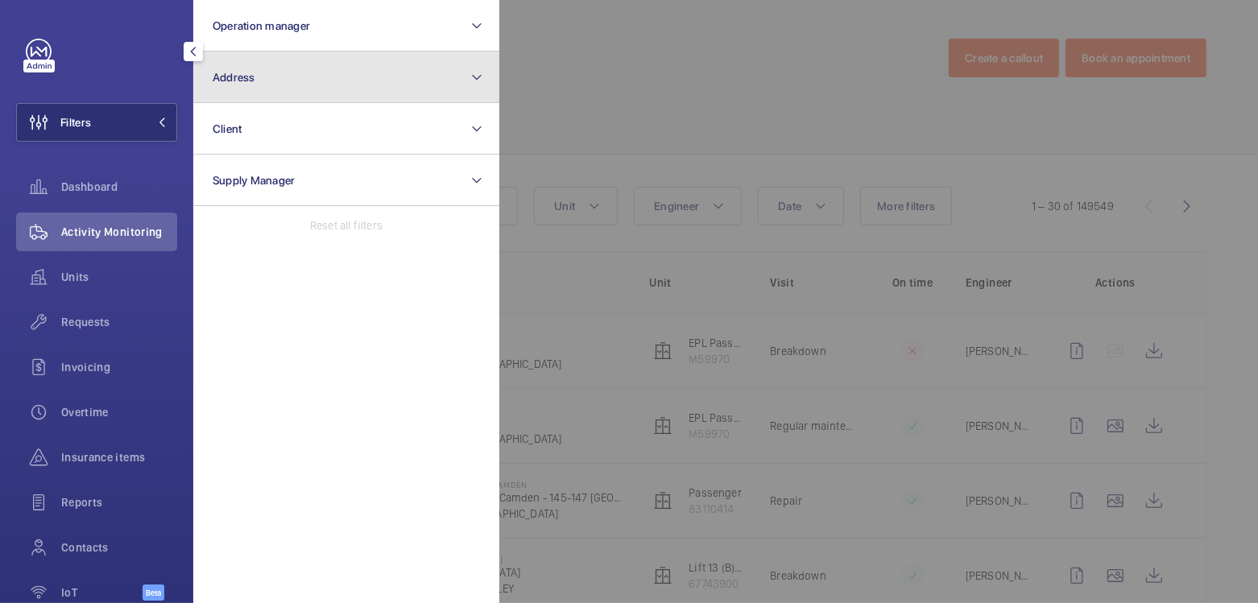
click at [275, 81] on button "Address" at bounding box center [346, 78] width 306 height 52
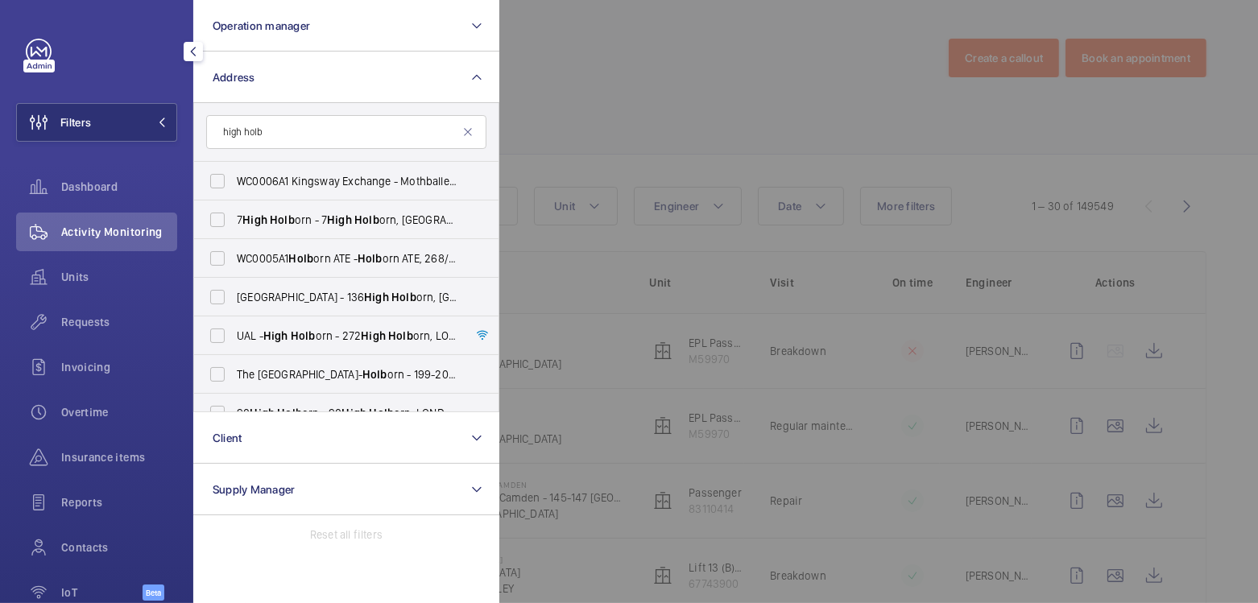
click at [216, 127] on input "high holb" at bounding box center [346, 132] width 280 height 34
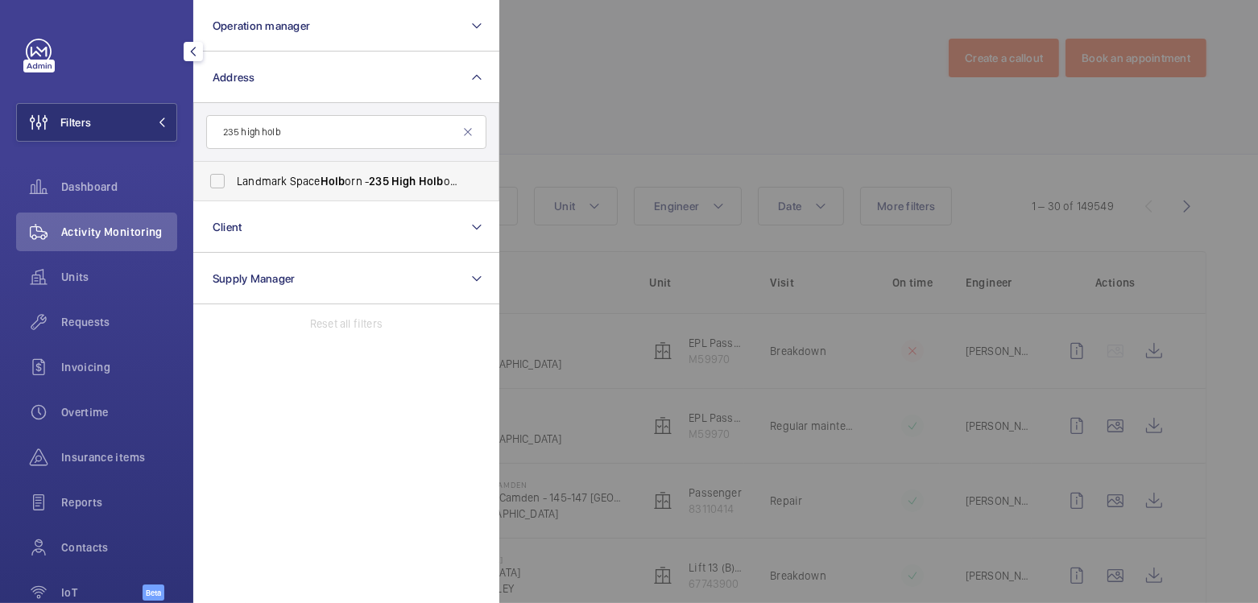
type input "235 high holb"
click at [316, 183] on span "Landmark Space Holb orn - 235 High Holb orn, LONDON WC1V 7DN" at bounding box center [347, 181] width 221 height 16
click at [233, 183] on input "Landmark Space Holb orn - 235 High Holb orn, LONDON WC1V 7DN" at bounding box center [217, 181] width 32 height 32
checkbox input "true"
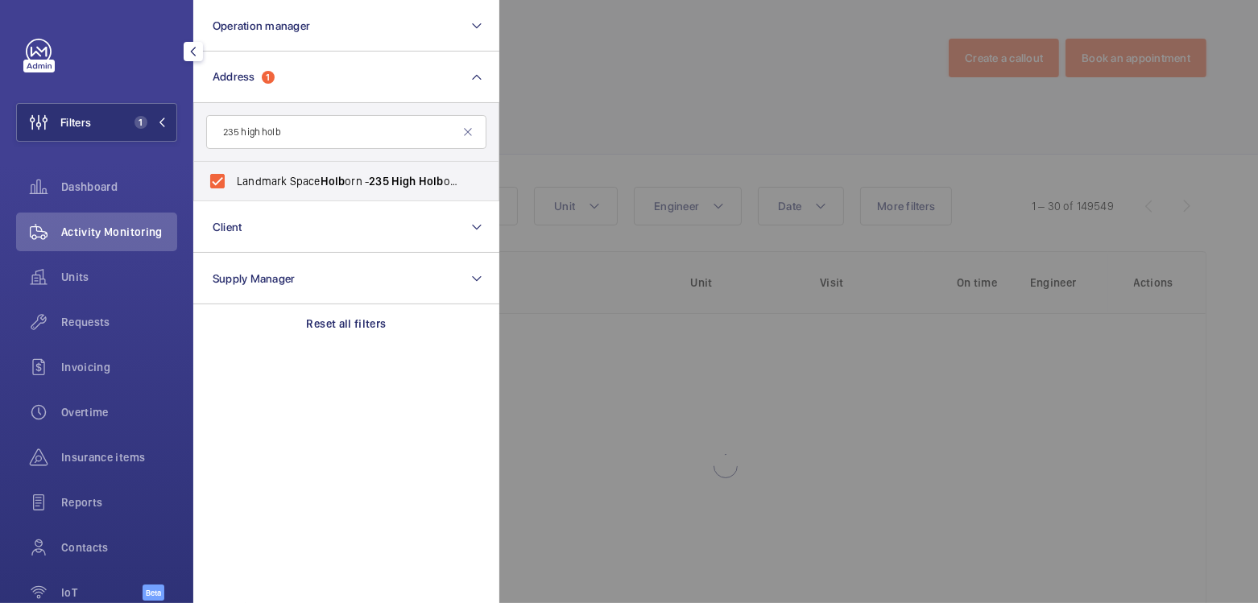
click at [565, 97] on div at bounding box center [1128, 301] width 1258 height 603
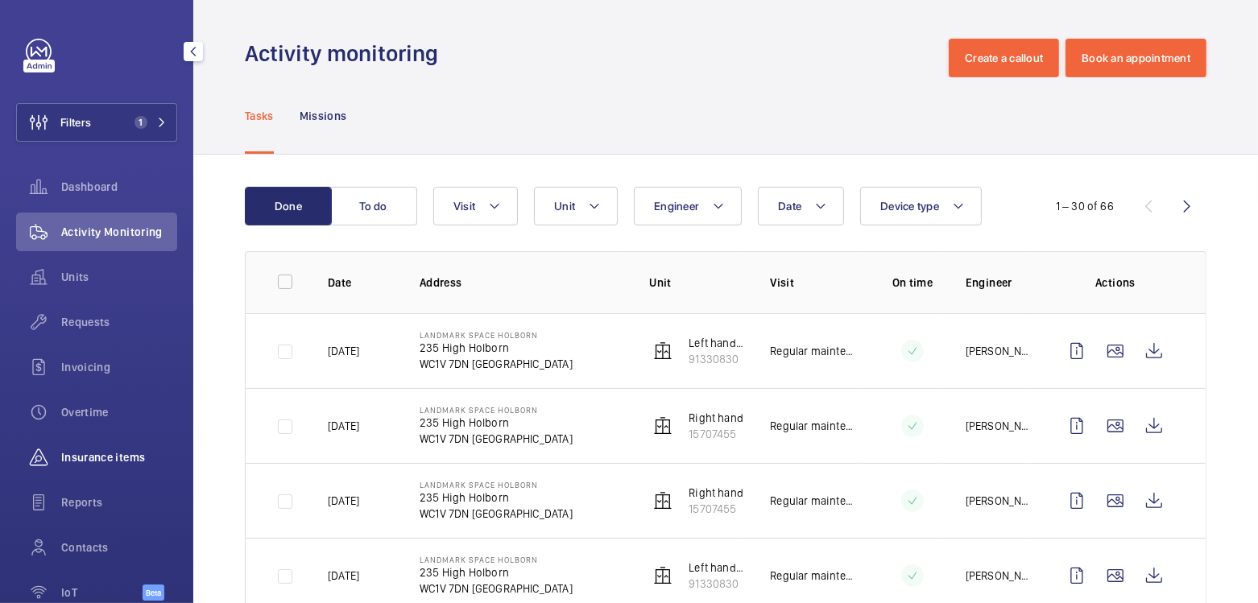
click at [103, 450] on span "Insurance items" at bounding box center [119, 457] width 116 height 16
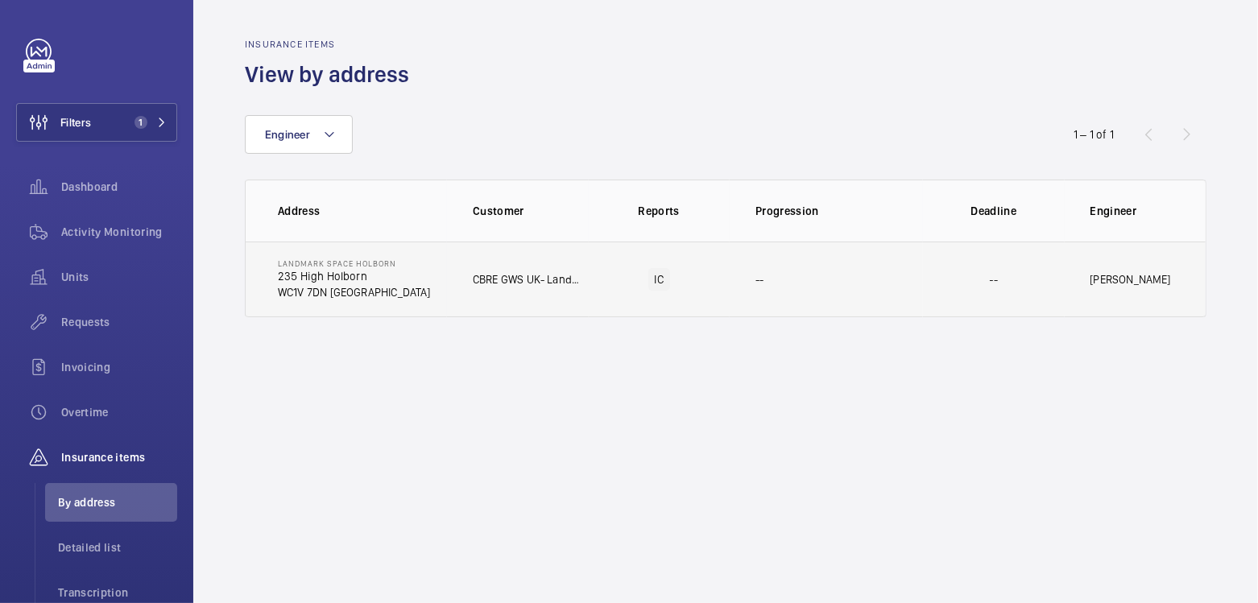
click at [498, 295] on td "CBRE GWS UK- Landmark Space Holborn" at bounding box center [518, 280] width 142 height 76
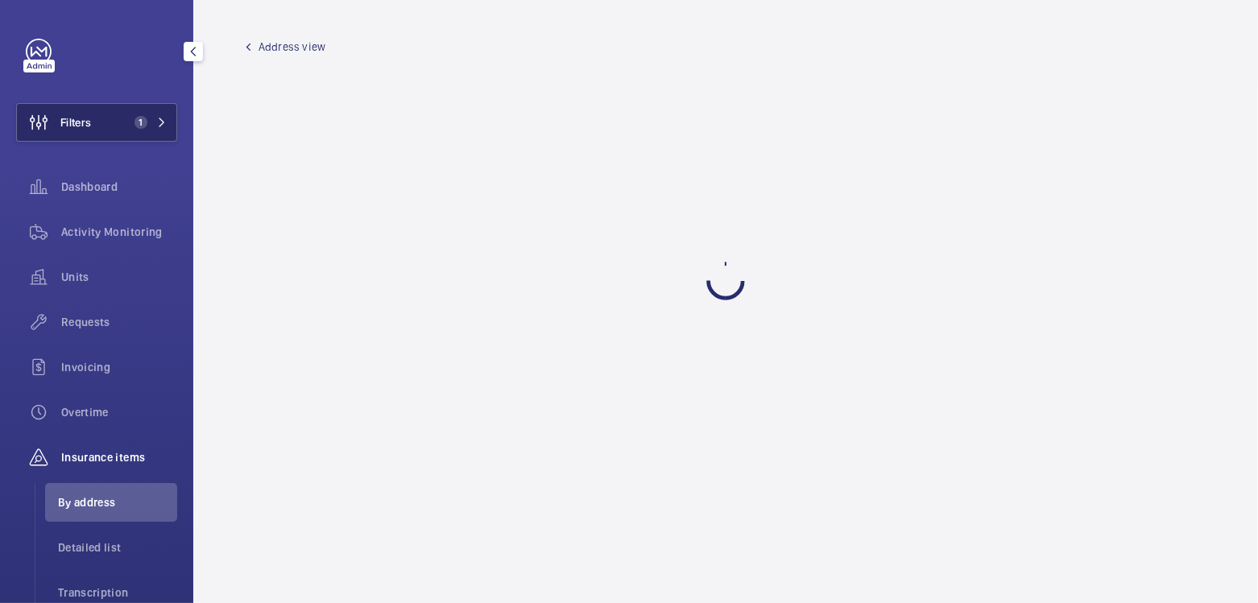
click at [134, 126] on span "1" at bounding box center [140, 122] width 13 height 13
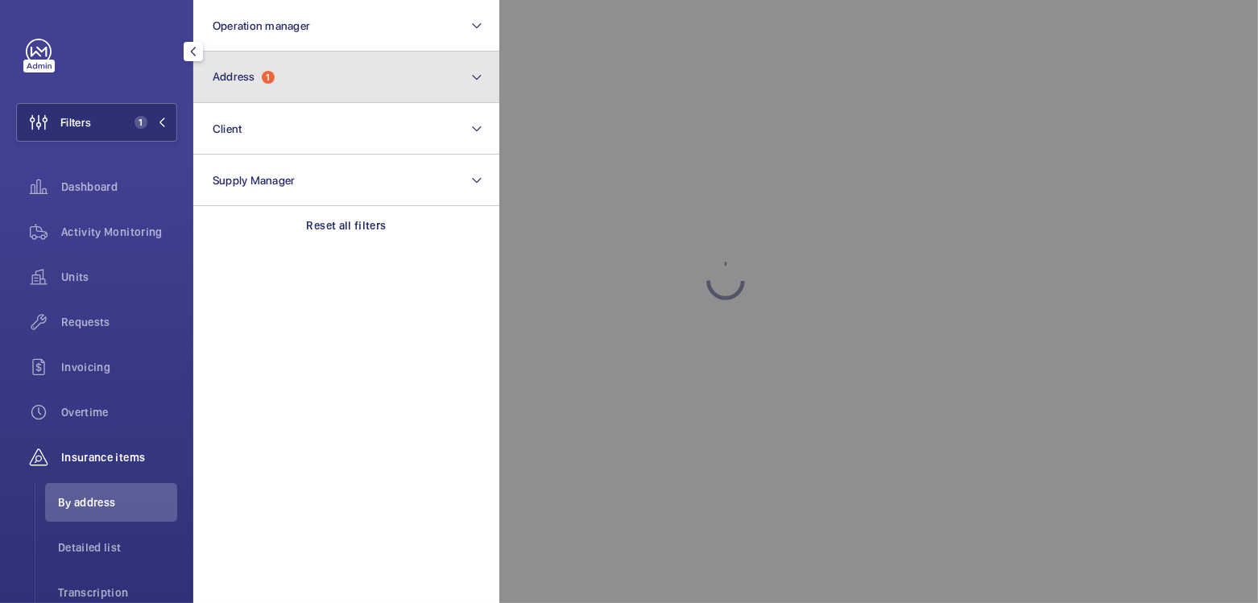
click at [239, 75] on span "Address" at bounding box center [234, 76] width 43 height 13
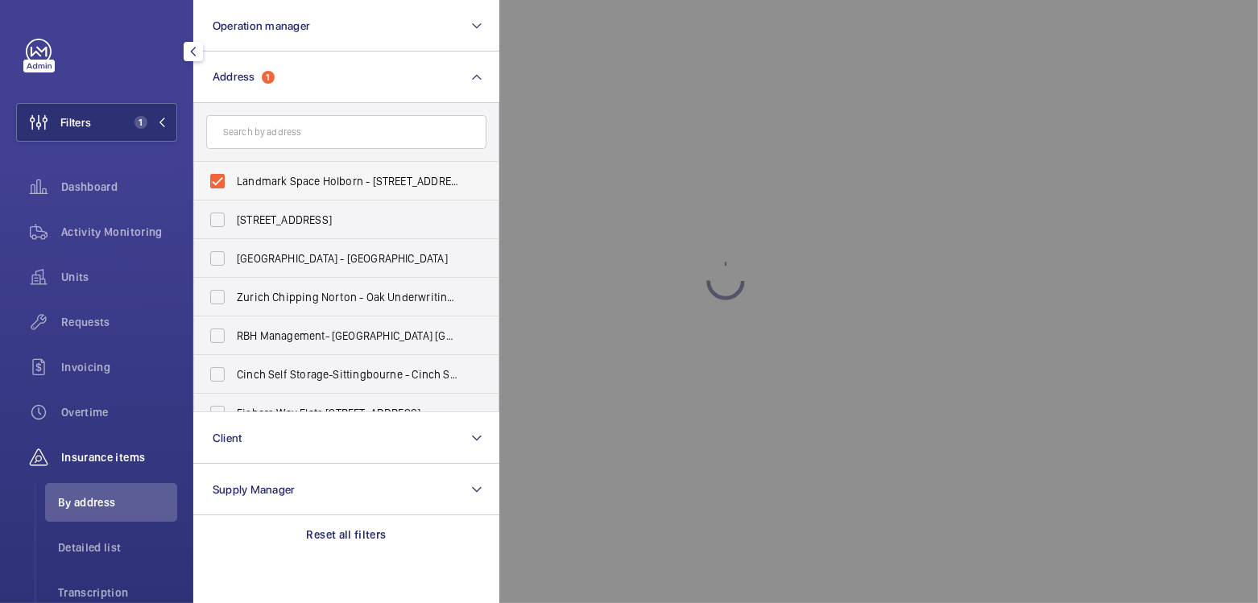
click at [284, 182] on span "Landmark Space Holborn - 235 High Holborn, LONDON WC1V 7DN" at bounding box center [347, 181] width 221 height 16
click at [233, 182] on input "Landmark Space Holborn - 235 High Holborn, LONDON WC1V 7DN" at bounding box center [217, 181] width 32 height 32
checkbox input "false"
click at [288, 135] on input "text" at bounding box center [346, 132] width 280 height 34
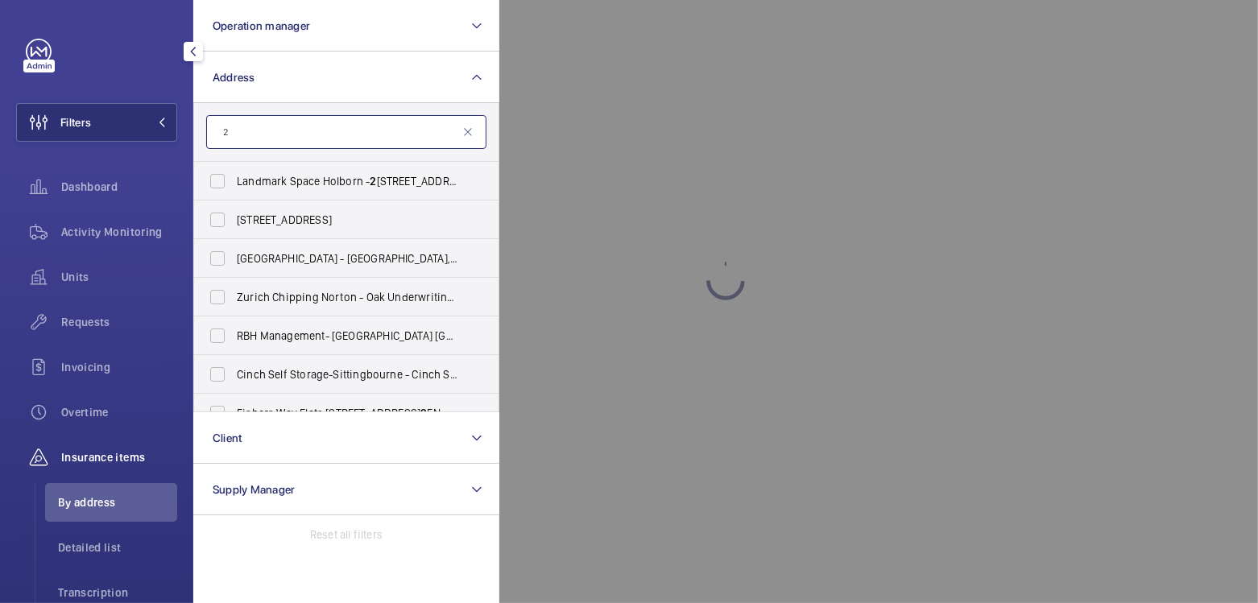
type input "2"
click at [506, 149] on div at bounding box center [1128, 301] width 1258 height 603
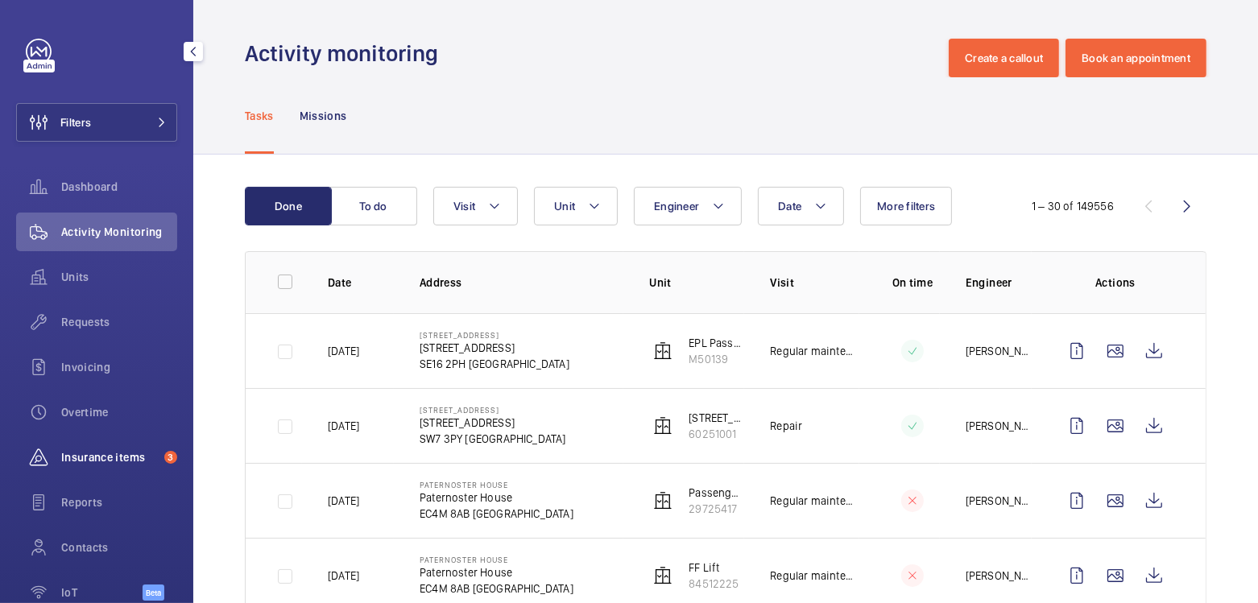
click at [112, 464] on span "Insurance items" at bounding box center [109, 457] width 97 height 16
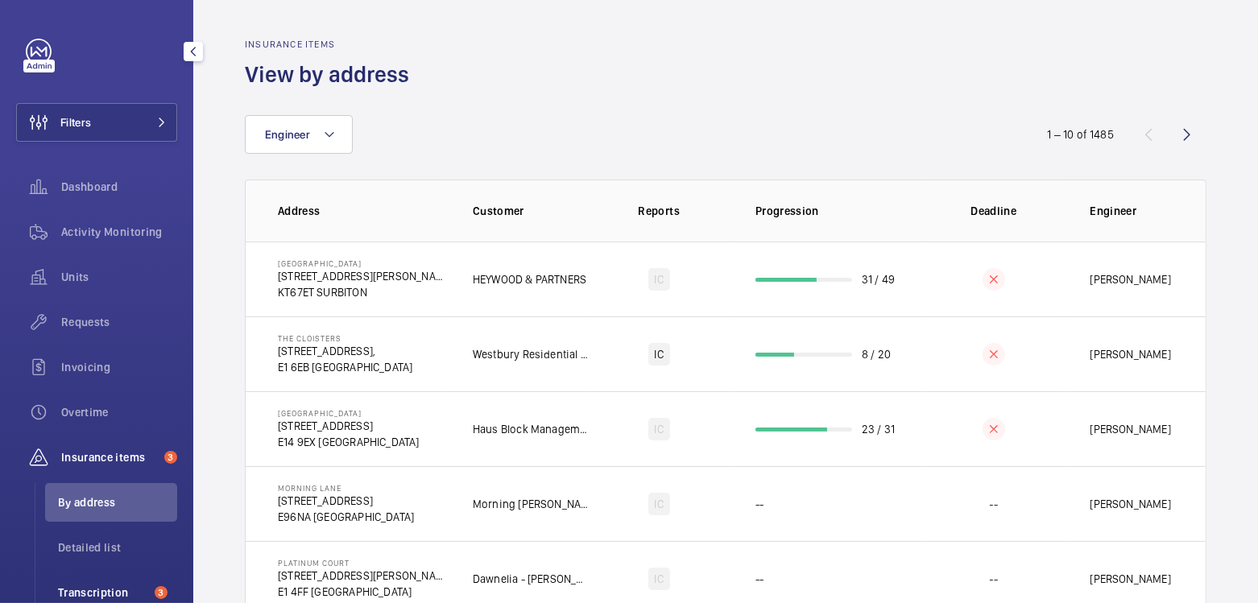
click at [92, 590] on span "Transcription" at bounding box center [103, 593] width 90 height 16
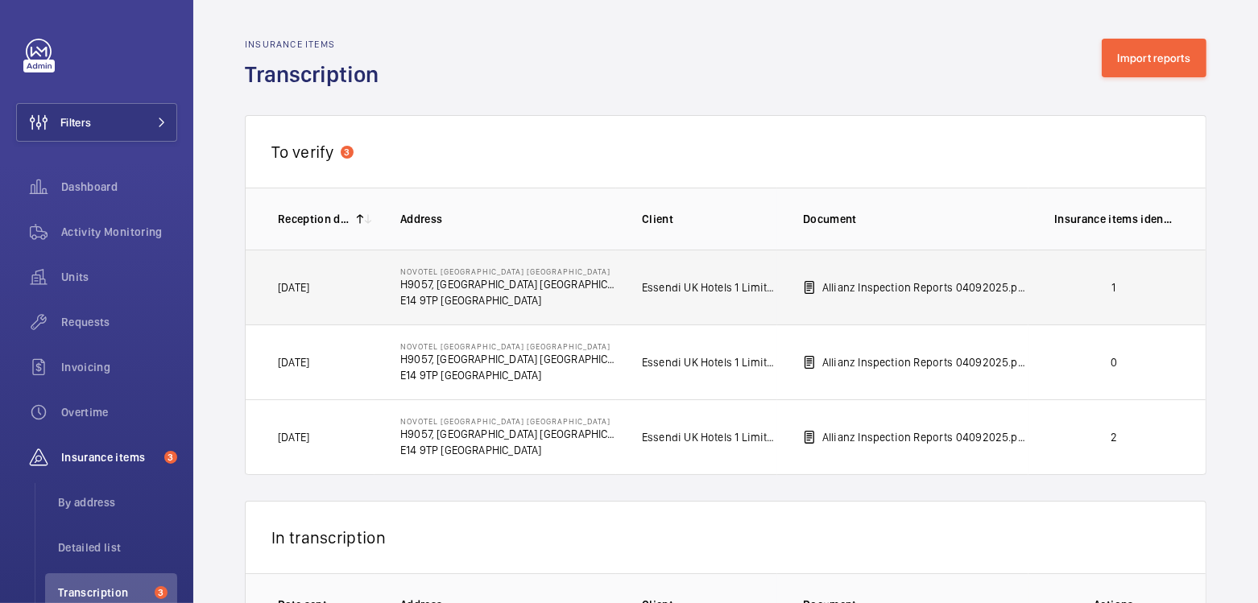
click at [1118, 289] on p "1" at bounding box center [1113, 287] width 119 height 16
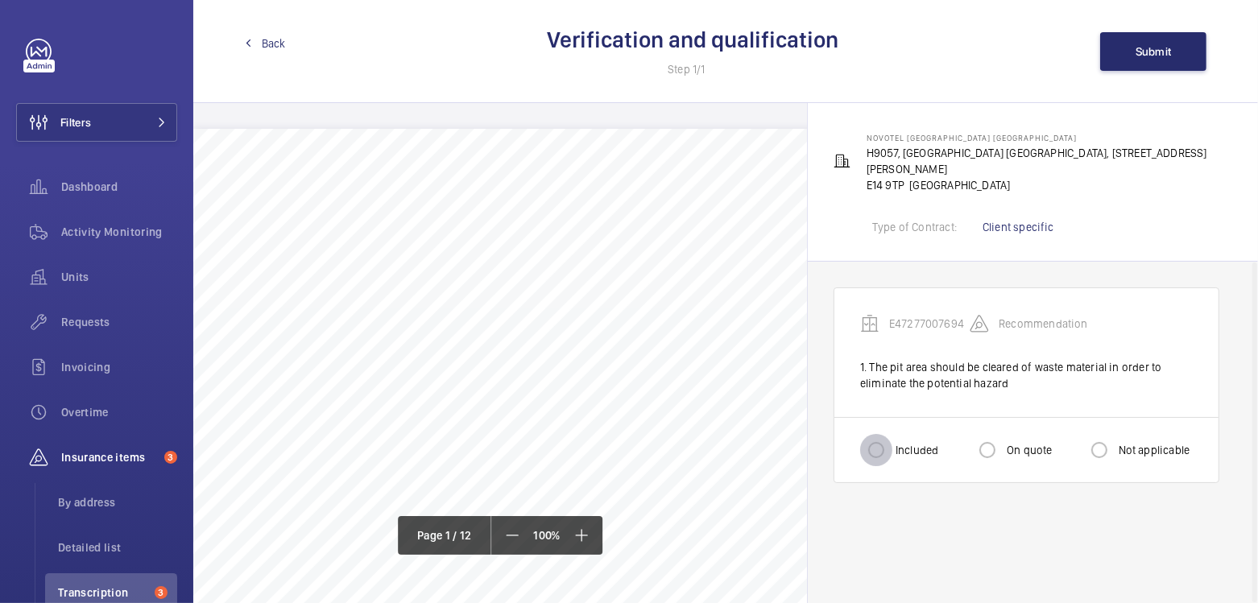
click at [870, 434] on input "Included" at bounding box center [876, 450] width 32 height 32
radio input "true"
click at [1132, 45] on button "Submit" at bounding box center [1153, 51] width 106 height 39
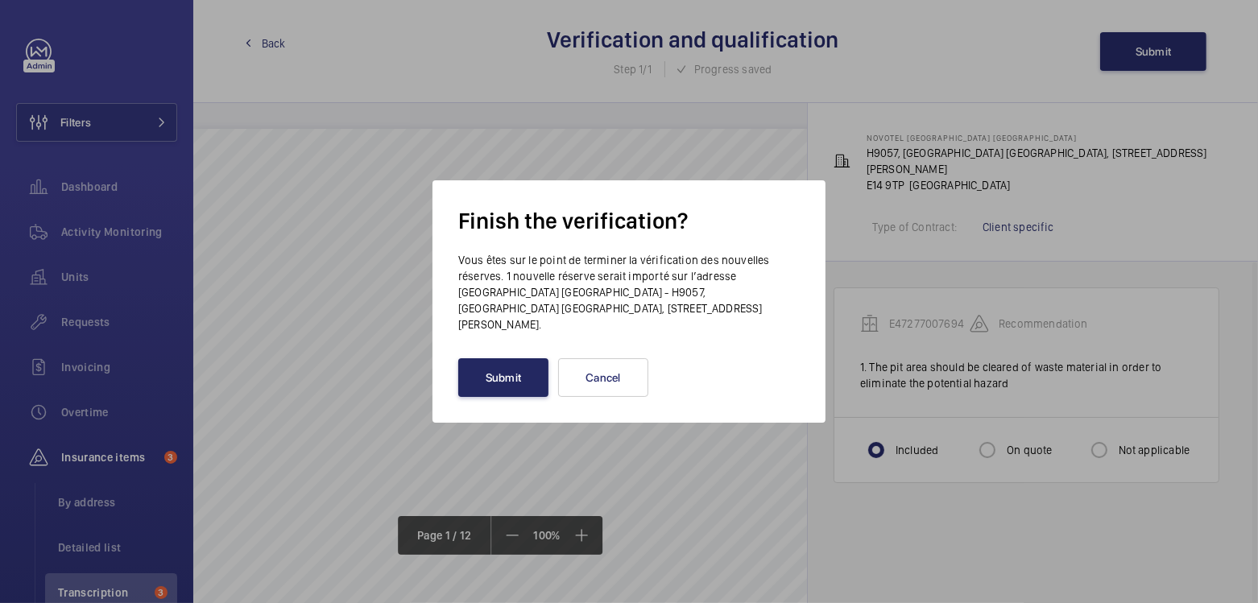
click at [503, 374] on button "Submit" at bounding box center [503, 377] width 90 height 39
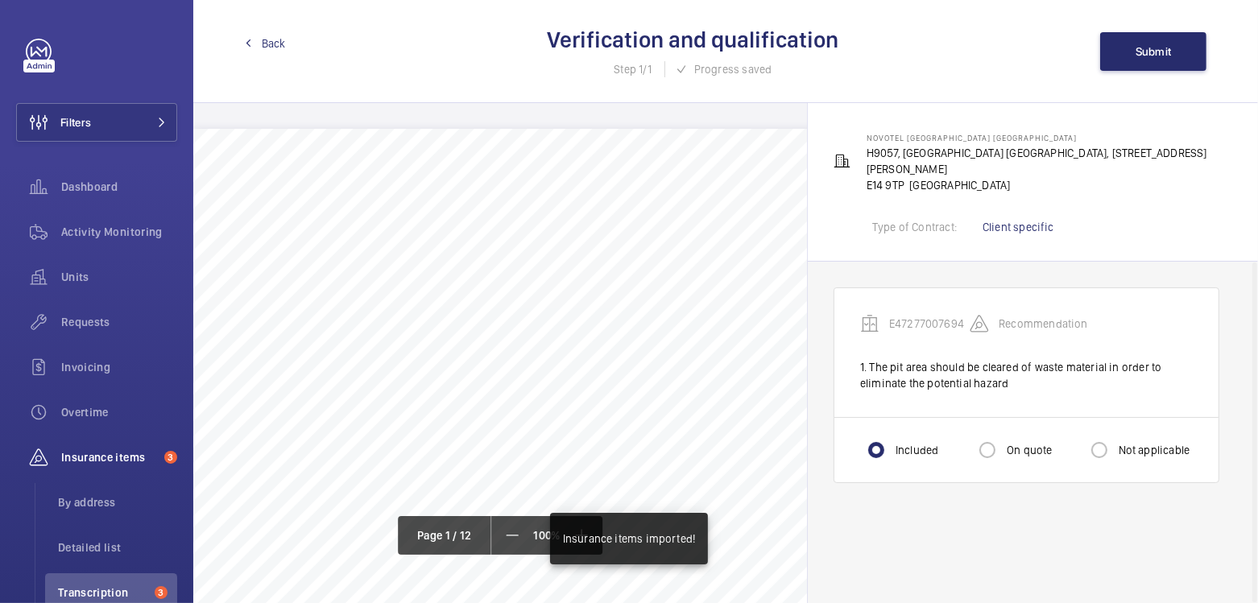
click at [281, 49] on span "Back" at bounding box center [274, 43] width 24 height 16
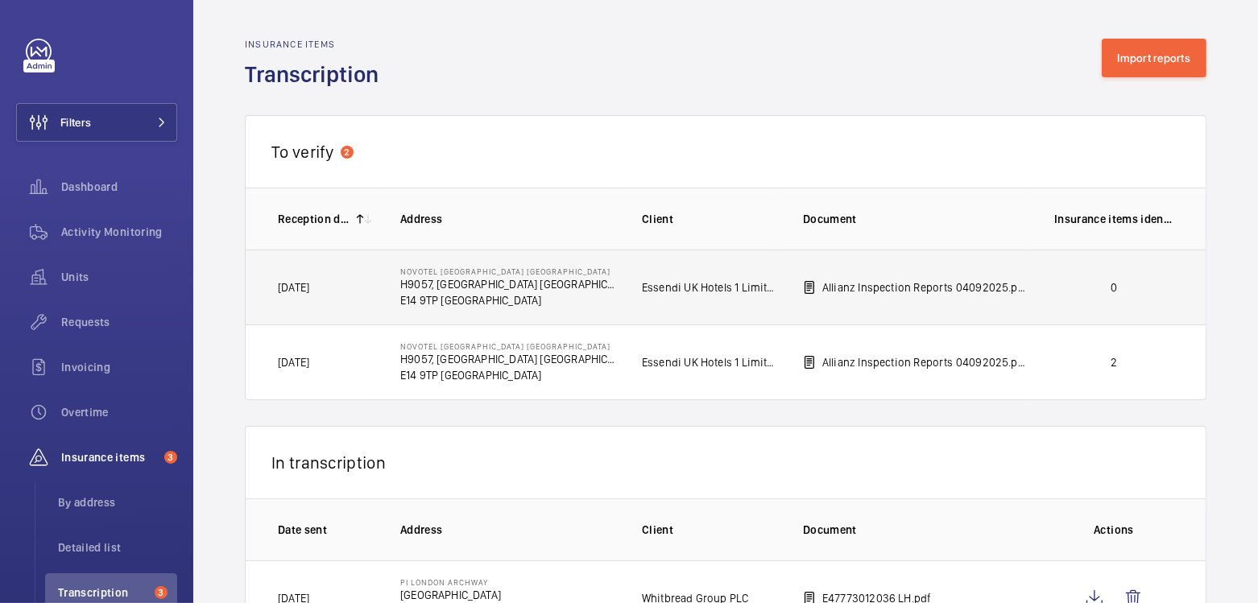
click at [1127, 293] on p "0" at bounding box center [1113, 287] width 119 height 16
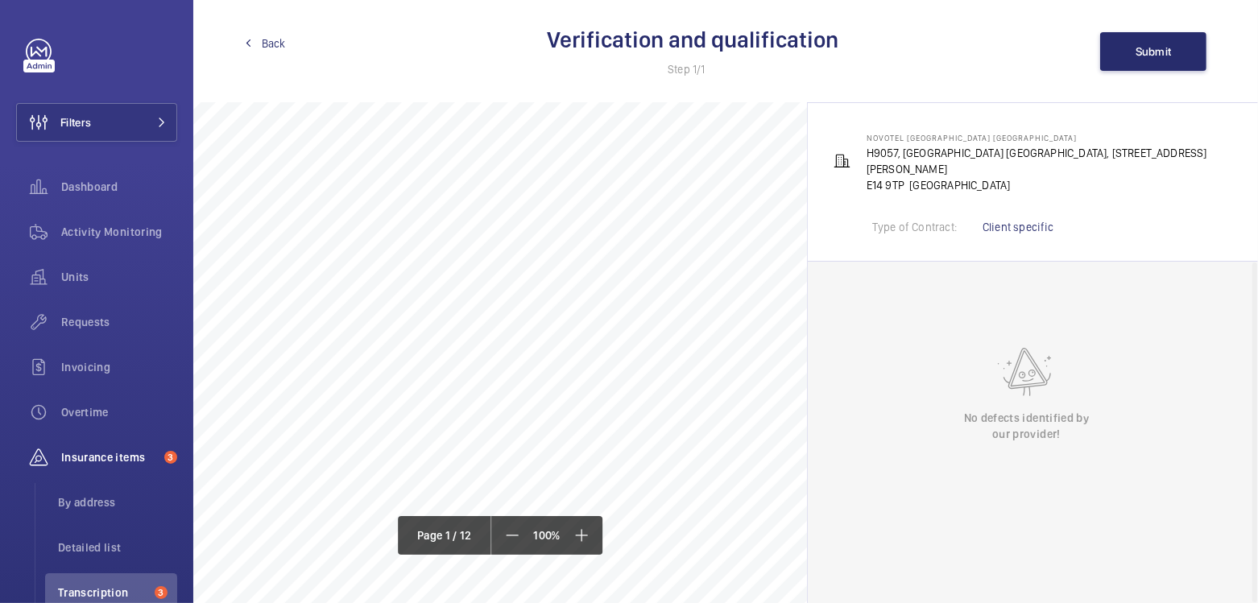
scroll to position [312, 0]
click at [1150, 52] on span "Submit" at bounding box center [1153, 51] width 36 height 13
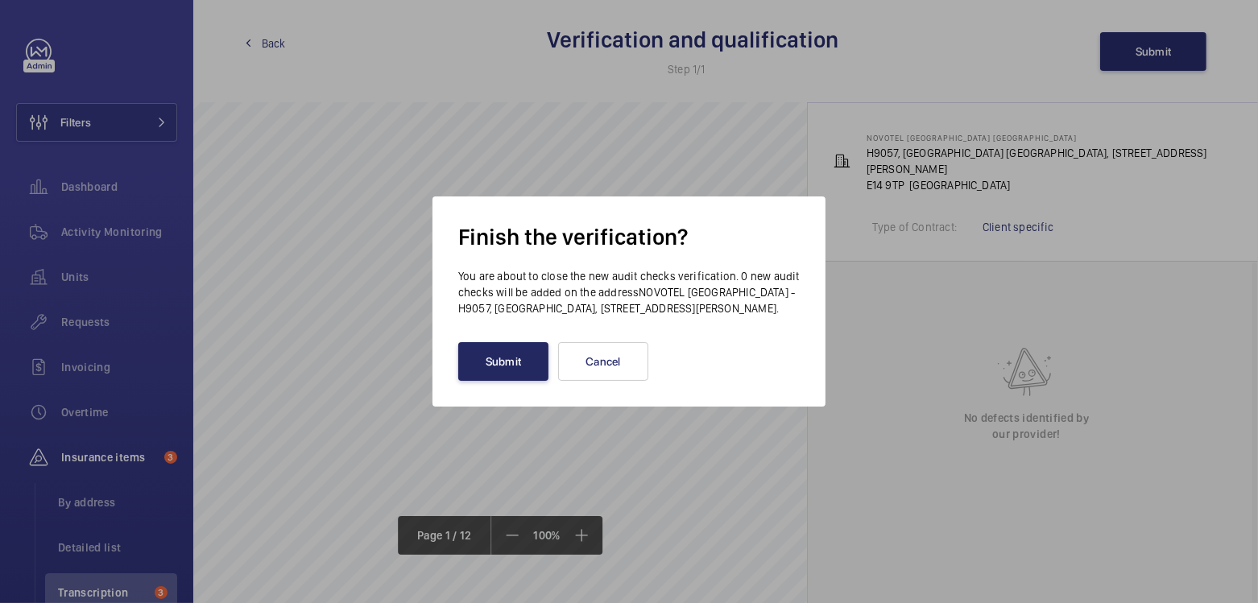
click at [480, 378] on button "Submit" at bounding box center [503, 361] width 90 height 39
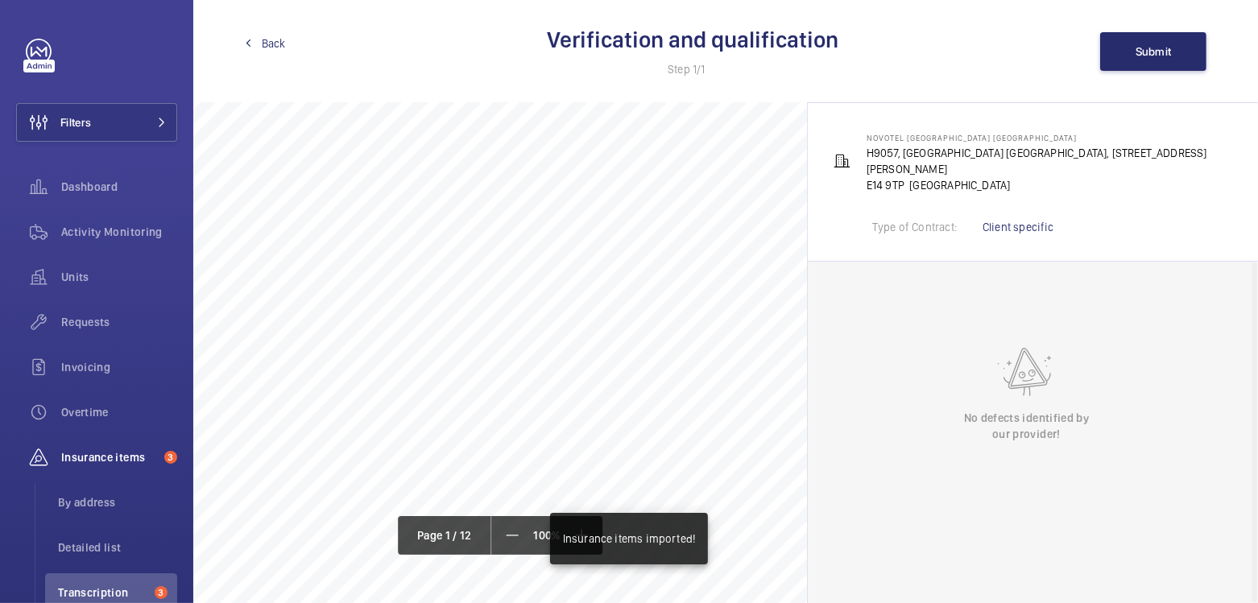
click at [252, 41] on link "Back" at bounding box center [265, 43] width 41 height 16
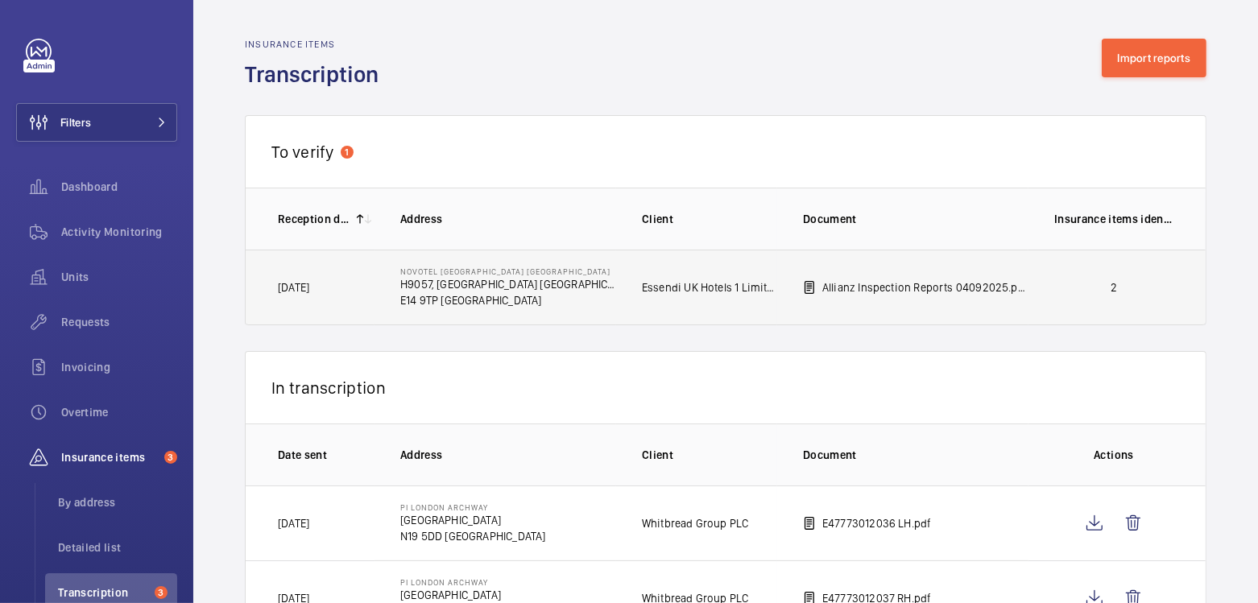
click at [1121, 276] on td "2" at bounding box center [1116, 288] width 177 height 76
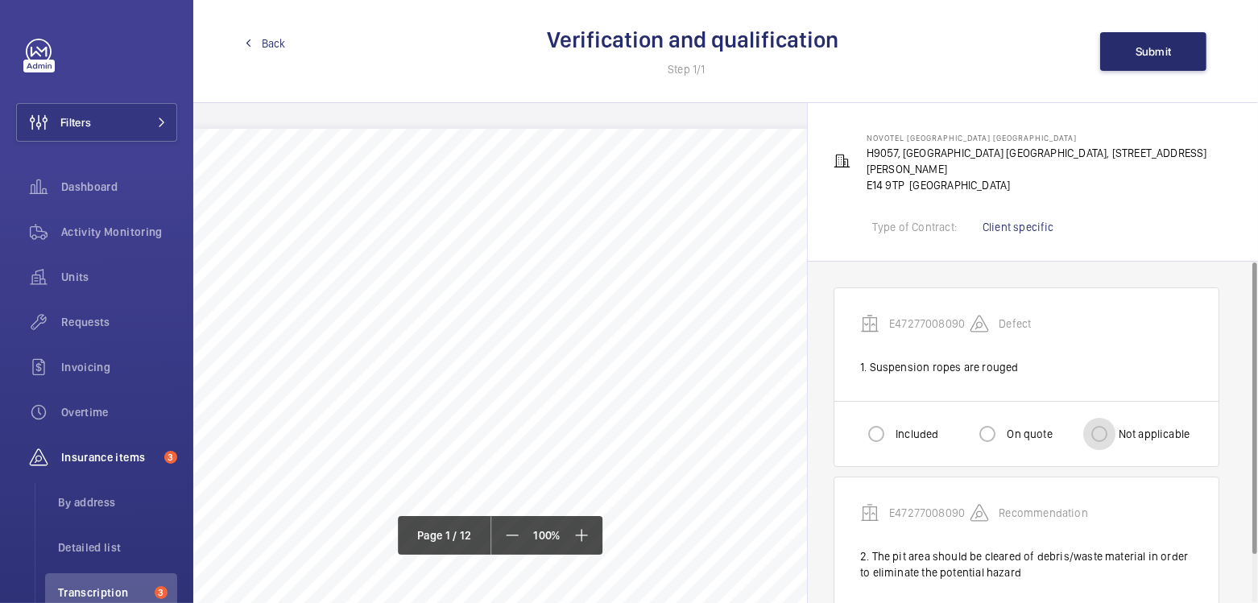
click at [1101, 422] on input "Not applicable" at bounding box center [1099, 434] width 32 height 32
radio input "true"
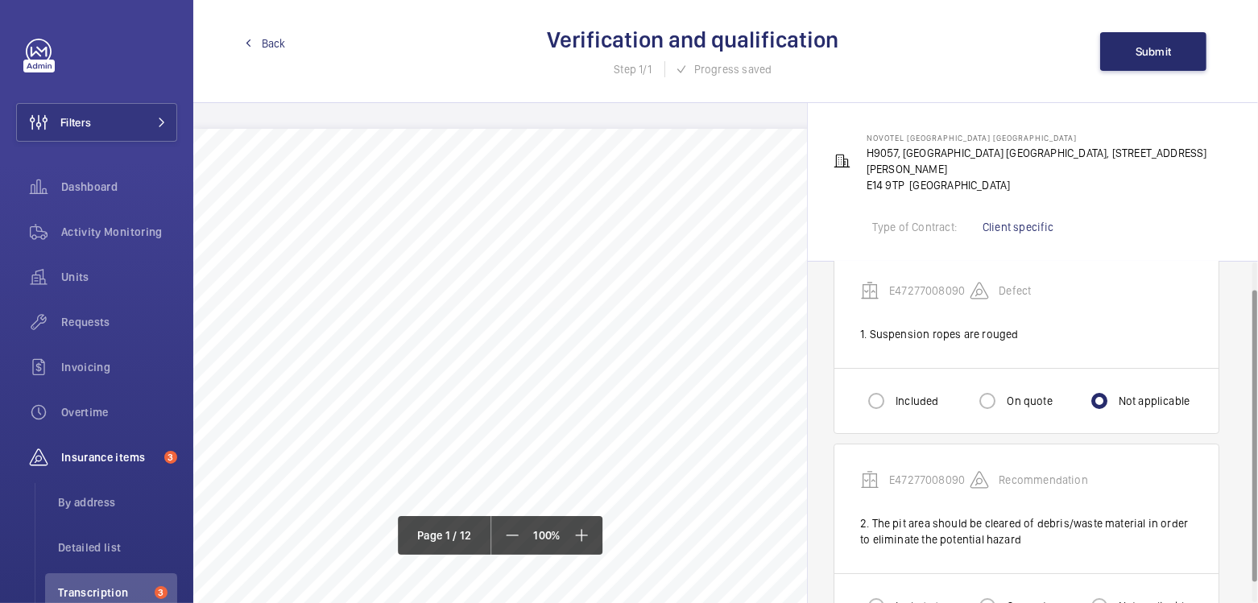
click at [897, 598] on label "Included" at bounding box center [915, 606] width 46 height 16
click at [892, 590] on input "Included" at bounding box center [876, 606] width 32 height 32
radio input "true"
click at [1143, 52] on span "Submit" at bounding box center [1153, 51] width 36 height 13
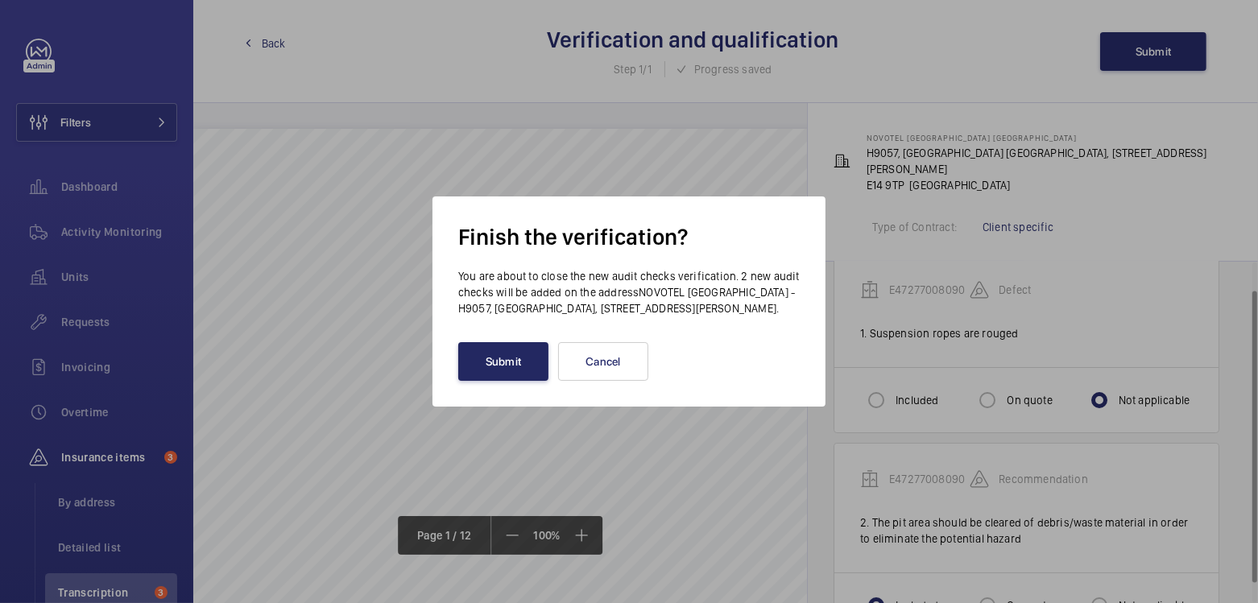
click at [506, 378] on button "Submit" at bounding box center [503, 361] width 90 height 39
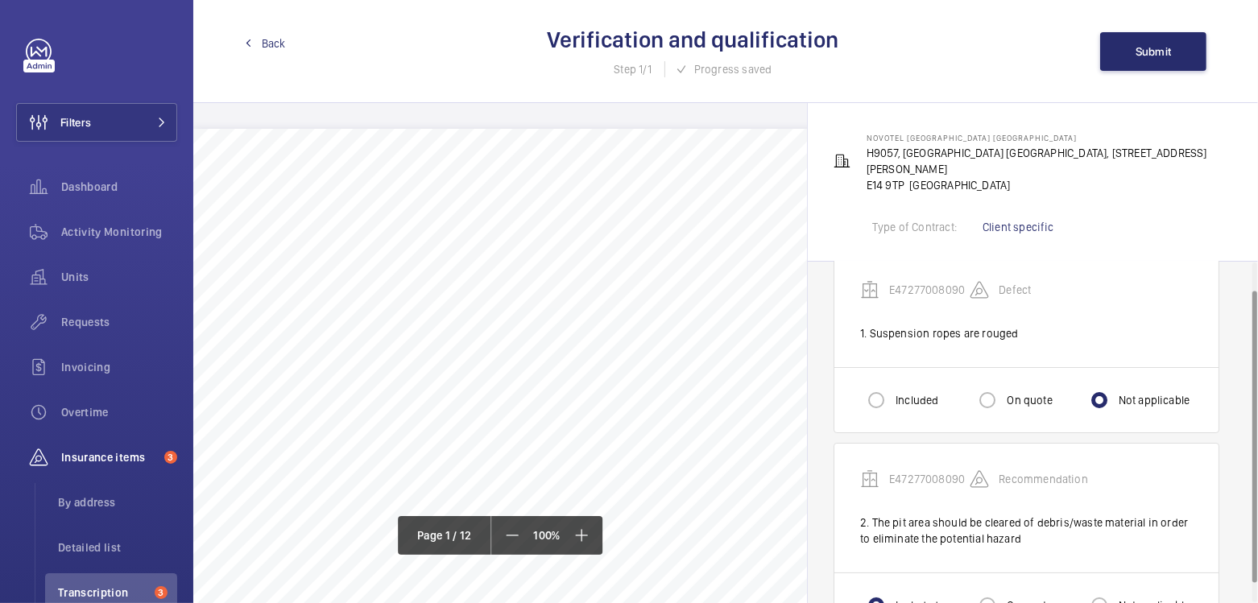
click at [274, 45] on span "Back" at bounding box center [274, 43] width 24 height 16
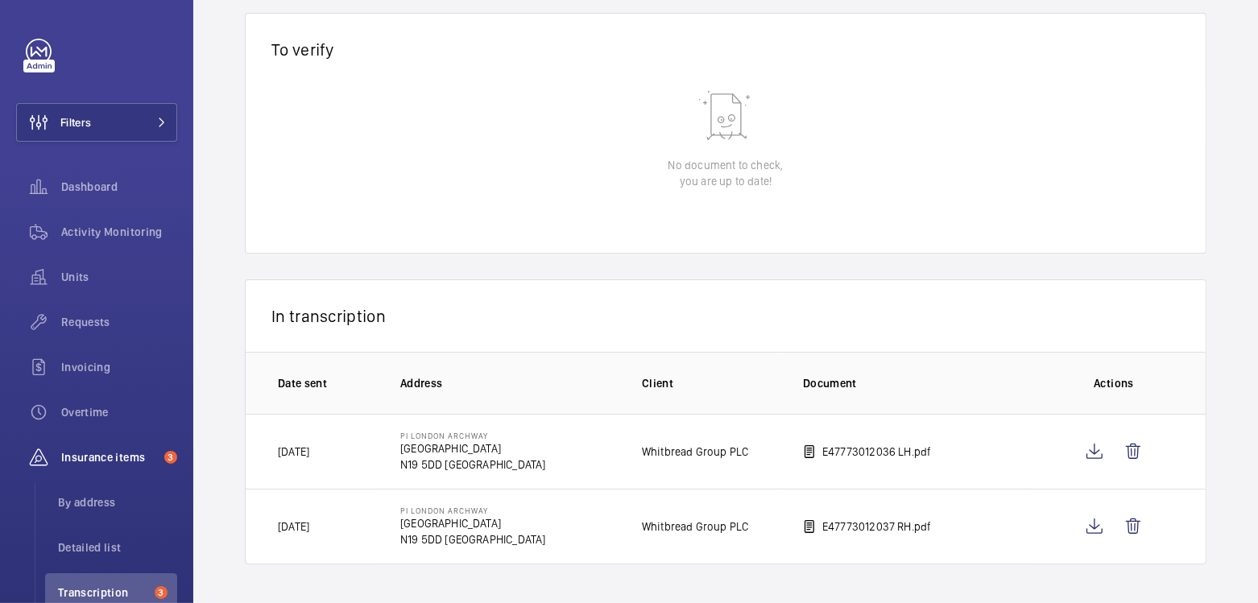
scroll to position [110, 0]
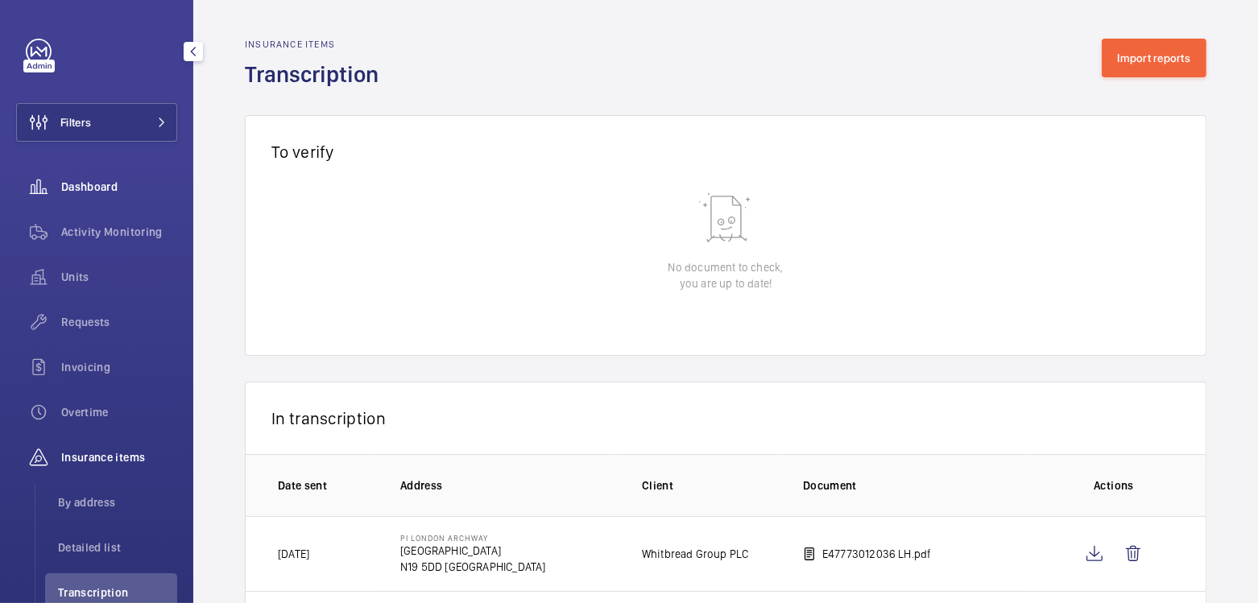
drag, startPoint x: 116, startPoint y: 233, endPoint x: 110, endPoint y: 196, distance: 37.5
click at [116, 233] on span "Activity Monitoring" at bounding box center [119, 232] width 116 height 16
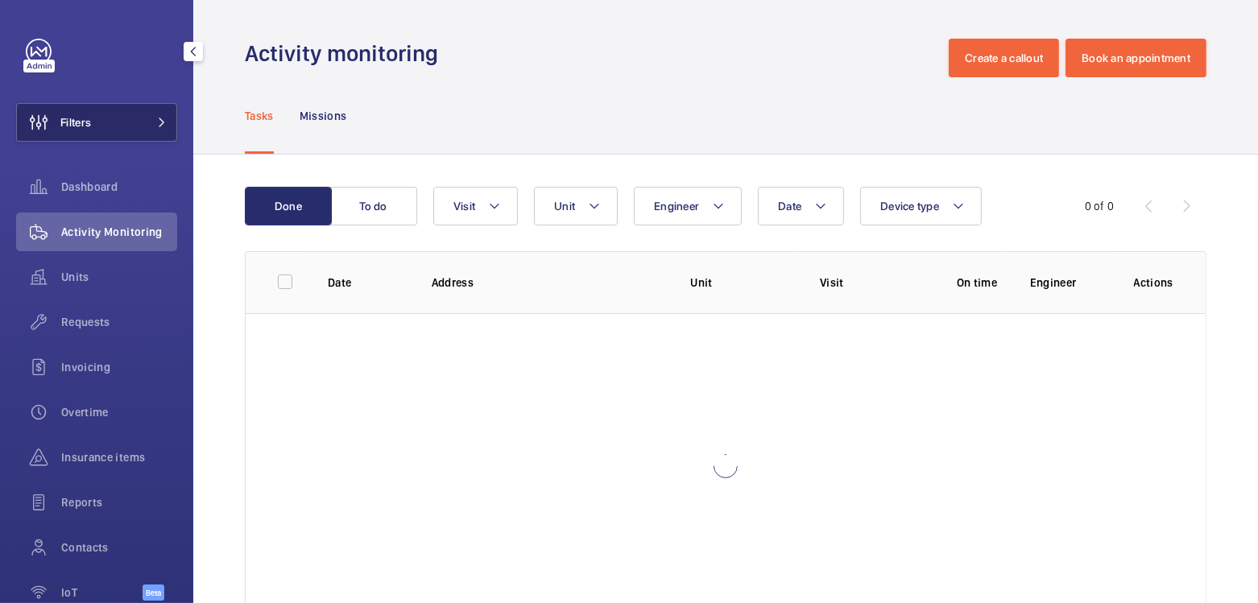
click at [81, 129] on span "Filters" at bounding box center [75, 122] width 31 height 16
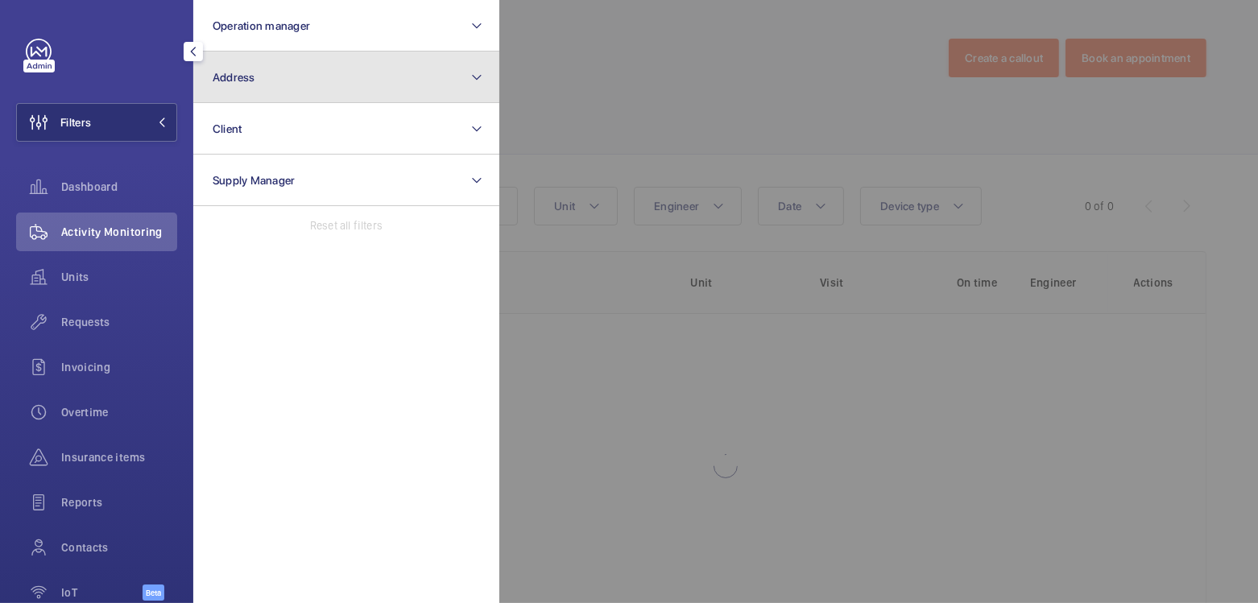
click at [273, 79] on button "Address" at bounding box center [346, 78] width 306 height 52
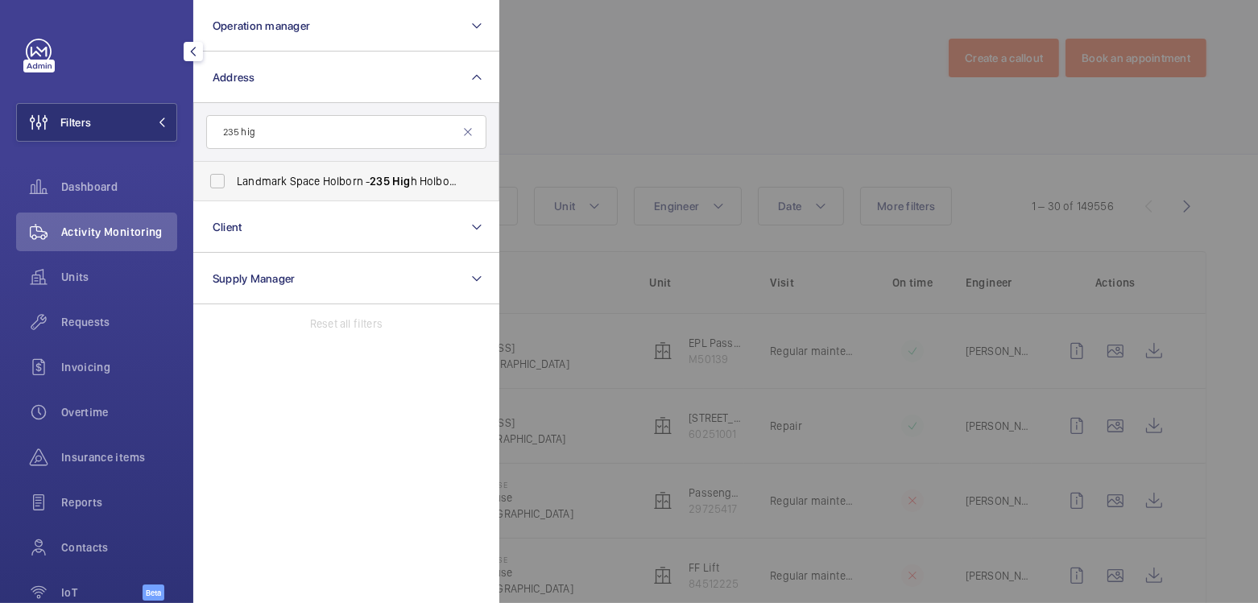
type input "235 hig"
click at [287, 179] on span "Landmark Space Holborn - 235 Hig h Holborn, LONDON WC1V 7DN" at bounding box center [347, 181] width 221 height 16
click at [233, 179] on input "Landmark Space Holborn - 235 Hig h Holborn, LONDON WC1V 7DN" at bounding box center [217, 181] width 32 height 32
checkbox input "true"
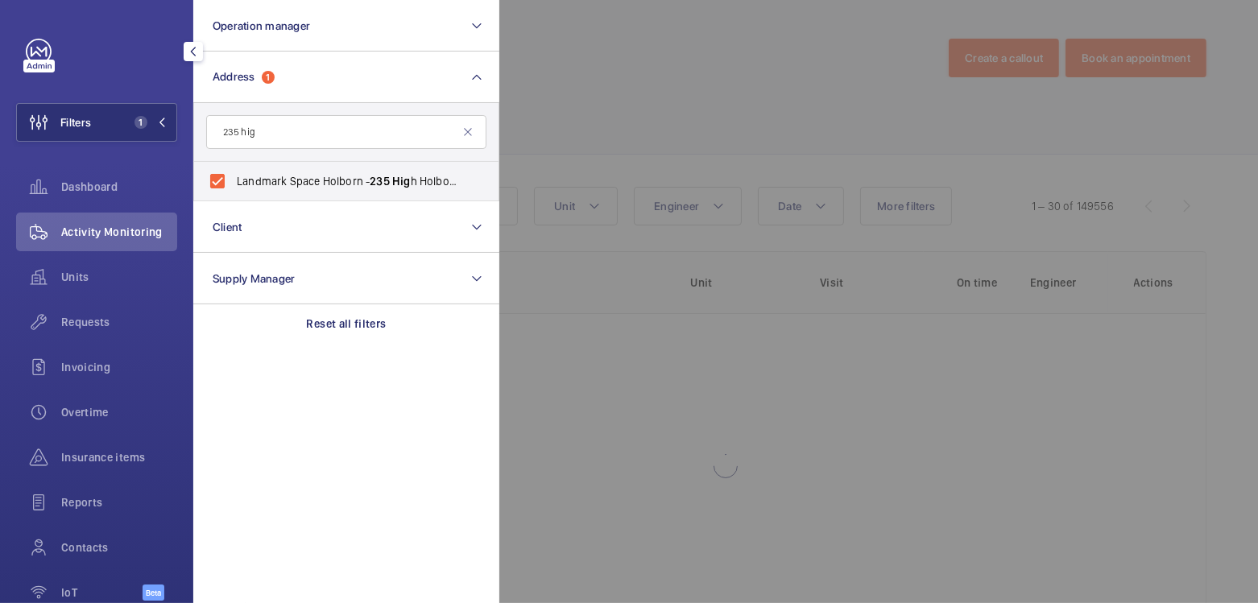
click at [576, 89] on div at bounding box center [1128, 301] width 1258 height 603
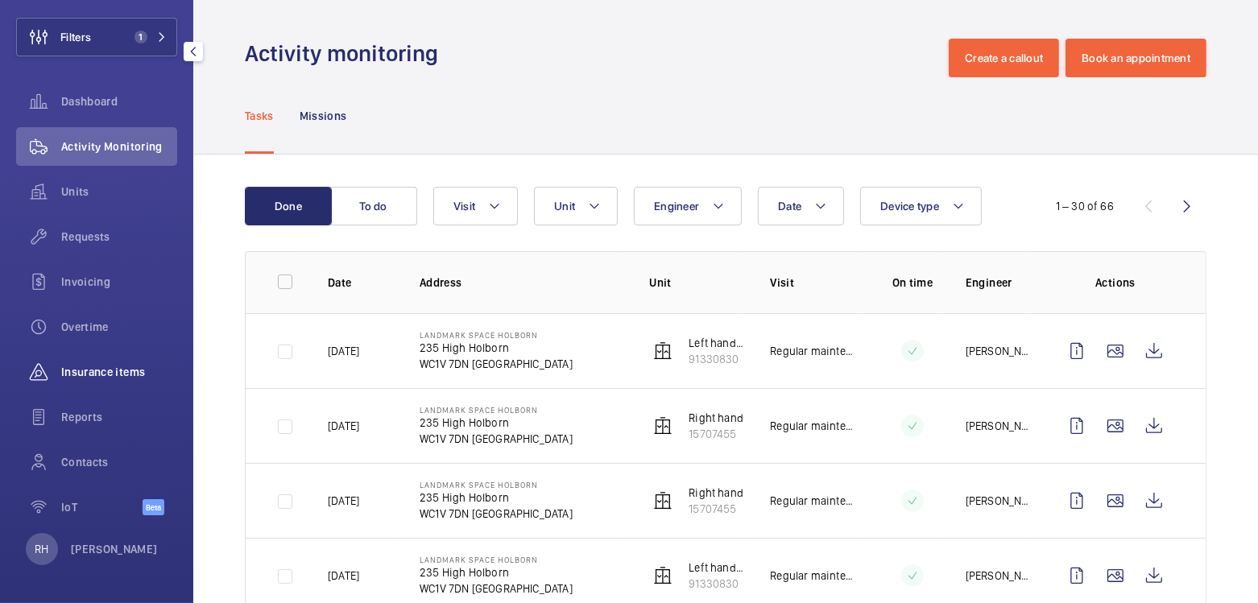
scroll to position [86, 0]
click at [86, 374] on span "Insurance items" at bounding box center [119, 371] width 116 height 16
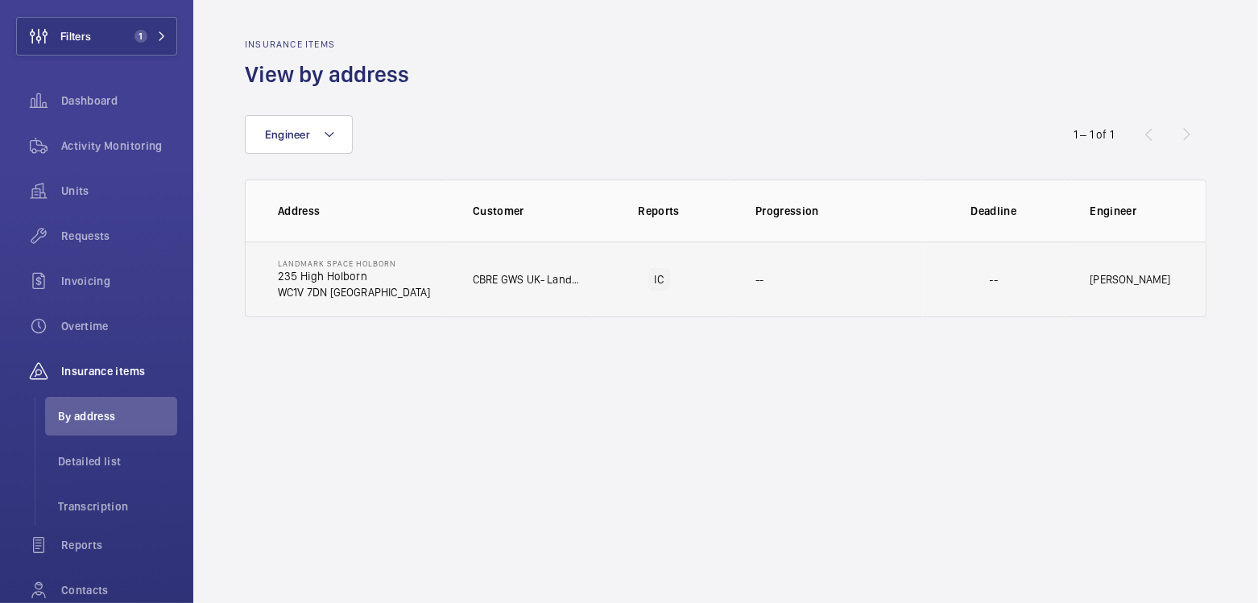
click at [746, 293] on td "--" at bounding box center [825, 280] width 193 height 76
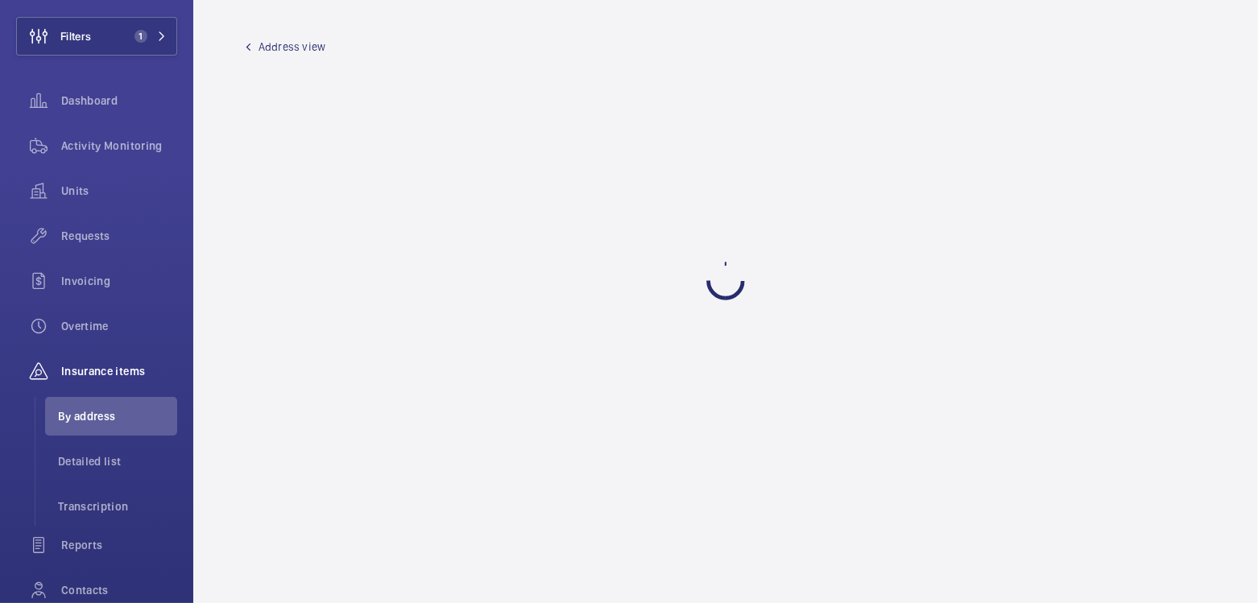
click at [269, 39] on span "Address view" at bounding box center [291, 47] width 67 height 16
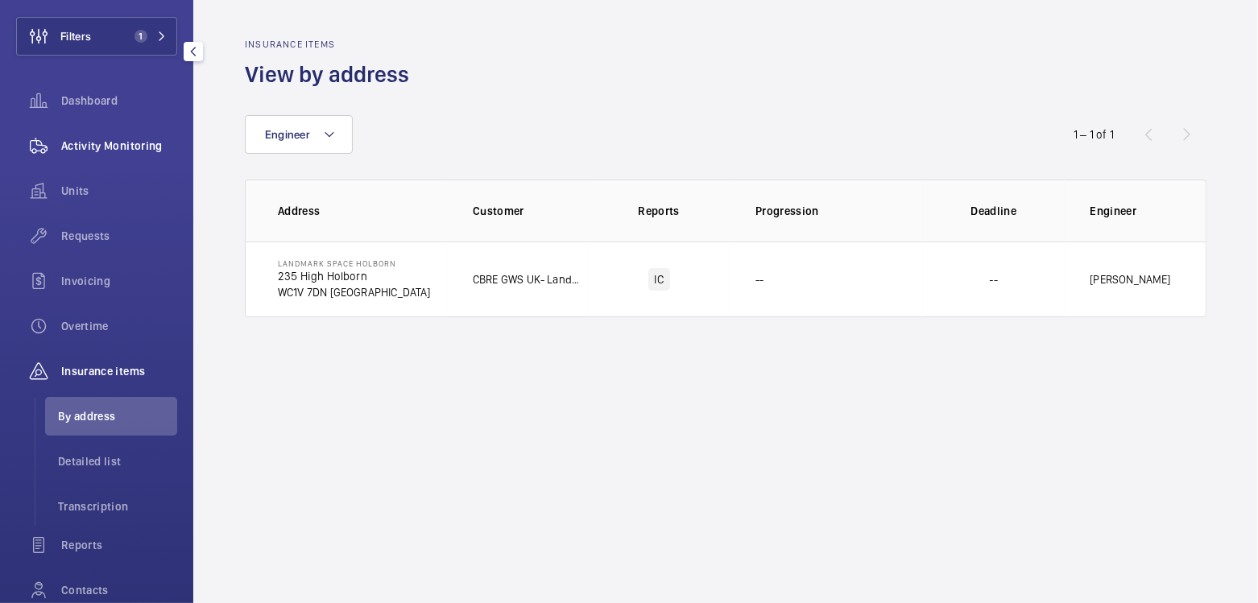
click at [109, 142] on span "Activity Monitoring" at bounding box center [119, 146] width 116 height 16
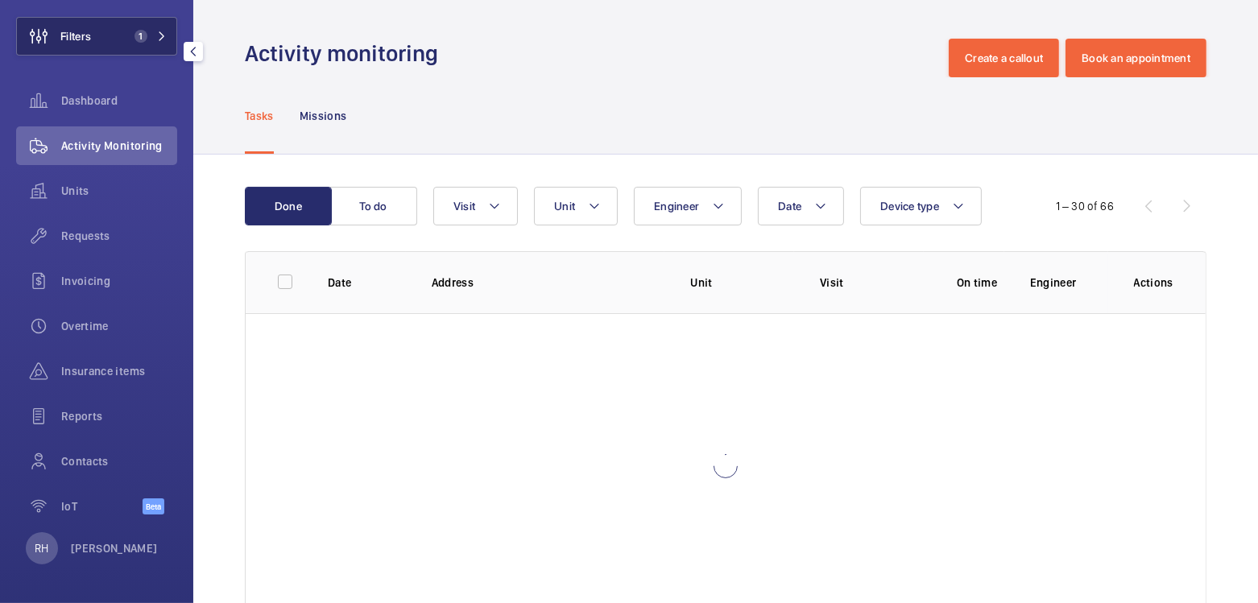
click at [99, 19] on button "Filters 1" at bounding box center [96, 36] width 161 height 39
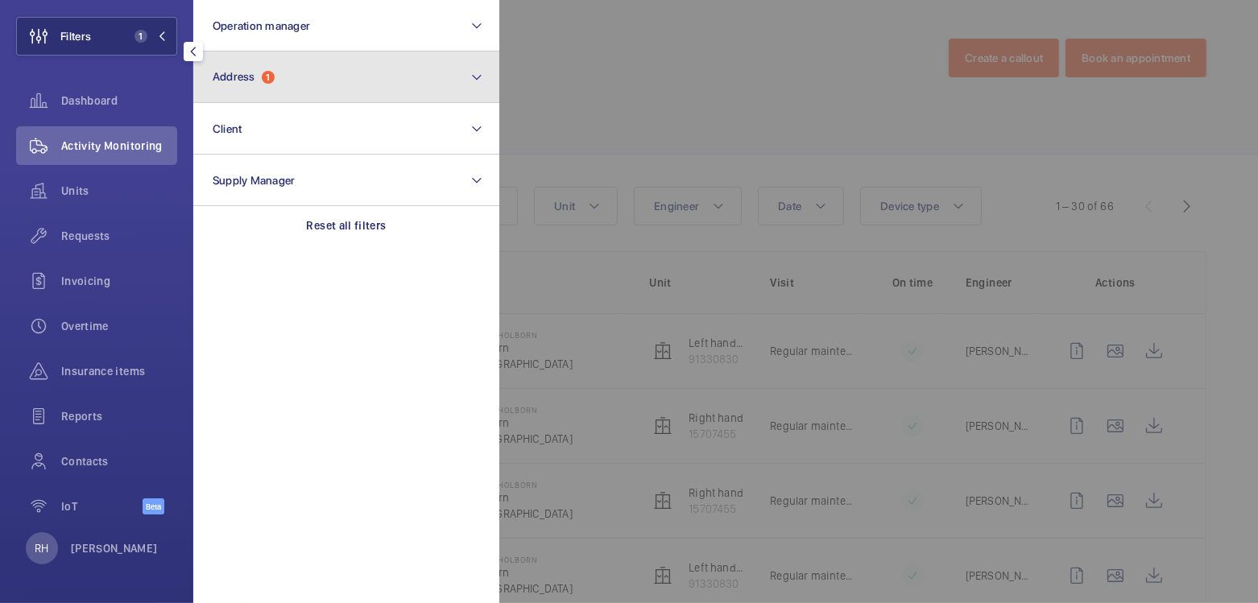
click at [275, 71] on span "Address 1" at bounding box center [244, 77] width 62 height 14
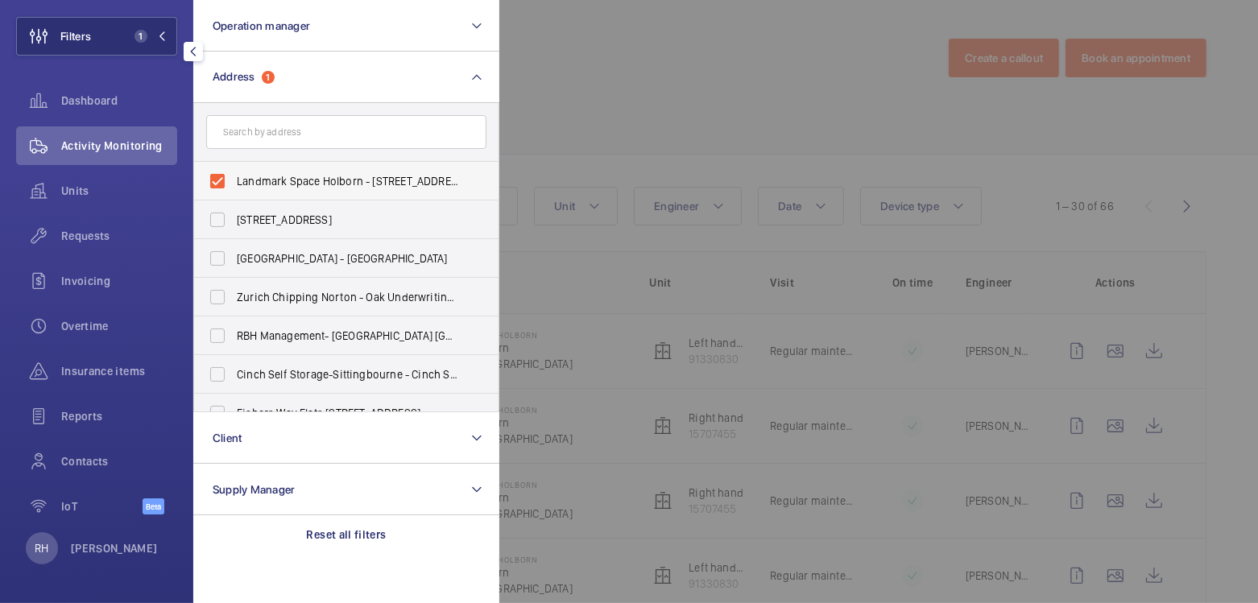
click at [266, 176] on span "Landmark Space Holborn - 235 High Holborn, LONDON WC1V 7DN" at bounding box center [347, 181] width 221 height 16
click at [233, 176] on input "Landmark Space Holborn - 235 High Holborn, LONDON WC1V 7DN" at bounding box center [217, 181] width 32 height 32
checkbox input "false"
click at [688, 44] on div at bounding box center [1128, 301] width 1258 height 603
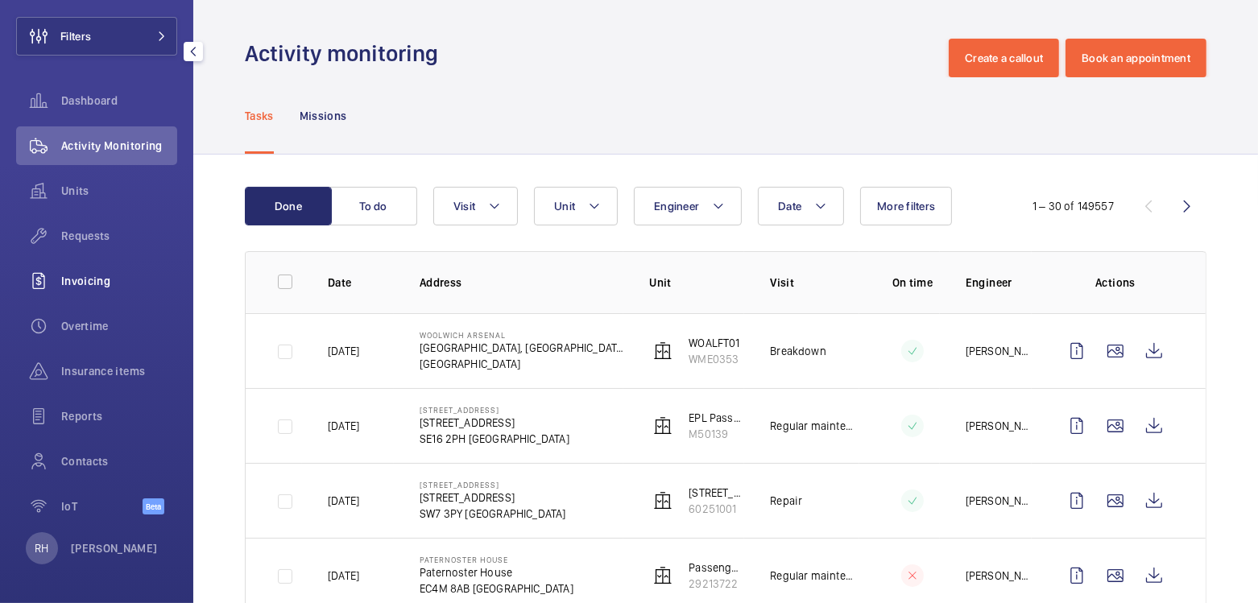
click at [100, 294] on div "Invoicing" at bounding box center [96, 281] width 161 height 39
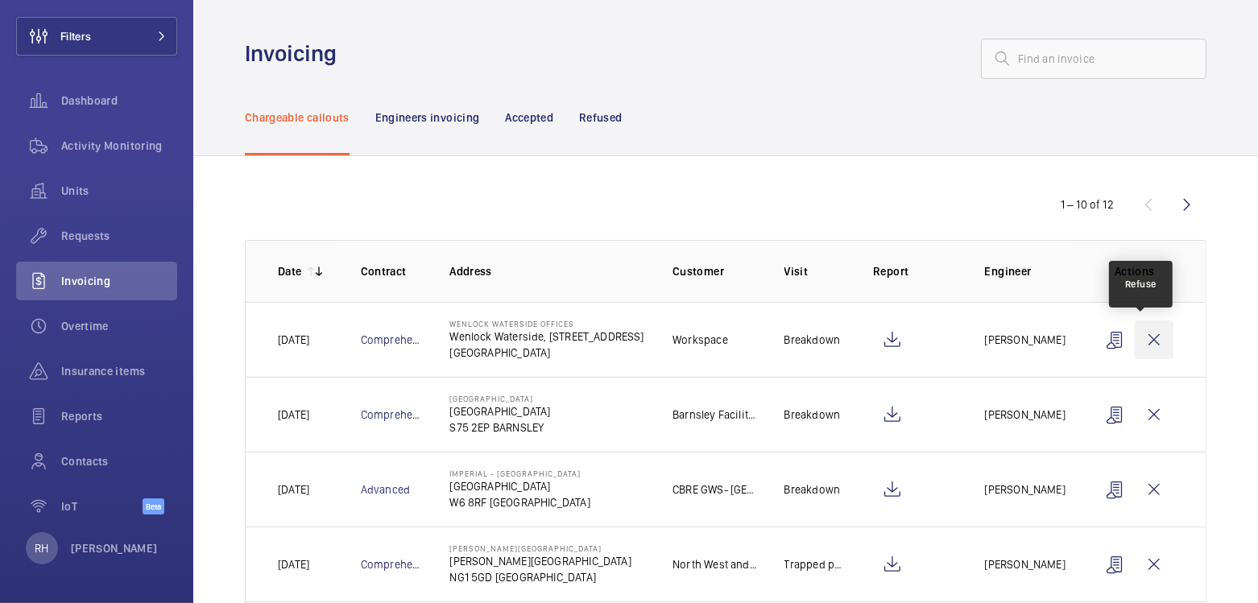
click at [1150, 345] on wm-front-icon-button at bounding box center [1153, 339] width 39 height 39
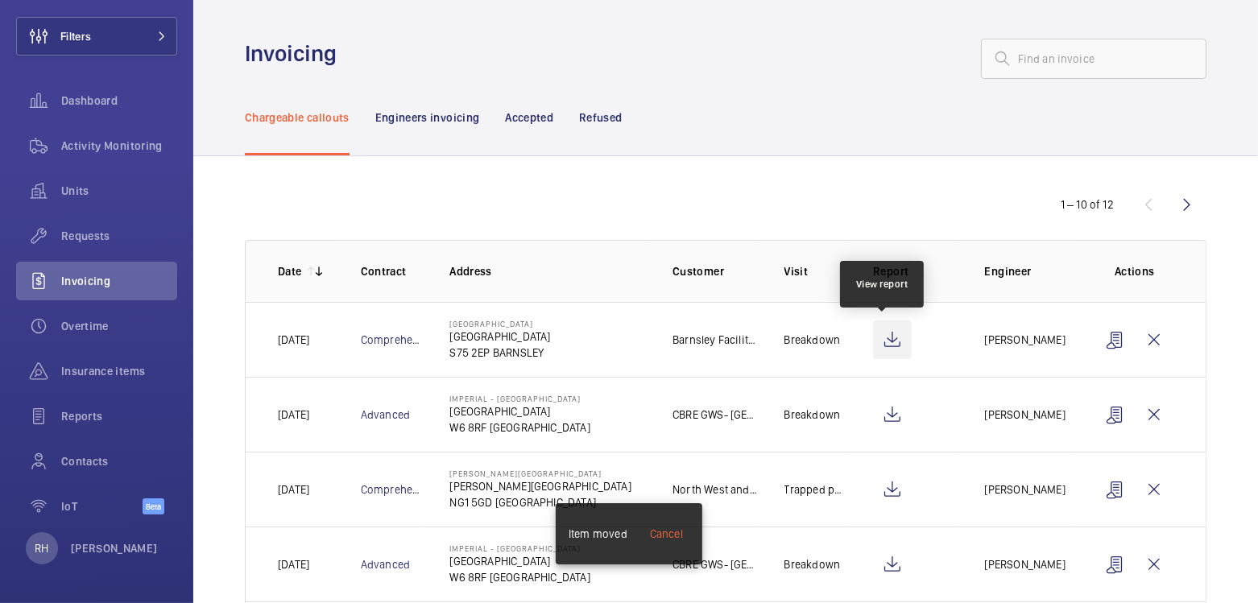
click at [883, 348] on wm-front-icon-button at bounding box center [892, 339] width 39 height 39
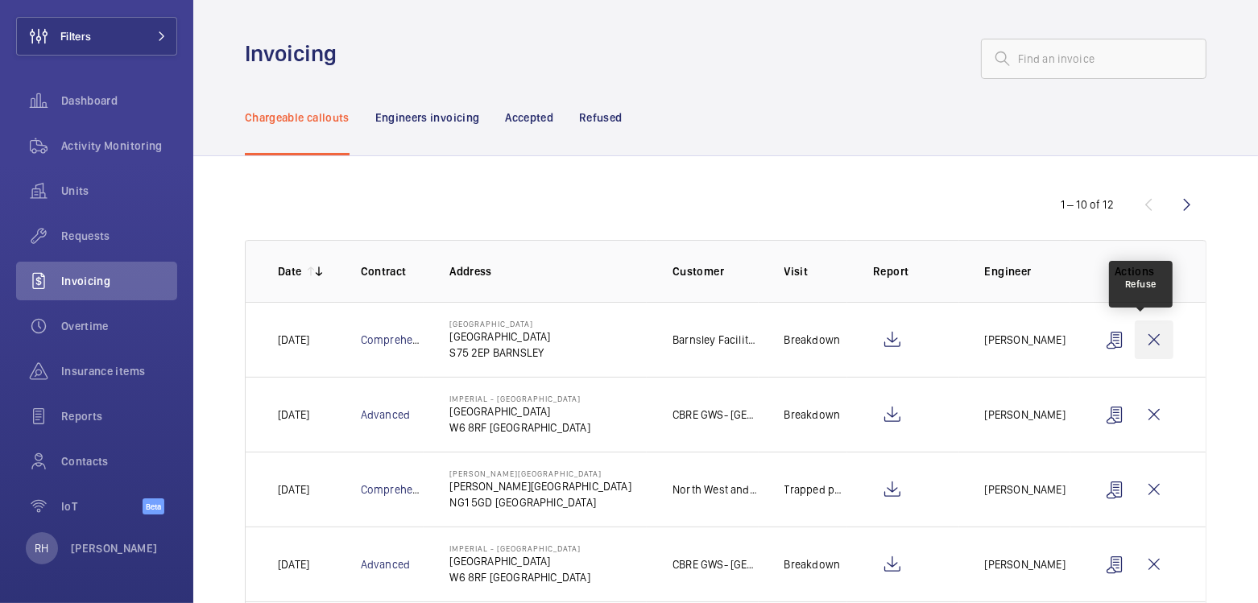
click at [1146, 337] on wm-front-icon-button at bounding box center [1153, 339] width 39 height 39
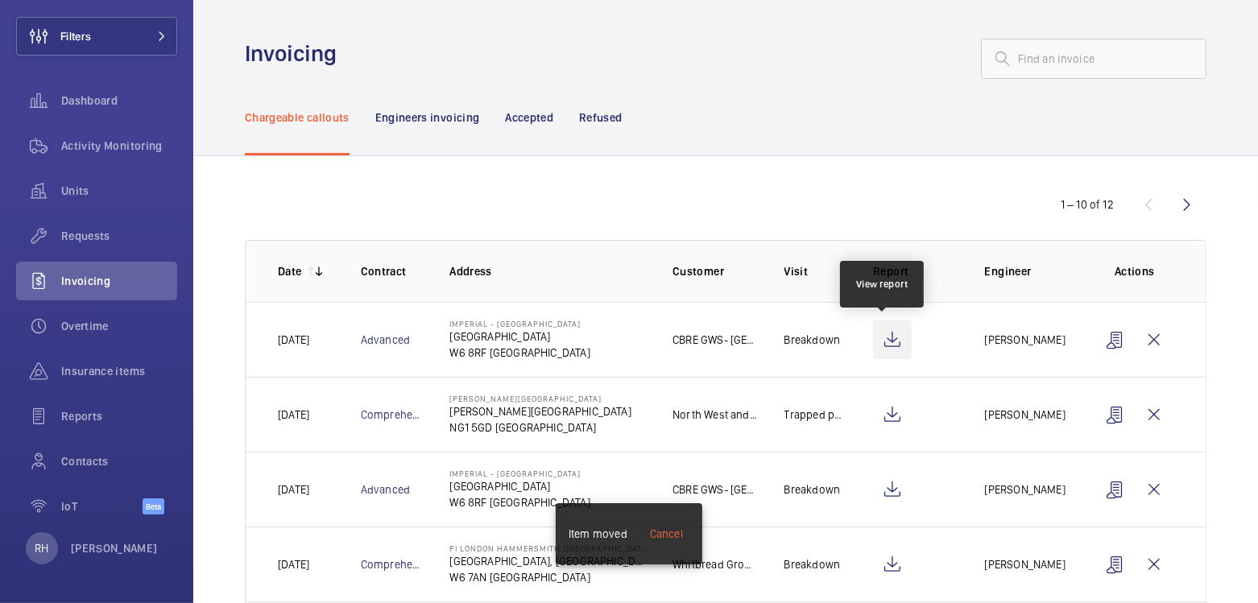
click at [882, 337] on wm-front-icon-button at bounding box center [892, 339] width 39 height 39
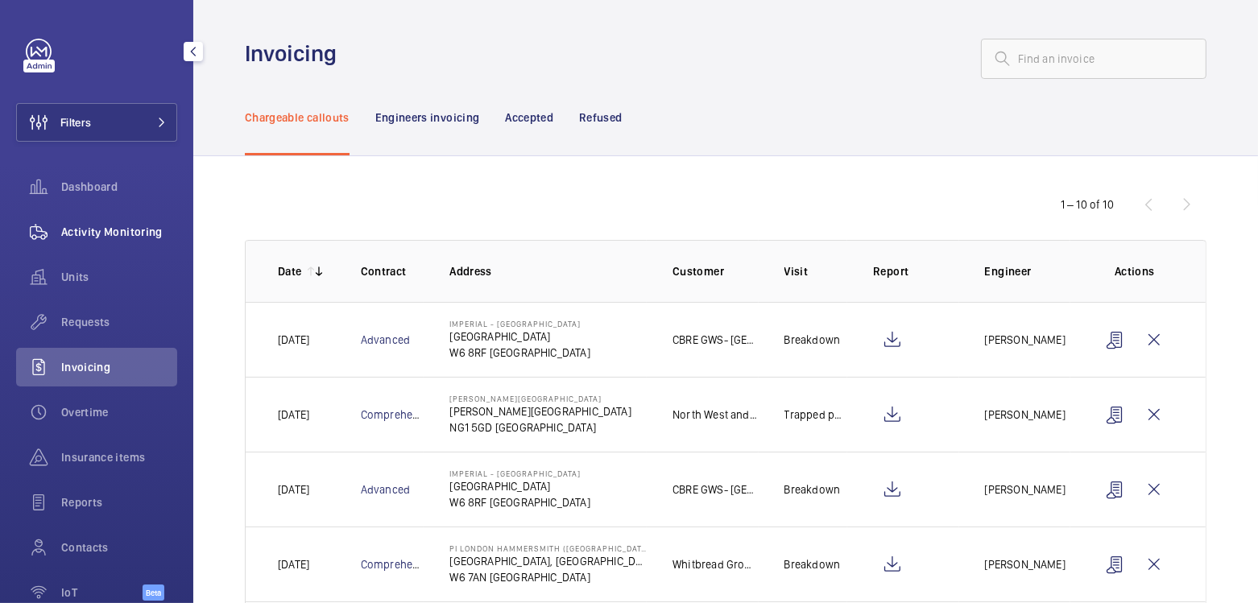
click at [110, 238] on span "Activity Monitoring" at bounding box center [119, 232] width 116 height 16
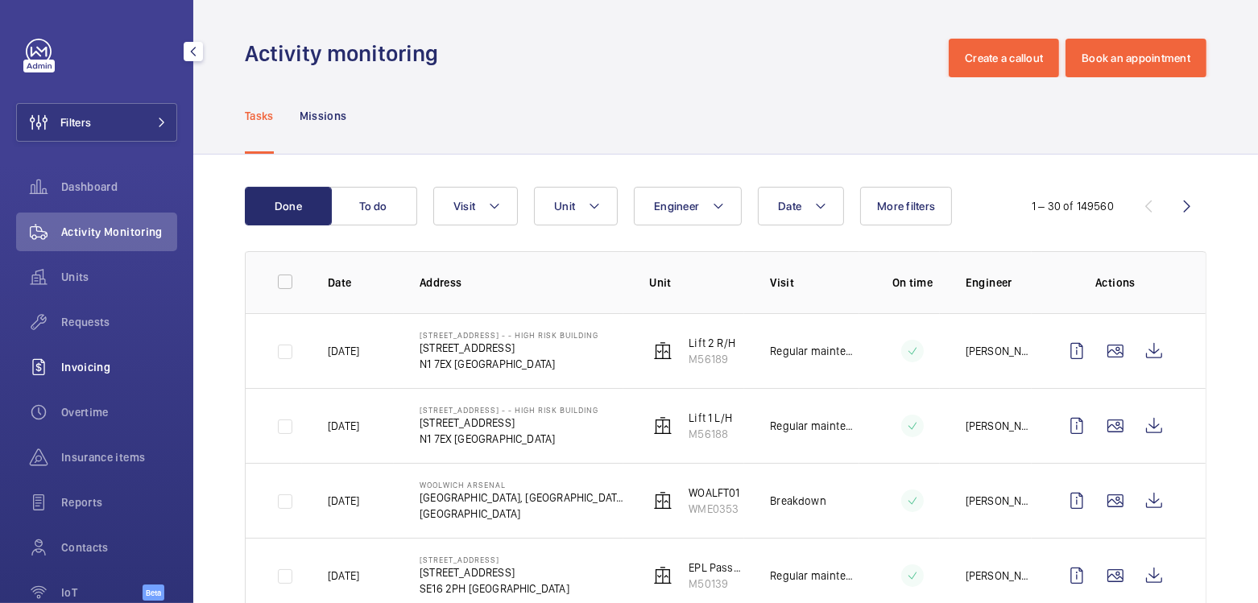
click at [95, 374] on span "Invoicing" at bounding box center [119, 367] width 116 height 16
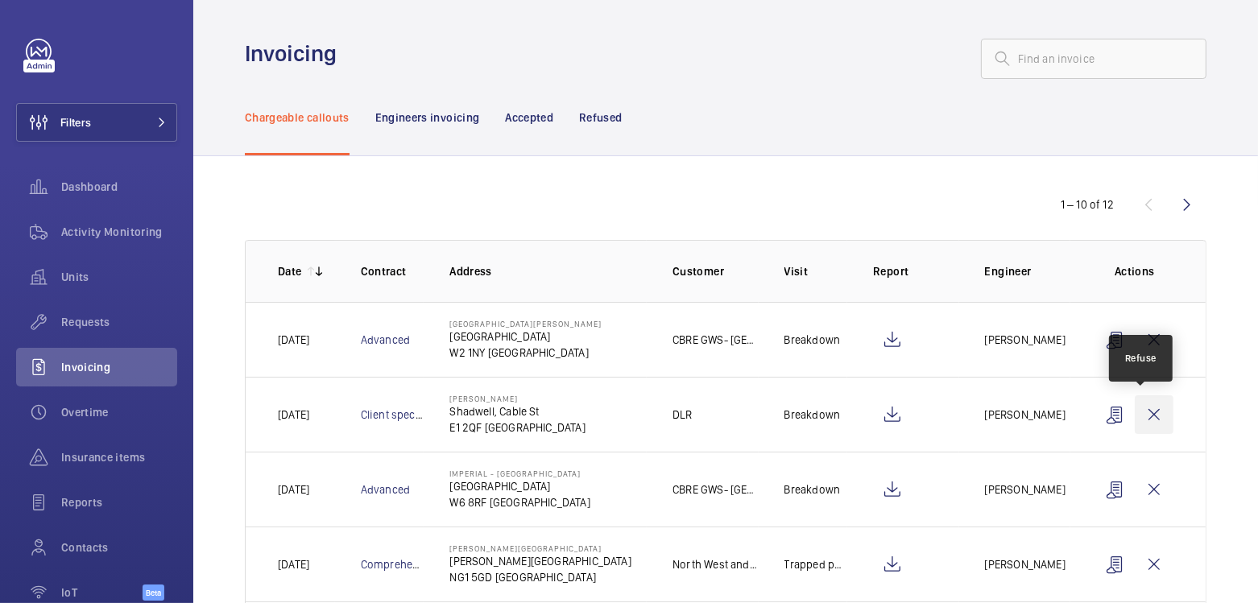
click at [1147, 411] on wm-front-icon-button at bounding box center [1153, 414] width 39 height 39
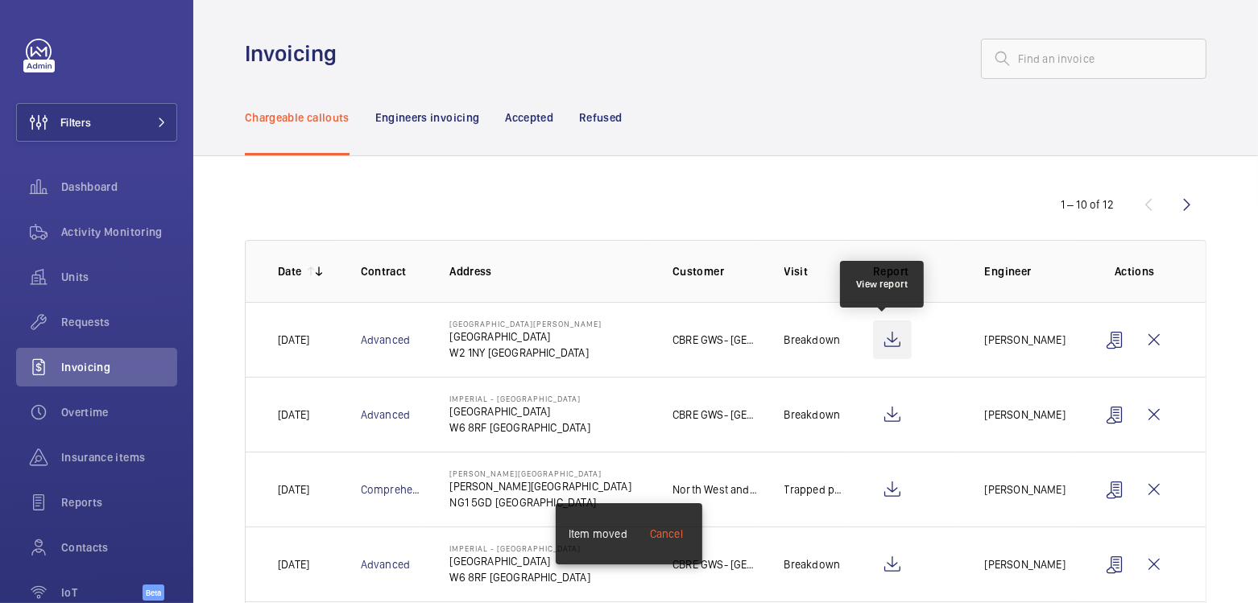
click at [886, 342] on wm-front-icon-button at bounding box center [892, 339] width 39 height 39
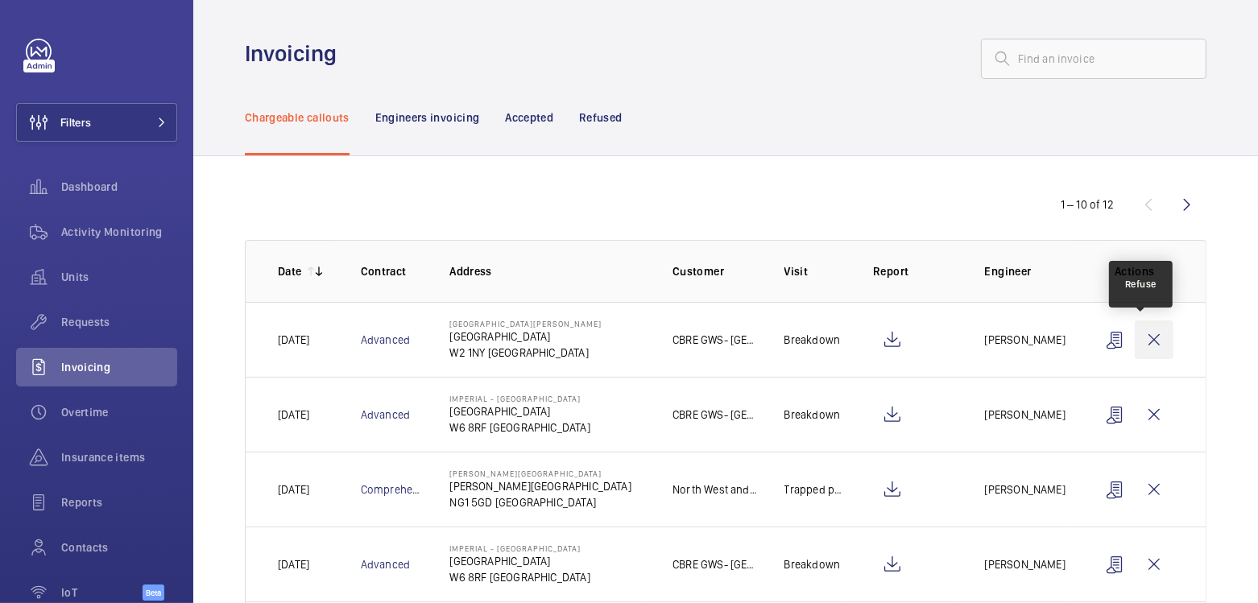
click at [1146, 331] on wm-front-icon-button at bounding box center [1153, 339] width 39 height 39
